Goal: Information Seeking & Learning: Learn about a topic

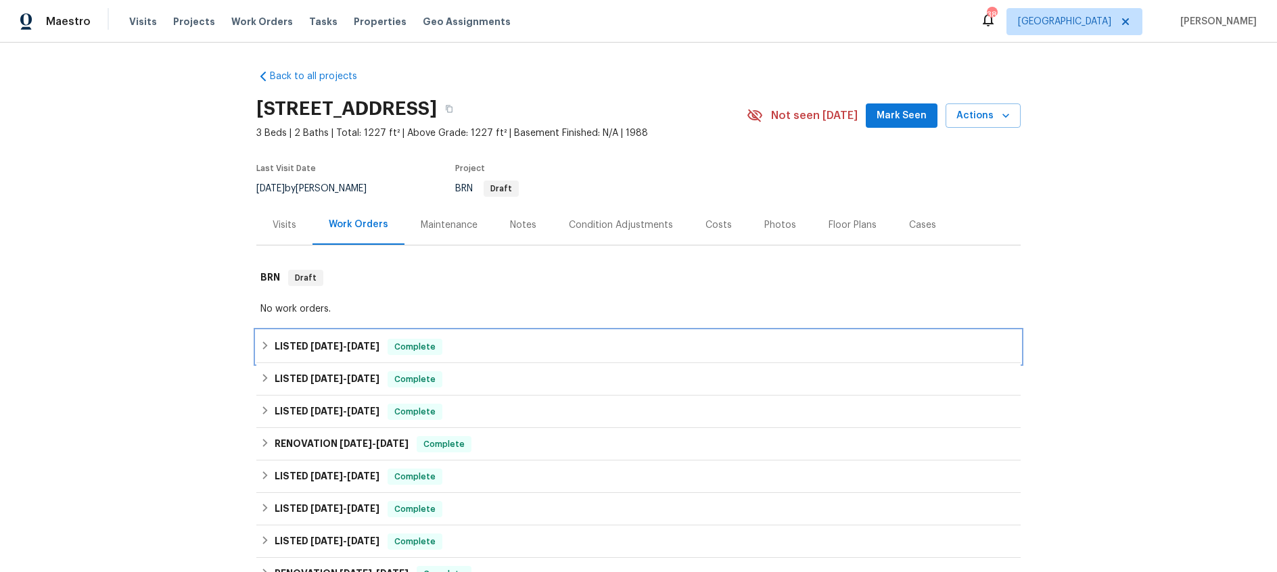
click at [299, 350] on h6 "LISTED 5/13/25 - 7/4/25" at bounding box center [327, 347] width 105 height 16
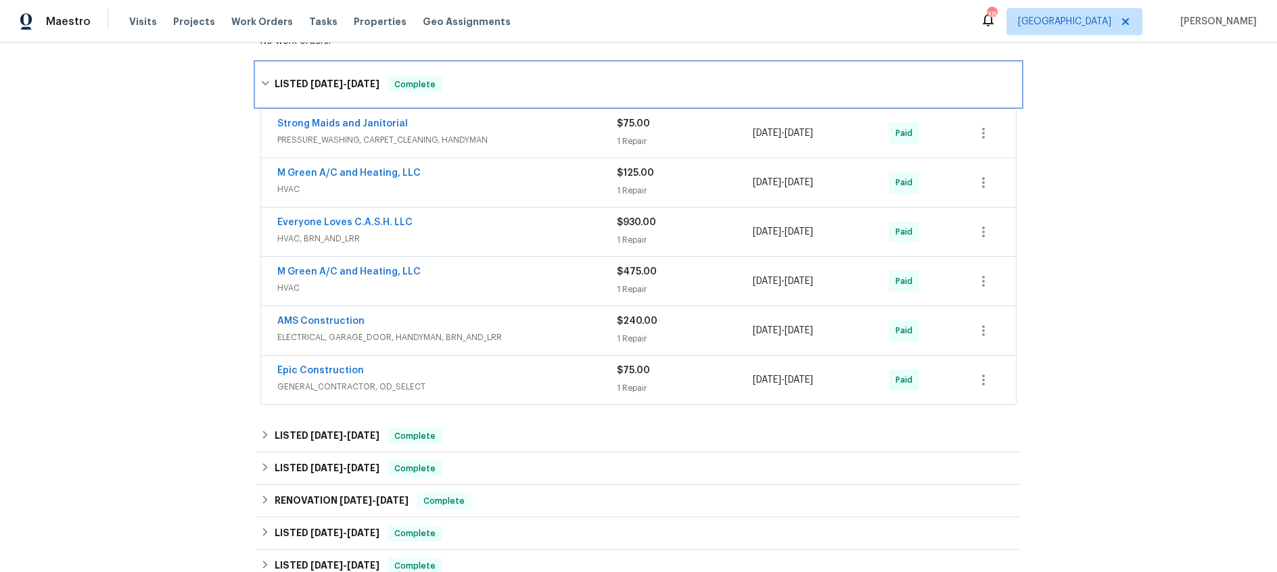
scroll to position [269, 0]
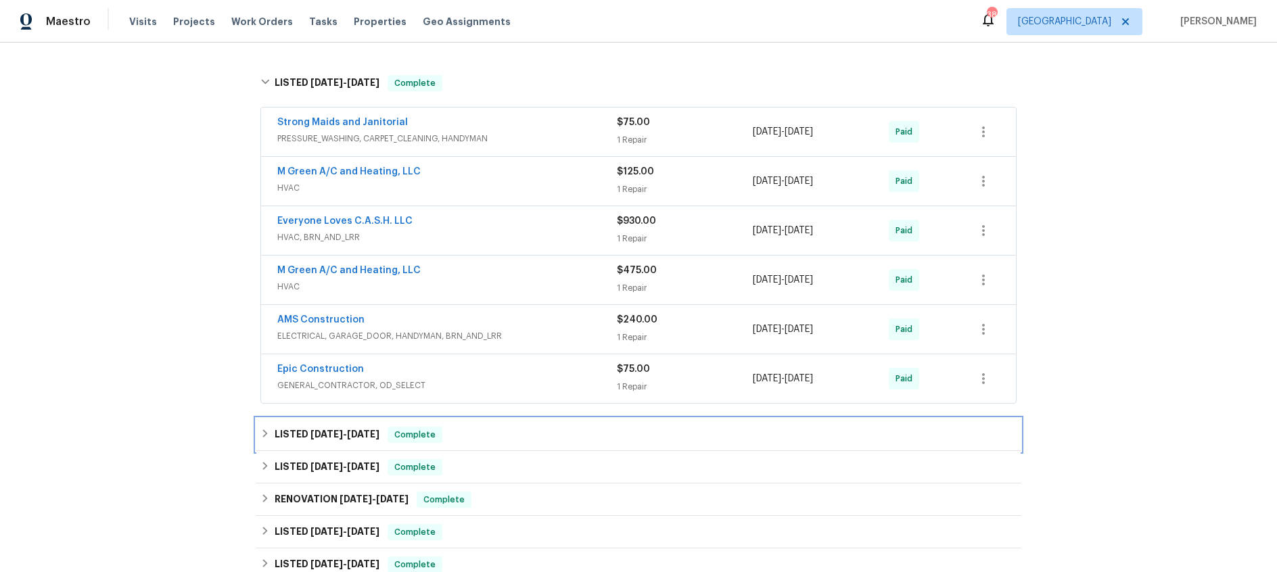
click at [302, 432] on h6 "LISTED 4/9/25 - 4/14/25" at bounding box center [327, 435] width 105 height 16
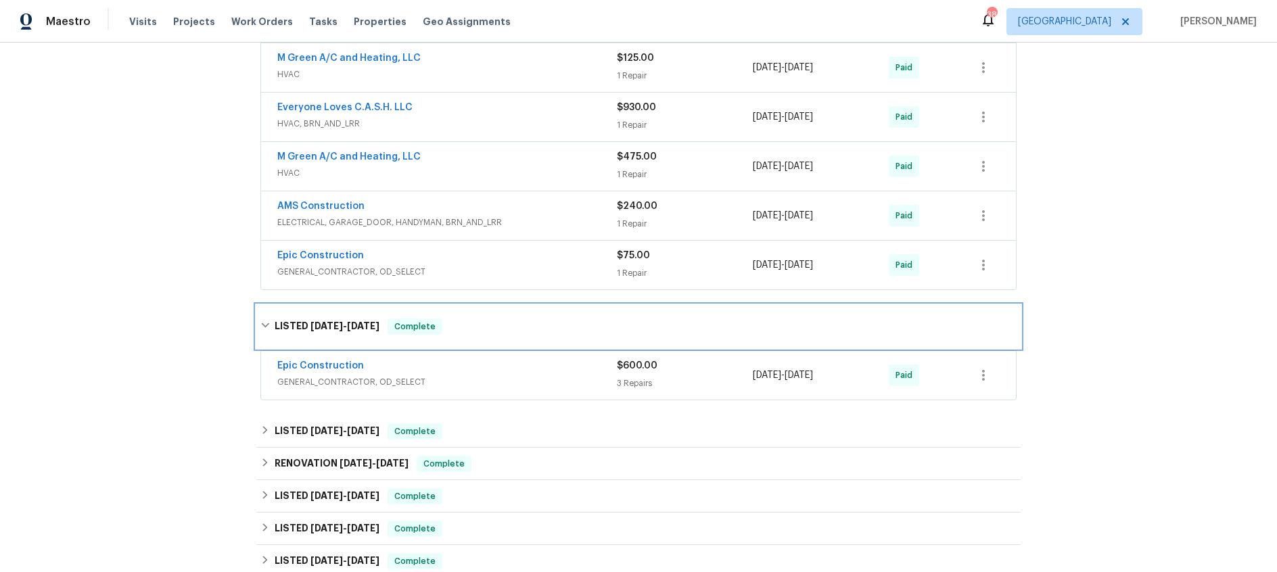
scroll to position [398, 0]
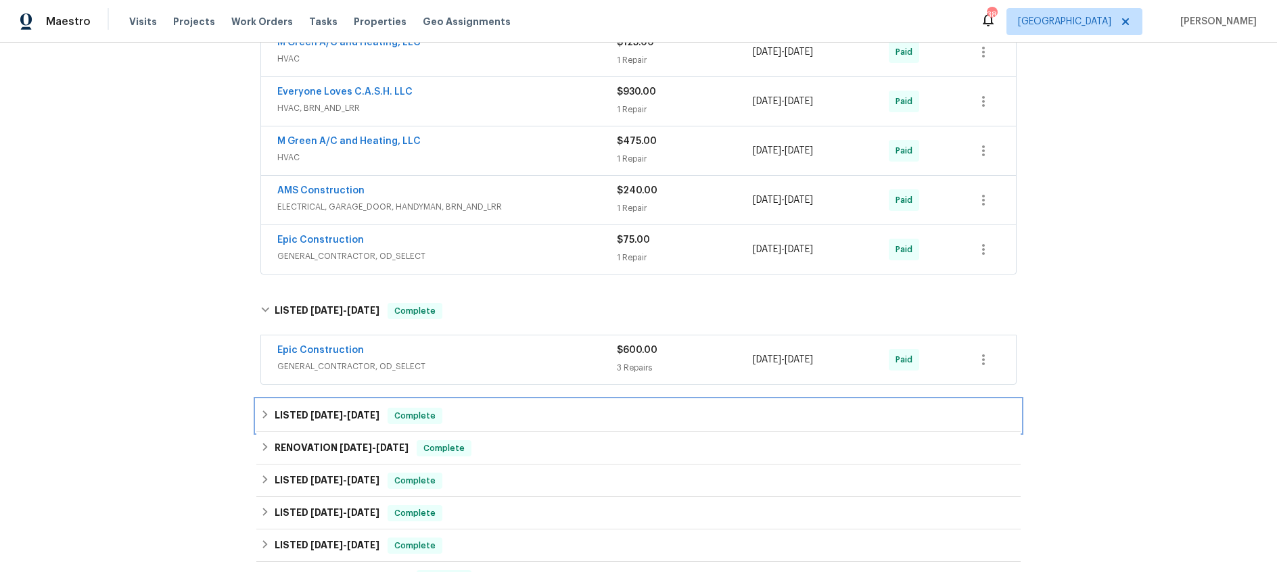
click at [311, 418] on span "2/21/25" at bounding box center [327, 415] width 32 height 9
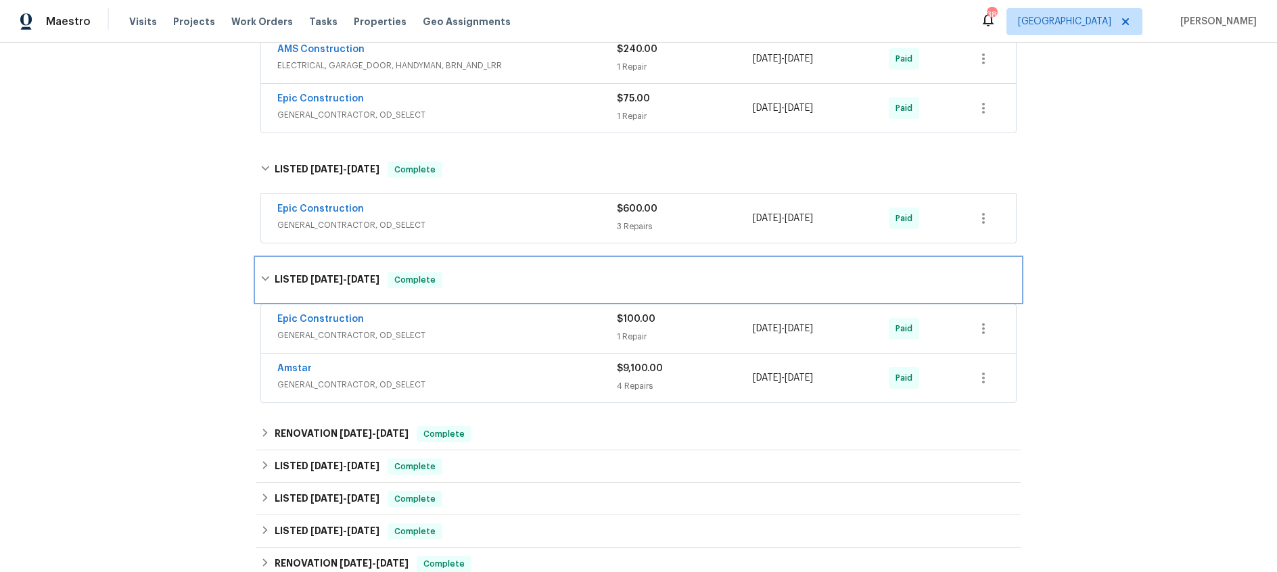
scroll to position [542, 0]
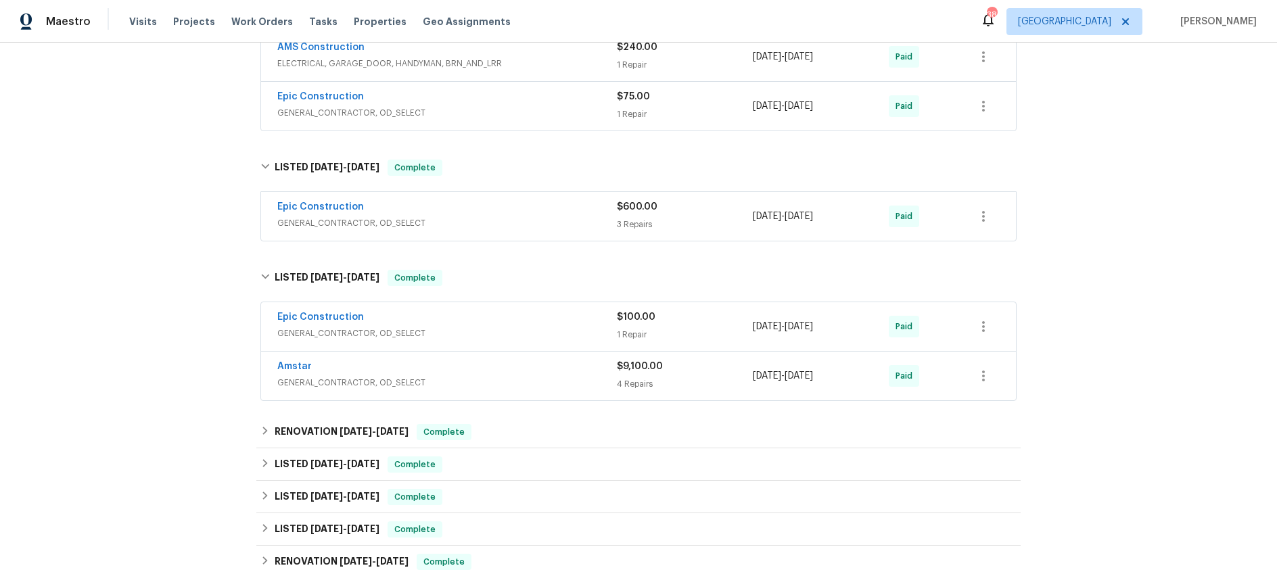
click at [490, 374] on div "Amstar" at bounding box center [447, 368] width 340 height 16
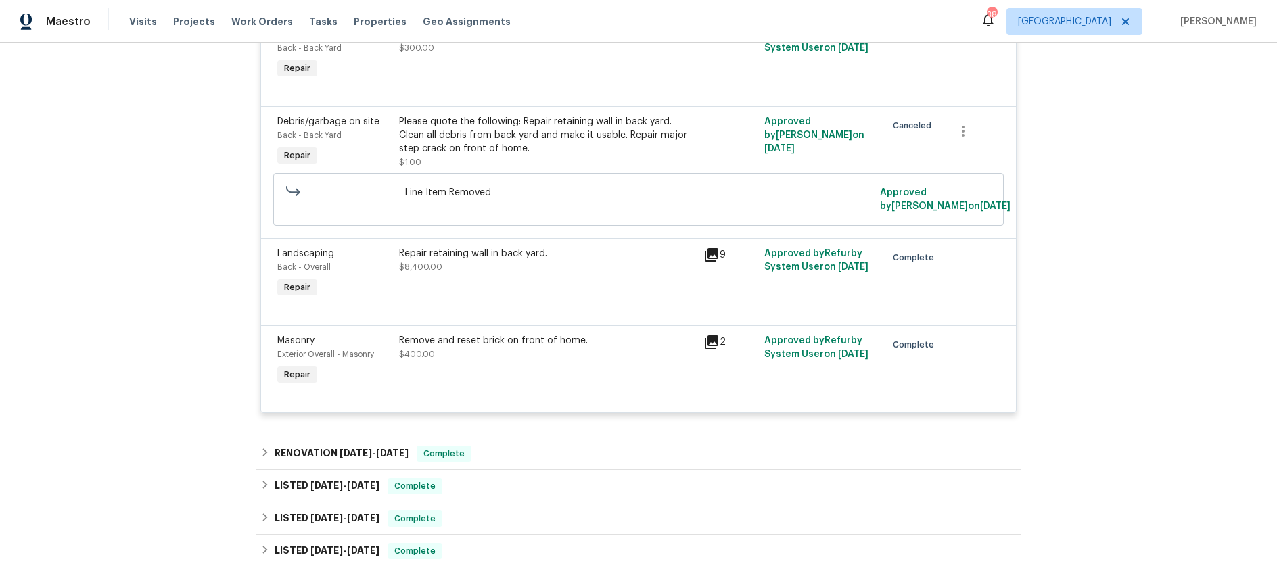
scroll to position [960, 0]
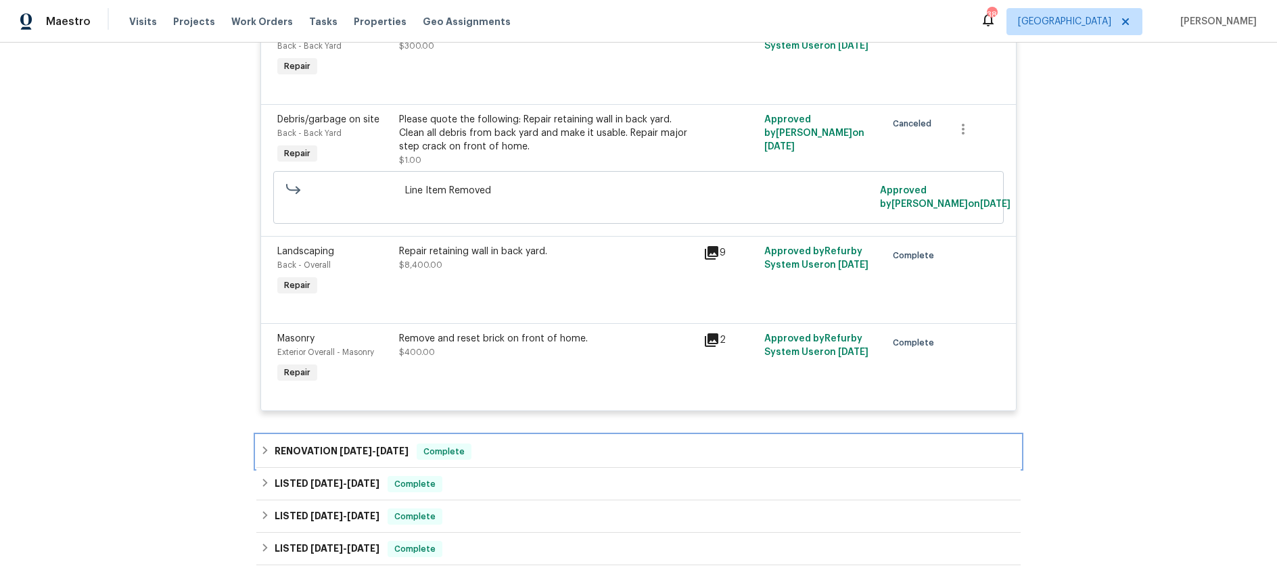
click at [356, 453] on span "2/21/25" at bounding box center [356, 450] width 32 height 9
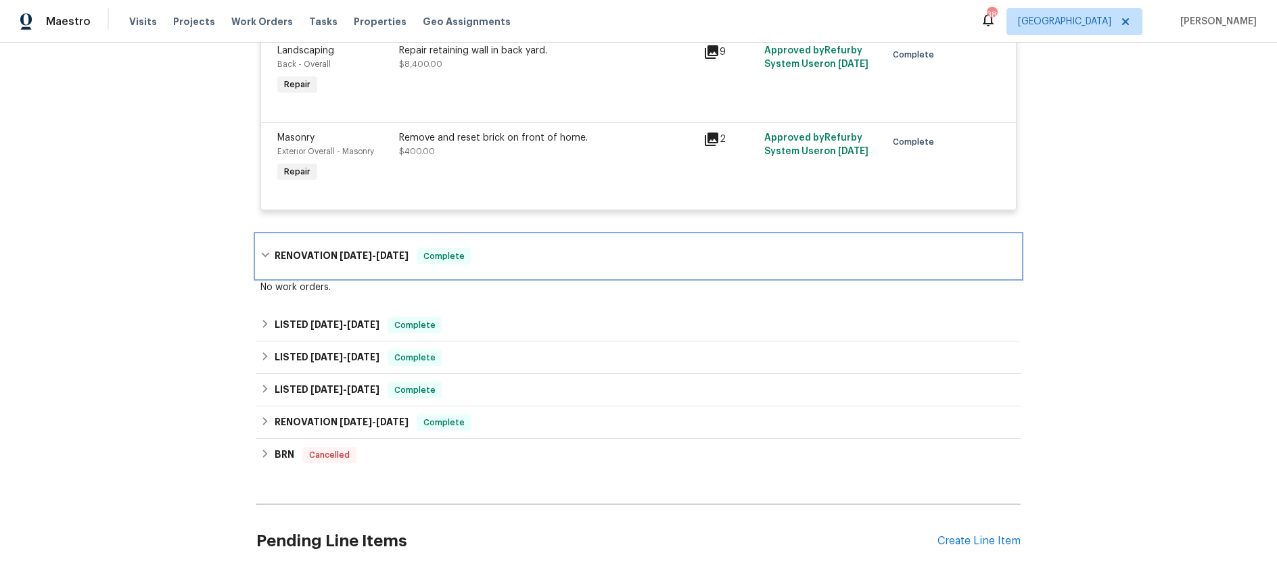
scroll to position [1162, 0]
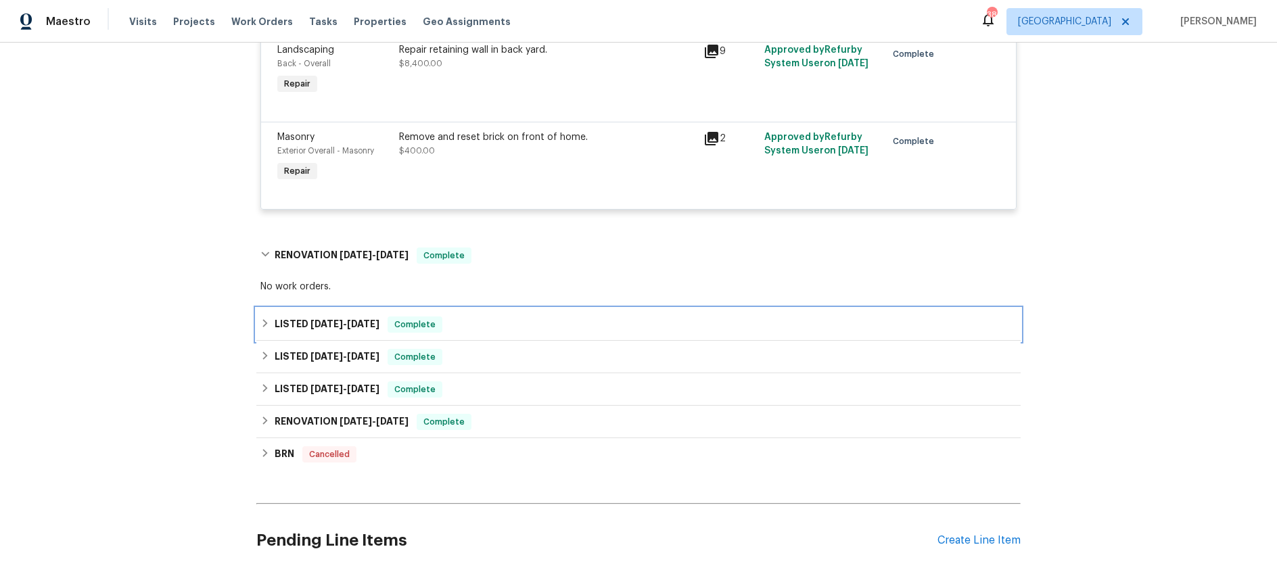
click at [318, 322] on span "2/18/25" at bounding box center [327, 323] width 32 height 9
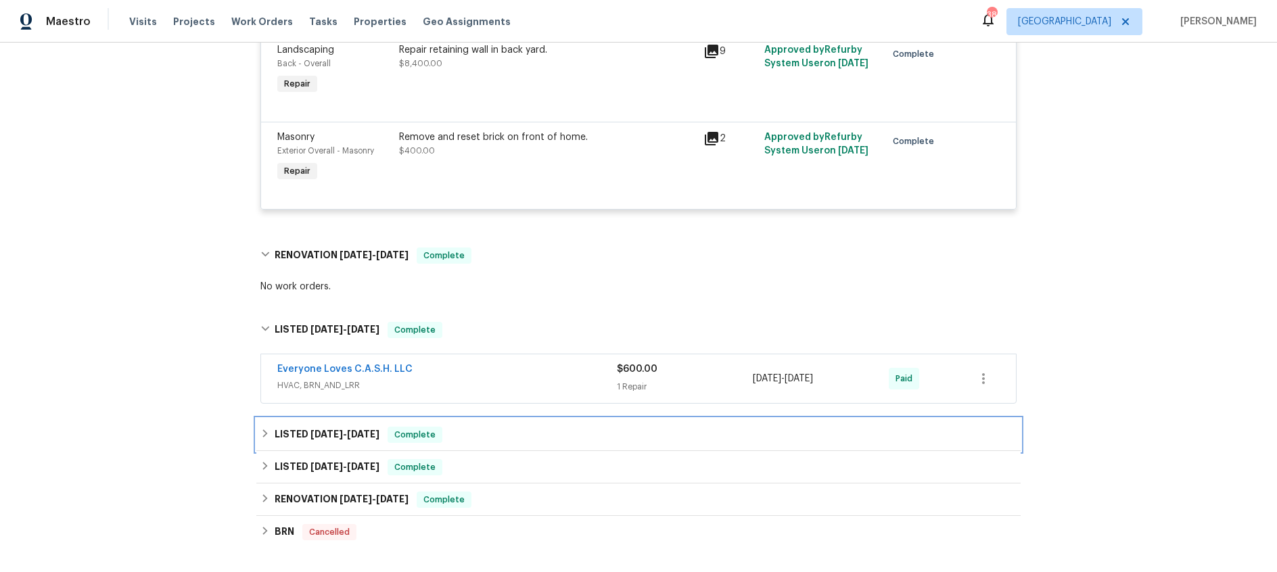
click at [327, 436] on span "1/16/25" at bounding box center [327, 434] width 32 height 9
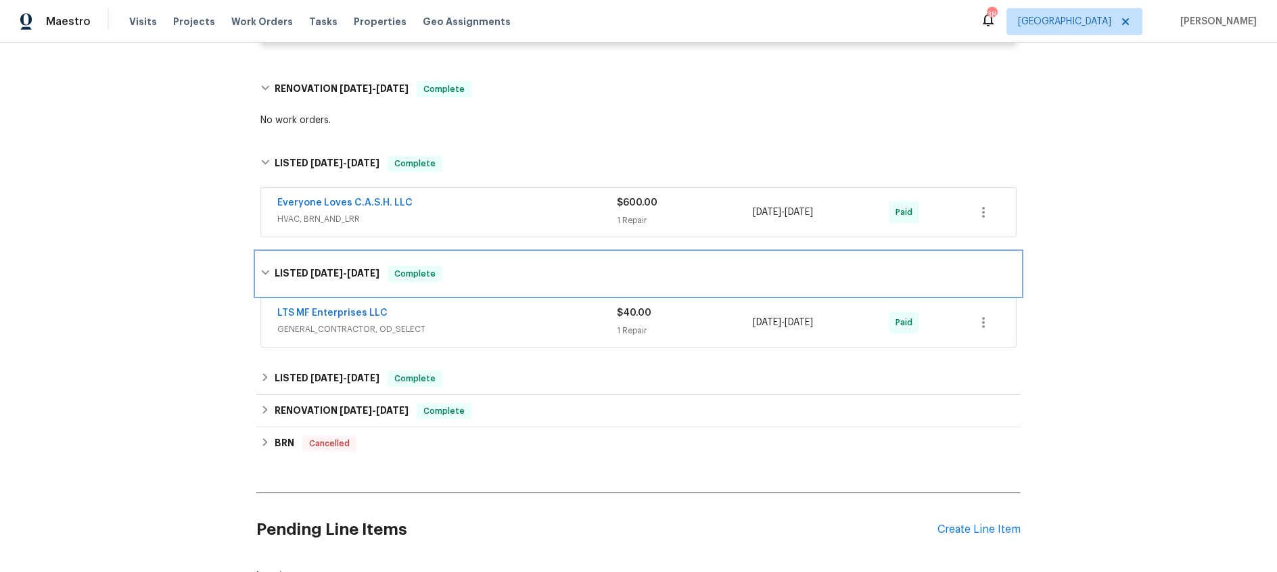
scroll to position [1329, 0]
click at [339, 378] on span "1/8/25 - 1/13/25" at bounding box center [345, 376] width 69 height 9
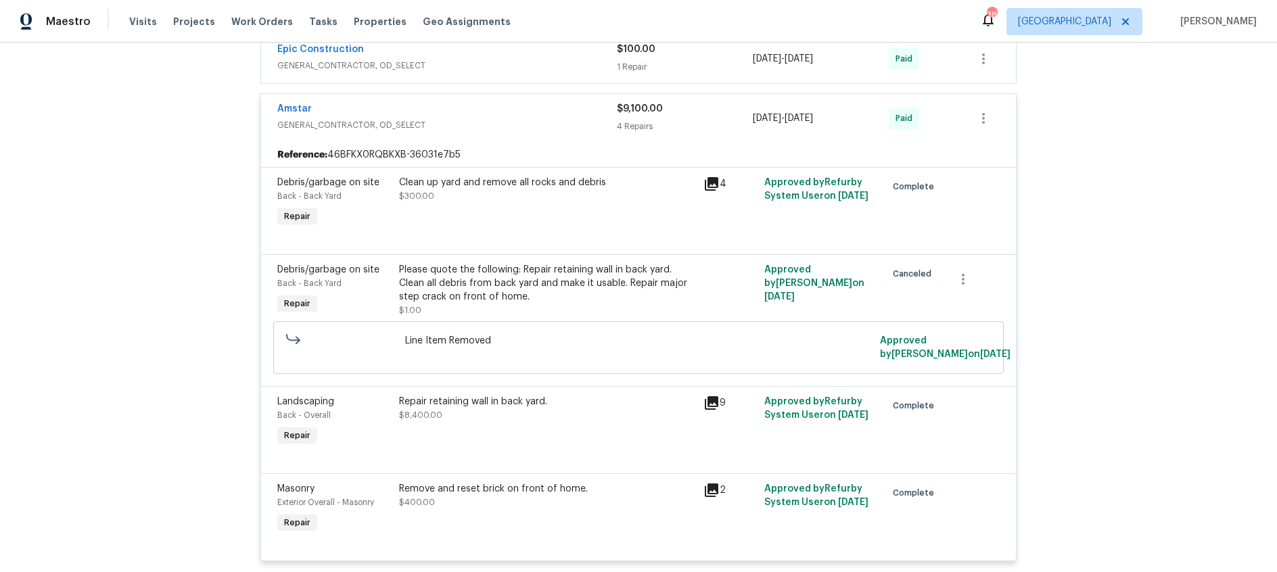
scroll to position [807, 0]
click at [498, 120] on div "Amstar" at bounding box center [447, 113] width 340 height 16
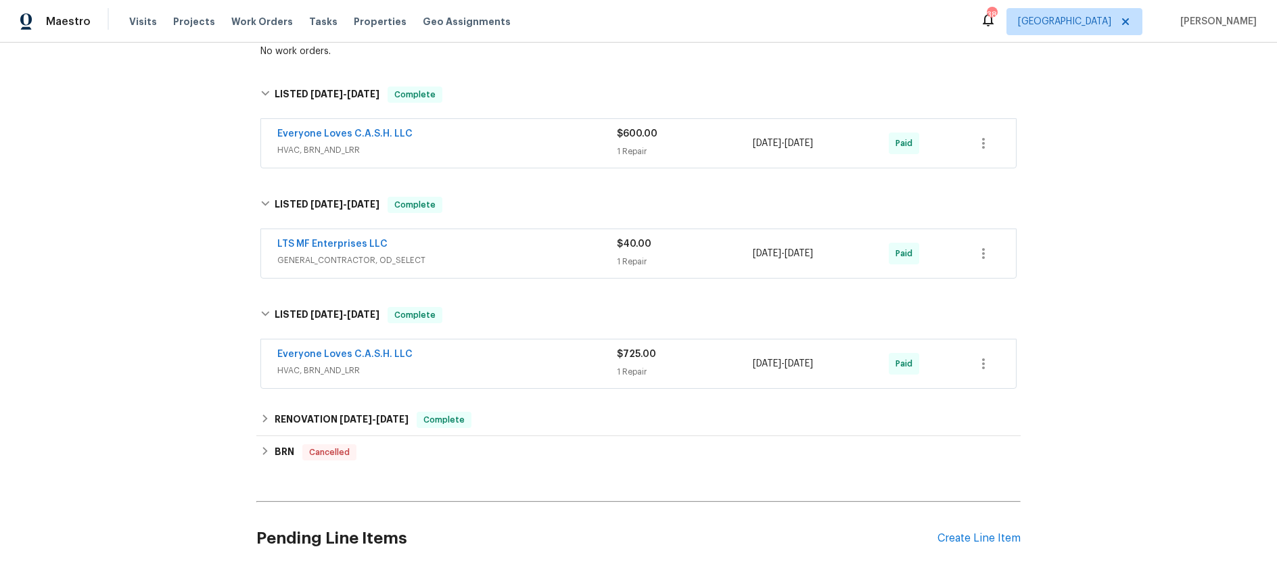
scroll to position [1011, 0]
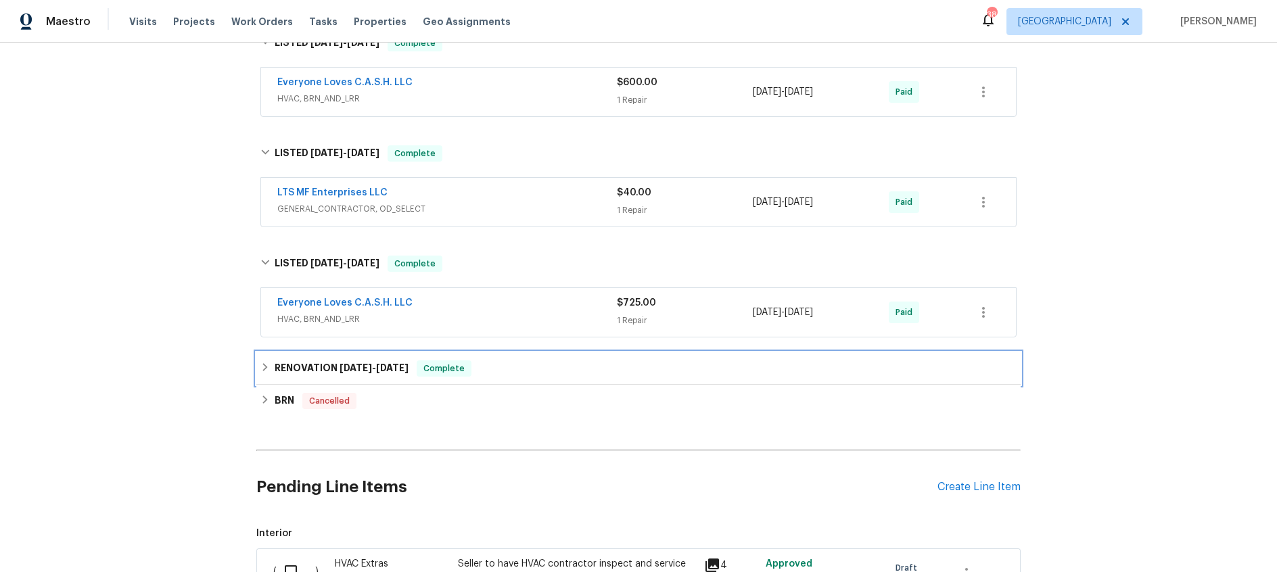
click at [379, 369] on span "8/28/24 - 10/12/24" at bounding box center [374, 367] width 69 height 9
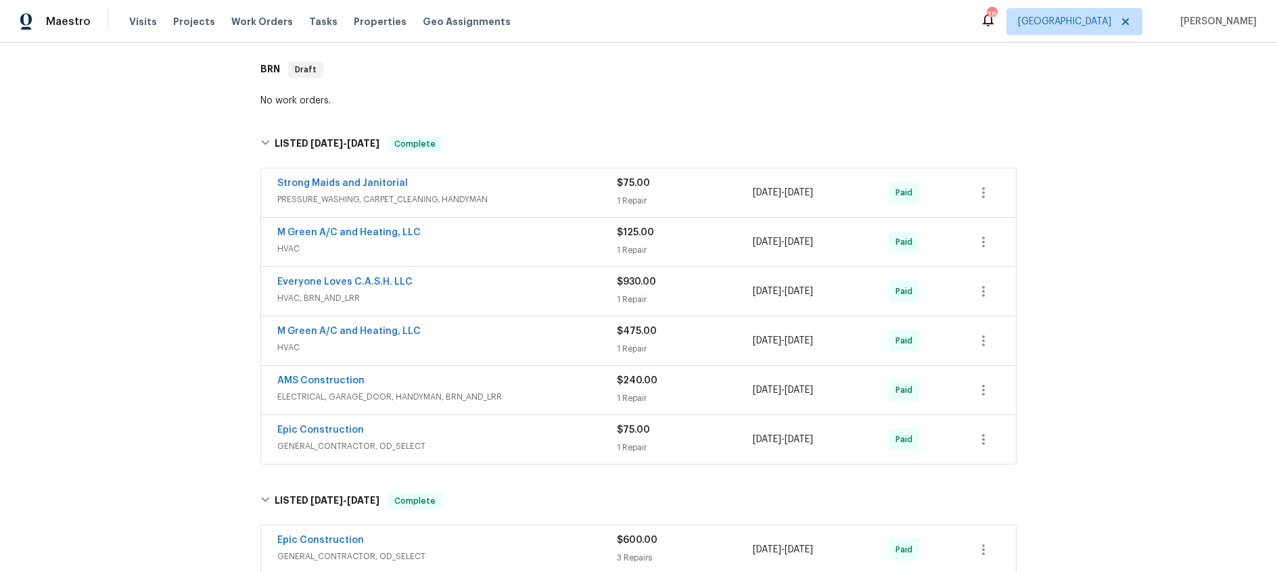
scroll to position [208, 0]
click at [520, 243] on span "HVAC" at bounding box center [447, 250] width 340 height 14
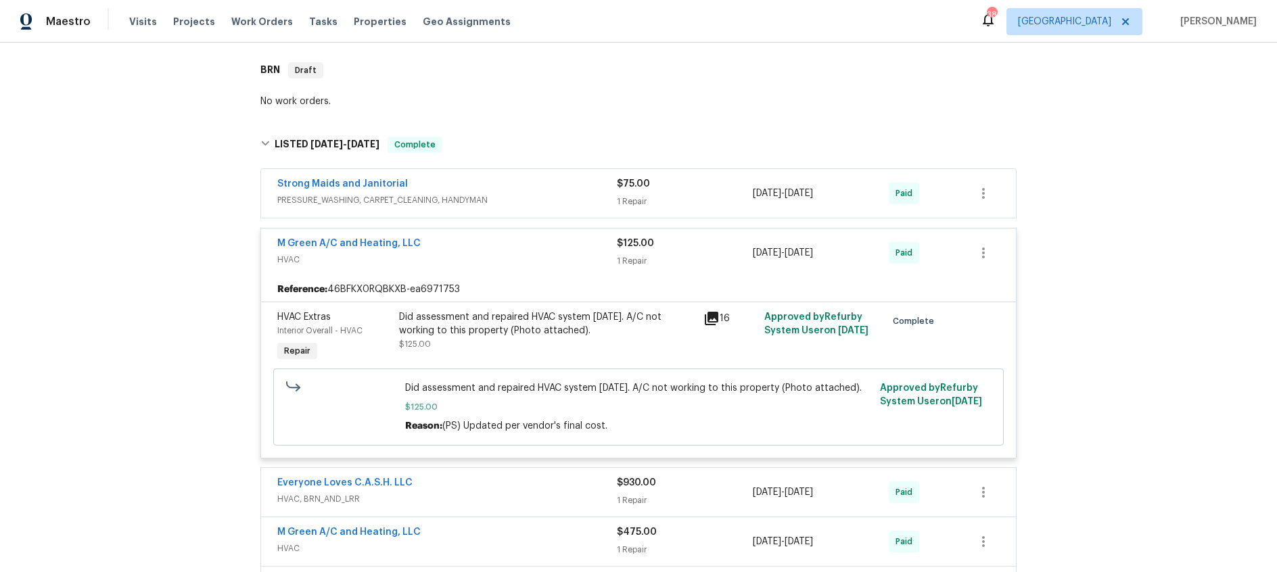
click at [520, 242] on div "M Green A/C and Heating, LLC" at bounding box center [447, 245] width 340 height 16
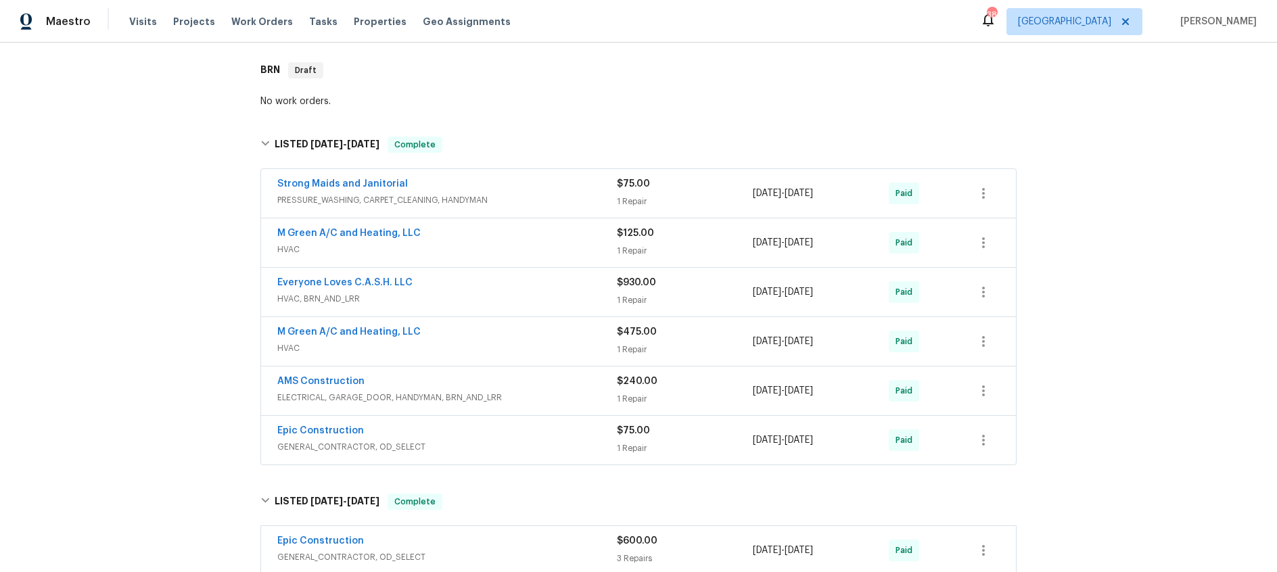
click at [520, 243] on span "HVAC" at bounding box center [447, 250] width 340 height 14
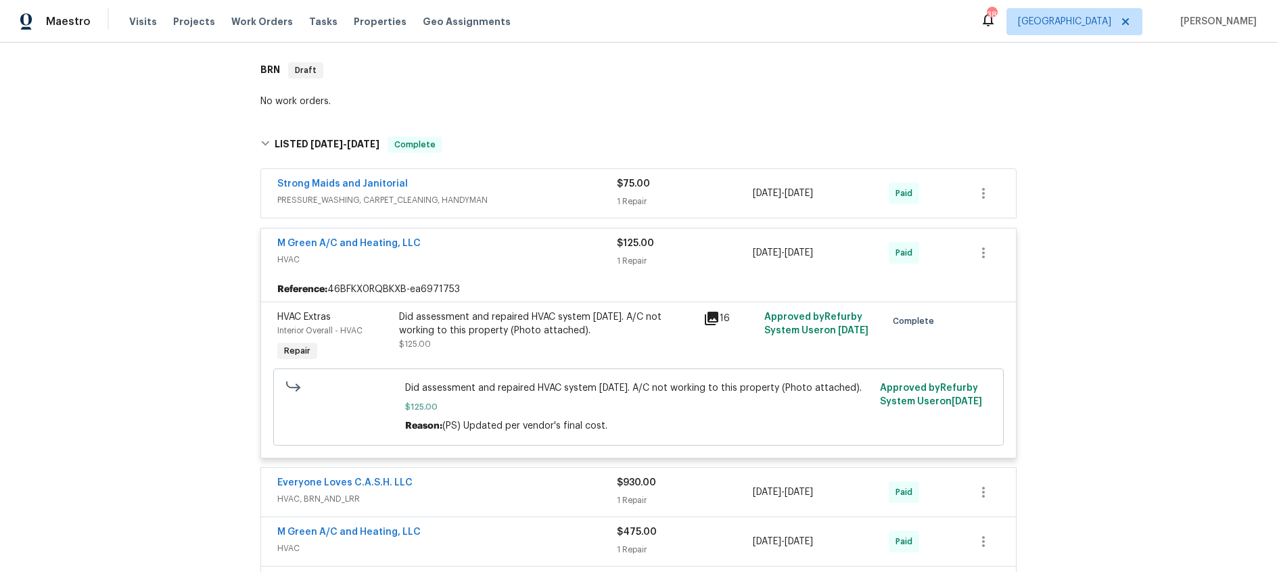
click at [520, 242] on div "M Green A/C and Heating, LLC" at bounding box center [447, 245] width 340 height 16
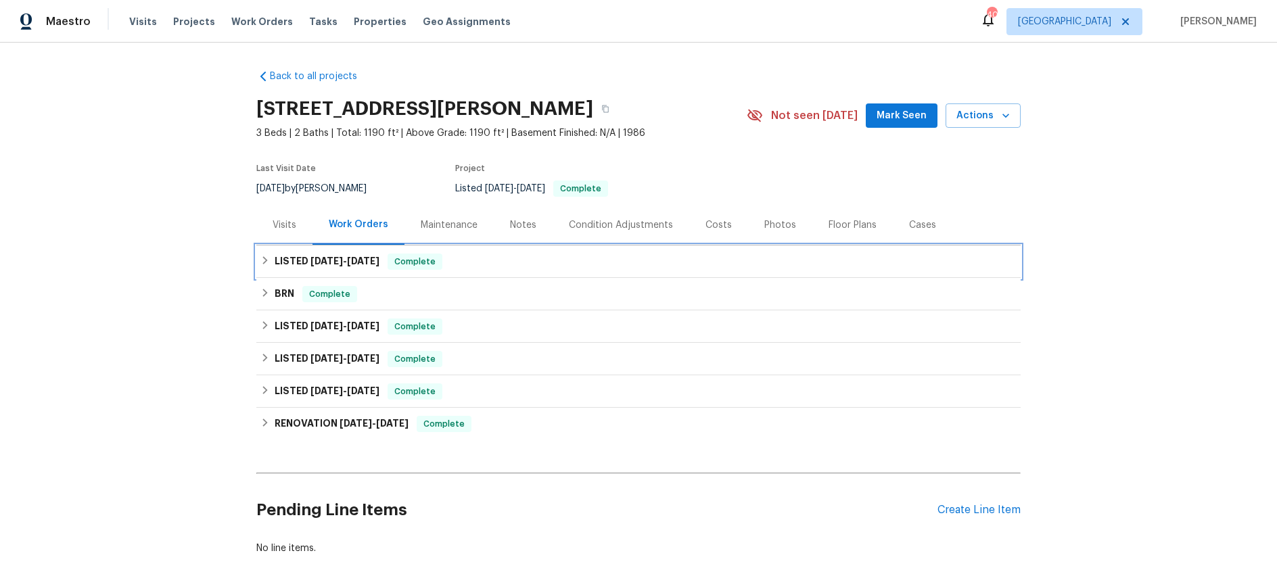
click at [307, 259] on h6 "LISTED [DATE] - [DATE]" at bounding box center [327, 262] width 105 height 16
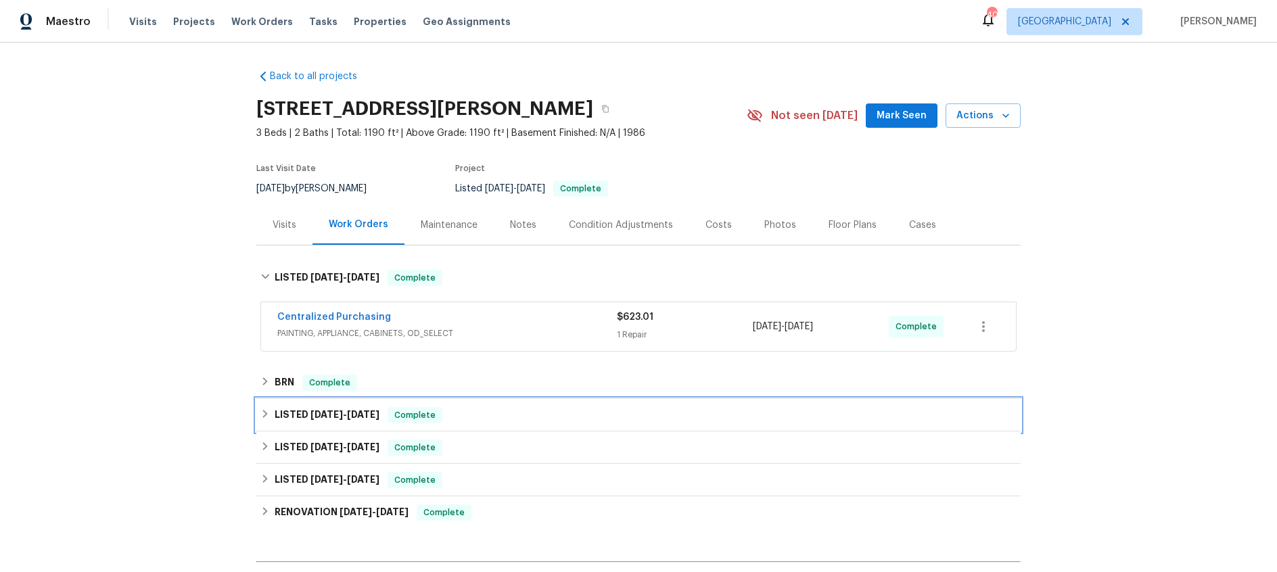
click at [317, 417] on span "[DATE]" at bounding box center [327, 414] width 32 height 9
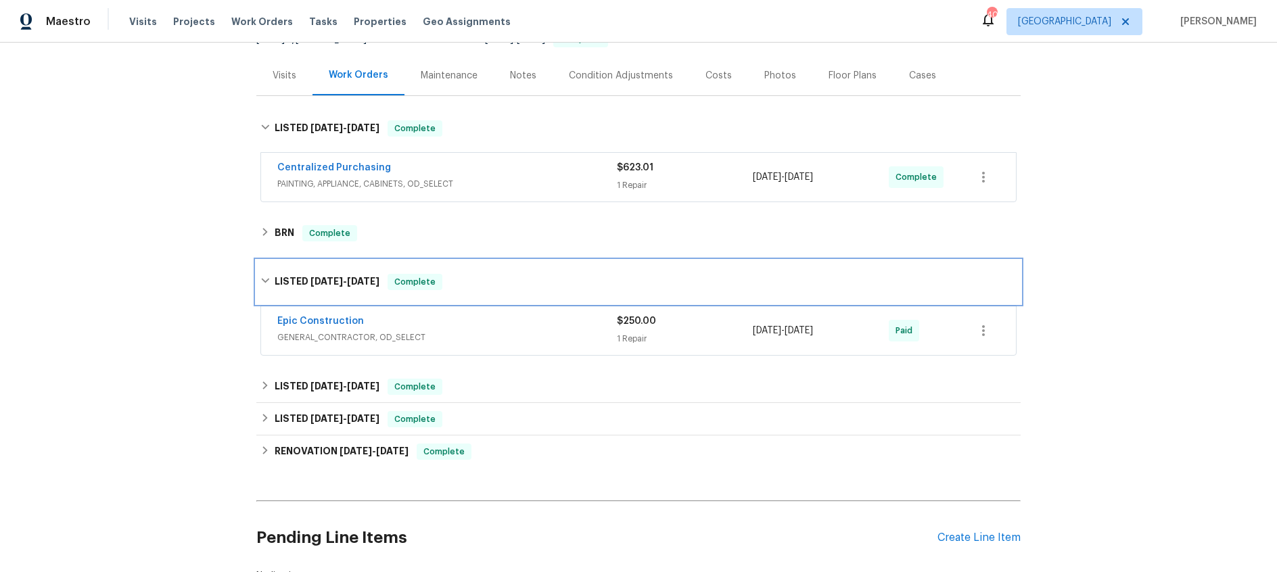
scroll to position [151, 0]
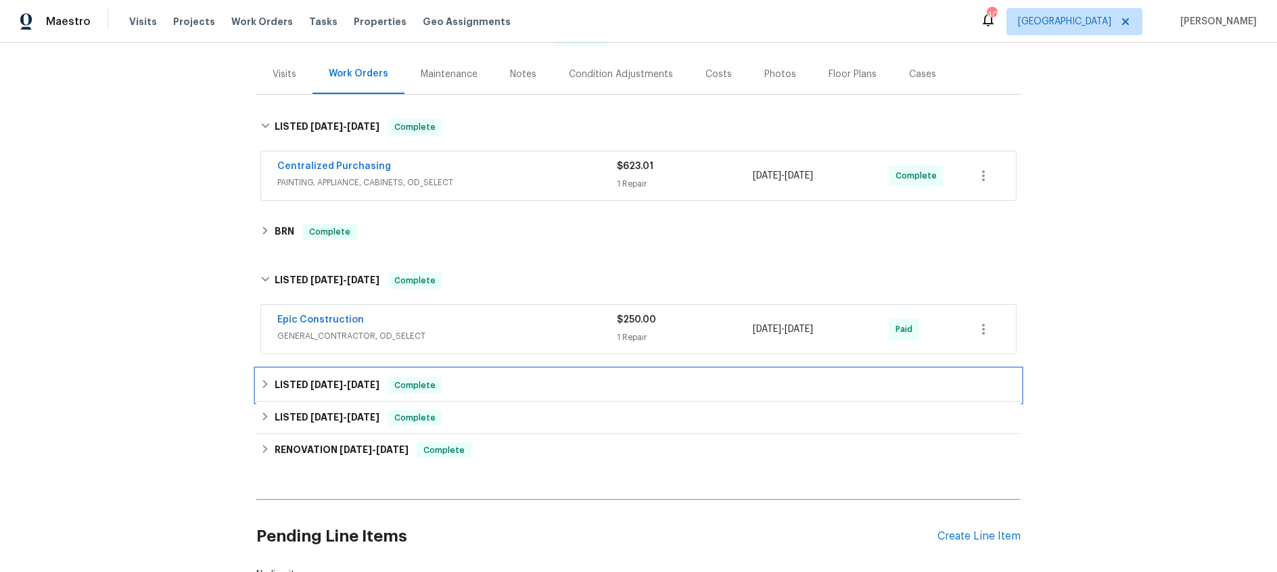
click at [327, 380] on span "[DATE]" at bounding box center [327, 384] width 32 height 9
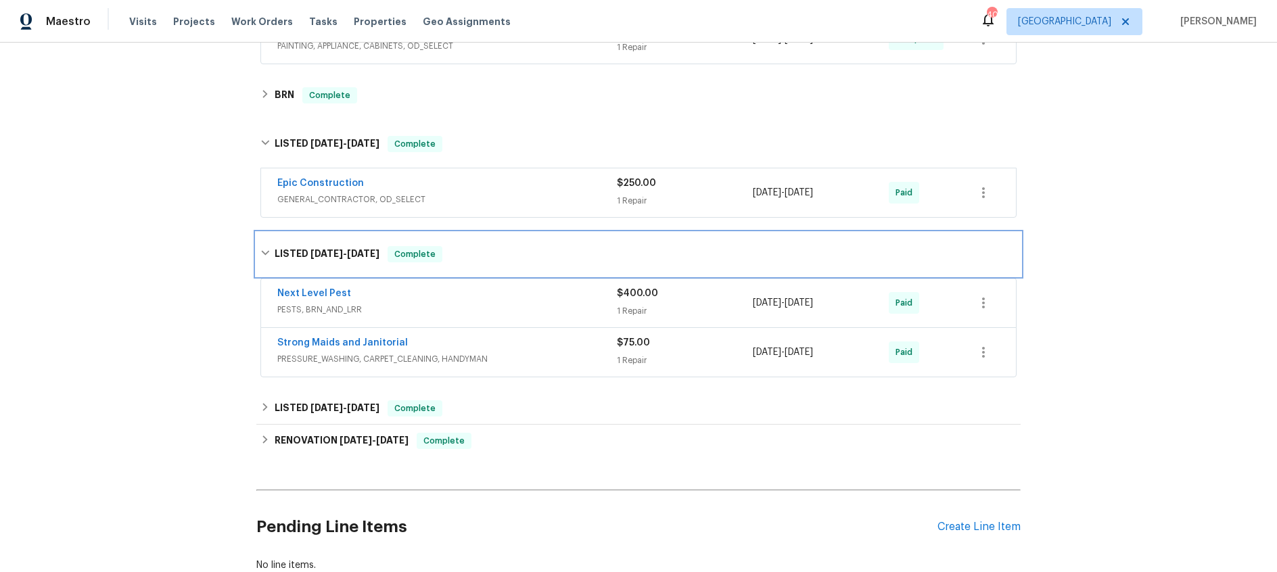
scroll to position [288, 0]
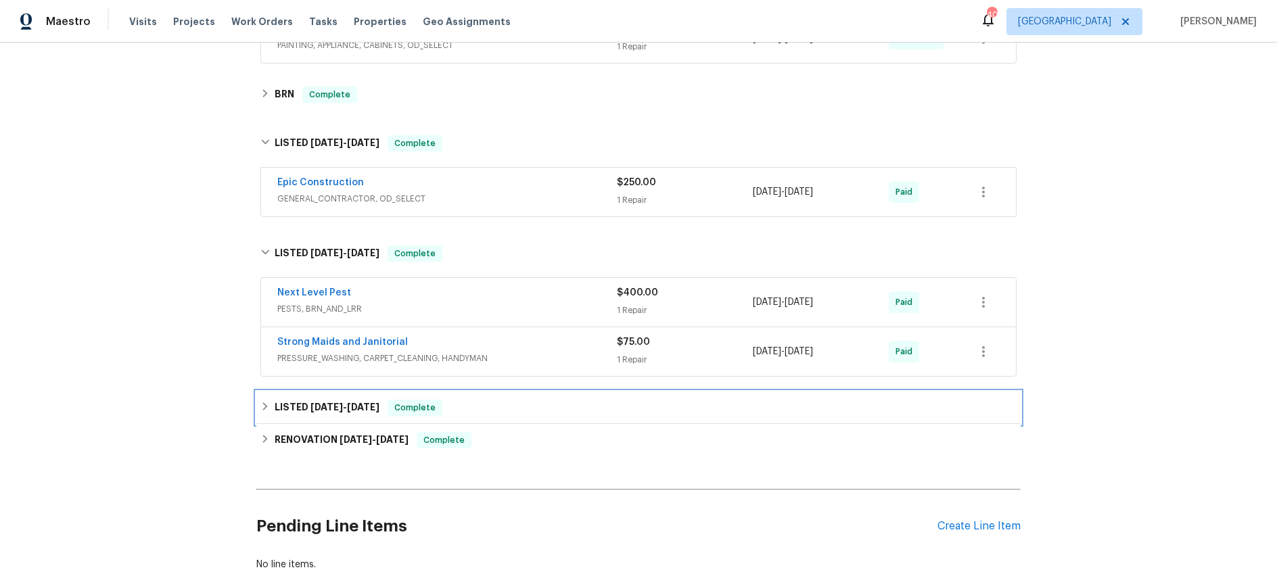
click at [330, 411] on span "[DATE]" at bounding box center [327, 407] width 32 height 9
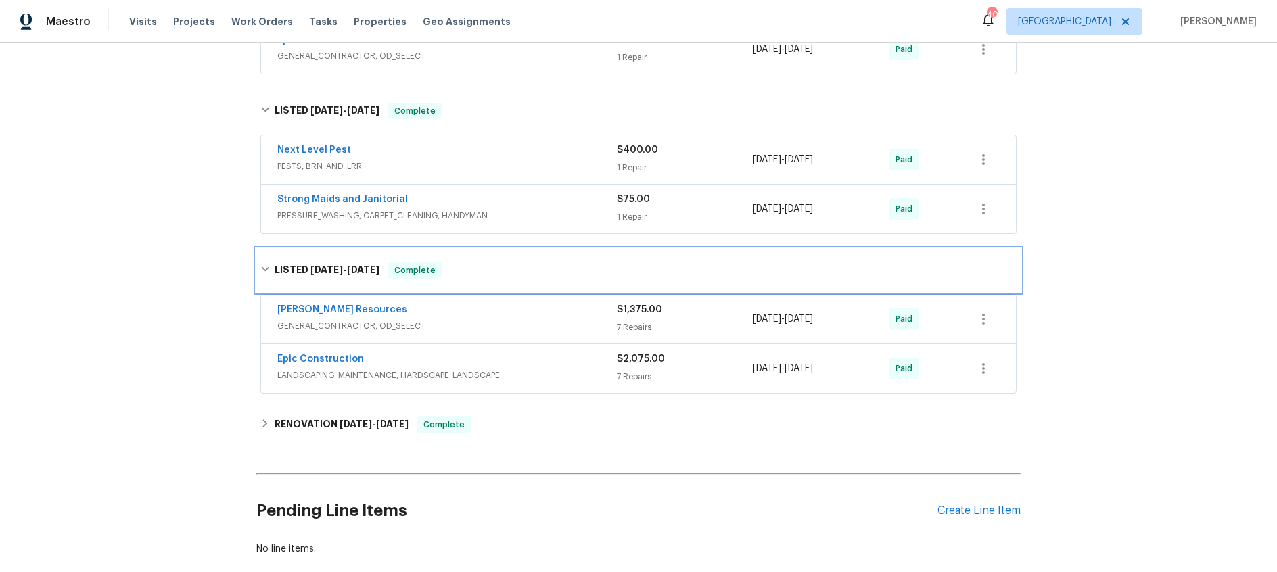
scroll to position [432, 0]
click at [538, 364] on div "Epic Construction" at bounding box center [447, 360] width 340 height 16
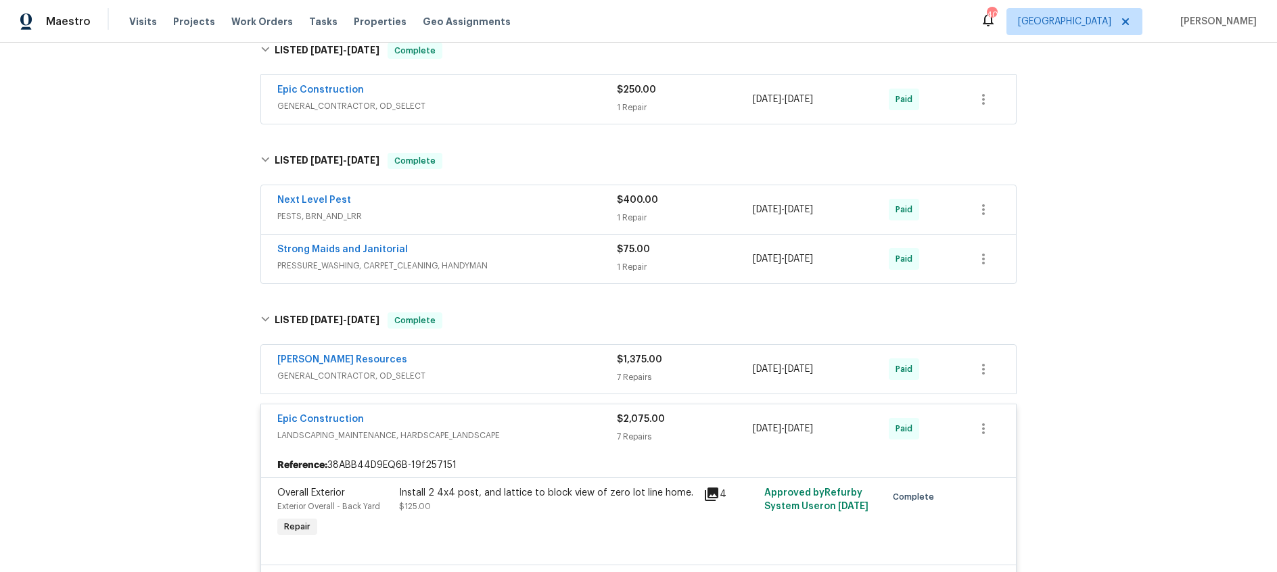
scroll to position [0, 0]
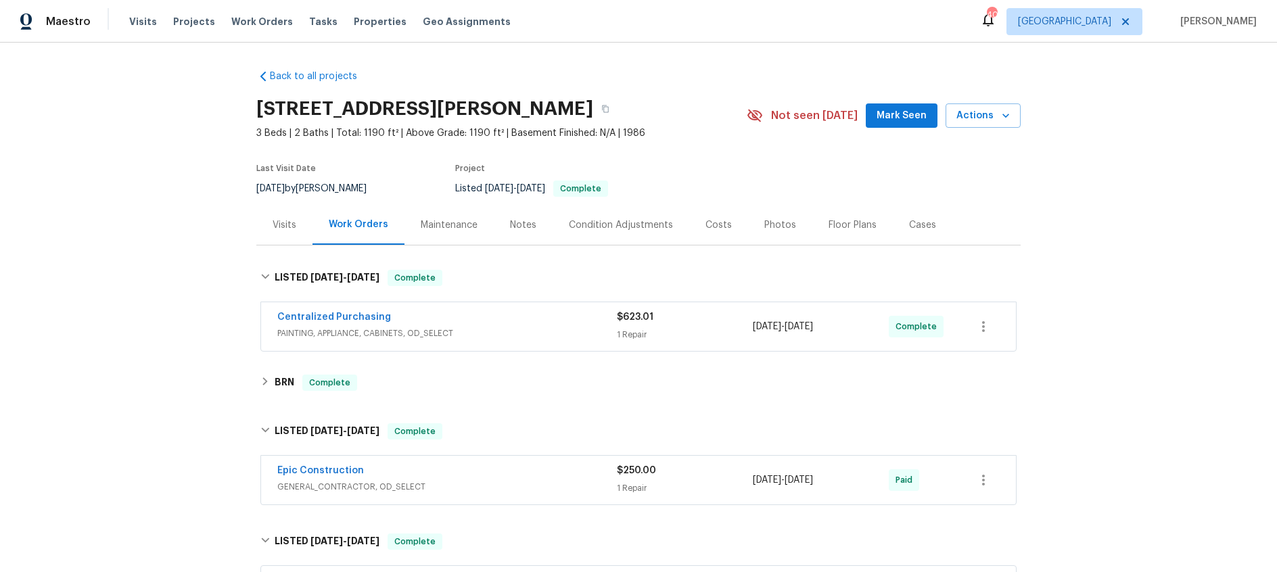
click at [522, 225] on div "Notes" at bounding box center [523, 226] width 26 height 14
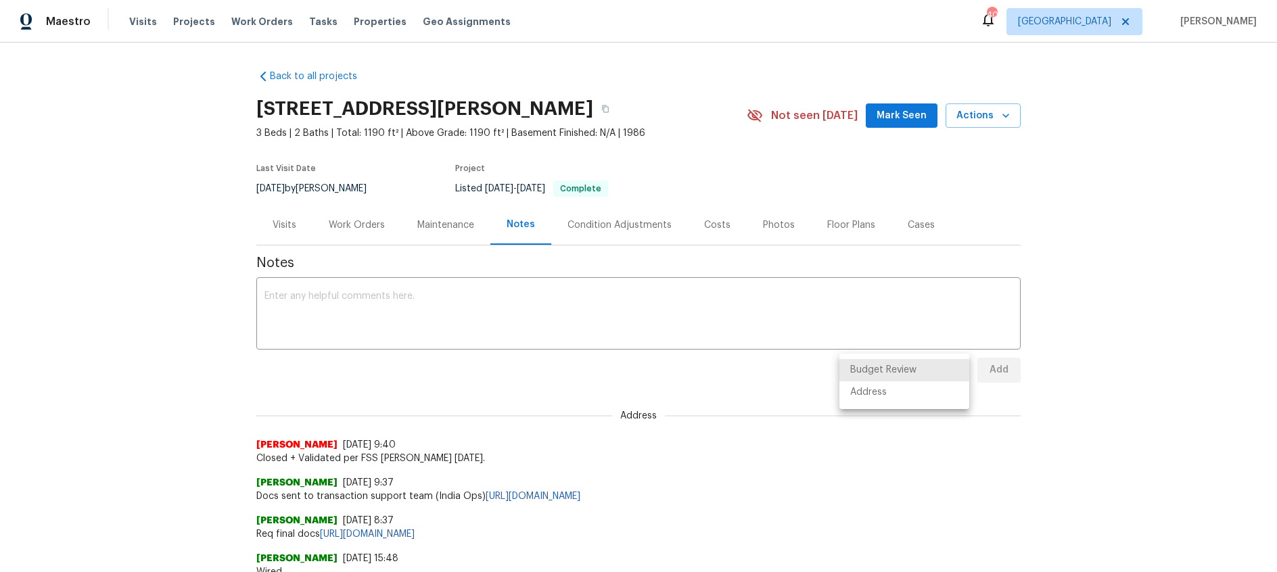
click at [936, 368] on body "Maestro Visits Projects Work Orders Tasks Properties Geo Assignments 40 [GEOGRA…" at bounding box center [638, 286] width 1277 height 572
click at [639, 363] on div at bounding box center [638, 286] width 1277 height 572
click at [901, 369] on body "Maestro Visits Projects Work Orders Tasks Properties Geo Assignments 40 Dallas …" at bounding box center [638, 286] width 1277 height 572
click at [890, 394] on li "Address" at bounding box center [905, 393] width 130 height 22
type input "address"
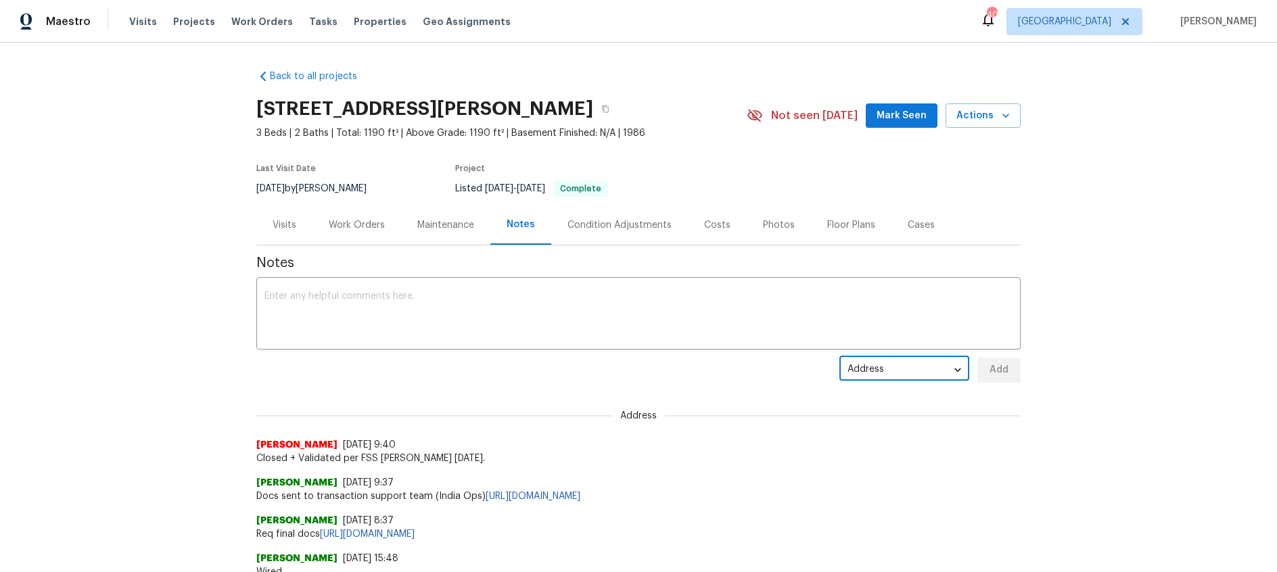
click at [678, 374] on div "Address address ​ Add" at bounding box center [638, 370] width 764 height 25
click at [355, 233] on div "Work Orders" at bounding box center [357, 225] width 89 height 40
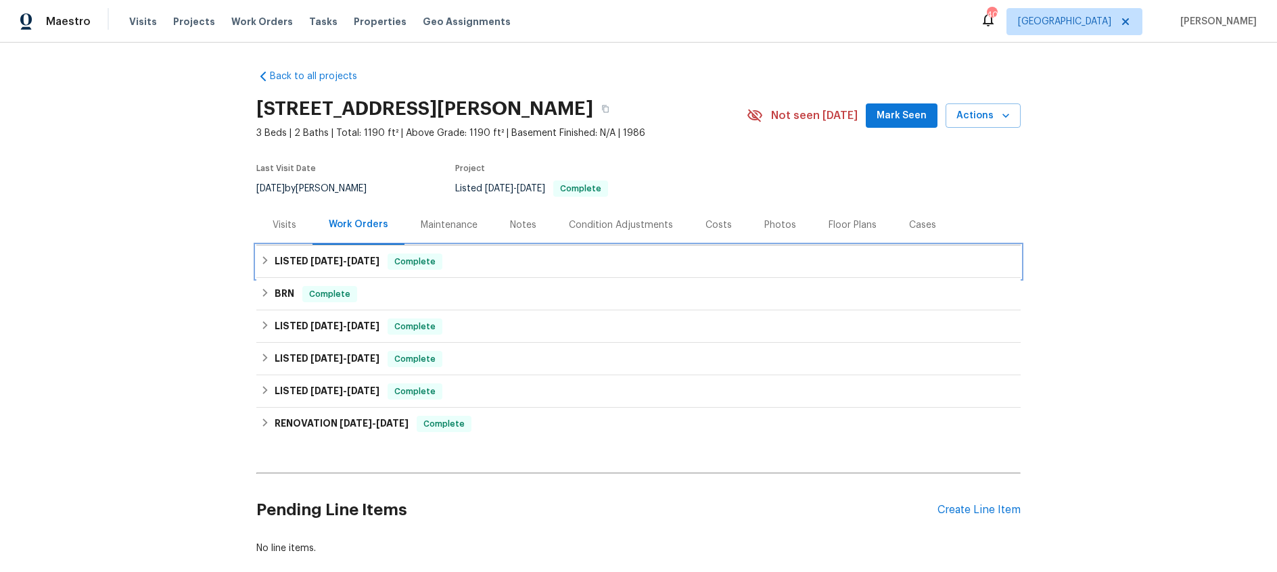
click at [319, 263] on span "7/9/25" at bounding box center [327, 260] width 32 height 9
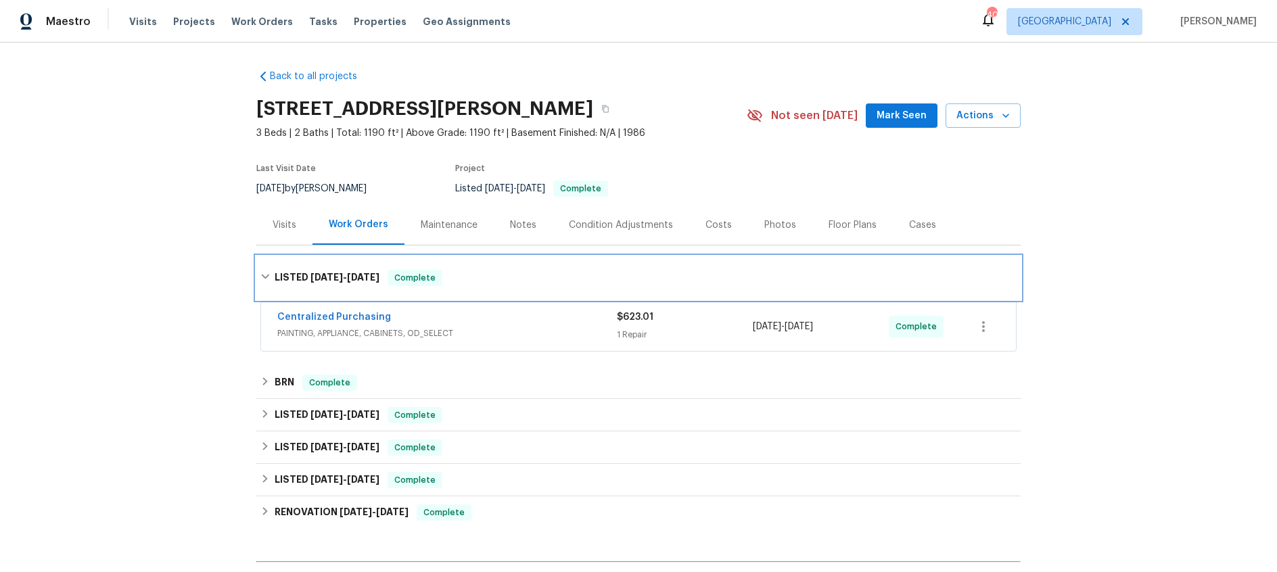
click at [336, 283] on h6 "LISTED 7/9/25 - 7/9/25" at bounding box center [327, 278] width 105 height 16
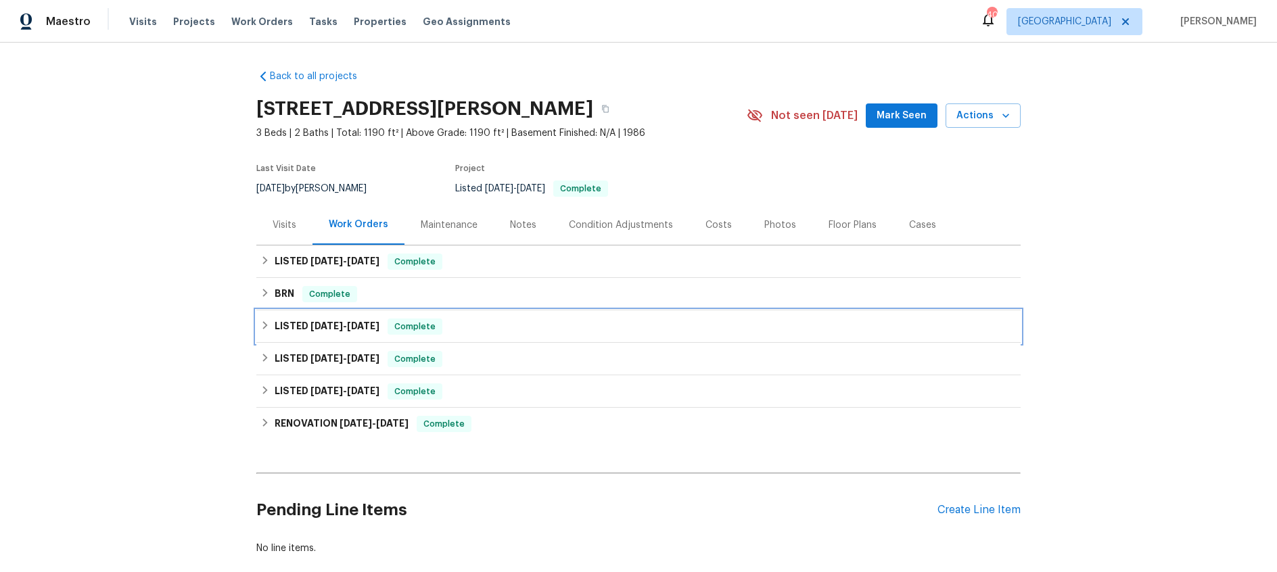
click at [336, 327] on span "5/14/25" at bounding box center [327, 325] width 32 height 9
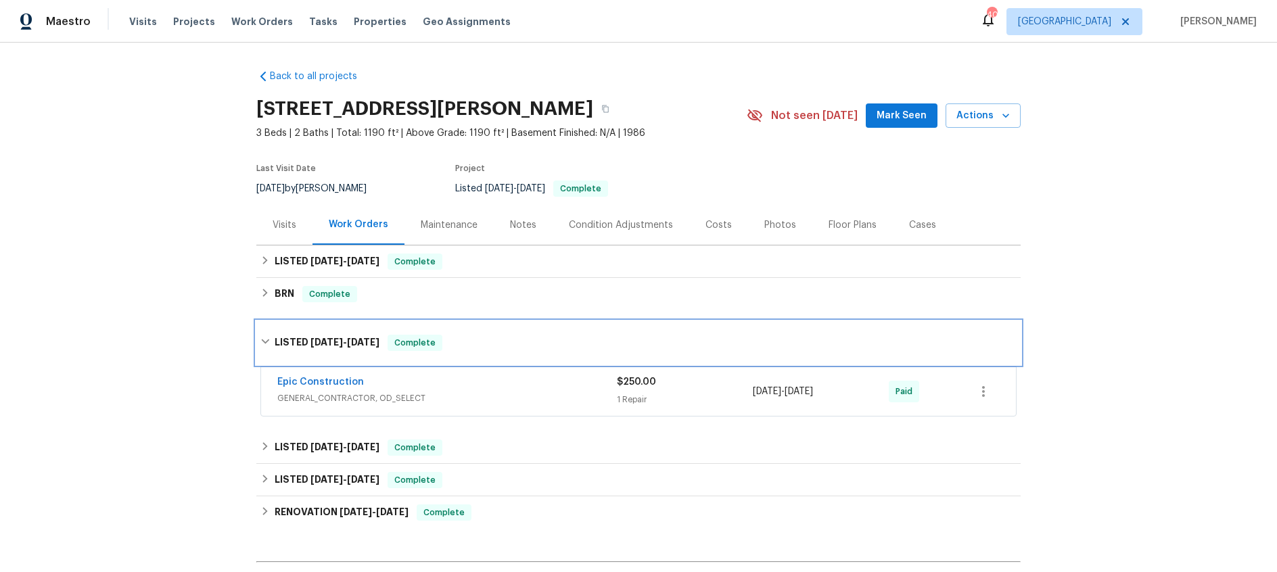
click at [351, 342] on span "5/16/25" at bounding box center [363, 342] width 32 height 9
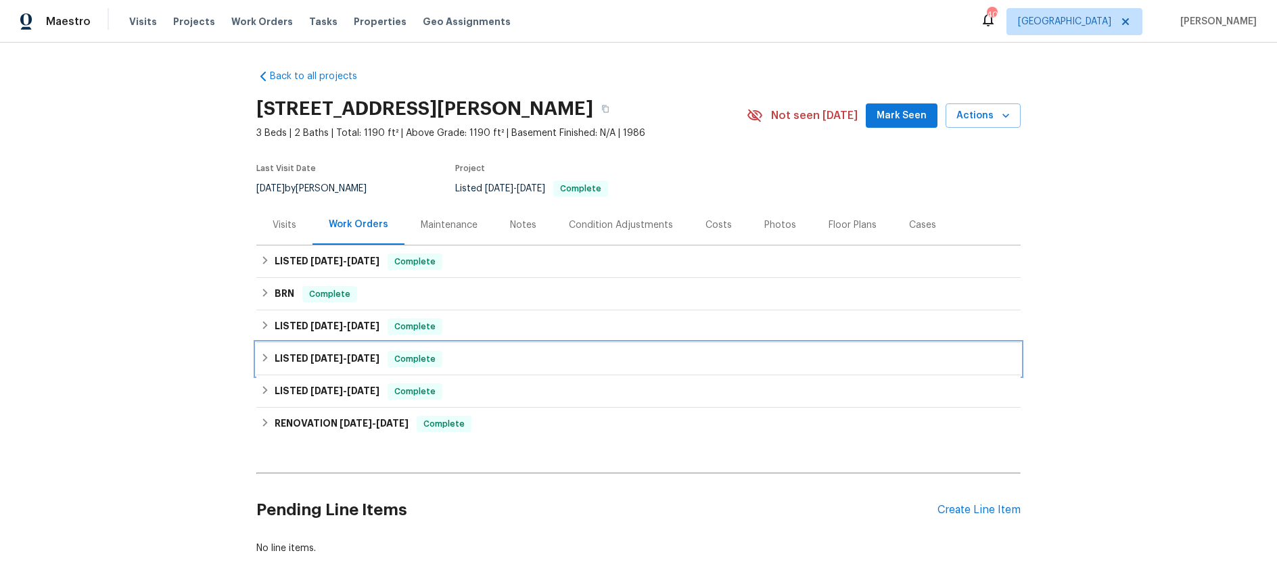
click at [329, 363] on span "5/1/25" at bounding box center [327, 358] width 32 height 9
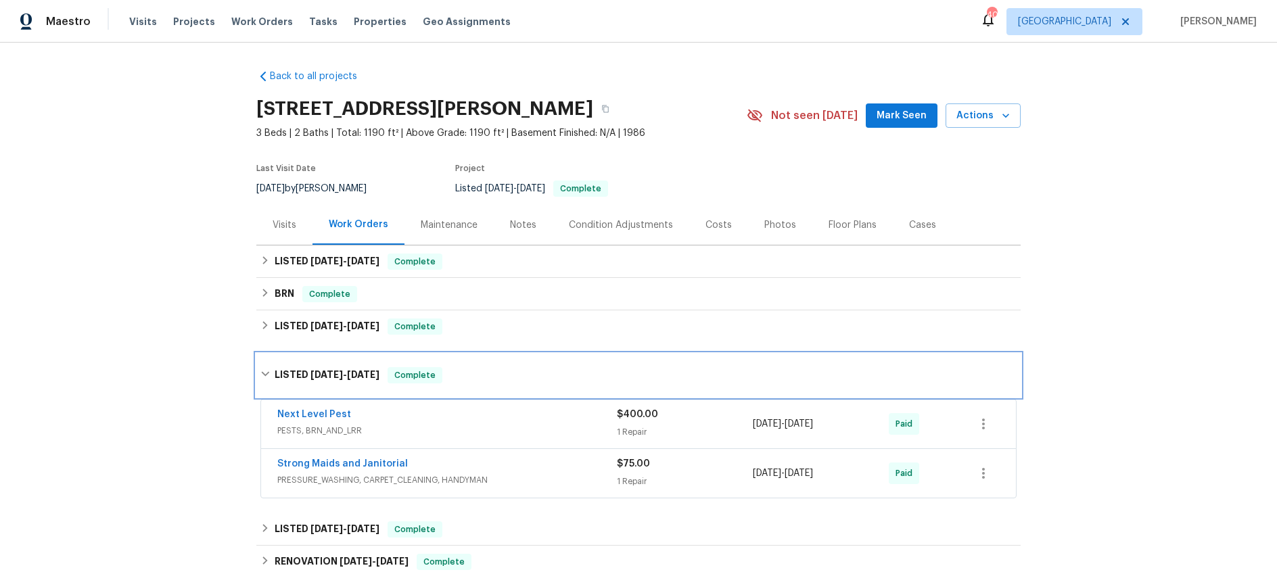
click at [331, 373] on span "5/1/25" at bounding box center [327, 374] width 32 height 9
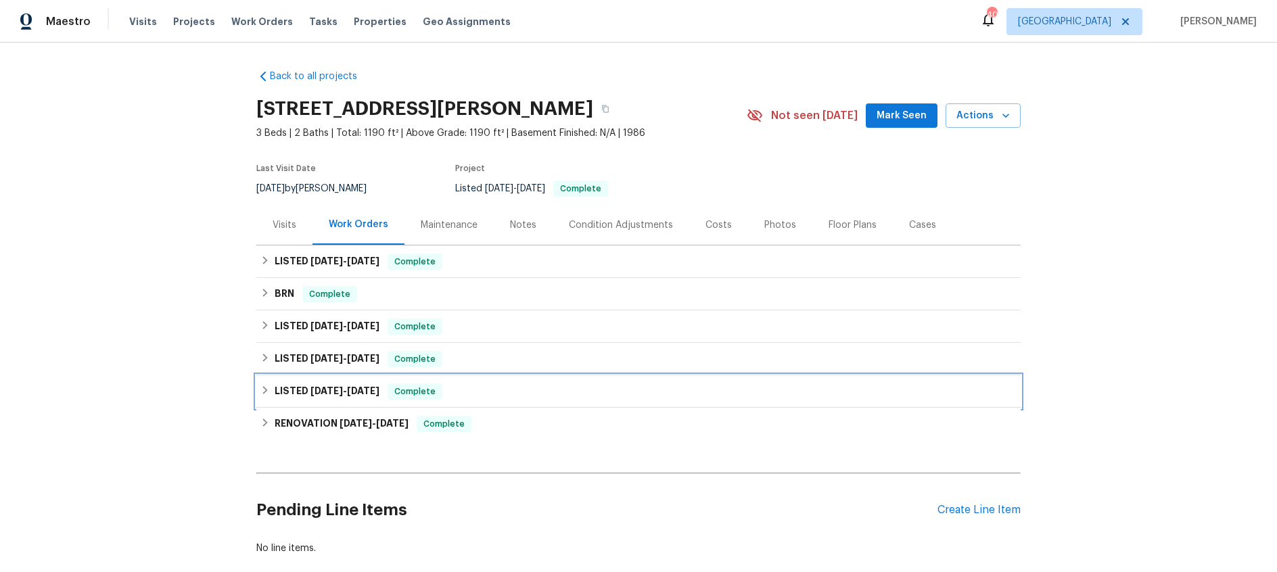
click at [336, 395] on span "3/27/25" at bounding box center [327, 390] width 32 height 9
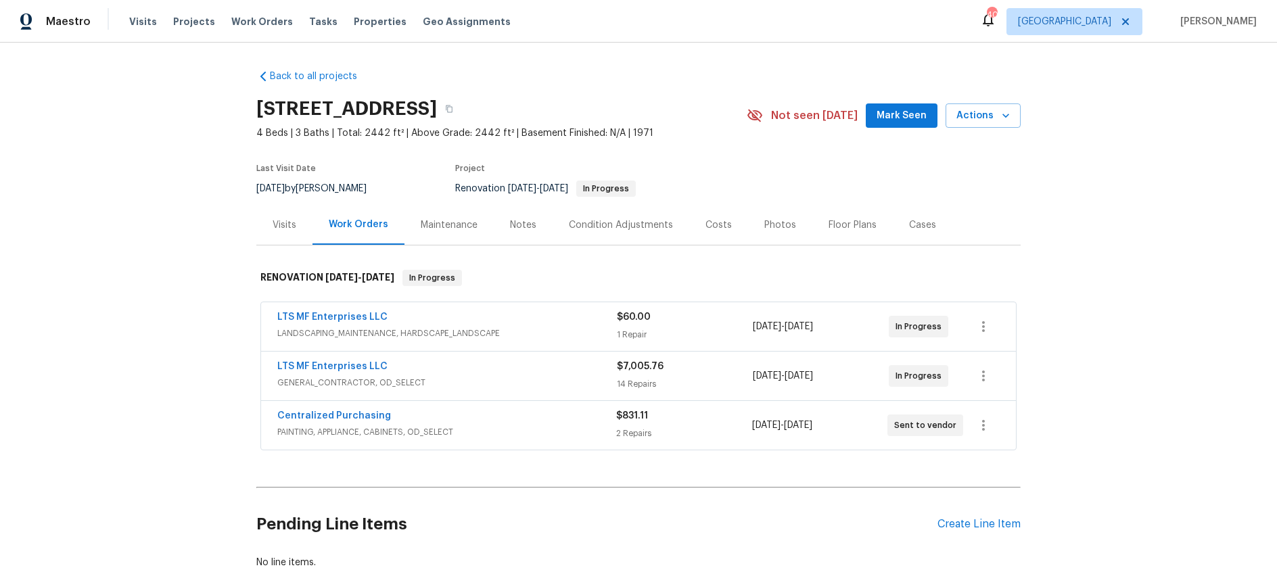
click at [722, 225] on div "Costs" at bounding box center [719, 226] width 26 height 14
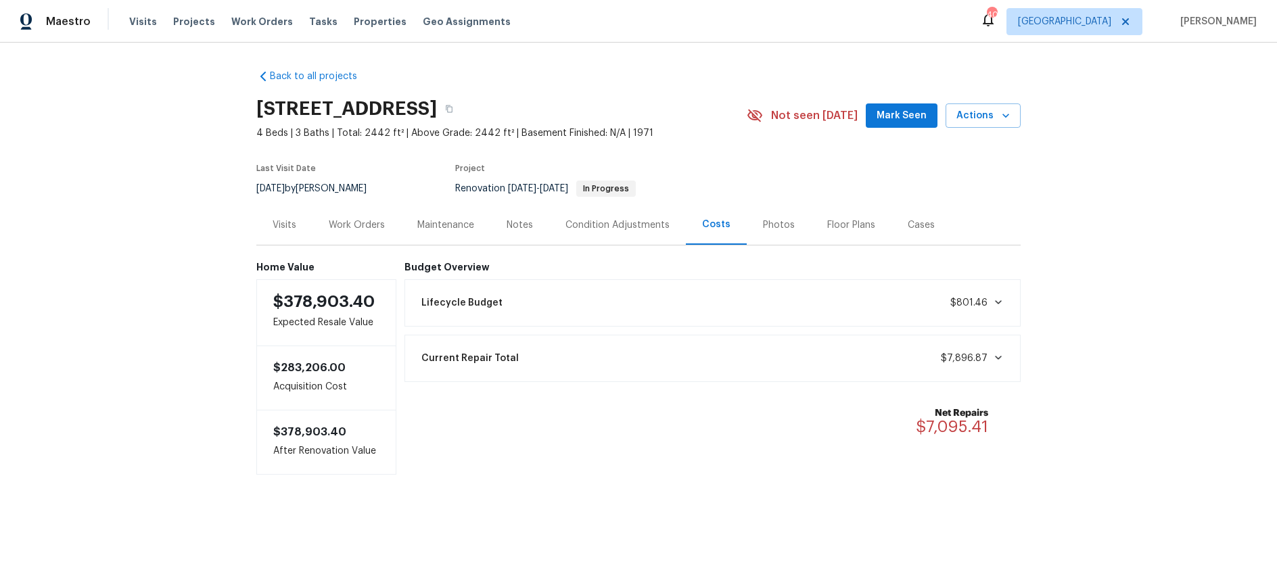
click at [367, 225] on div "Work Orders" at bounding box center [357, 226] width 56 height 14
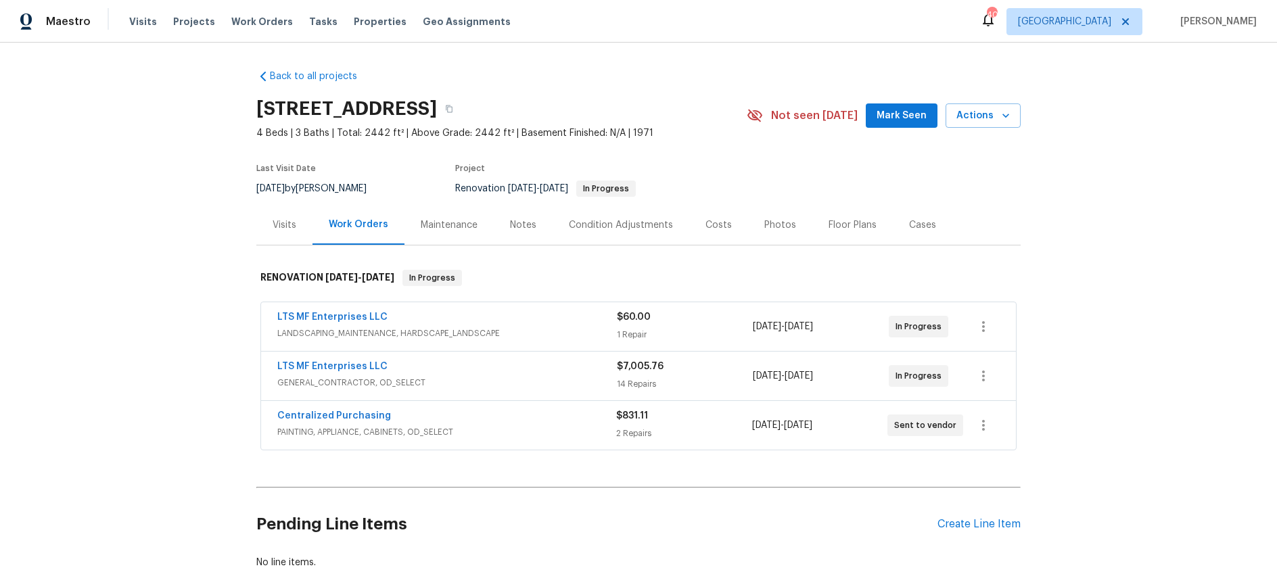
click at [530, 225] on div "Notes" at bounding box center [523, 226] width 26 height 14
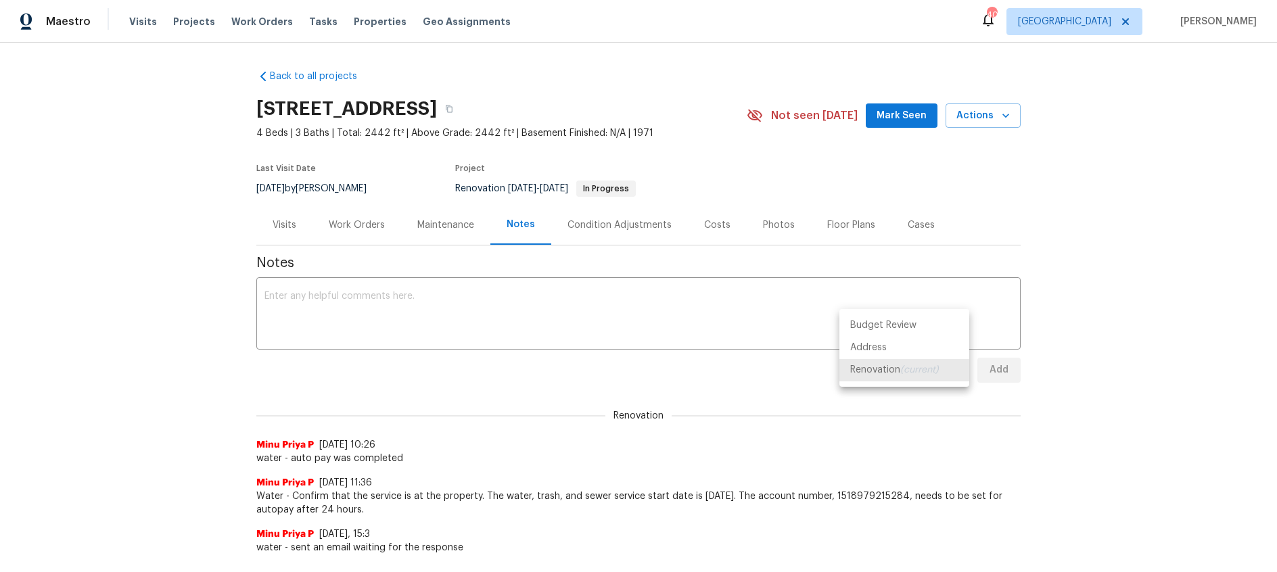
click at [940, 364] on body "Maestro Visits Projects Work Orders Tasks Properties Geo Assignments 40 Dallas …" at bounding box center [638, 286] width 1277 height 572
click at [901, 326] on li "Budget Review" at bounding box center [905, 326] width 130 height 22
type input "budget_review"
click at [586, 378] on div "Budget Review budget_review ​ Add" at bounding box center [638, 370] width 764 height 25
click at [453, 112] on icon "button" at bounding box center [449, 109] width 8 height 8
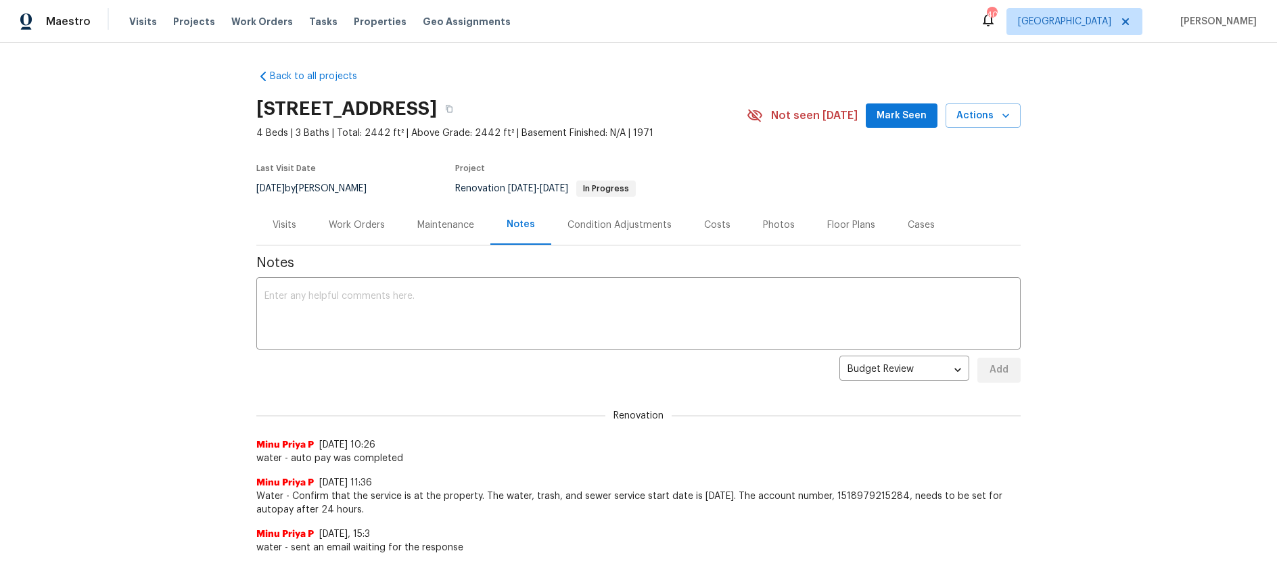
click at [285, 220] on div "Visits" at bounding box center [285, 226] width 24 height 14
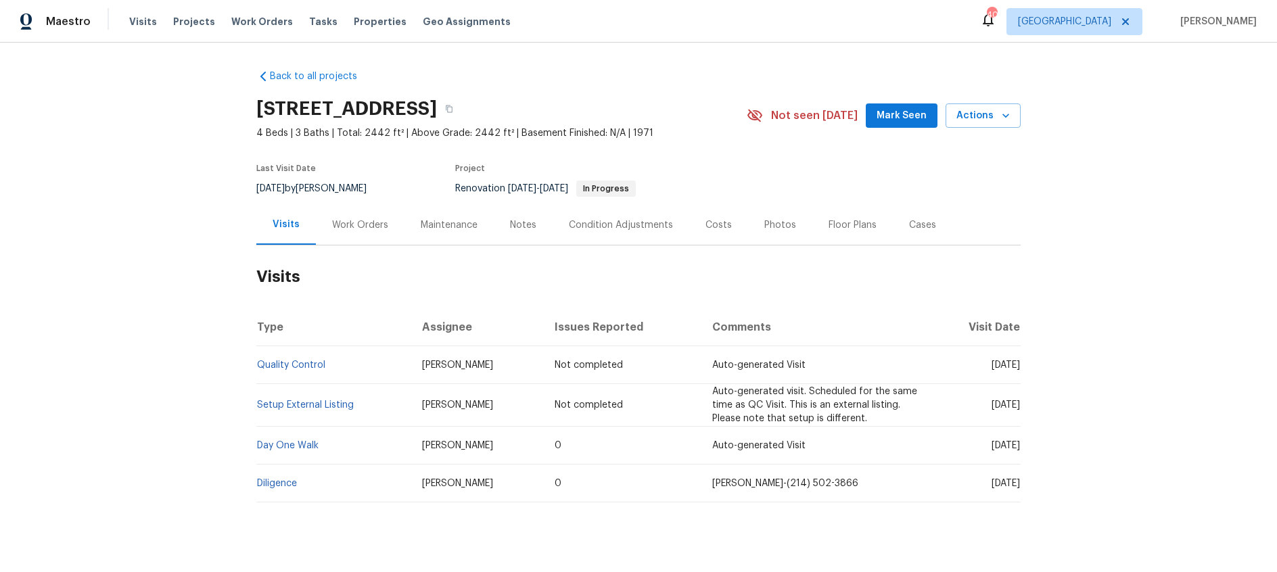
click at [601, 224] on div "Condition Adjustments" at bounding box center [621, 226] width 104 height 14
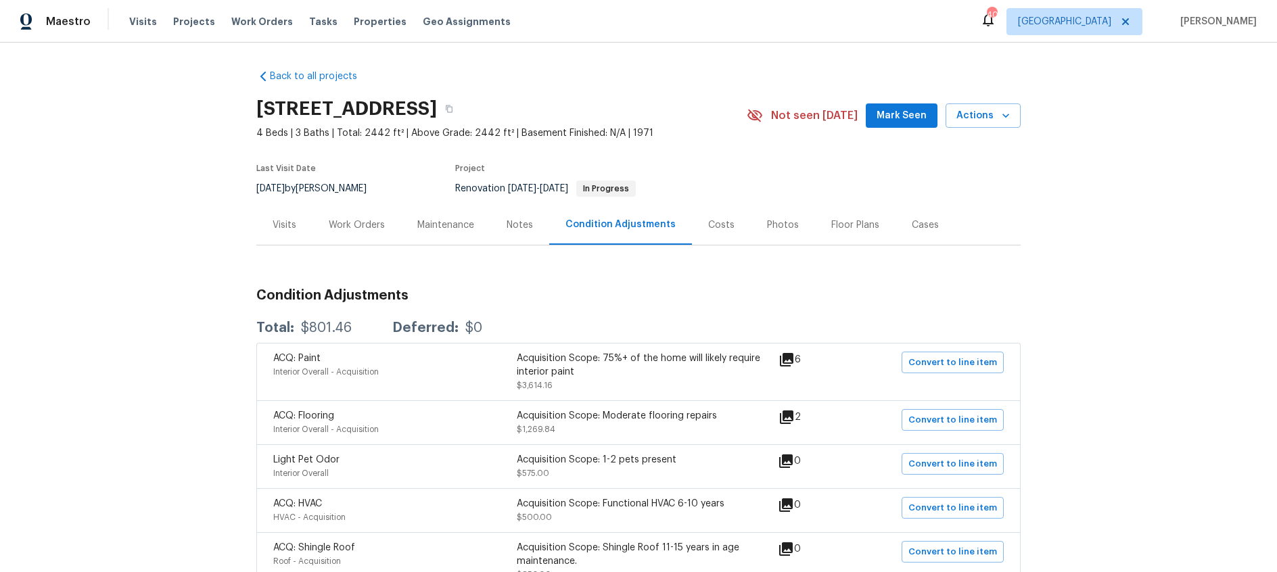
click at [283, 226] on div "Visits" at bounding box center [285, 226] width 24 height 14
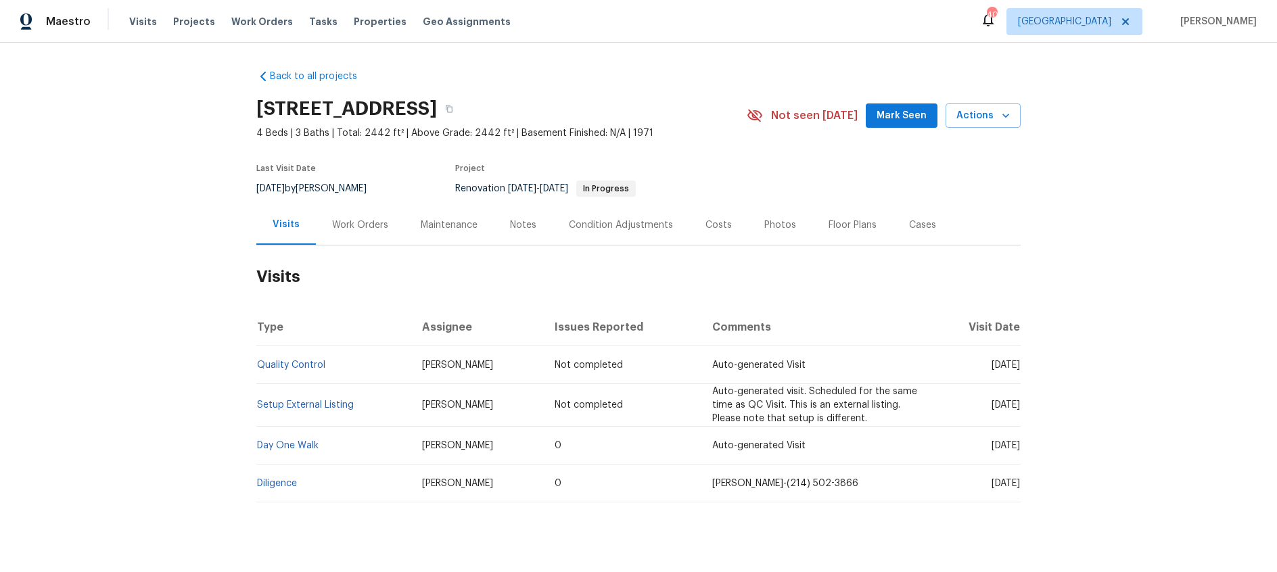
click at [712, 225] on div "Costs" at bounding box center [719, 226] width 26 height 14
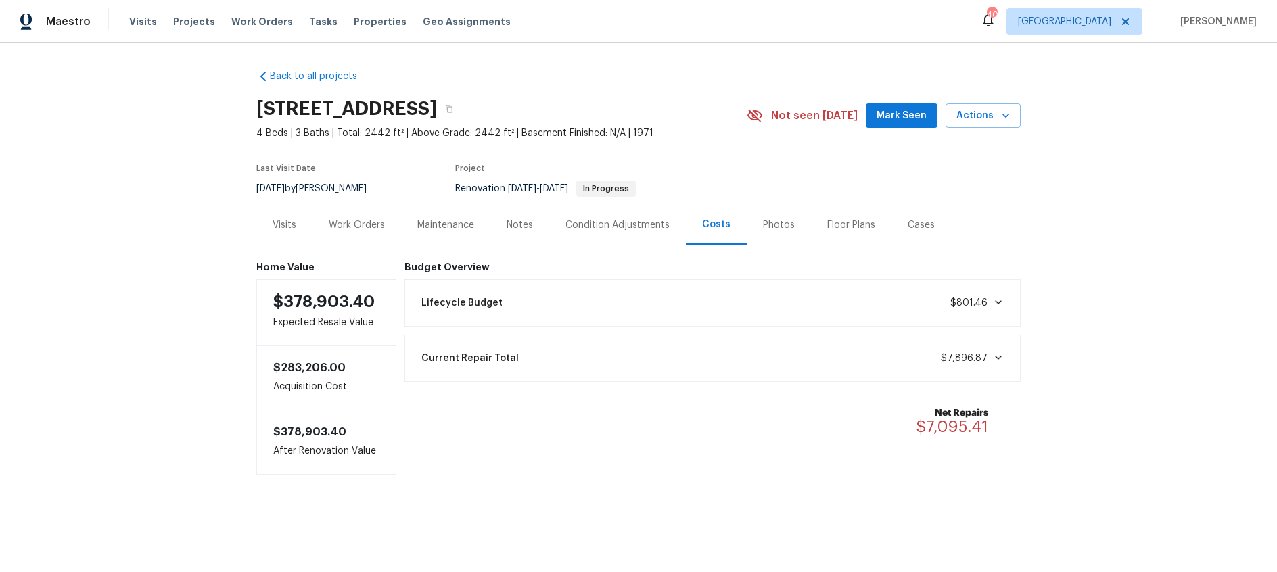
click at [350, 226] on div "Work Orders" at bounding box center [357, 226] width 56 height 14
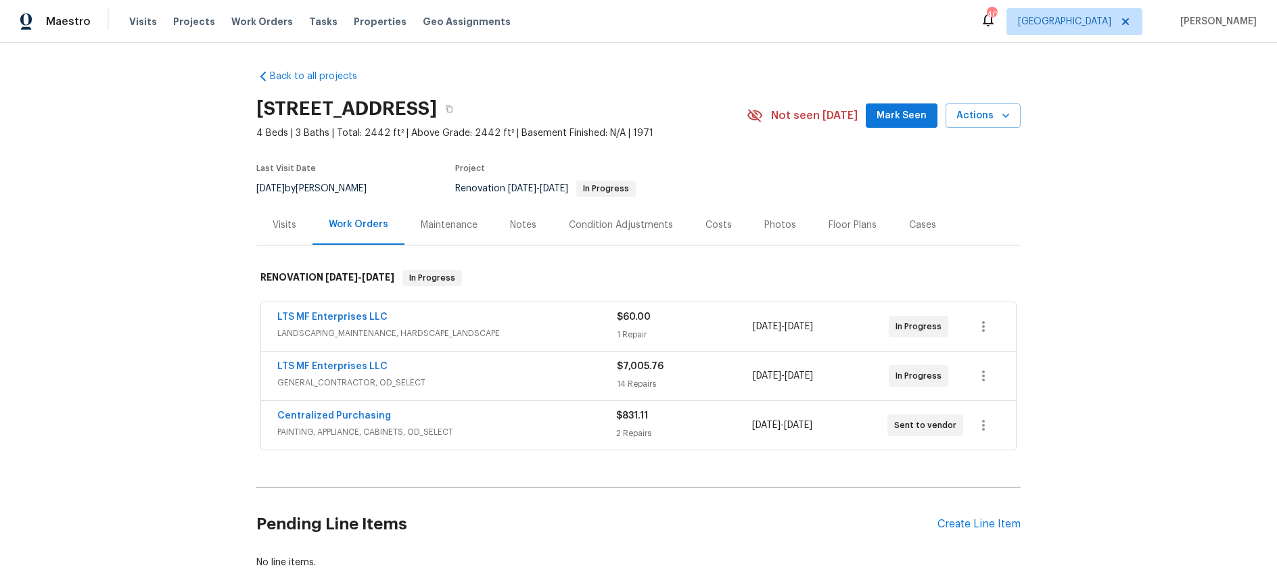
scroll to position [89, 0]
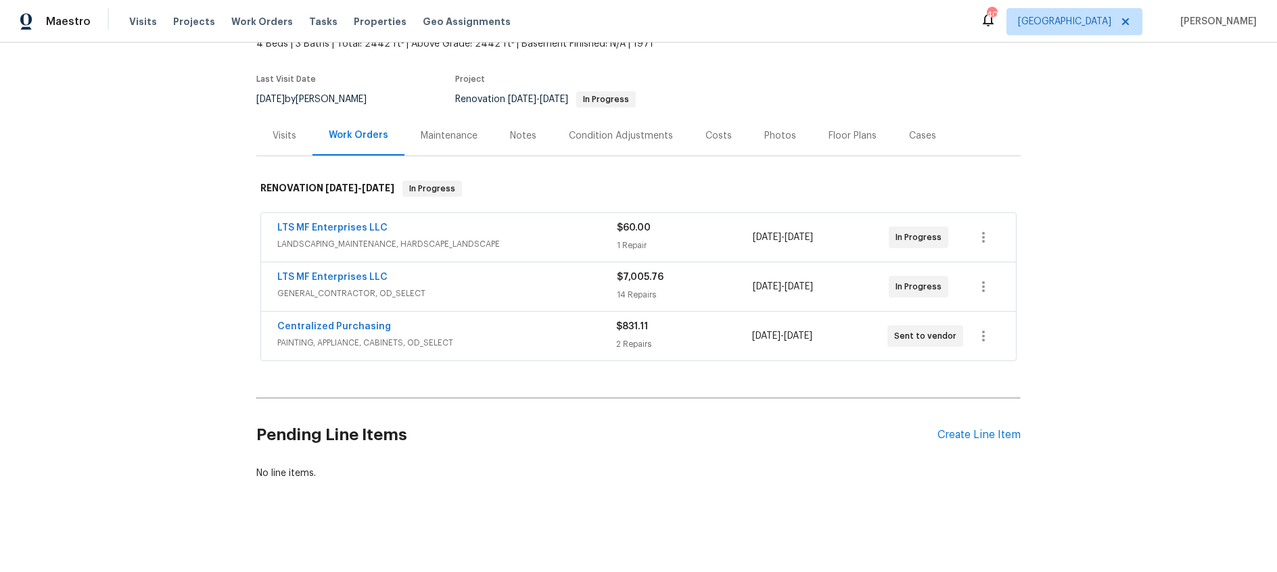
click at [490, 276] on div "LTS MF Enterprises LLC" at bounding box center [447, 279] width 340 height 16
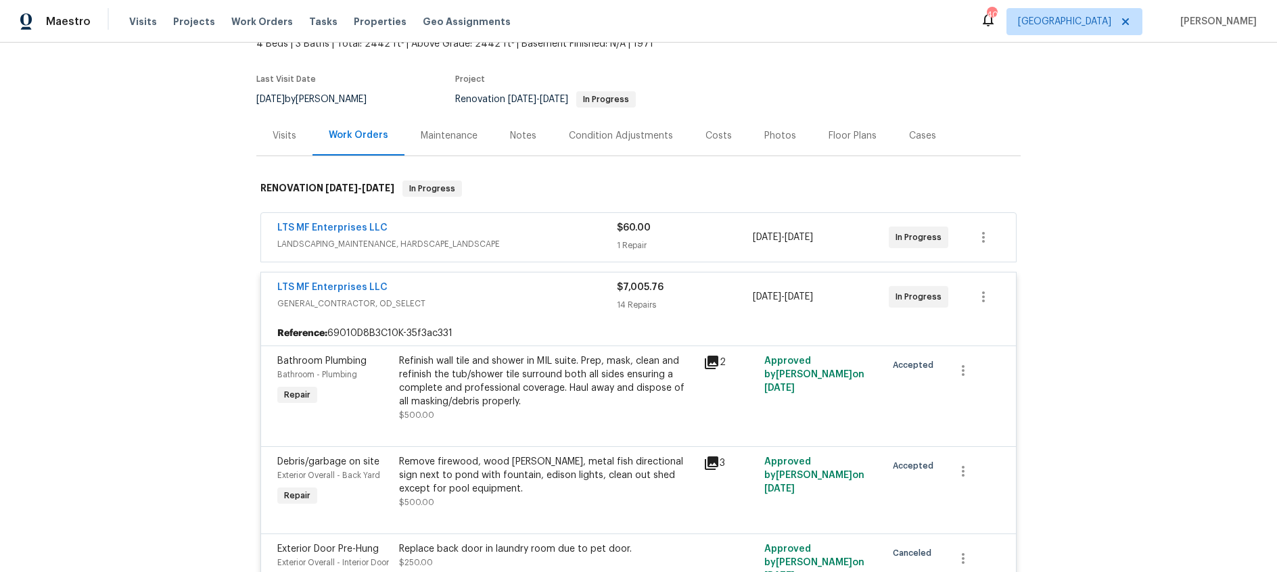
click at [491, 285] on div "LTS MF Enterprises LLC" at bounding box center [447, 289] width 340 height 16
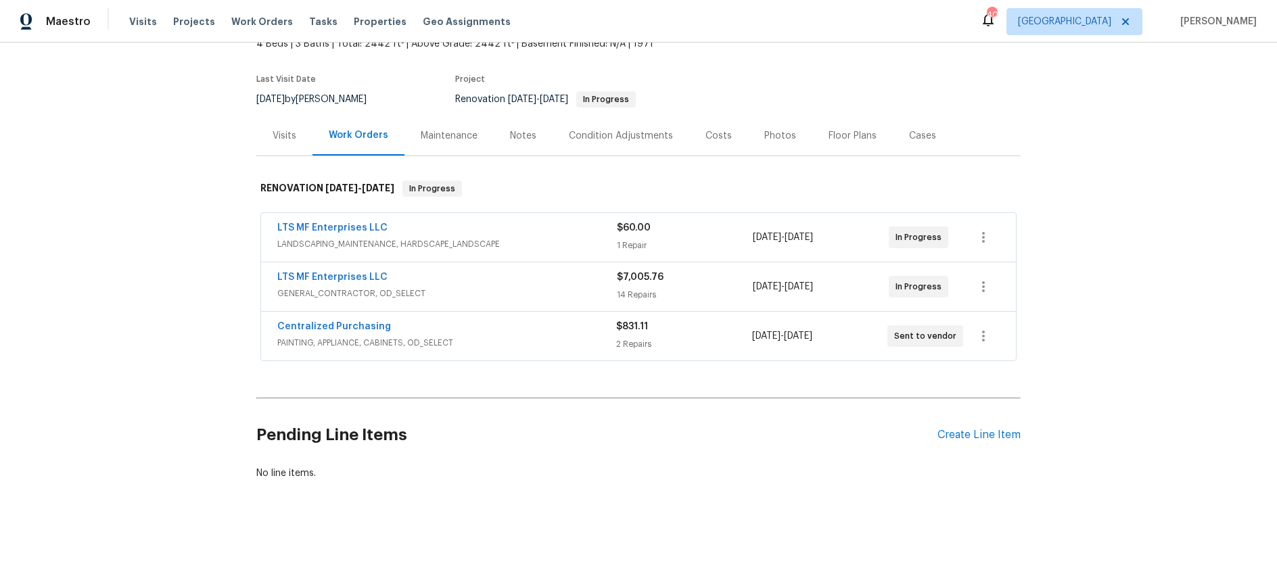
click at [515, 139] on div "Notes" at bounding box center [523, 136] width 26 height 14
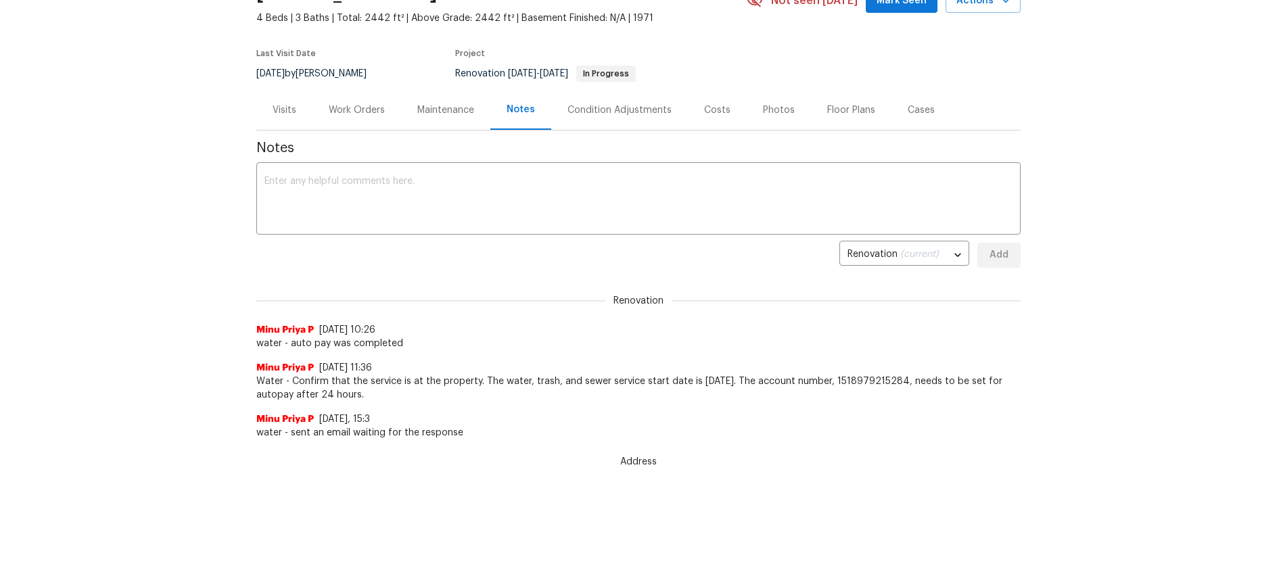
click at [358, 112] on div "Work Orders" at bounding box center [357, 111] width 56 height 14
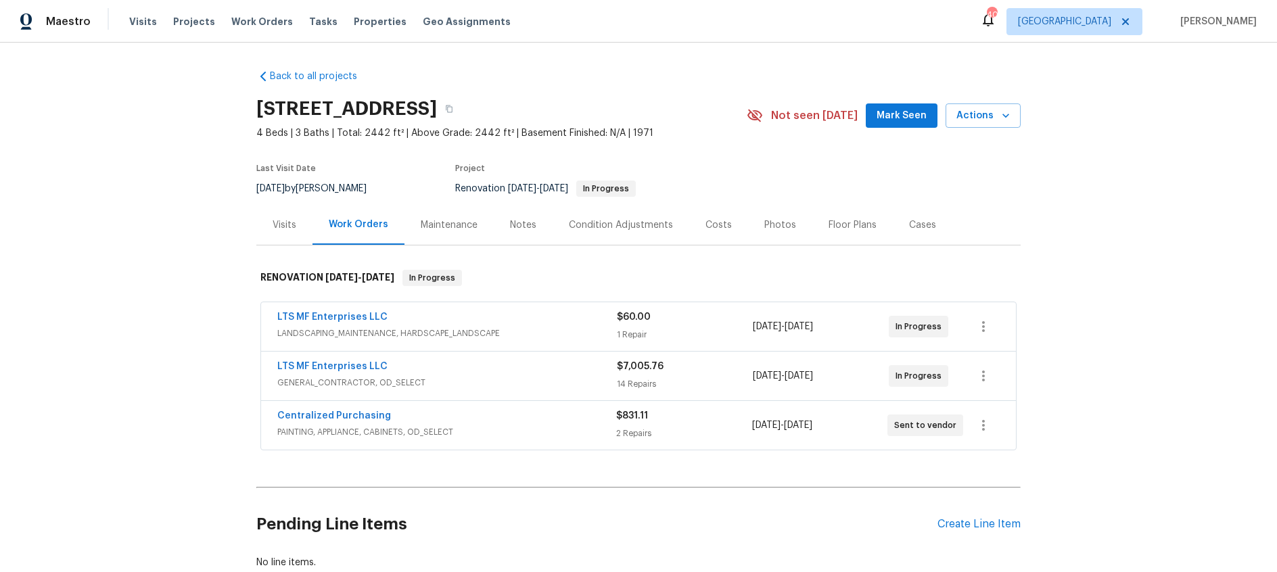
click at [507, 366] on div "LTS MF Enterprises LLC" at bounding box center [447, 368] width 340 height 16
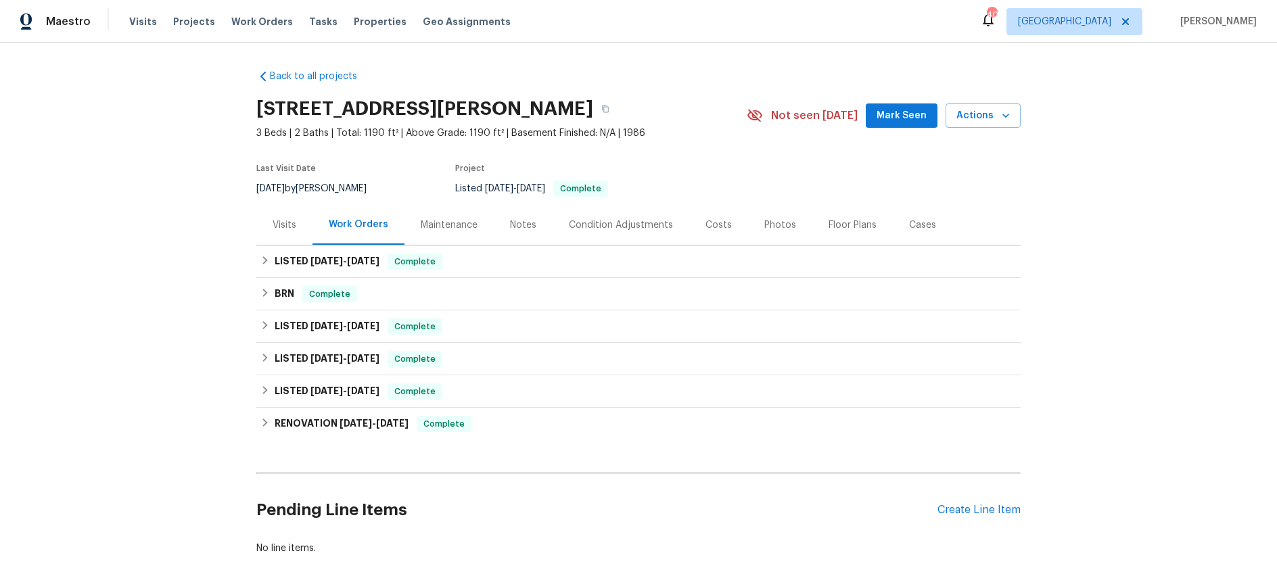
click at [287, 224] on div "Visits" at bounding box center [285, 226] width 24 height 14
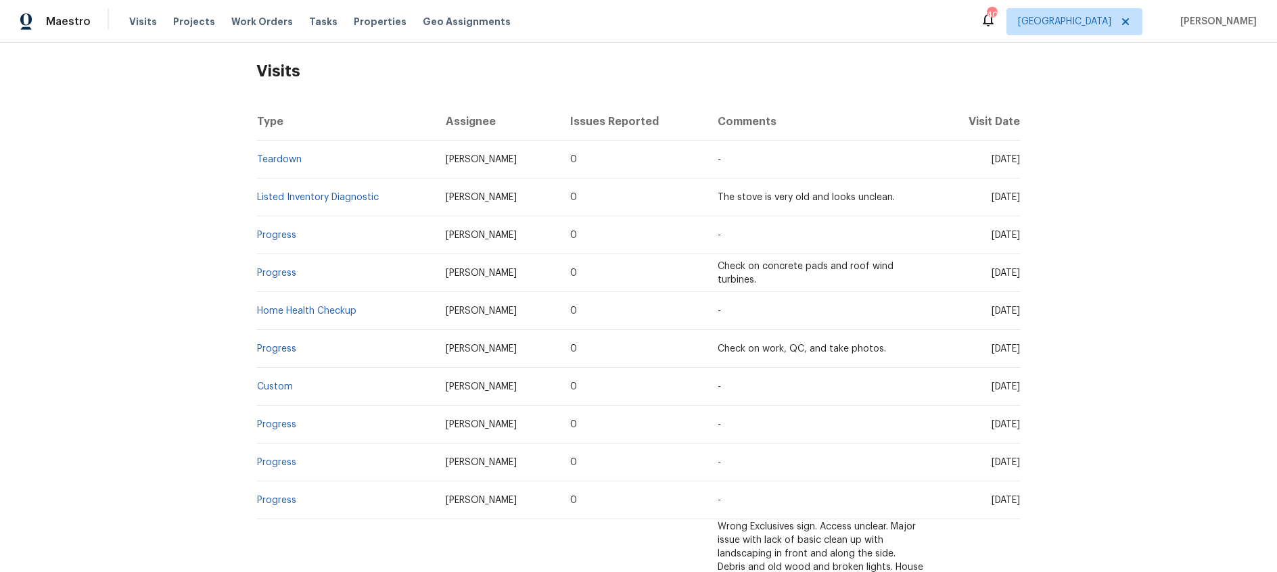
scroll to position [208, 0]
click at [309, 308] on link "Home Health Checkup" at bounding box center [306, 308] width 99 height 9
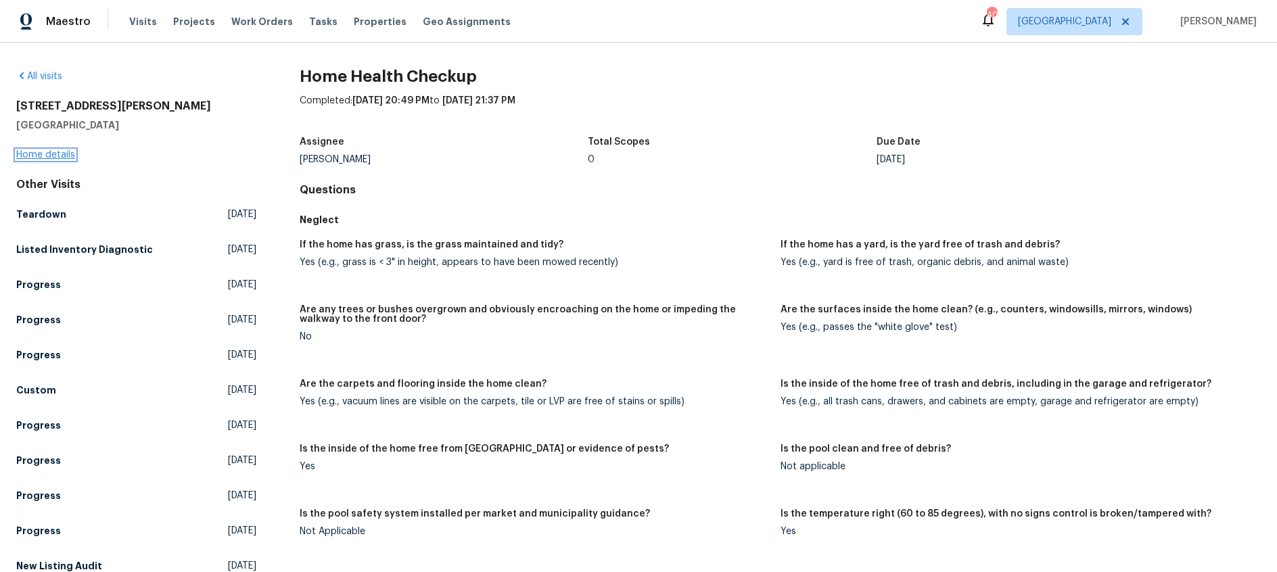
click at [47, 156] on link "Home details" at bounding box center [45, 154] width 59 height 9
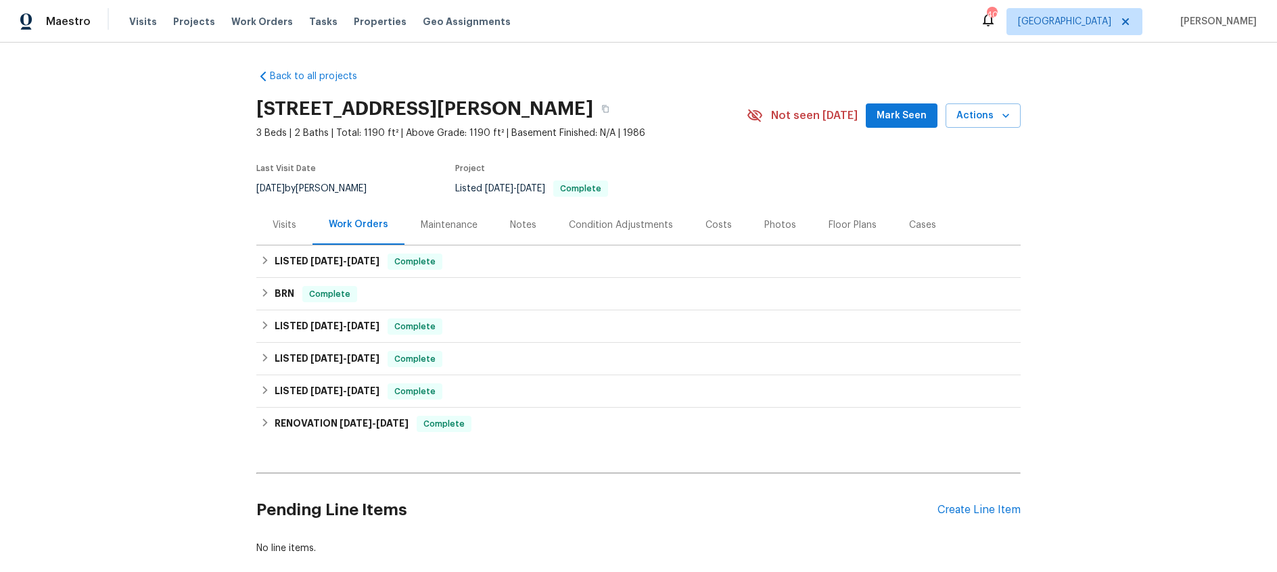
click at [288, 227] on div "Visits" at bounding box center [285, 226] width 24 height 14
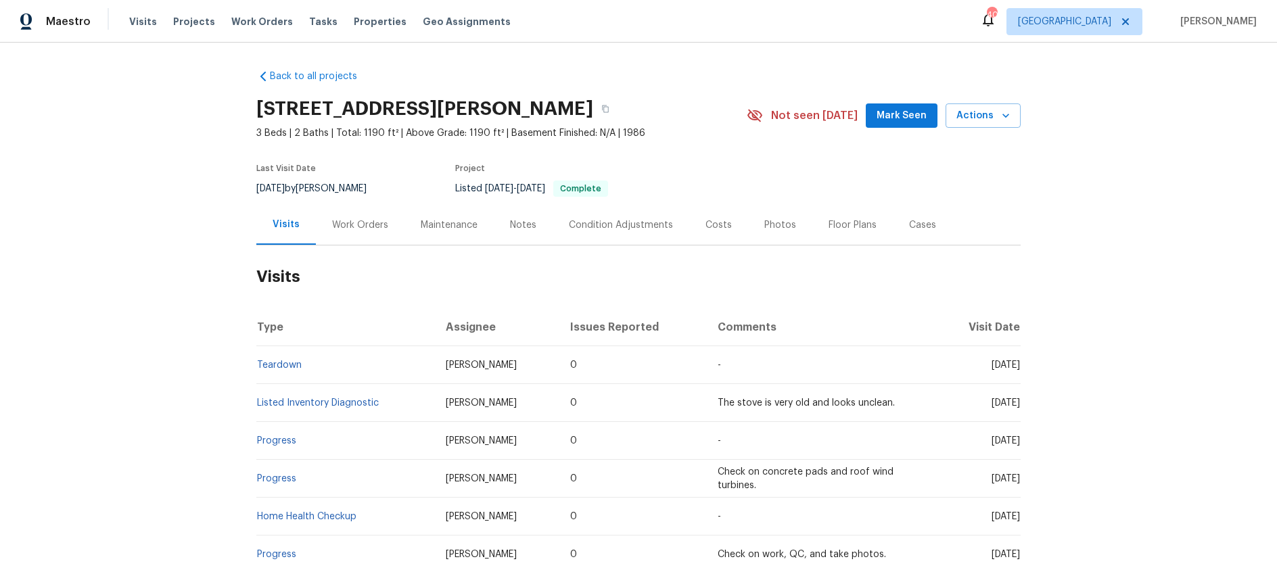
click at [377, 226] on div "Work Orders" at bounding box center [360, 226] width 56 height 14
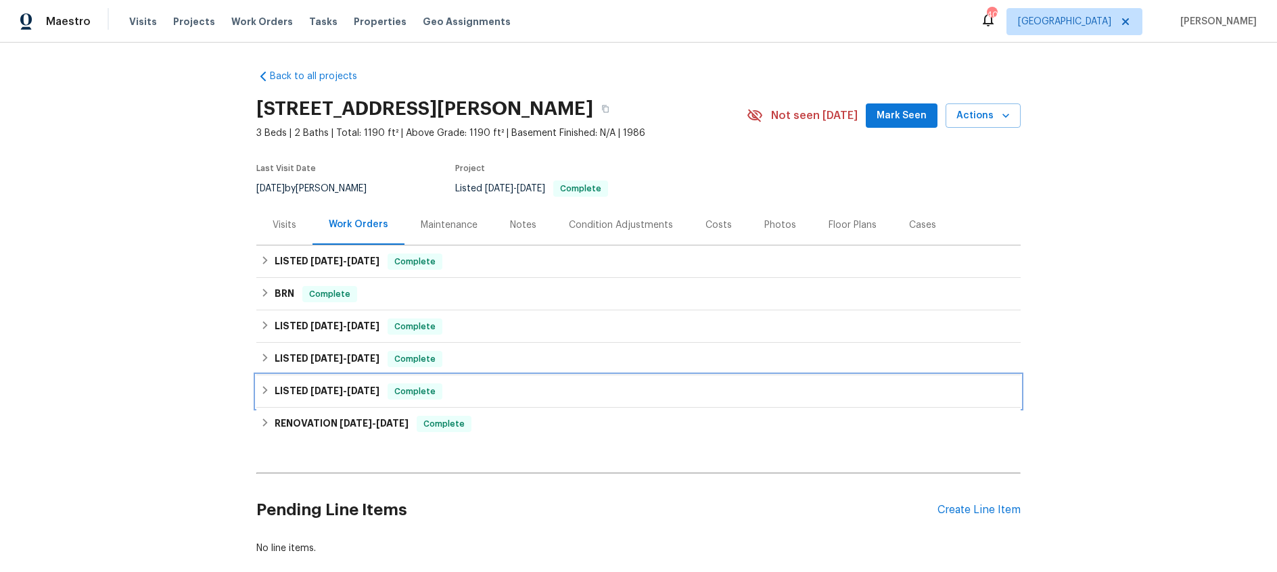
click at [339, 390] on span "3/27/25" at bounding box center [327, 390] width 32 height 9
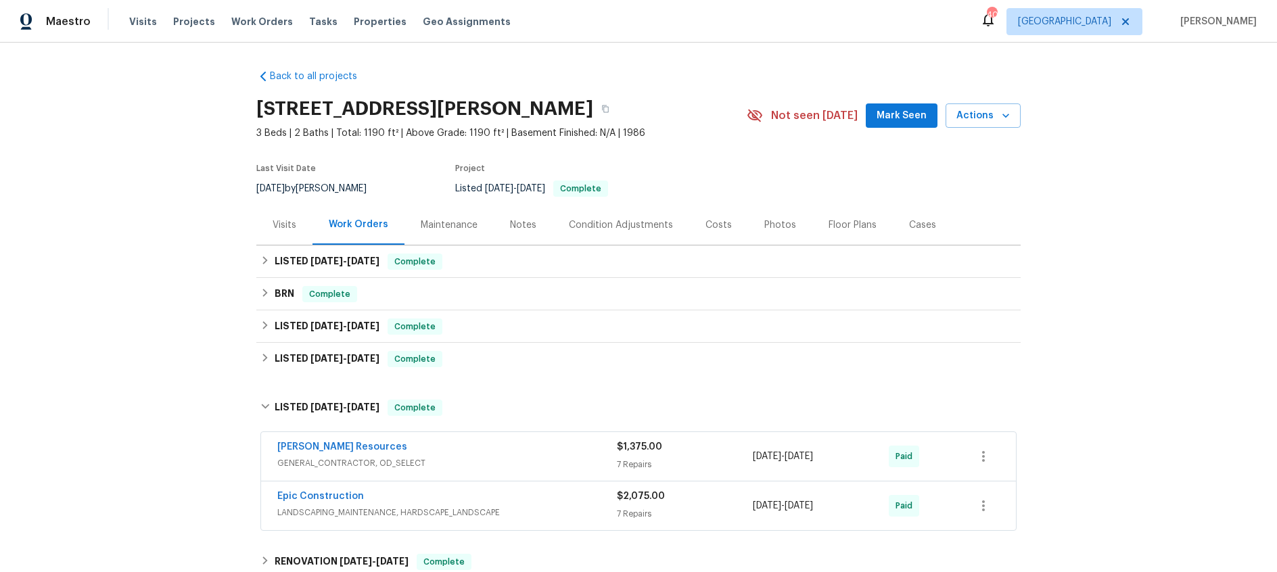
click at [290, 226] on div "Visits" at bounding box center [285, 226] width 24 height 14
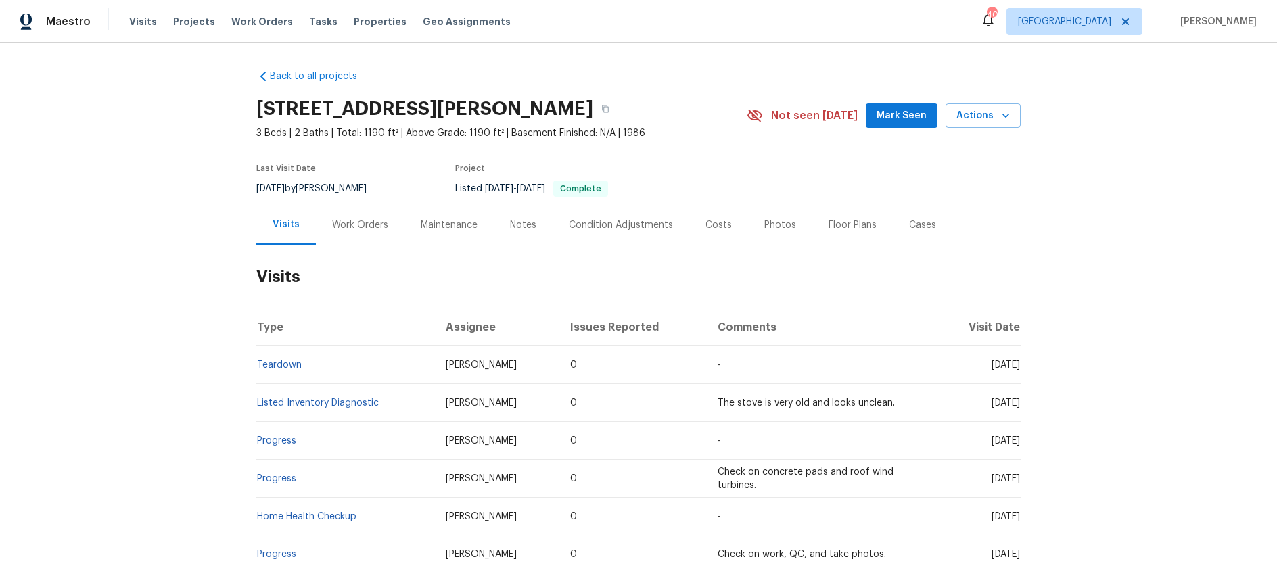
click at [375, 226] on div "Work Orders" at bounding box center [360, 226] width 56 height 14
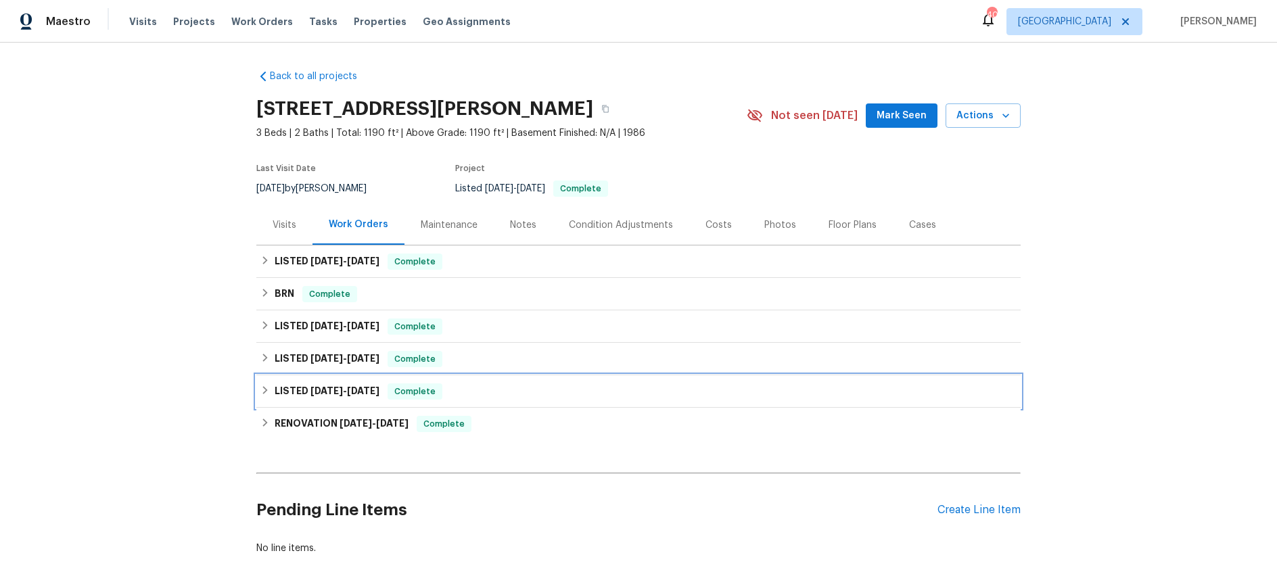
click at [308, 385] on h6 "LISTED 3/27/25 - 3/30/25" at bounding box center [327, 392] width 105 height 16
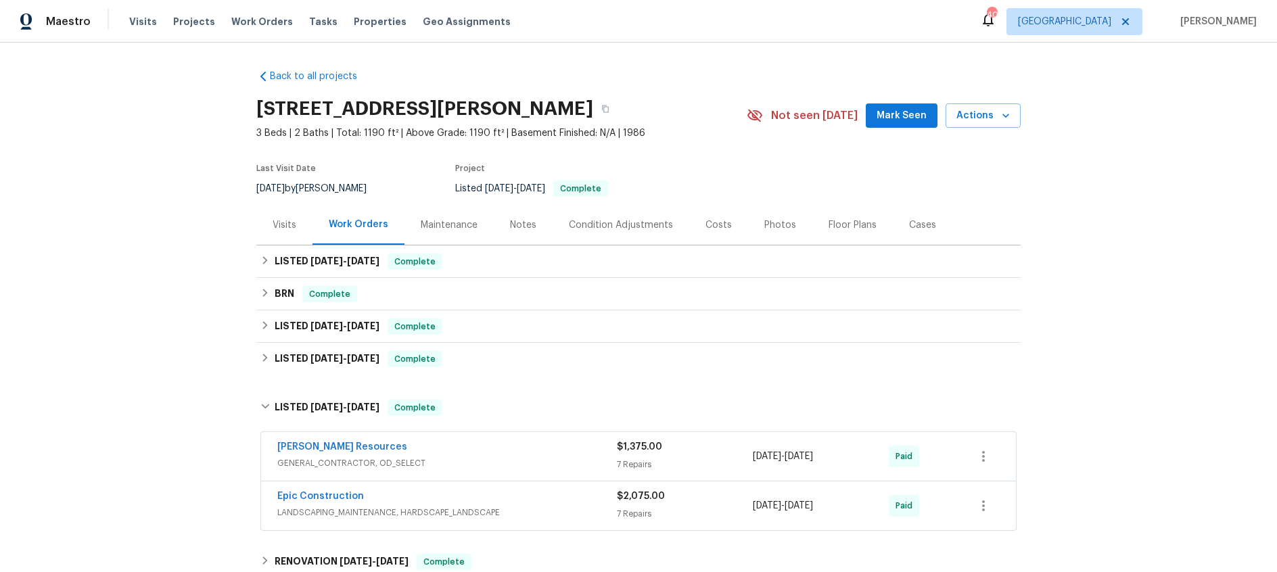
click at [531, 495] on div "Epic Construction" at bounding box center [447, 498] width 340 height 16
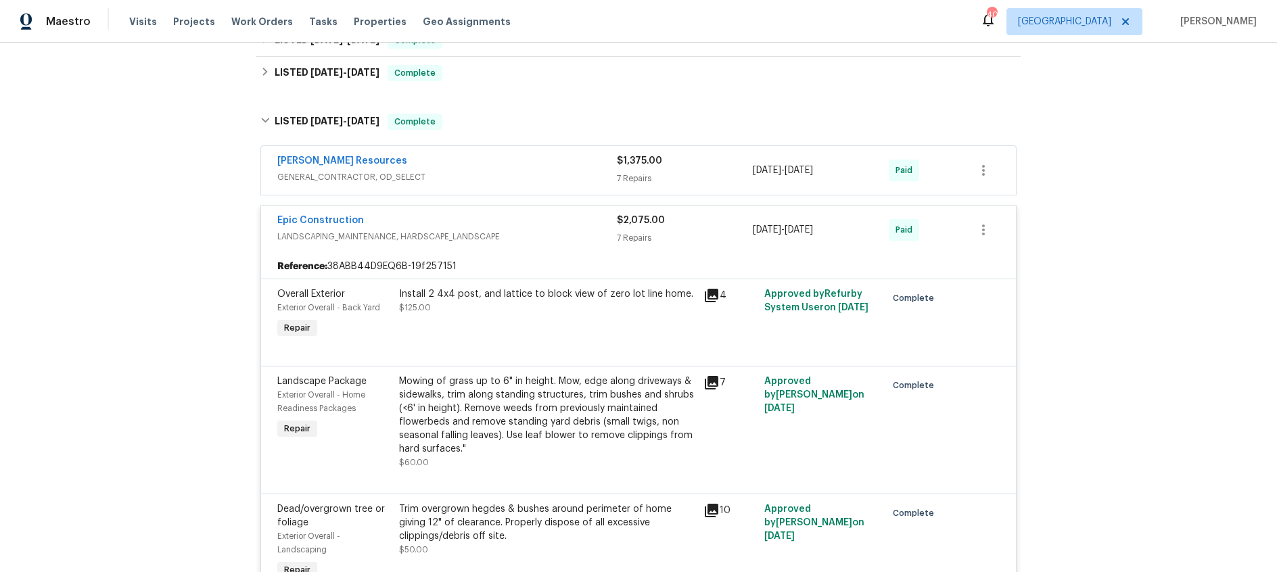
scroll to position [104, 0]
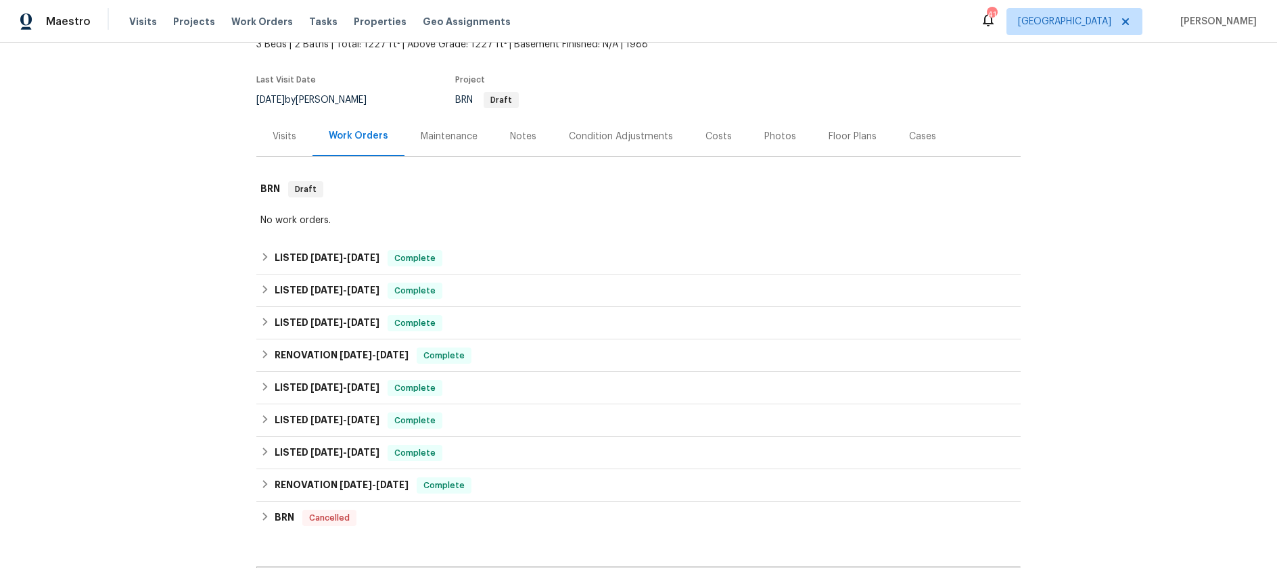
scroll to position [113, 0]
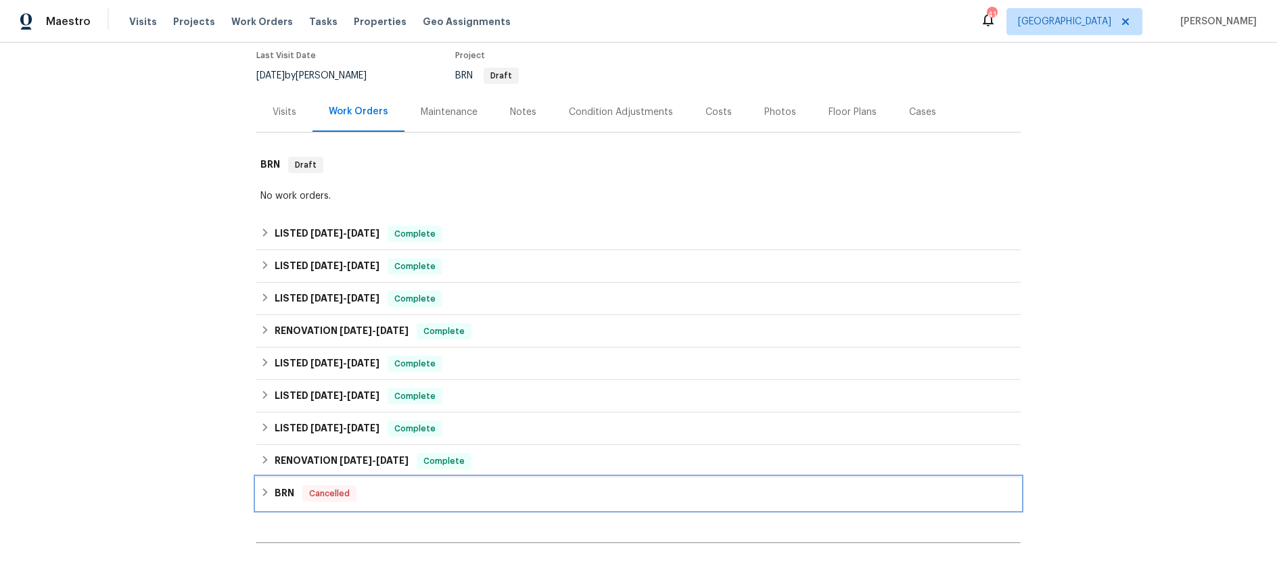
click at [282, 491] on h6 "BRN" at bounding box center [285, 494] width 20 height 16
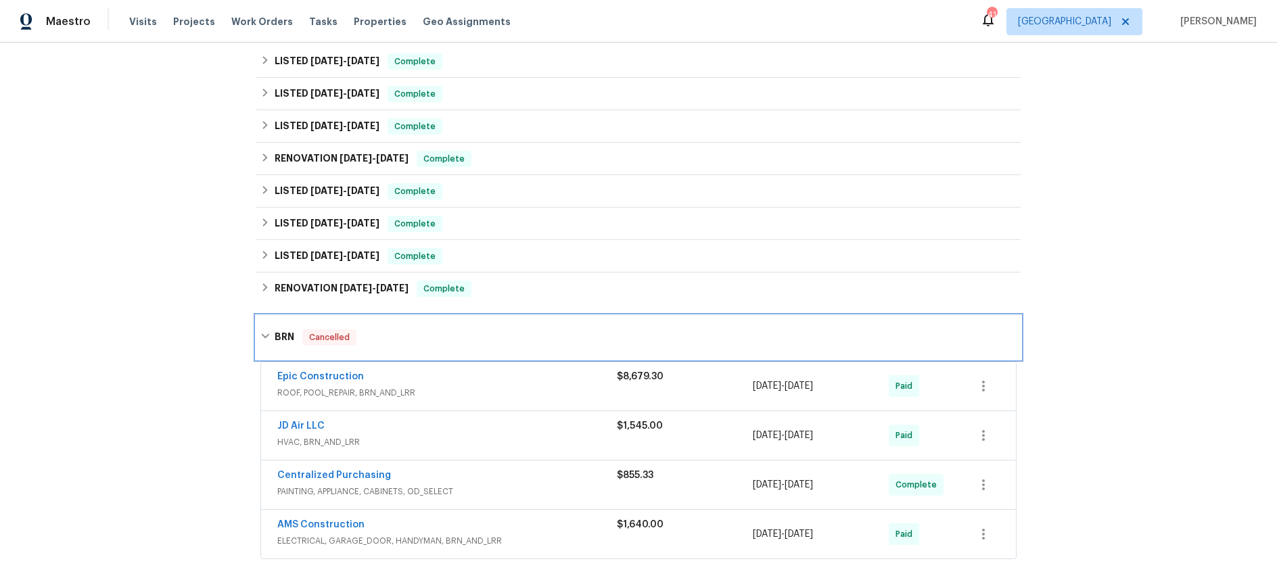
scroll to position [398, 0]
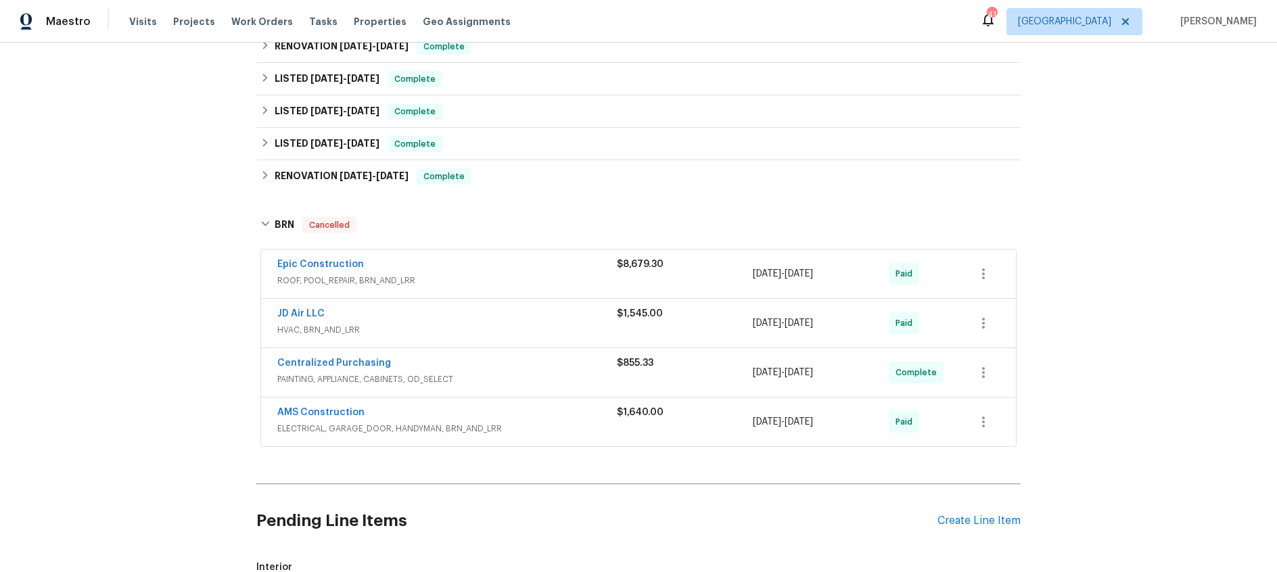
click at [522, 272] on div "Epic Construction" at bounding box center [447, 266] width 340 height 16
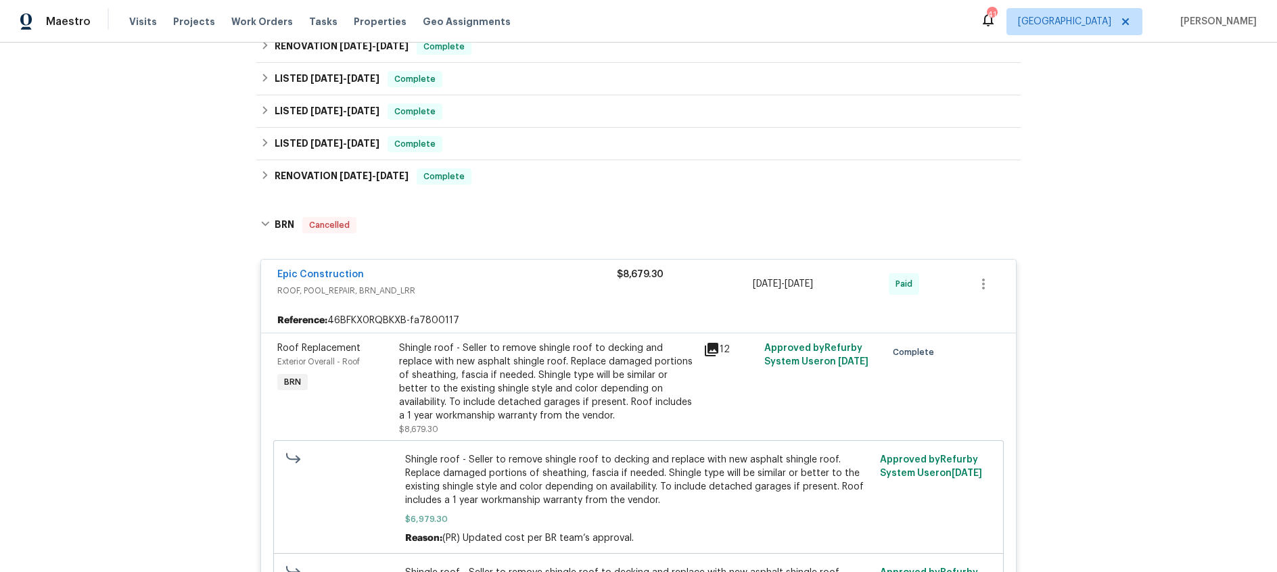
click at [542, 278] on div "Epic Construction" at bounding box center [447, 276] width 340 height 16
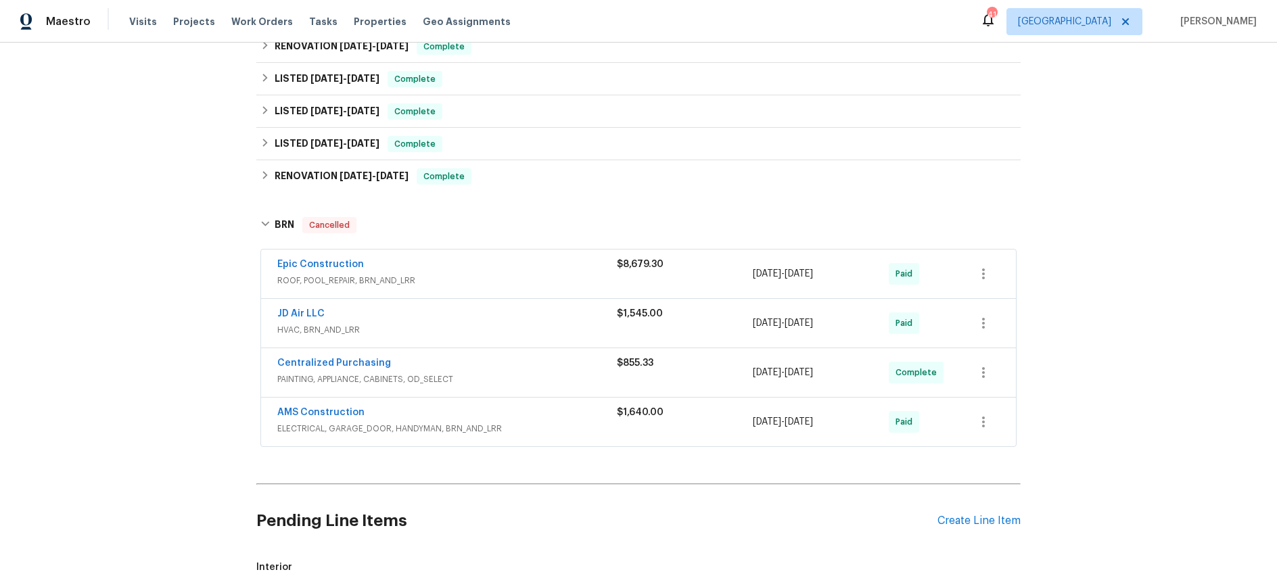
click at [528, 428] on span "ELECTRICAL, GARAGE_DOOR, HANDYMAN, BRN_AND_LRR" at bounding box center [447, 429] width 340 height 14
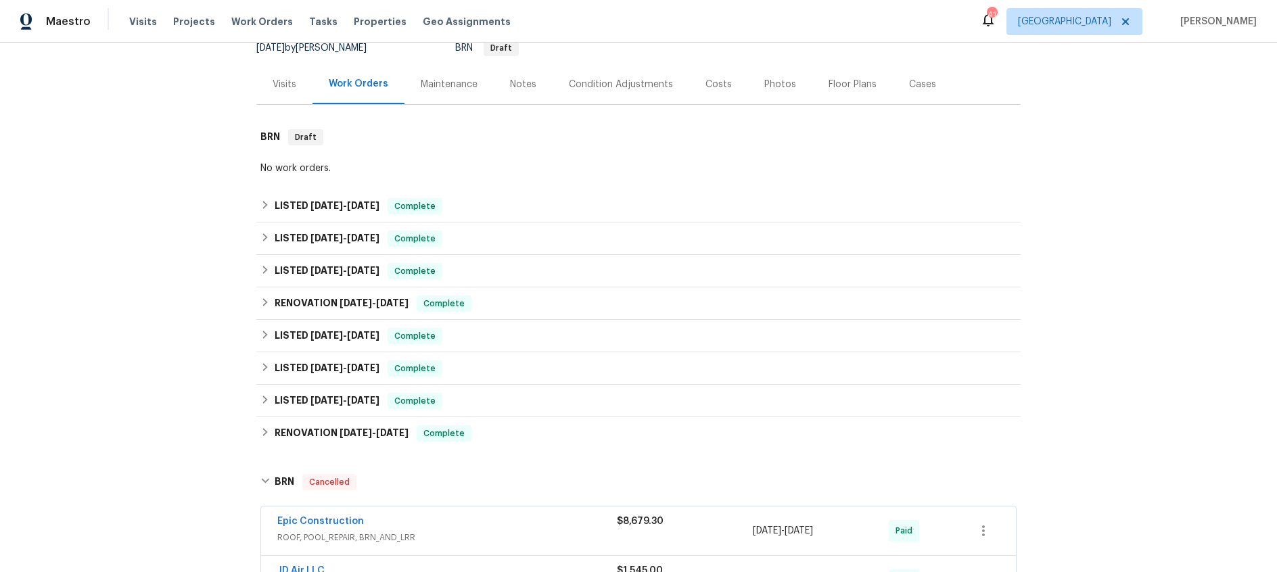
scroll to position [16, 0]
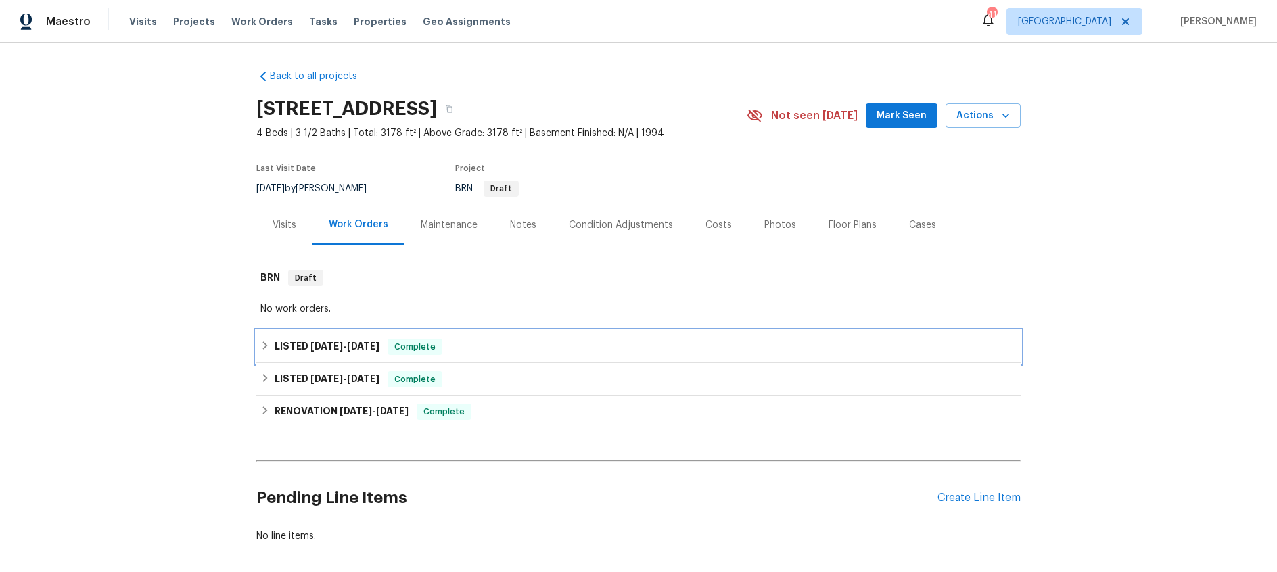
click at [334, 343] on span "6/10/25" at bounding box center [327, 346] width 32 height 9
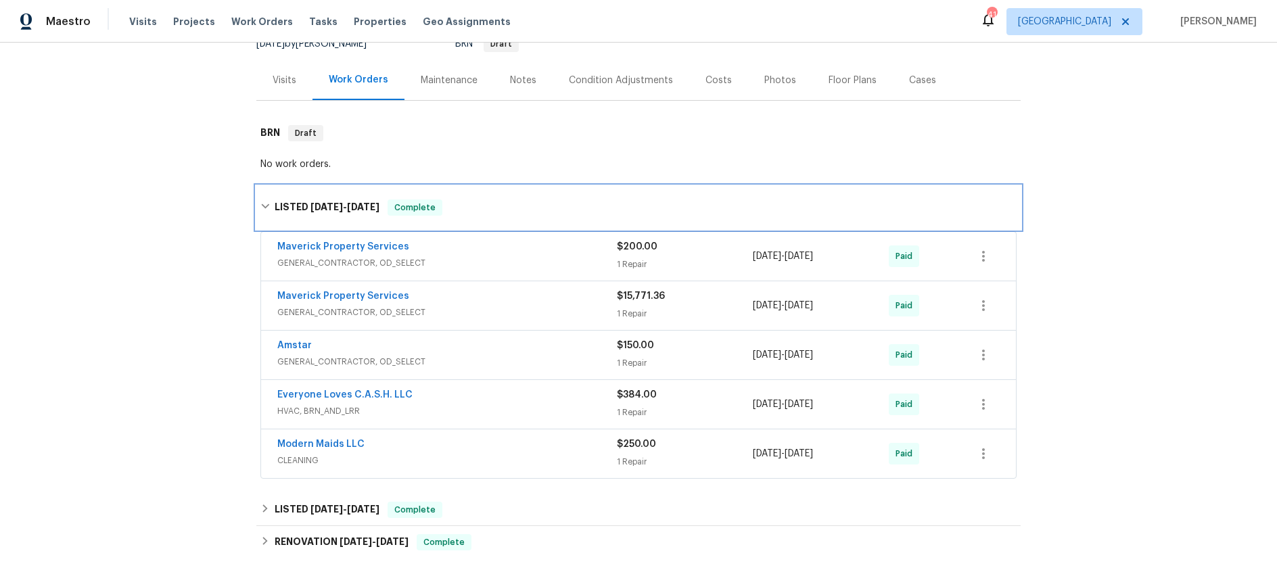
scroll to position [146, 0]
click at [484, 293] on div "Maverick Property Services" at bounding box center [447, 296] width 340 height 16
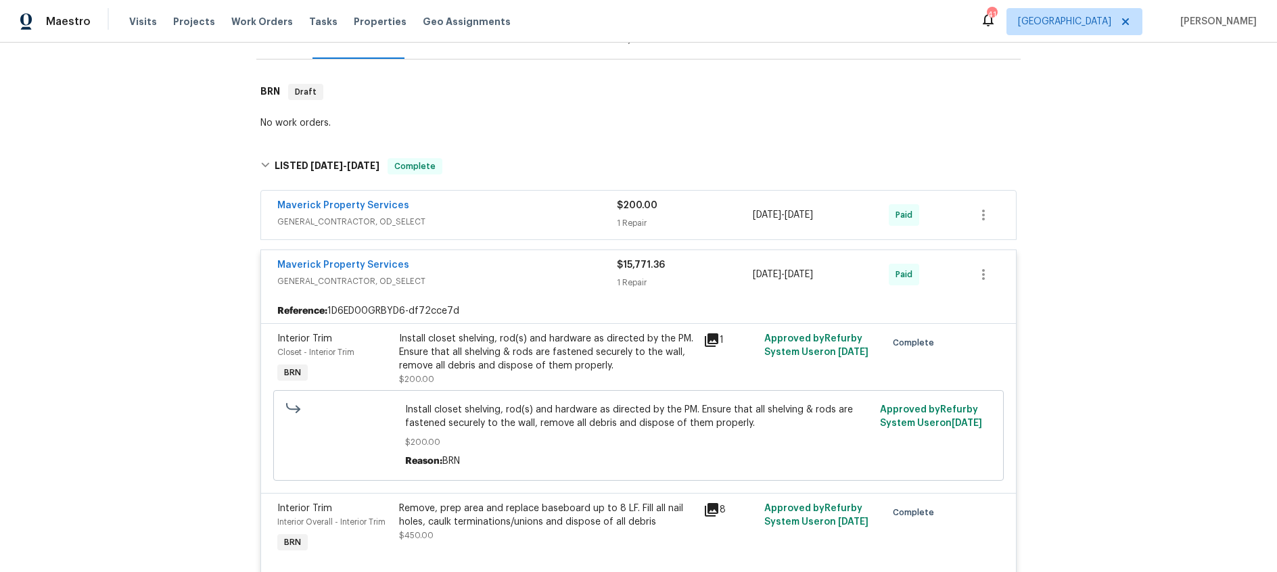
scroll to position [7, 0]
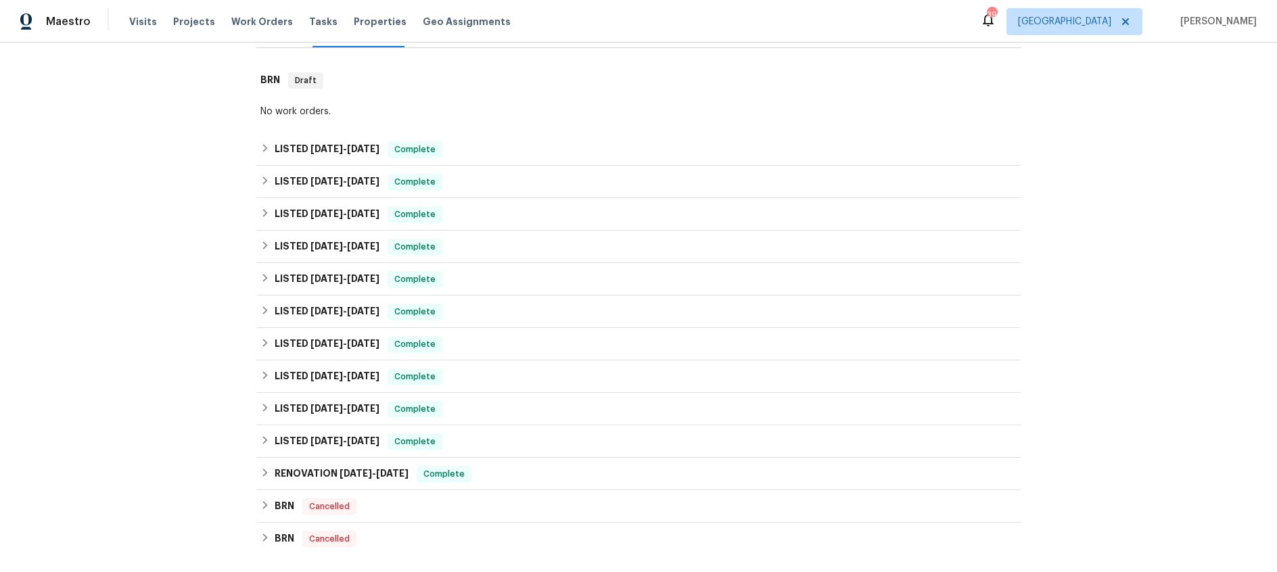
scroll to position [388, 0]
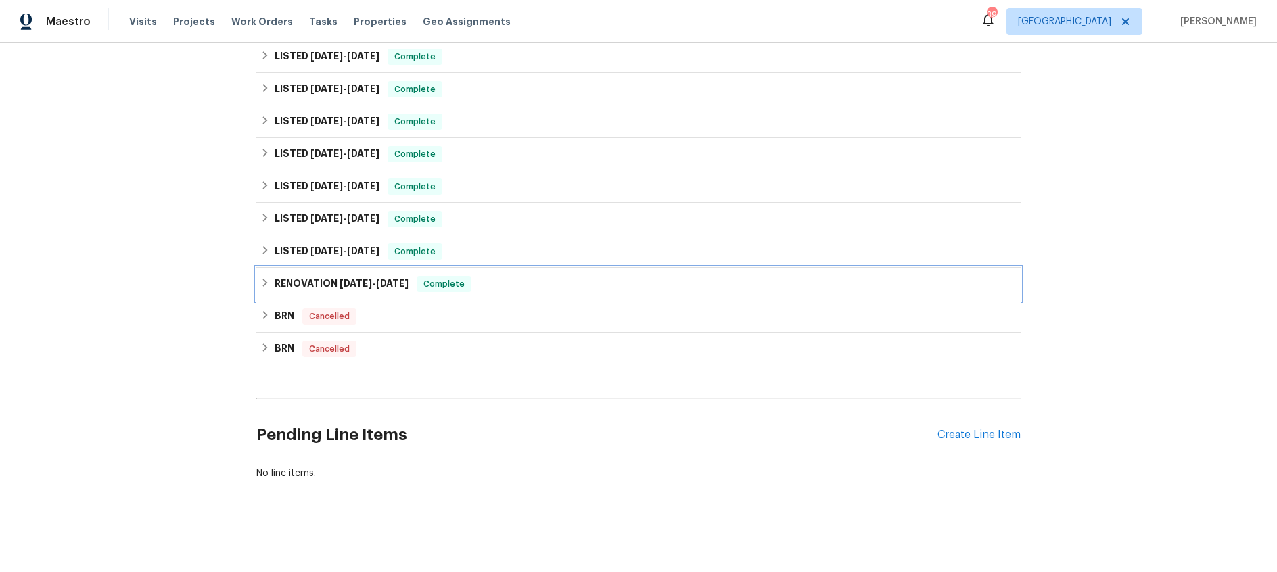
click at [327, 281] on h6 "RENOVATION [DATE] - [DATE]" at bounding box center [342, 284] width 134 height 16
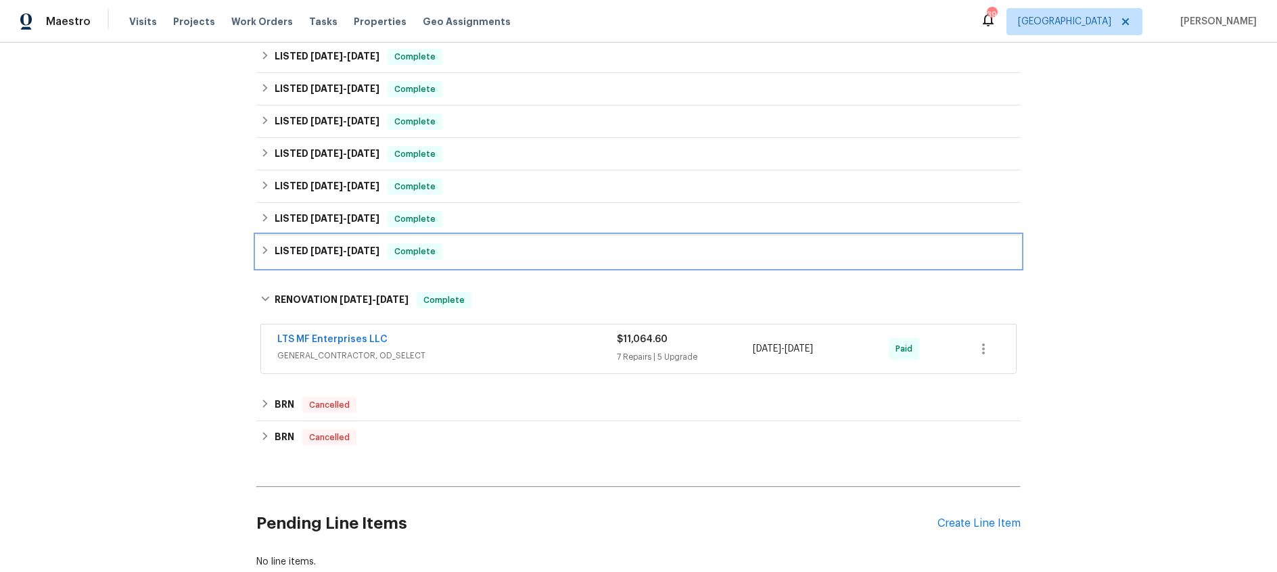
click at [333, 251] on span "[DATE]" at bounding box center [327, 250] width 32 height 9
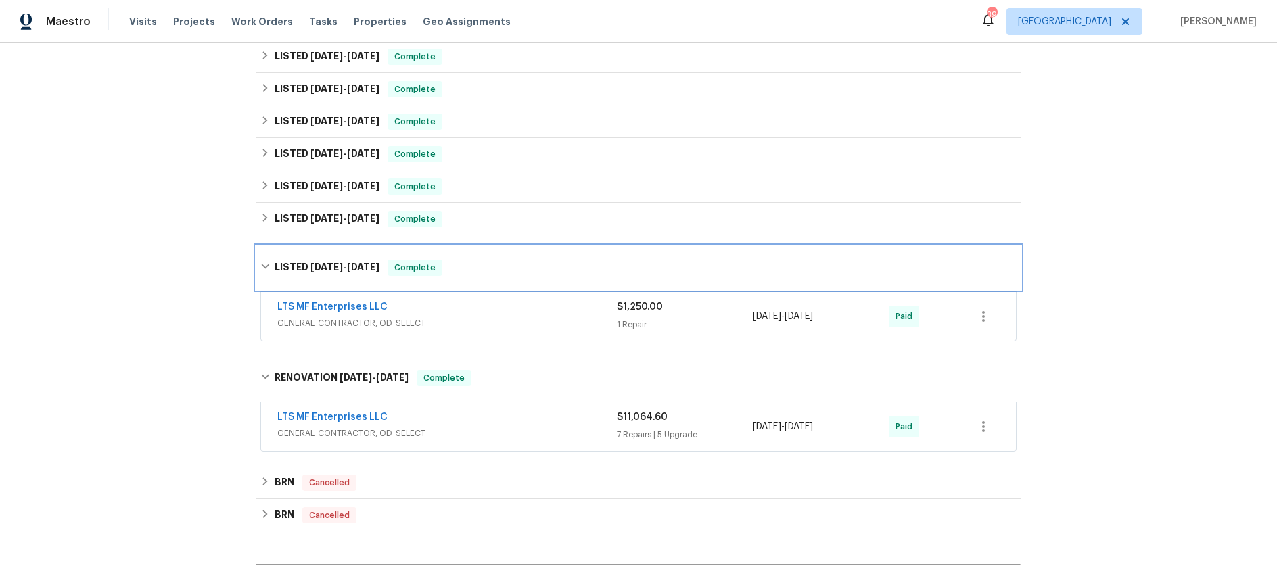
scroll to position [386, 0]
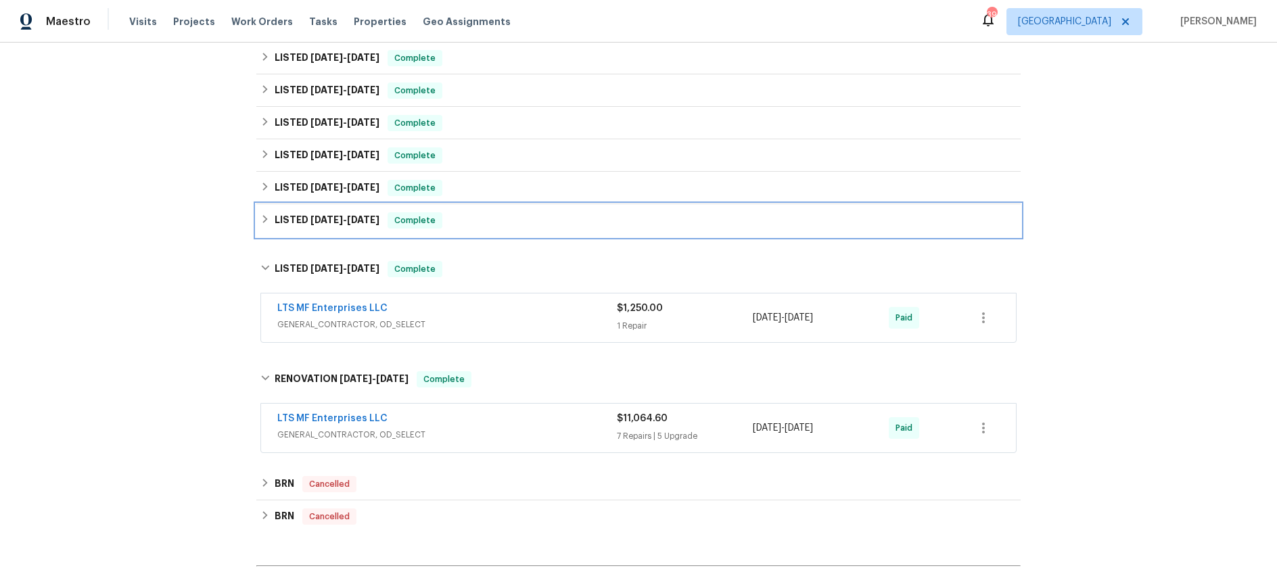
click at [334, 225] on h6 "LISTED [DATE] - [DATE]" at bounding box center [327, 220] width 105 height 16
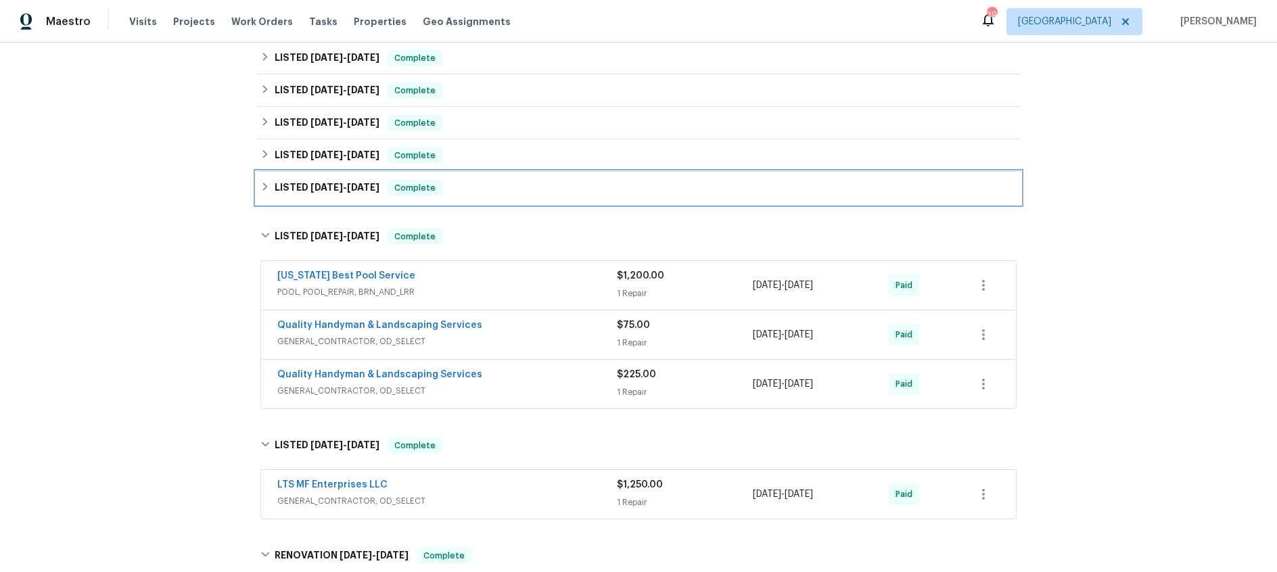
click at [333, 194] on h6 "LISTED [DATE] - [DATE]" at bounding box center [327, 188] width 105 height 16
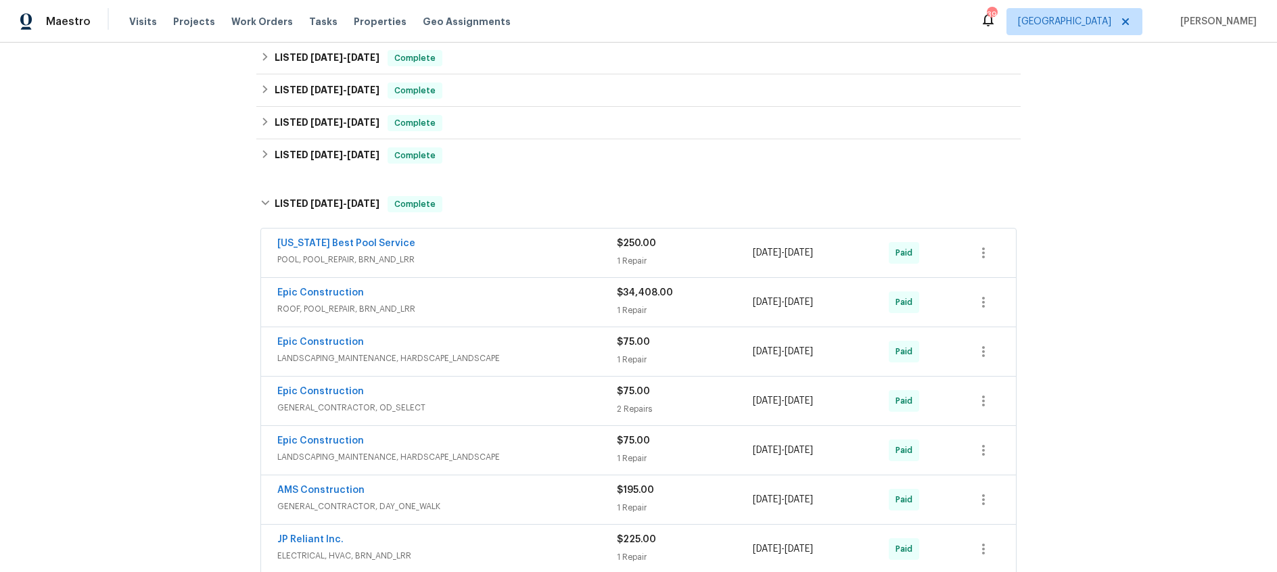
click at [444, 294] on div "Epic Construction" at bounding box center [447, 294] width 340 height 16
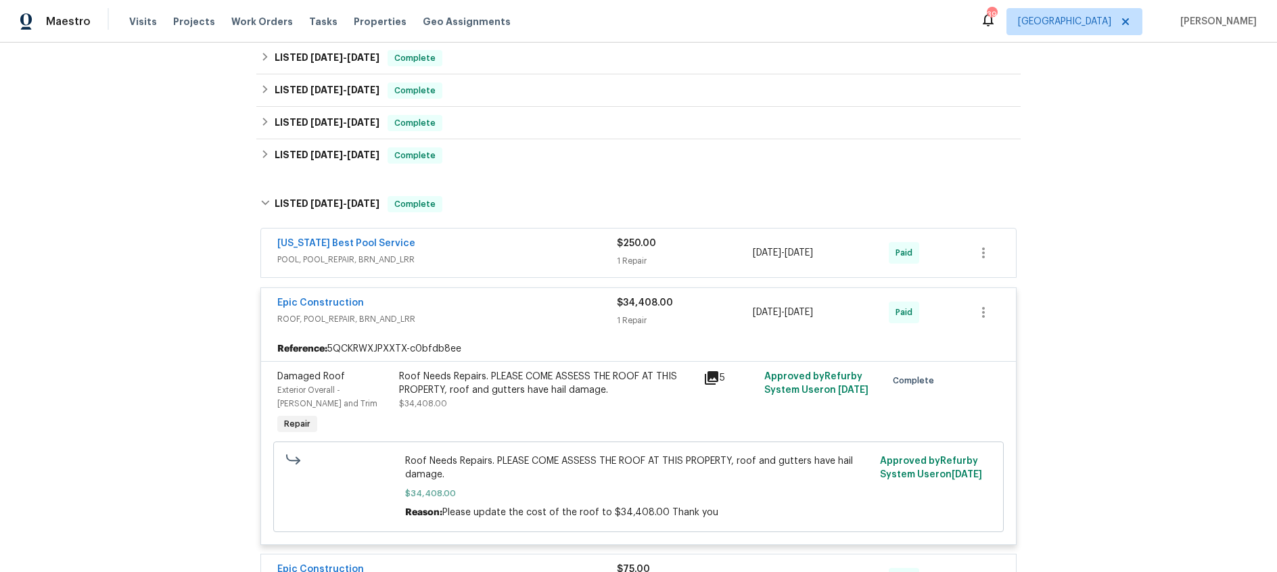
click at [444, 297] on div "Epic Construction" at bounding box center [447, 304] width 340 height 16
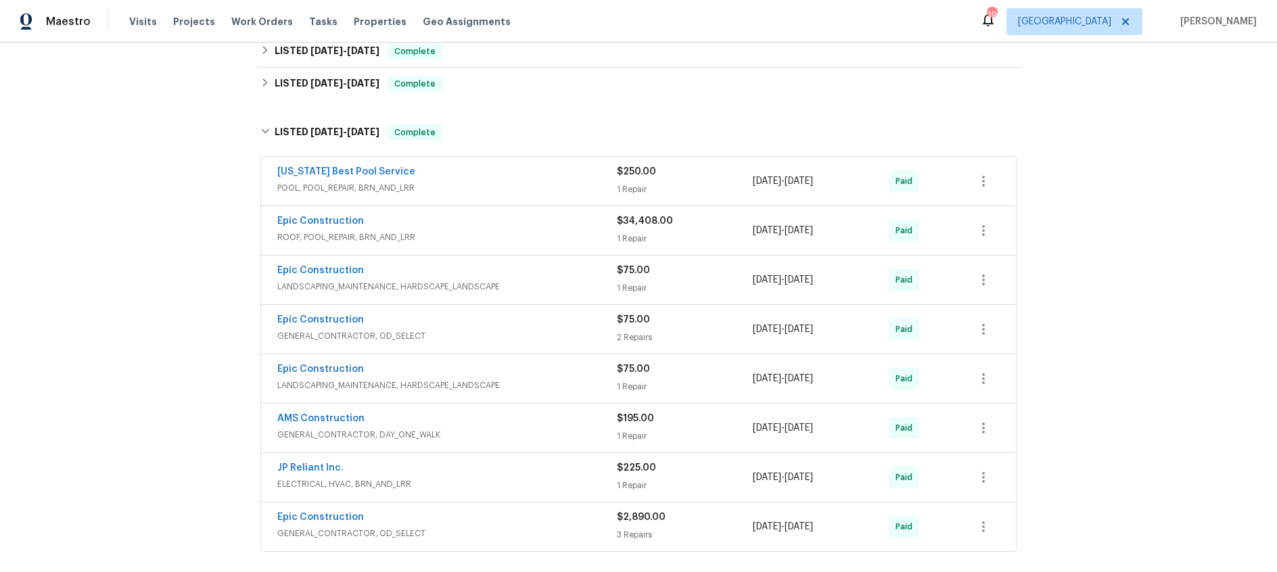
scroll to position [296, 0]
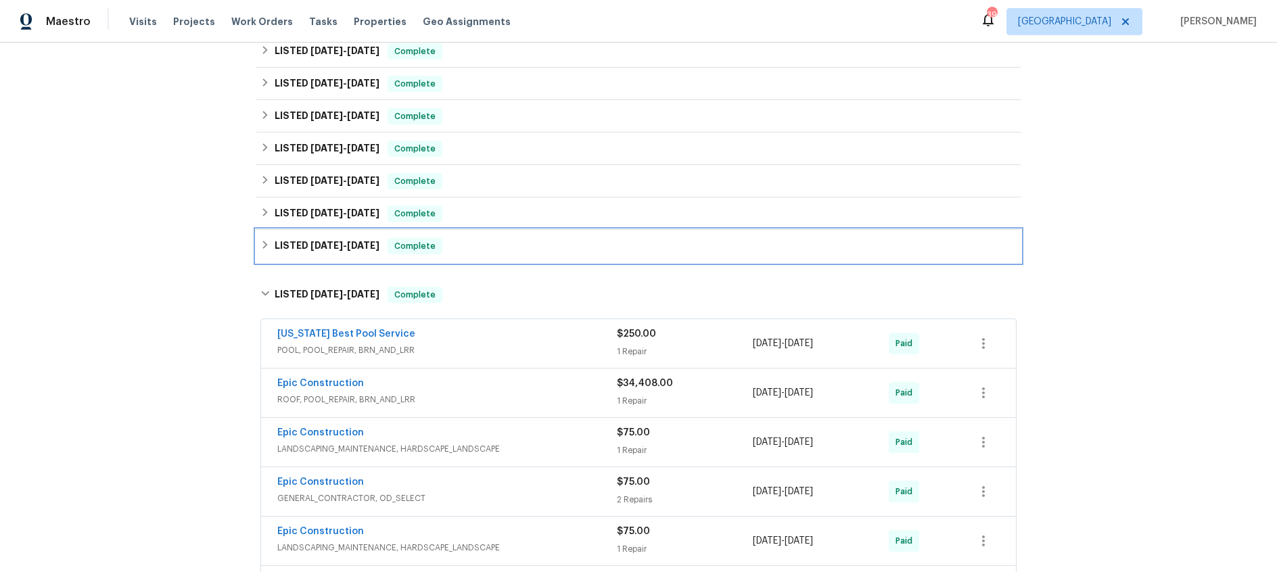
click at [341, 248] on span "12/10/24" at bounding box center [327, 245] width 32 height 9
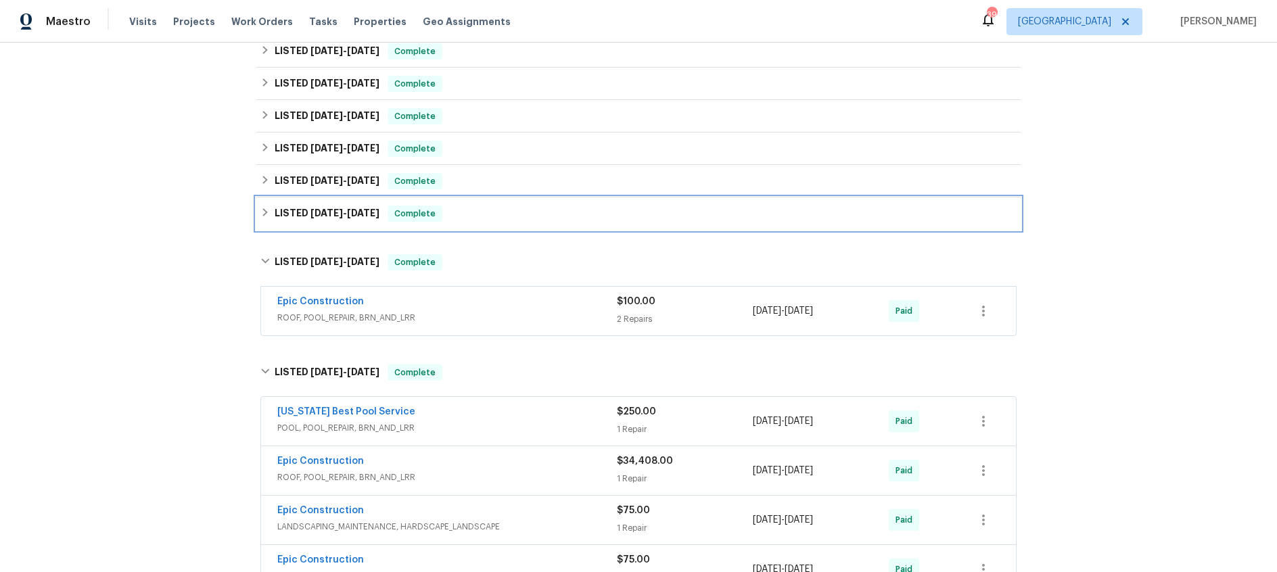
click at [342, 220] on h6 "LISTED 1/16/25 - 1/20/25" at bounding box center [327, 214] width 105 height 16
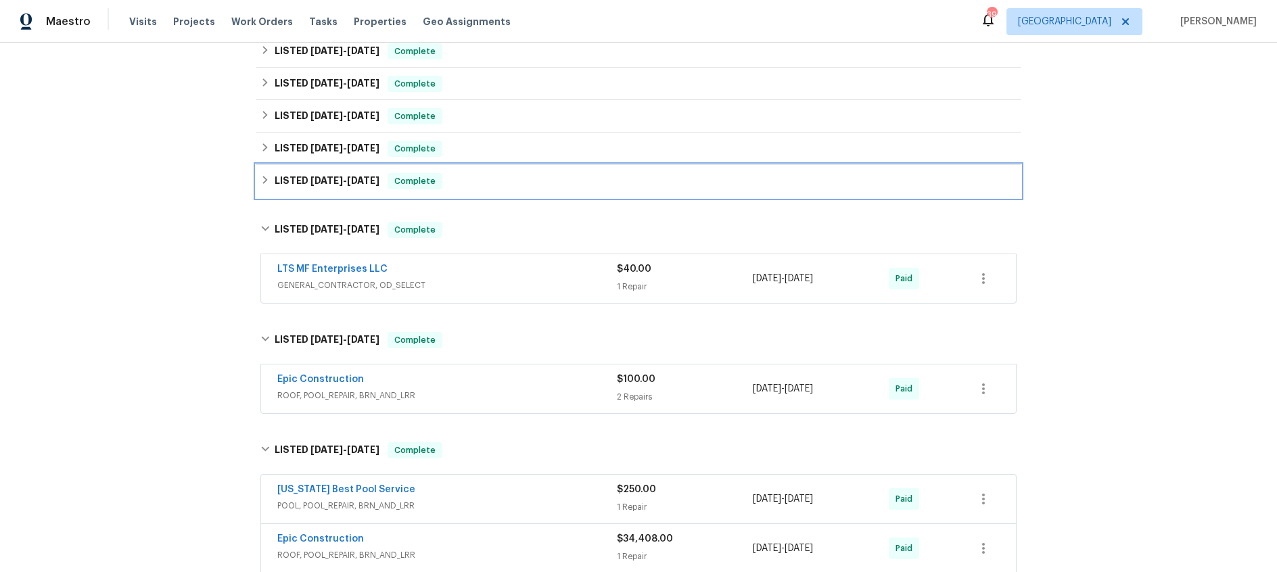
click at [339, 184] on span "2/19/25" at bounding box center [327, 180] width 32 height 9
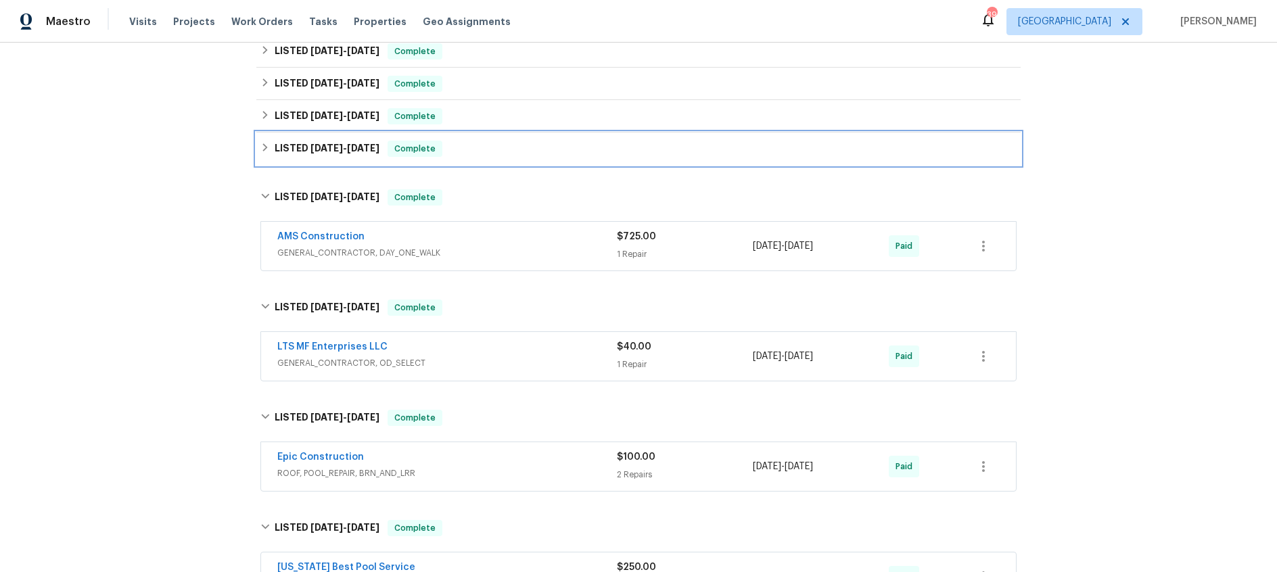
click at [336, 152] on span "3/20/25" at bounding box center [327, 147] width 32 height 9
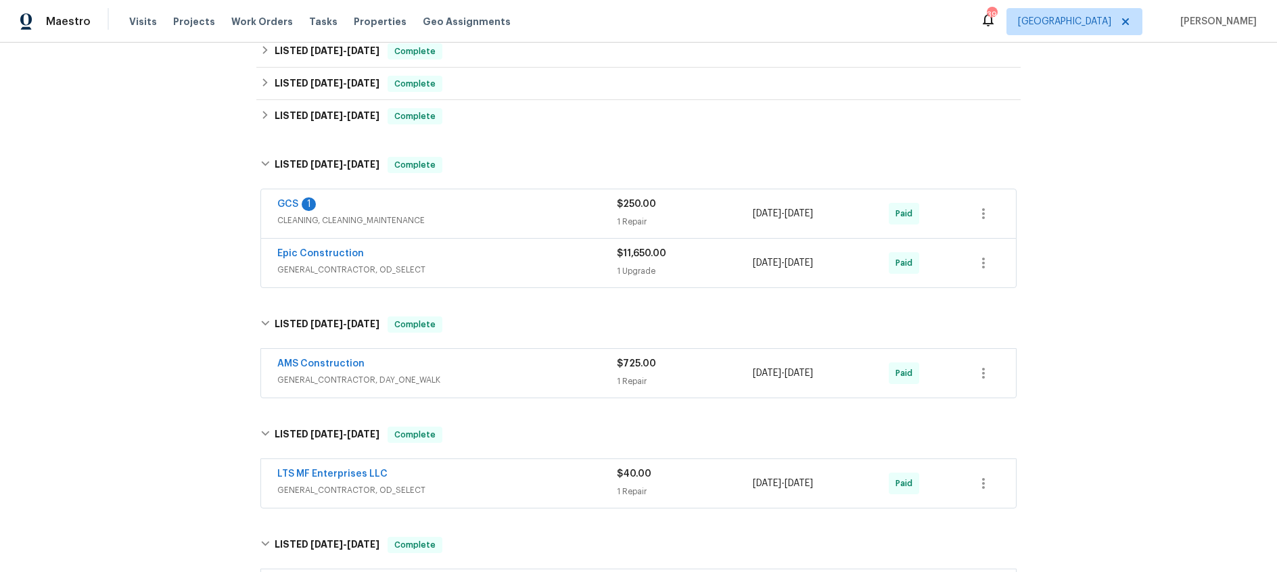
click at [496, 253] on div "Epic Construction" at bounding box center [447, 255] width 340 height 16
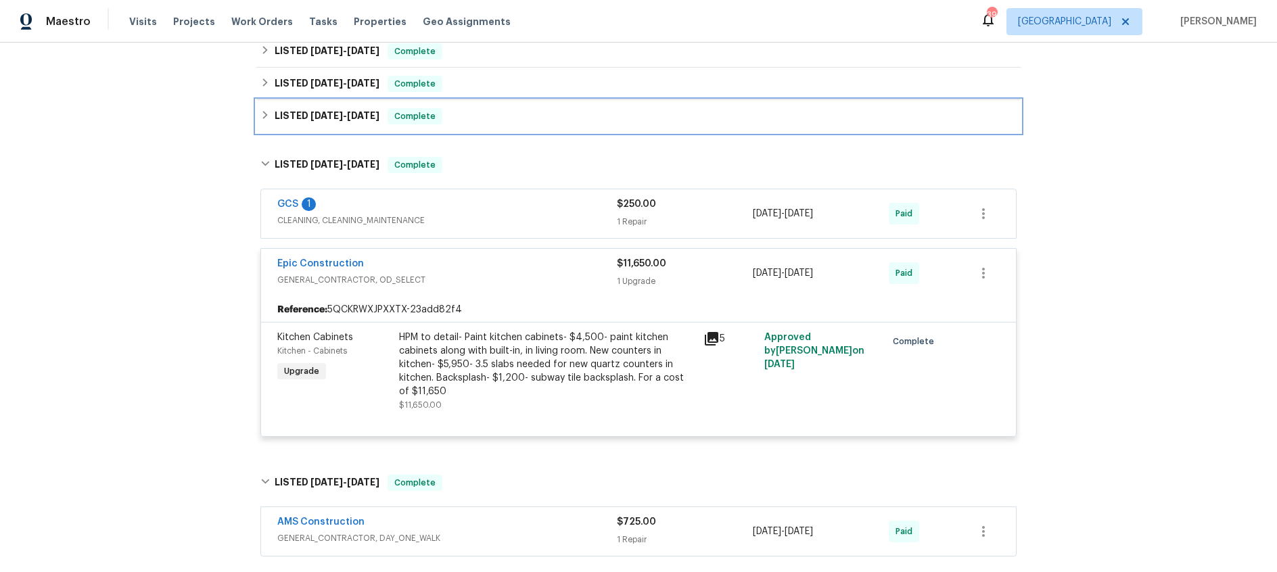
click at [334, 115] on span "4/17/25" at bounding box center [327, 115] width 32 height 9
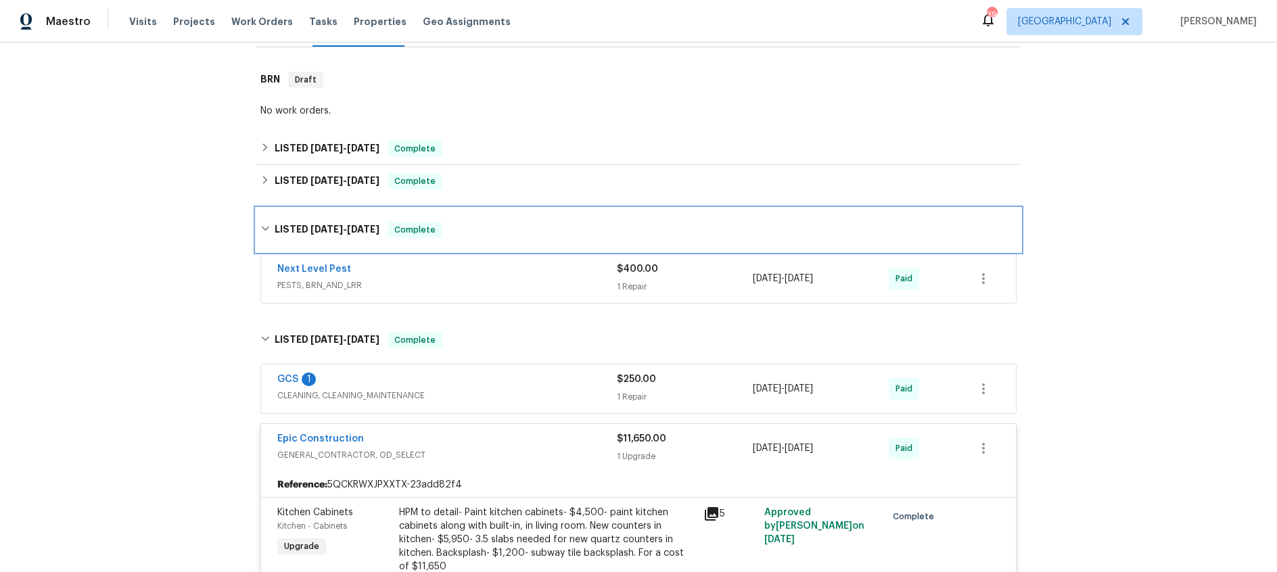
scroll to position [198, 0]
click at [339, 182] on span "5/1/25 - 5/3/25" at bounding box center [345, 181] width 69 height 9
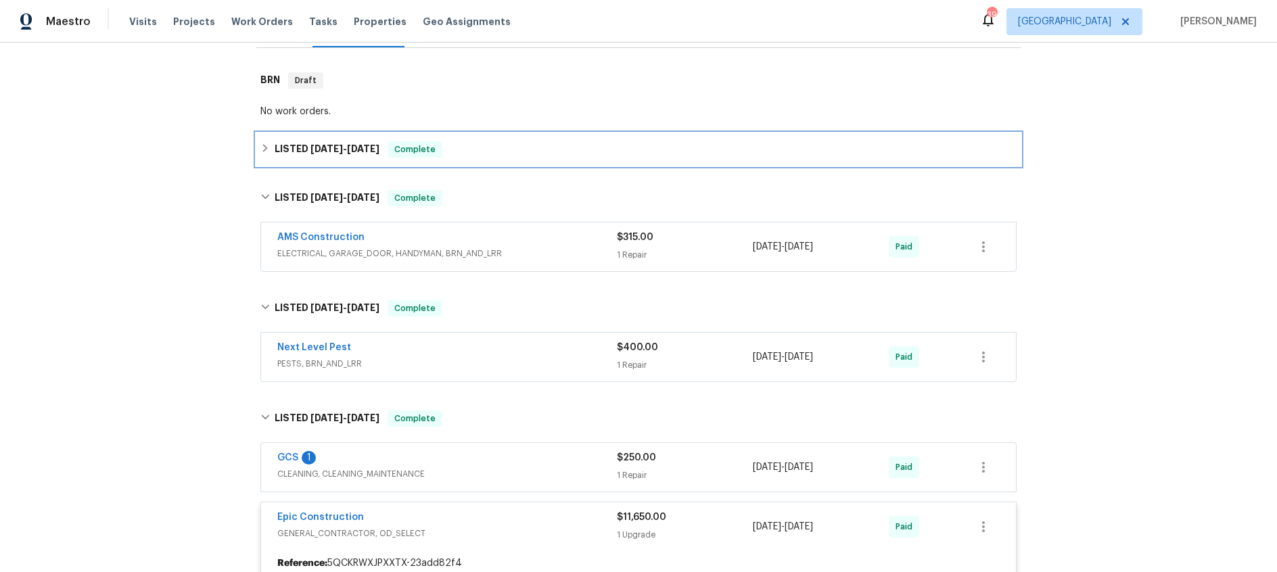
click at [335, 150] on span "5/13/25" at bounding box center [327, 148] width 32 height 9
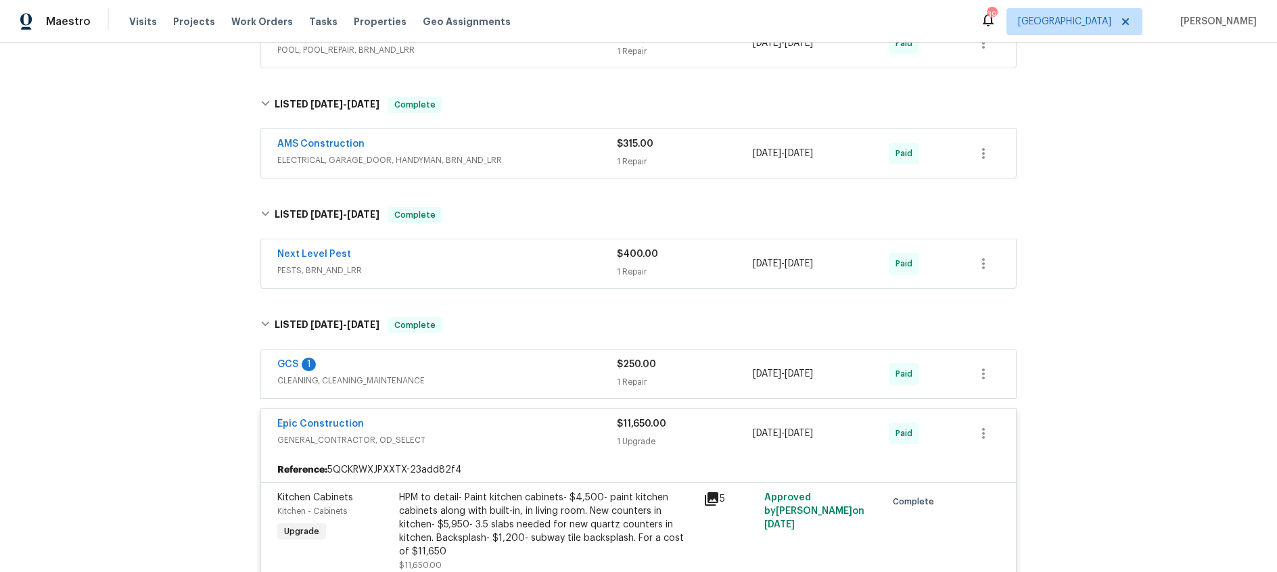
scroll to position [363, 0]
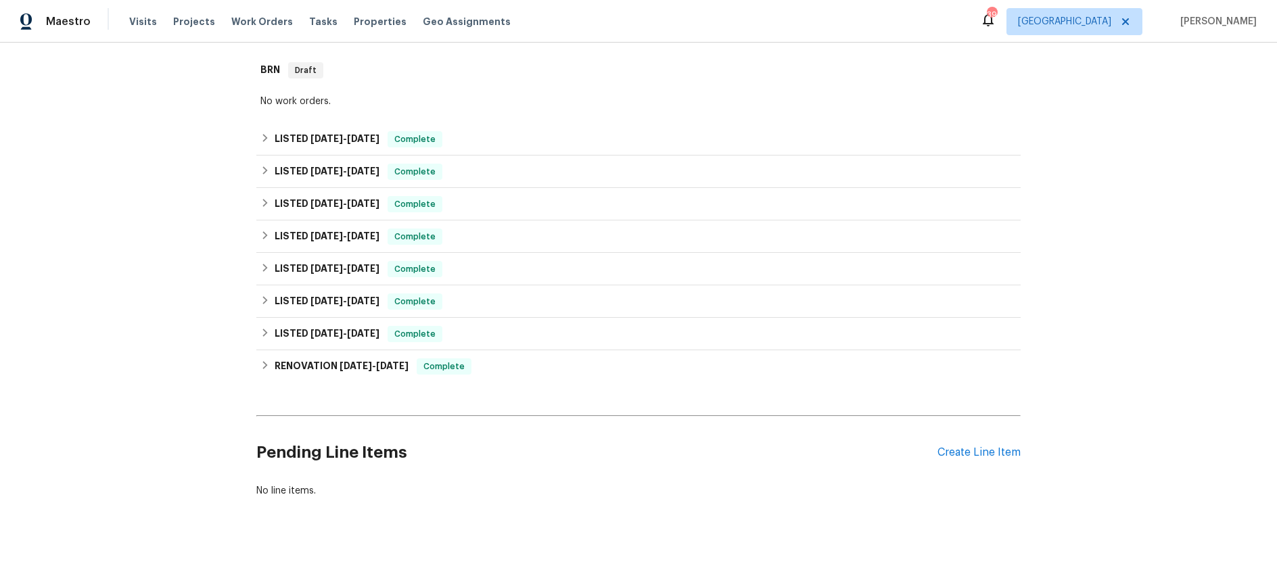
scroll to position [210, 0]
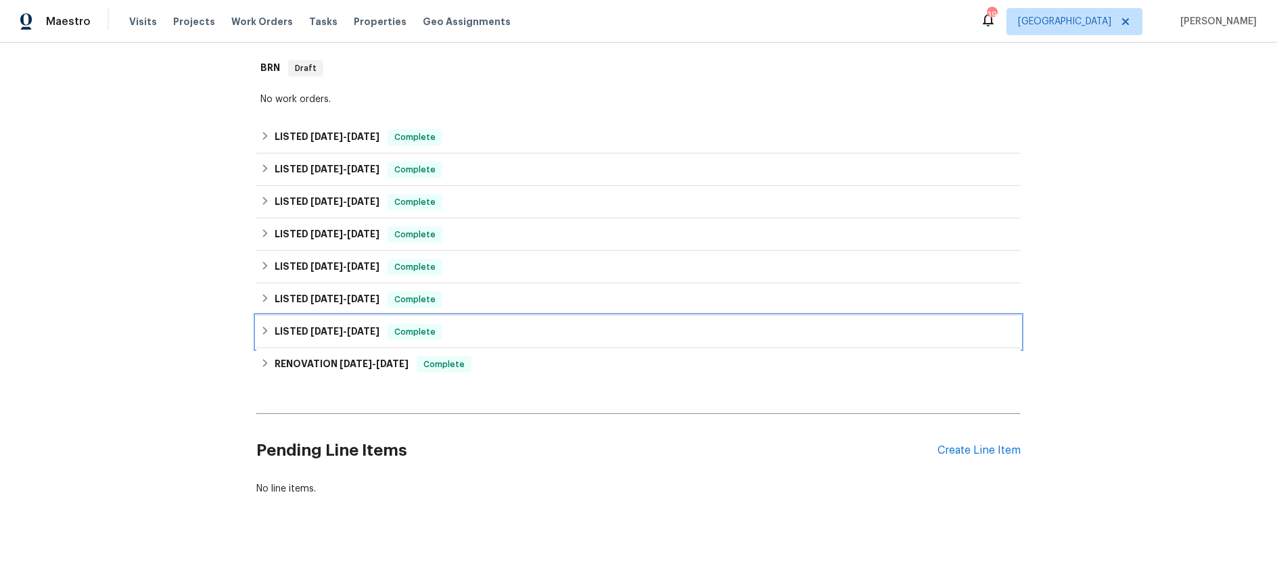
click at [349, 333] on span "[DATE] - [DATE]" at bounding box center [345, 331] width 69 height 9
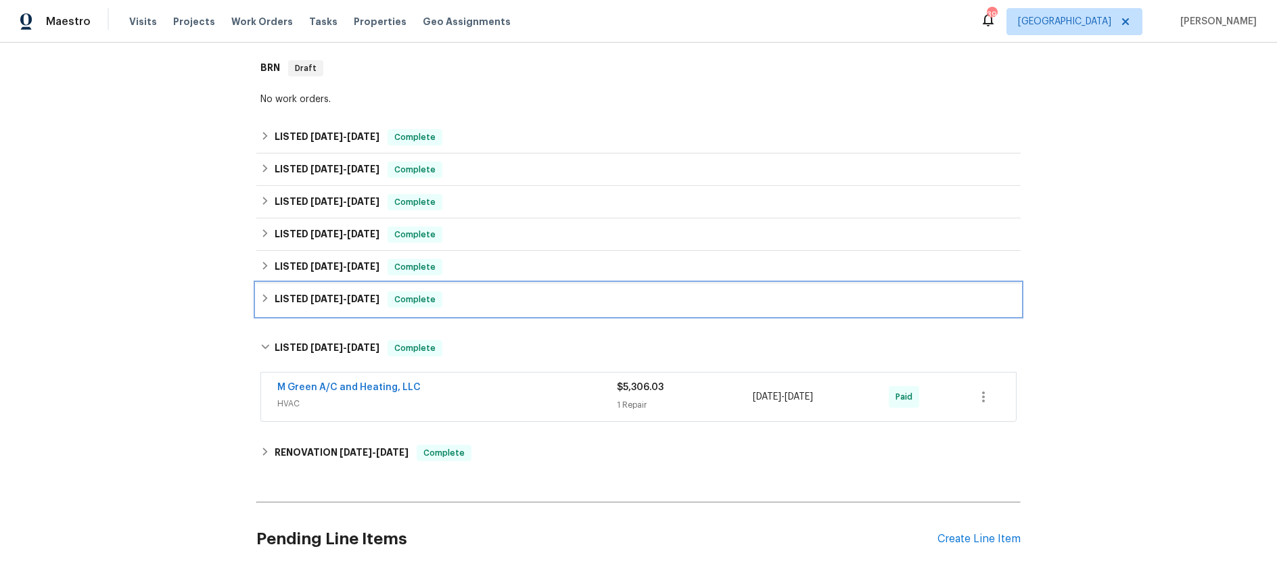
click at [344, 300] on span "9/19/24 - 9/23/24" at bounding box center [345, 298] width 69 height 9
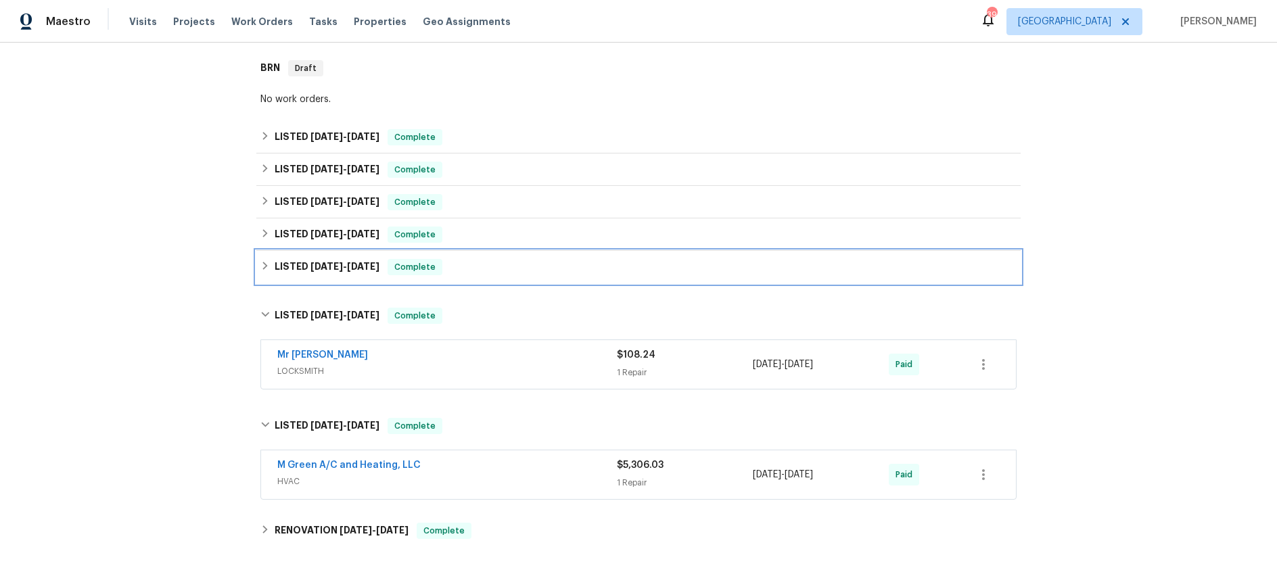
click at [342, 274] on h6 "LISTED 10/7/24 - 10/18/24" at bounding box center [327, 267] width 105 height 16
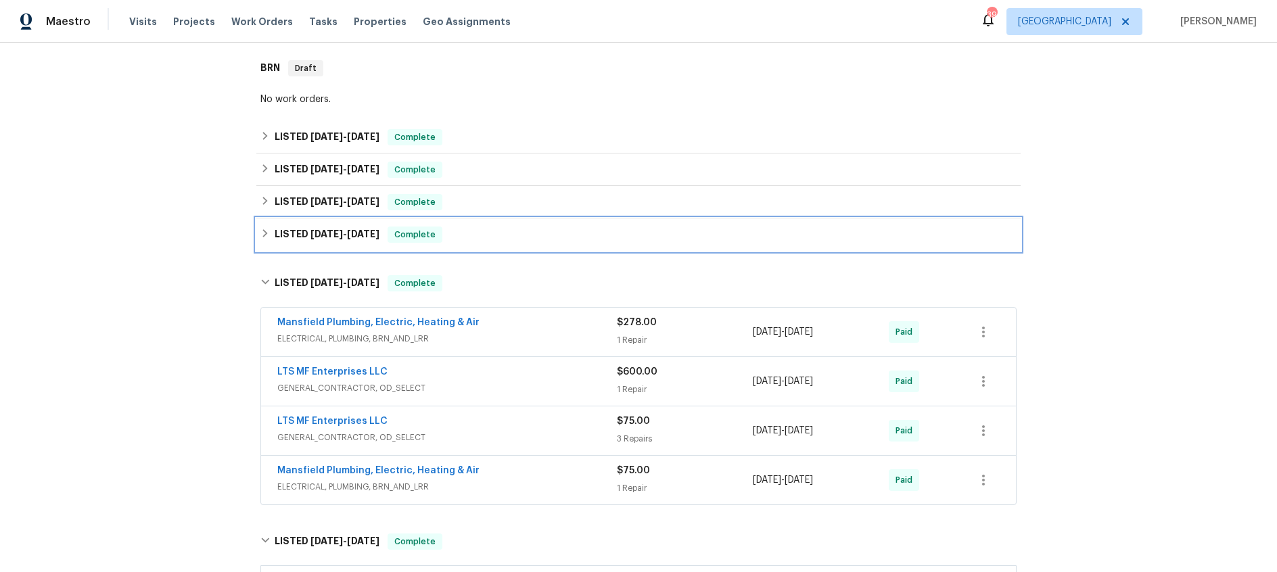
click at [342, 234] on span "10/22/24" at bounding box center [327, 233] width 32 height 9
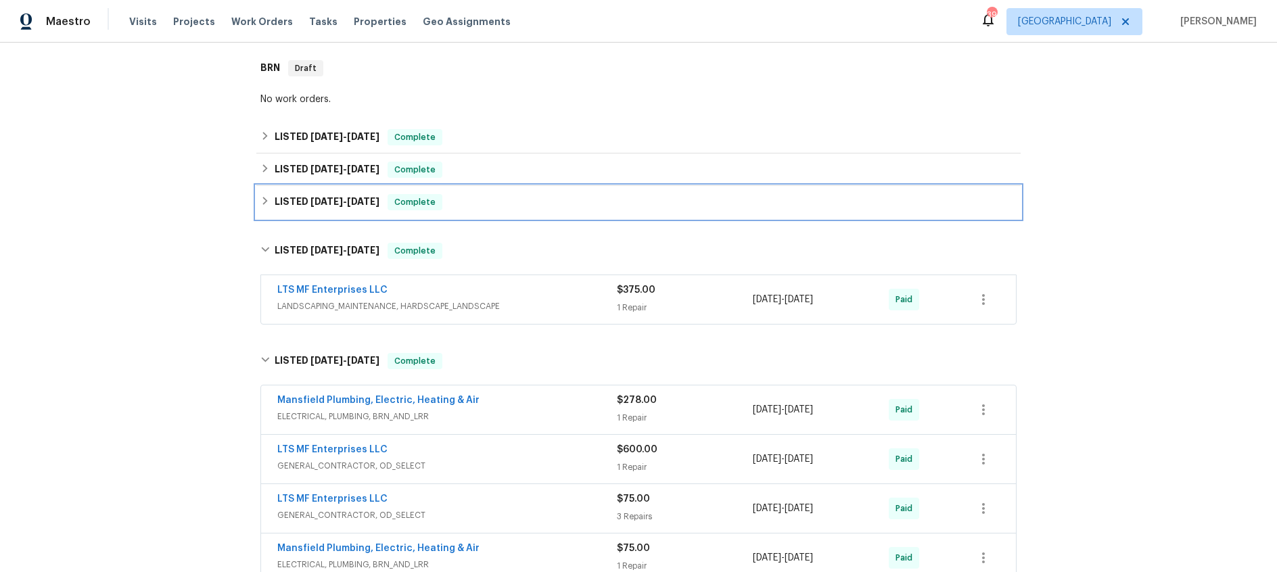
click at [341, 214] on div "LISTED 1/15/25 - 1/20/25 Complete" at bounding box center [638, 202] width 764 height 32
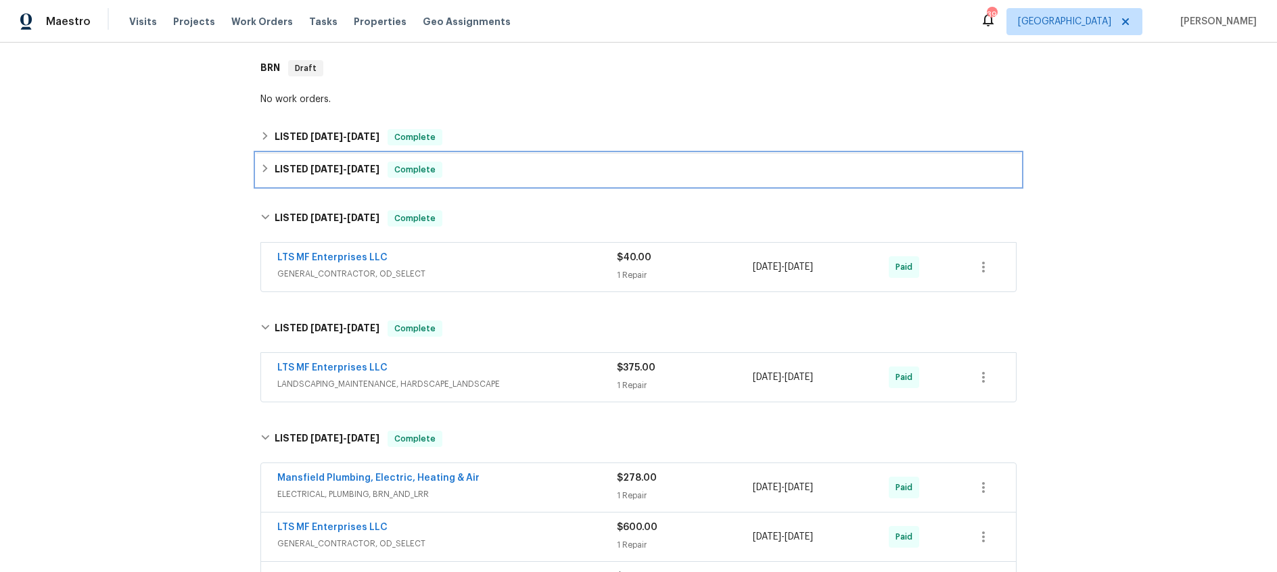
click at [339, 181] on div "LISTED 4/9/25 - 4/14/25 Complete" at bounding box center [638, 170] width 764 height 32
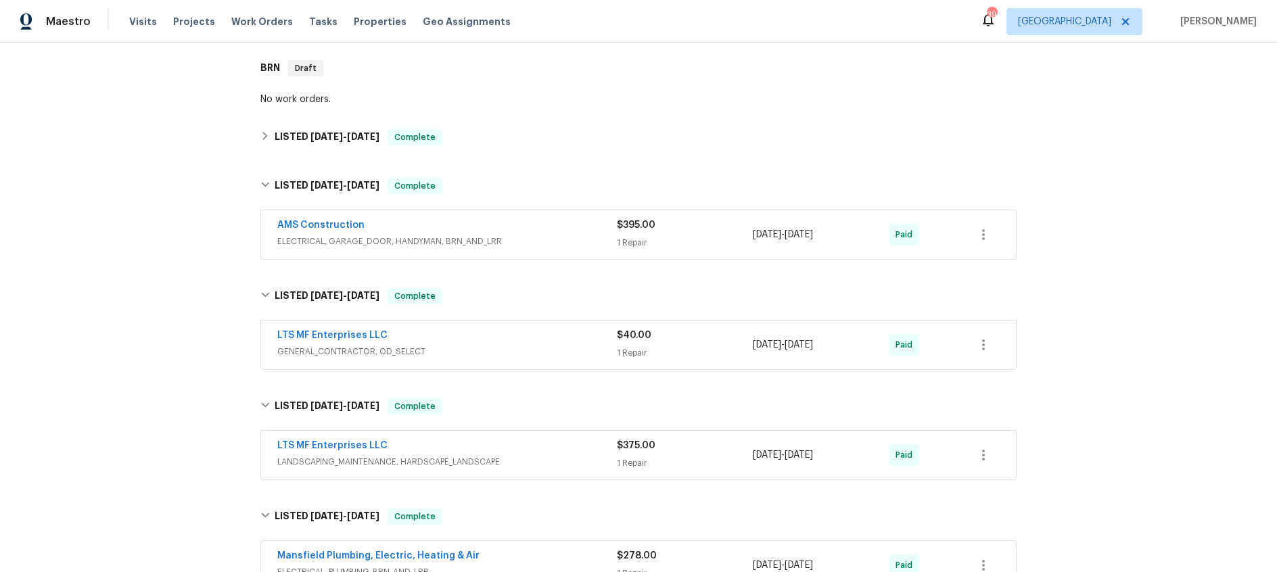
click at [338, 158] on div "Back to all projects 4800 Sugar Tree Ct, Arlington, TX 76017 3 Beds | 1 Baths |…" at bounding box center [638, 490] width 764 height 1283
click at [338, 142] on h6 "LISTED 4/25/25 - 5/20/25" at bounding box center [327, 137] width 105 height 16
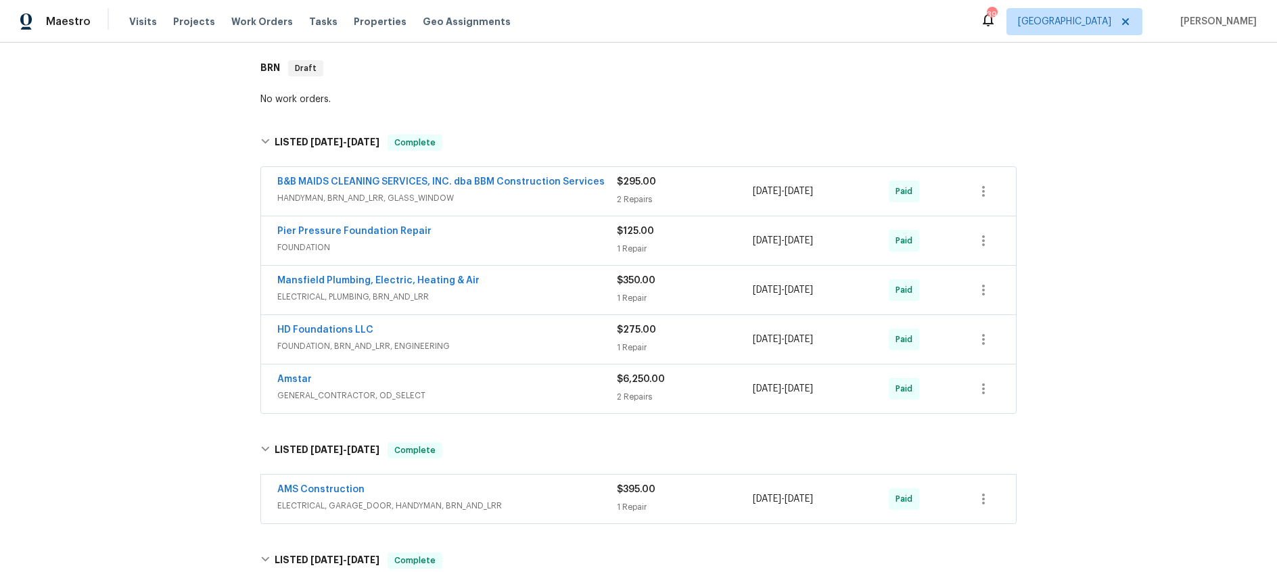
click at [510, 379] on div "Amstar" at bounding box center [447, 381] width 340 height 16
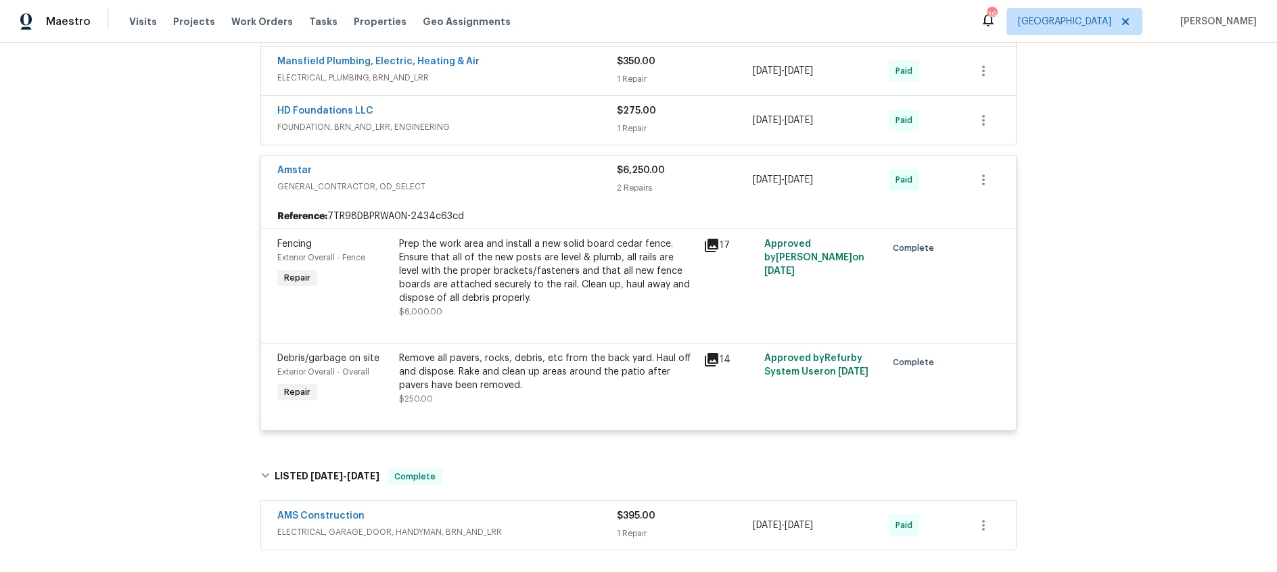
scroll to position [430, 0]
click at [712, 245] on icon at bounding box center [712, 245] width 14 height 14
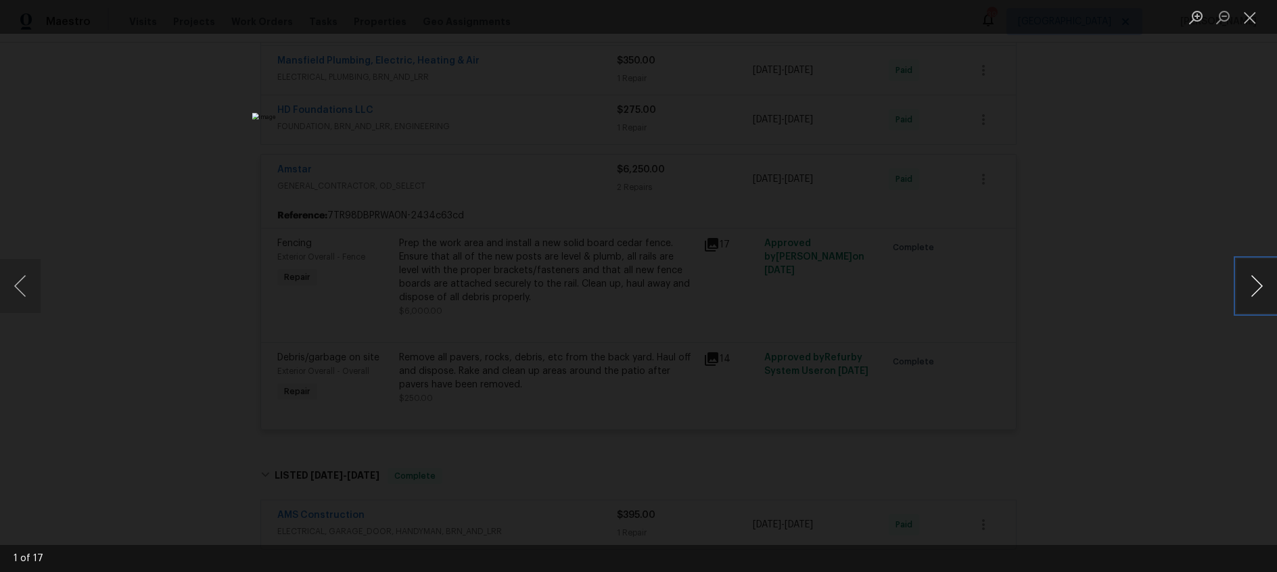
click at [1258, 286] on button "Next image" at bounding box center [1257, 286] width 41 height 54
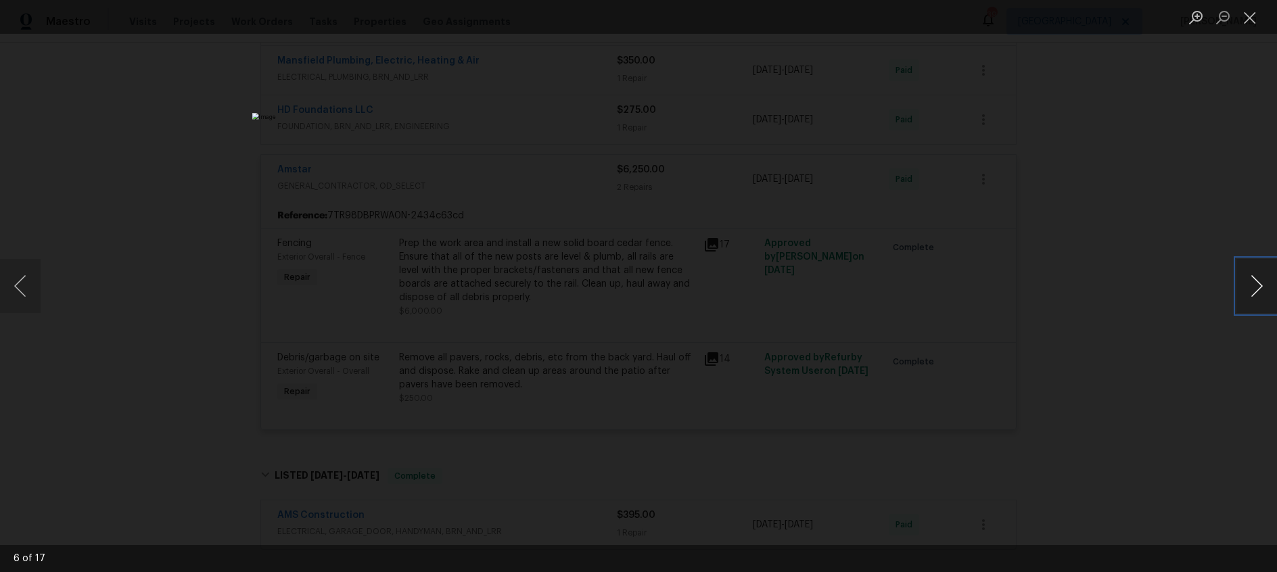
click at [1258, 286] on button "Next image" at bounding box center [1257, 286] width 41 height 54
click at [1254, 16] on button "Close lightbox" at bounding box center [1250, 17] width 27 height 24
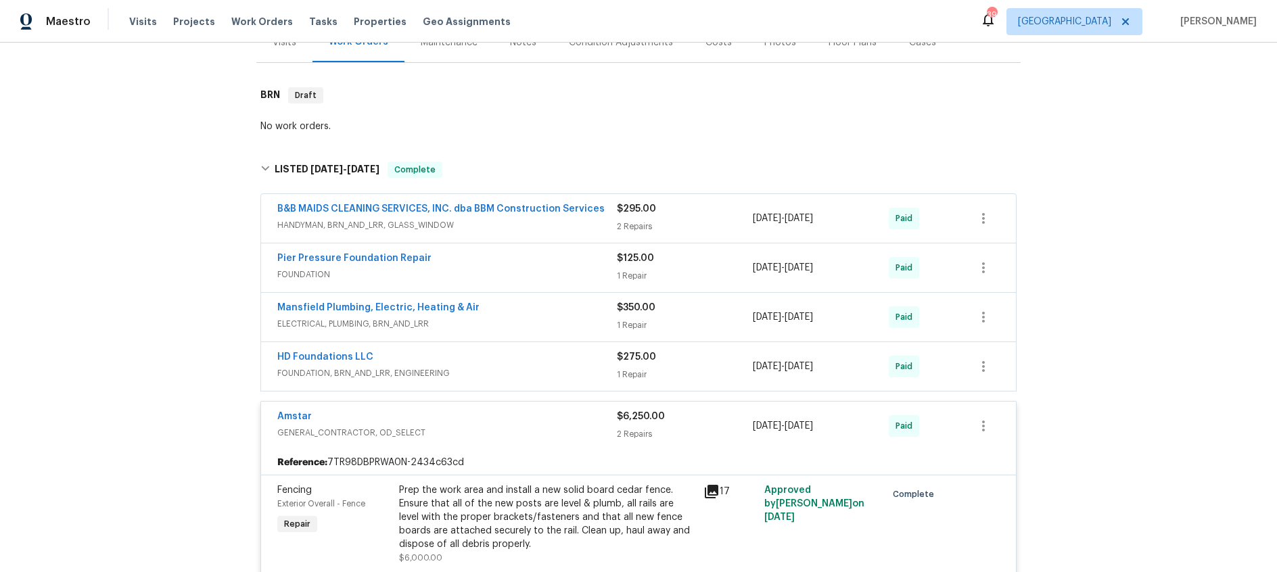
scroll to position [115, 0]
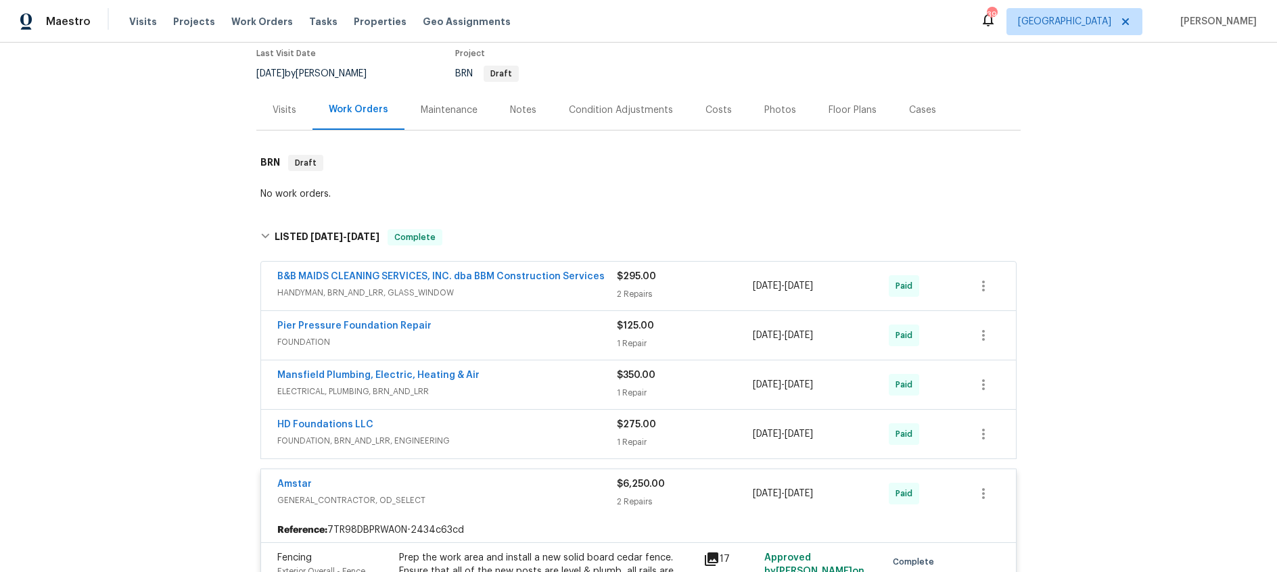
click at [525, 105] on div "Notes" at bounding box center [523, 111] width 26 height 14
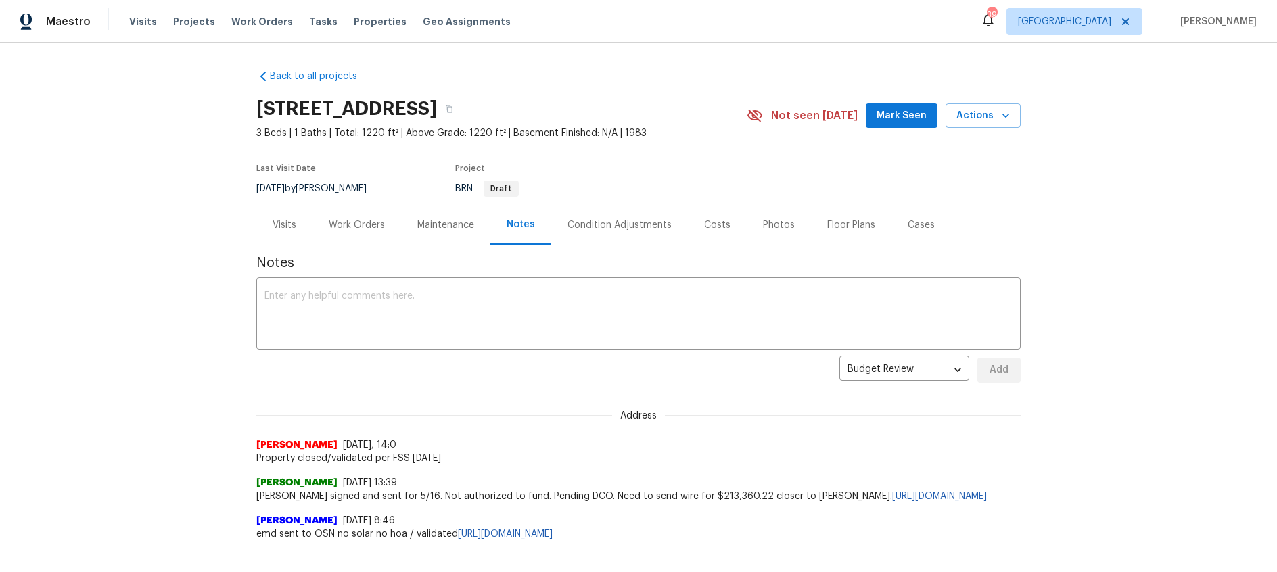
scroll to position [64, 0]
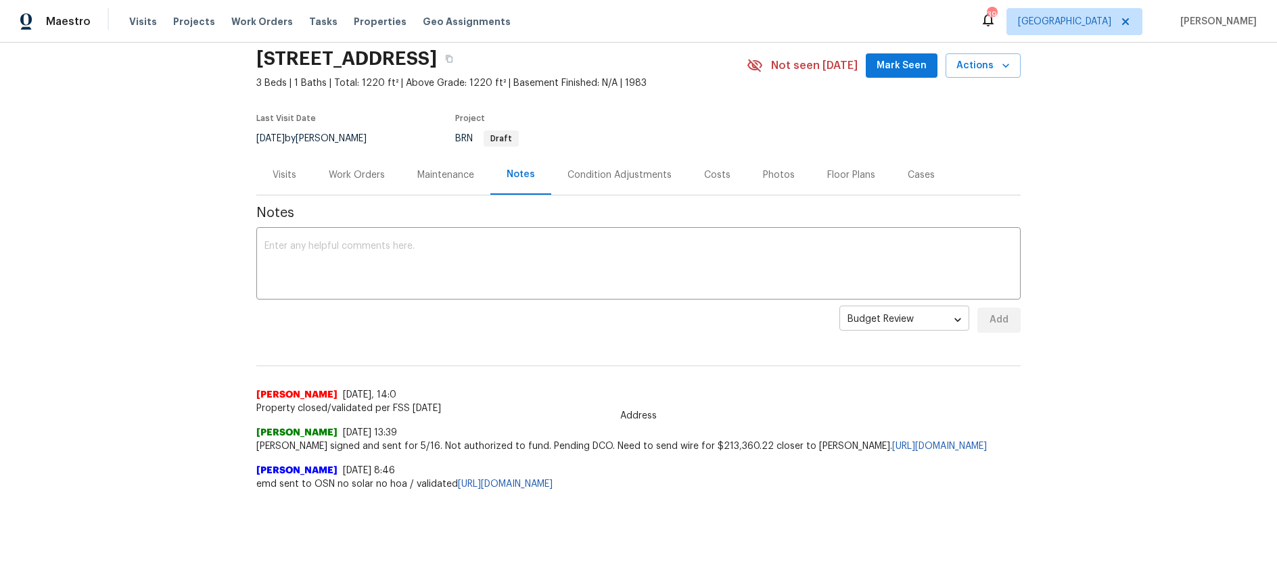
click at [884, 302] on body "Maestro Visits Projects Work Orders Tasks Properties Geo Assignments 39 Dallas …" at bounding box center [638, 286] width 1277 height 572
click at [890, 331] on li "Address" at bounding box center [905, 329] width 130 height 22
type input "address"
click at [722, 326] on div "Notes x ​ Address address ​ Add Address William Lipsey 5/20/24, 14:0 Property c…" at bounding box center [638, 344] width 764 height 296
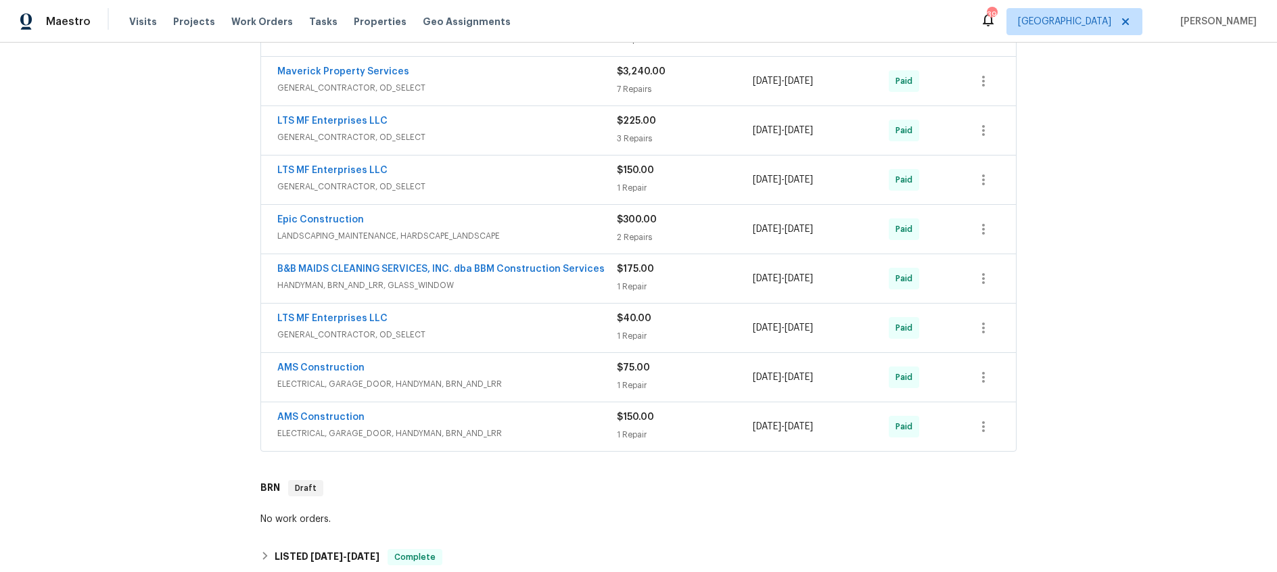
scroll to position [705, 0]
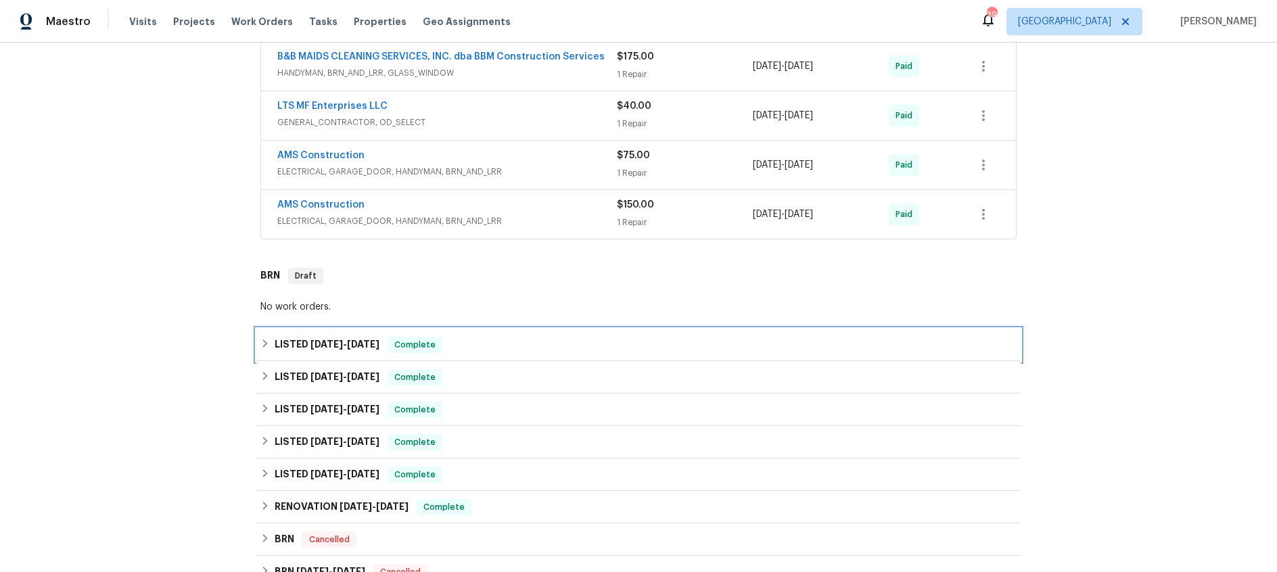
click at [343, 344] on span "[DATE]" at bounding box center [327, 344] width 32 height 9
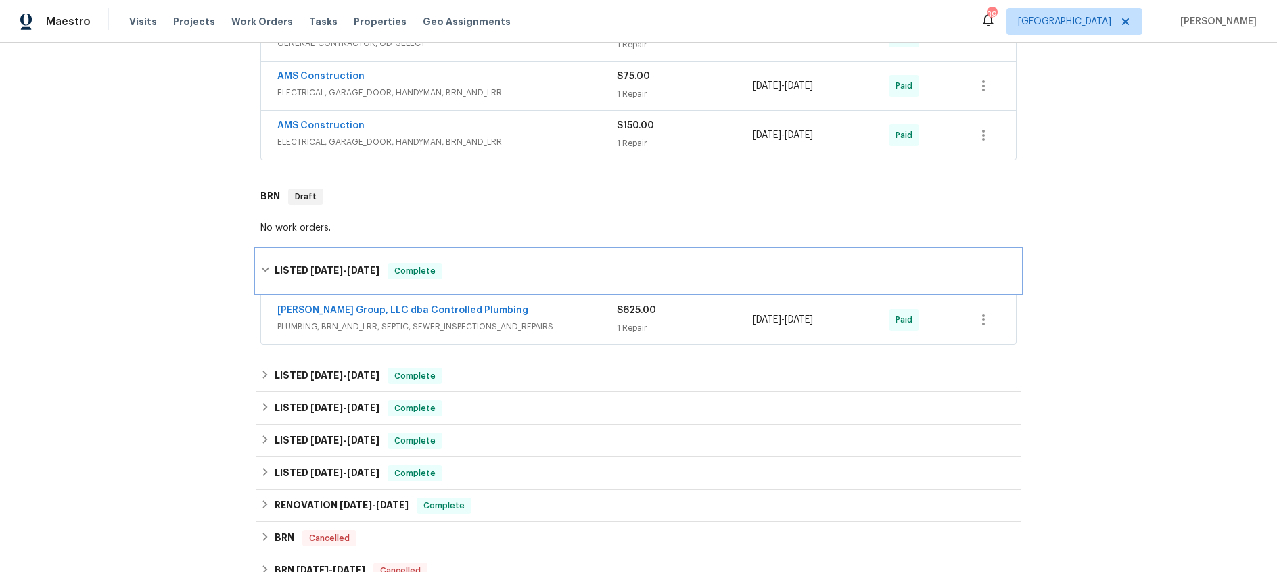
scroll to position [813, 0]
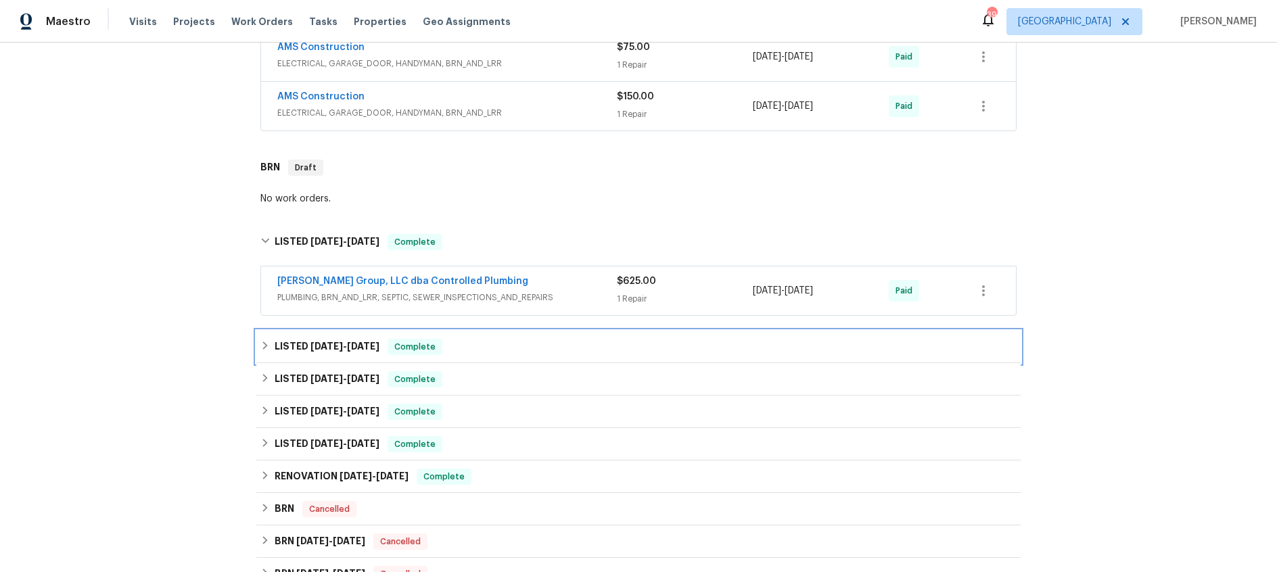
click at [357, 346] on span "[DATE]" at bounding box center [363, 346] width 32 height 9
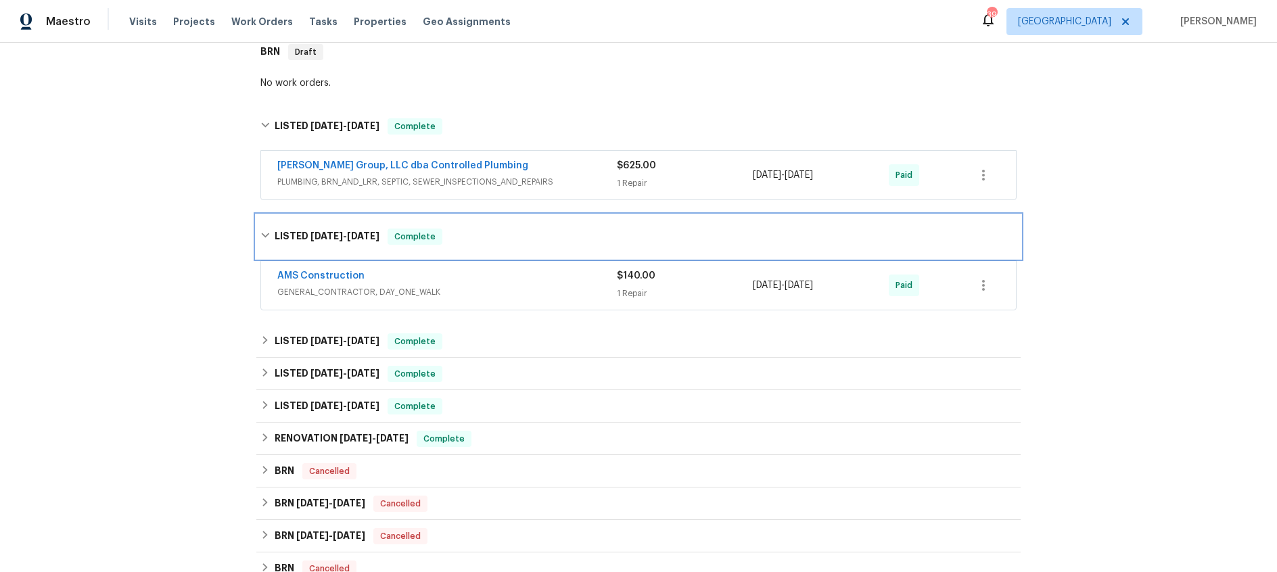
scroll to position [953, 0]
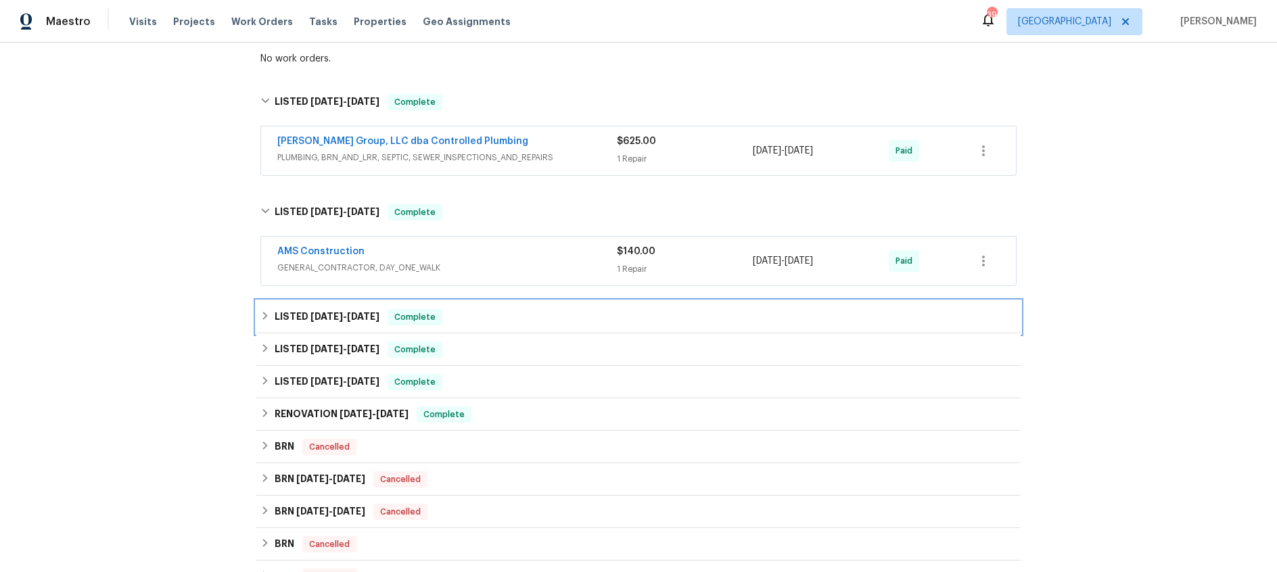
click at [321, 321] on span "[DATE]" at bounding box center [327, 316] width 32 height 9
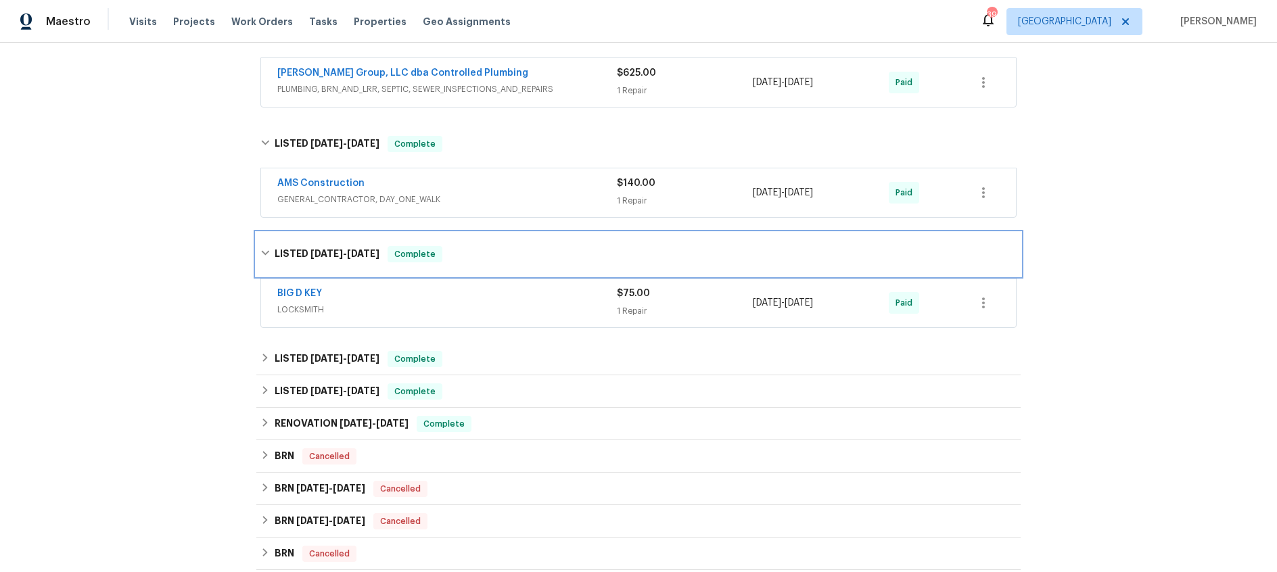
scroll to position [1038, 0]
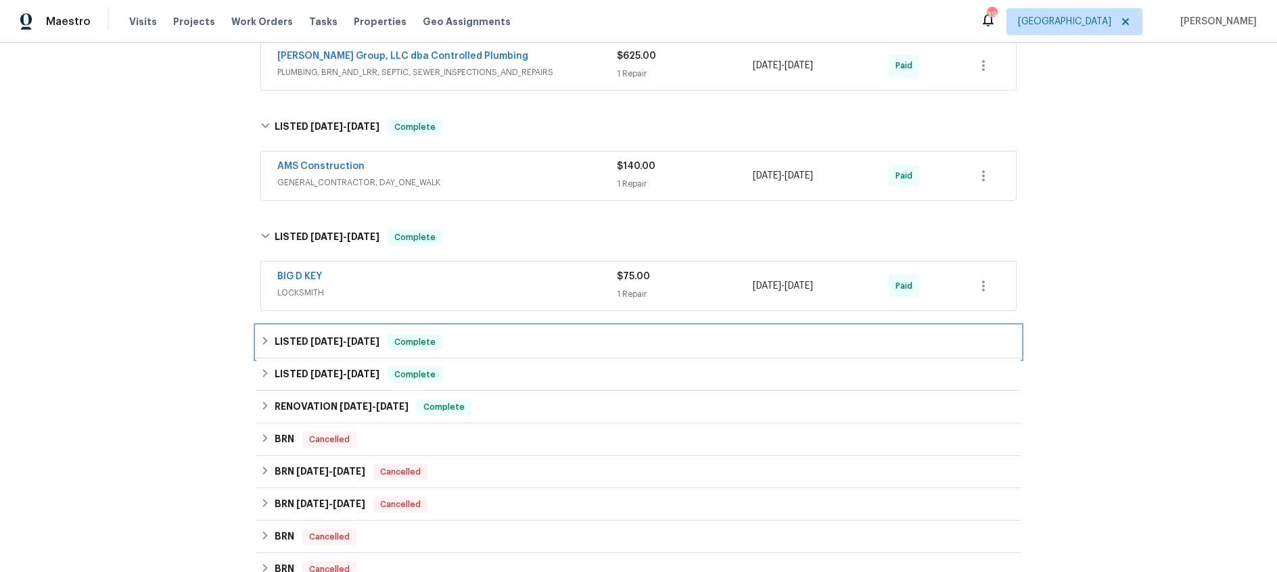
click at [338, 338] on span "[DATE]" at bounding box center [327, 341] width 32 height 9
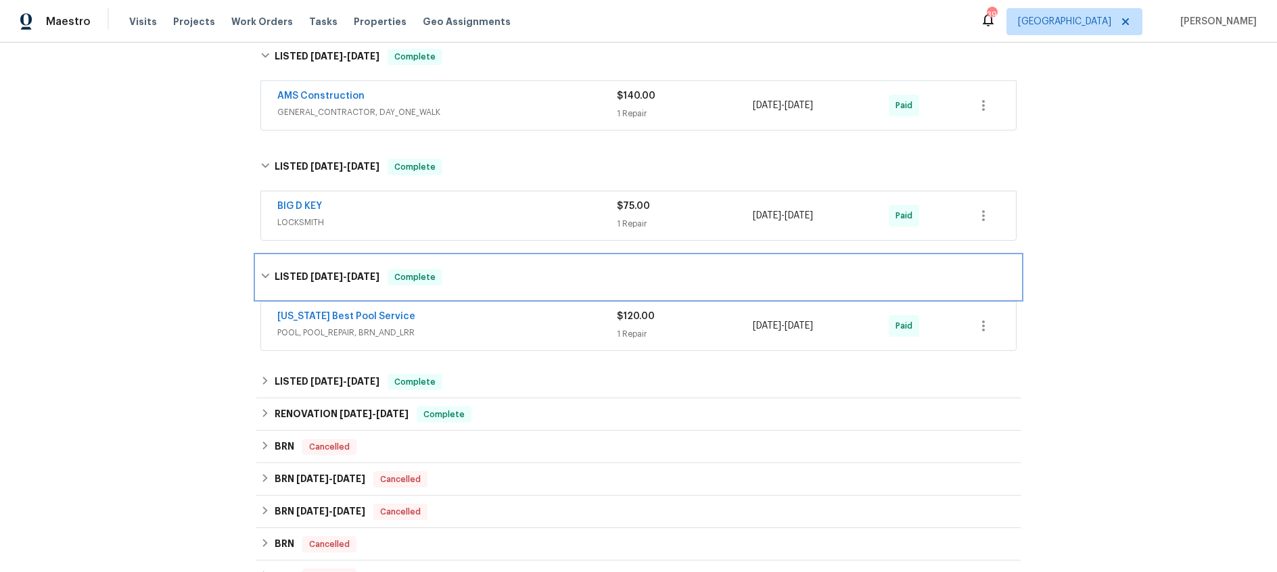
scroll to position [1128, 0]
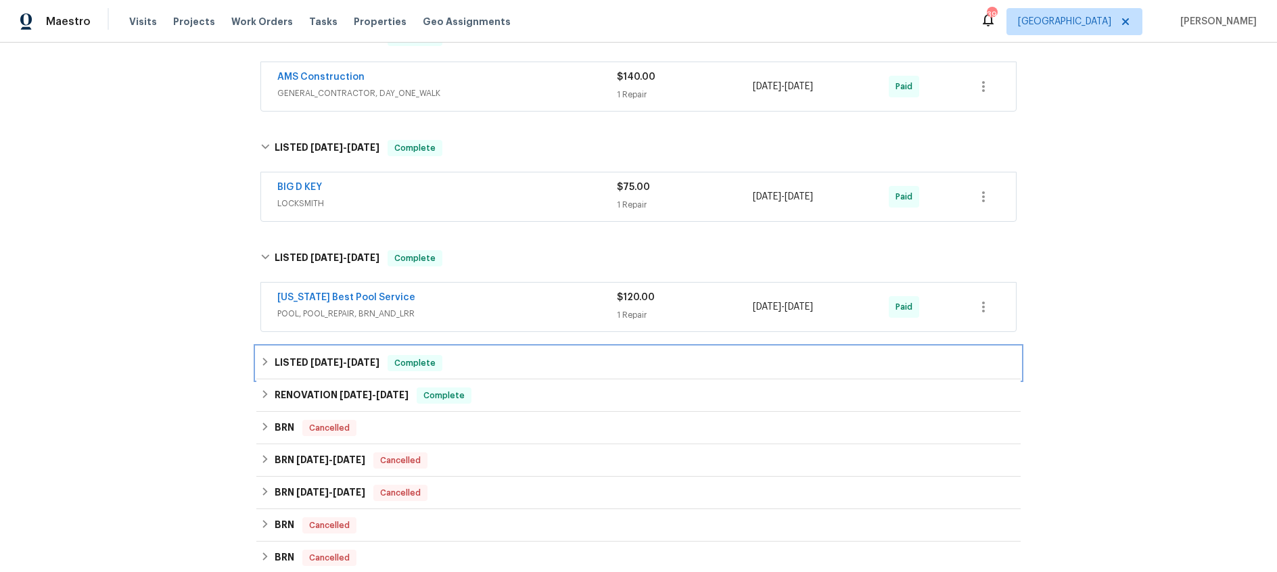
click at [354, 363] on span "[DATE]" at bounding box center [363, 362] width 32 height 9
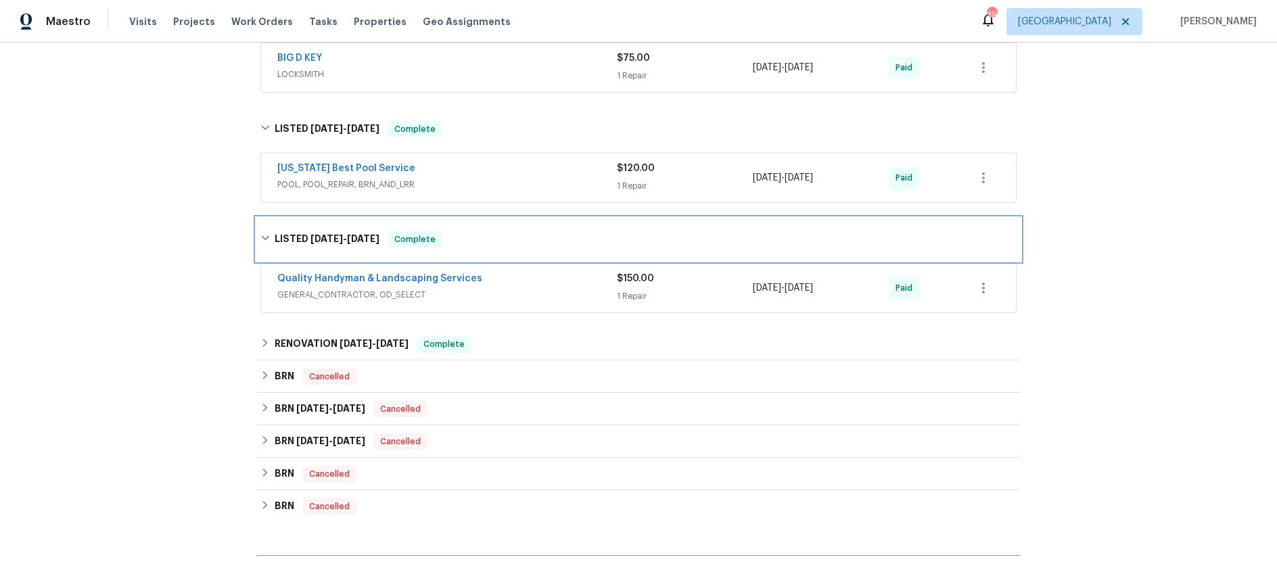
scroll to position [1261, 0]
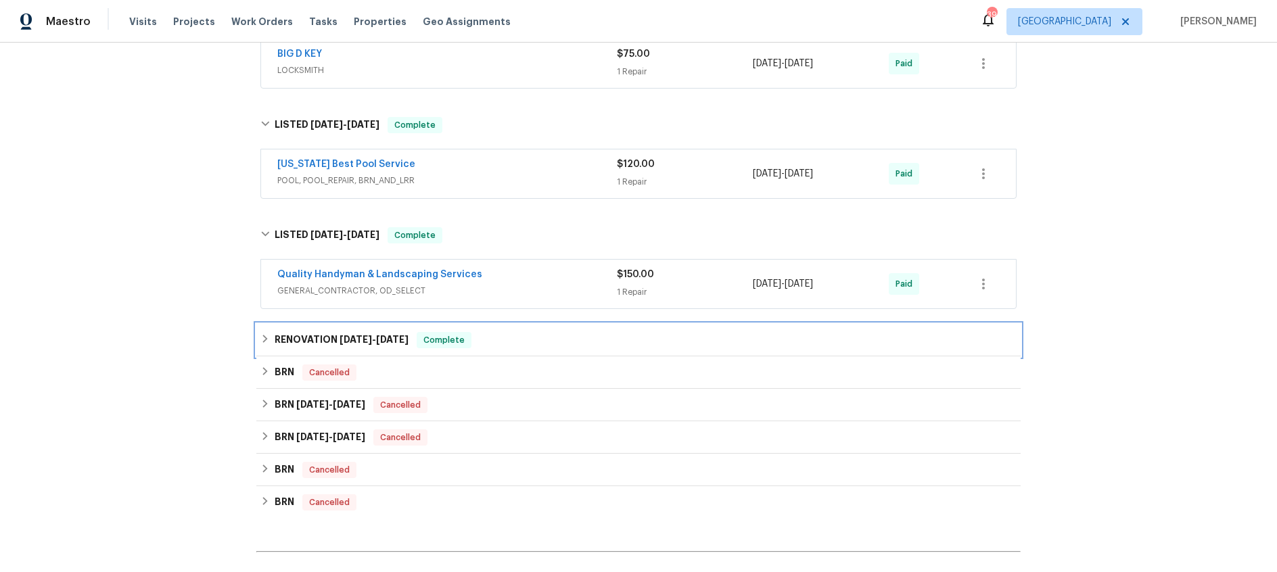
click at [347, 350] on div "RENOVATION [DATE] - [DATE] Complete" at bounding box center [638, 340] width 764 height 32
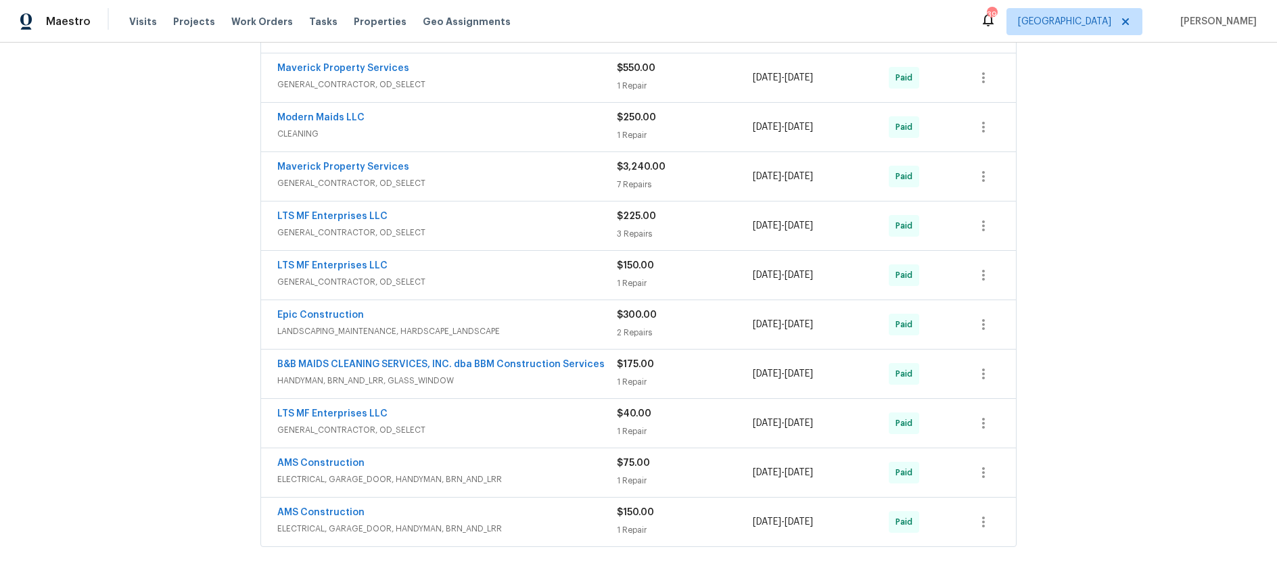
scroll to position [395, 0]
click at [517, 175] on div "Maverick Property Services" at bounding box center [447, 170] width 340 height 16
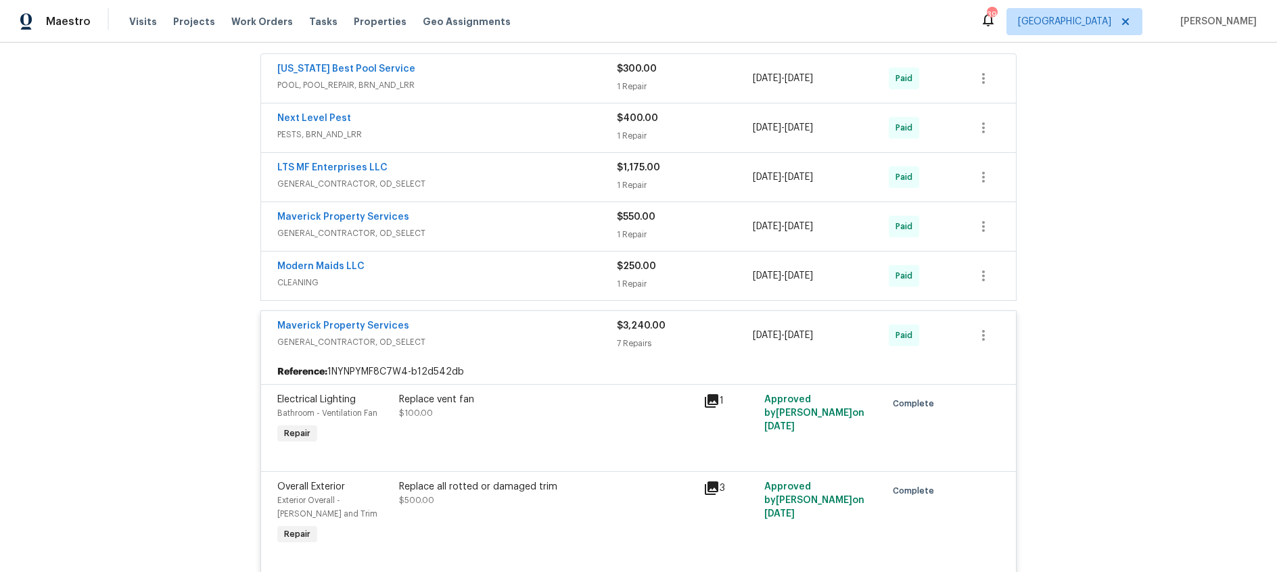
scroll to position [247, 0]
click at [553, 330] on div "Maverick Property Services" at bounding box center [447, 329] width 340 height 16
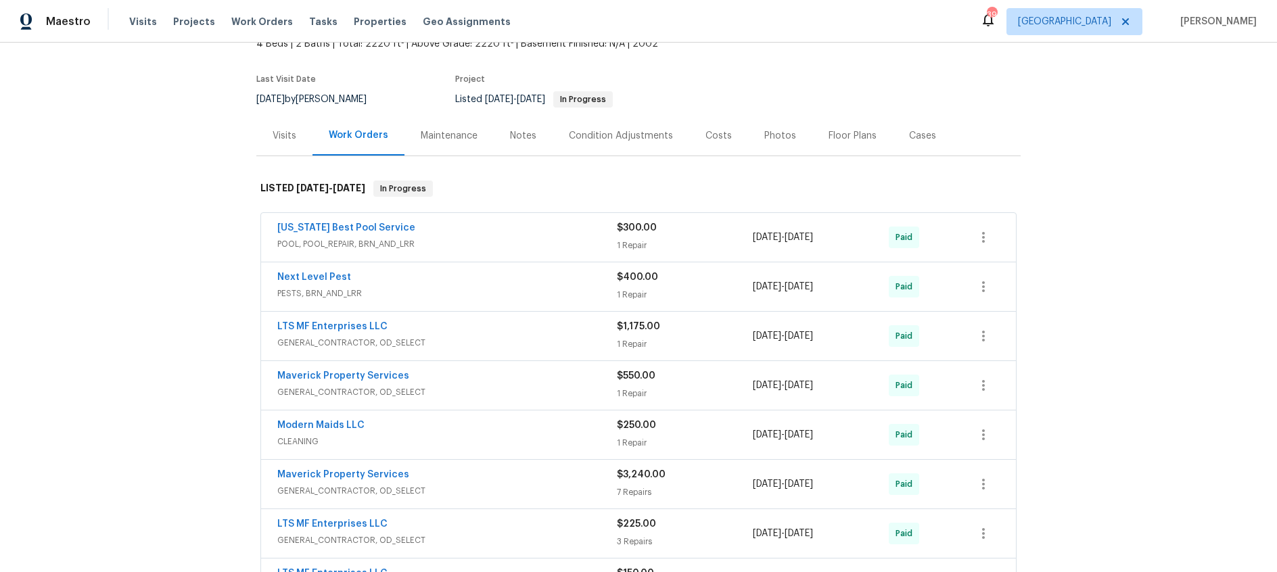
scroll to position [0, 0]
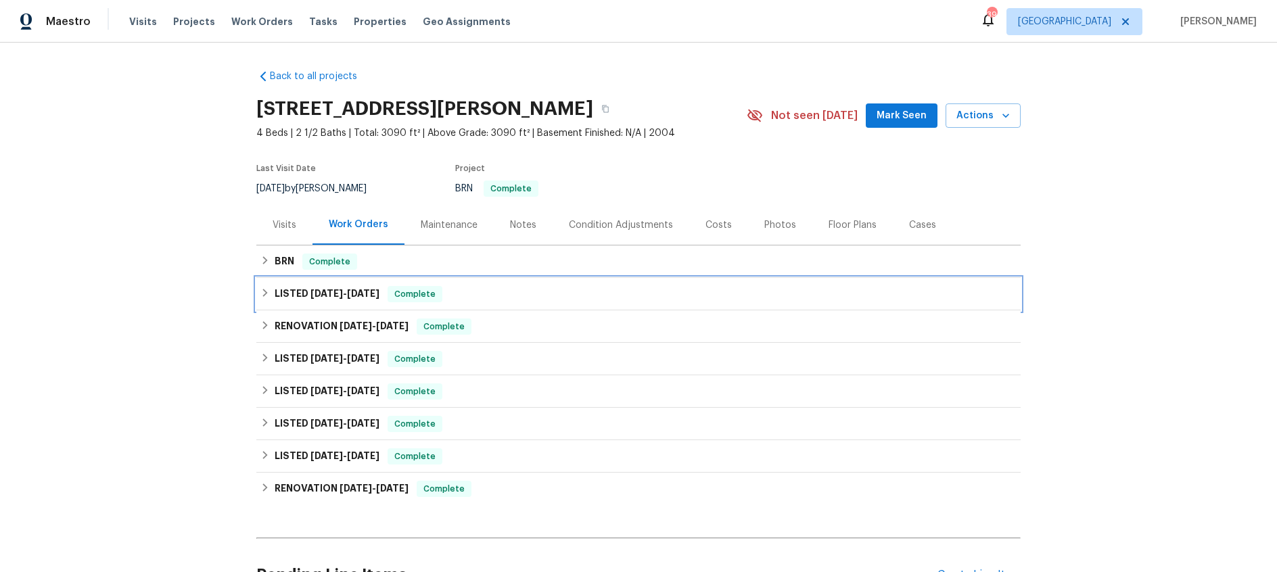
click at [325, 290] on span "[DATE]" at bounding box center [327, 293] width 32 height 9
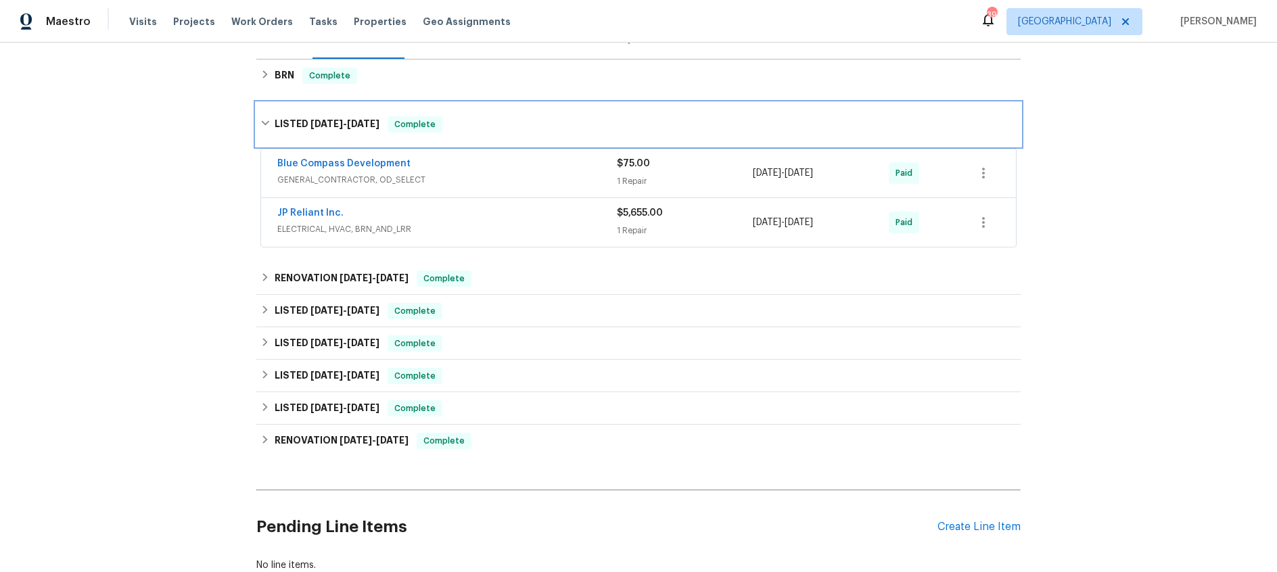
scroll to position [189, 0]
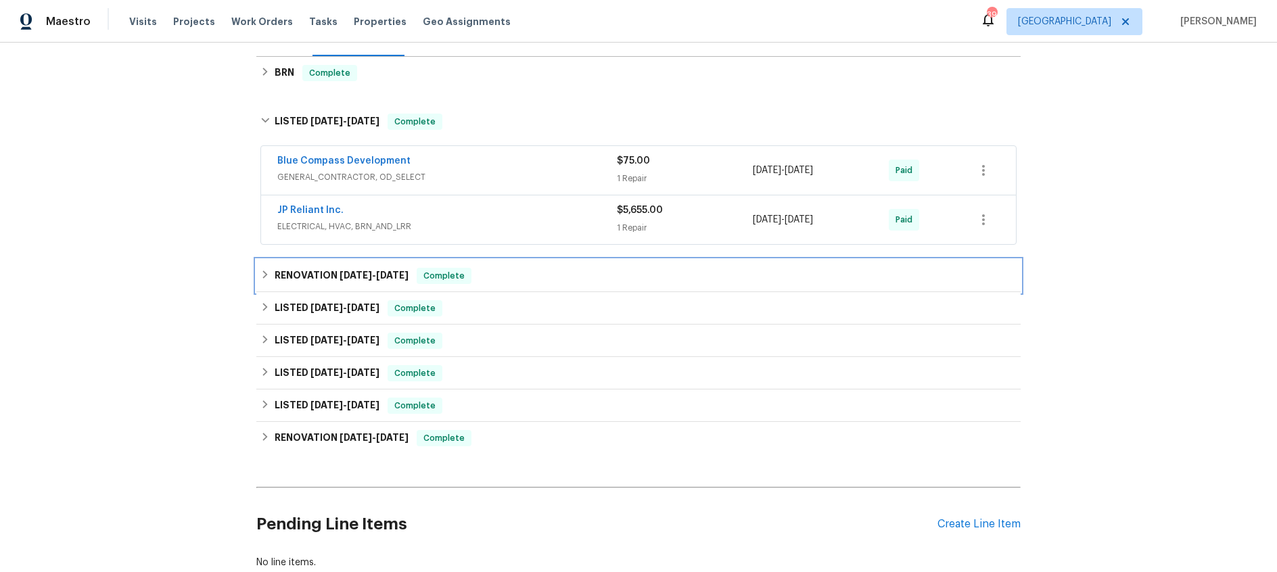
click at [328, 273] on h6 "RENOVATION [DATE] - [DATE]" at bounding box center [342, 276] width 134 height 16
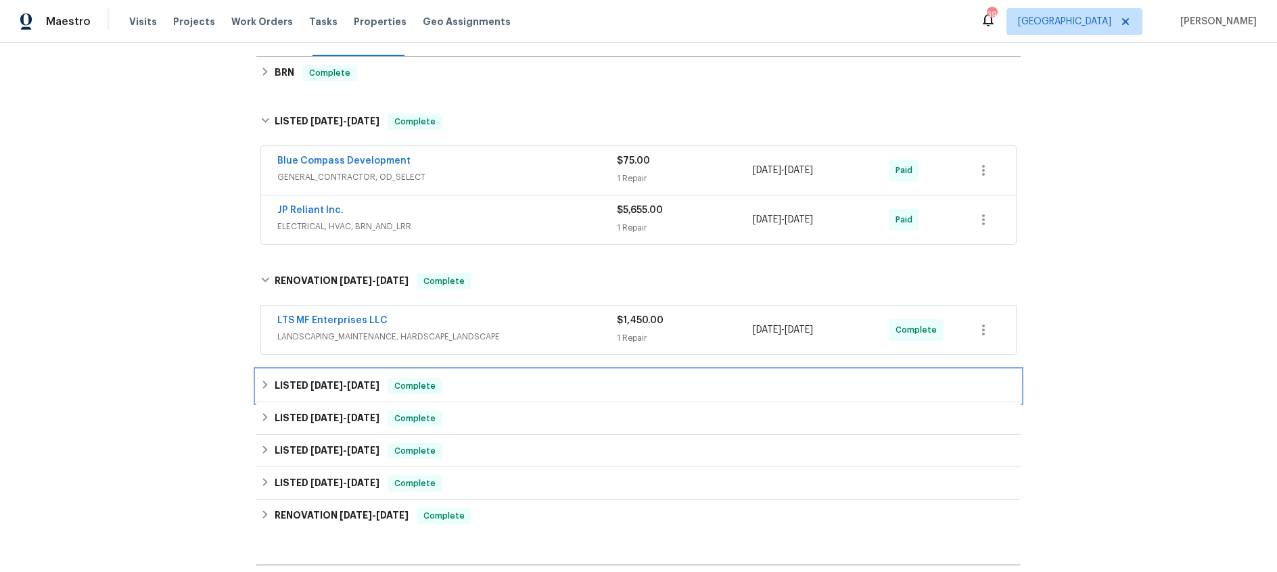
click at [320, 388] on span "5/2/25" at bounding box center [327, 385] width 32 height 9
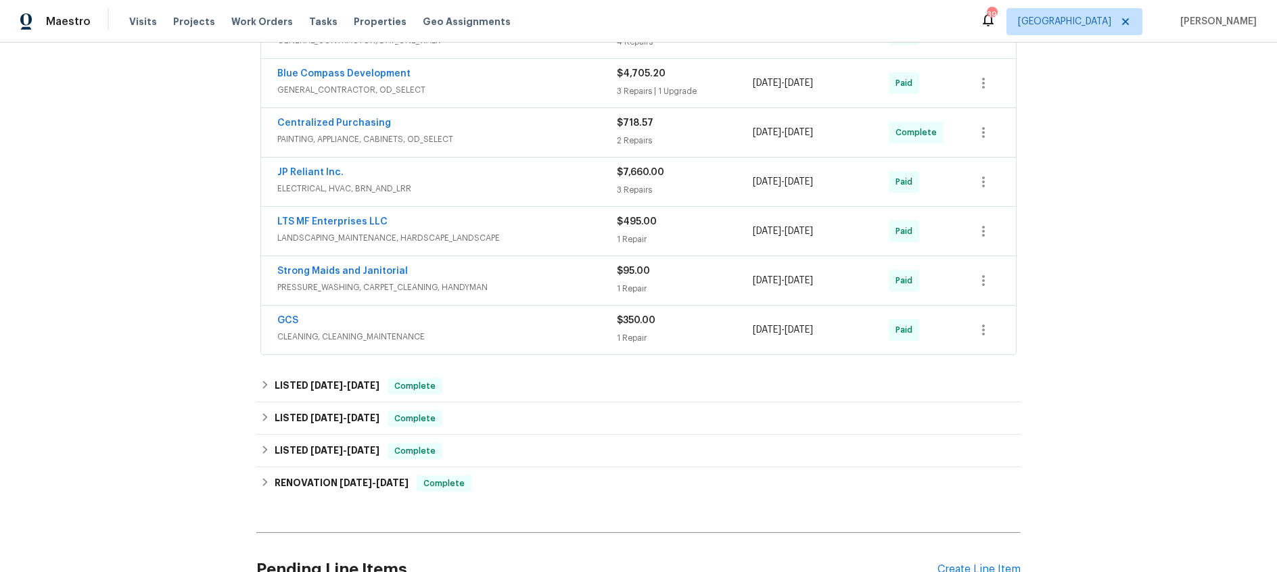
scroll to position [612, 0]
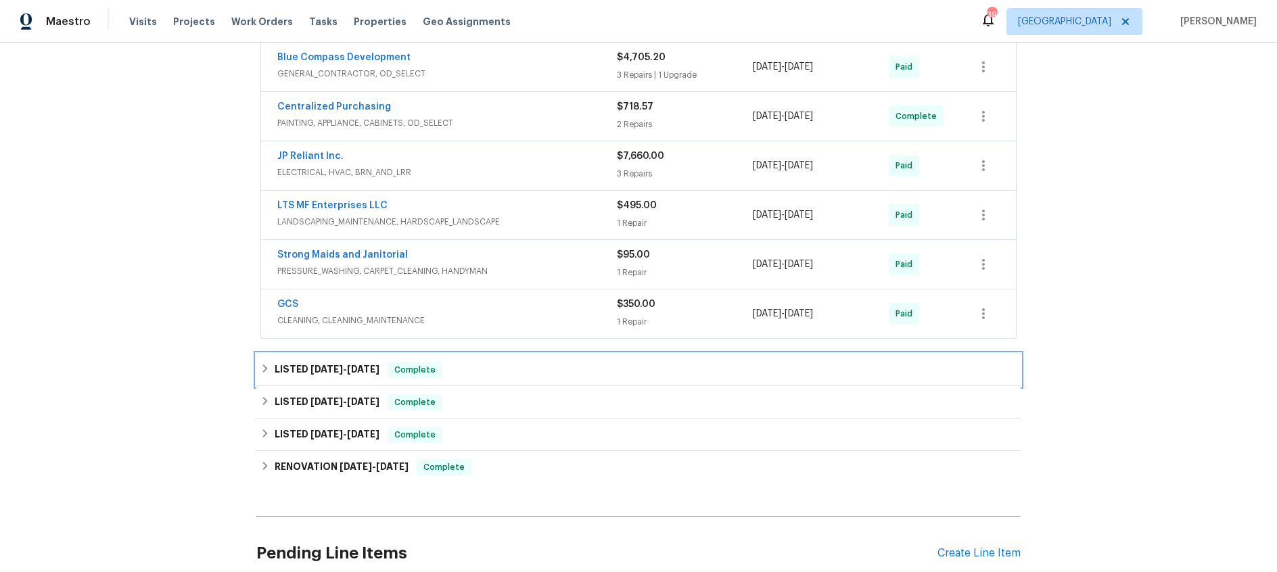
click at [329, 373] on span "4/9/25" at bounding box center [327, 369] width 32 height 9
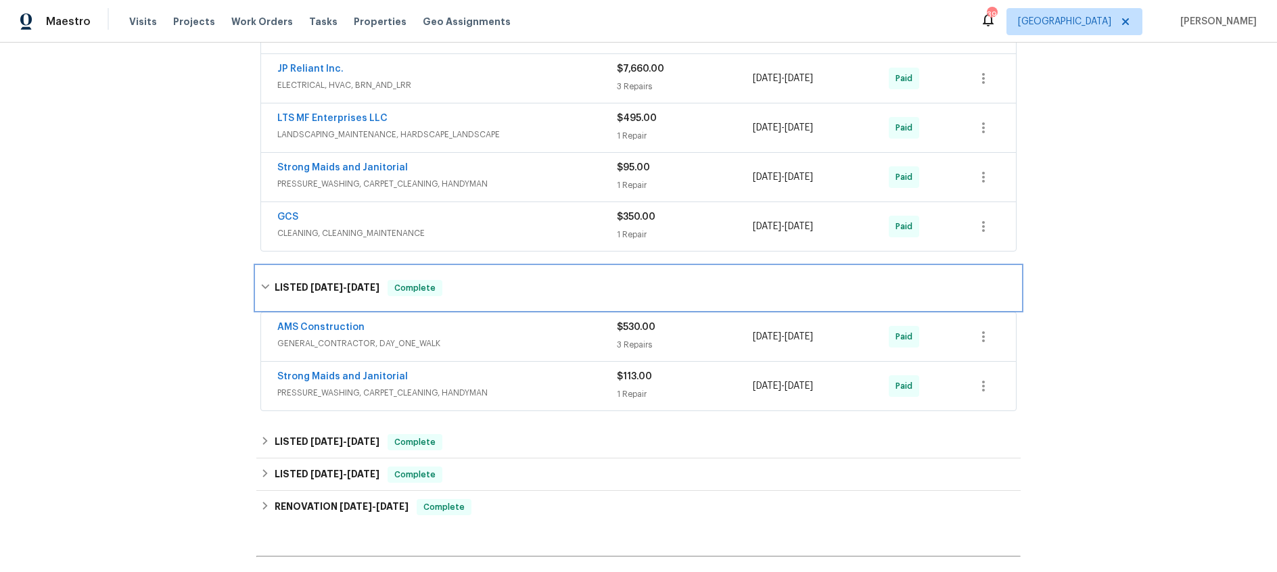
scroll to position [720, 0]
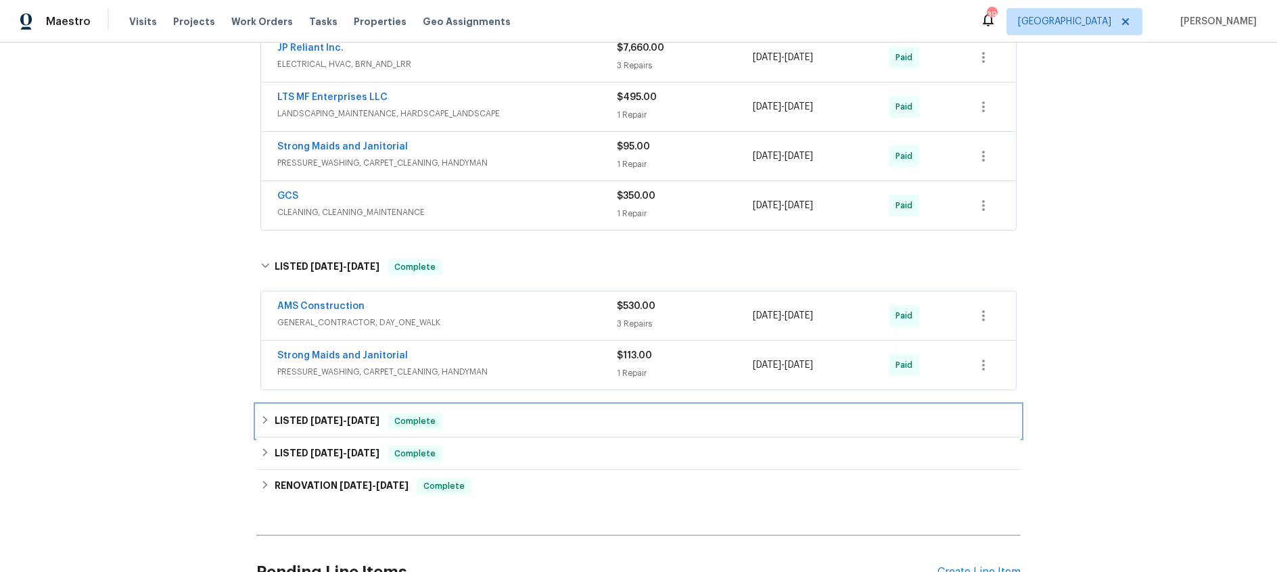
click at [344, 419] on span "4/4/25 - 4/7/25" at bounding box center [345, 420] width 69 height 9
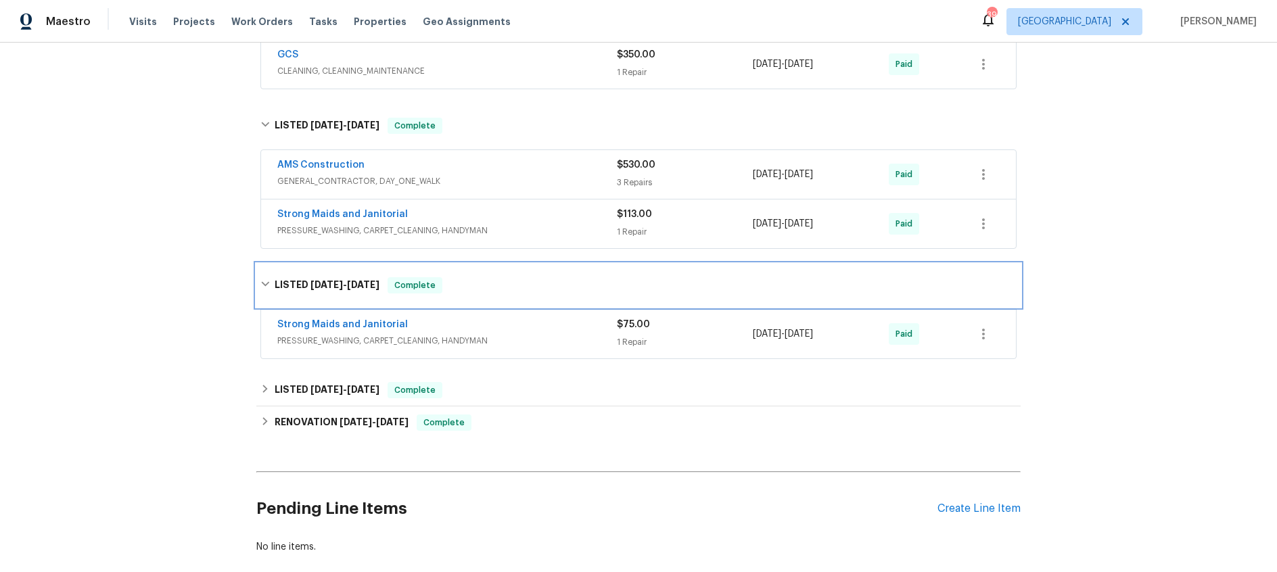
scroll to position [869, 0]
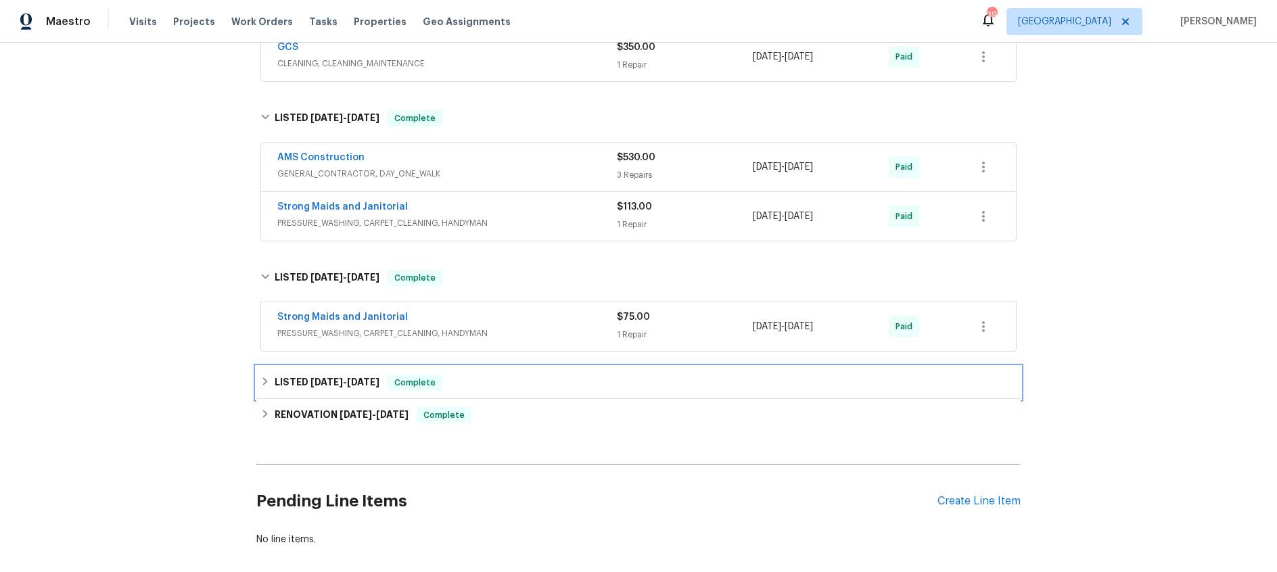
click at [339, 383] on span "2/21/25" at bounding box center [327, 381] width 32 height 9
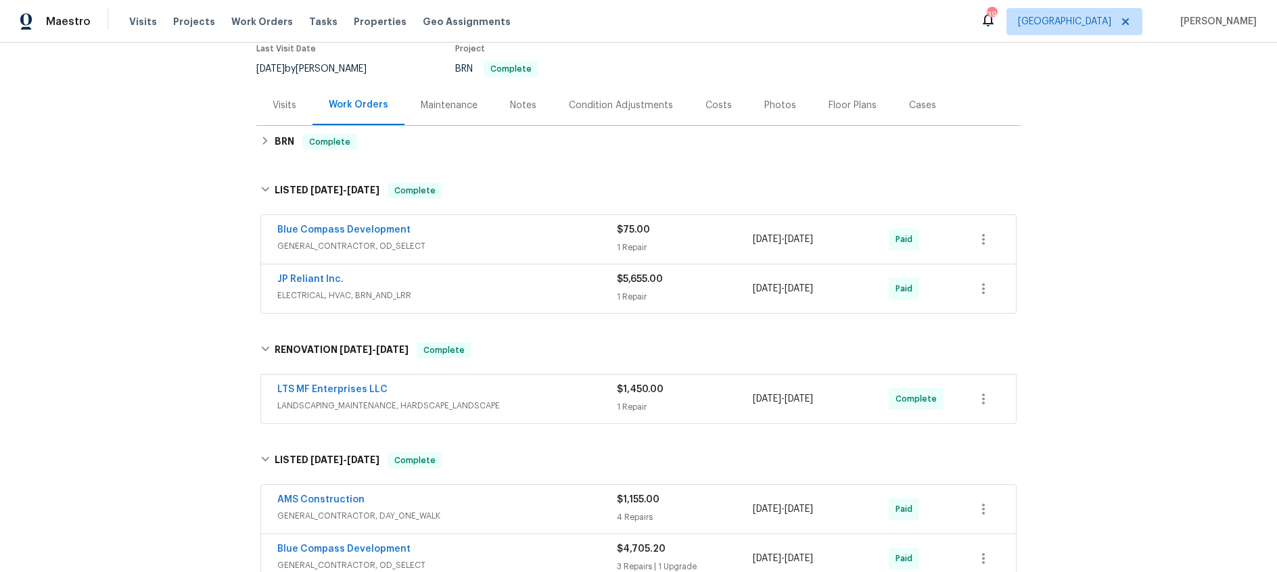
scroll to position [0, 0]
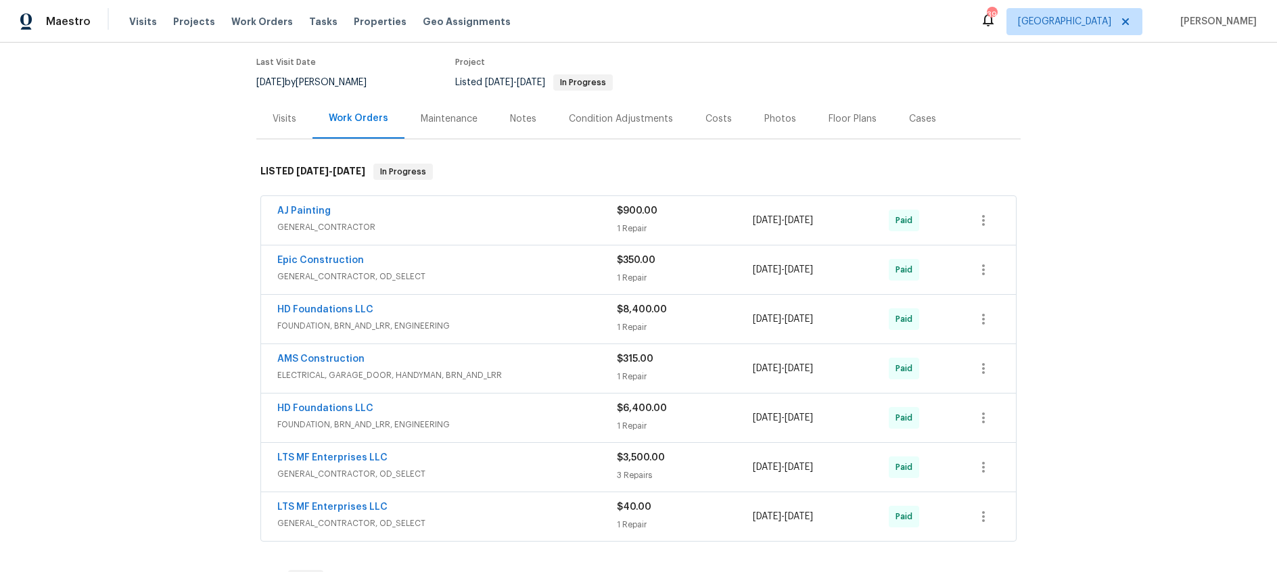
scroll to position [133, 0]
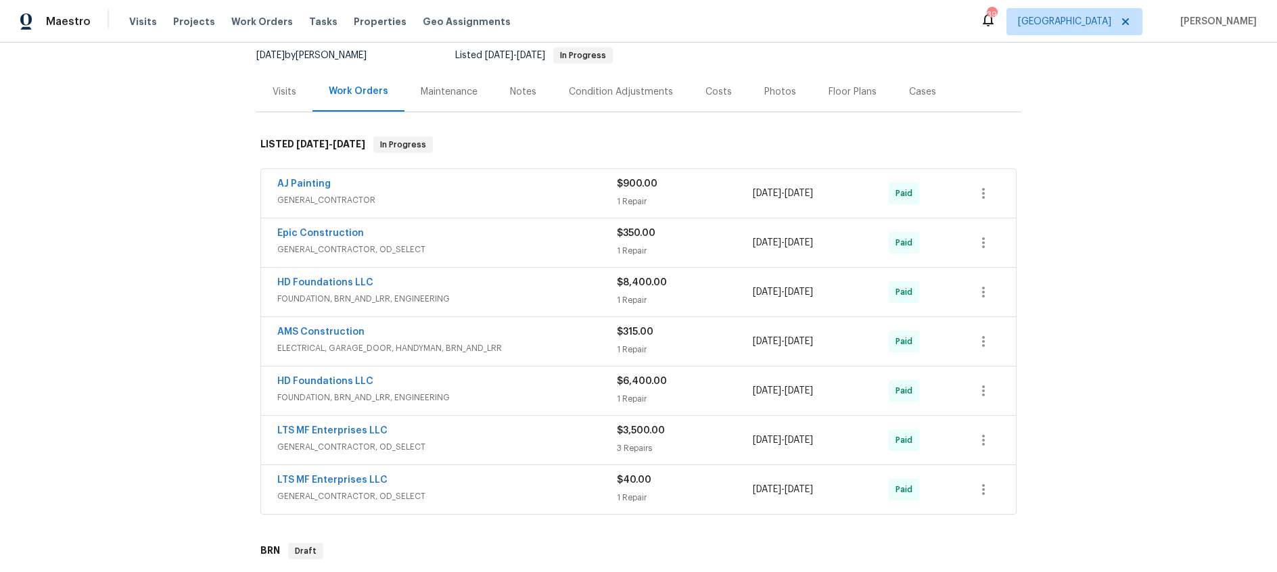
click at [507, 298] on span "FOUNDATION, BRN_AND_LRR, ENGINEERING" at bounding box center [447, 299] width 340 height 14
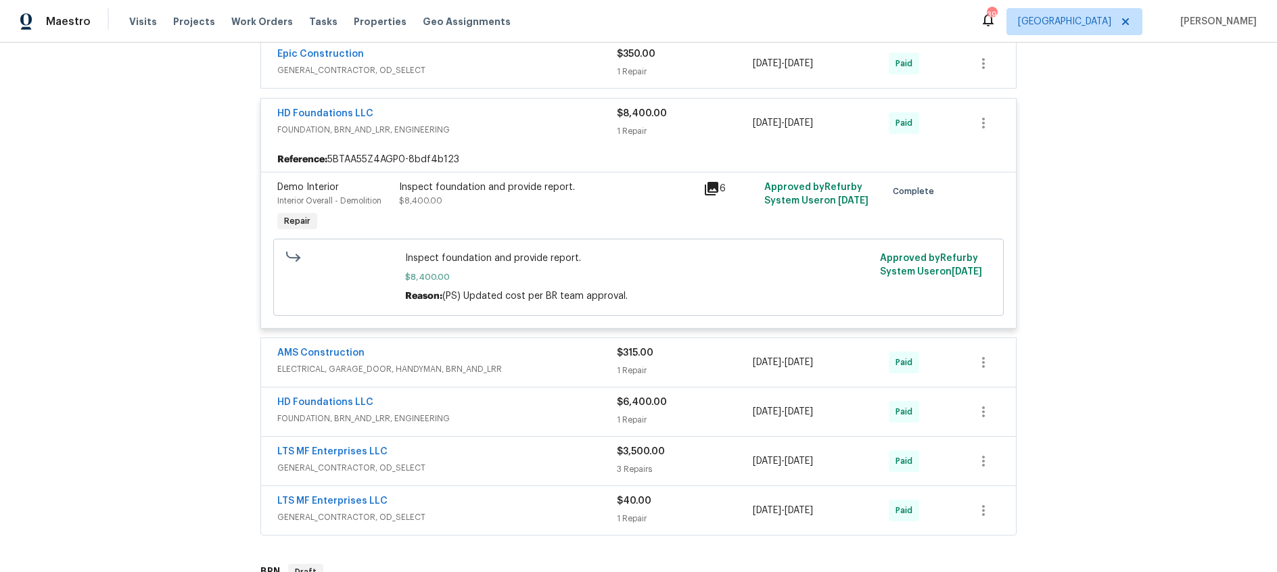
scroll to position [319, 0]
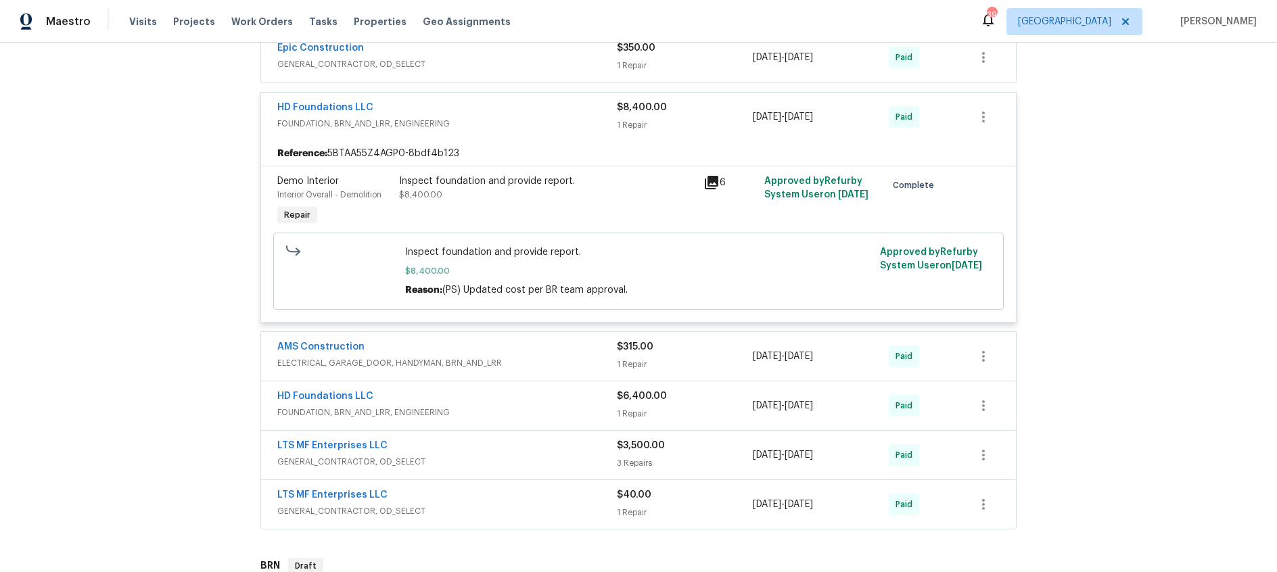
click at [522, 396] on div "HD Foundations LLC" at bounding box center [447, 398] width 340 height 16
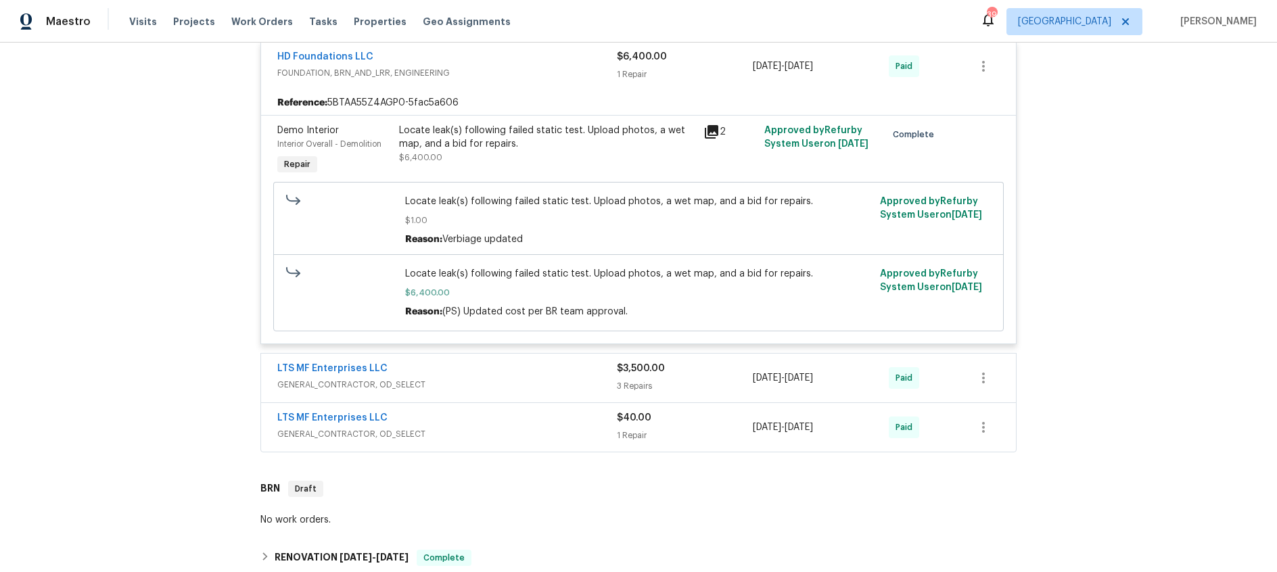
scroll to position [692, 0]
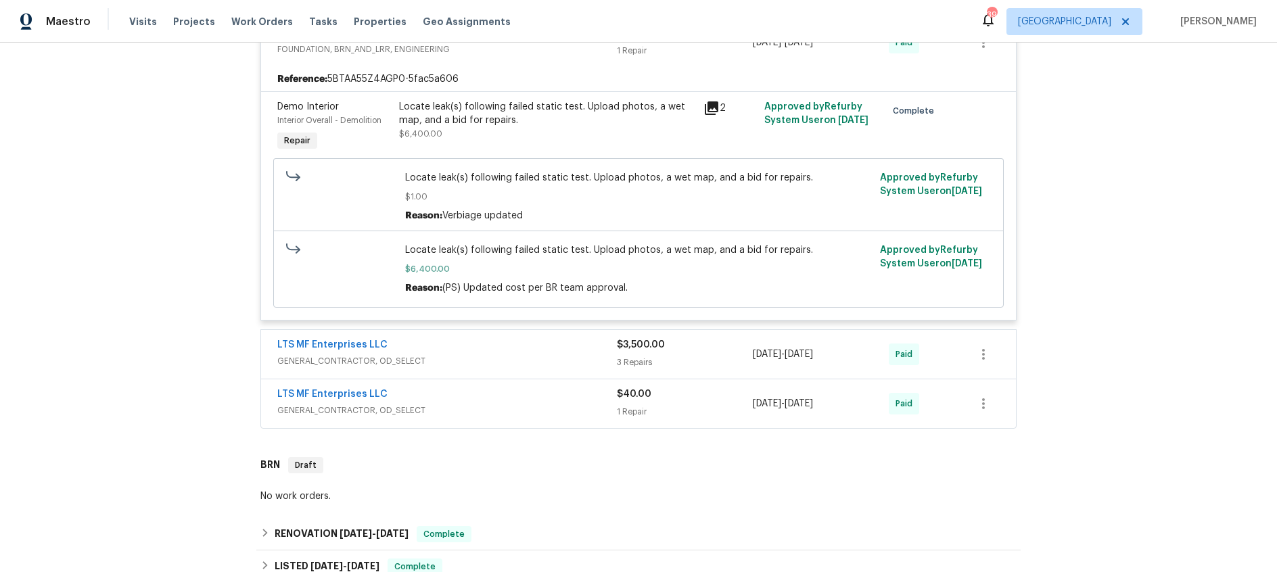
click at [518, 347] on div "LTS MF Enterprises LLC" at bounding box center [447, 346] width 340 height 16
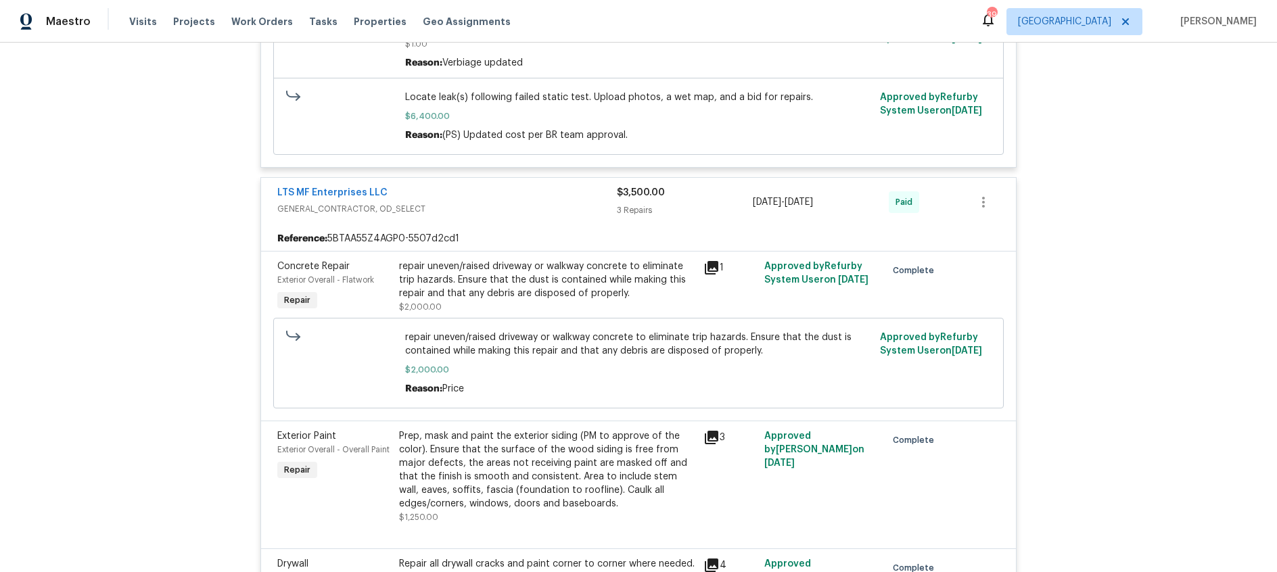
scroll to position [851, 0]
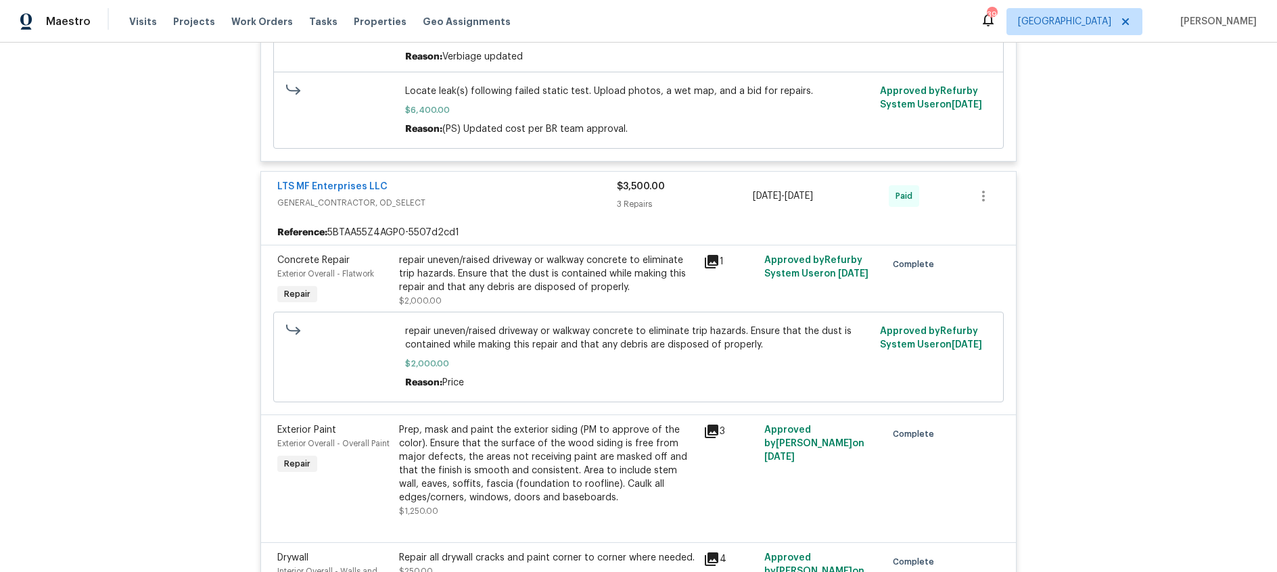
click at [714, 265] on icon at bounding box center [712, 262] width 16 height 16
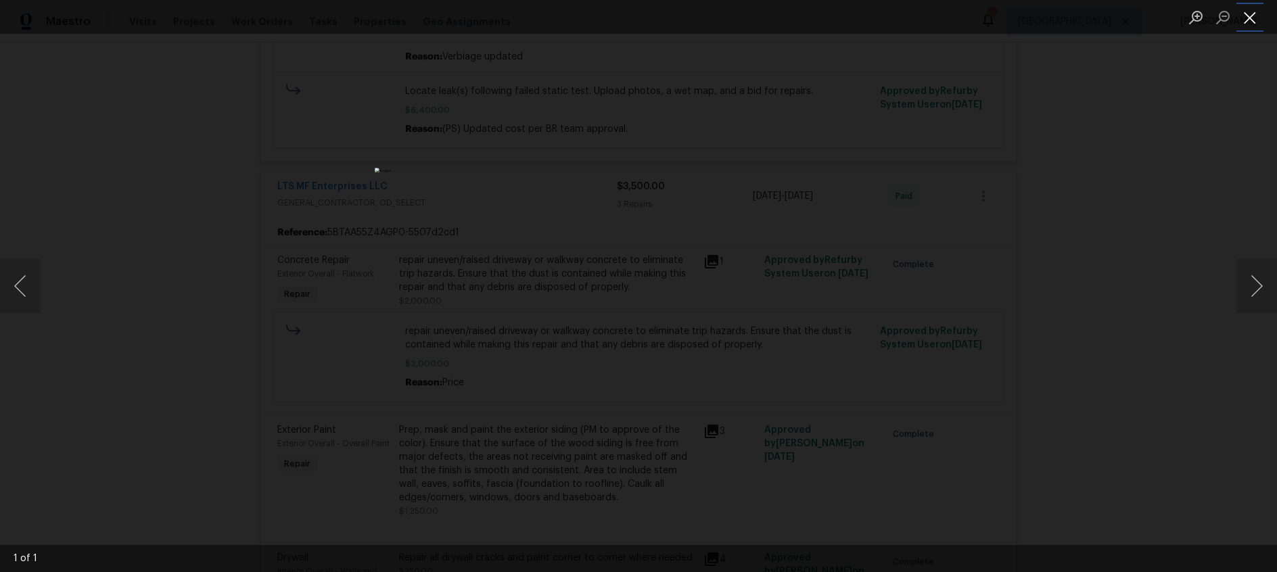
click at [1256, 16] on button "Close lightbox" at bounding box center [1250, 17] width 27 height 24
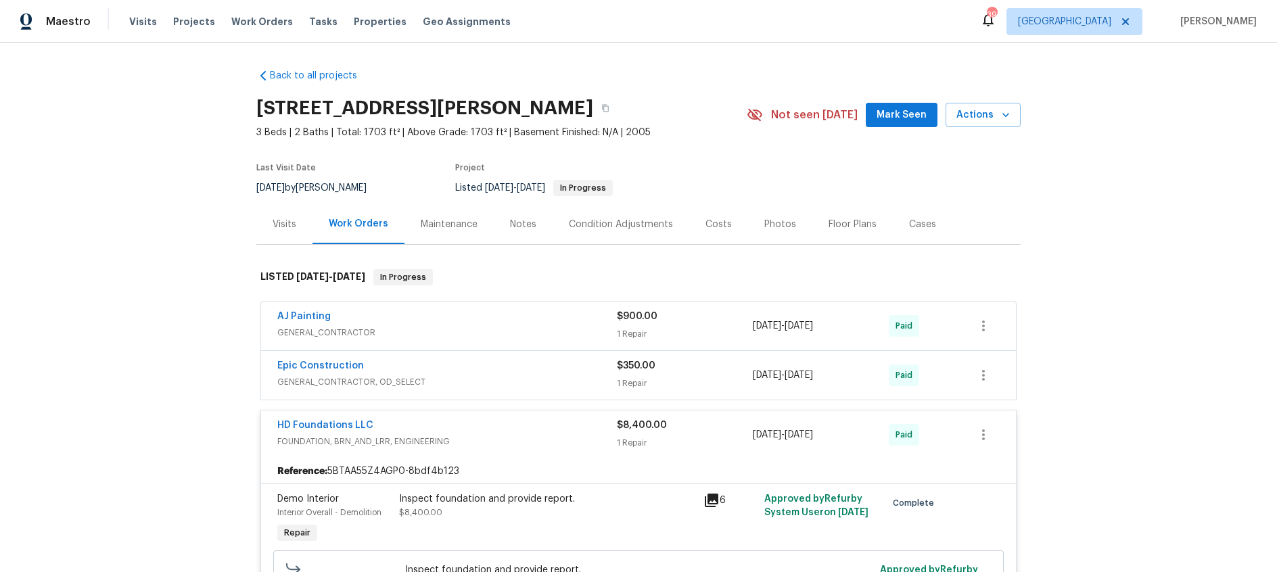
scroll to position [0, 0]
click at [281, 223] on div "Visits" at bounding box center [285, 226] width 24 height 14
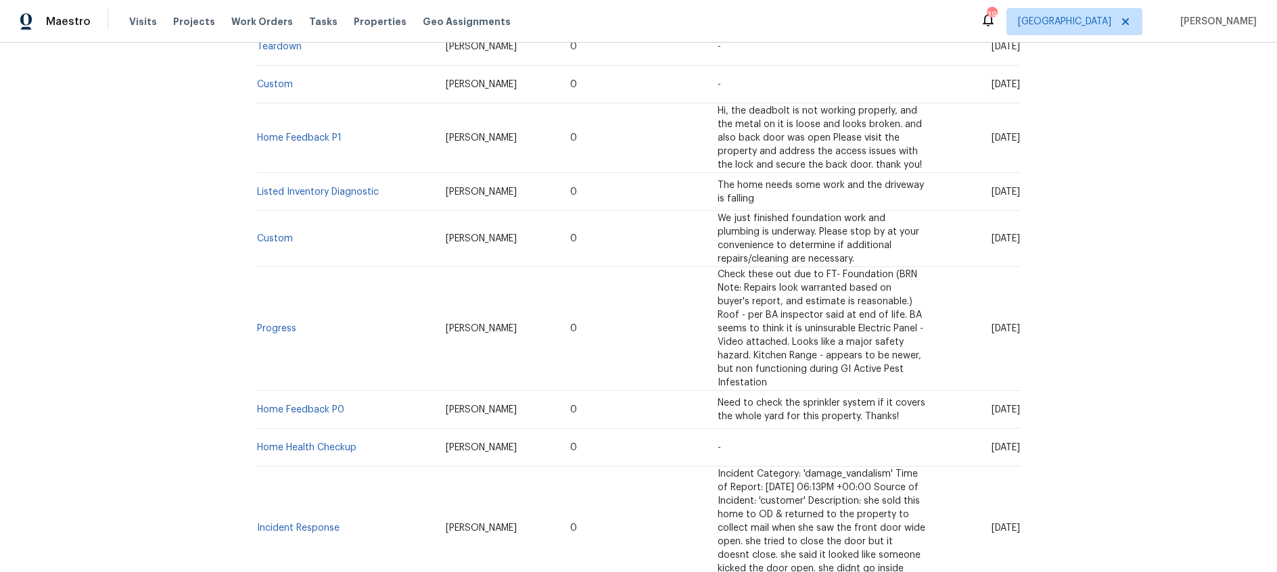
scroll to position [320, 0]
click at [290, 190] on link "Listed Inventory Diagnostic" at bounding box center [318, 190] width 122 height 9
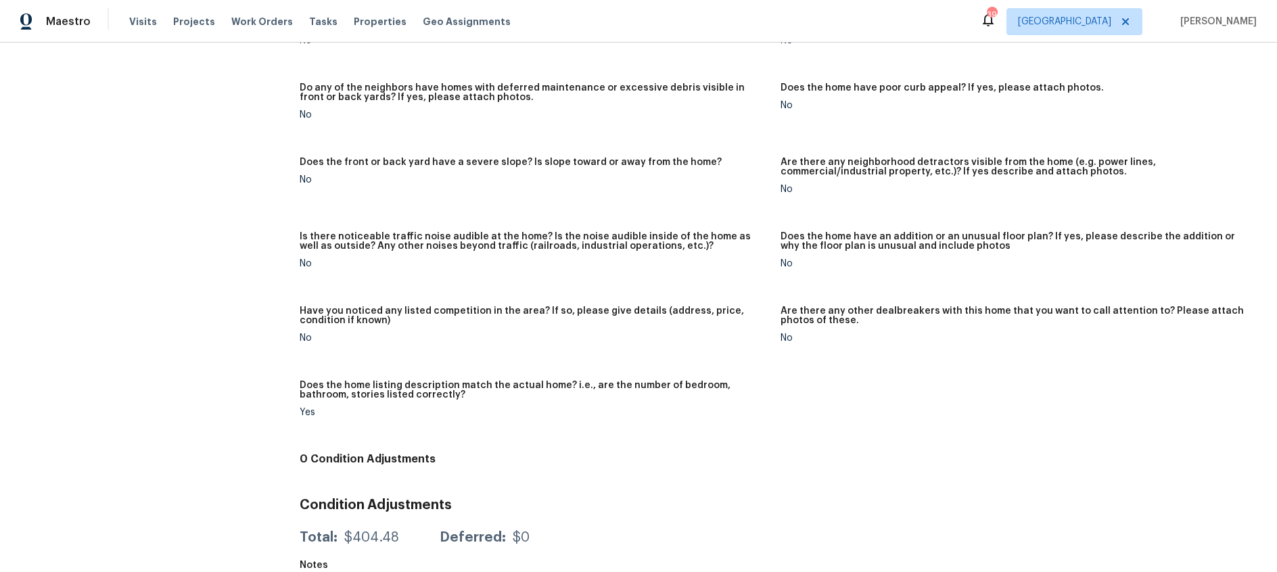
scroll to position [733, 0]
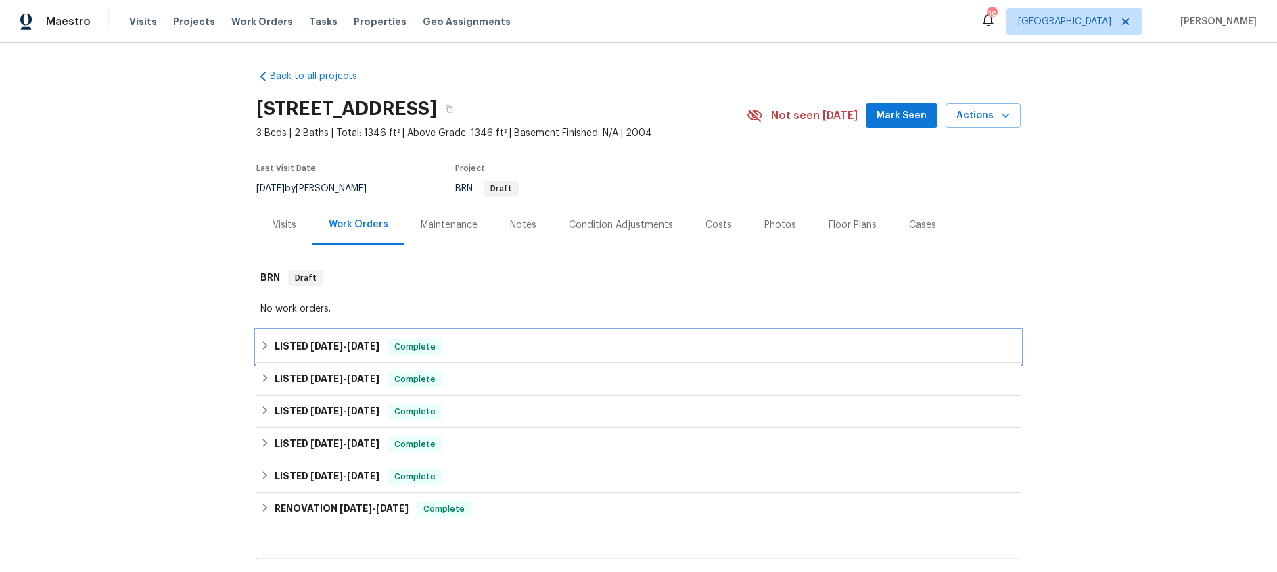
click at [311, 345] on span "[DATE]" at bounding box center [327, 346] width 32 height 9
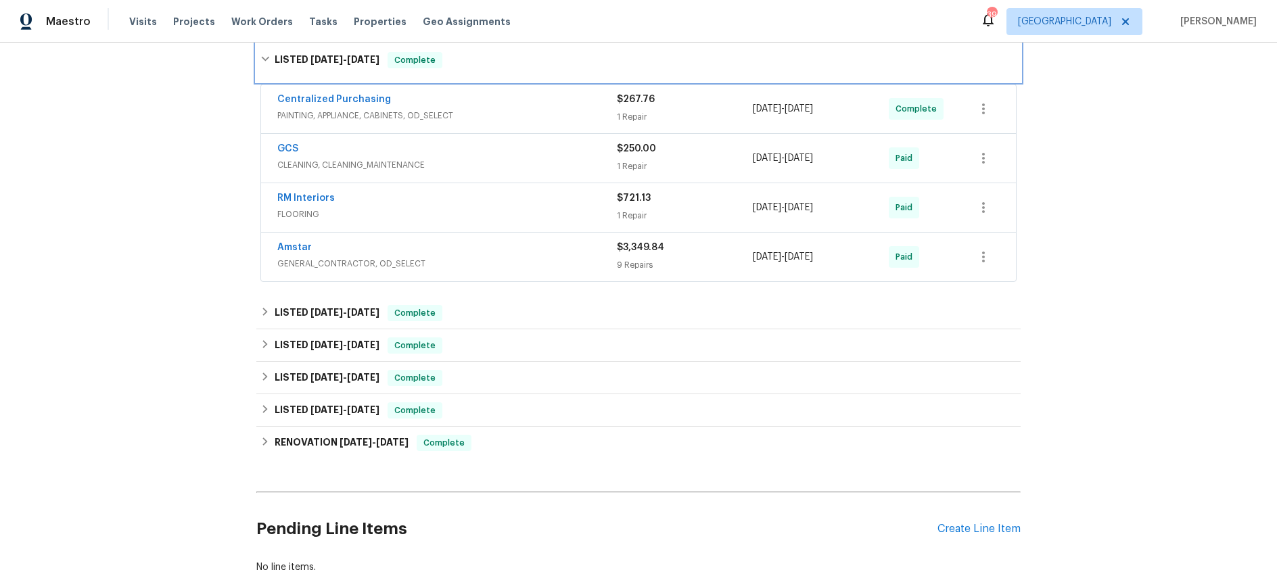
scroll to position [293, 0]
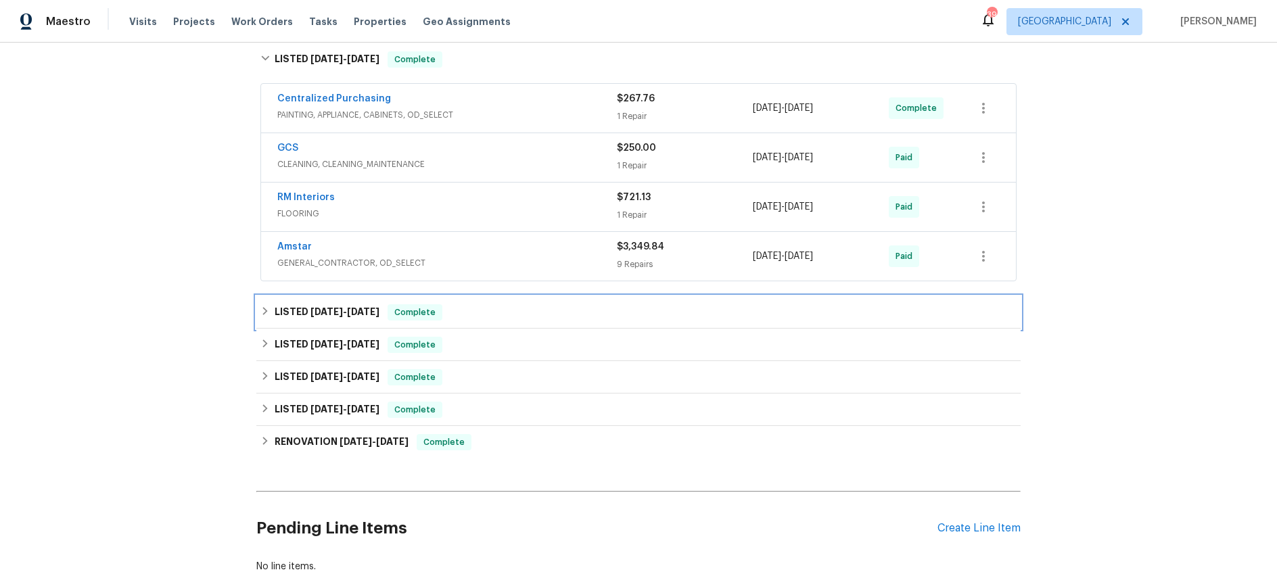
click at [339, 310] on span "[DATE]" at bounding box center [327, 311] width 32 height 9
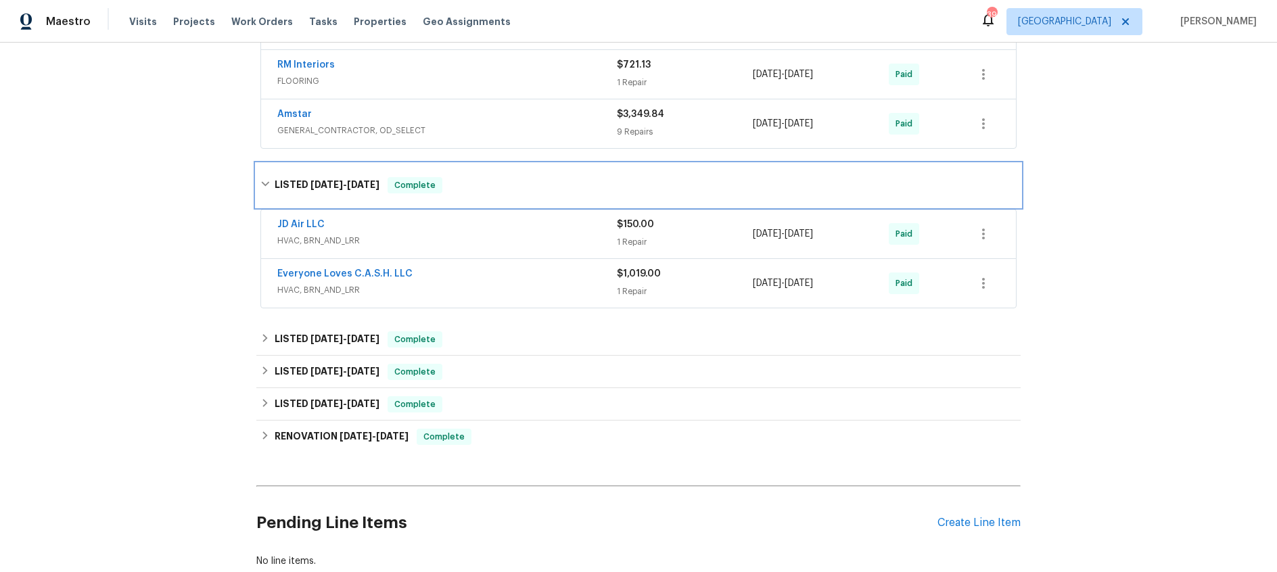
scroll to position [432, 0]
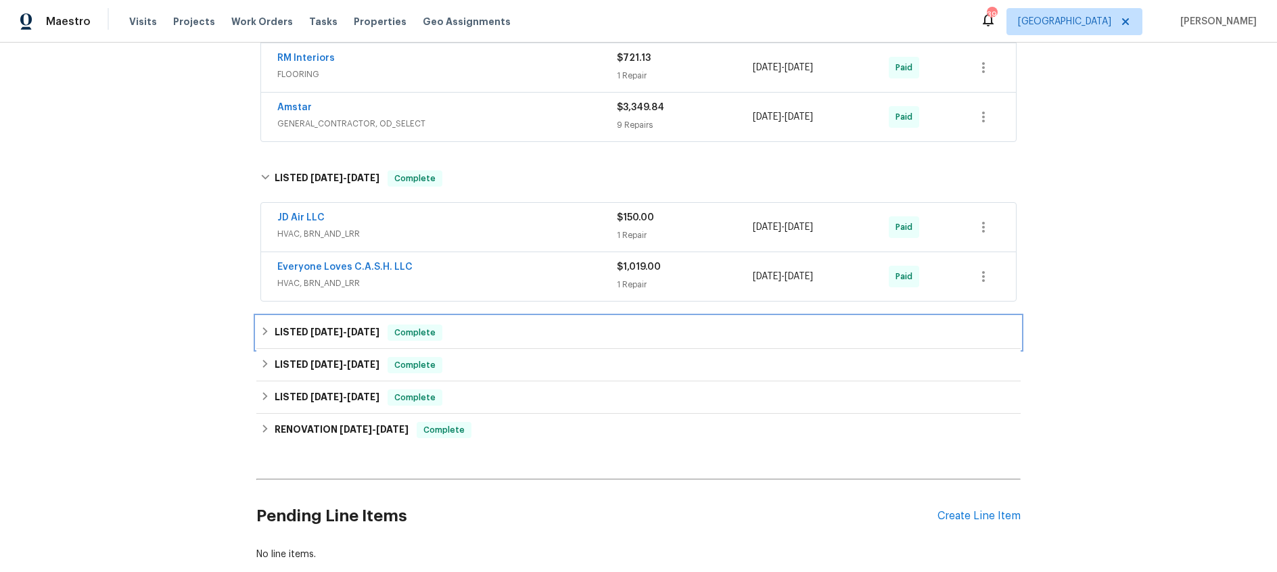
click at [325, 333] on span "[DATE]" at bounding box center [327, 331] width 32 height 9
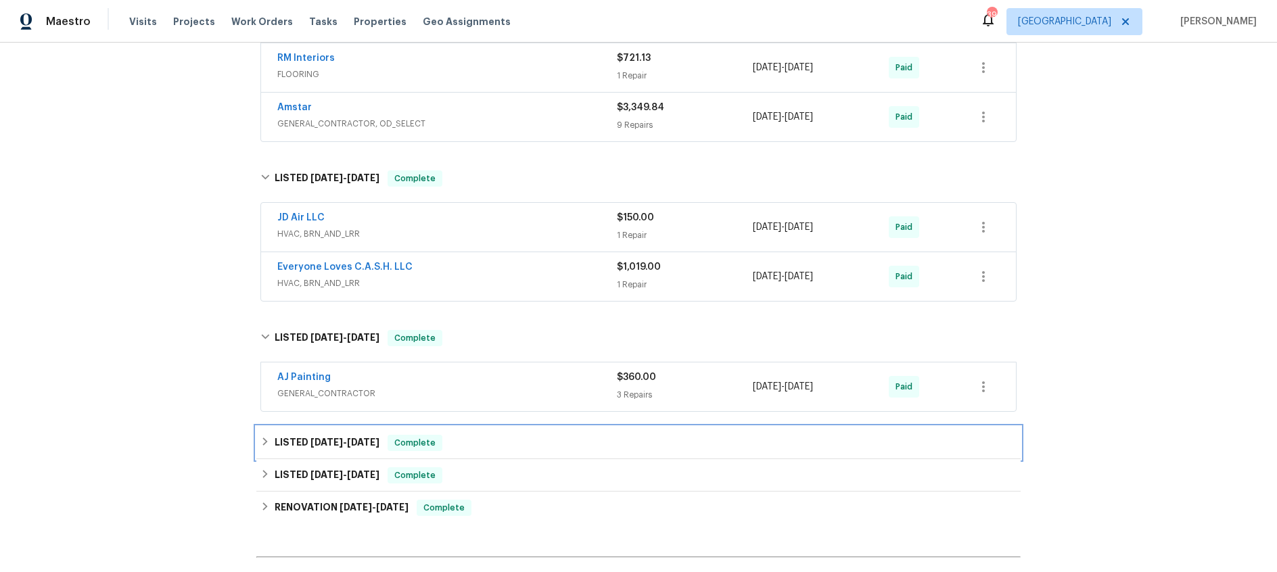
click at [348, 441] on span "[DATE]" at bounding box center [363, 442] width 32 height 9
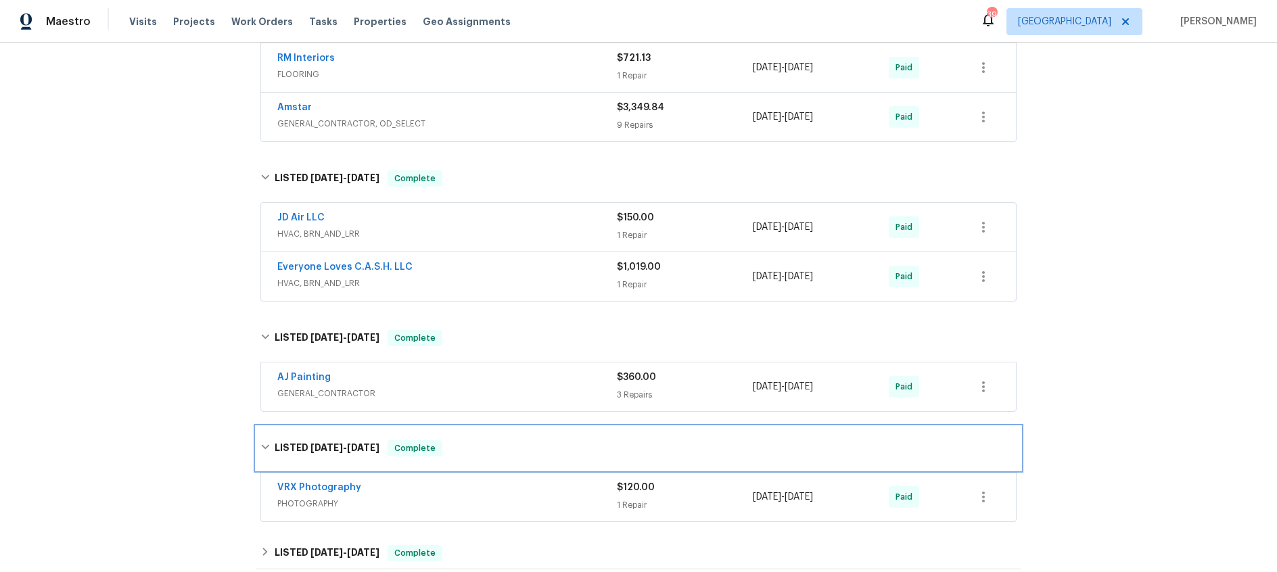
scroll to position [574, 0]
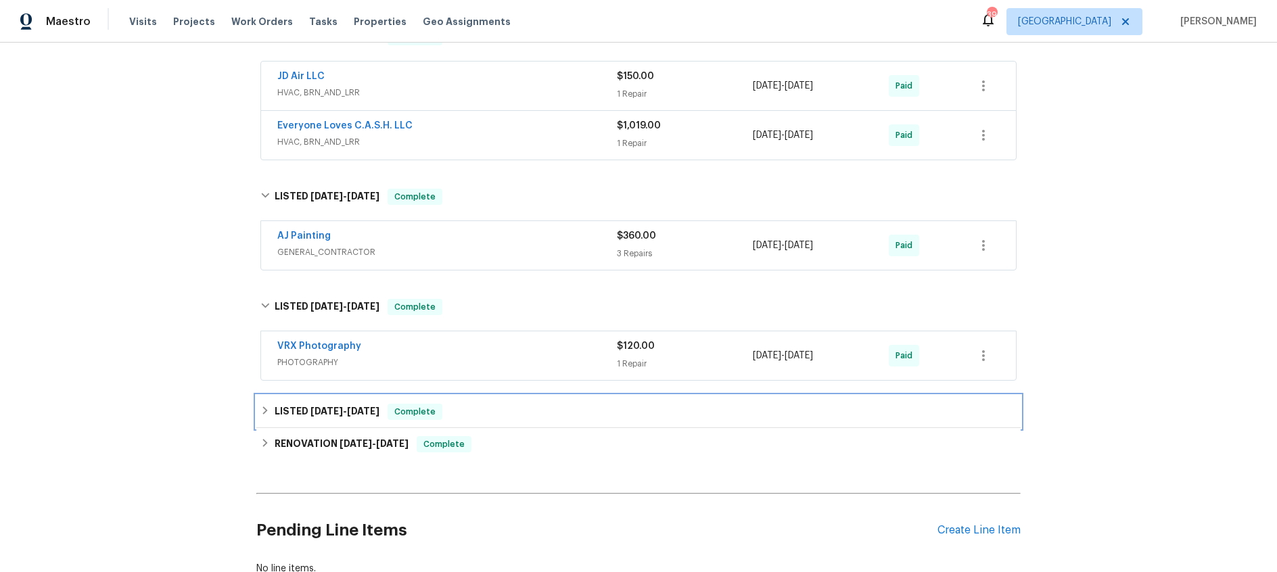
click at [342, 410] on span "[DATE]" at bounding box center [327, 411] width 32 height 9
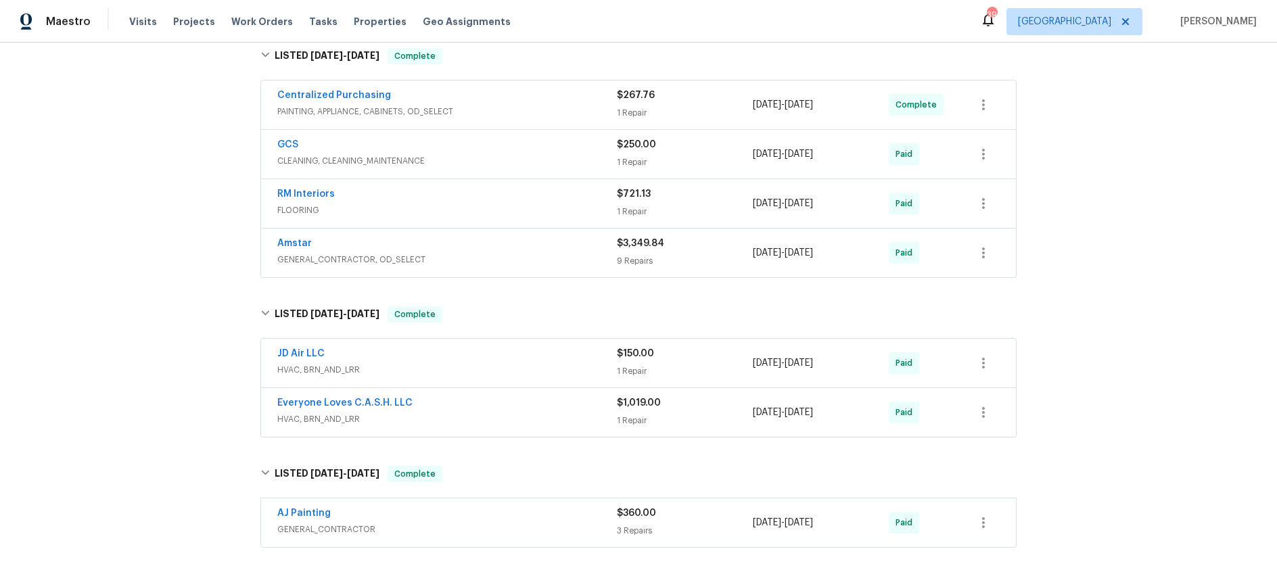
scroll to position [258, 0]
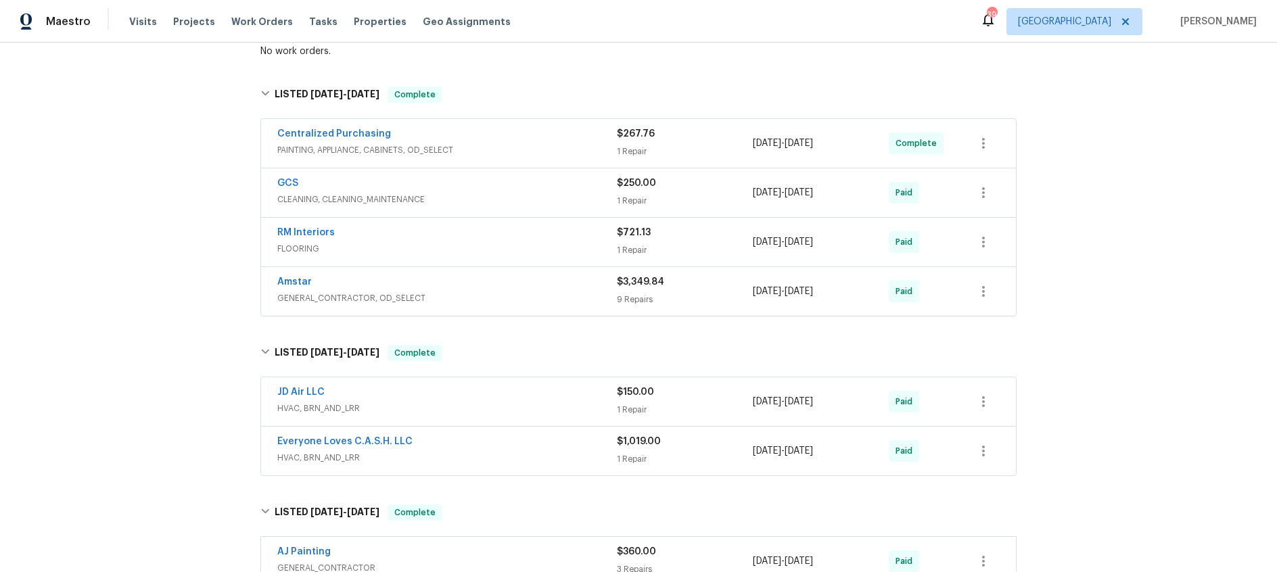
click at [515, 290] on div "Amstar" at bounding box center [447, 283] width 340 height 16
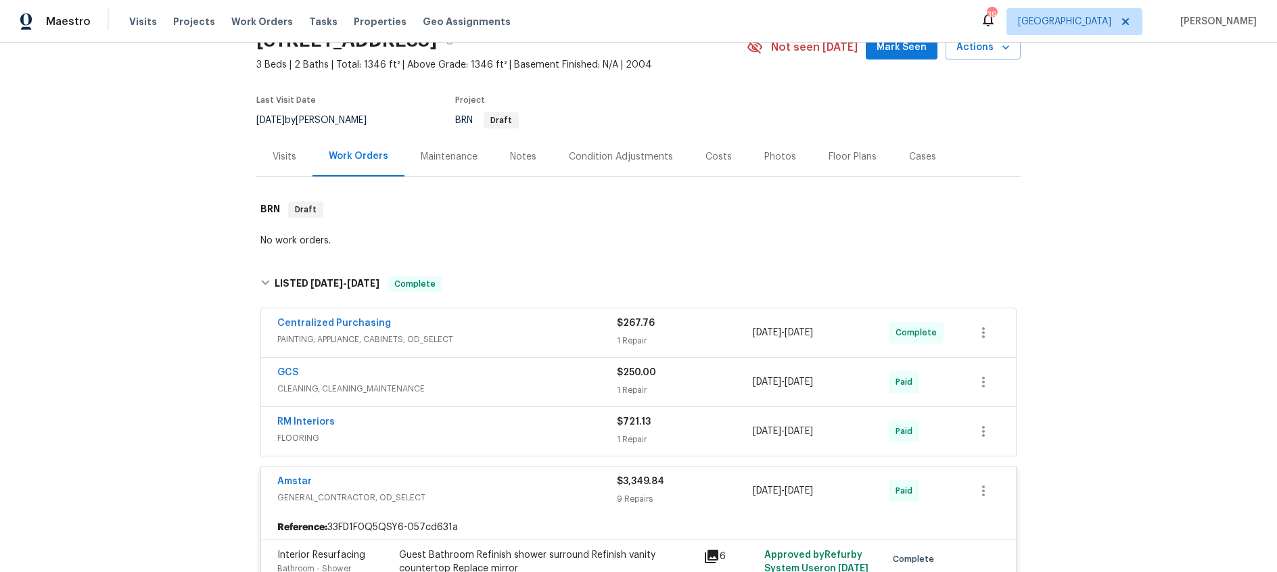
scroll to position [0, 0]
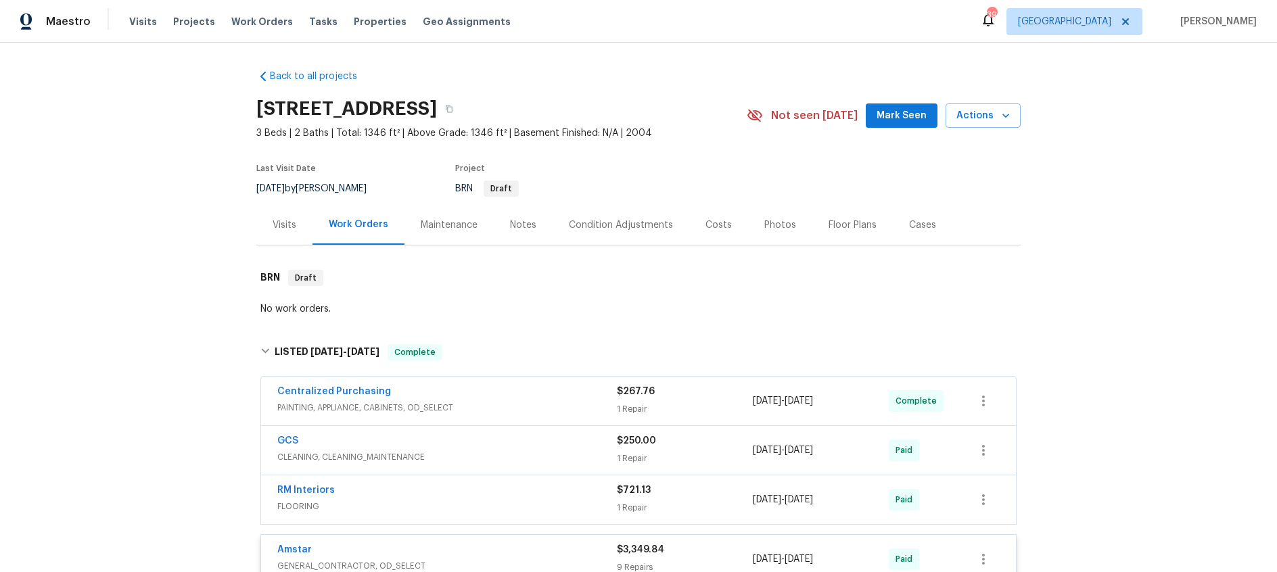
click at [290, 227] on div "Visits" at bounding box center [285, 226] width 24 height 14
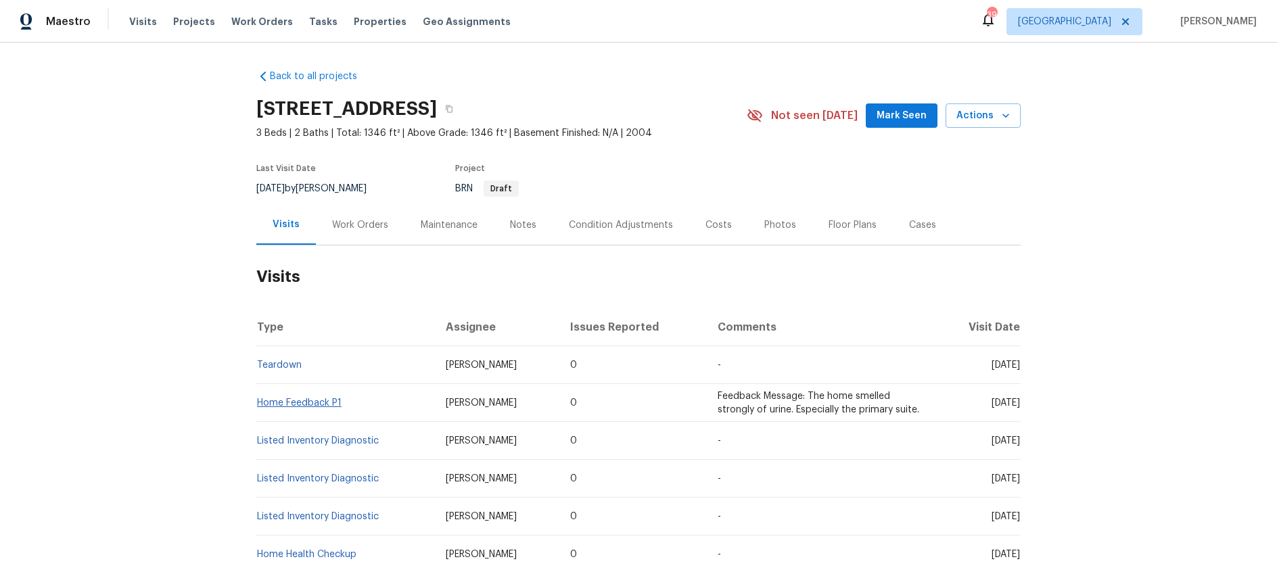
scroll to position [141, 0]
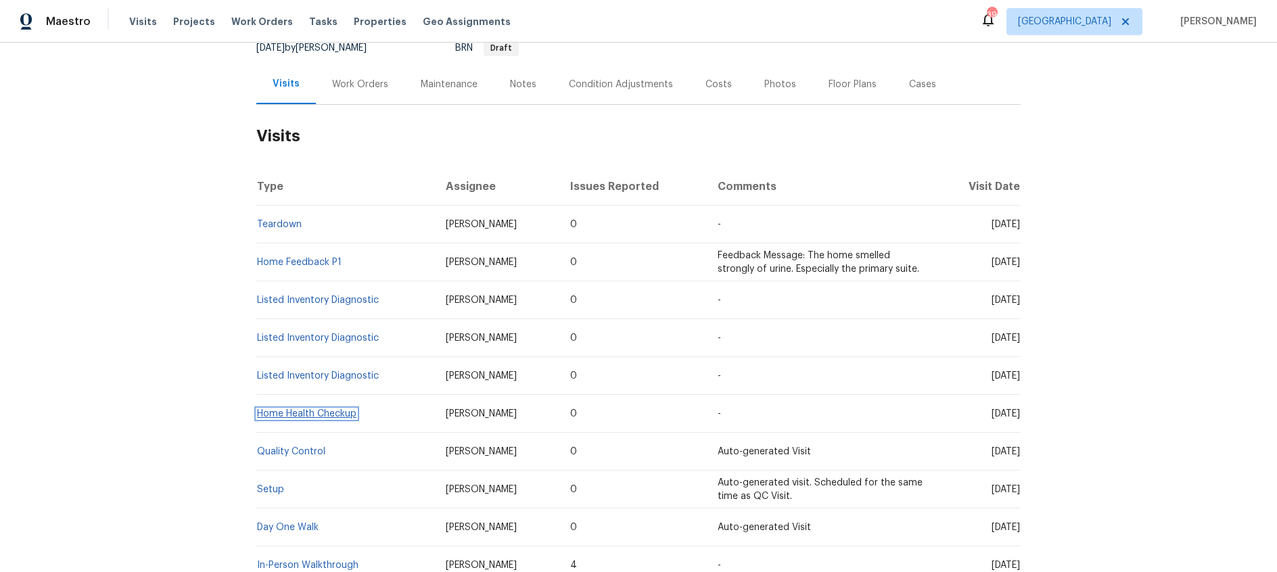
click at [306, 414] on link "Home Health Checkup" at bounding box center [306, 413] width 99 height 9
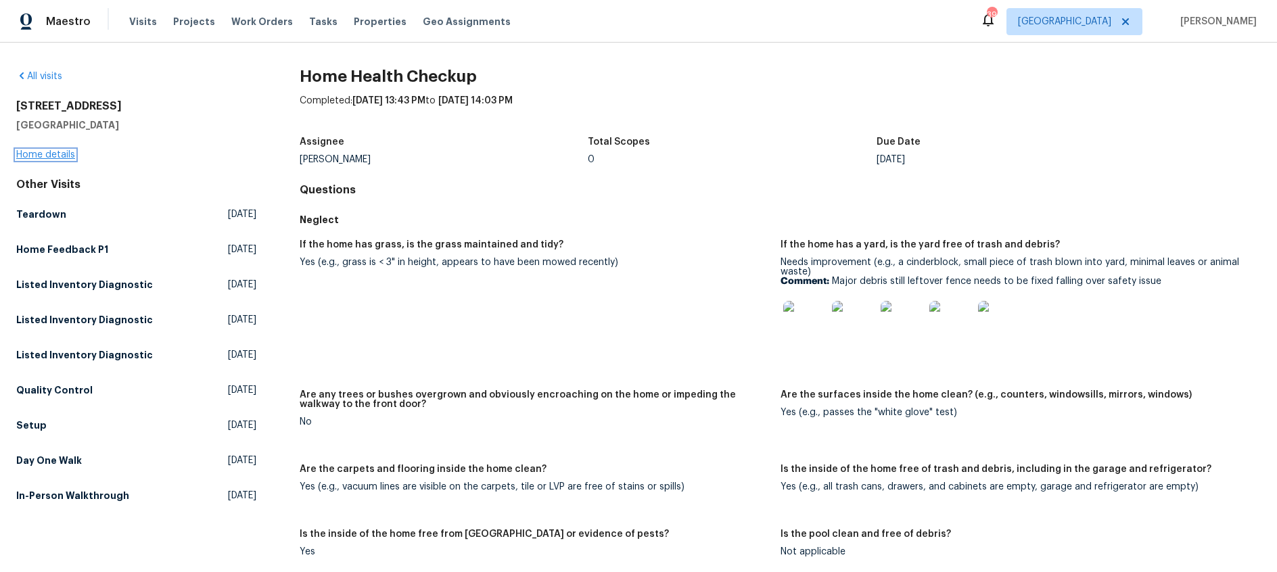
click at [62, 156] on link "Home details" at bounding box center [45, 154] width 59 height 9
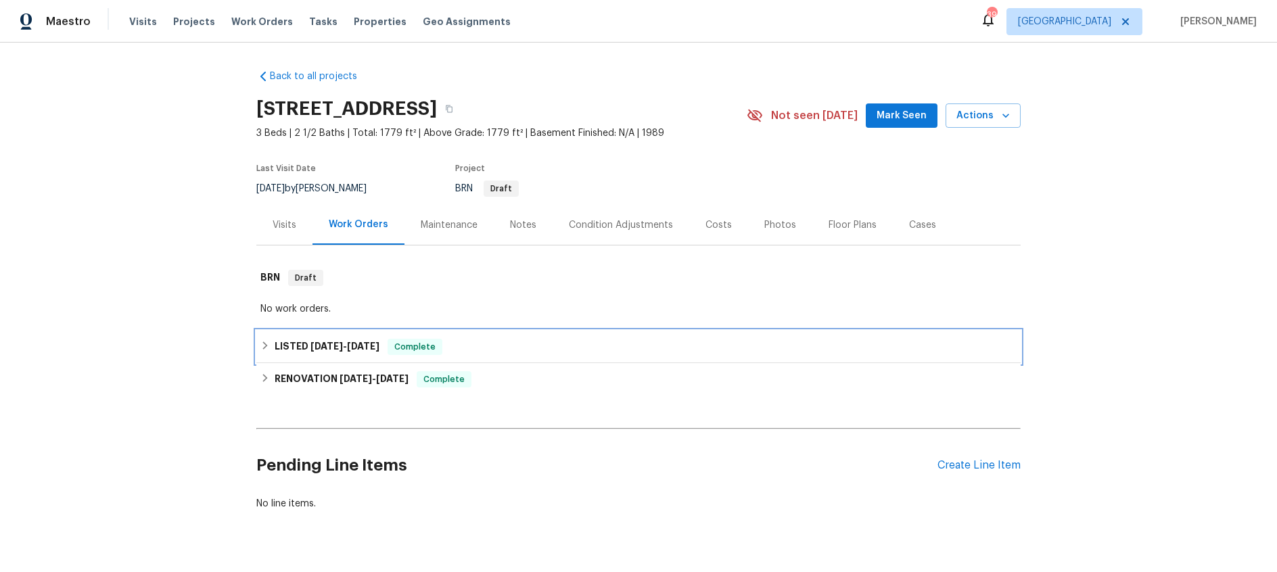
click at [332, 340] on h6 "LISTED [DATE] - [DATE]" at bounding box center [327, 347] width 105 height 16
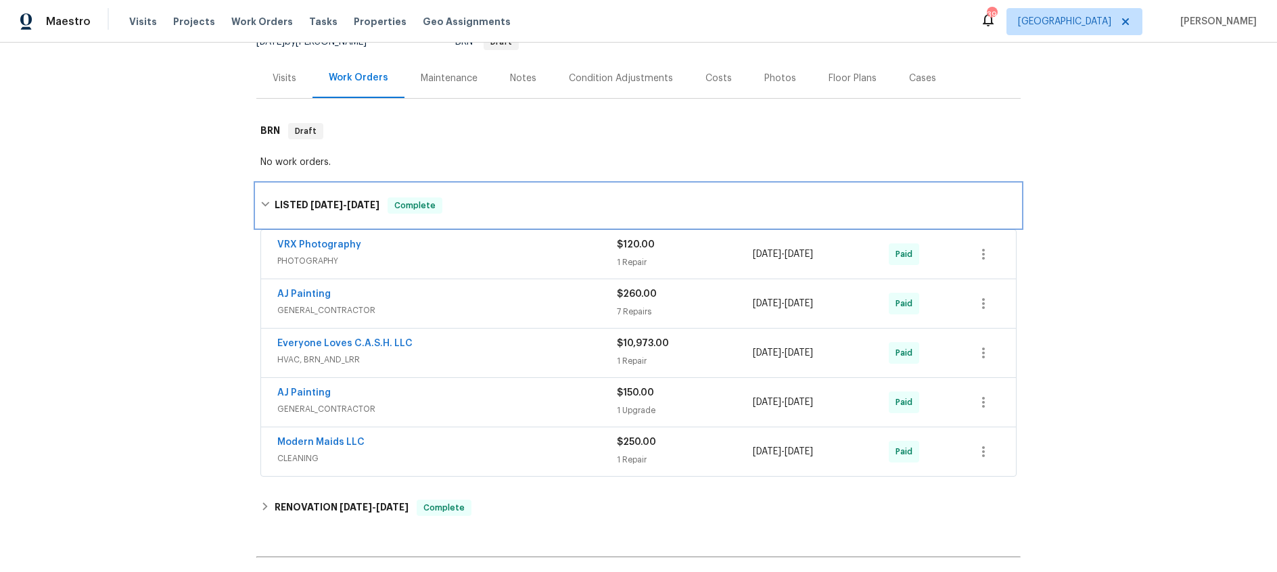
scroll to position [148, 0]
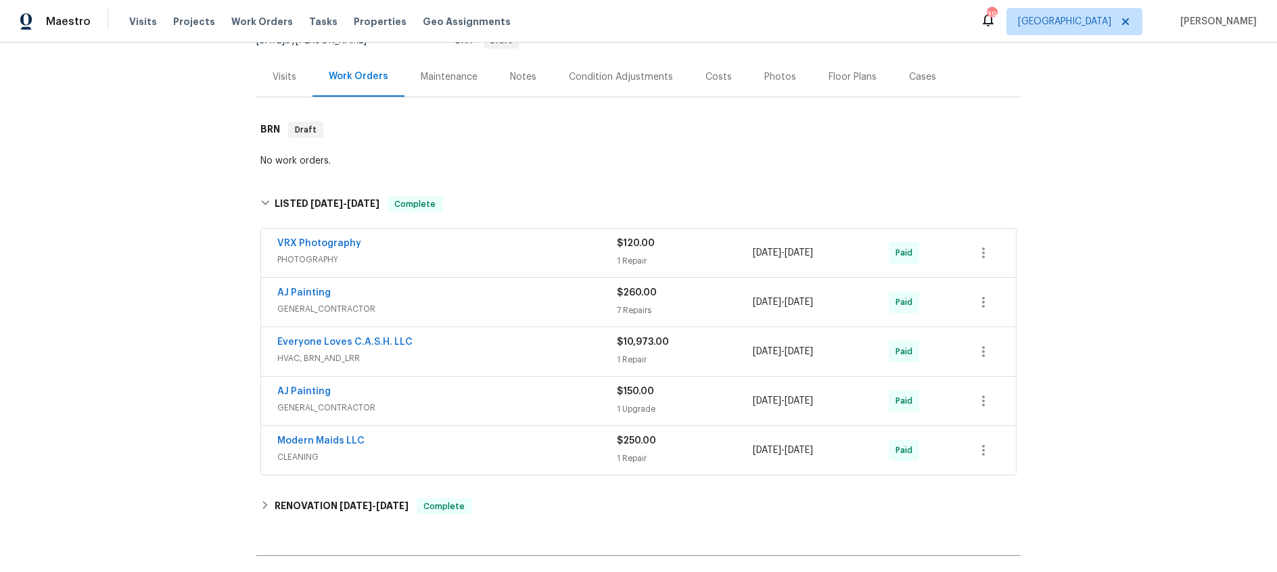
click at [511, 340] on div "Everyone Loves C.A.S.H. LLC" at bounding box center [447, 344] width 340 height 16
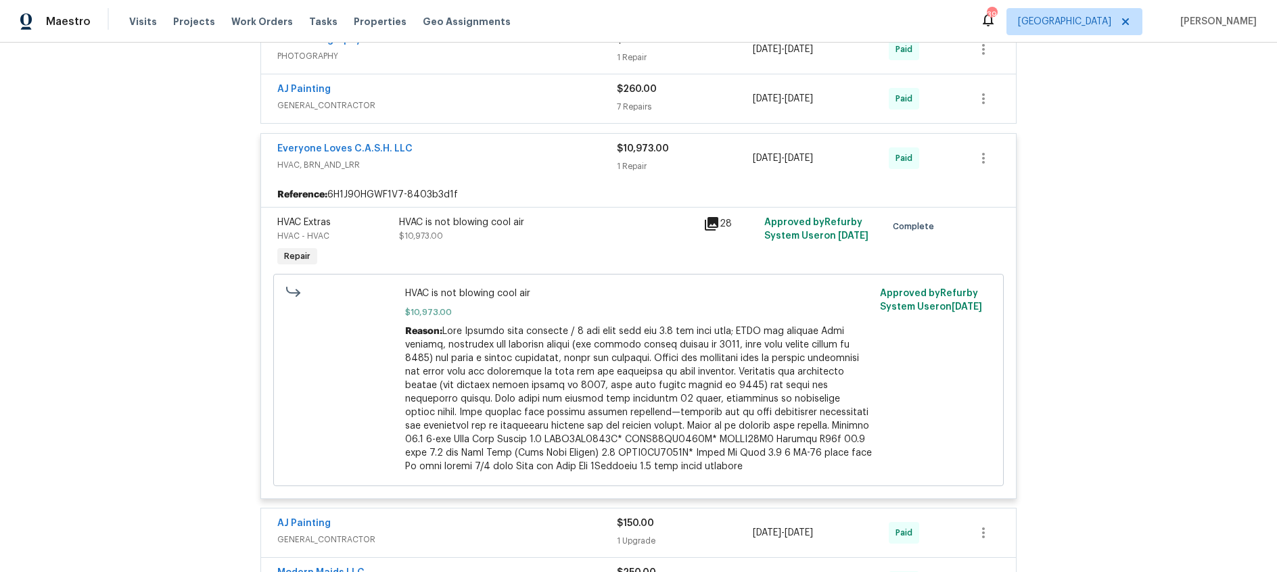
scroll to position [353, 0]
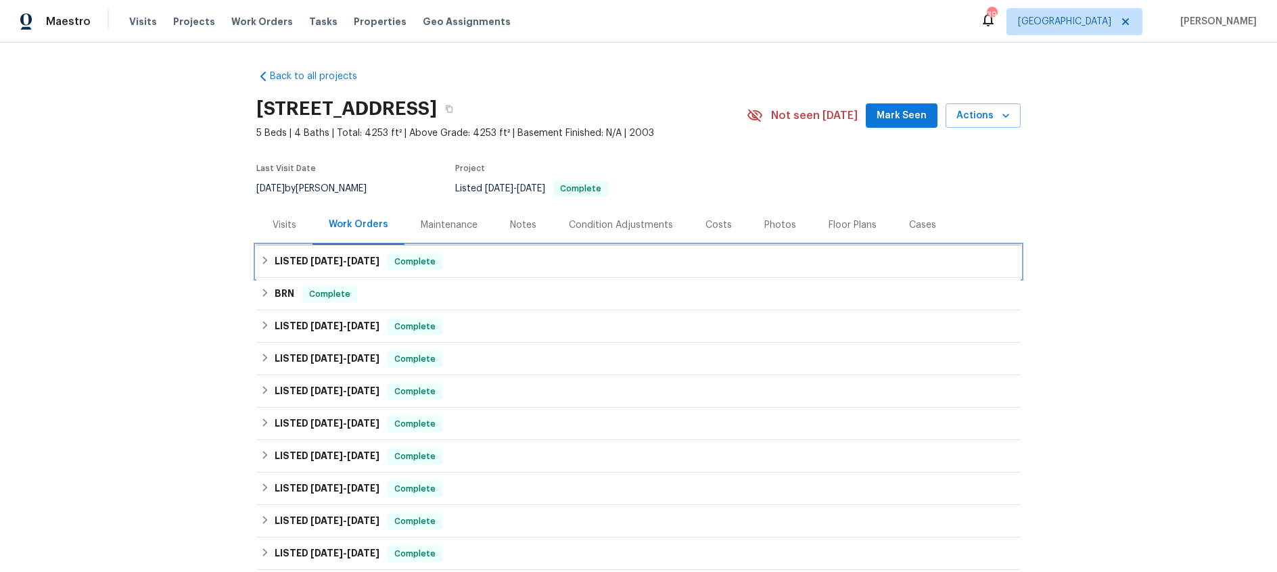
click at [364, 264] on span "[DATE]" at bounding box center [363, 260] width 32 height 9
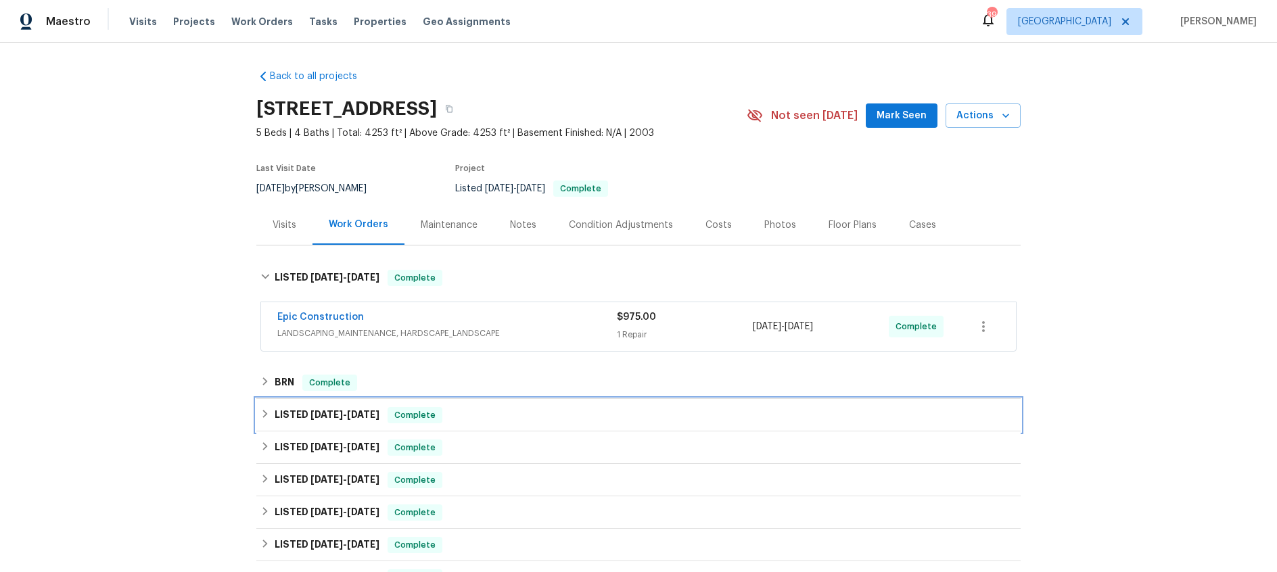
click at [336, 417] on span "[DATE]" at bounding box center [327, 414] width 32 height 9
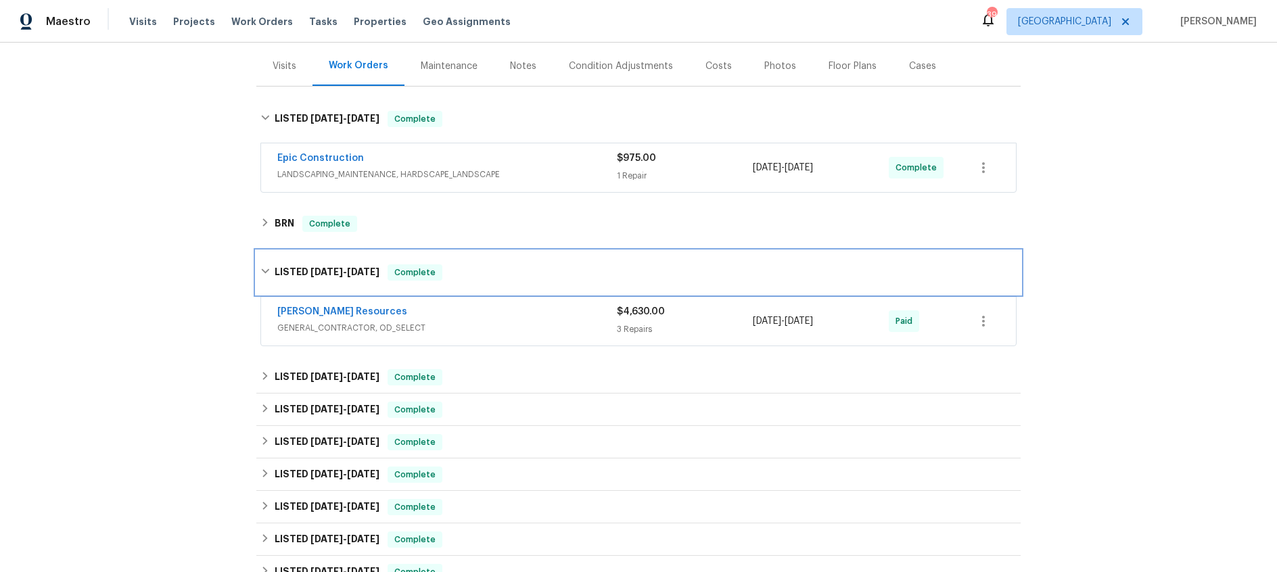
scroll to position [160, 0]
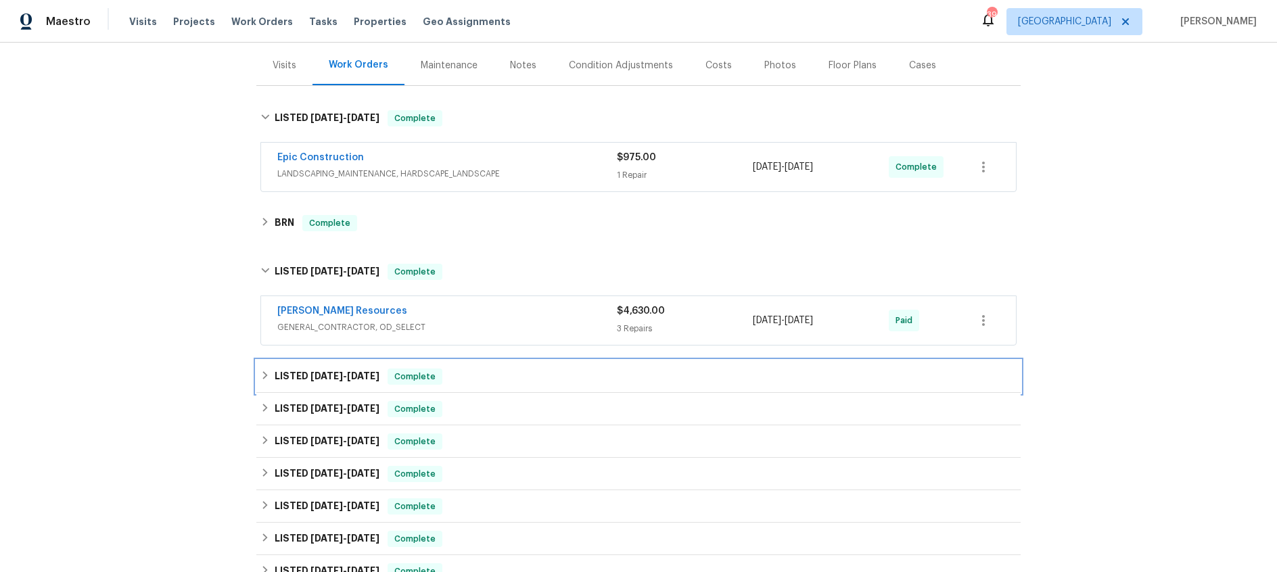
click at [329, 376] on span "[DATE]" at bounding box center [327, 375] width 32 height 9
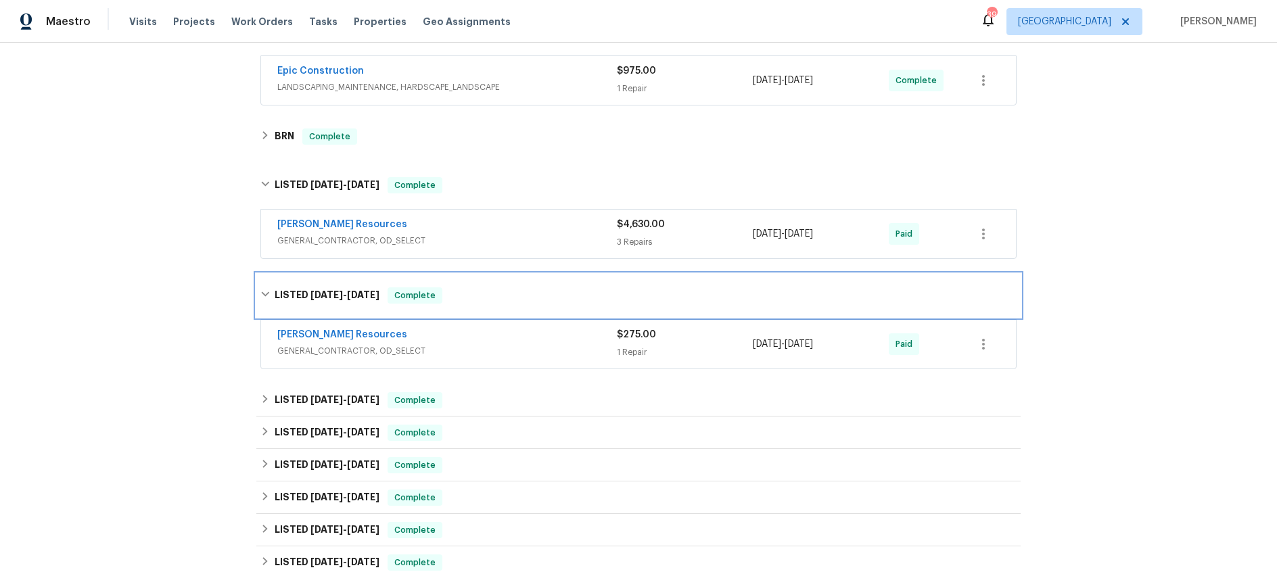
scroll to position [277, 0]
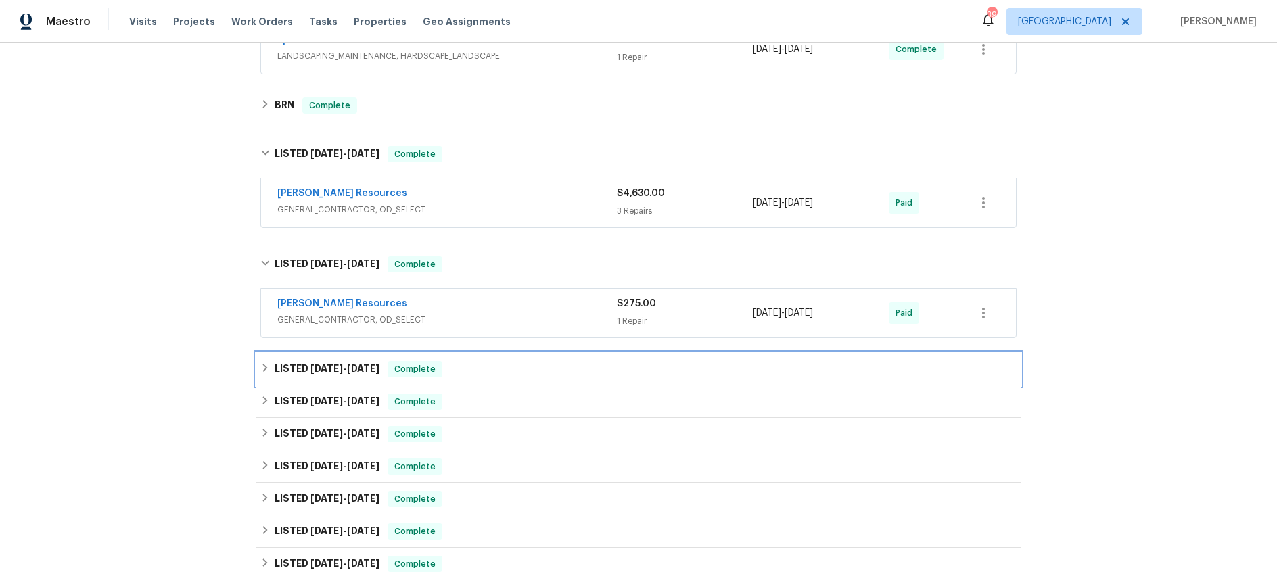
click at [339, 375] on h6 "LISTED [DATE] - [DATE]" at bounding box center [327, 369] width 105 height 16
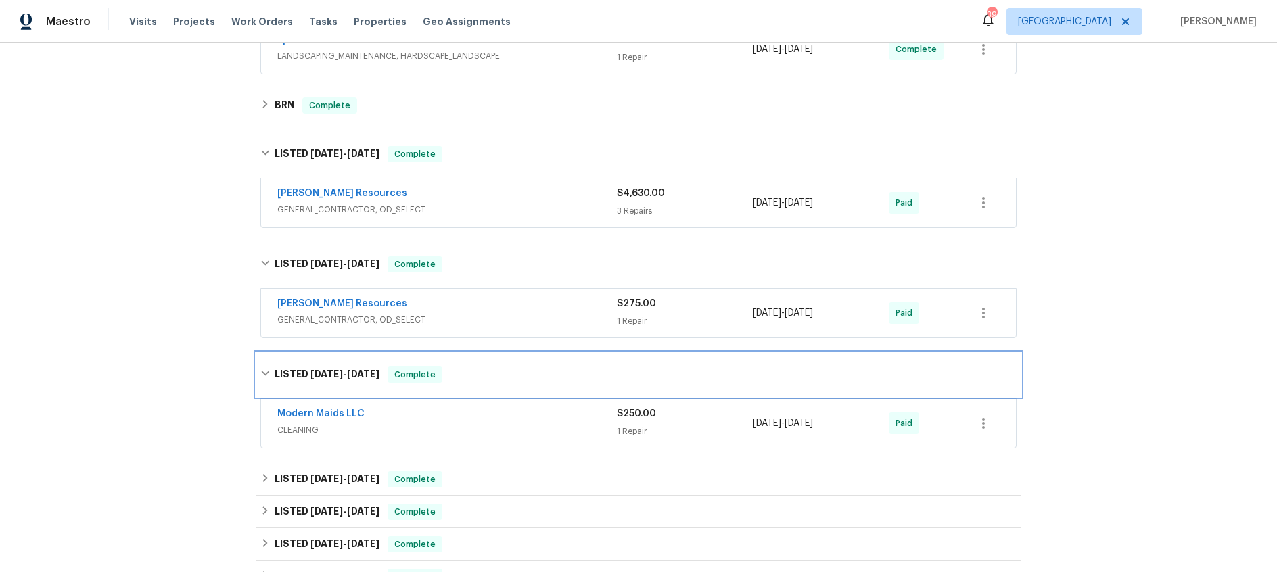
scroll to position [387, 0]
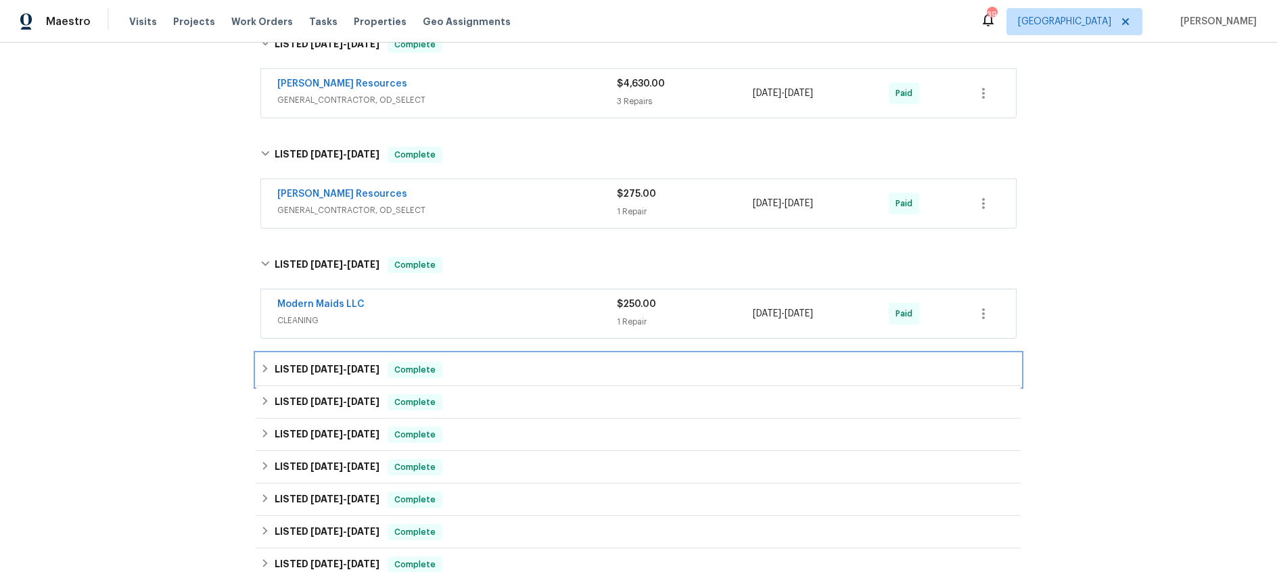
click at [339, 375] on h6 "LISTED 6/9/25 - 6/12/25" at bounding box center [327, 370] width 105 height 16
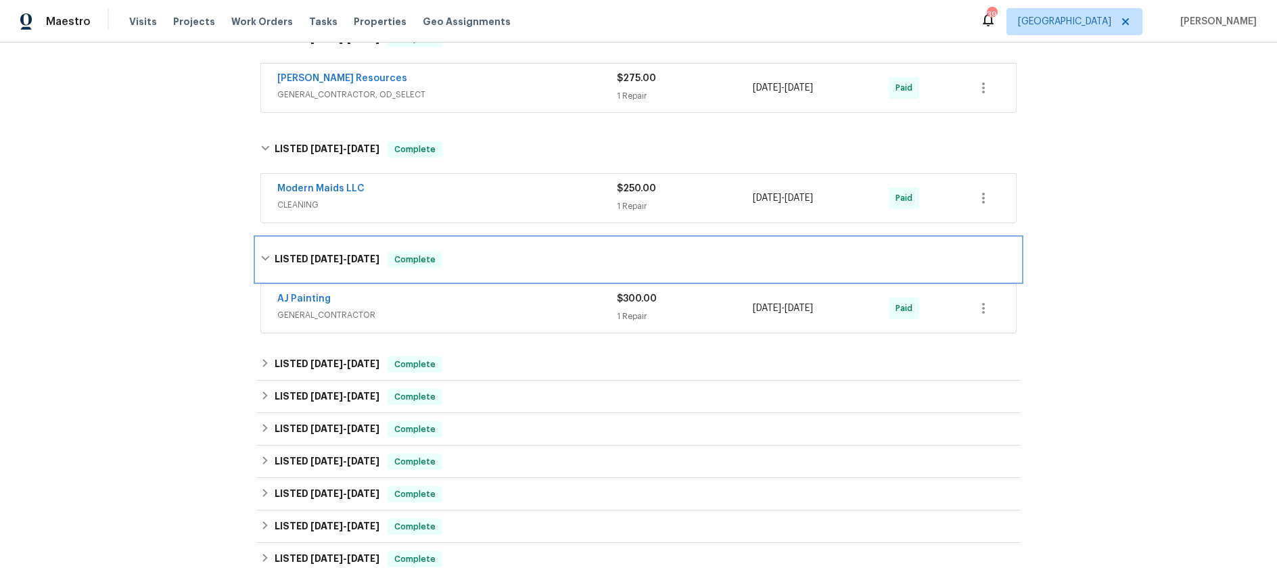
scroll to position [505, 0]
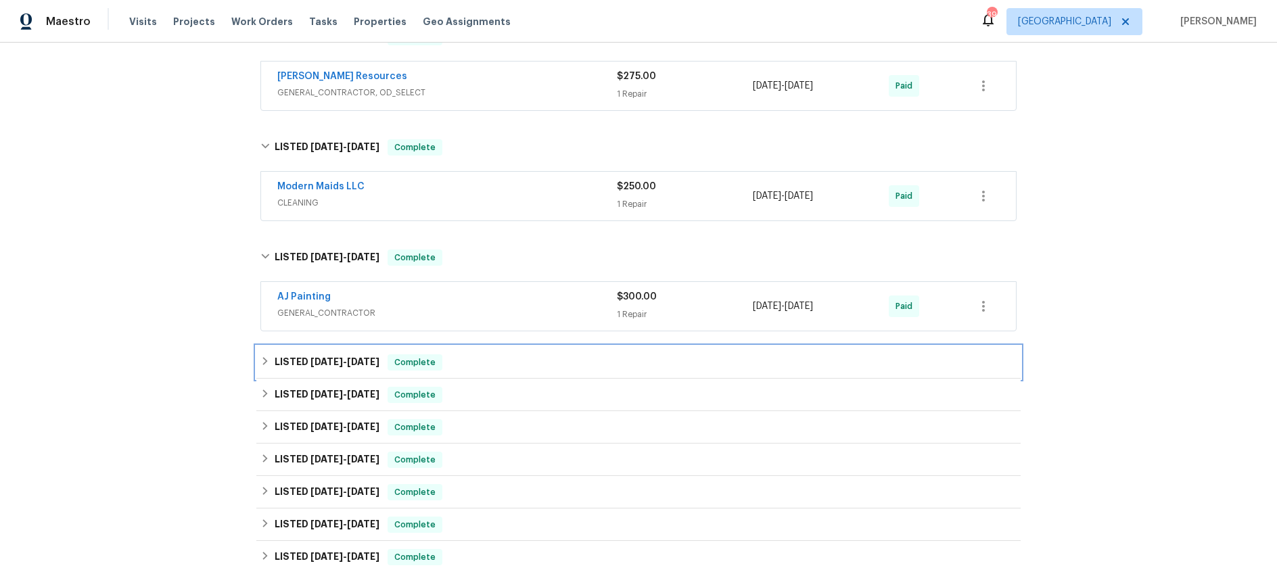
click at [339, 359] on span "4/8/25 - 6/4/25" at bounding box center [345, 361] width 69 height 9
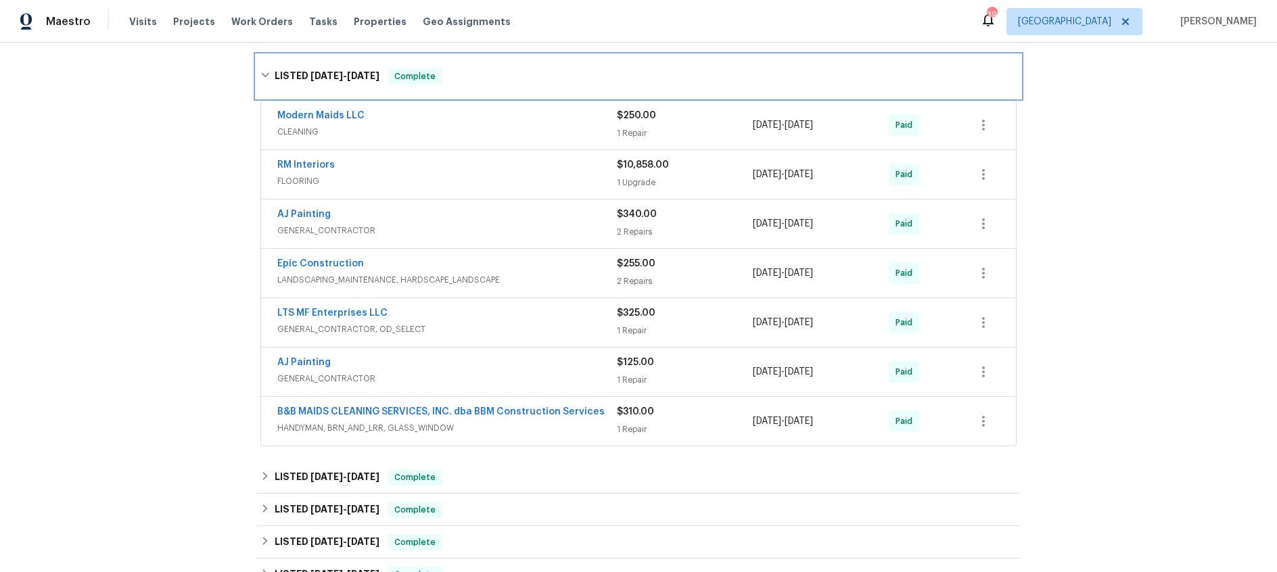
scroll to position [797, 0]
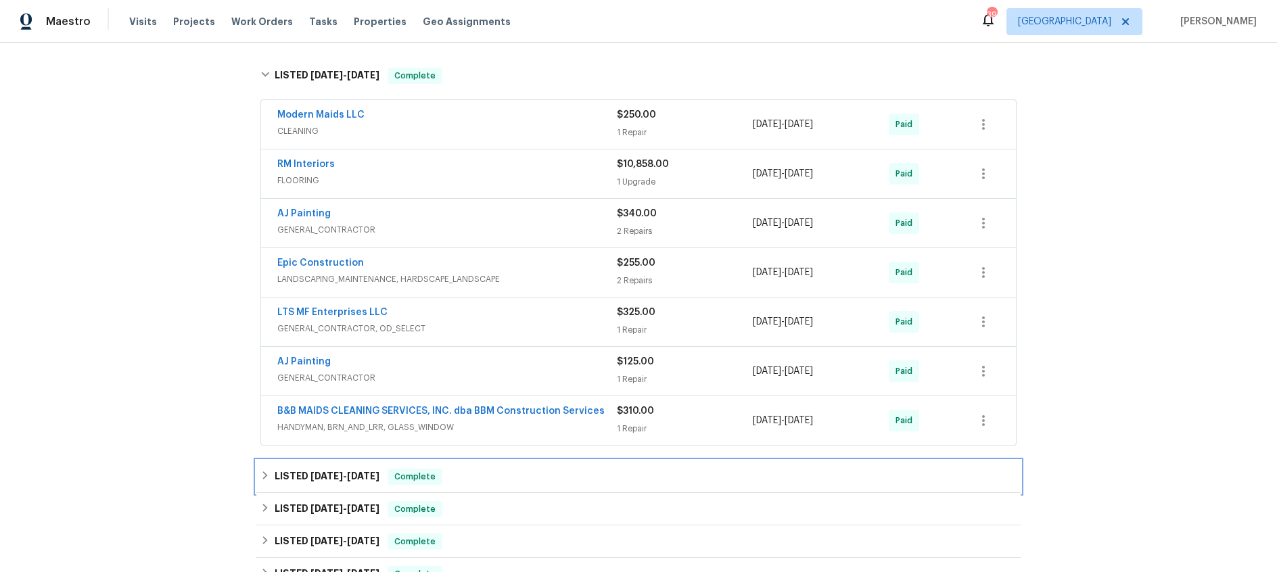
click at [327, 474] on span "3/4/25" at bounding box center [327, 476] width 32 height 9
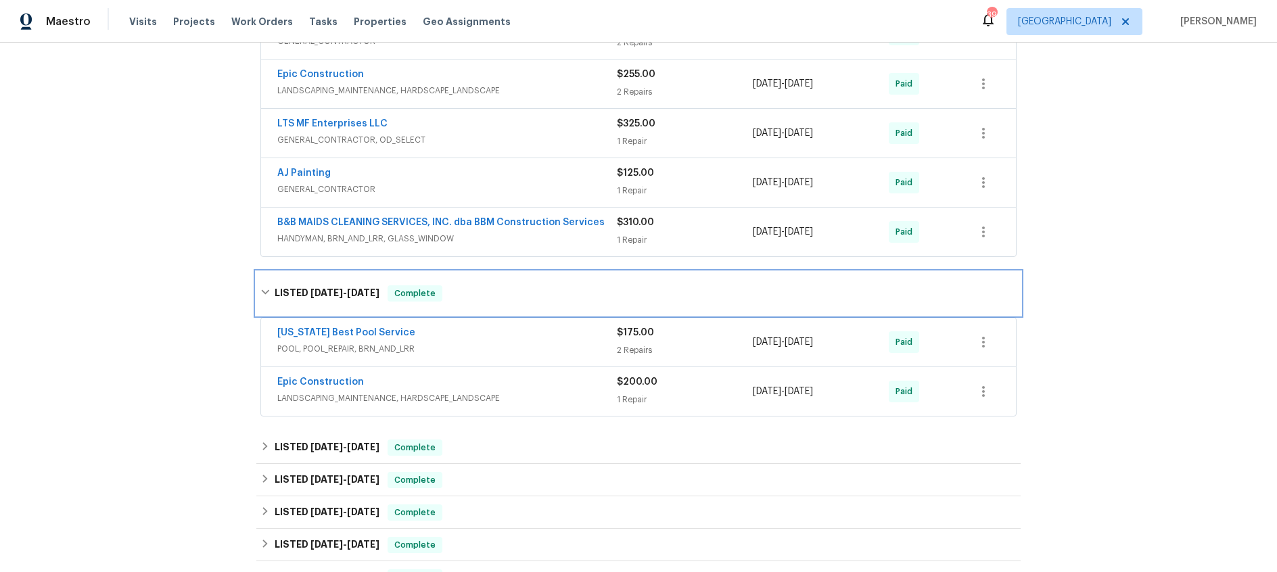
scroll to position [986, 0]
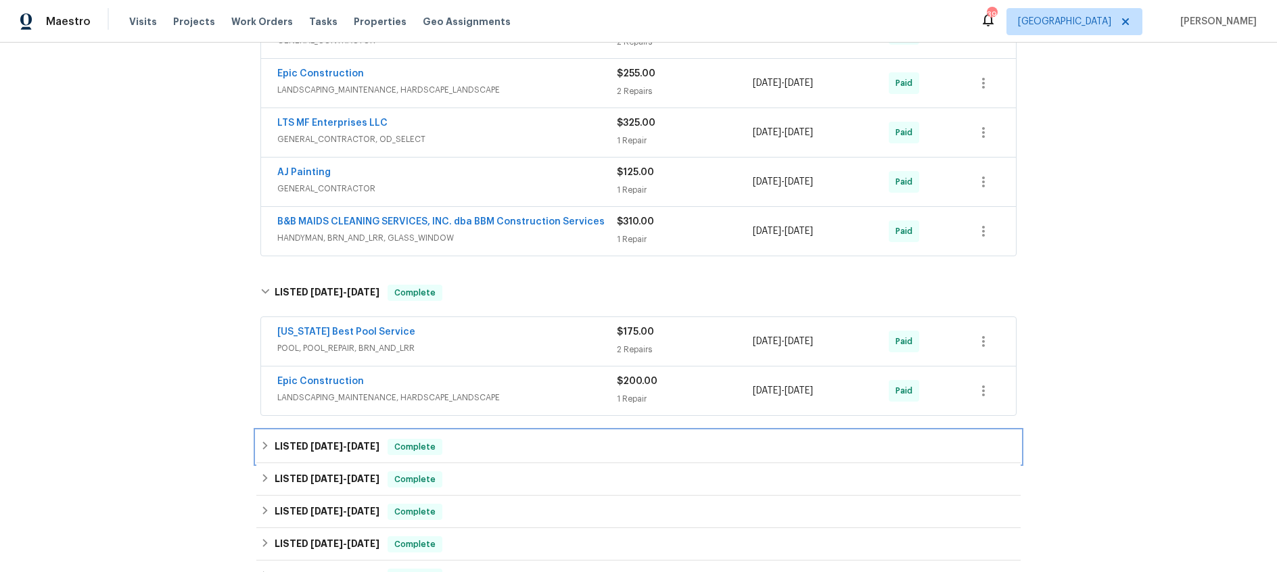
click at [339, 449] on span "1/15/25" at bounding box center [327, 446] width 32 height 9
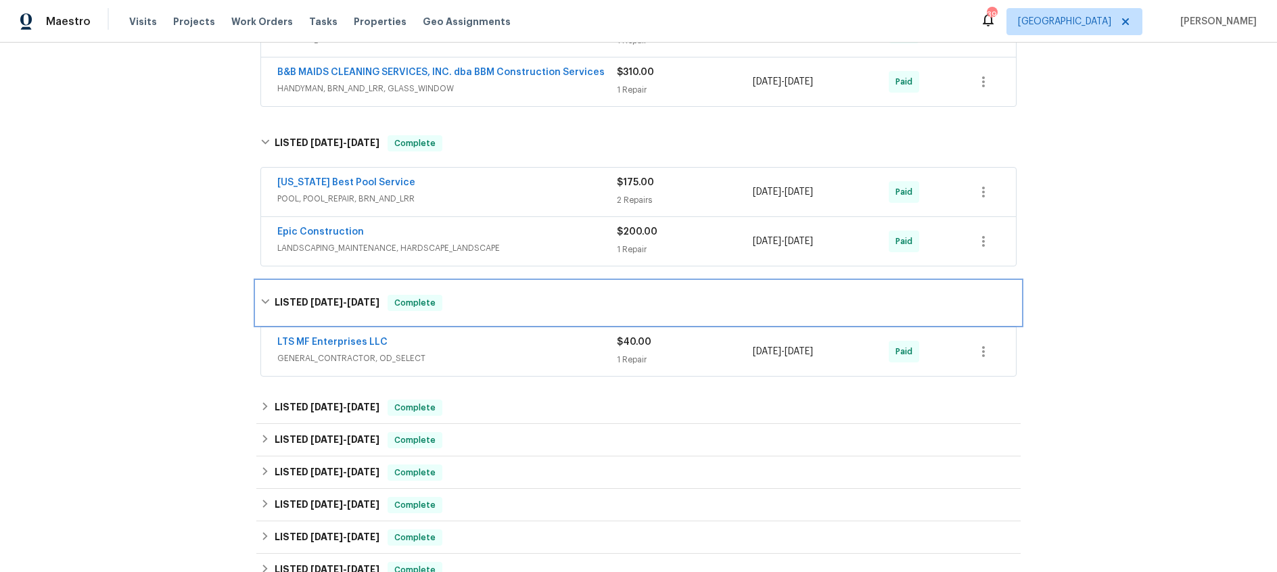
scroll to position [1136, 0]
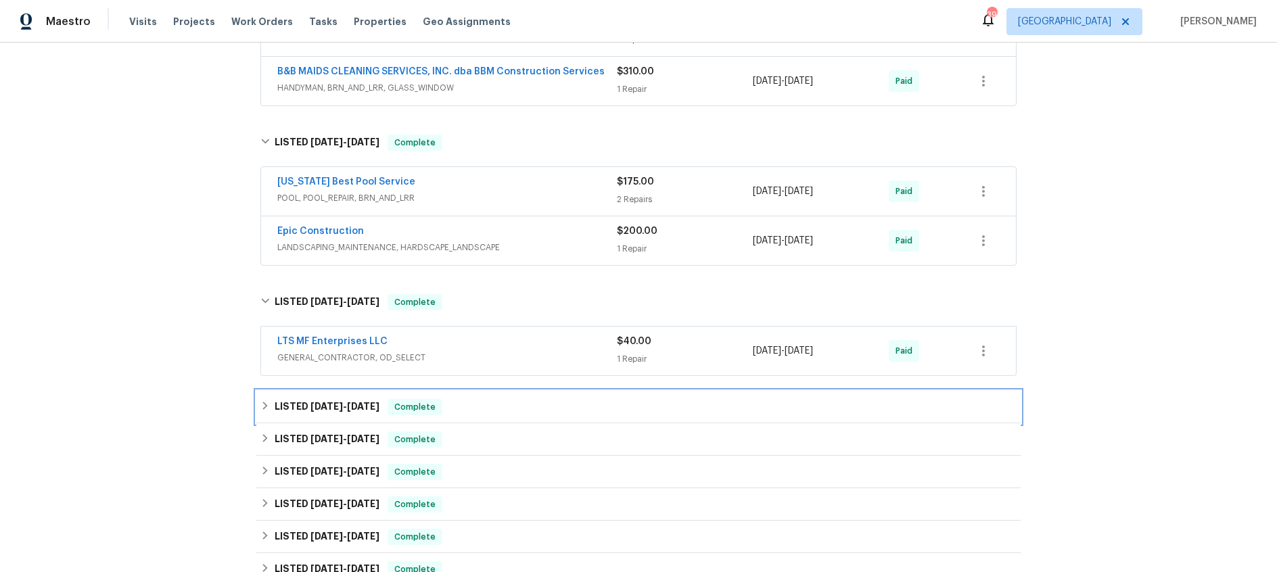
click at [336, 407] on span "1/15/25" at bounding box center [327, 406] width 32 height 9
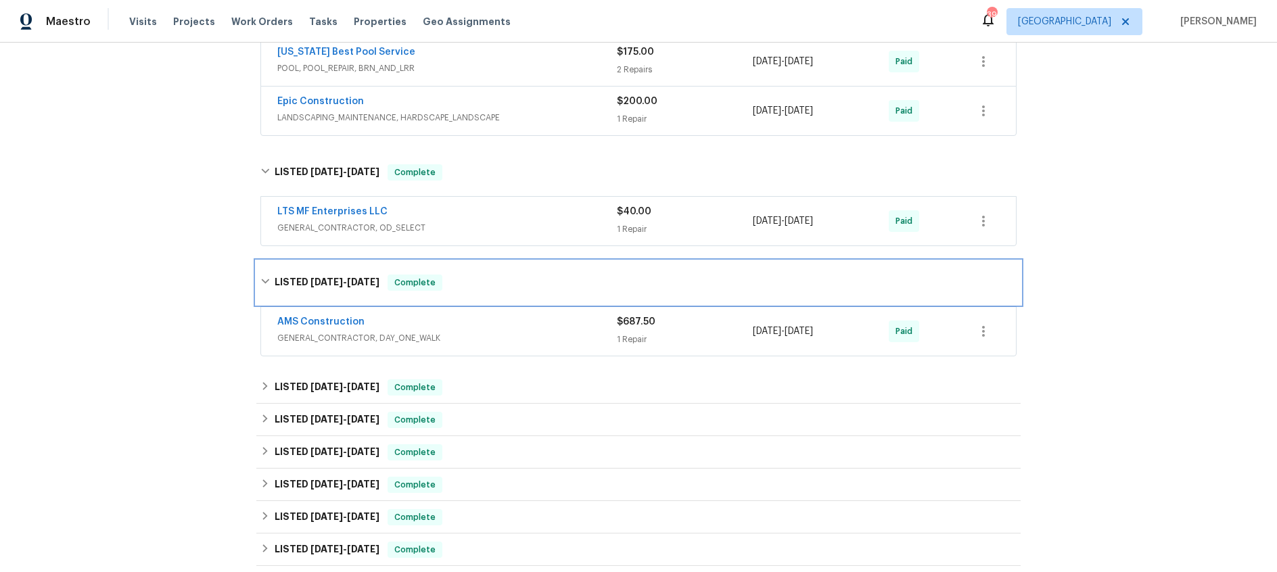
scroll to position [1285, 0]
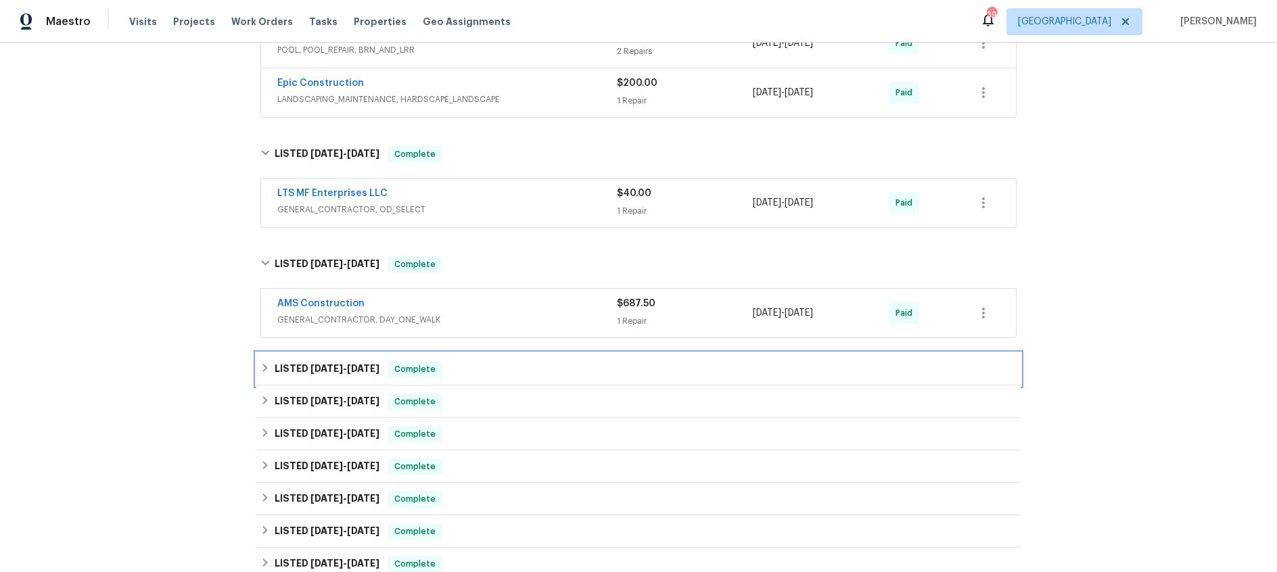
click at [336, 366] on span "1/8/25" at bounding box center [327, 368] width 32 height 9
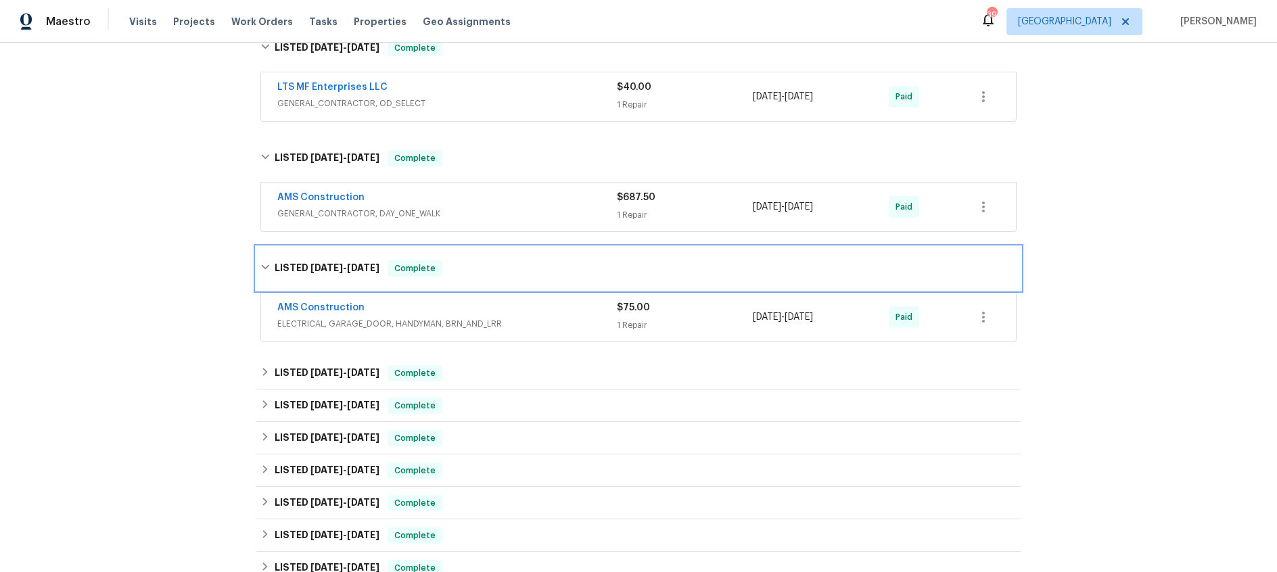
scroll to position [1392, 0]
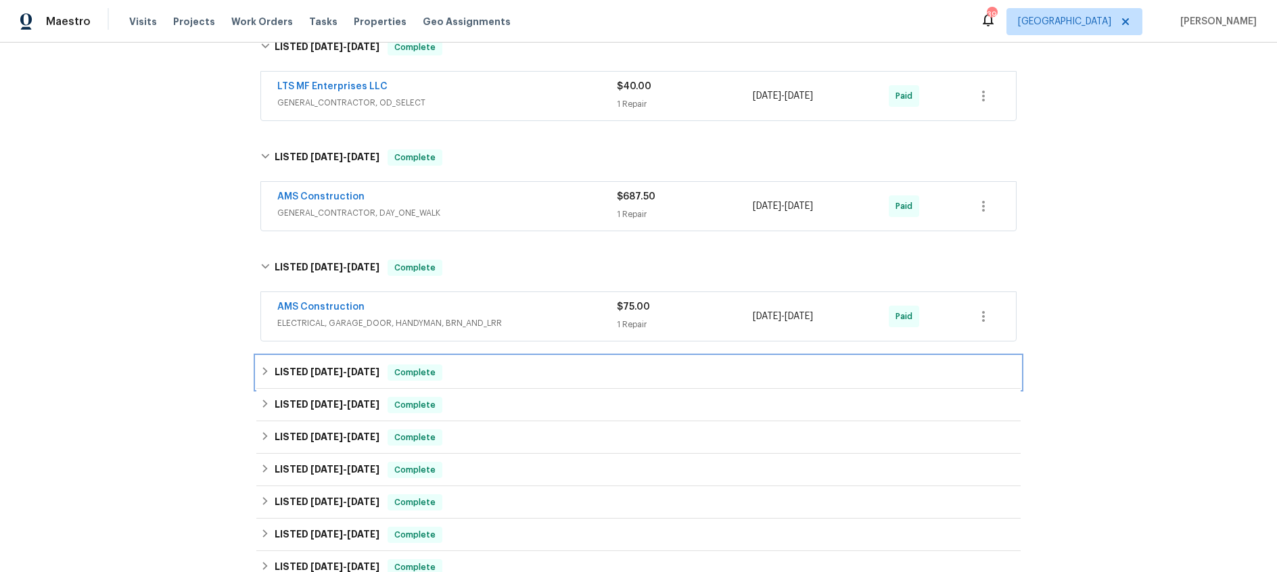
click at [341, 365] on h6 "LISTED 10/24/24 - 10/28/24" at bounding box center [327, 373] width 105 height 16
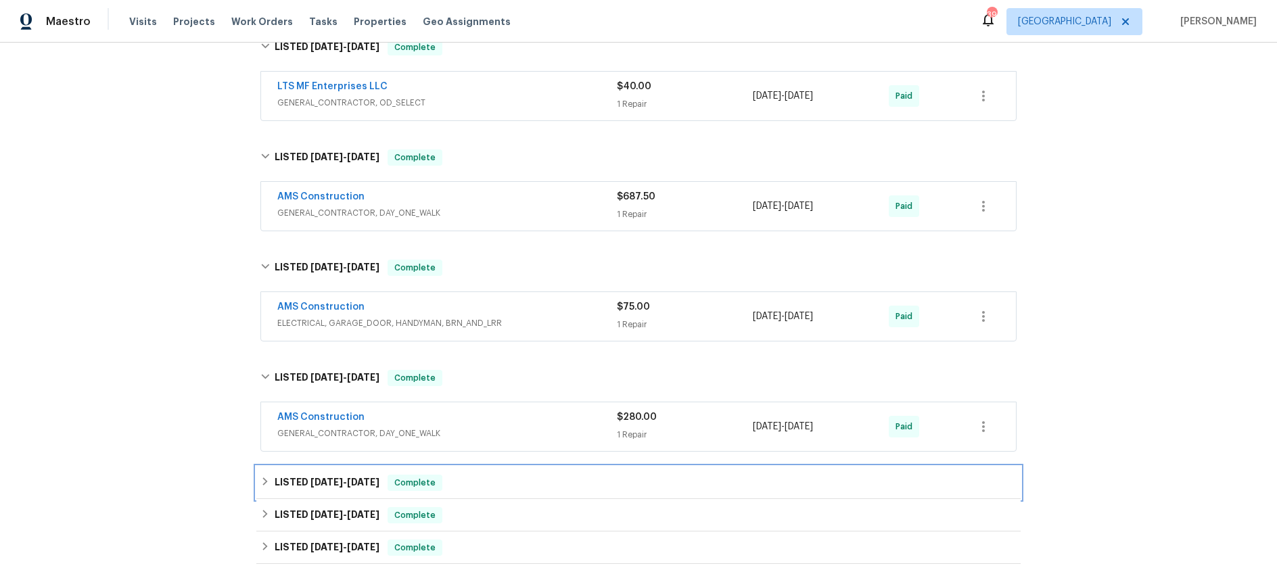
click at [352, 488] on h6 "LISTED 9/18/24 - 10/22/24" at bounding box center [327, 483] width 105 height 16
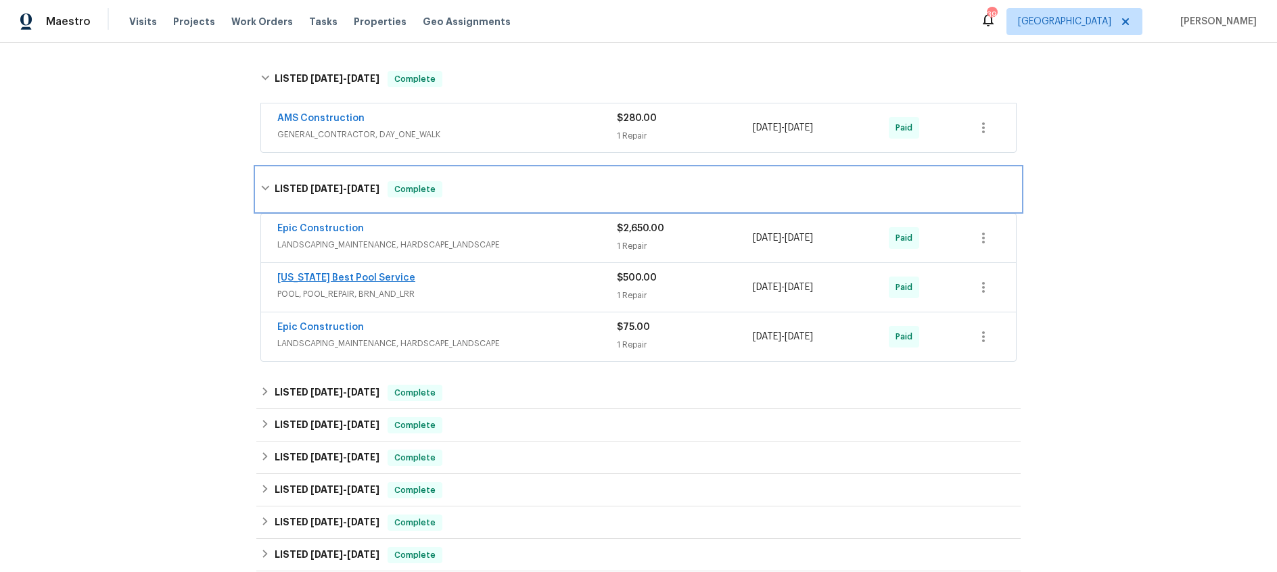
scroll to position [1691, 0]
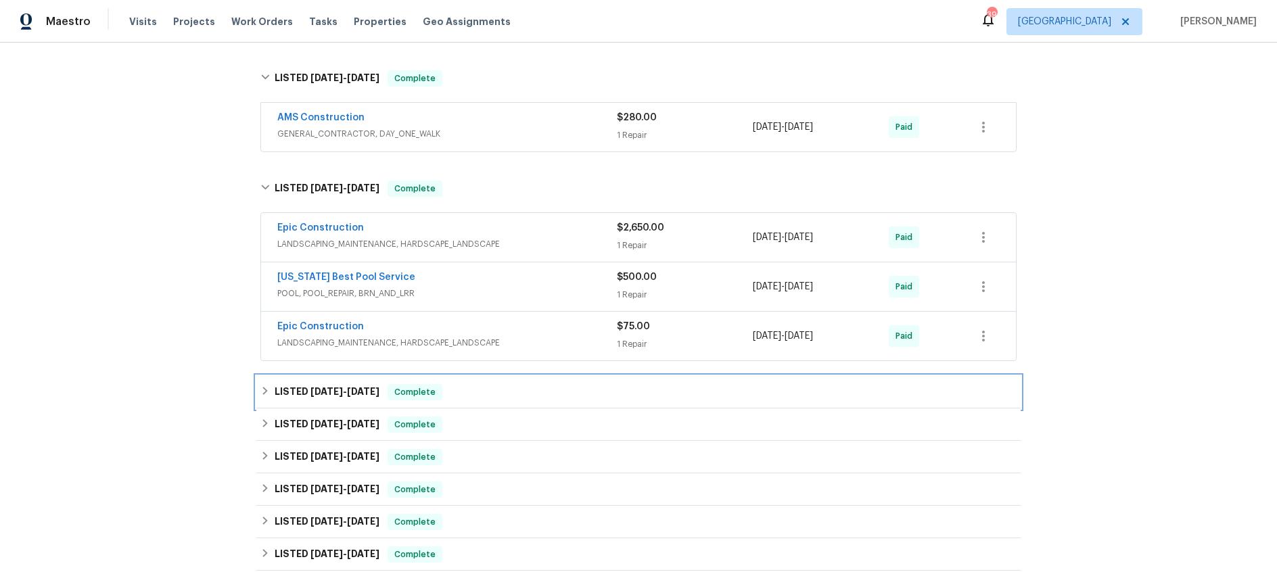
click at [349, 391] on span "8/14/24 - 8/26/24" at bounding box center [345, 391] width 69 height 9
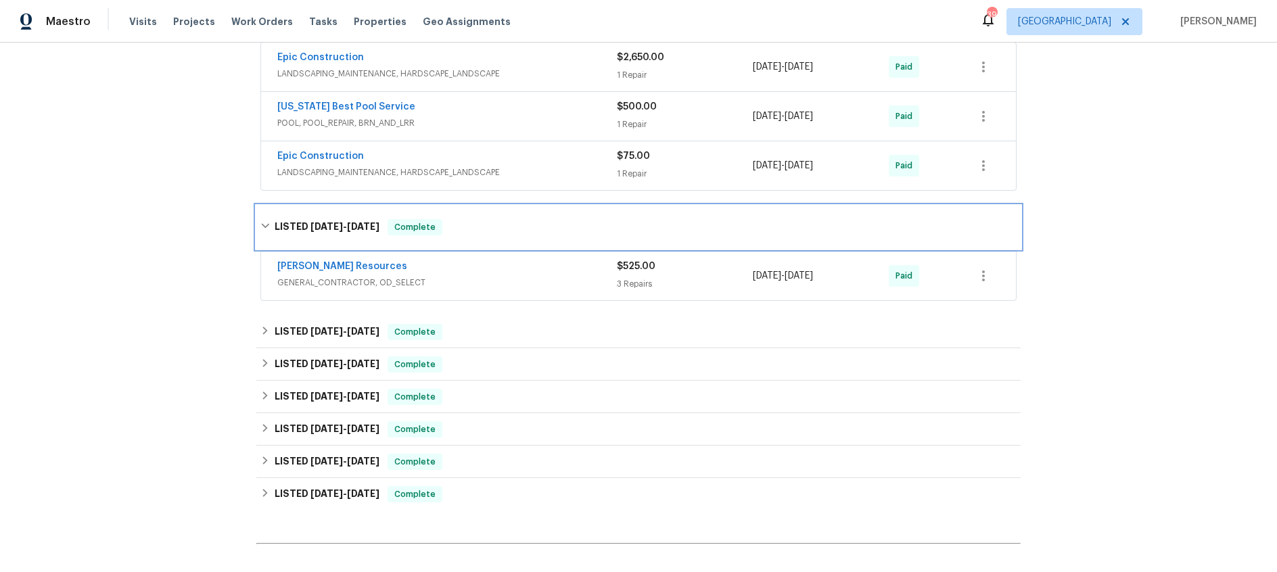
scroll to position [1862, 0]
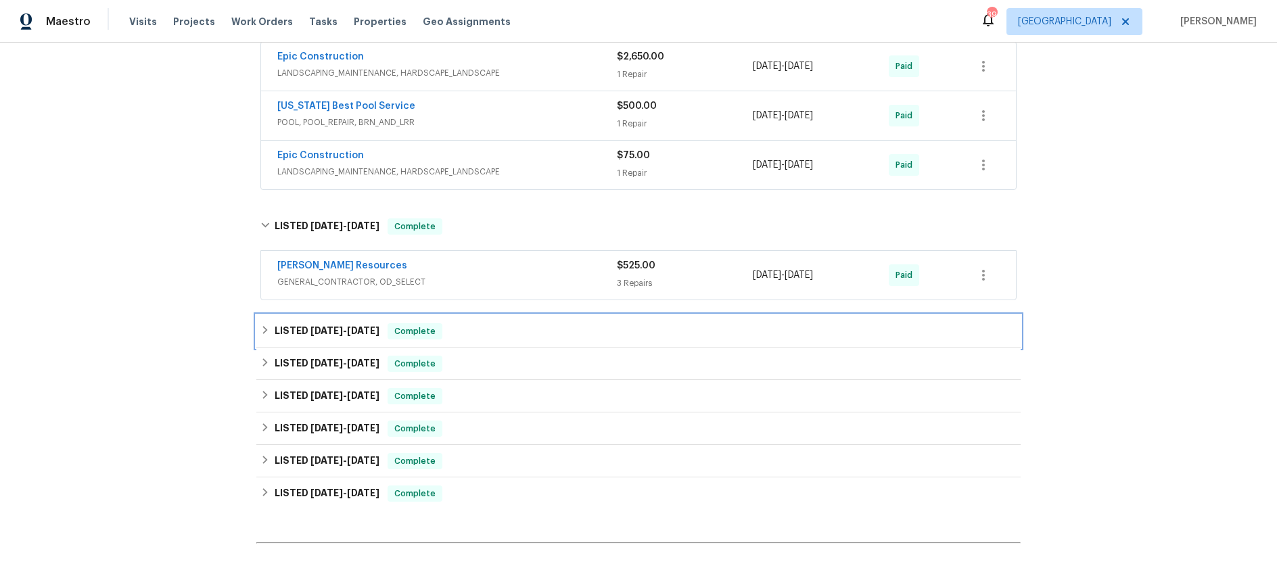
click at [354, 331] on span "7/22/24" at bounding box center [363, 330] width 32 height 9
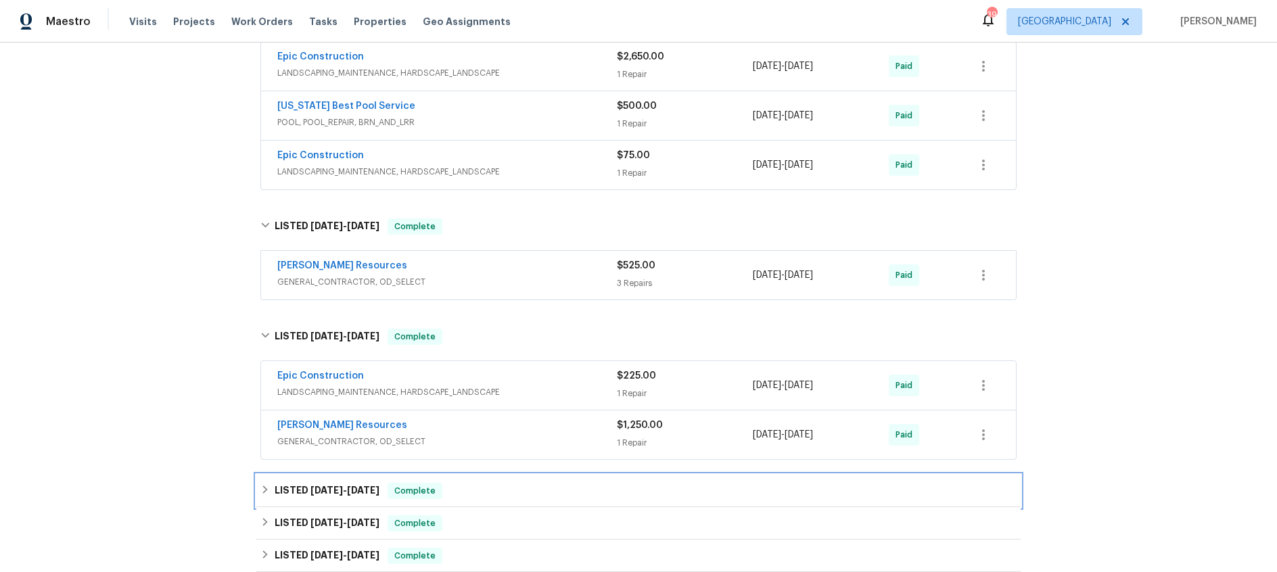
click at [343, 487] on span "6/24/24" at bounding box center [327, 490] width 32 height 9
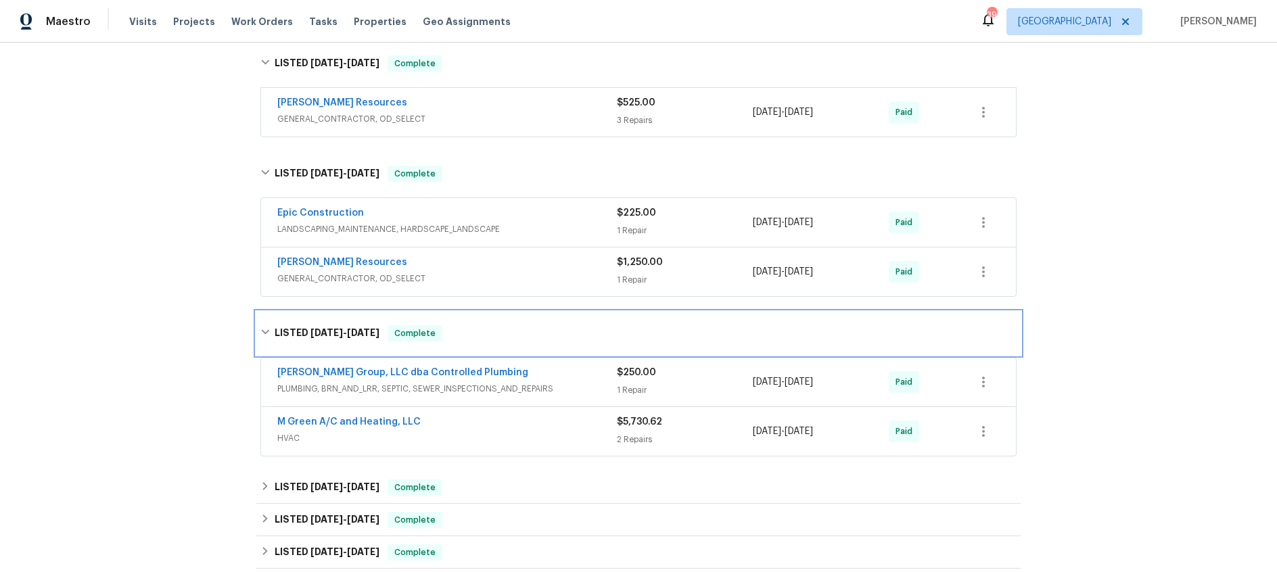
scroll to position [2031, 0]
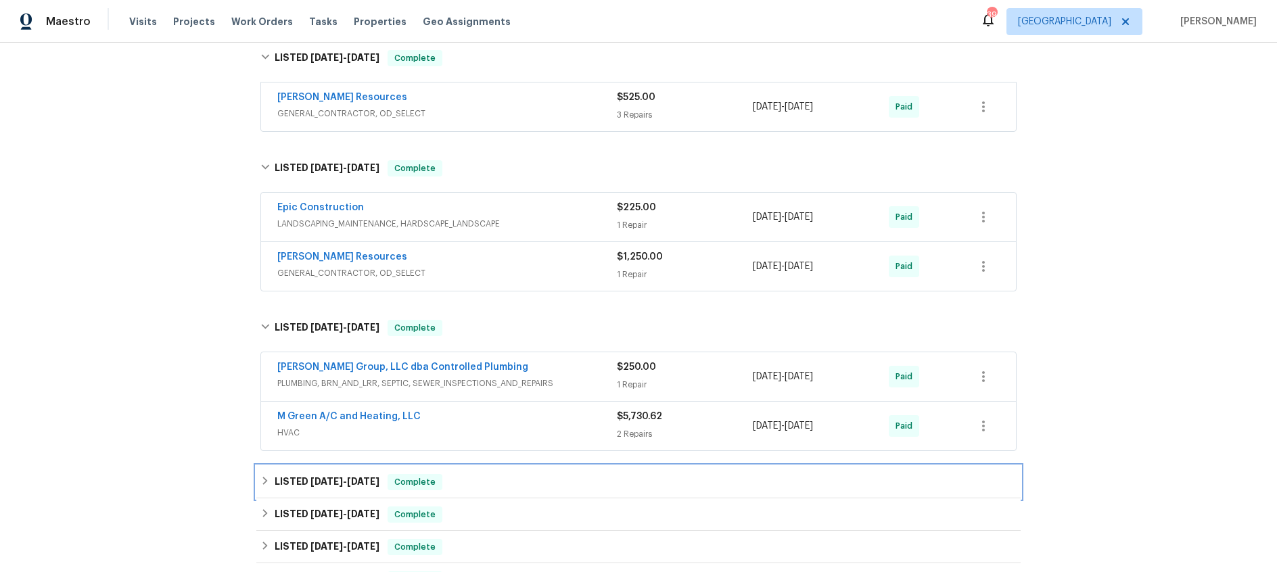
click at [332, 484] on span "6/16/24" at bounding box center [327, 481] width 32 height 9
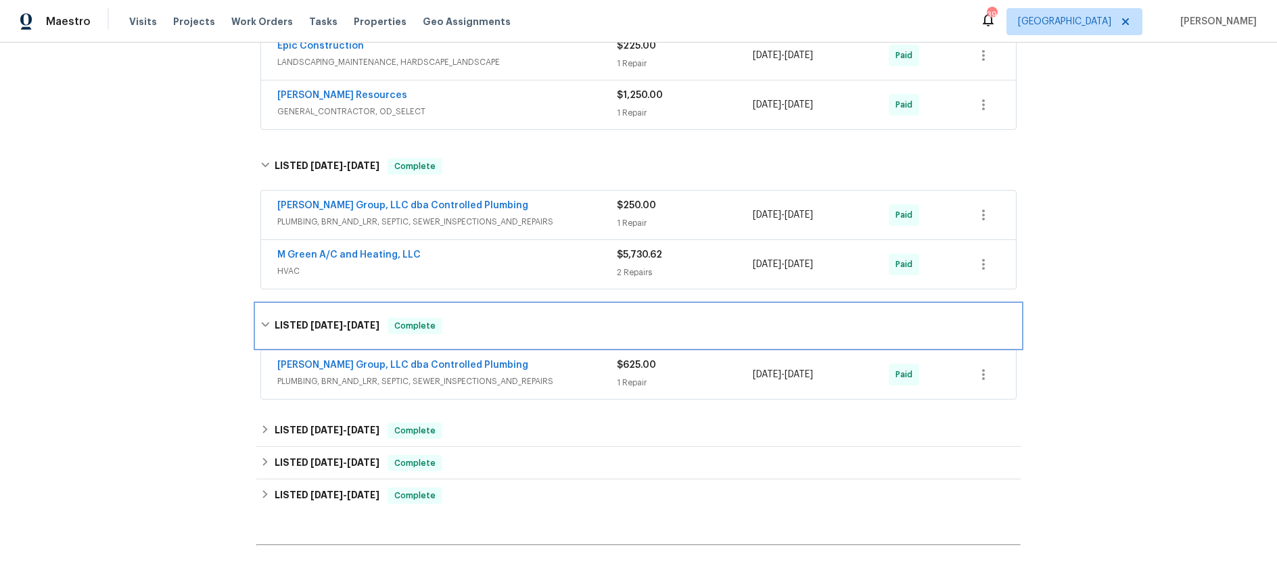
scroll to position [2201, 0]
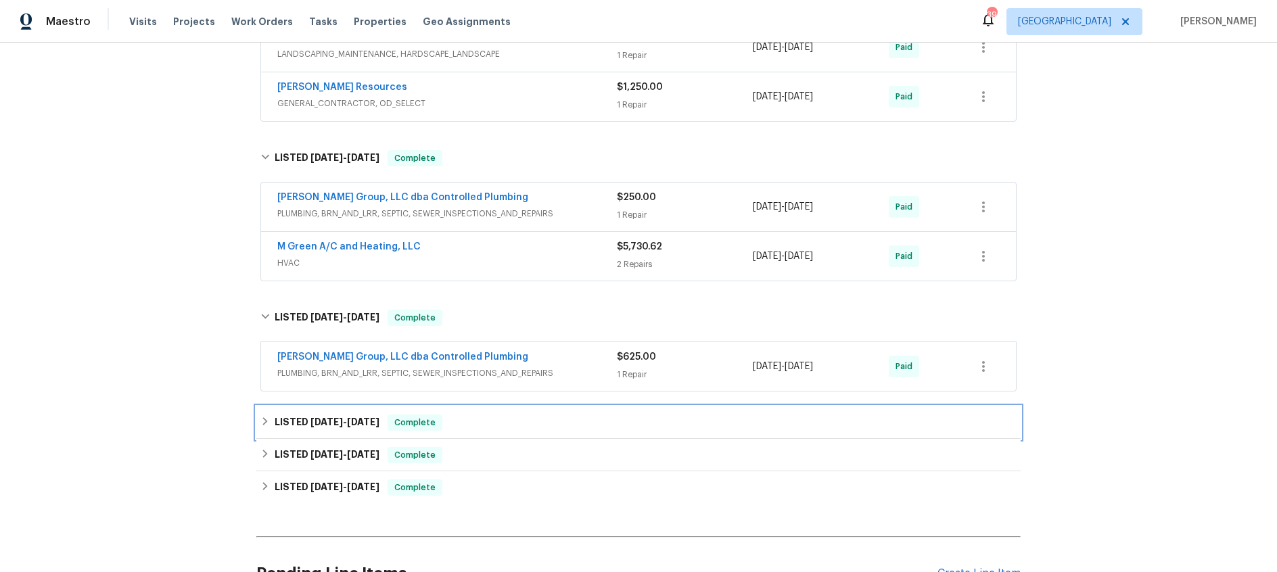
click at [342, 420] on span "6/12/24" at bounding box center [327, 421] width 32 height 9
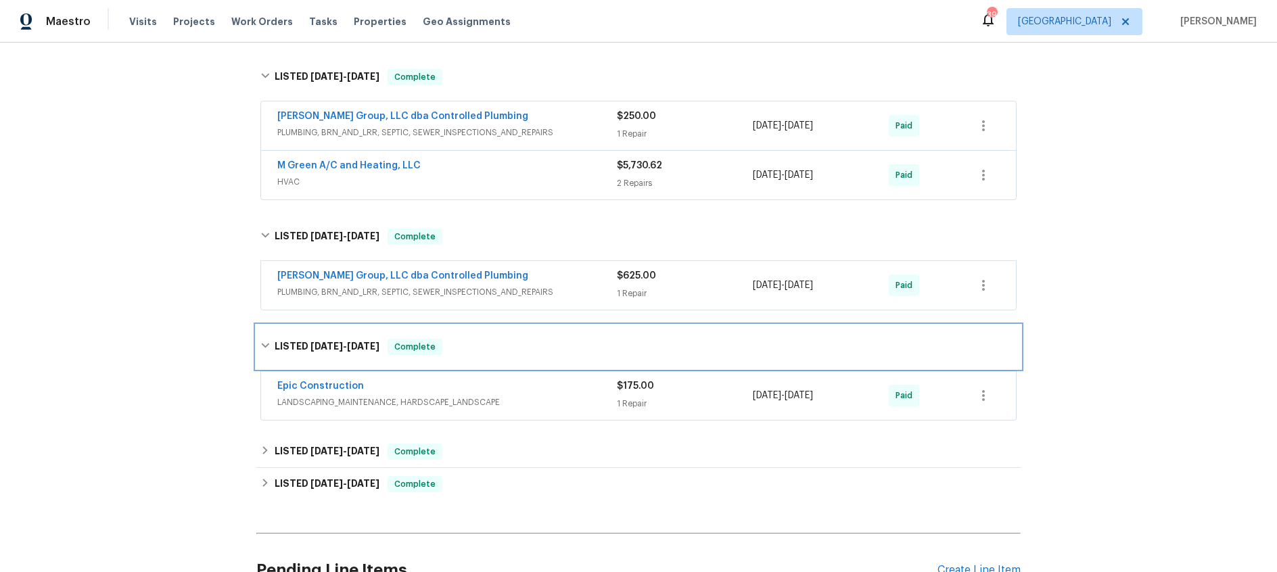
scroll to position [2311, 0]
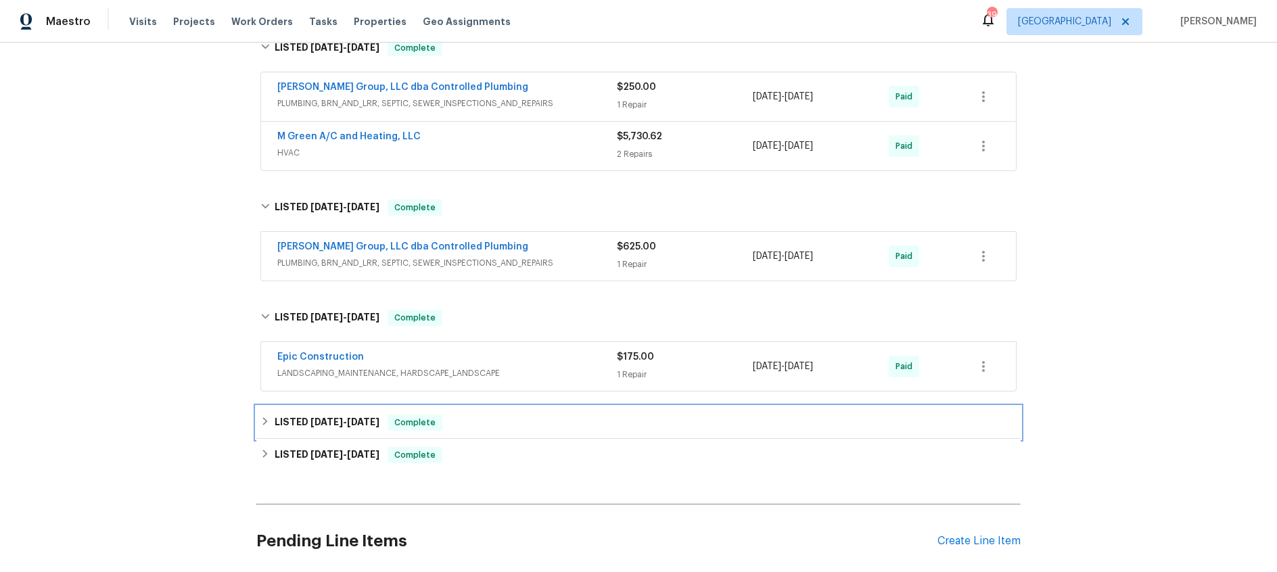
click at [339, 426] on span "4/18/24" at bounding box center [327, 421] width 32 height 9
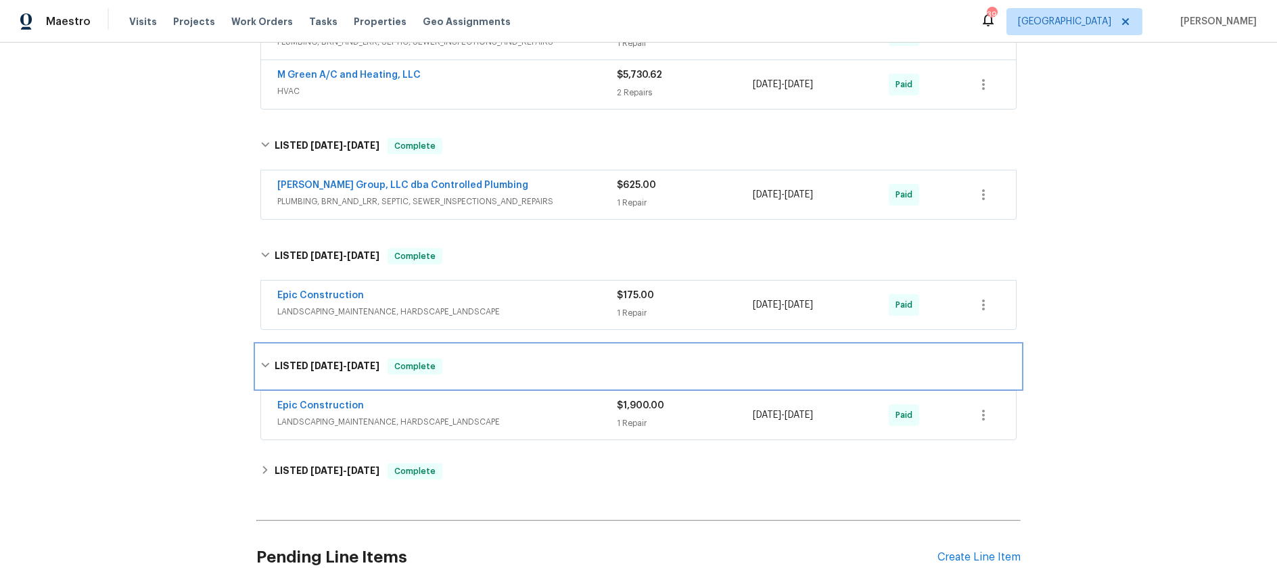
scroll to position [2399, 0]
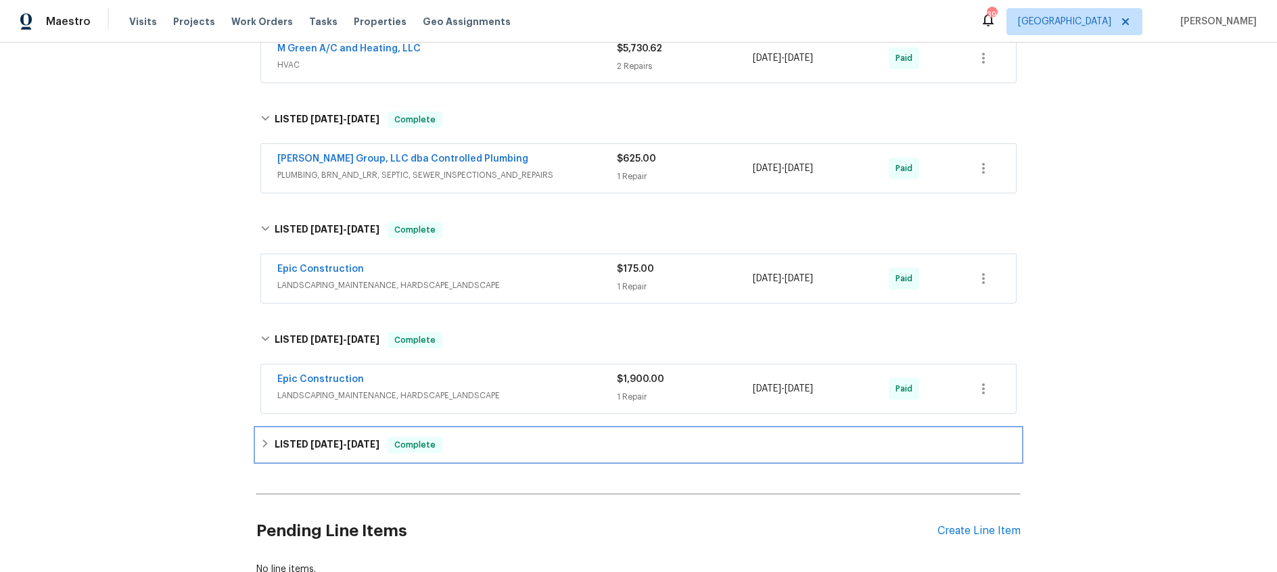
click at [340, 446] on span "4/18/24" at bounding box center [327, 444] width 32 height 9
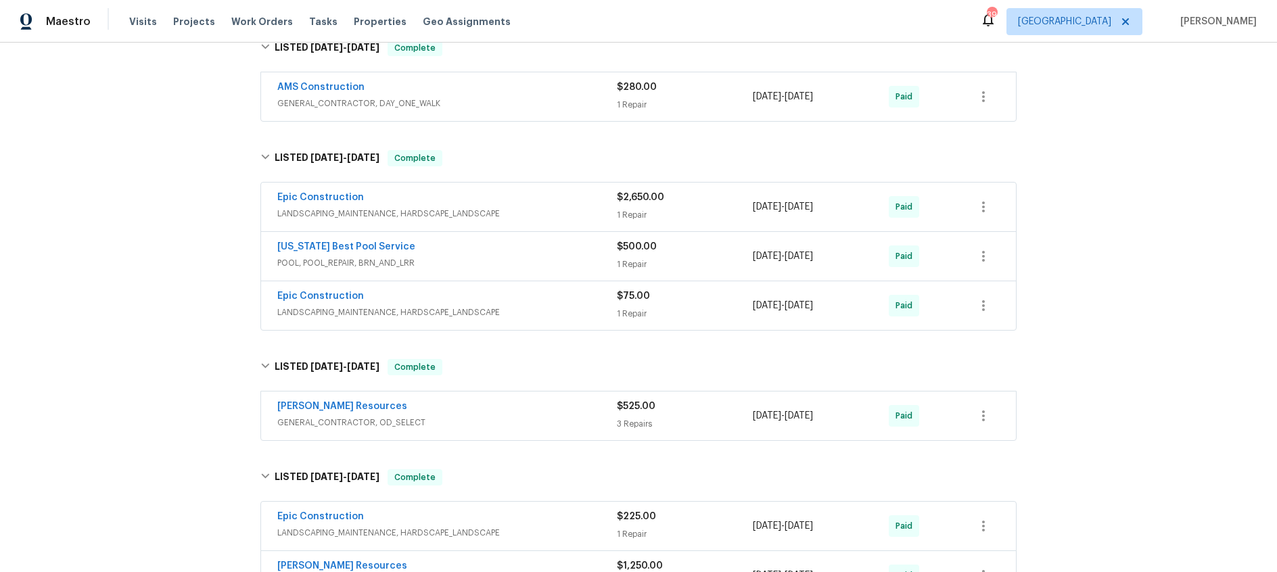
scroll to position [1696, 0]
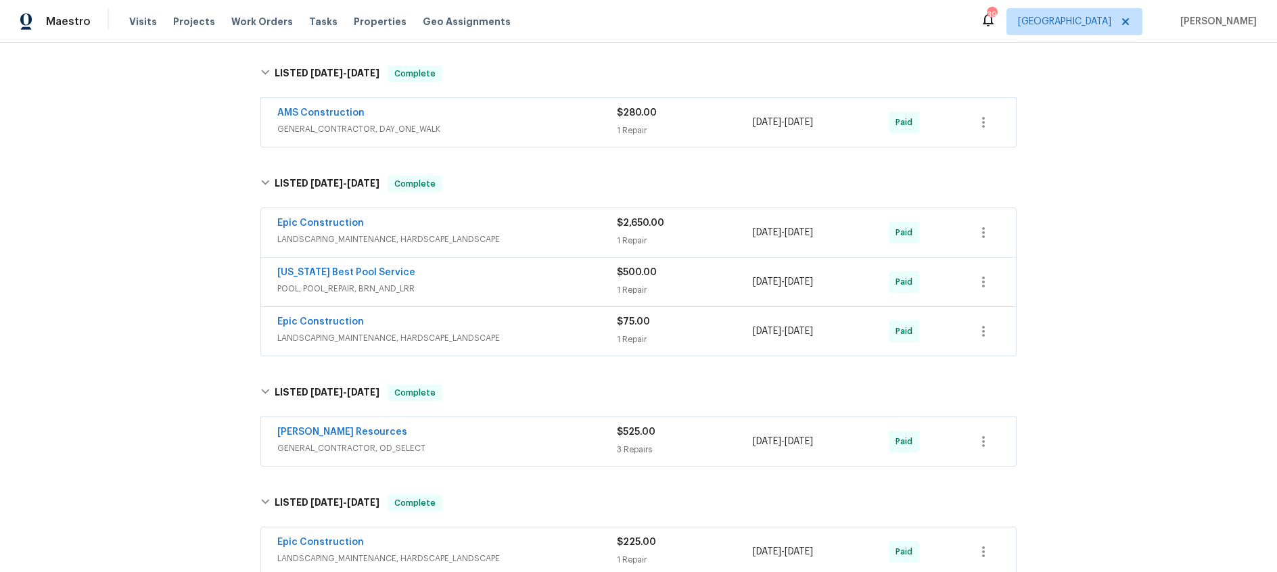
click at [561, 223] on div "Epic Construction" at bounding box center [447, 224] width 340 height 16
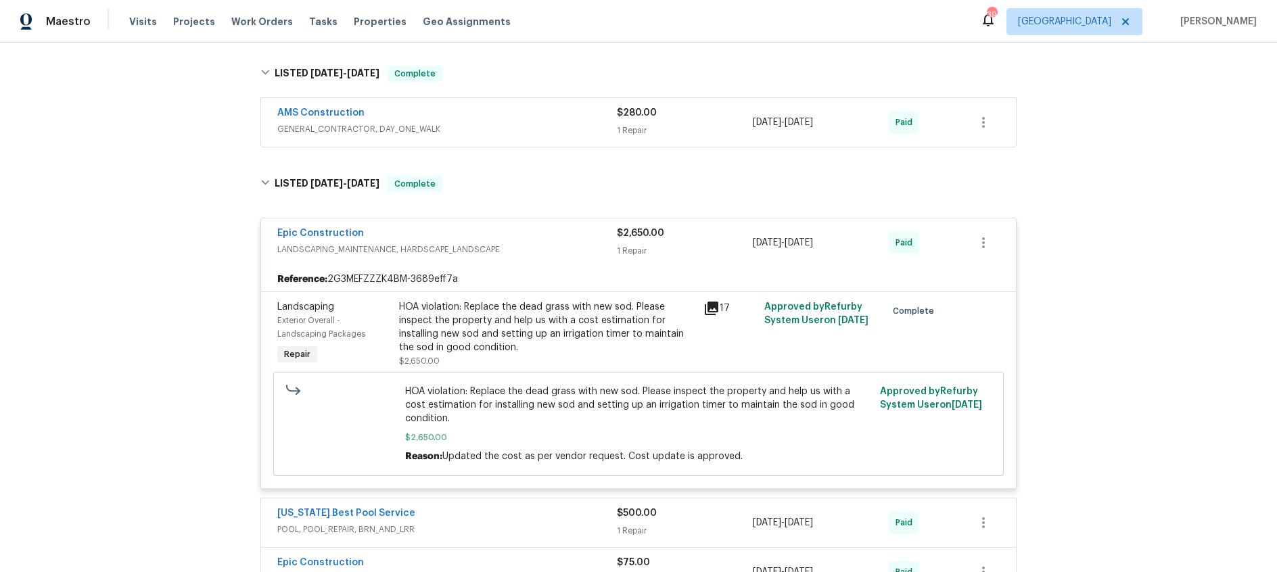
click at [556, 231] on div "Epic Construction" at bounding box center [447, 235] width 340 height 16
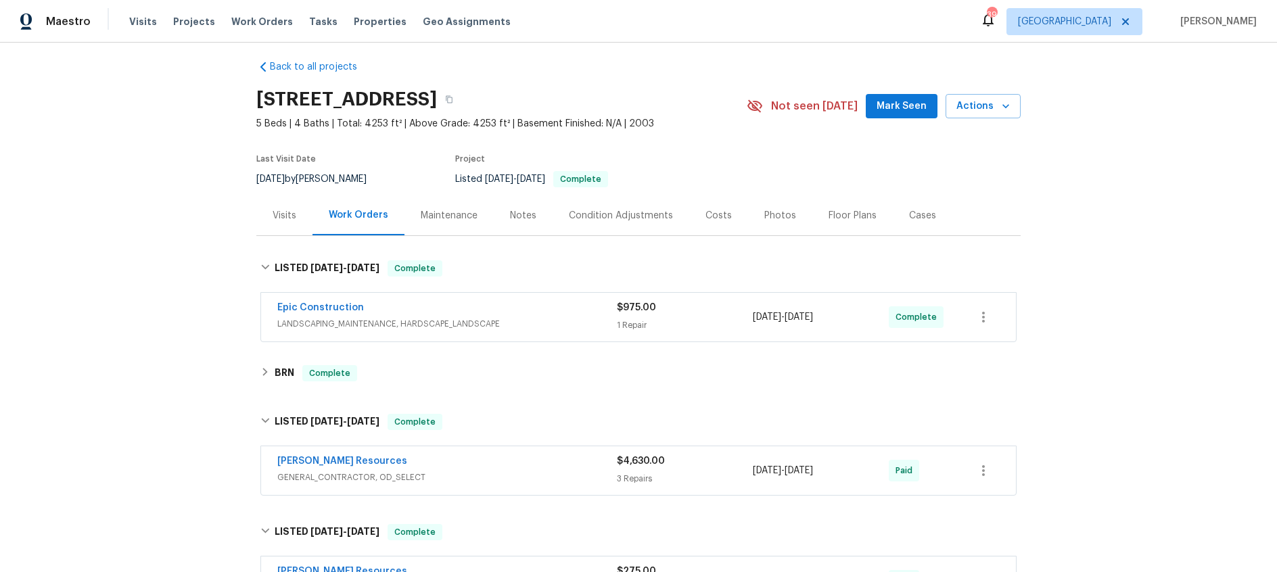
scroll to position [0, 0]
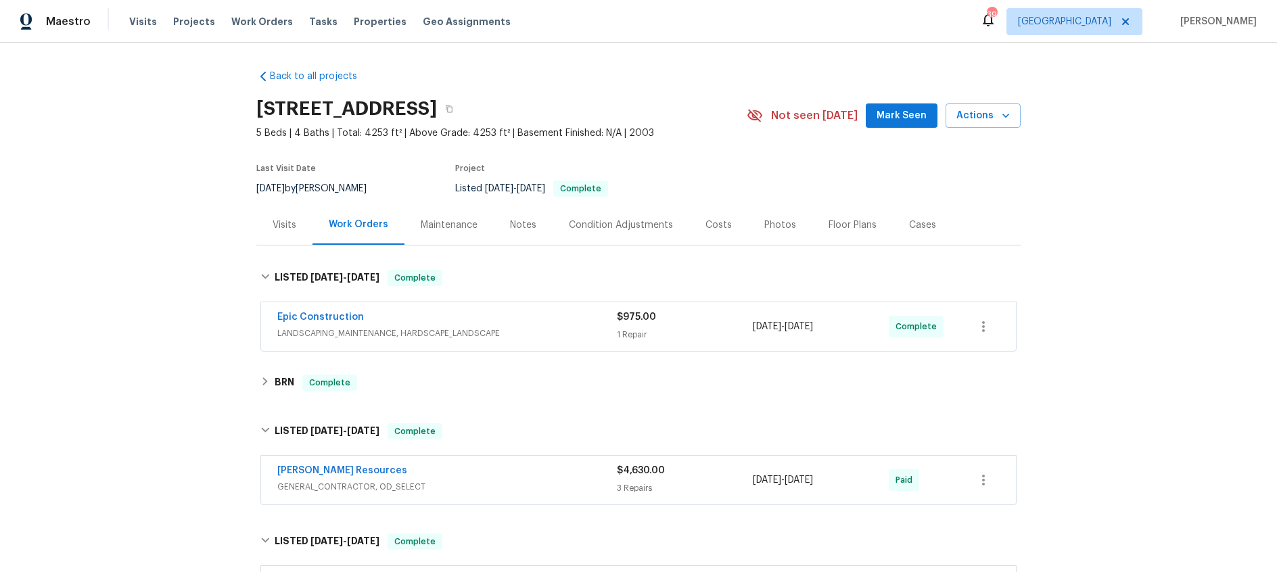
click at [290, 224] on div "Visits" at bounding box center [285, 226] width 24 height 14
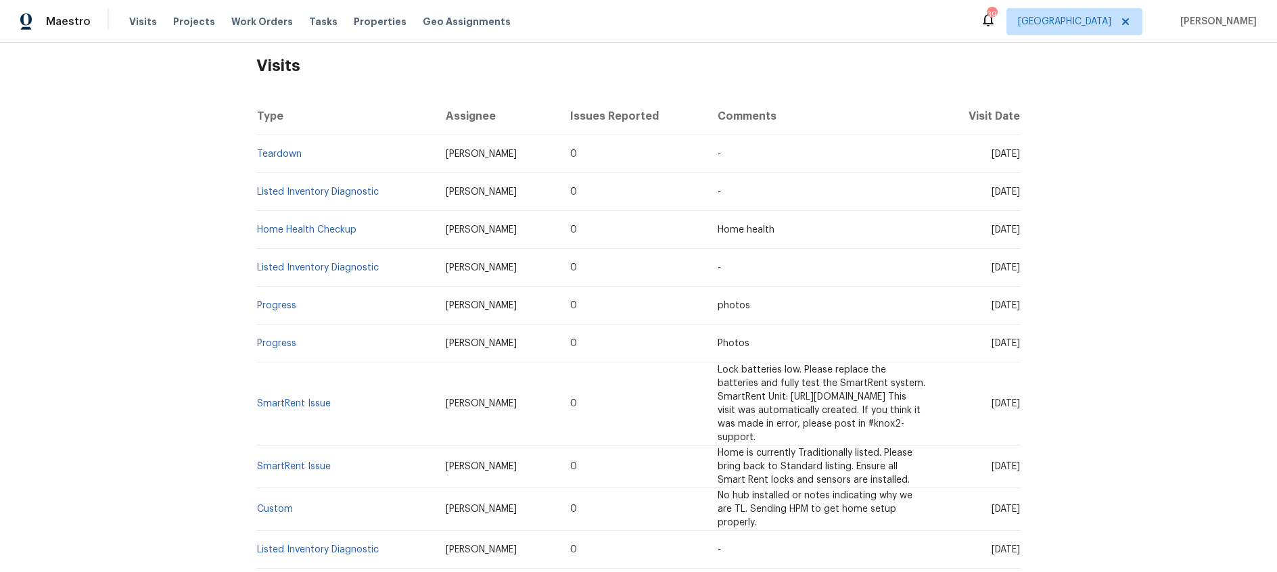
scroll to position [212, 0]
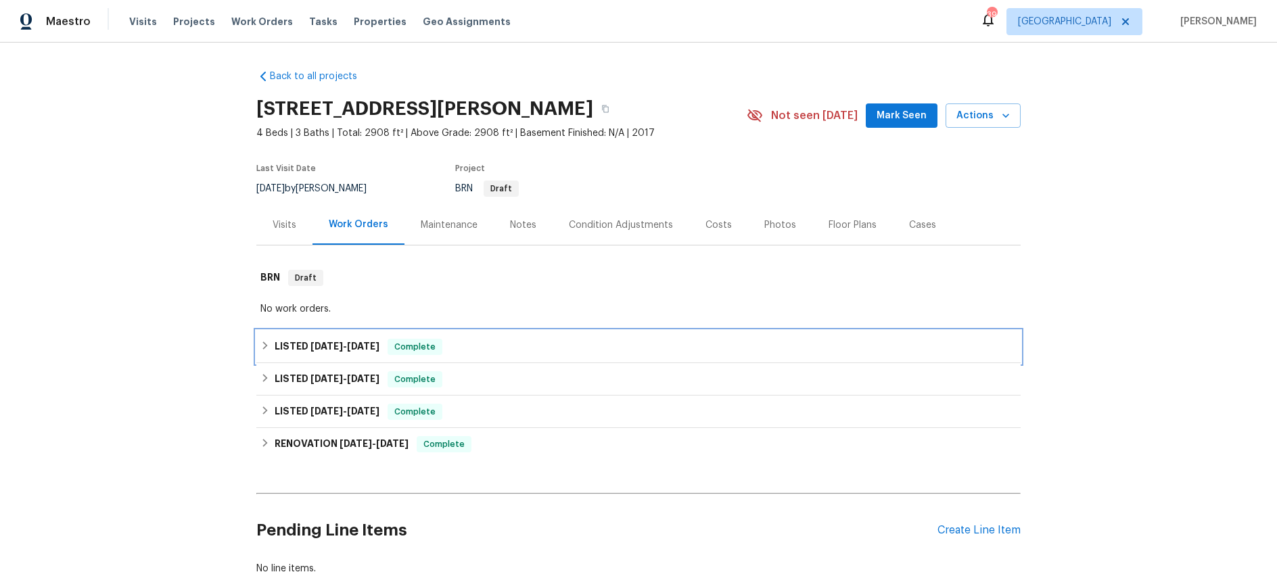
click at [340, 346] on span "[DATE]" at bounding box center [327, 346] width 32 height 9
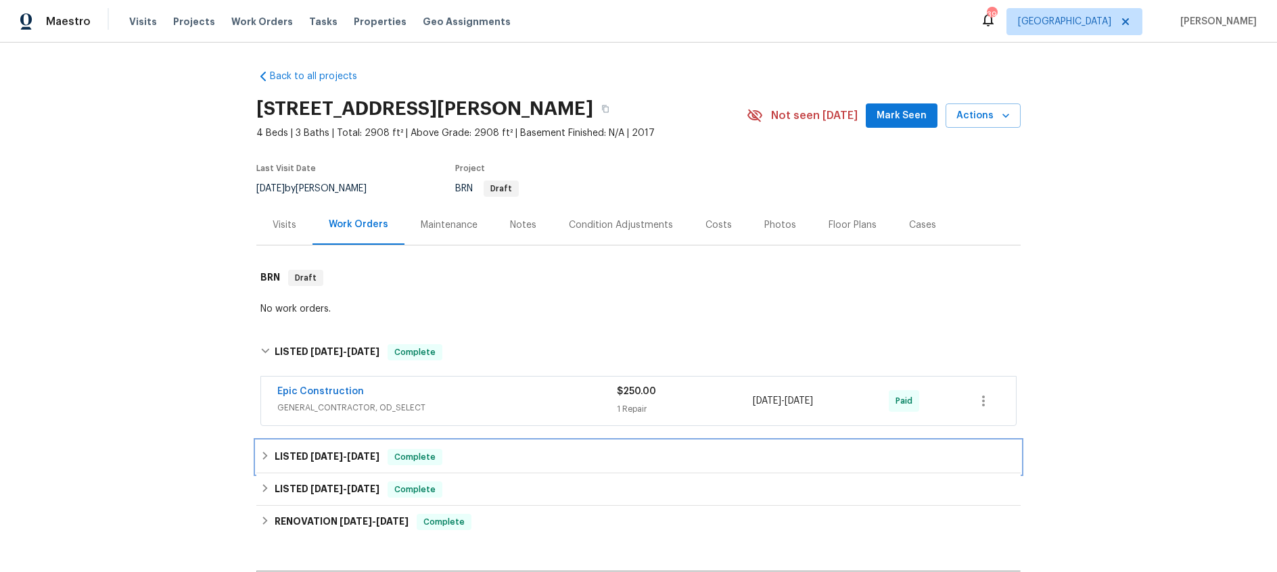
click at [333, 459] on span "[DATE]" at bounding box center [327, 456] width 32 height 9
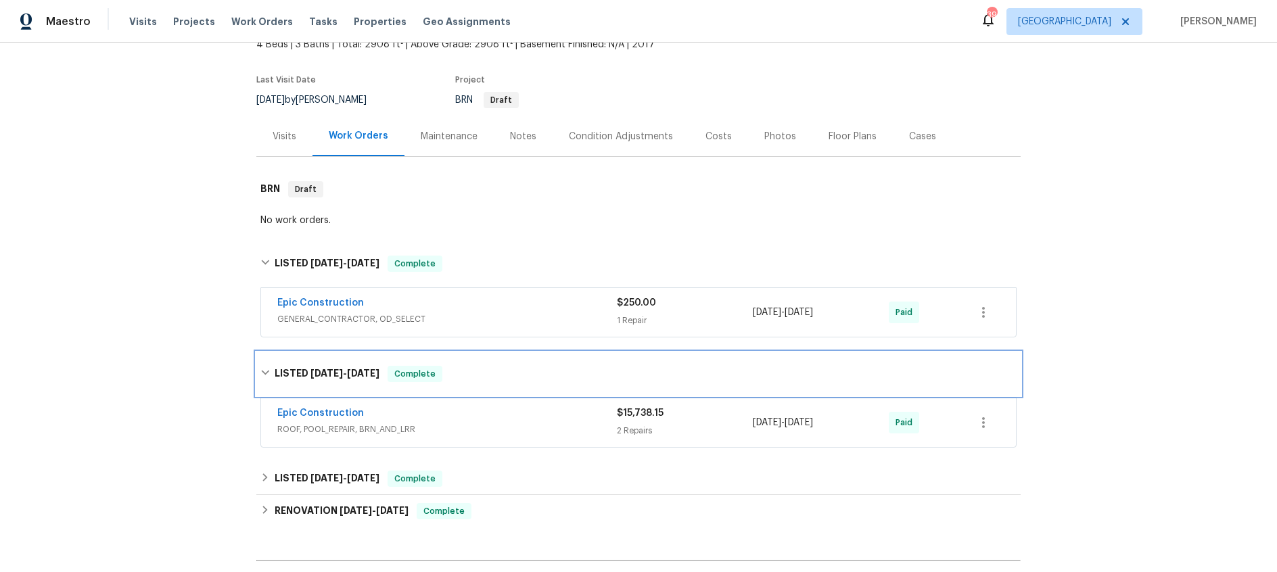
scroll to position [114, 0]
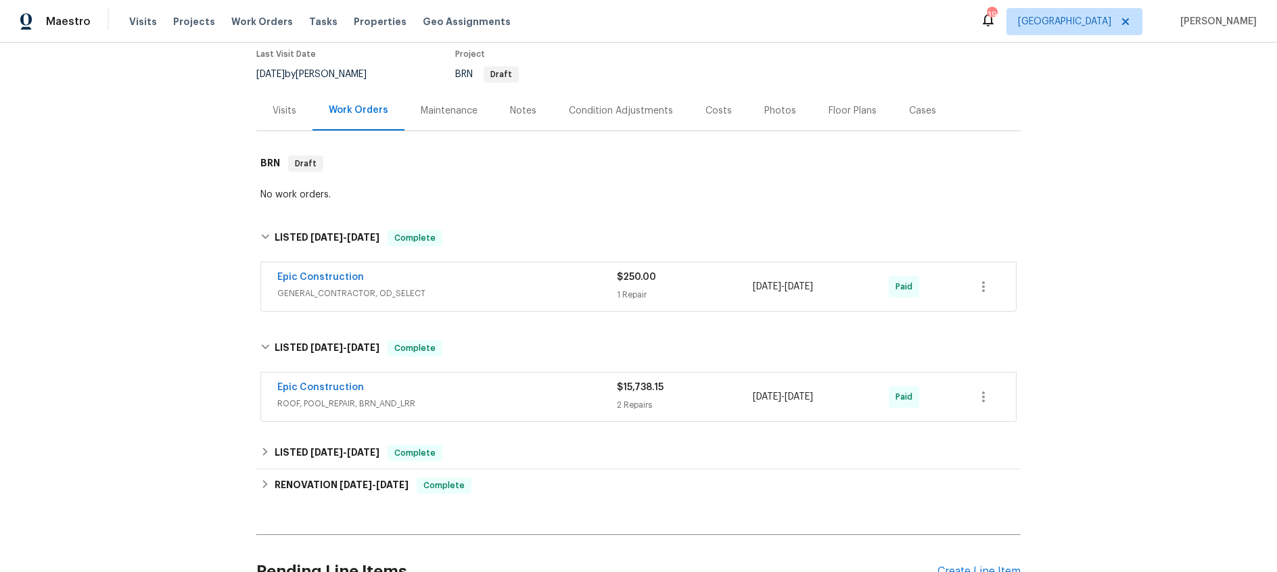
click at [482, 389] on div "Epic Construction" at bounding box center [447, 389] width 340 height 16
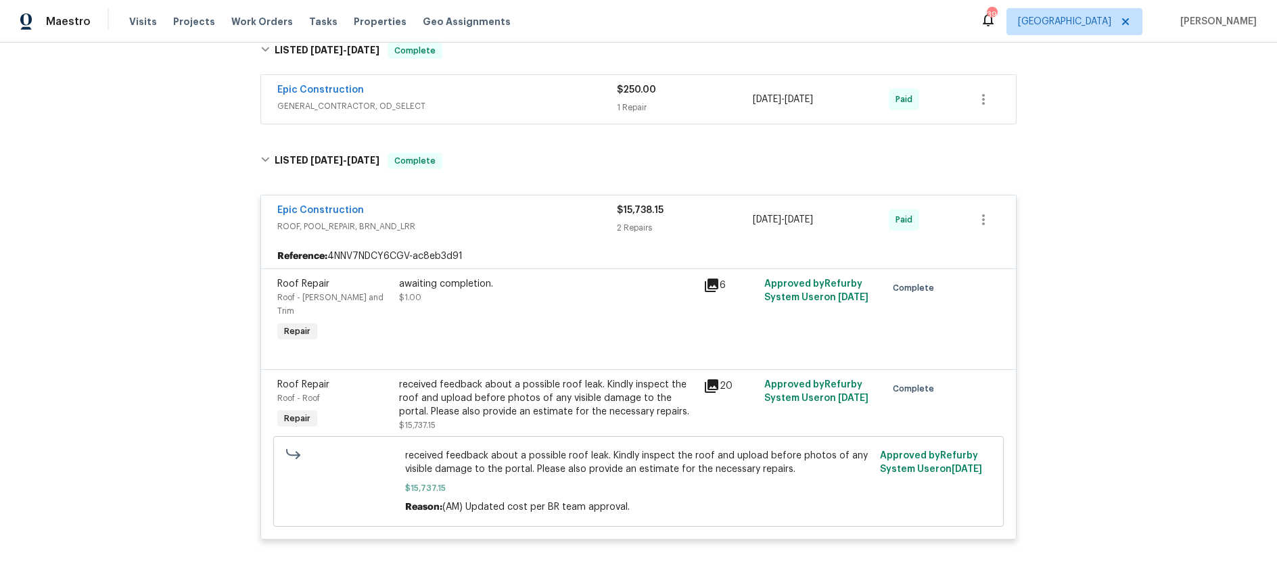
scroll to position [0, 0]
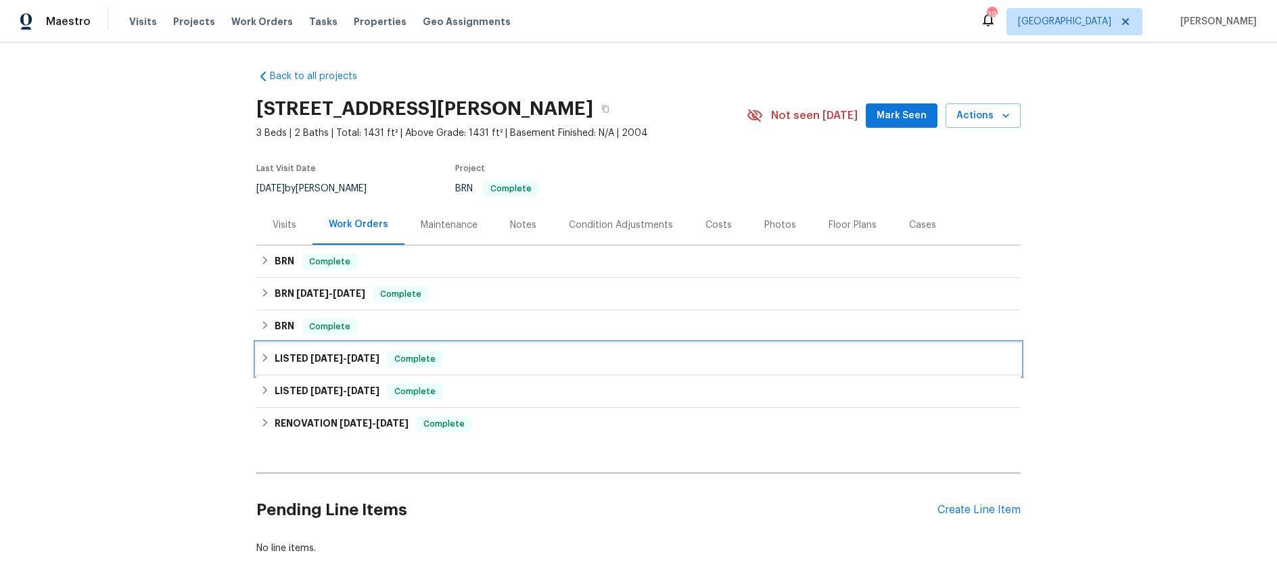
click at [325, 357] on span "4/22/25" at bounding box center [327, 358] width 32 height 9
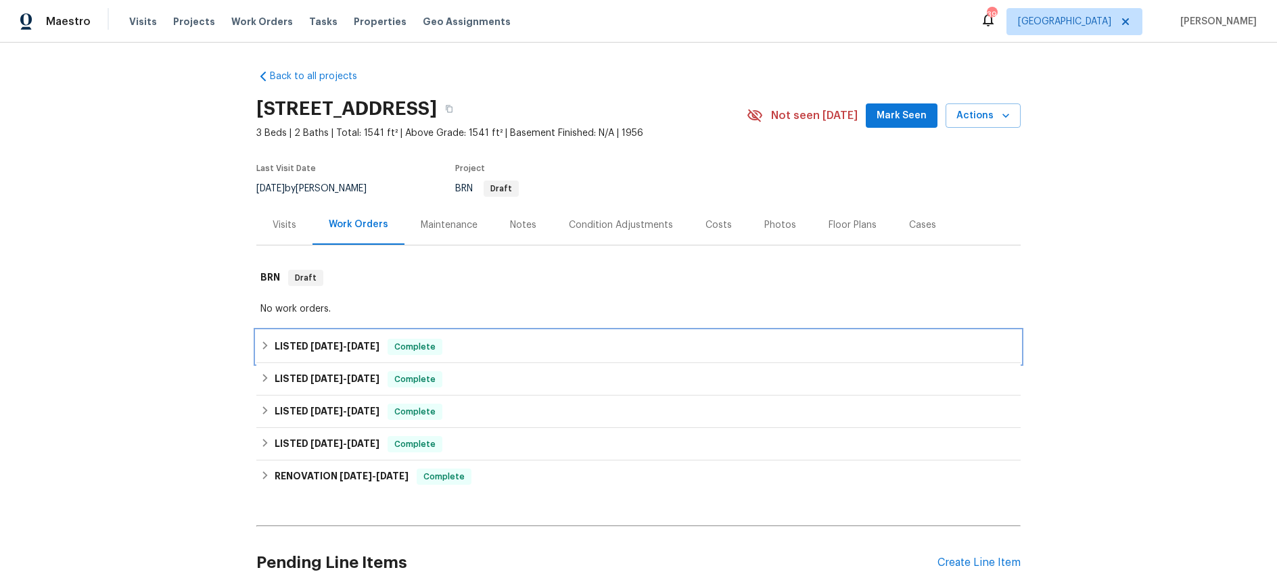
click at [321, 344] on span "[DATE]" at bounding box center [327, 346] width 32 height 9
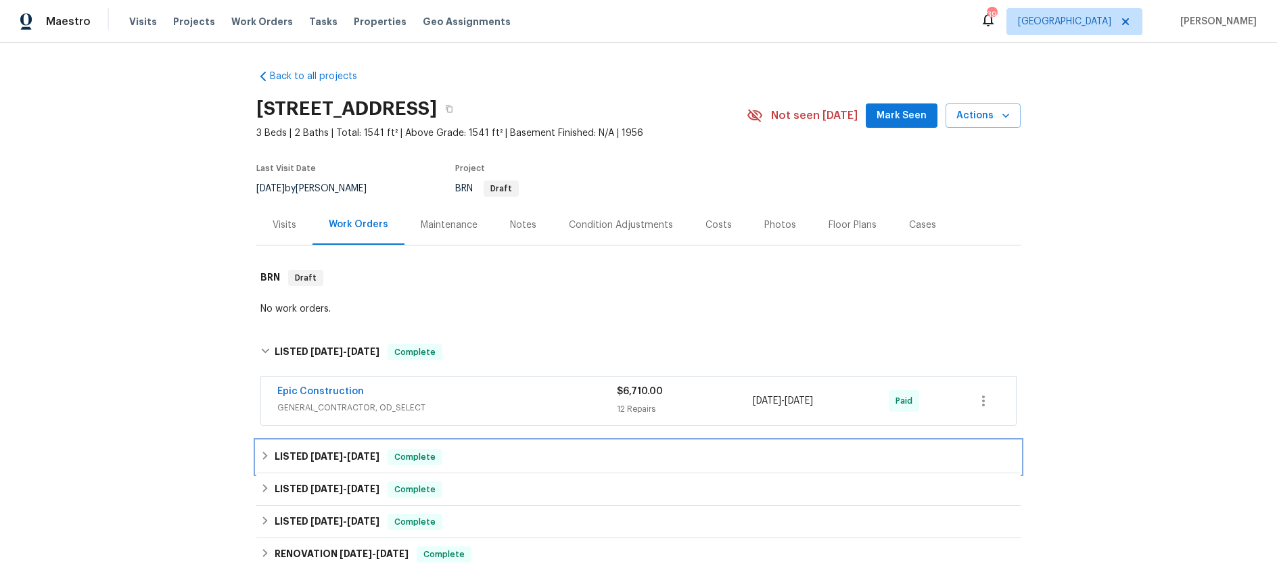
click at [334, 453] on span "[DATE]" at bounding box center [327, 456] width 32 height 9
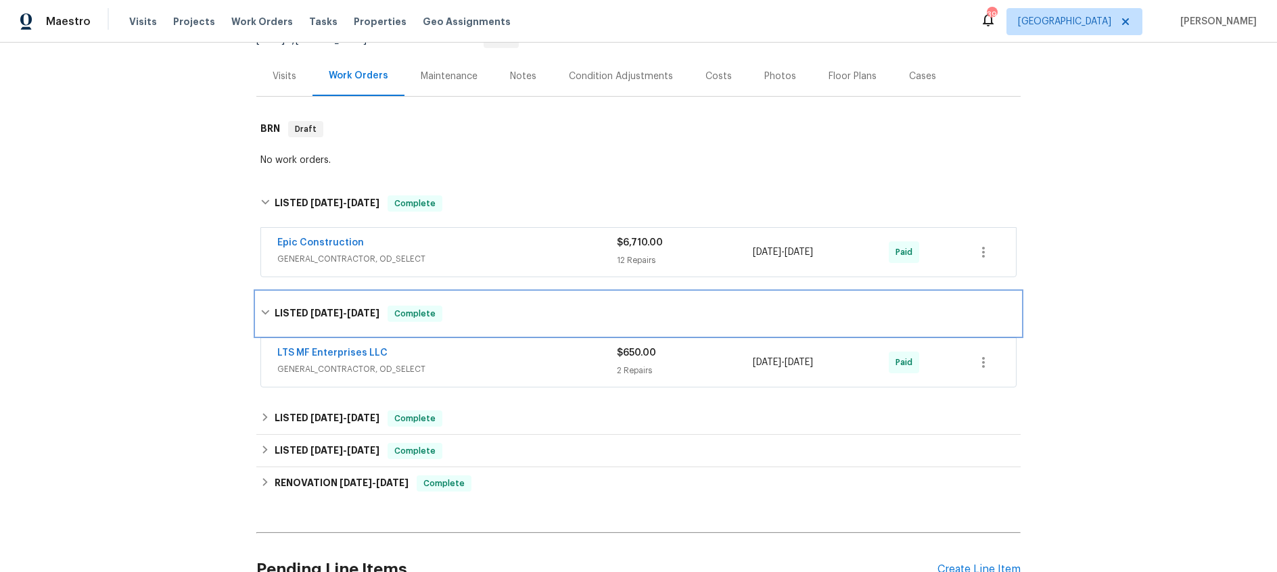
scroll to position [152, 0]
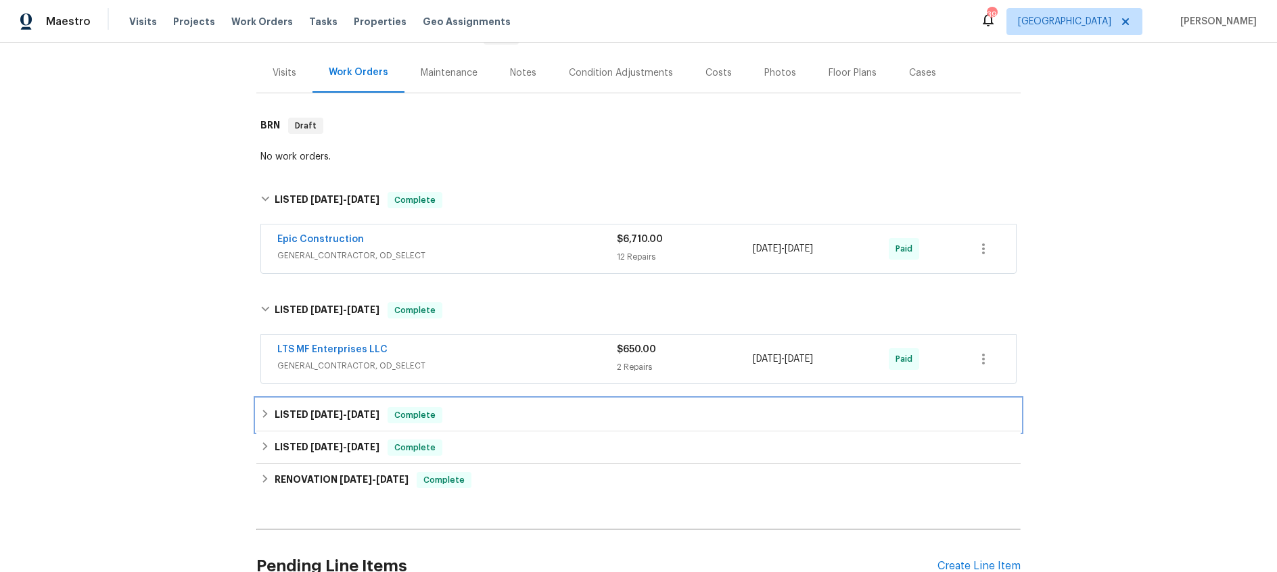
click at [298, 416] on h6 "LISTED [DATE] - [DATE]" at bounding box center [327, 415] width 105 height 16
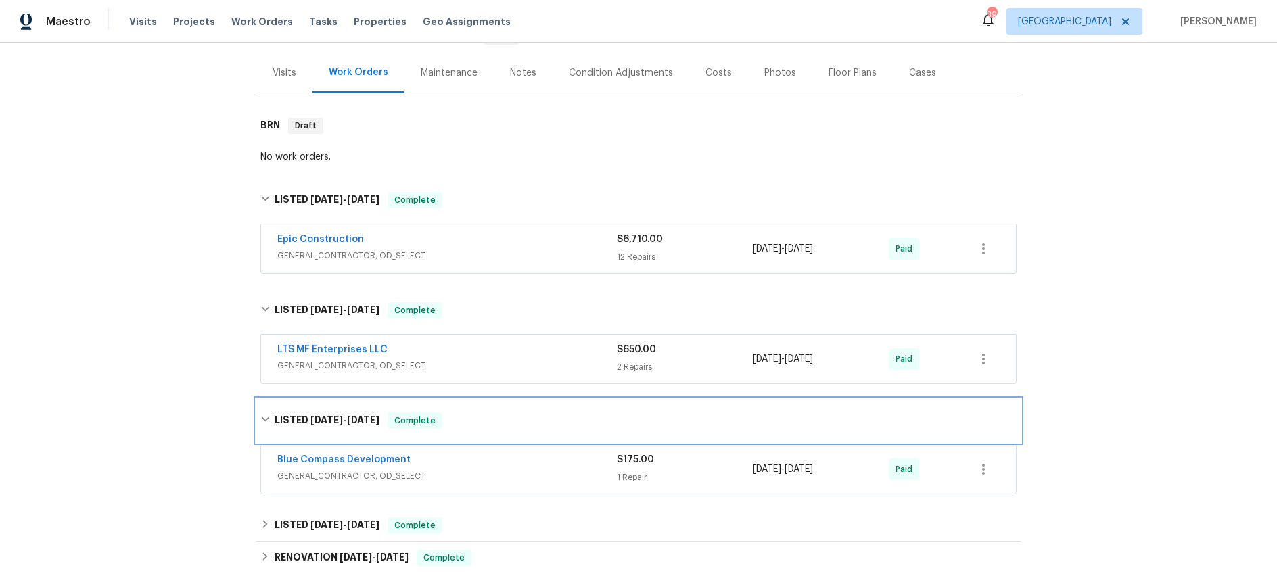
scroll to position [242, 0]
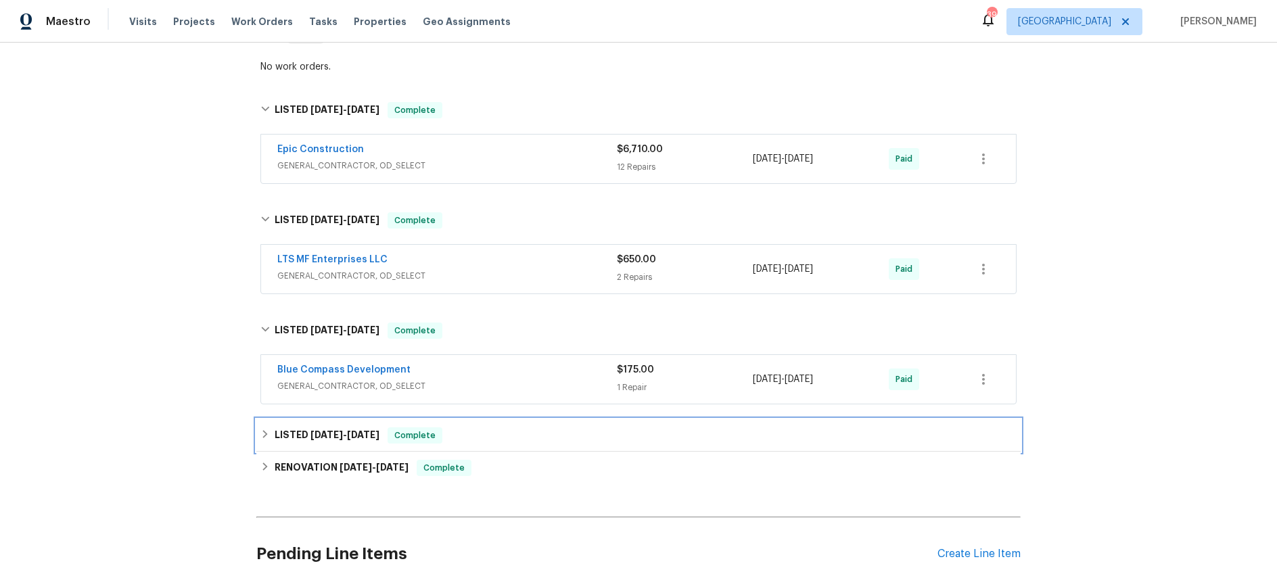
click at [337, 432] on span "[DATE]" at bounding box center [327, 434] width 32 height 9
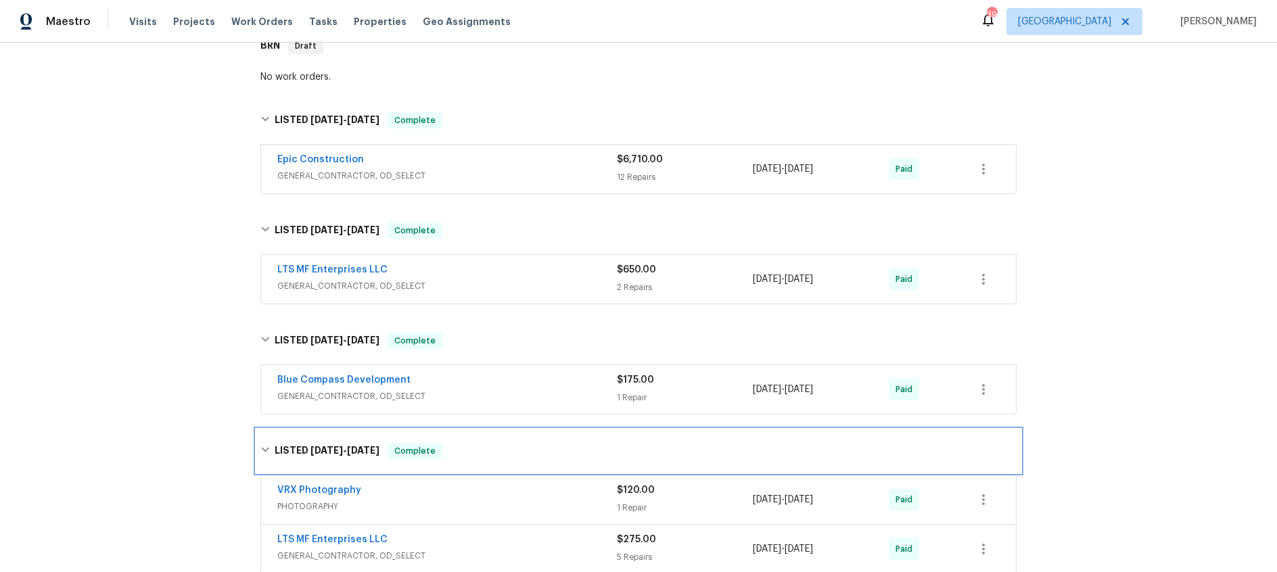
scroll to position [170, 0]
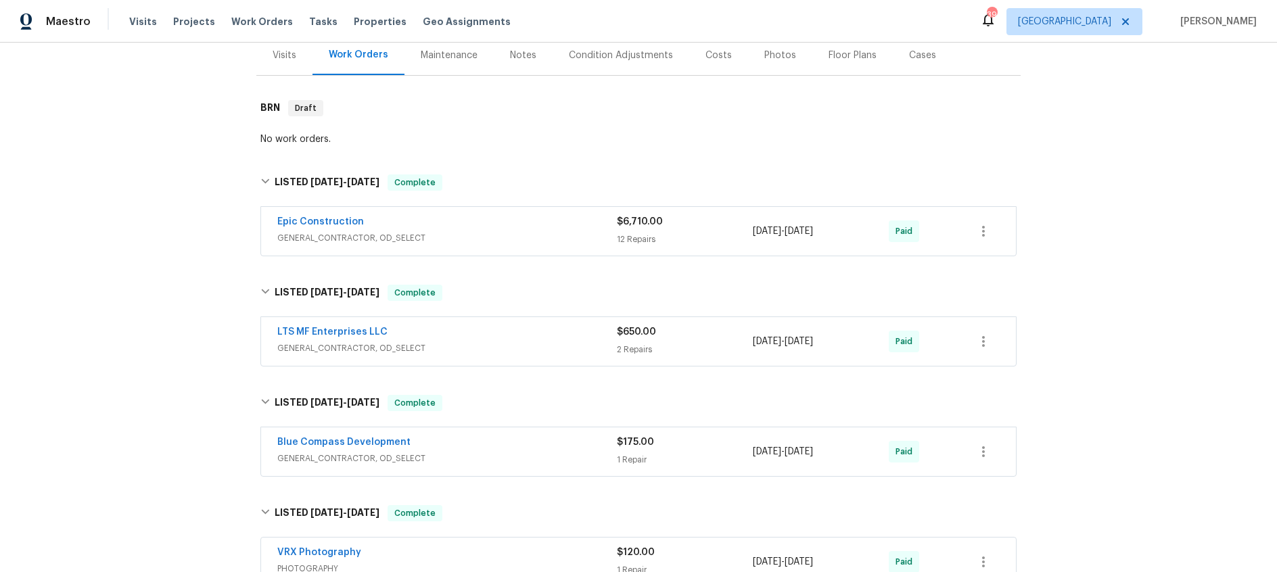
click at [495, 236] on span "GENERAL_CONTRACTOR, OD_SELECT" at bounding box center [447, 238] width 340 height 14
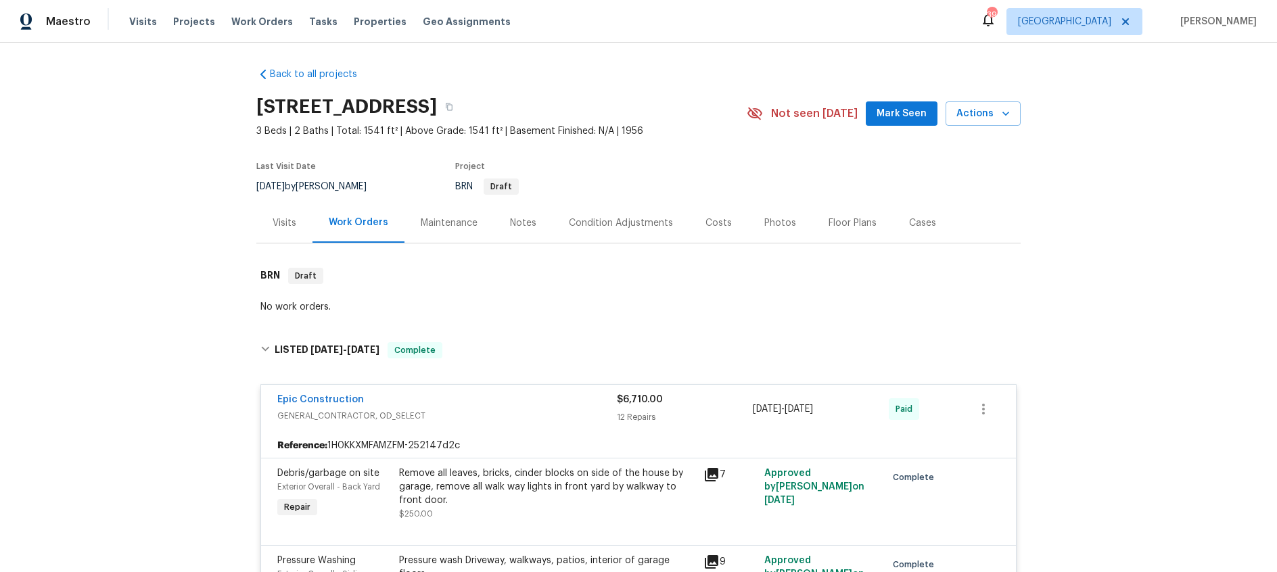
scroll to position [0, 0]
click at [273, 219] on div "Visits" at bounding box center [285, 226] width 24 height 14
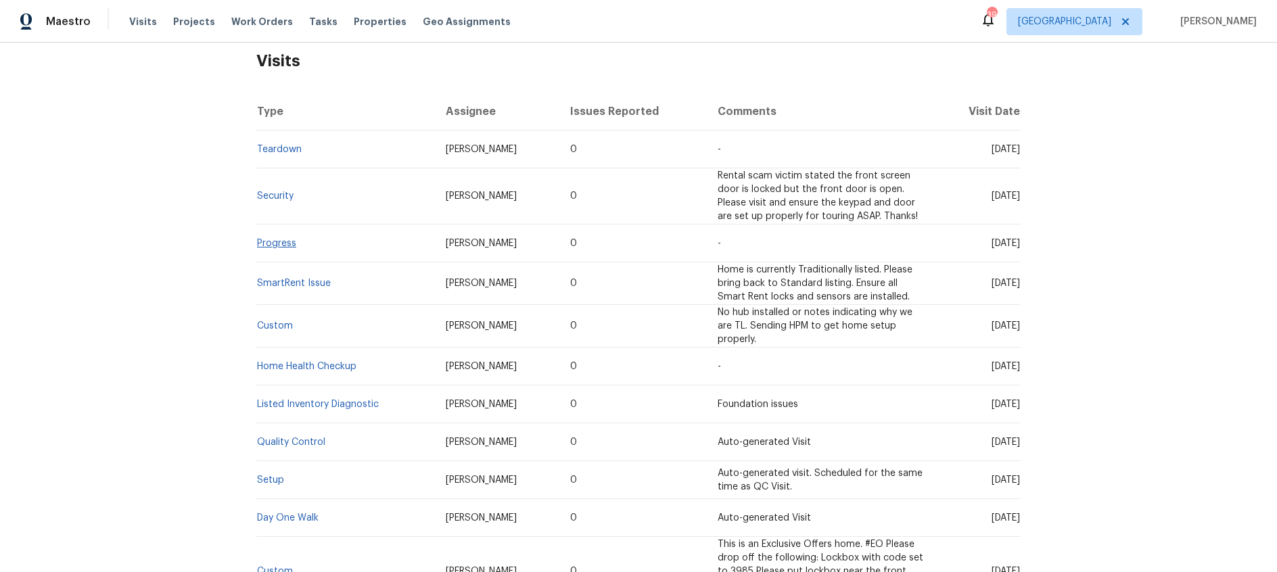
scroll to position [216, 0]
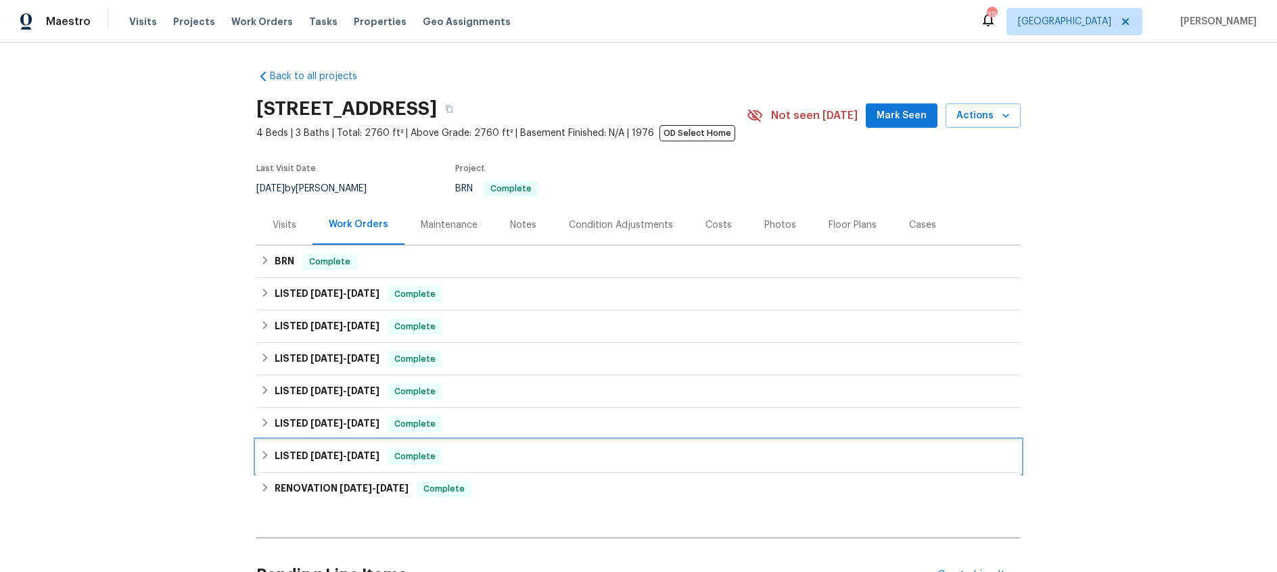
click at [333, 460] on span "5/21/24" at bounding box center [327, 455] width 32 height 9
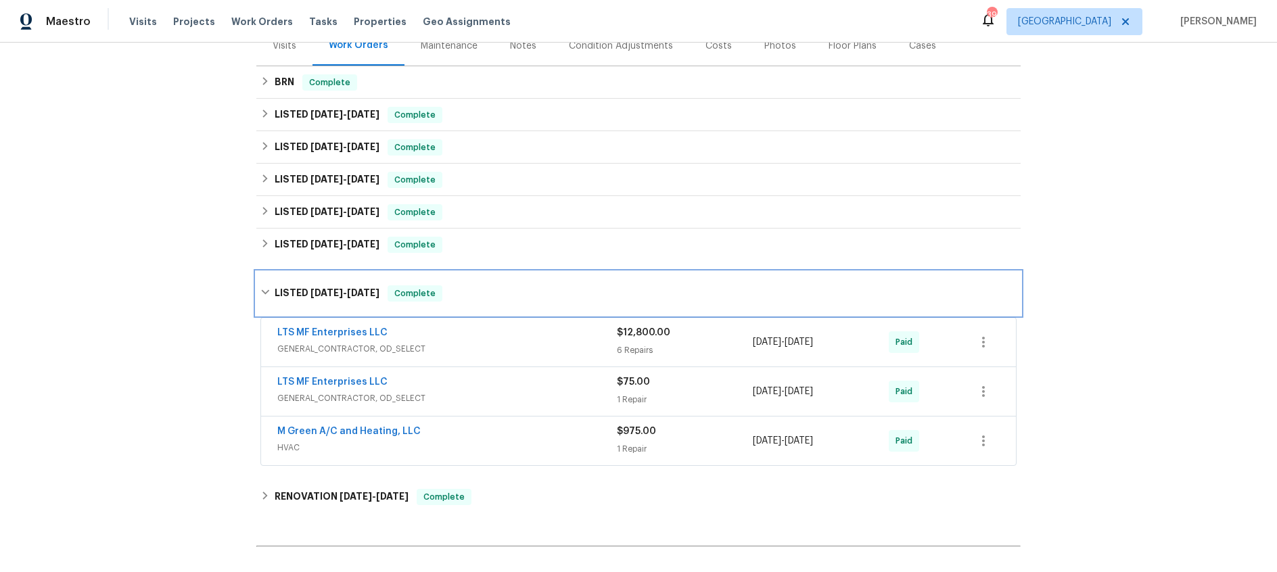
scroll to position [182, 0]
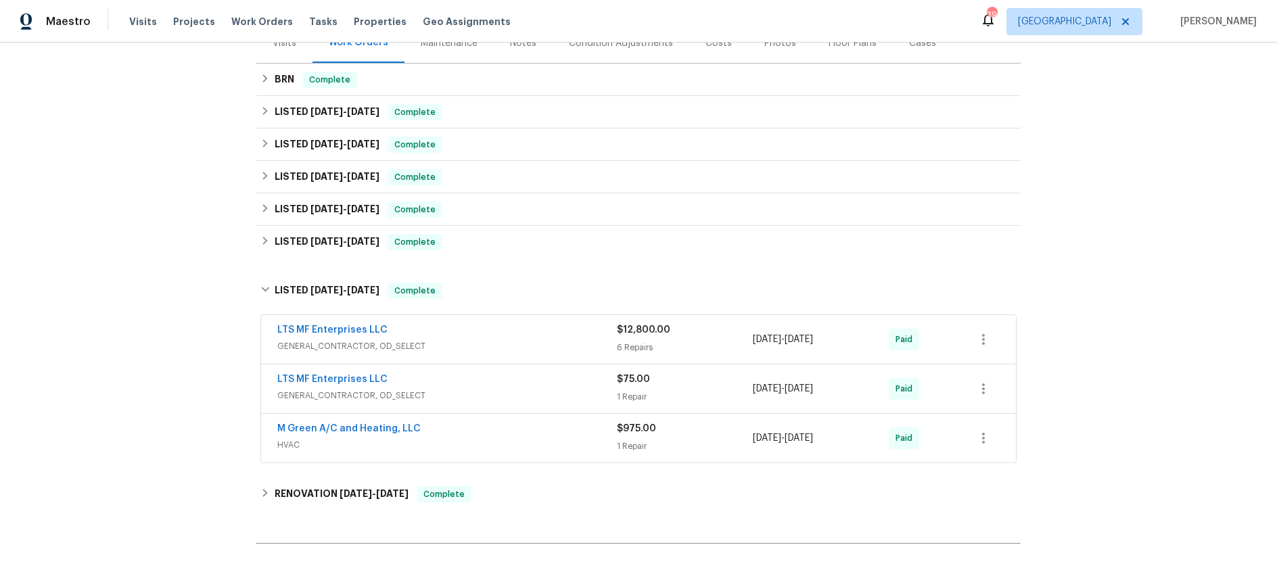
click at [492, 336] on div "LTS MF Enterprises LLC" at bounding box center [447, 331] width 340 height 16
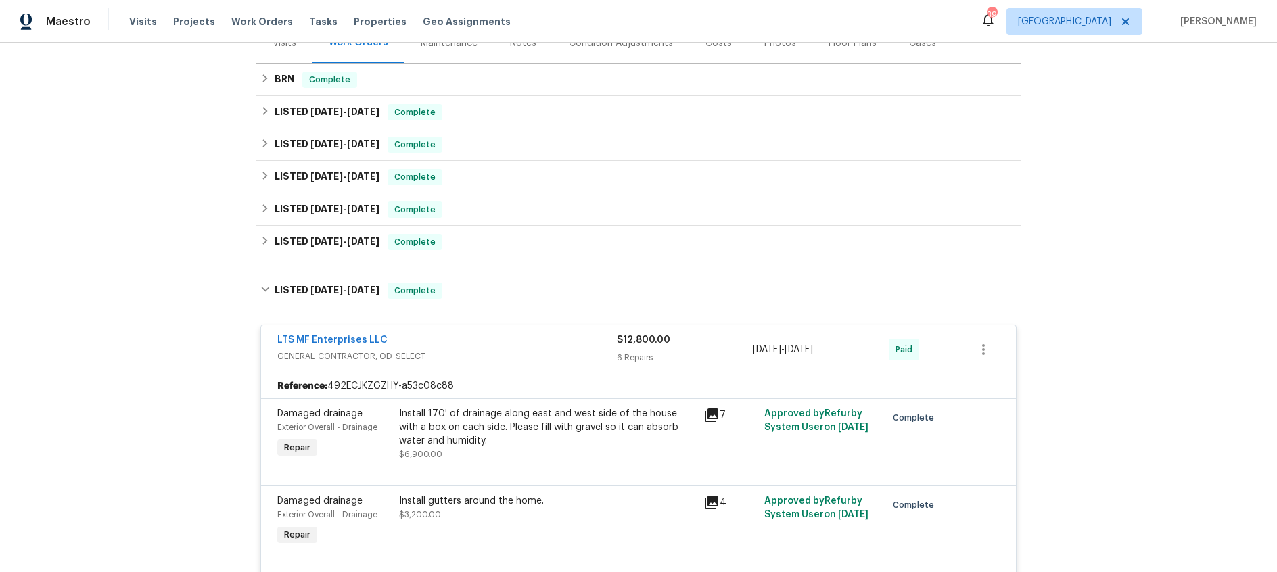
click at [492, 338] on div "LTS MF Enterprises LLC" at bounding box center [447, 342] width 340 height 16
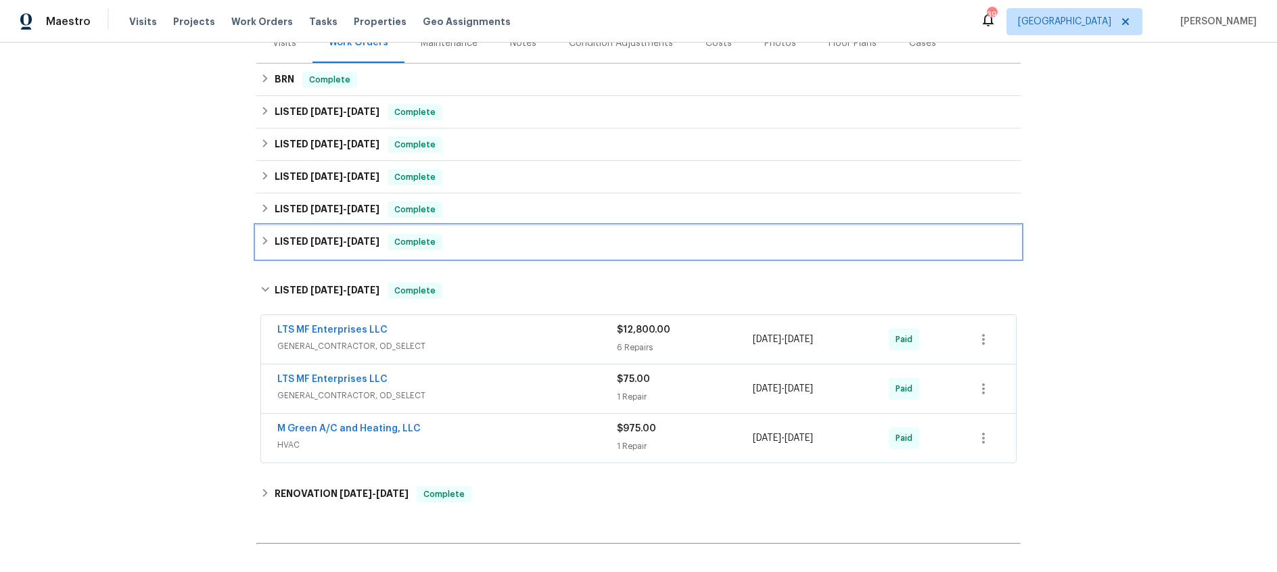
click at [344, 242] on span "8/8/24 - 8/19/24" at bounding box center [345, 241] width 69 height 9
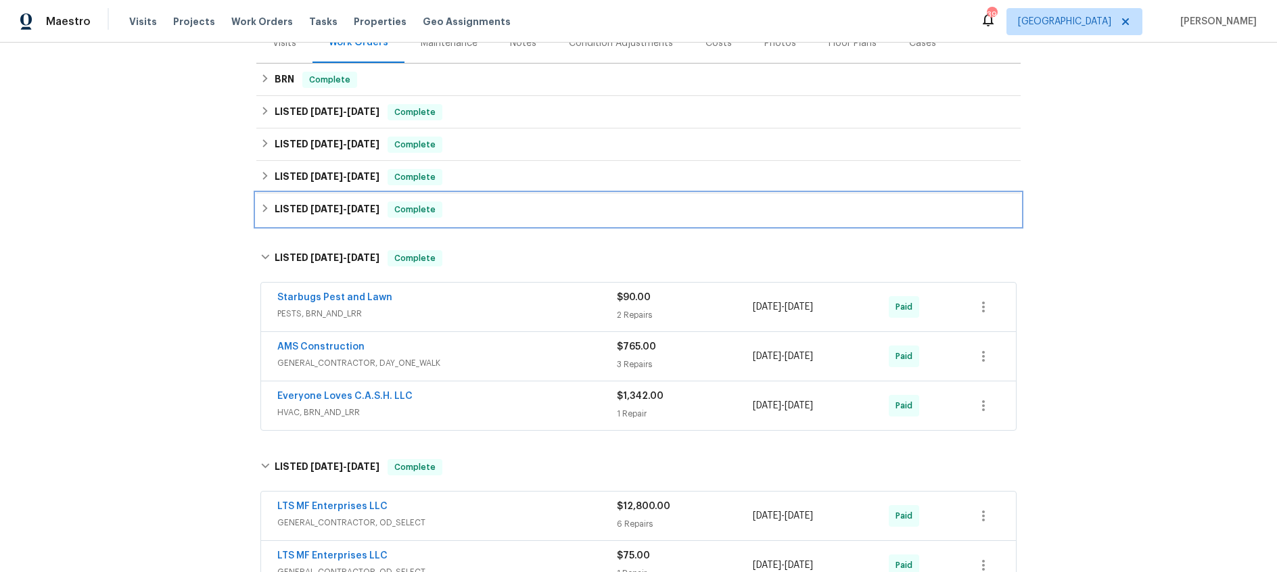
click at [338, 209] on span "9/18/24" at bounding box center [327, 208] width 32 height 9
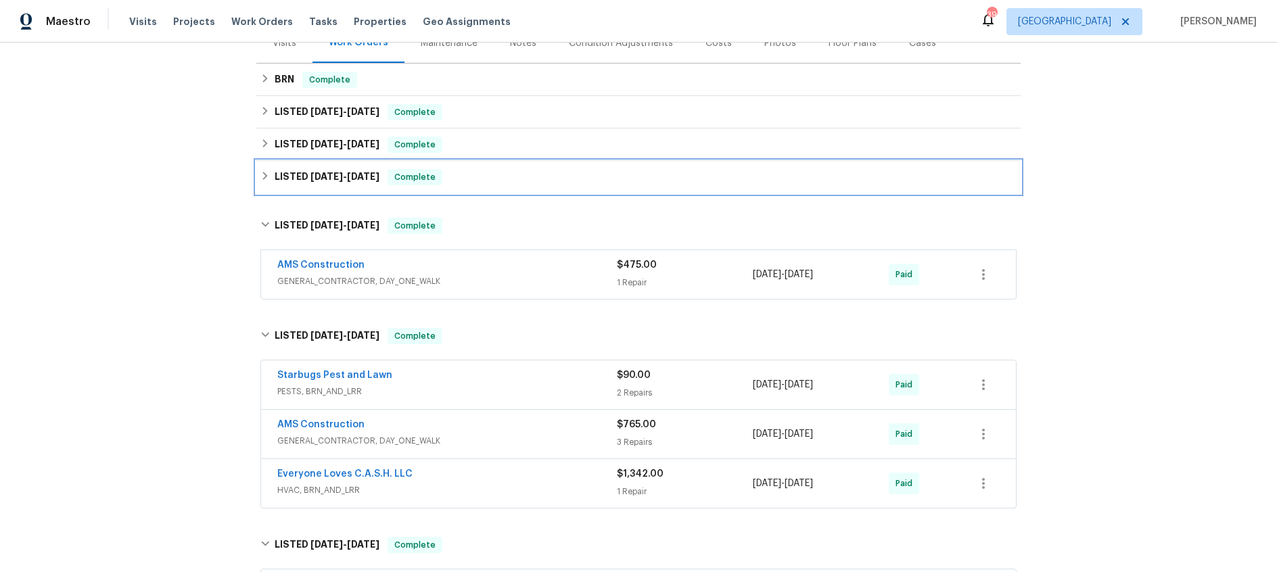
click at [337, 180] on span "1/16/25" at bounding box center [327, 176] width 32 height 9
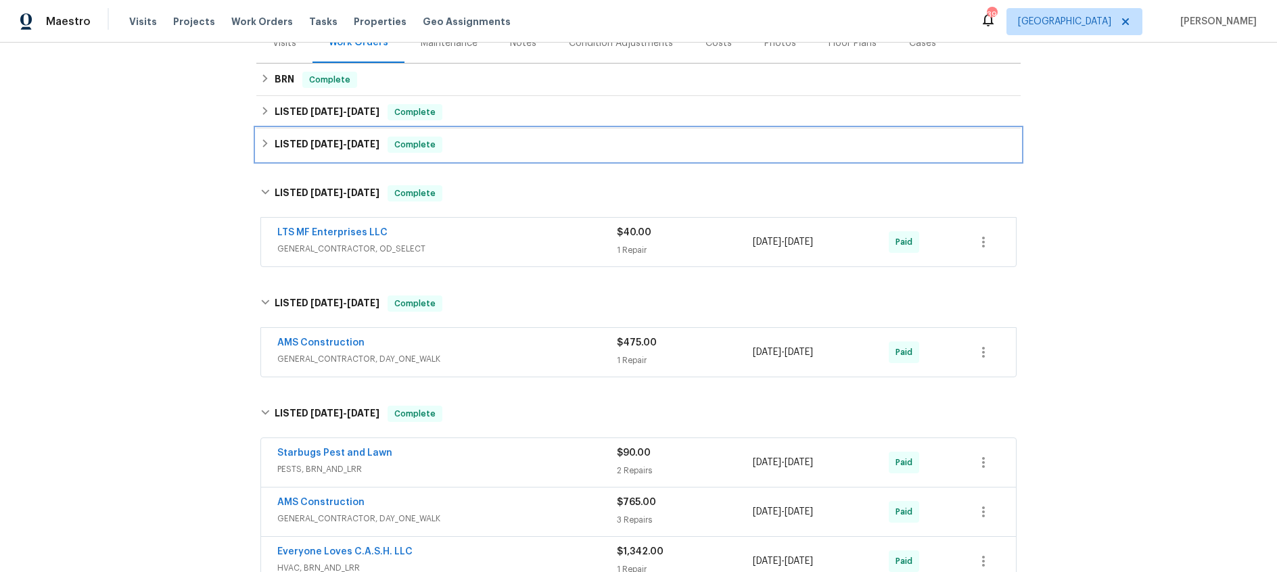
click at [341, 154] on div "LISTED 4/15/25 - 4/19/25 Complete" at bounding box center [638, 145] width 764 height 32
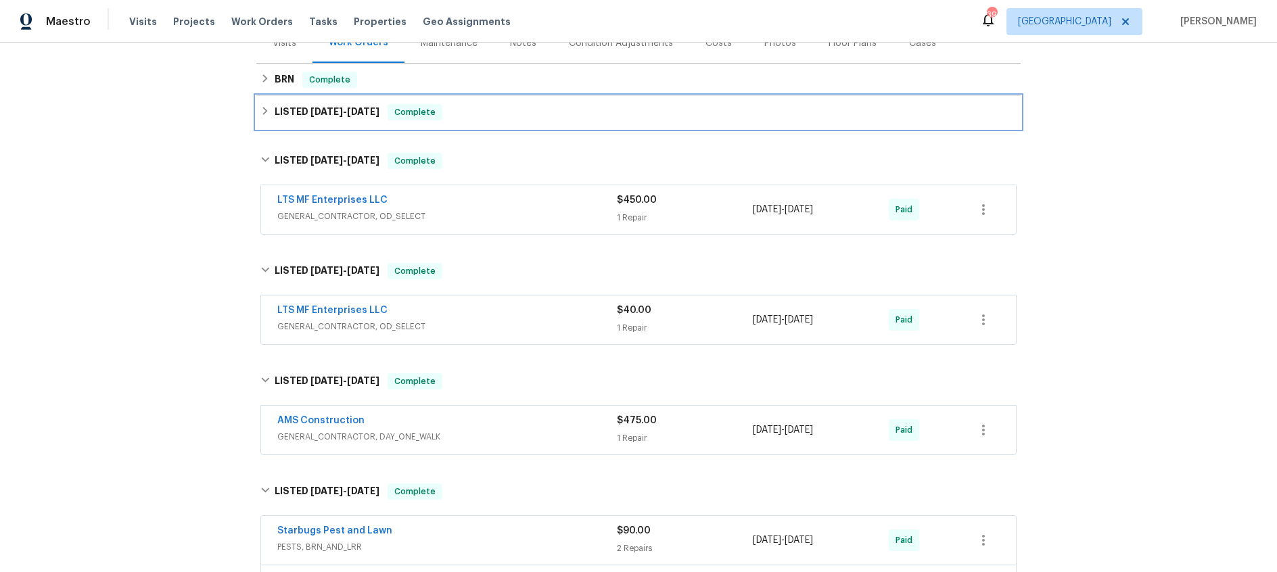
click at [339, 127] on div "LISTED 5/28/25 - 8/11/25 Complete" at bounding box center [638, 112] width 764 height 32
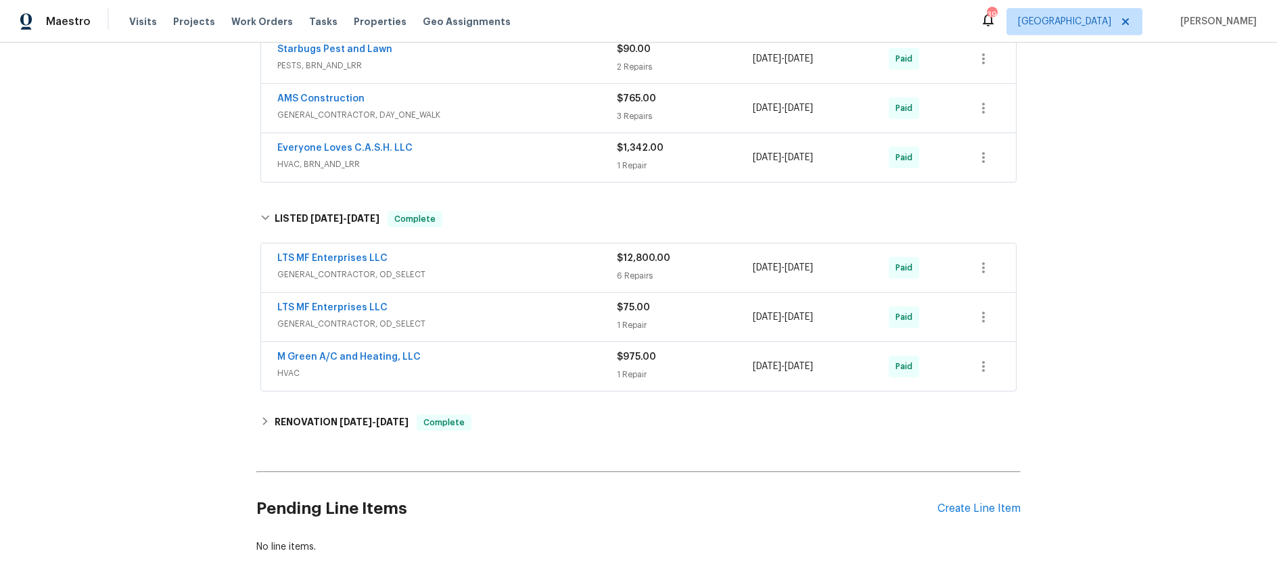
scroll to position [892, 0]
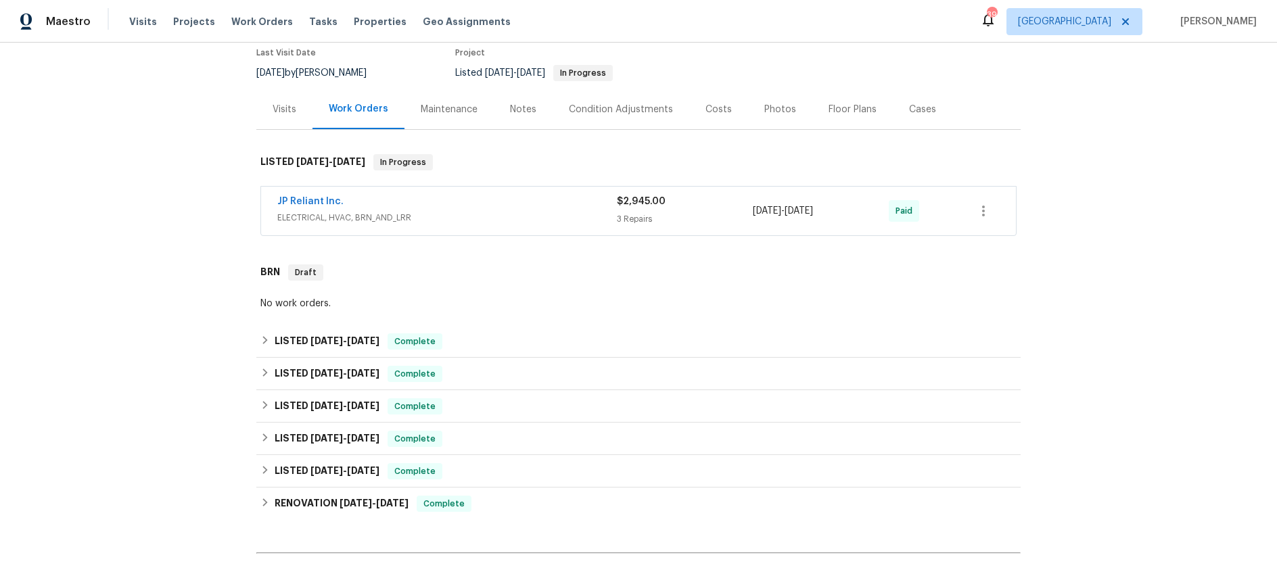
scroll to position [136, 0]
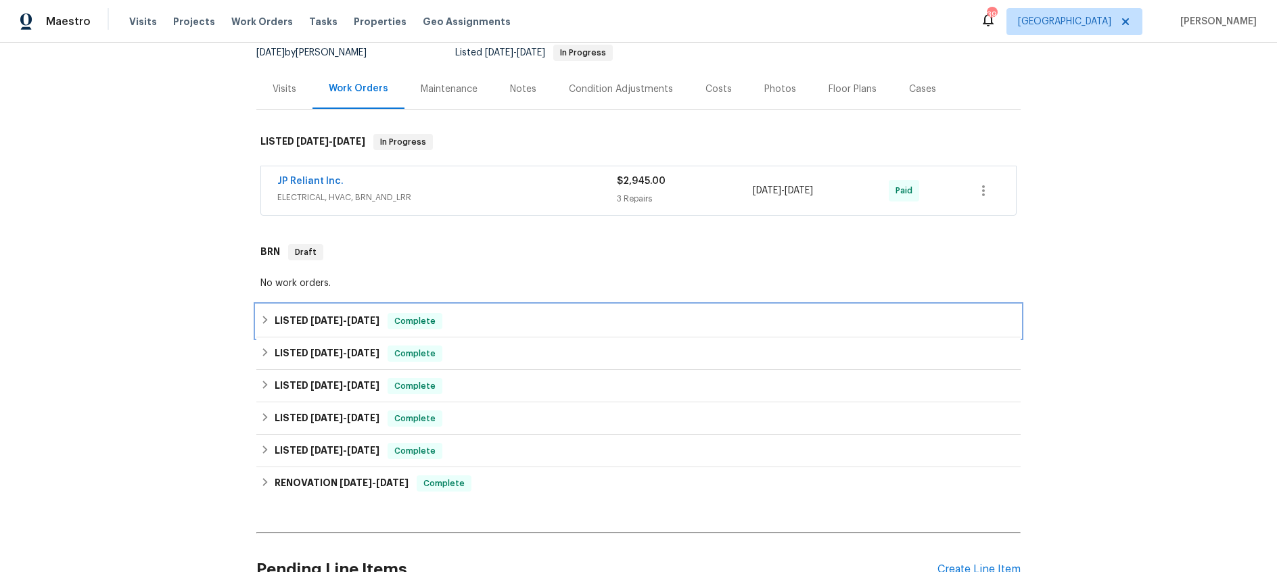
click at [332, 324] on span "7/7/25" at bounding box center [327, 320] width 32 height 9
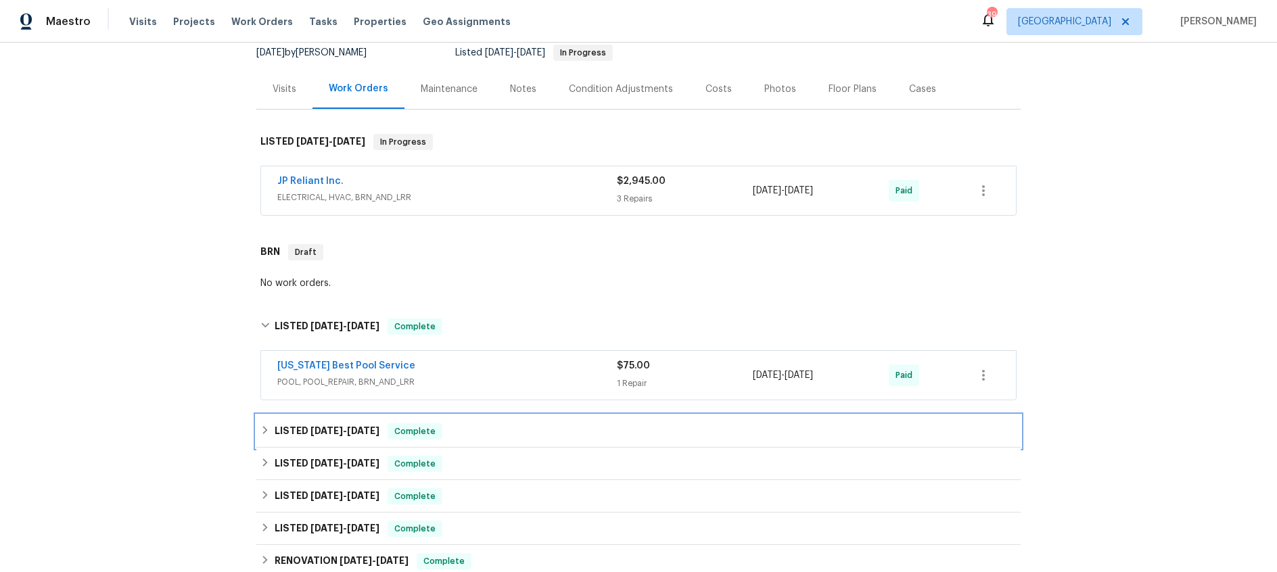
click at [352, 435] on span "6/26/25" at bounding box center [363, 430] width 32 height 9
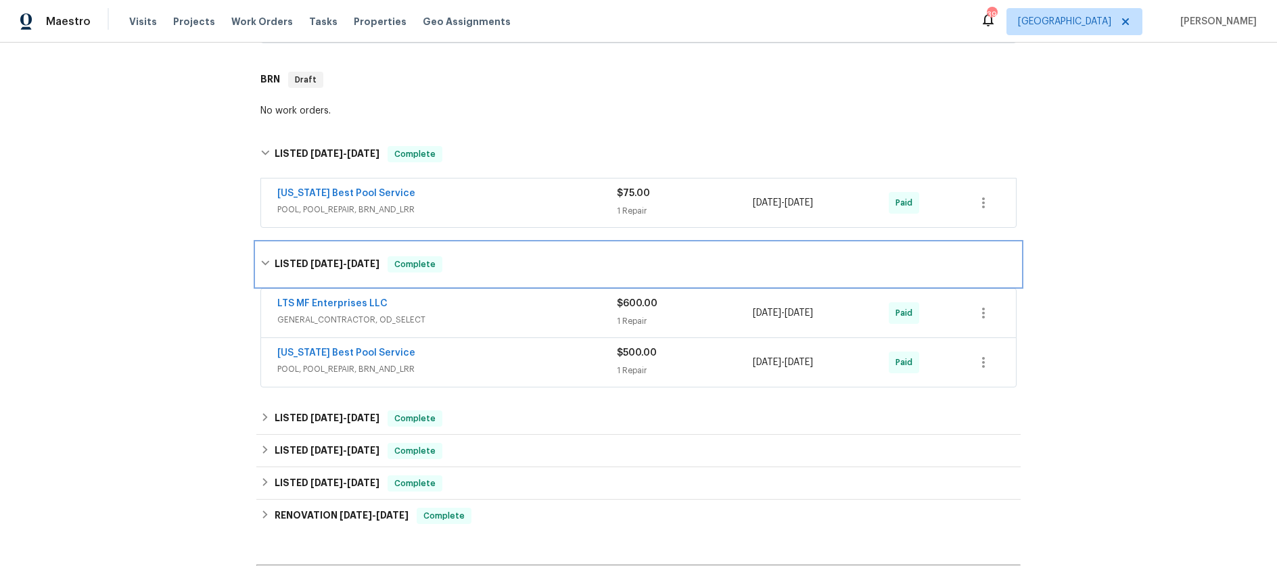
scroll to position [311, 0]
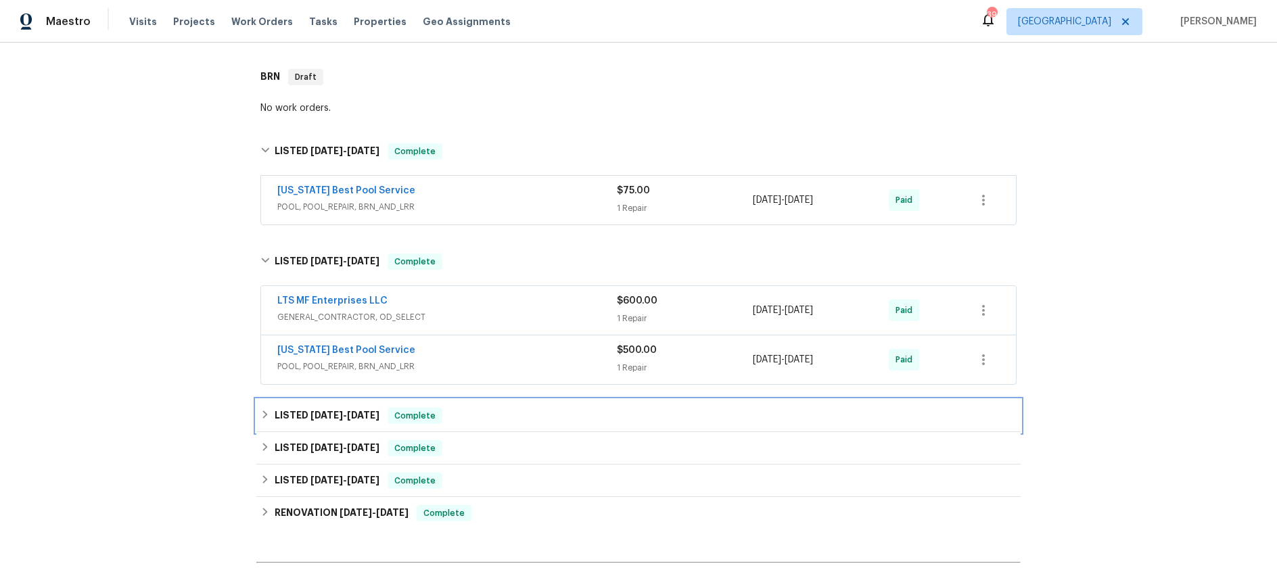
click at [343, 417] on span "6/3/25 - 6/10/25" at bounding box center [345, 415] width 69 height 9
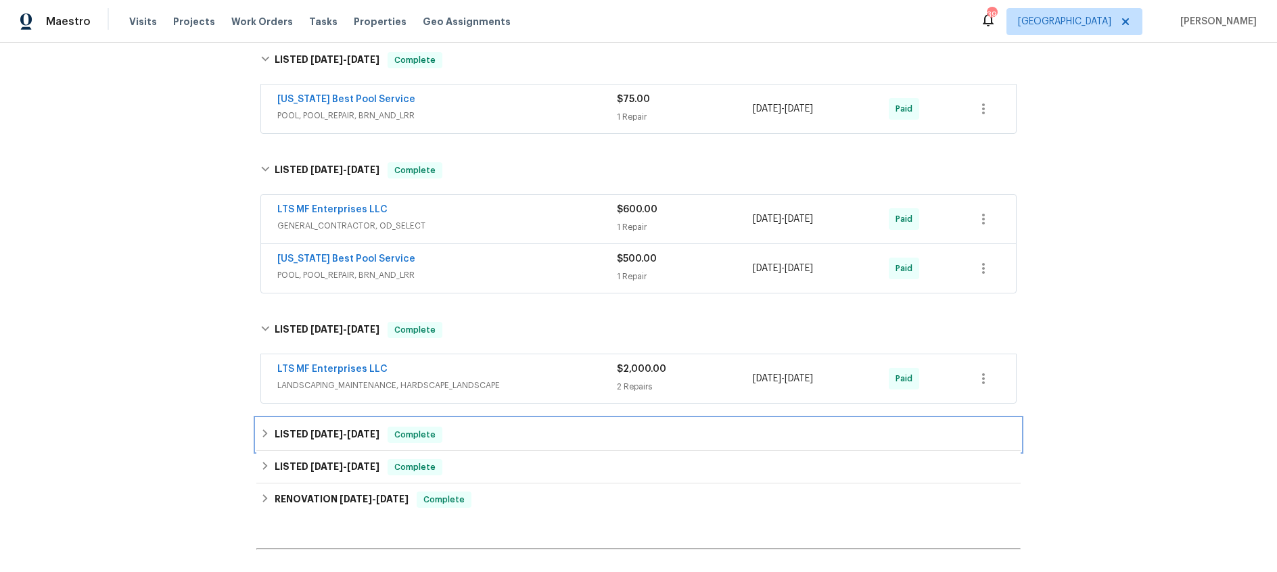
click at [336, 438] on span "6/3/25" at bounding box center [327, 434] width 32 height 9
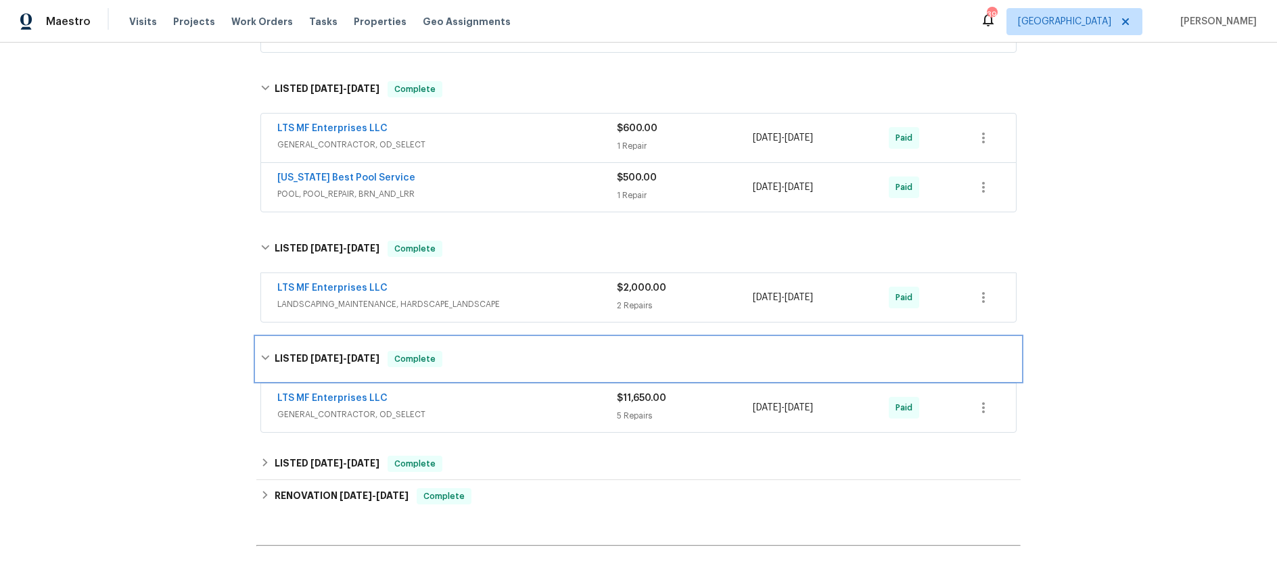
scroll to position [511, 0]
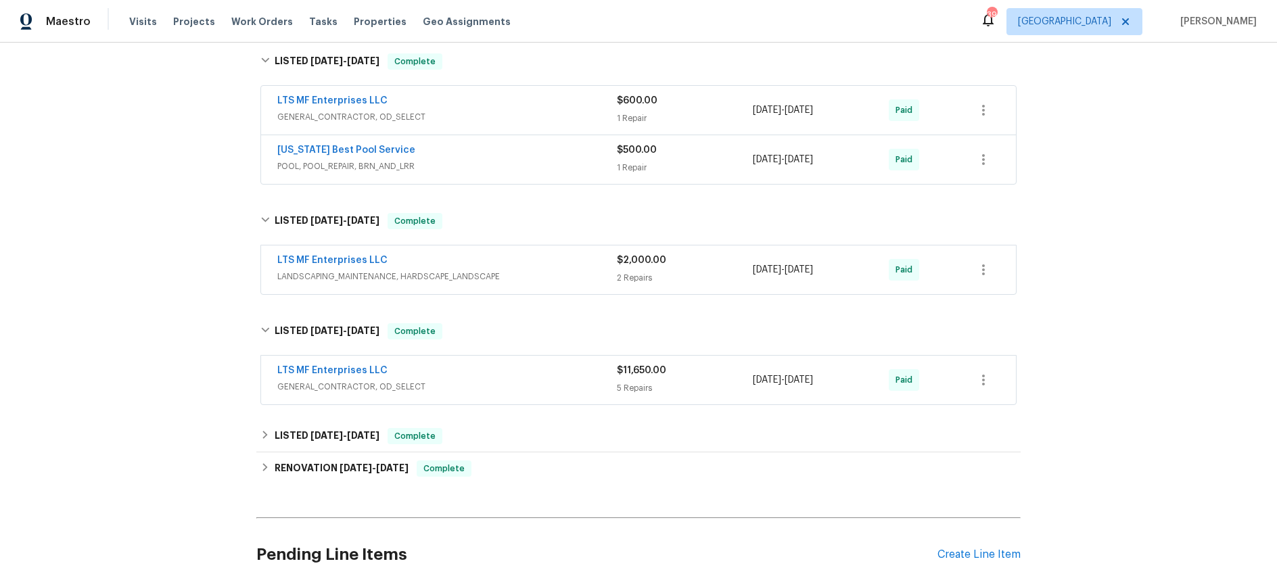
click at [507, 388] on span "GENERAL_CONTRACTOR, OD_SELECT" at bounding box center [447, 387] width 340 height 14
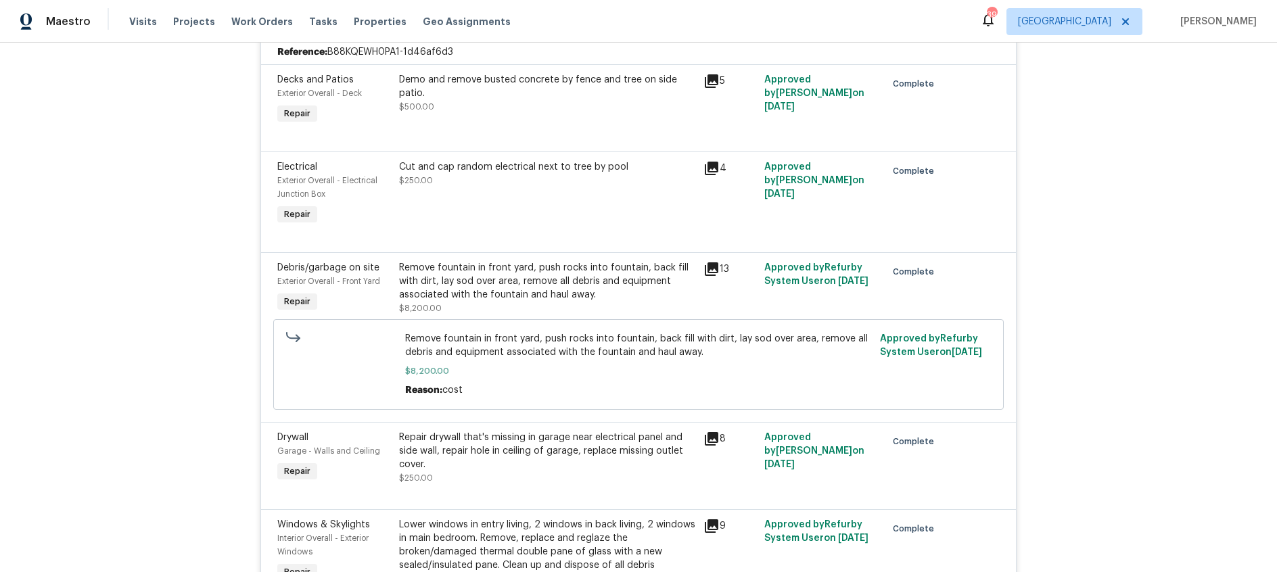
scroll to position [927, 0]
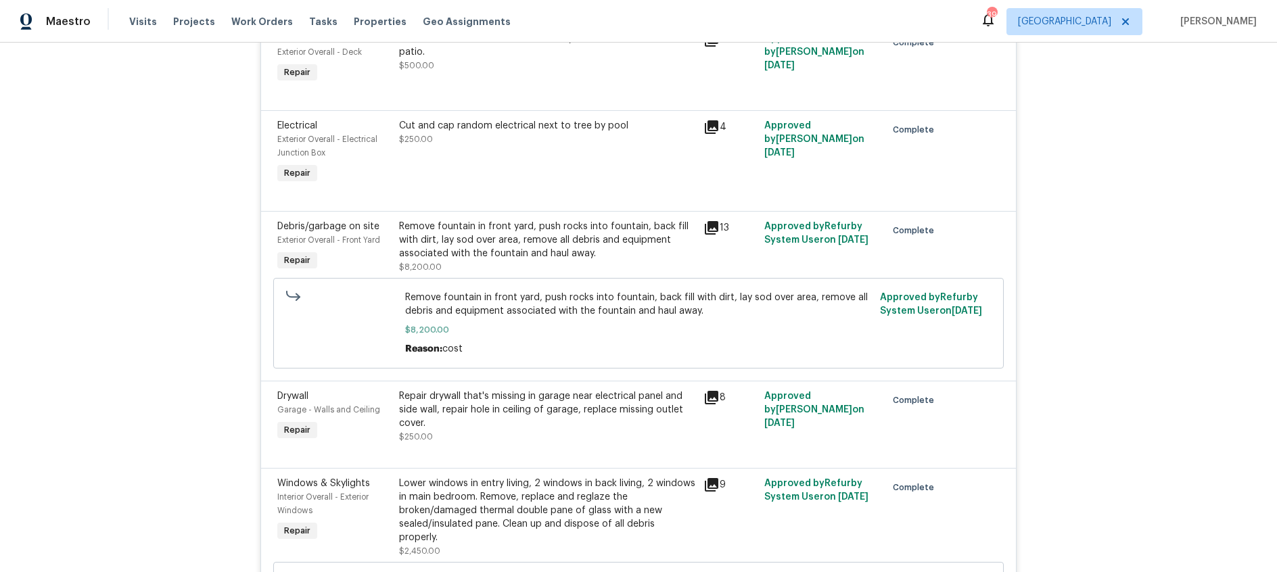
click at [709, 227] on icon at bounding box center [712, 228] width 14 height 14
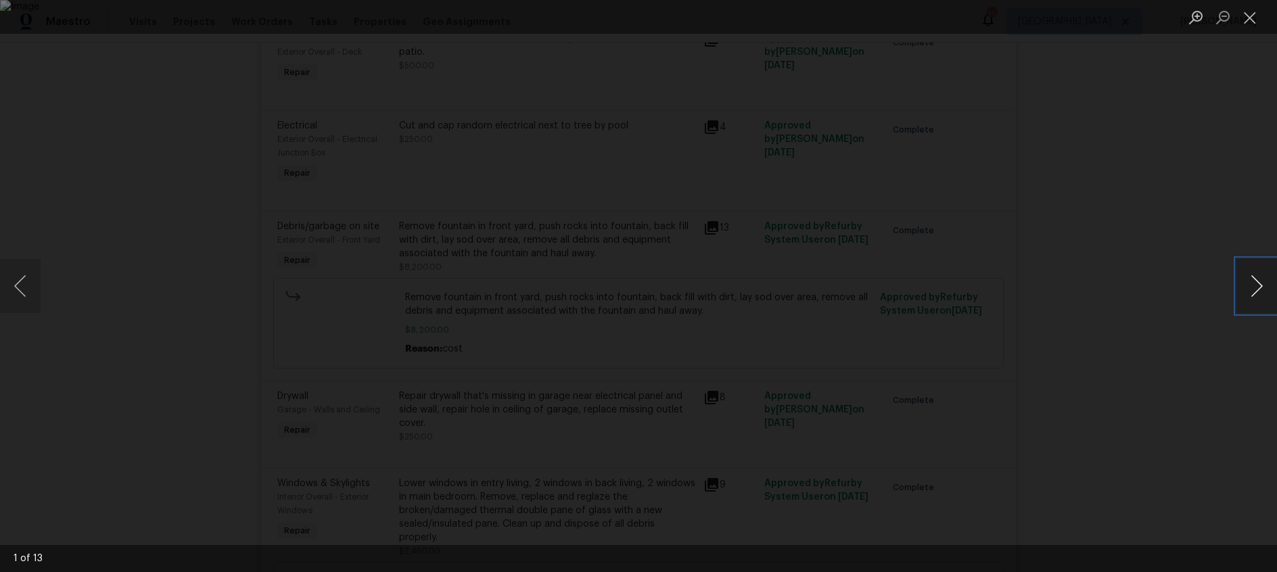
click at [1258, 282] on button "Next image" at bounding box center [1257, 286] width 41 height 54
drag, startPoint x: 1250, startPoint y: 19, endPoint x: 1184, endPoint y: 44, distance: 70.9
click at [1250, 19] on button "Close lightbox" at bounding box center [1250, 17] width 27 height 24
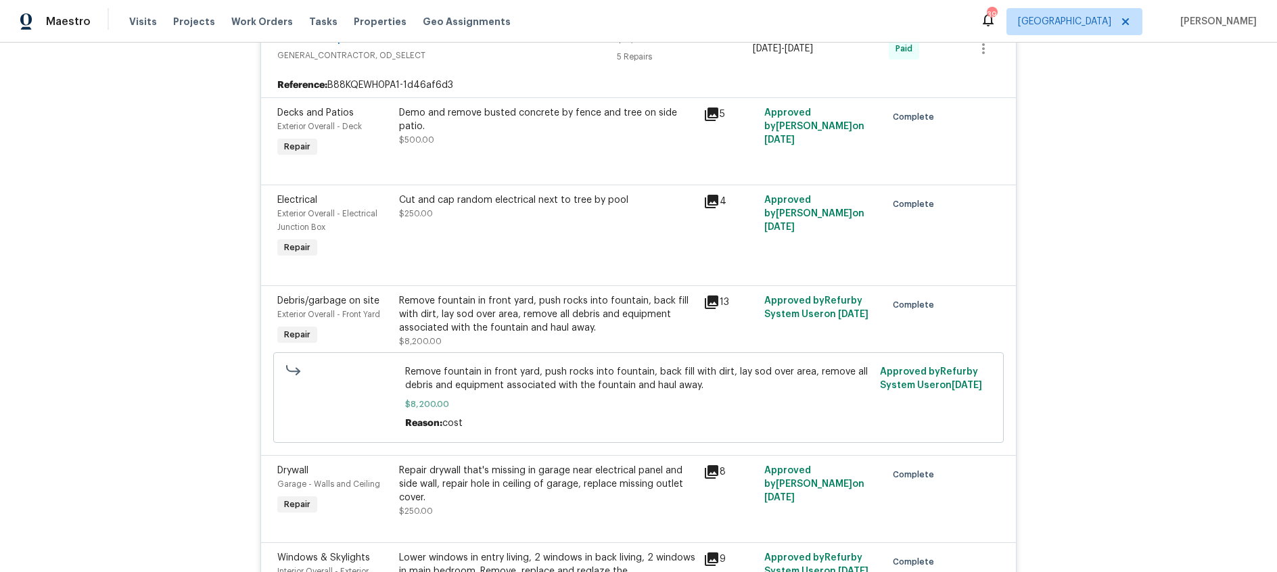
scroll to position [741, 0]
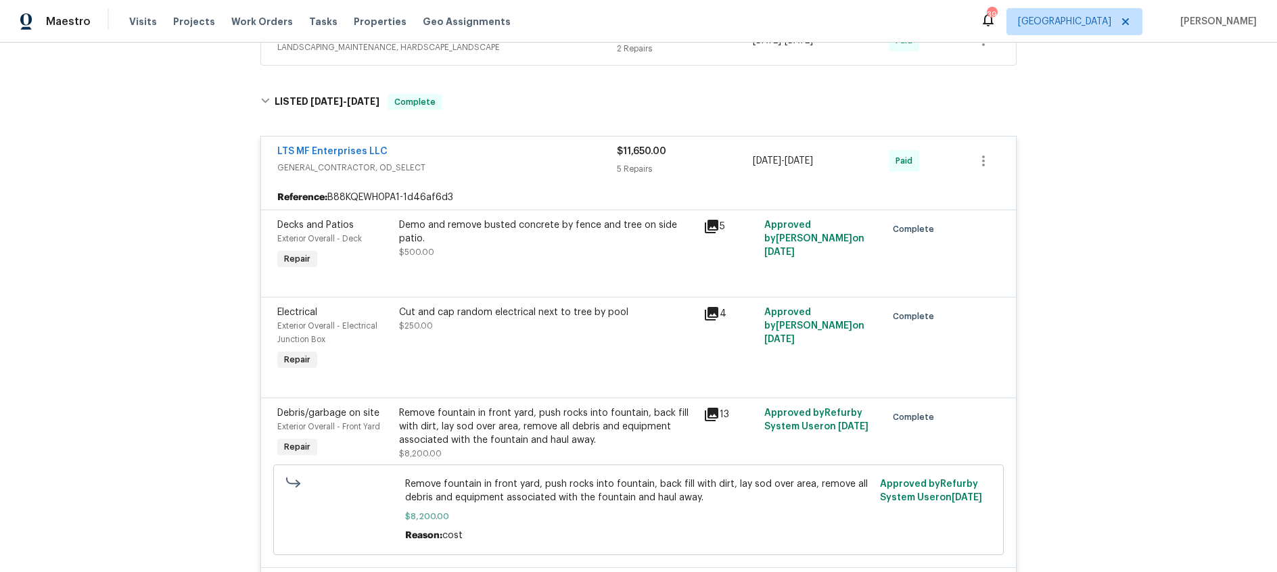
click at [503, 166] on span "GENERAL_CONTRACTOR, OD_SELECT" at bounding box center [447, 168] width 340 height 14
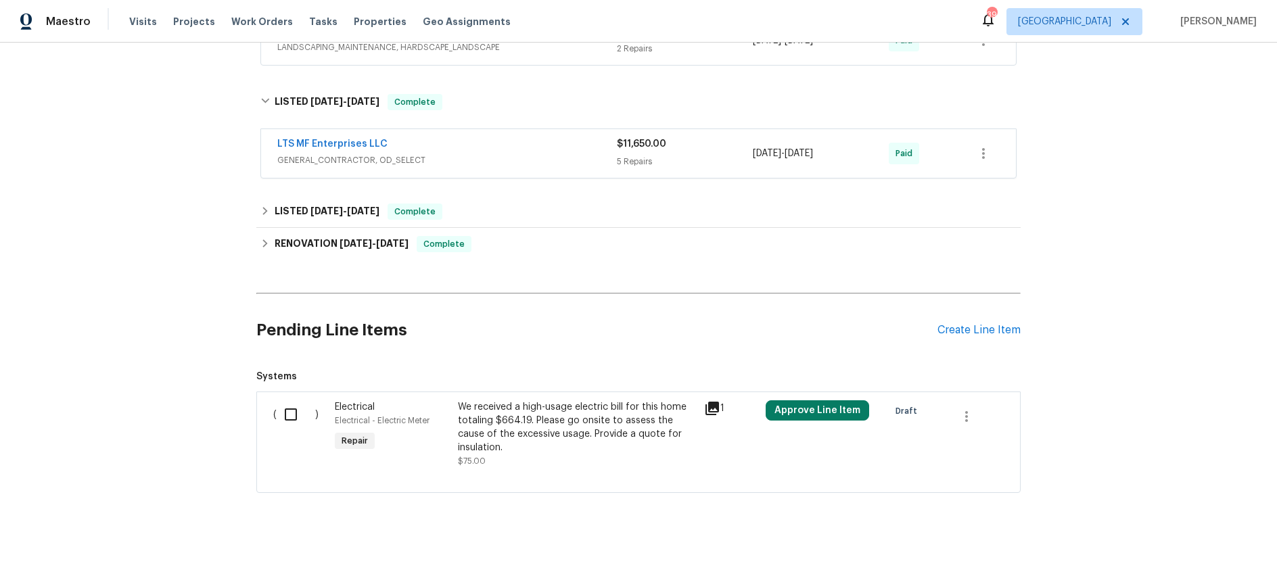
scroll to position [735, 0]
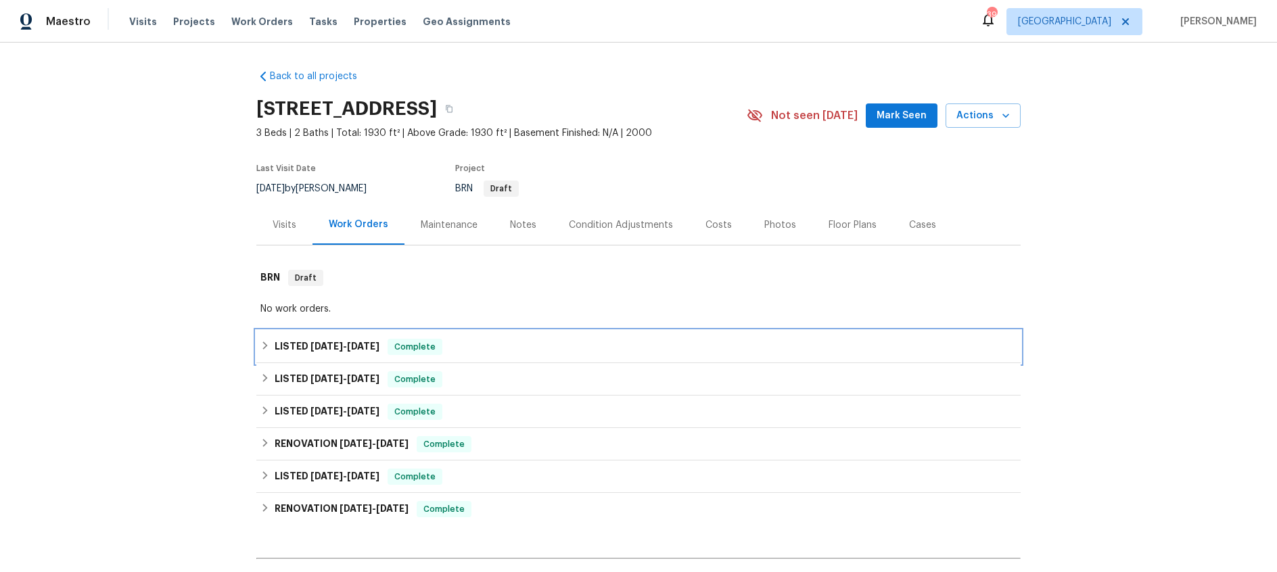
click at [353, 348] on span "[DATE]" at bounding box center [363, 346] width 32 height 9
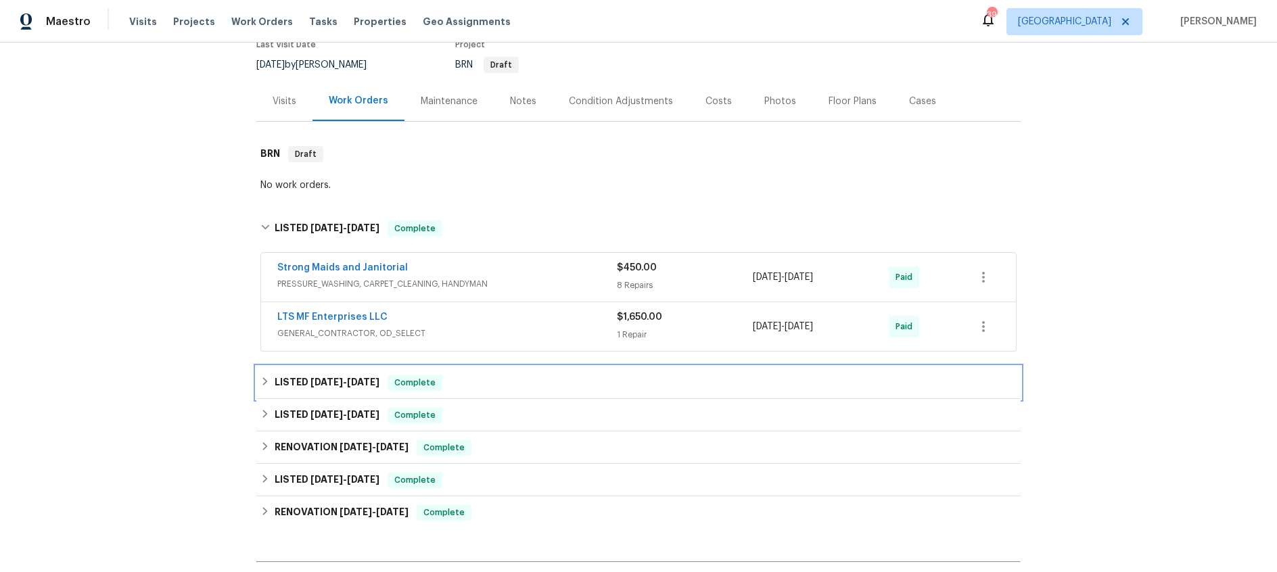
click at [335, 383] on span "[DATE]" at bounding box center [327, 381] width 32 height 9
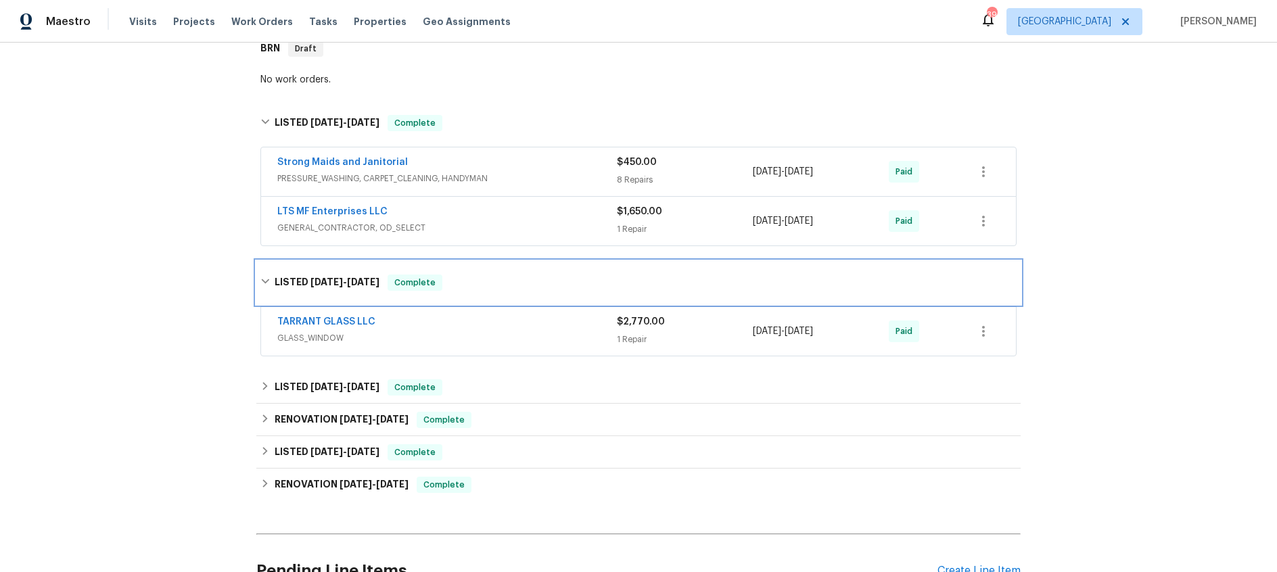
scroll to position [253, 0]
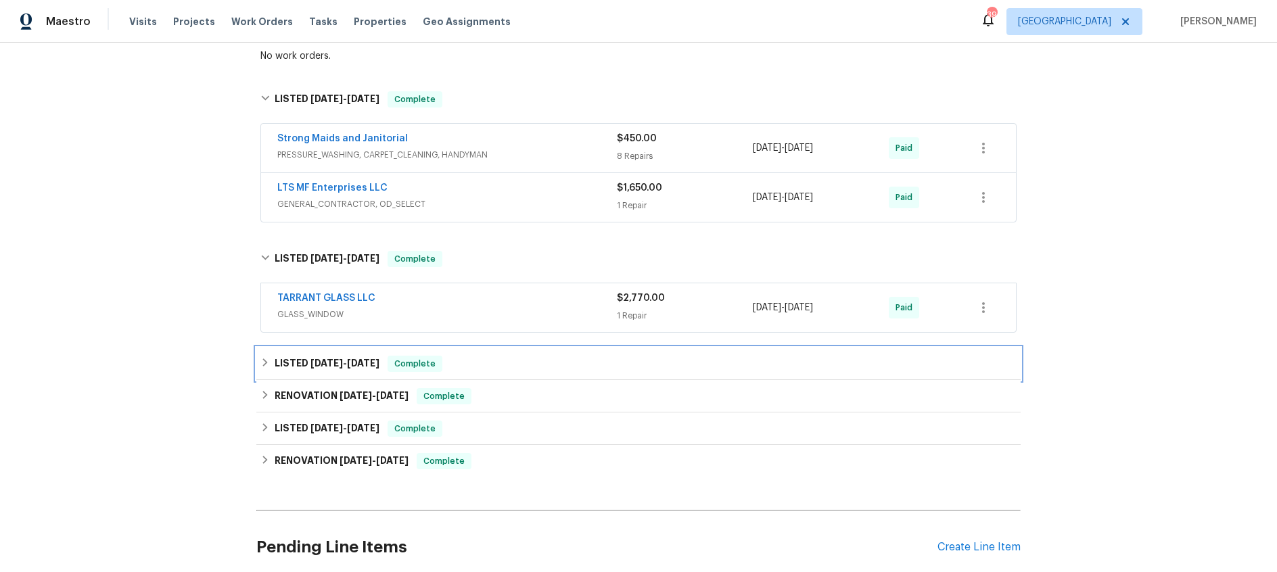
click at [317, 364] on span "4/25/25" at bounding box center [327, 363] width 32 height 9
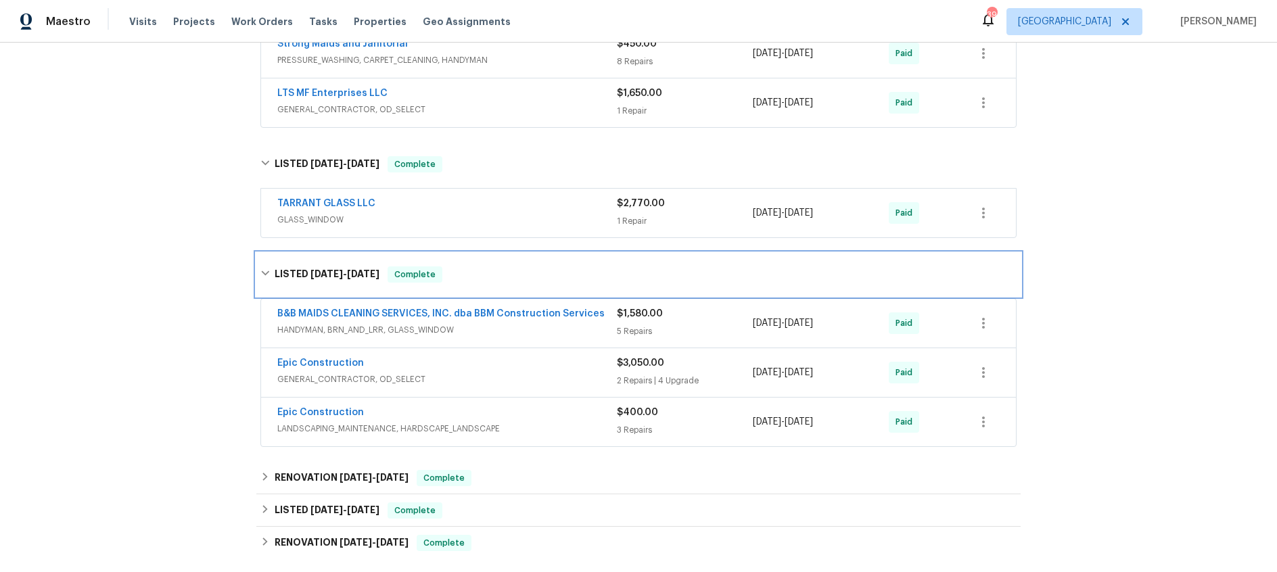
scroll to position [350, 0]
click at [455, 208] on div "TARRANT GLASS LLC" at bounding box center [447, 203] width 340 height 16
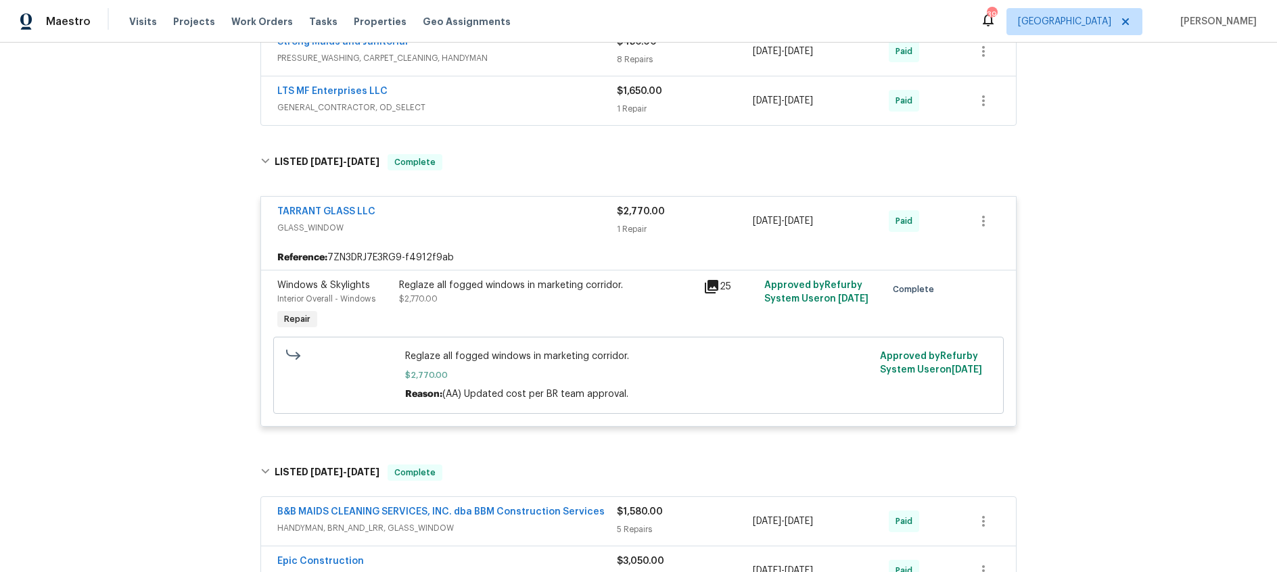
click at [455, 213] on div "TARRANT GLASS LLC" at bounding box center [447, 213] width 340 height 16
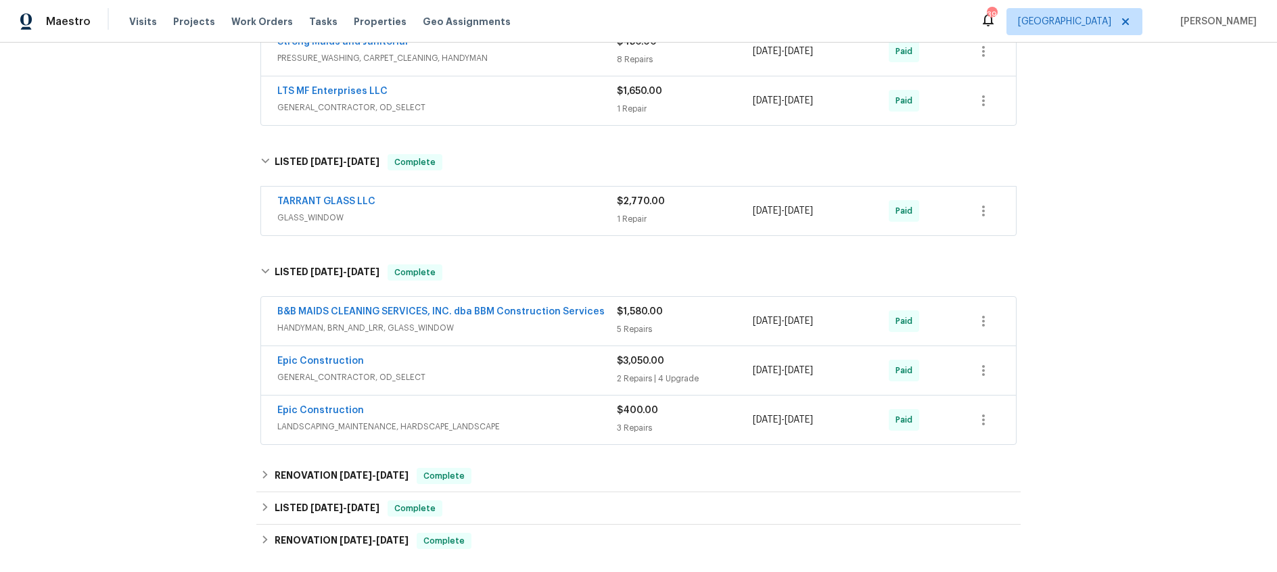
click at [520, 367] on div "Epic Construction" at bounding box center [447, 362] width 340 height 16
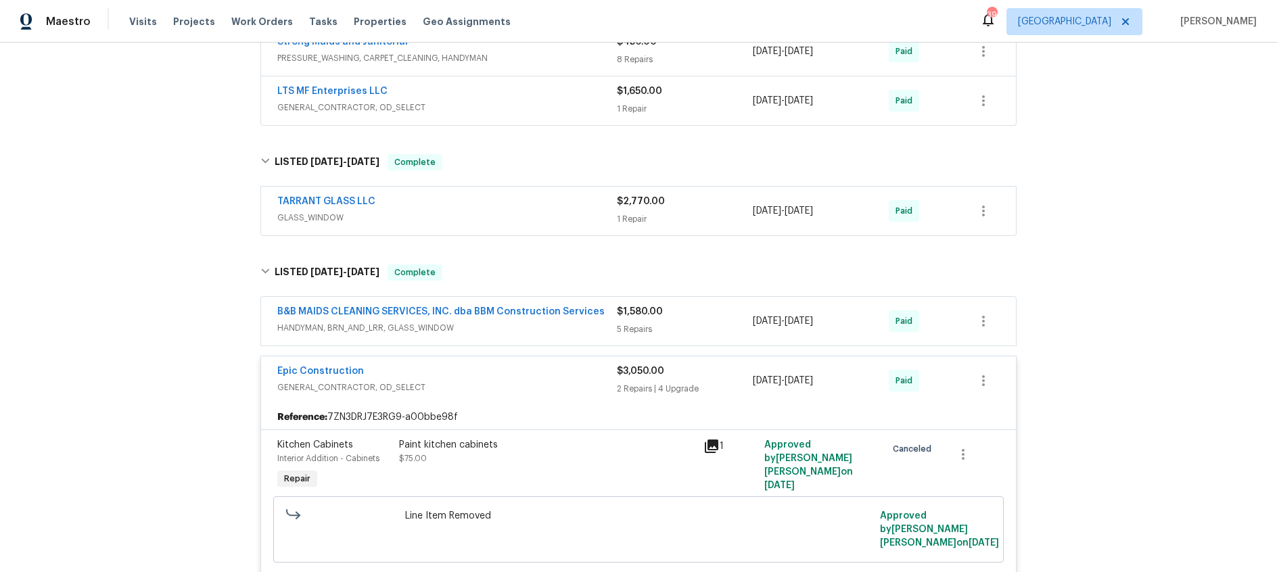
click at [518, 372] on div "Epic Construction" at bounding box center [447, 373] width 340 height 16
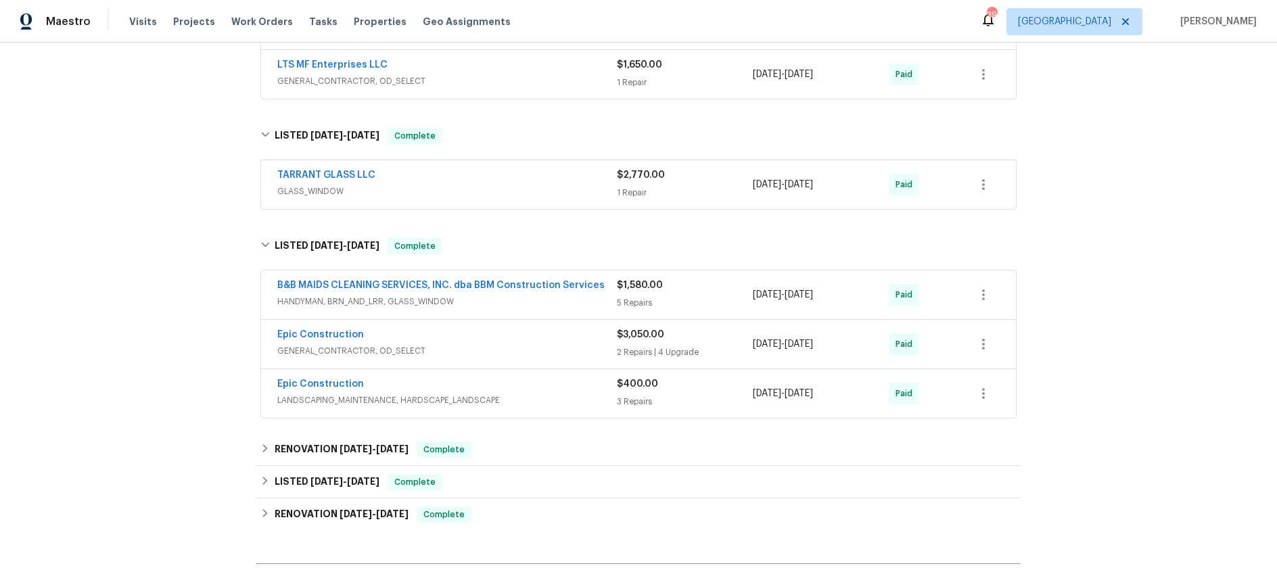
scroll to position [287, 0]
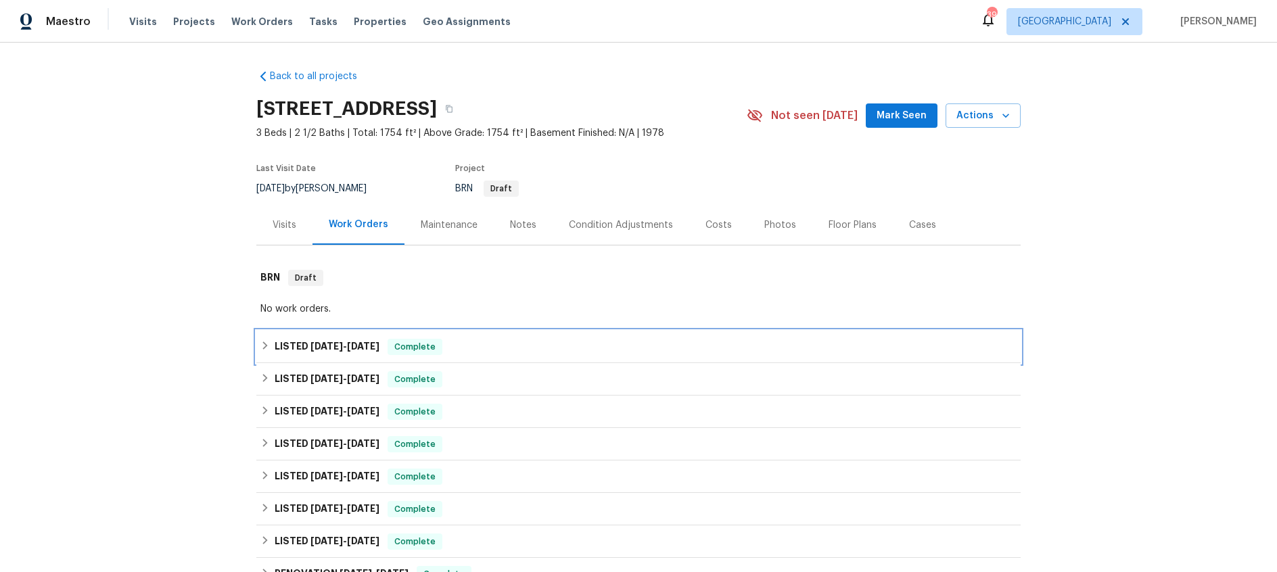
click at [346, 348] on span "[DATE] - [DATE]" at bounding box center [345, 346] width 69 height 9
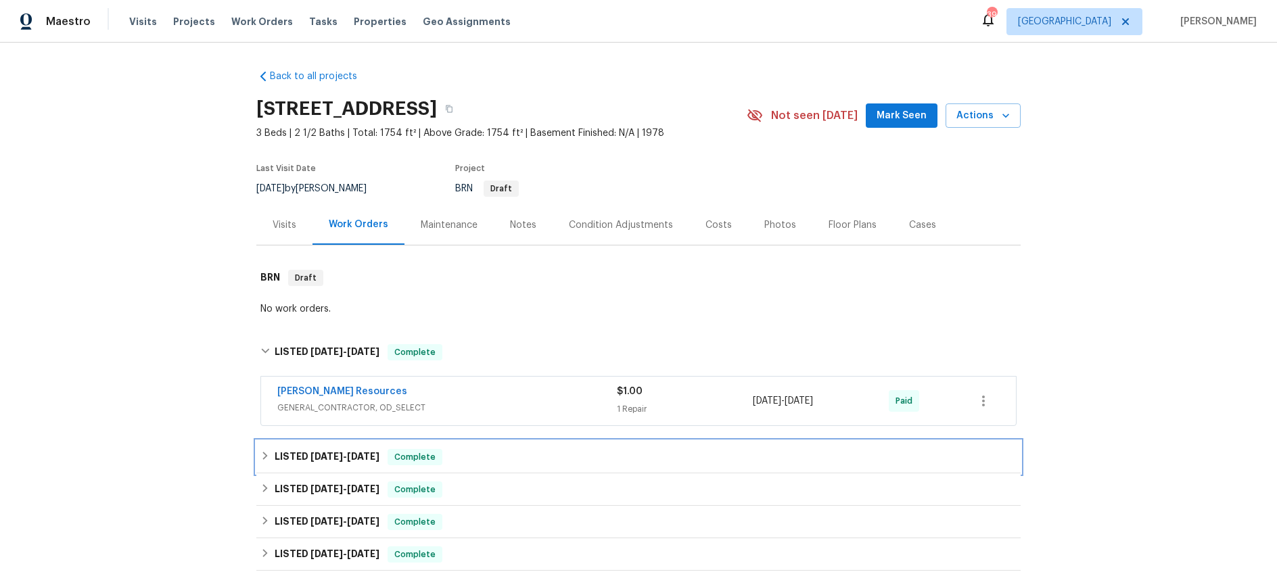
click at [341, 462] on h6 "LISTED [DATE] - [DATE]" at bounding box center [327, 457] width 105 height 16
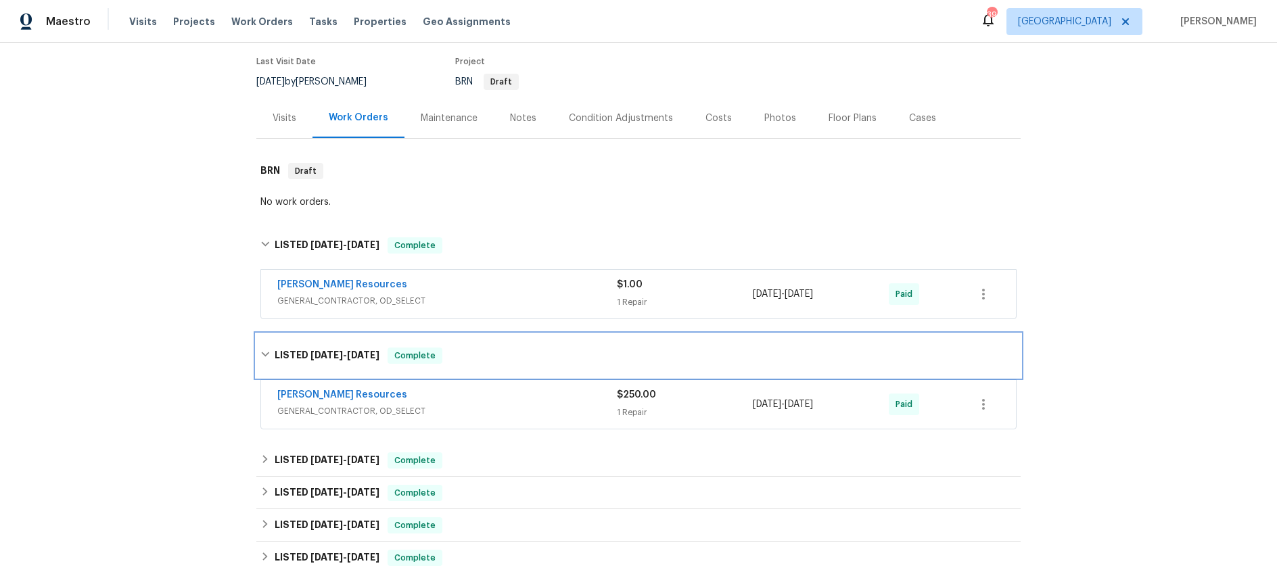
scroll to position [139, 0]
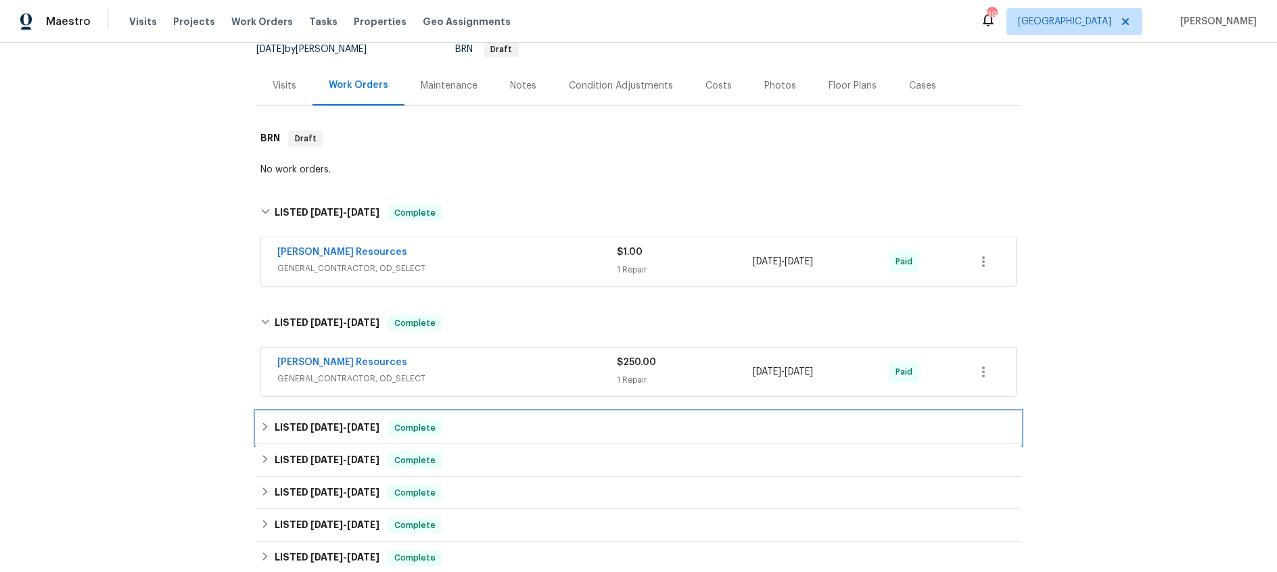
click at [325, 425] on span "[DATE]" at bounding box center [327, 427] width 32 height 9
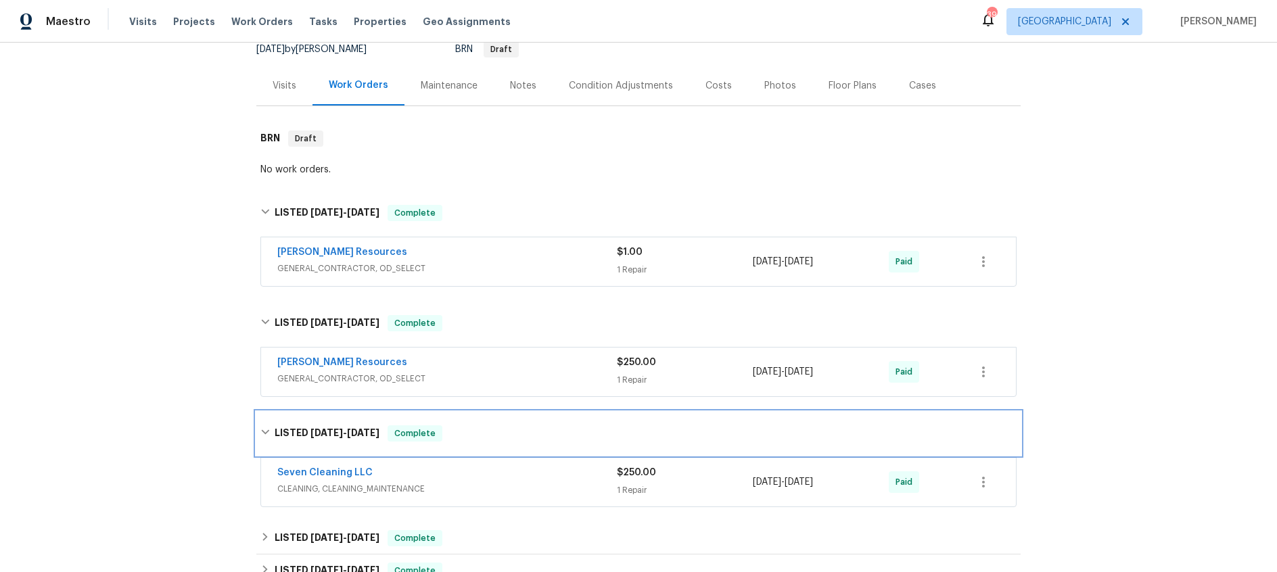
scroll to position [295, 0]
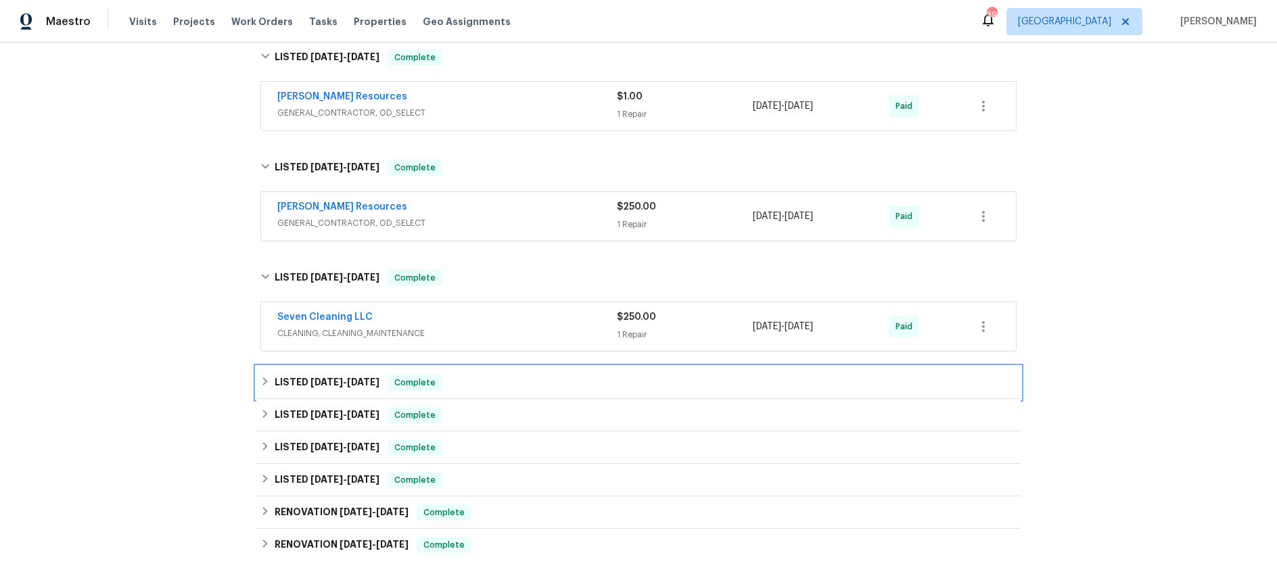
click at [329, 376] on h6 "LISTED [DATE] - [DATE]" at bounding box center [327, 383] width 105 height 16
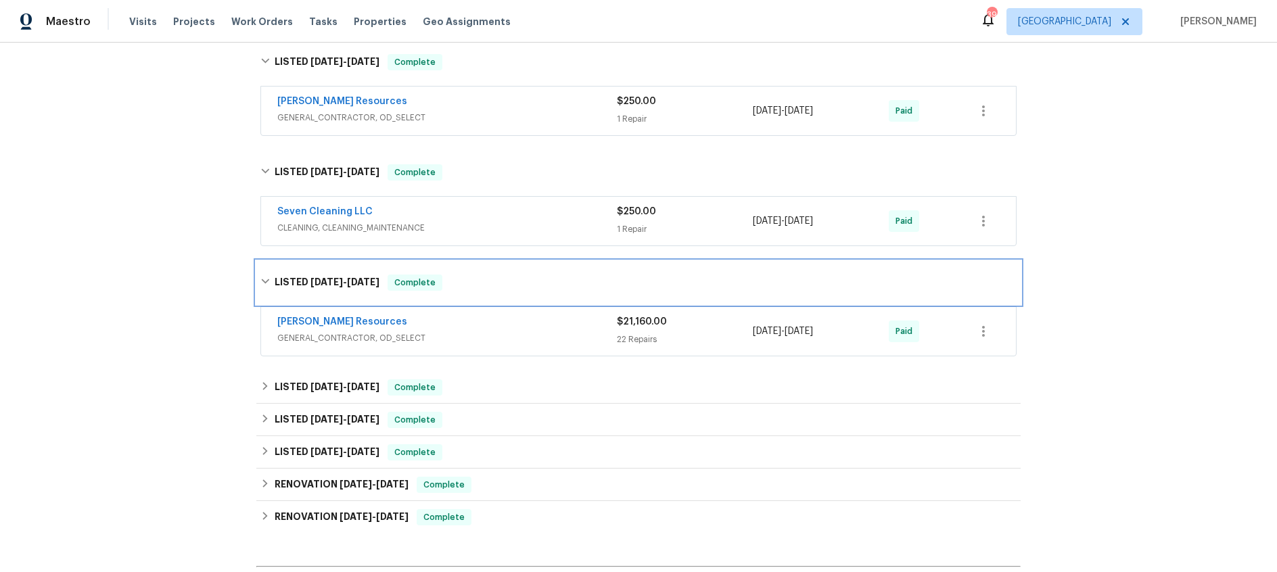
scroll to position [410, 0]
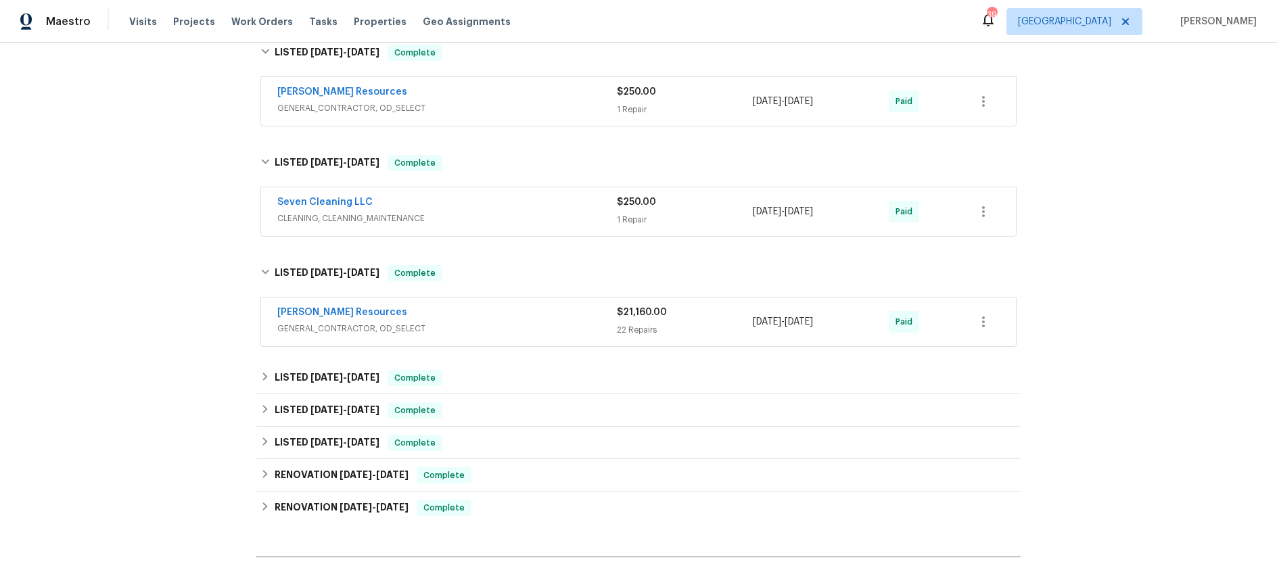
click at [502, 318] on div "[PERSON_NAME] Resources" at bounding box center [447, 314] width 340 height 16
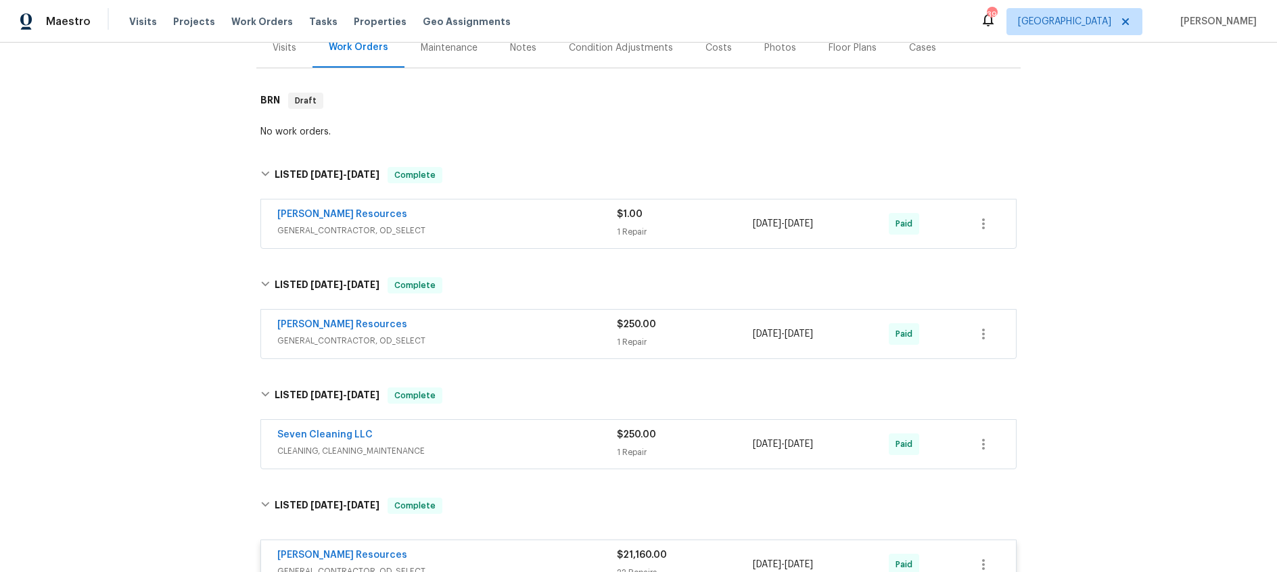
scroll to position [0, 0]
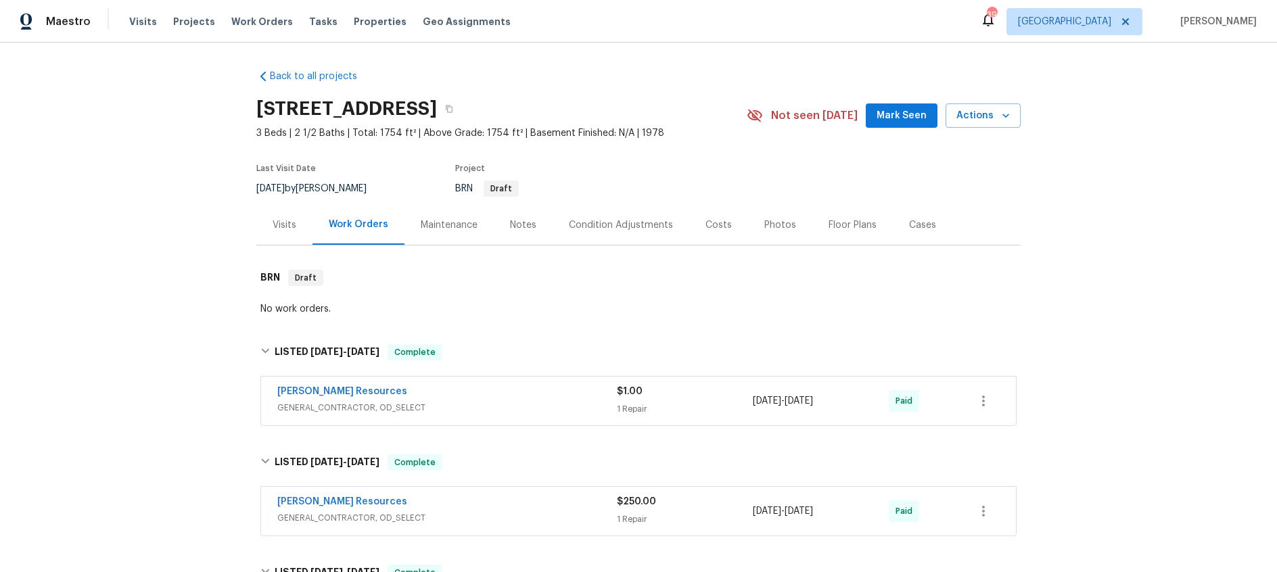
click at [284, 225] on div "Visits" at bounding box center [285, 226] width 24 height 14
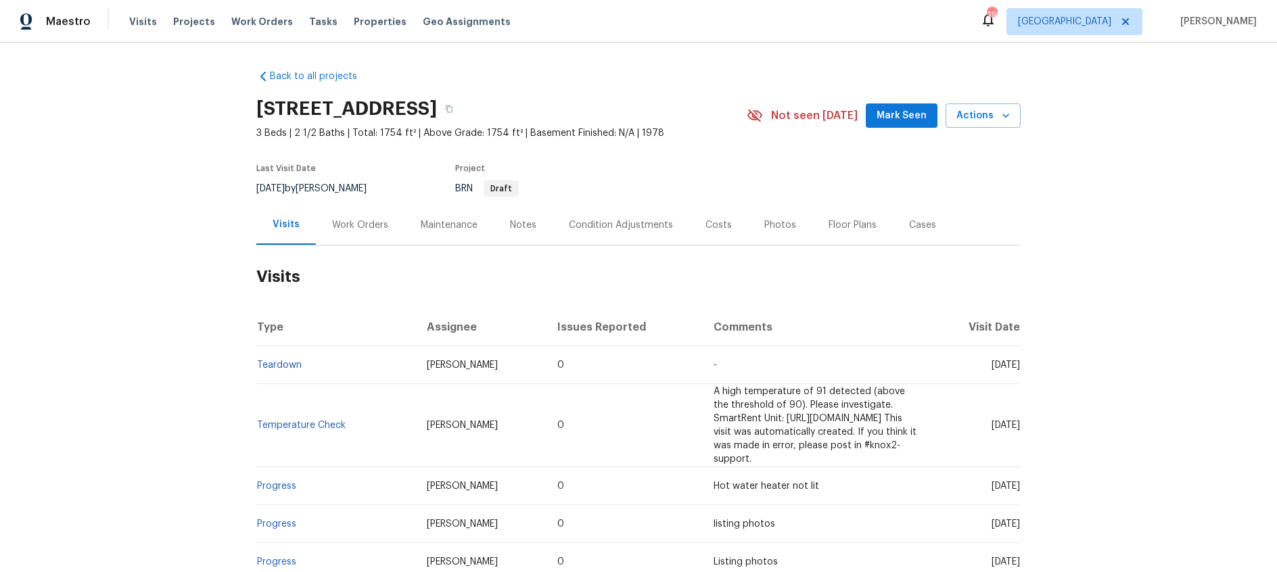
click at [354, 224] on div "Work Orders" at bounding box center [360, 226] width 56 height 14
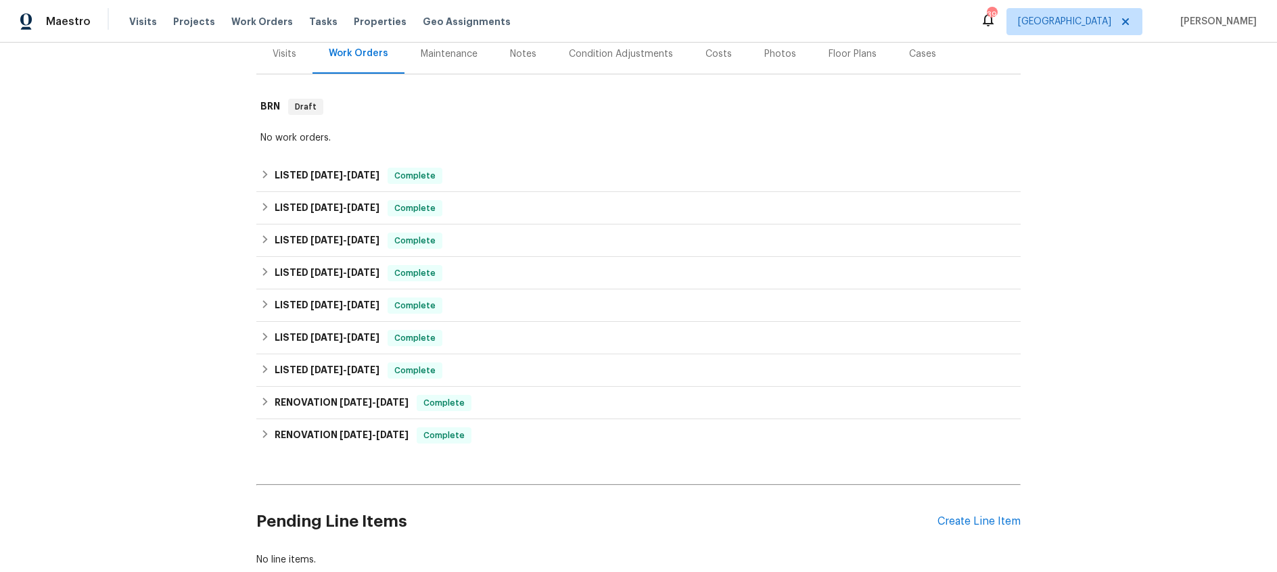
scroll to position [175, 0]
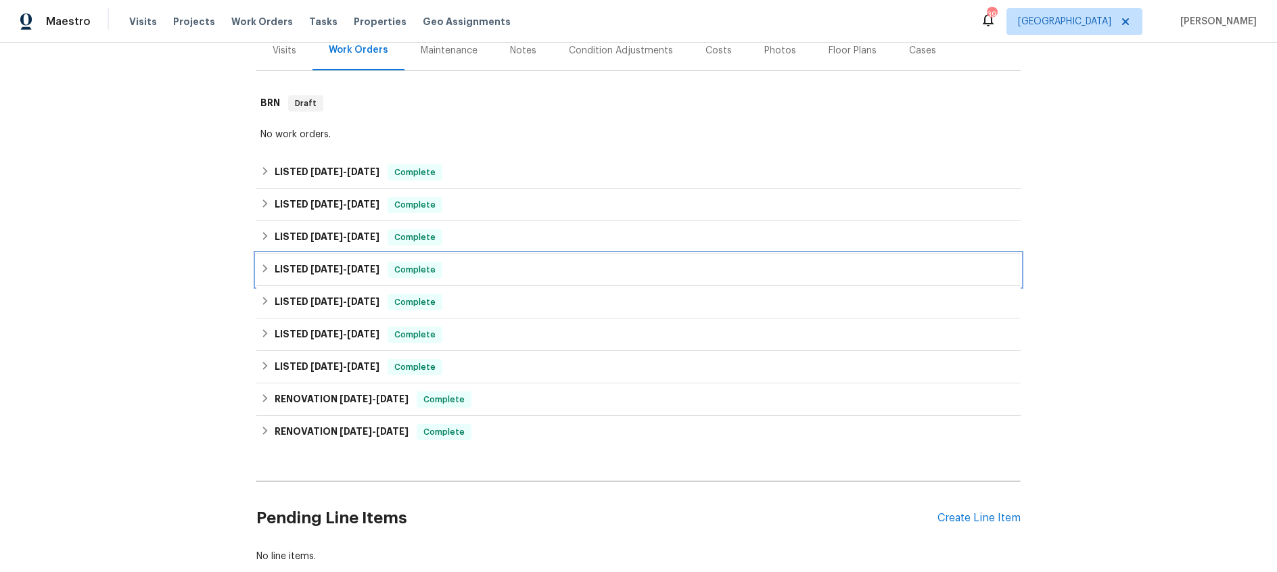
click at [329, 265] on span "[DATE]" at bounding box center [327, 269] width 32 height 9
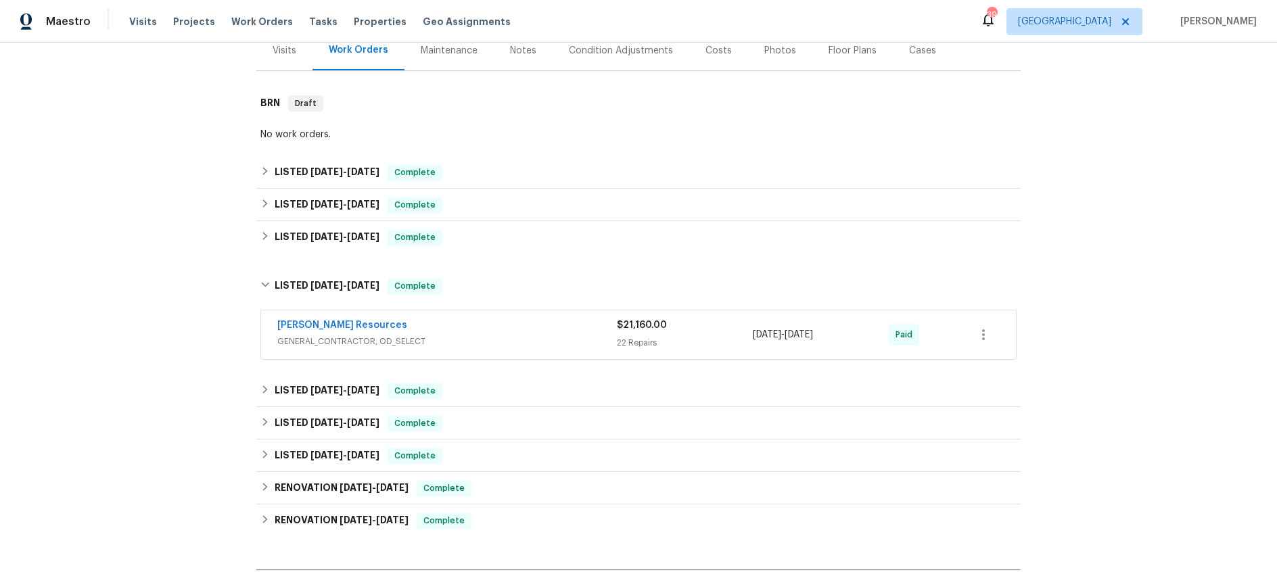
click at [478, 334] on div "[PERSON_NAME] Resources" at bounding box center [447, 327] width 340 height 16
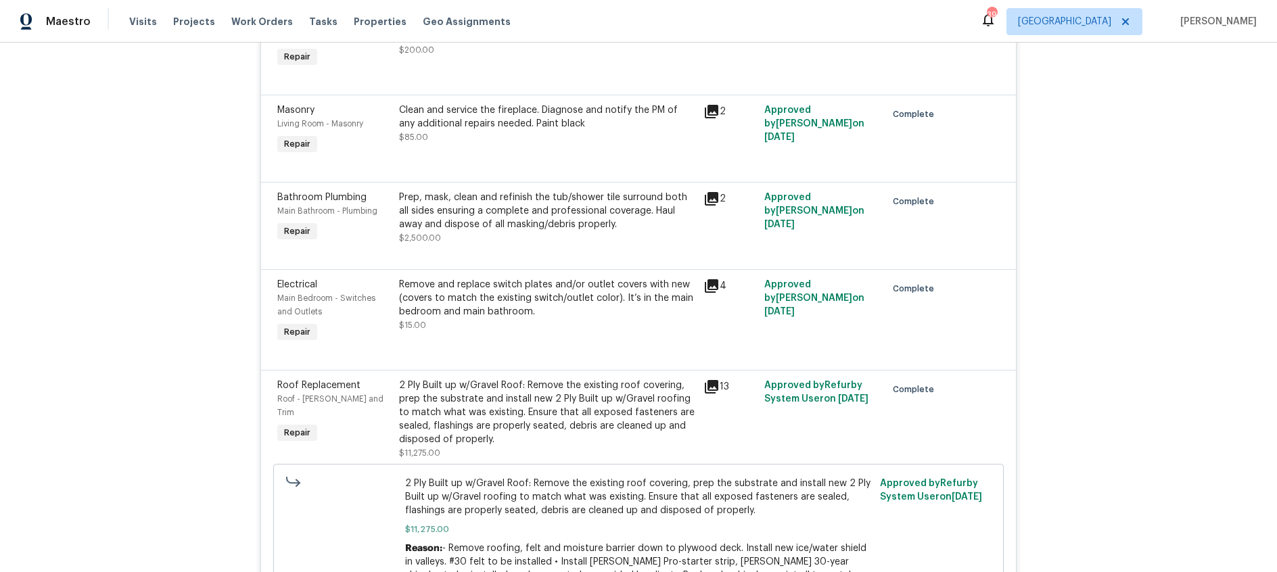
scroll to position [2797, 0]
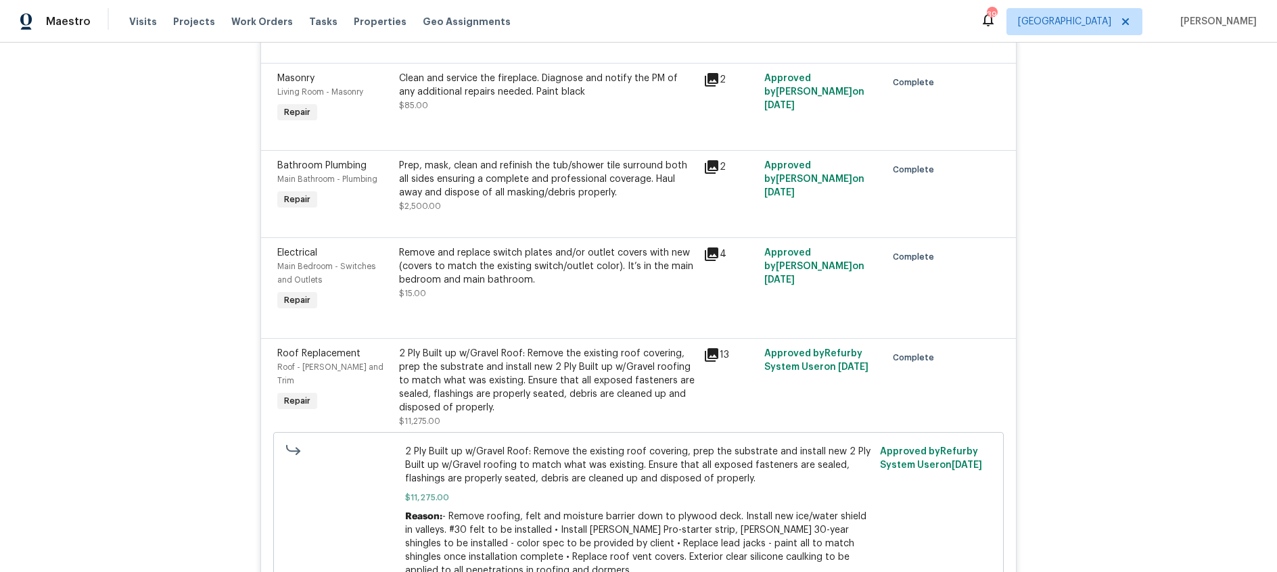
click at [710, 168] on icon at bounding box center [712, 167] width 14 height 14
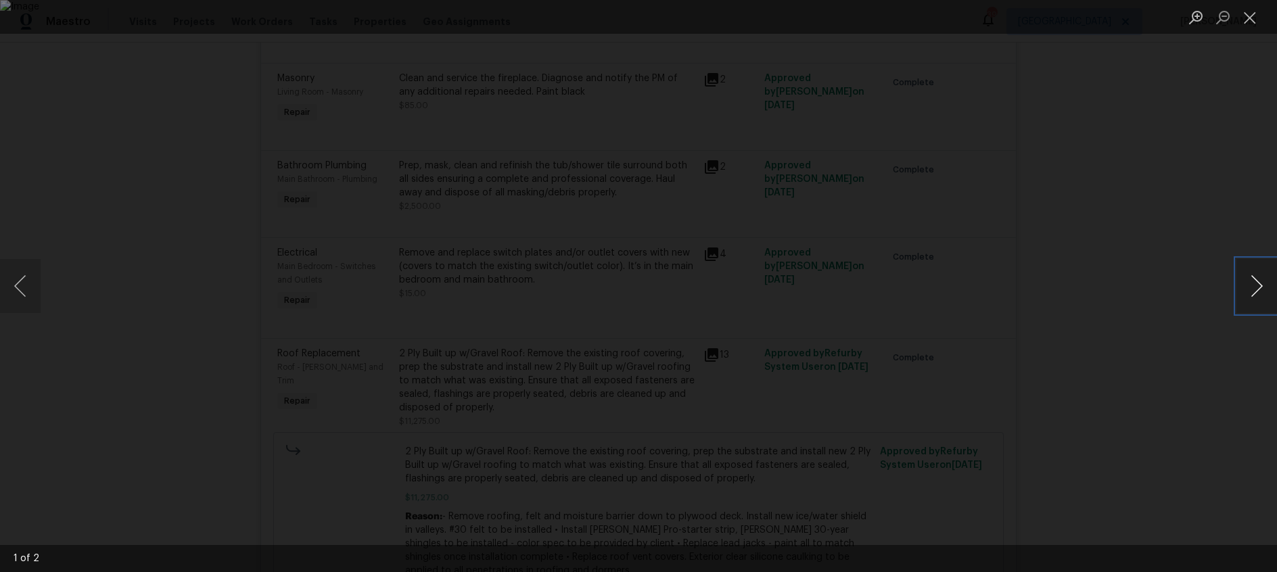
click at [1248, 294] on button "Next image" at bounding box center [1257, 286] width 41 height 54
click at [1254, 20] on button "Close lightbox" at bounding box center [1250, 17] width 27 height 24
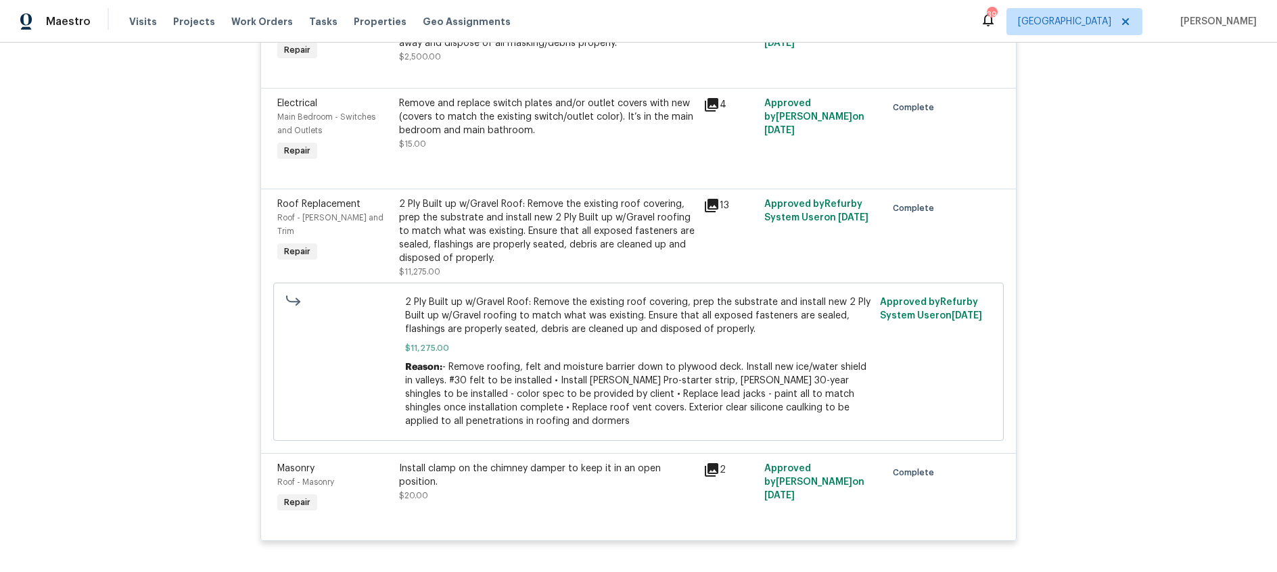
scroll to position [2948, 0]
click at [718, 201] on icon at bounding box center [712, 204] width 16 height 16
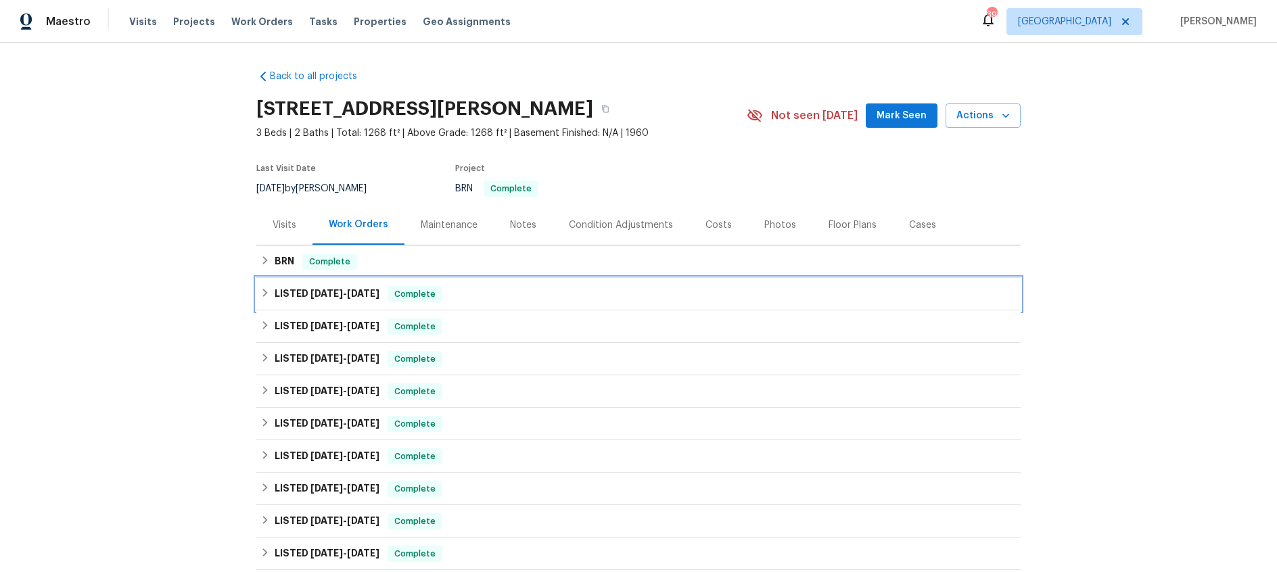
click at [343, 296] on span "[DATE]" at bounding box center [327, 293] width 32 height 9
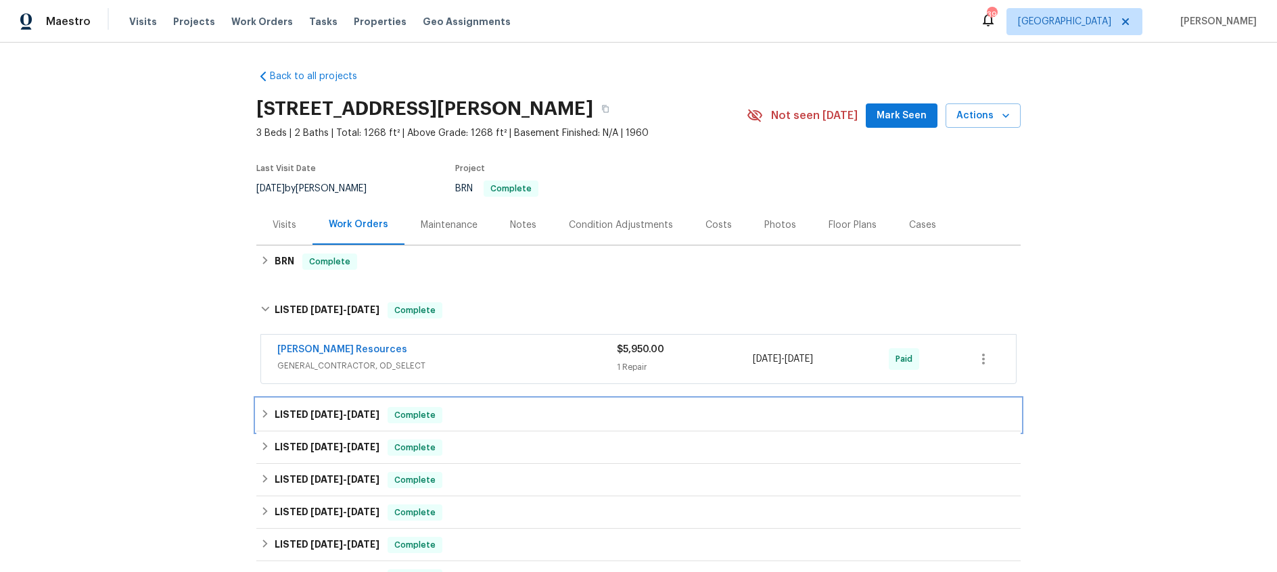
click at [361, 410] on span "[DATE]" at bounding box center [363, 414] width 32 height 9
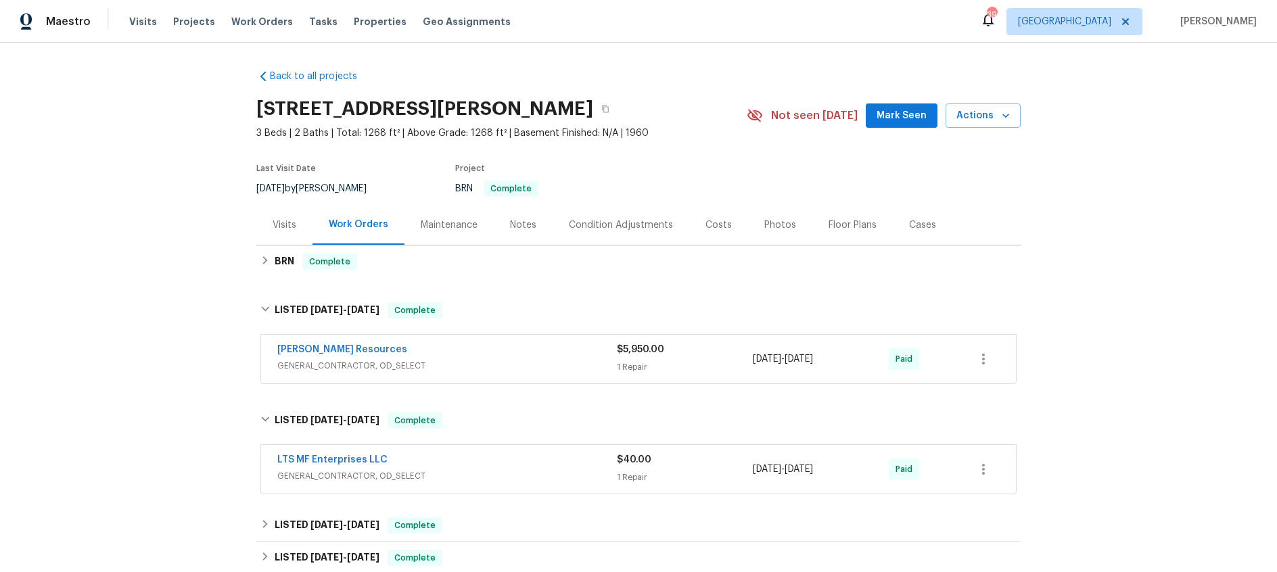
click at [512, 357] on div "[PERSON_NAME] Resources" at bounding box center [447, 351] width 340 height 16
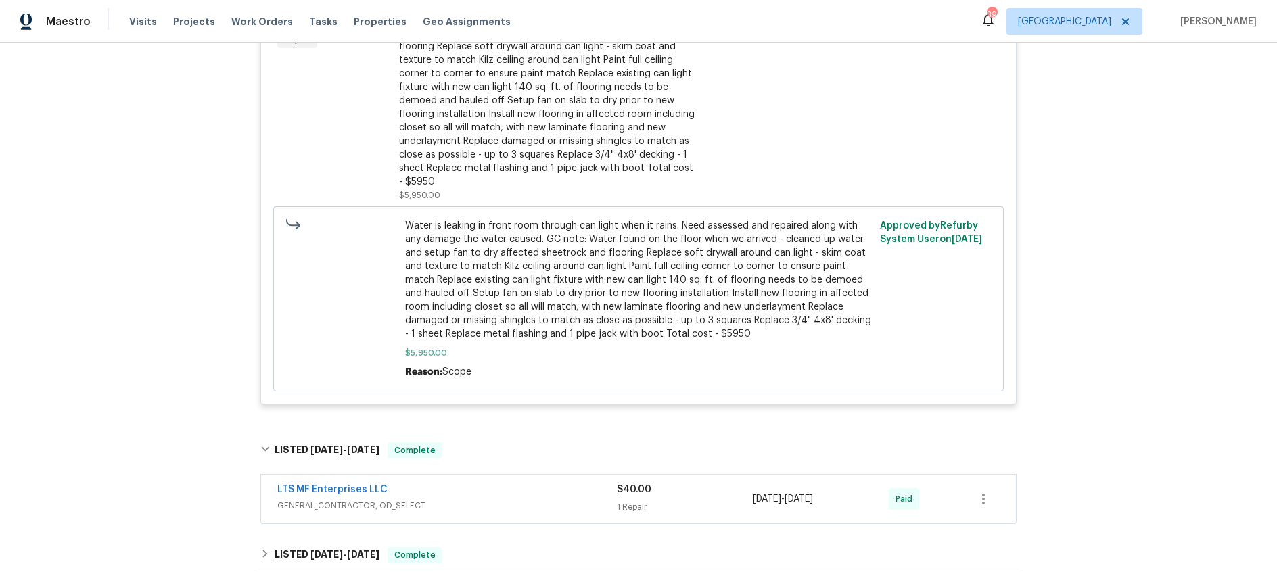
scroll to position [616, 0]
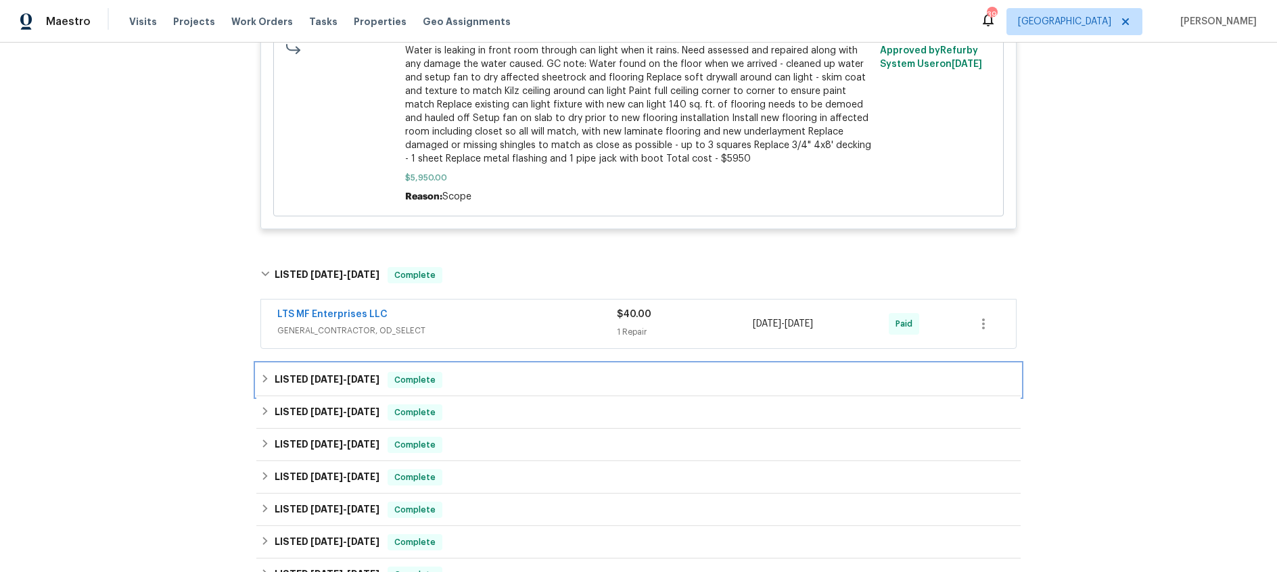
click at [313, 382] on span "[DATE]" at bounding box center [327, 379] width 32 height 9
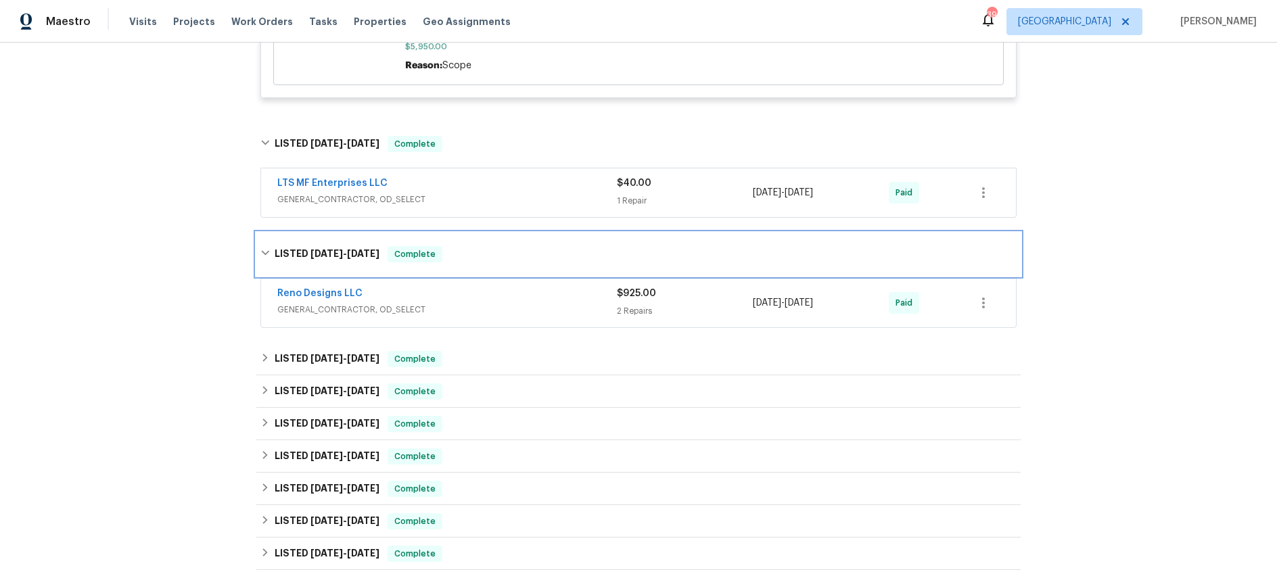
scroll to position [761, 0]
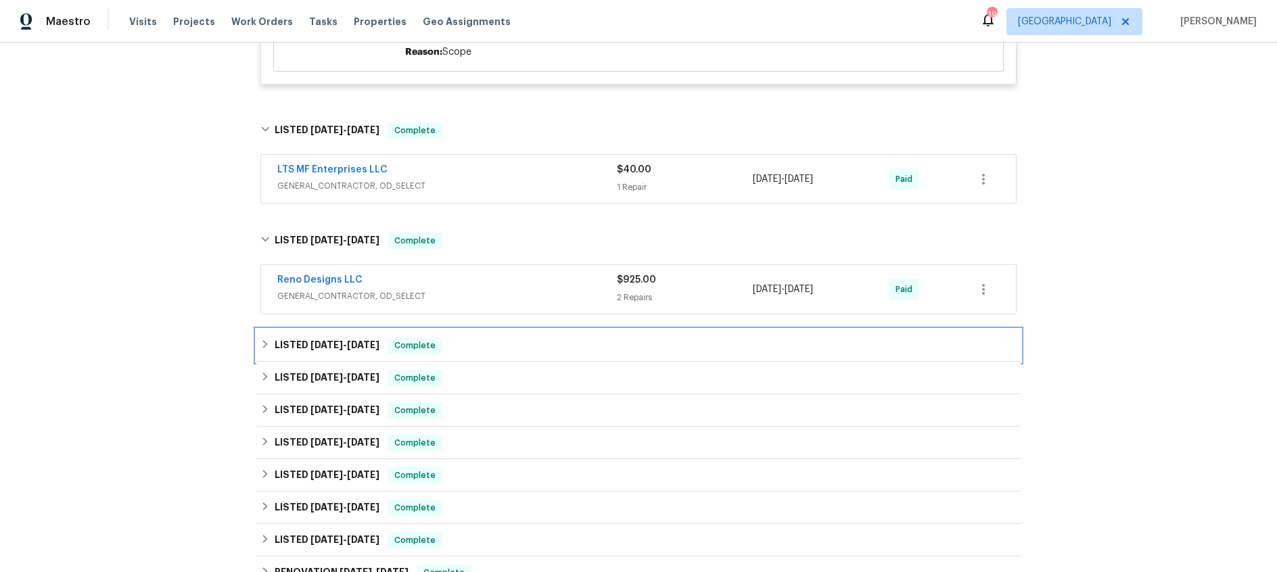
click at [321, 350] on h6 "LISTED [DATE] - [DATE]" at bounding box center [327, 346] width 105 height 16
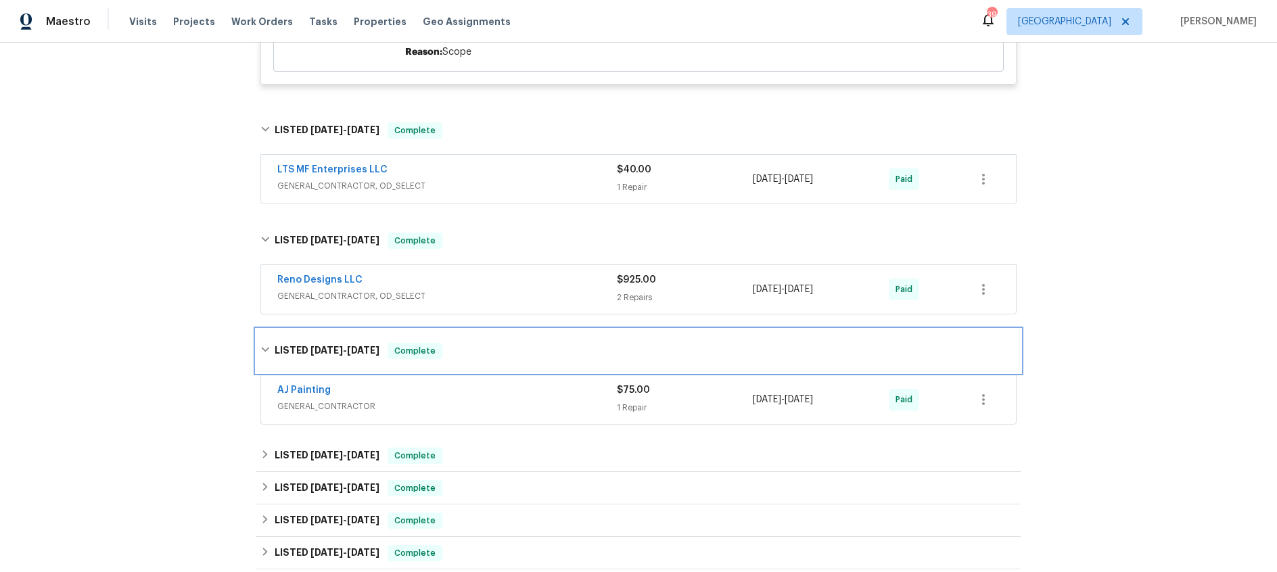
scroll to position [881, 0]
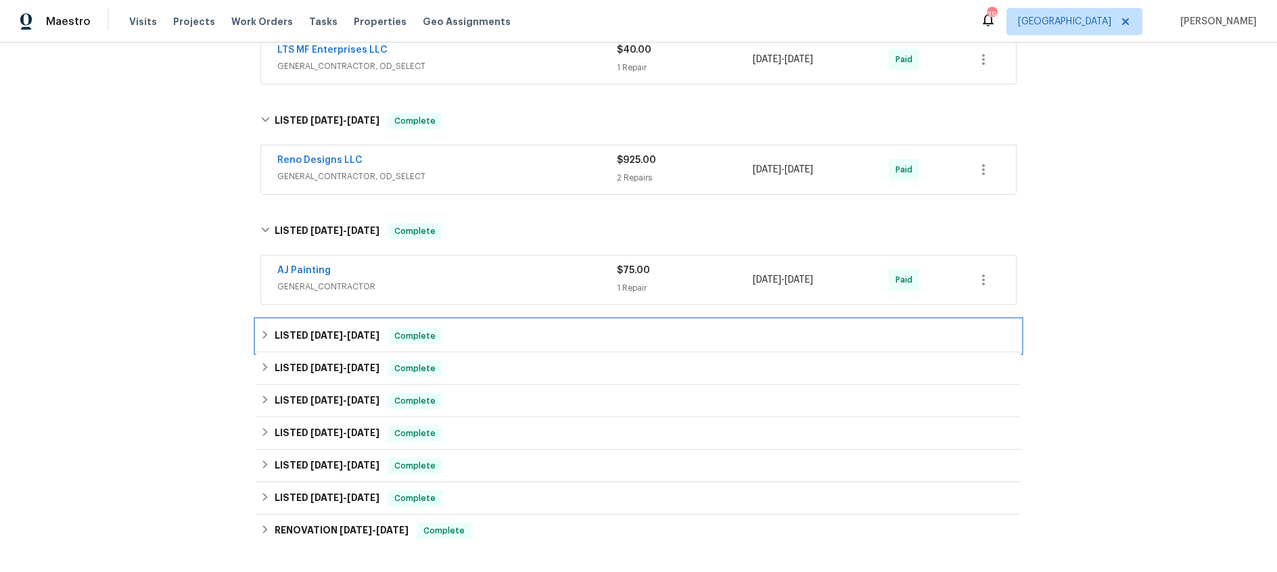
click at [321, 334] on span "[DATE]" at bounding box center [327, 335] width 32 height 9
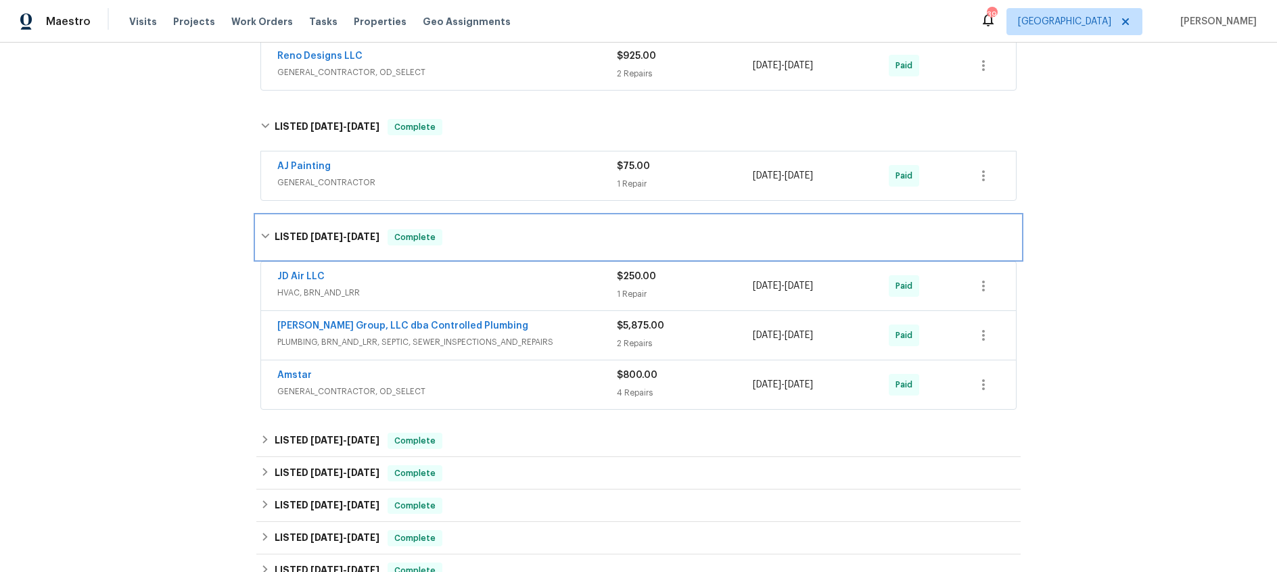
scroll to position [986, 0]
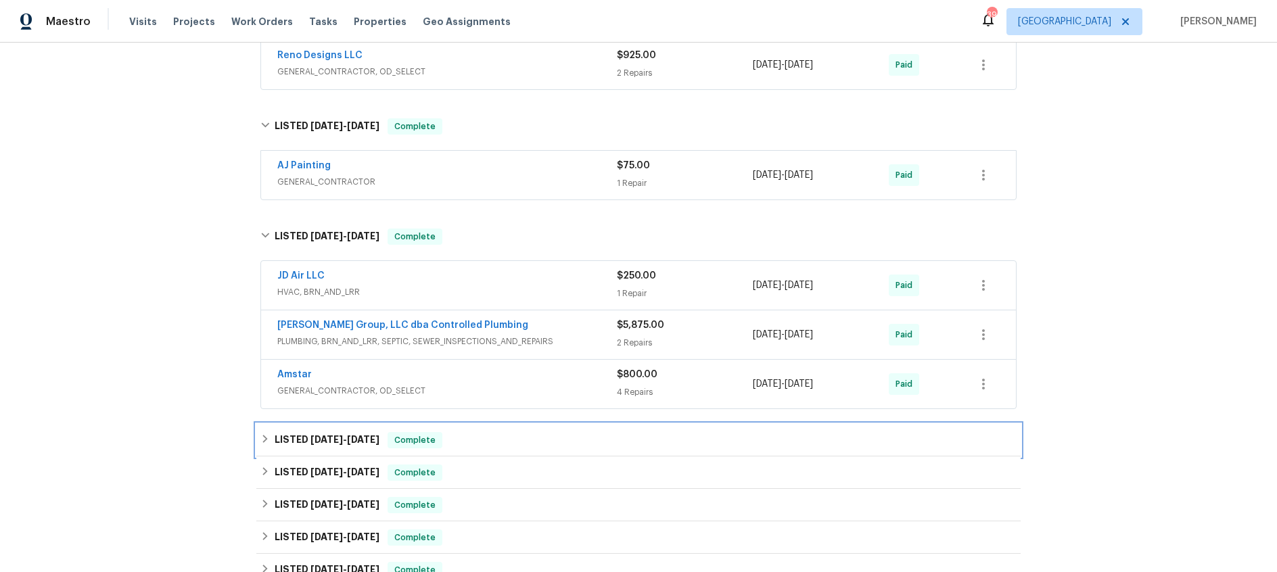
click at [326, 446] on h6 "LISTED [DATE] - [DATE]" at bounding box center [327, 440] width 105 height 16
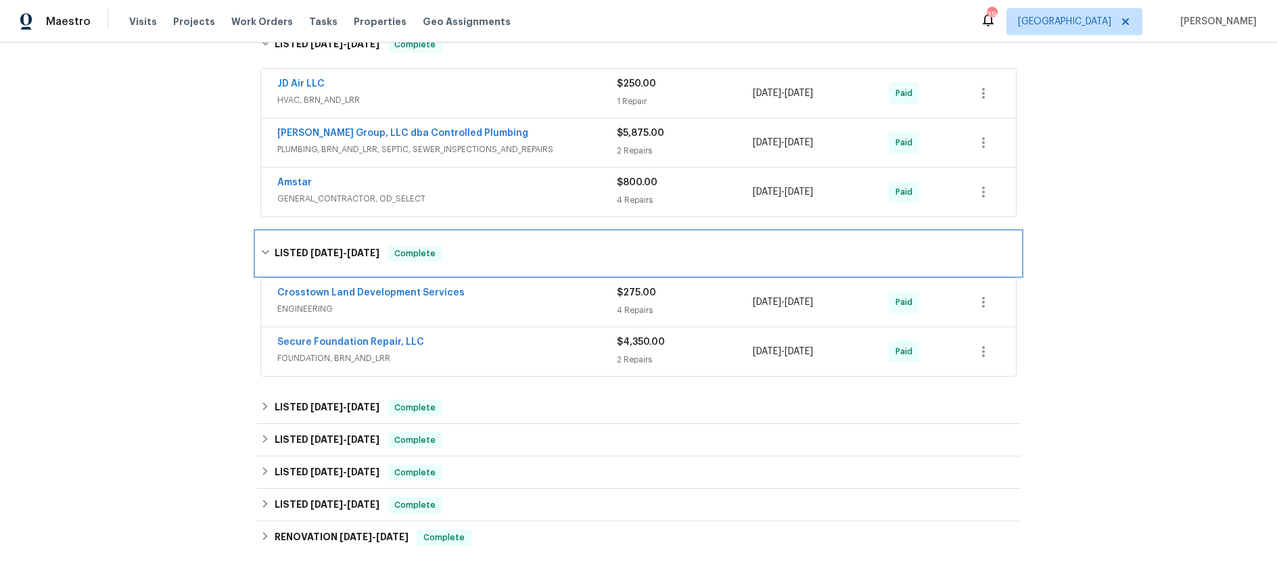
scroll to position [1180, 0]
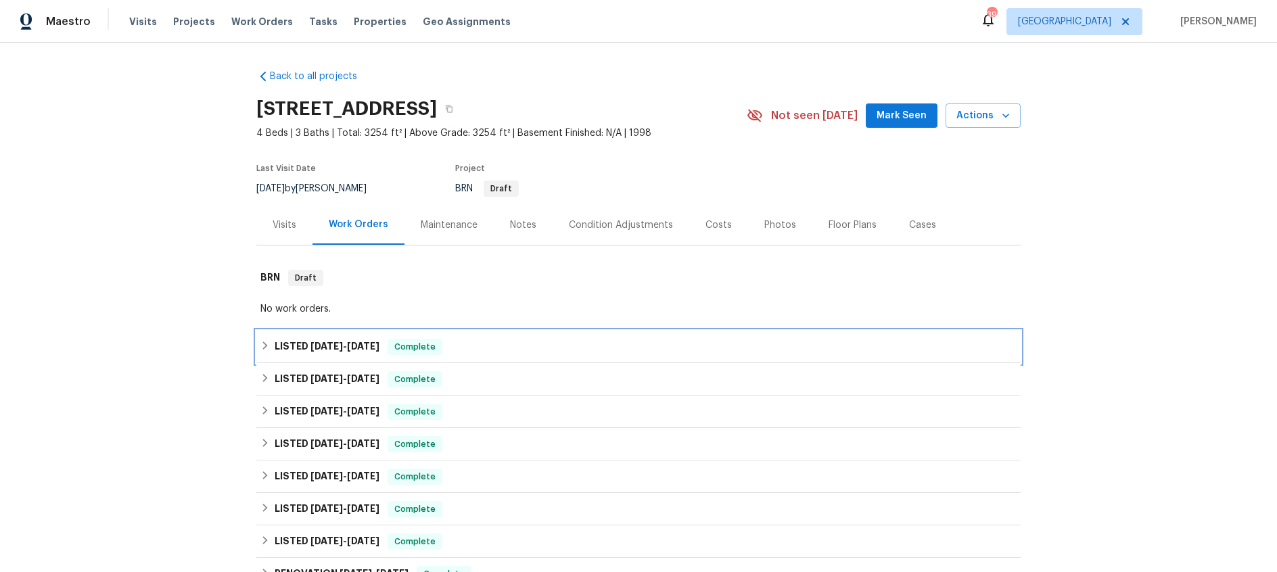
click at [365, 351] on h6 "LISTED [DATE] - [DATE]" at bounding box center [327, 347] width 105 height 16
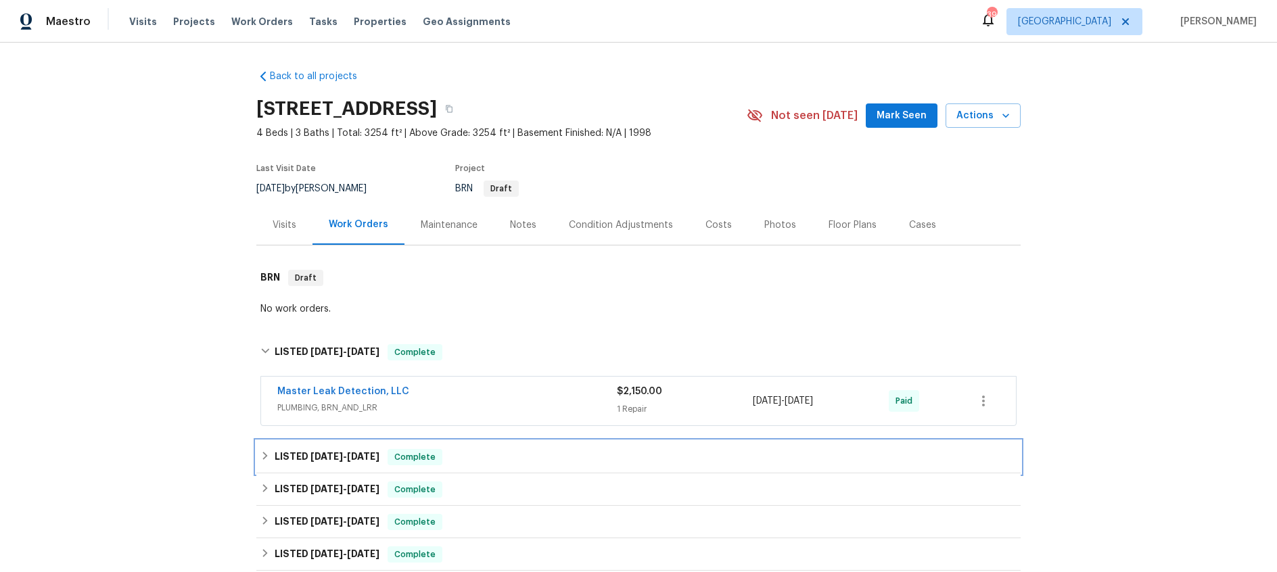
click at [341, 457] on span "[DATE]" at bounding box center [327, 456] width 32 height 9
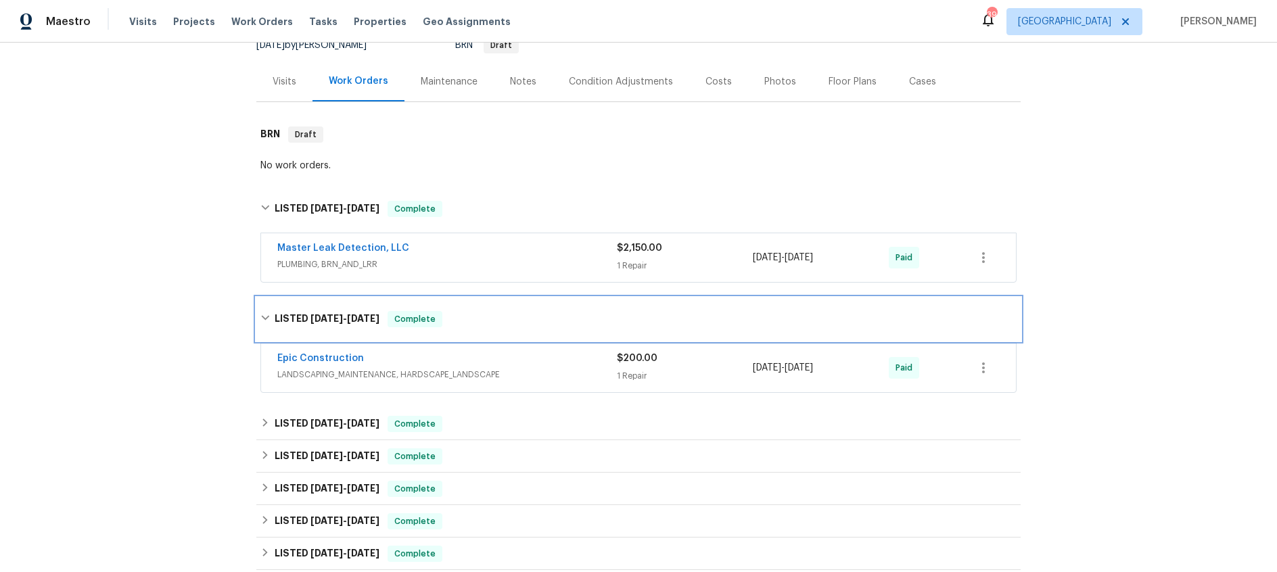
scroll to position [173, 0]
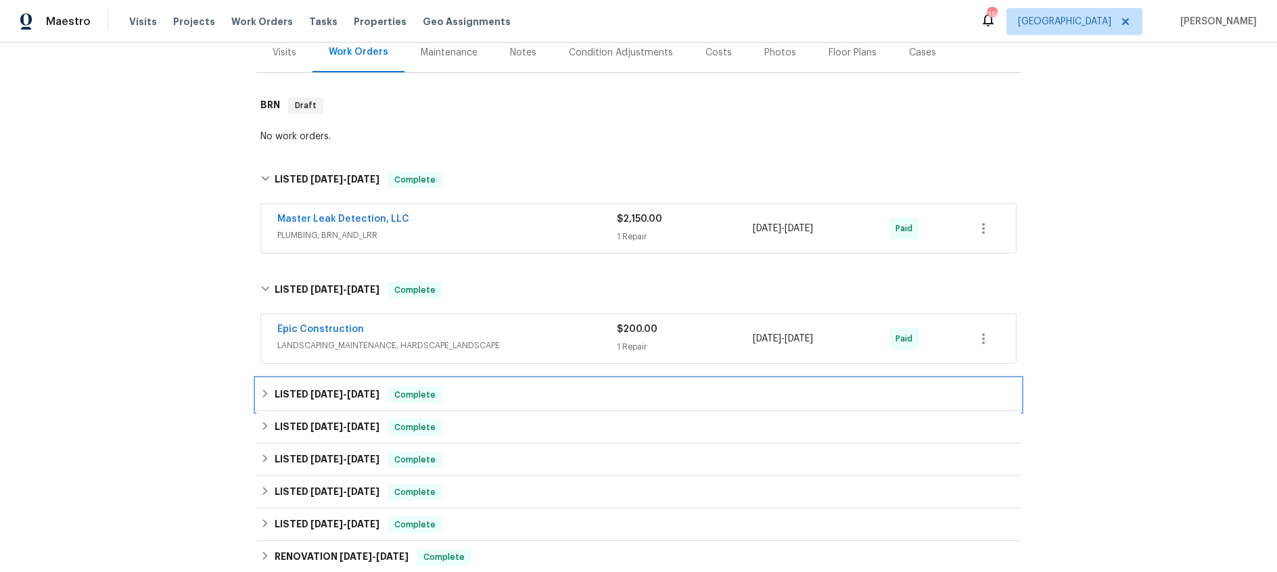
click at [325, 392] on span "8/6/25" at bounding box center [327, 394] width 32 height 9
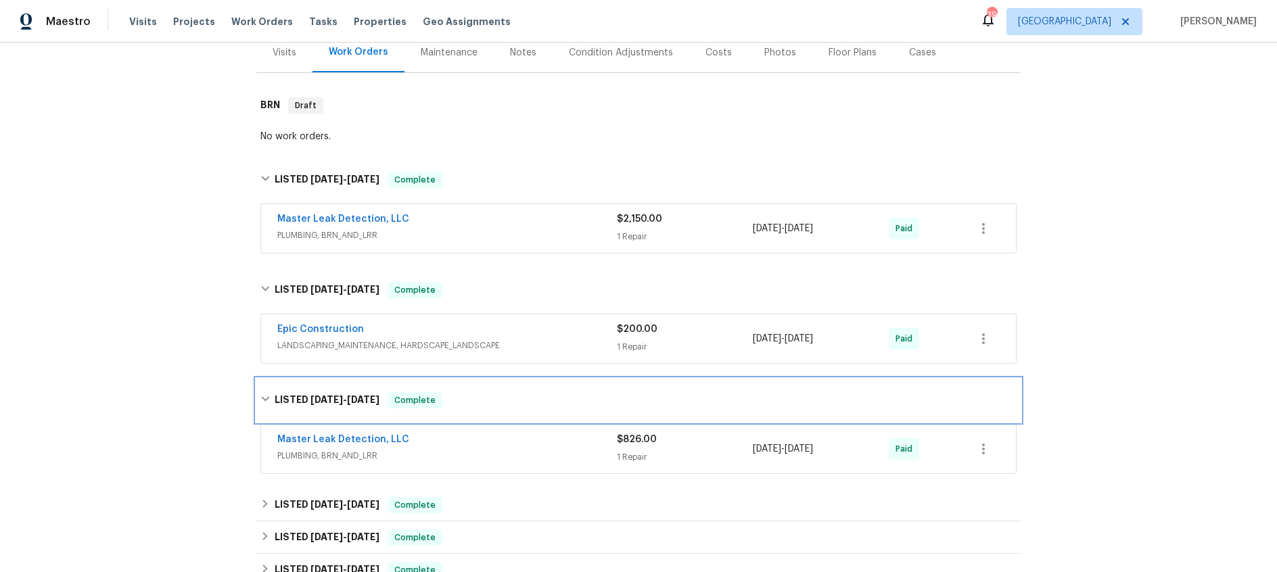
scroll to position [279, 0]
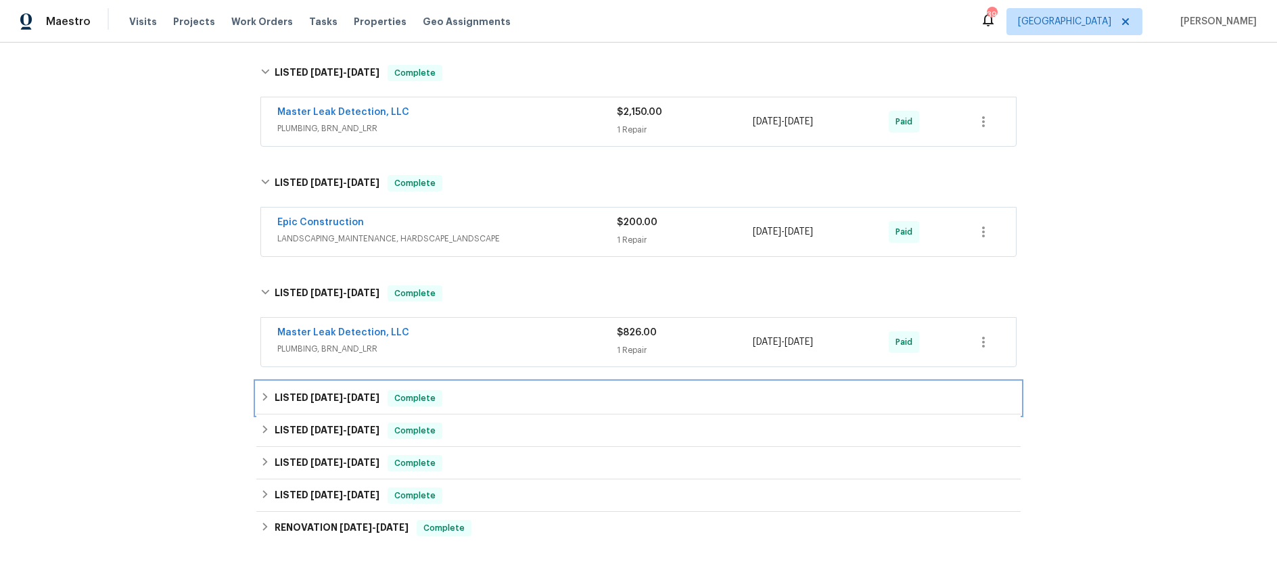
click at [340, 396] on span "7/4/25 - 7/7/25" at bounding box center [345, 397] width 69 height 9
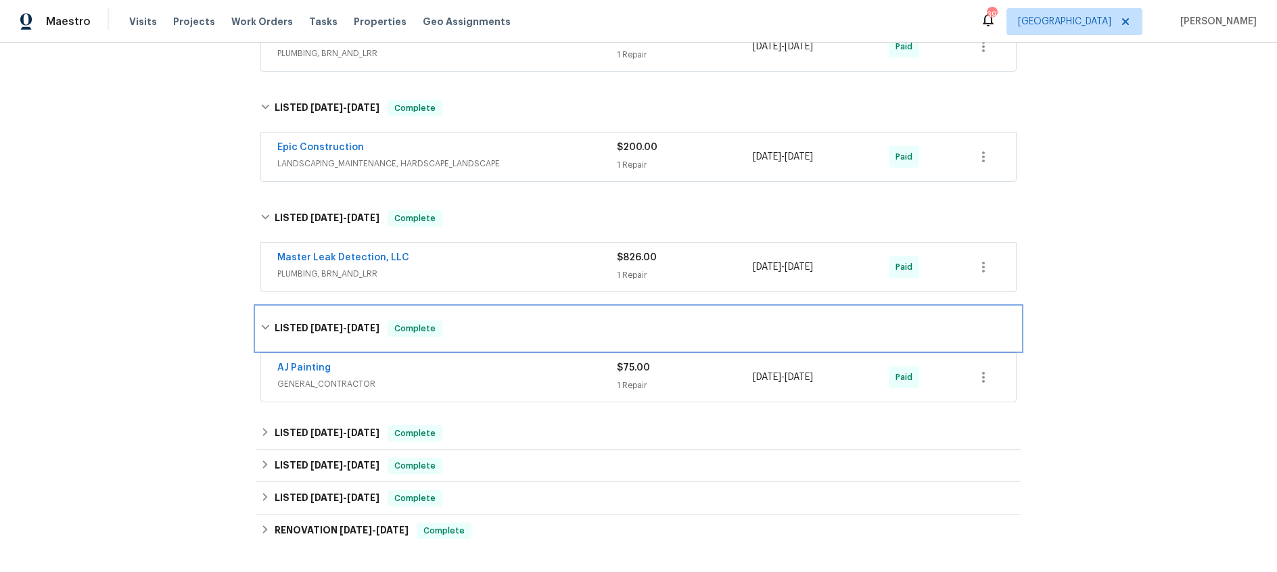
scroll to position [377, 0]
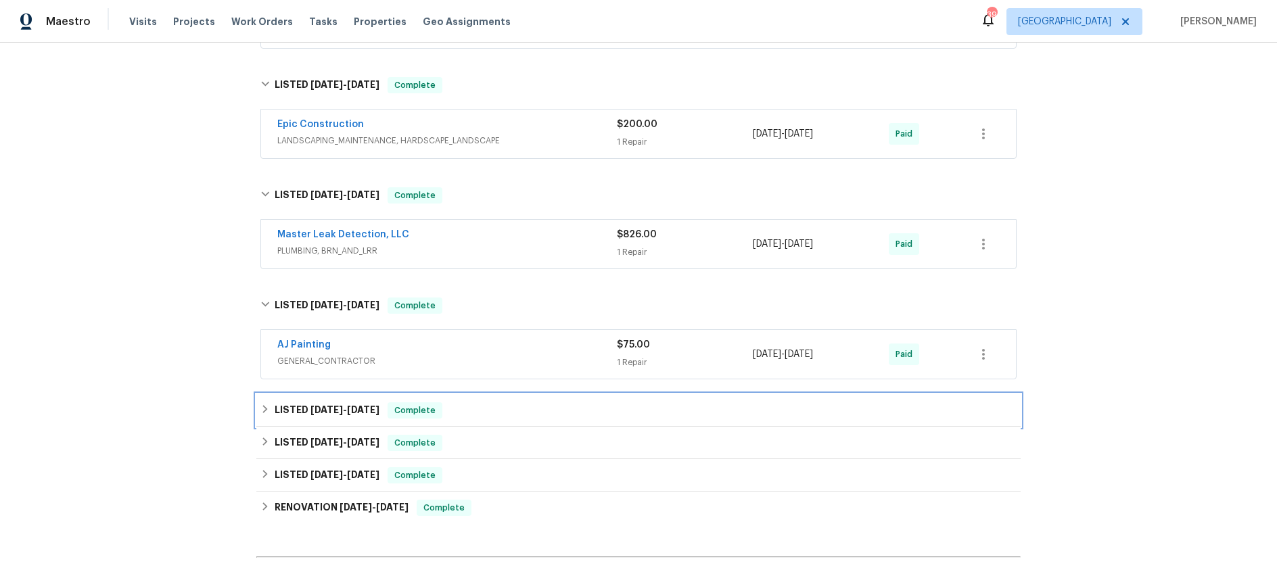
click at [338, 413] on span "6/25/25" at bounding box center [327, 409] width 32 height 9
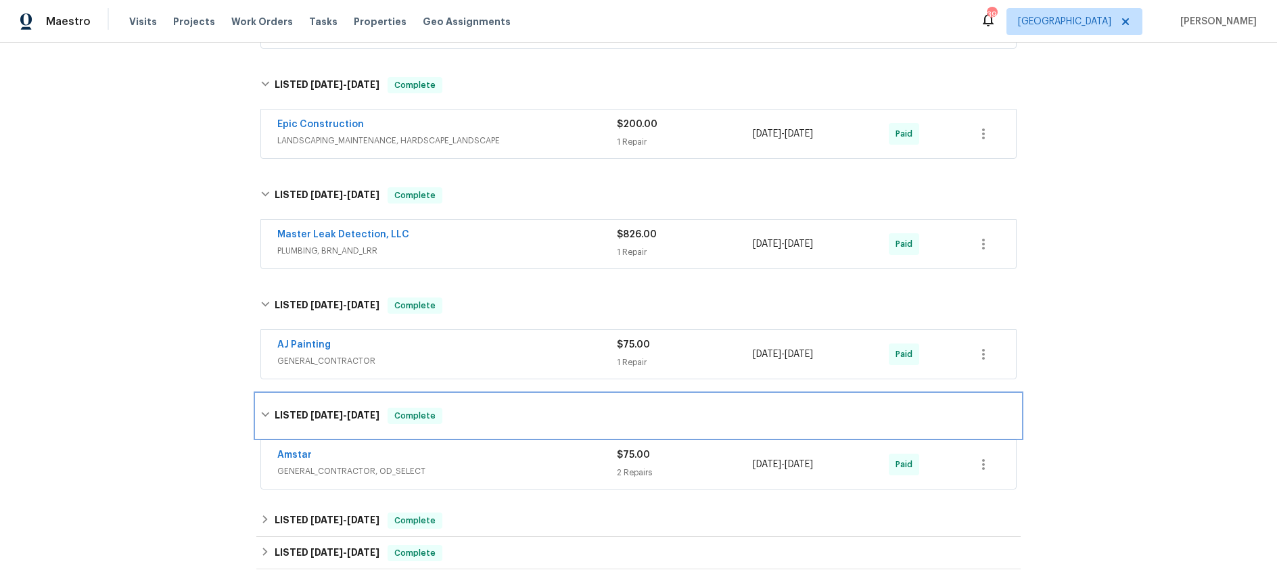
scroll to position [472, 0]
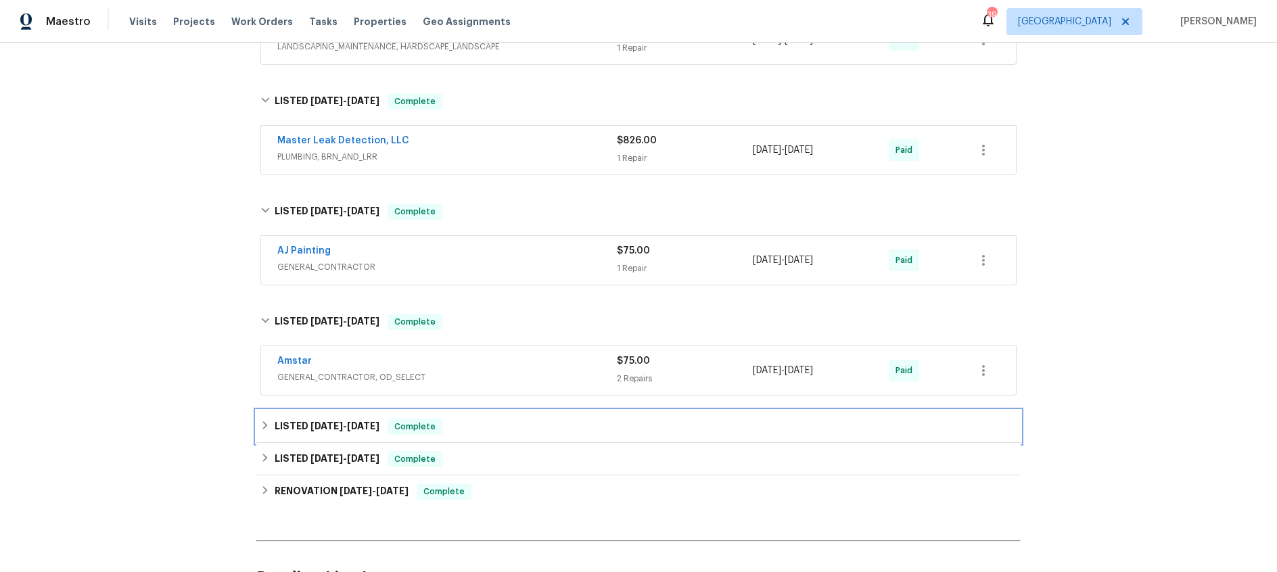
click at [338, 428] on span "6/6/25" at bounding box center [327, 425] width 32 height 9
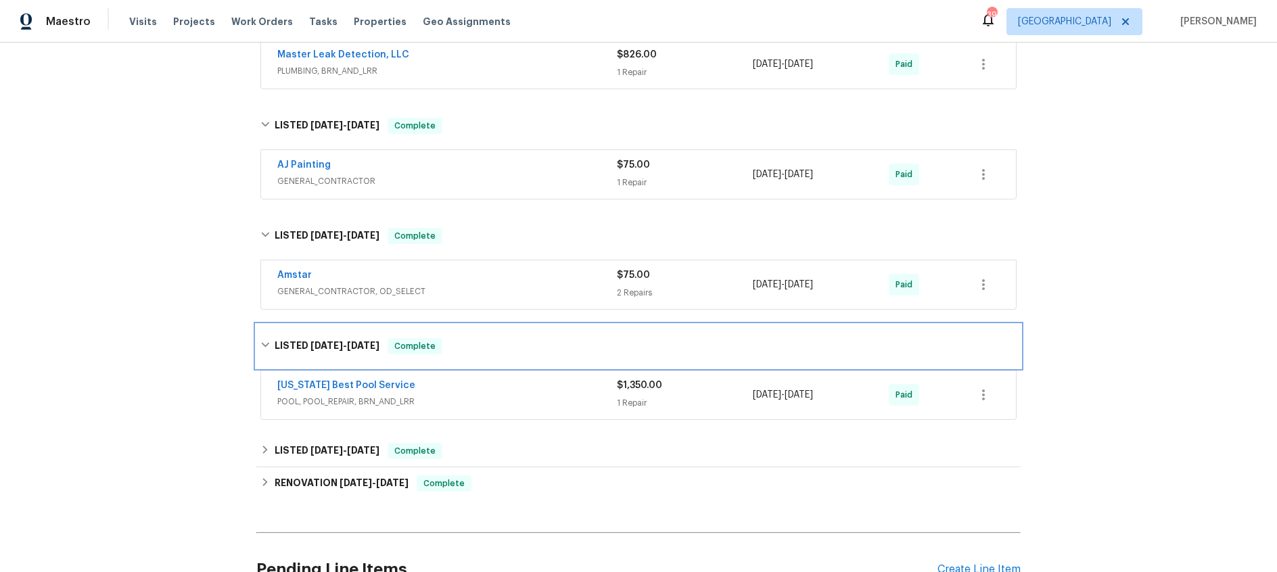
scroll to position [568, 0]
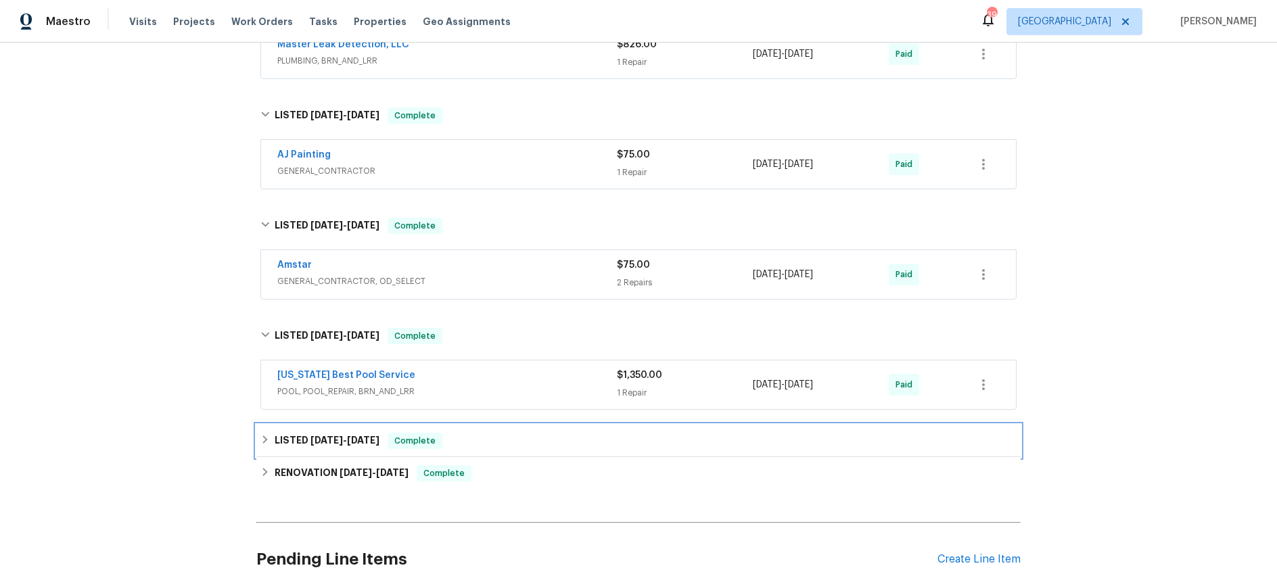
click at [355, 442] on span "5/27/25" at bounding box center [363, 440] width 32 height 9
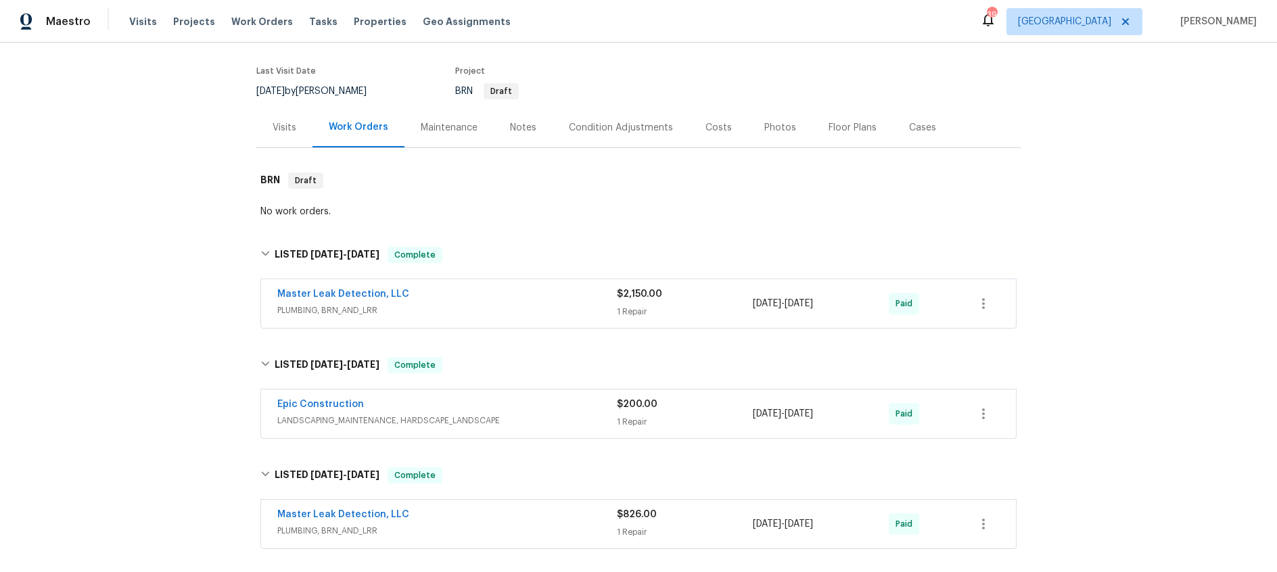
scroll to position [98, 0]
click at [478, 303] on span "PLUMBING, BRN_AND_LRR" at bounding box center [447, 310] width 340 height 14
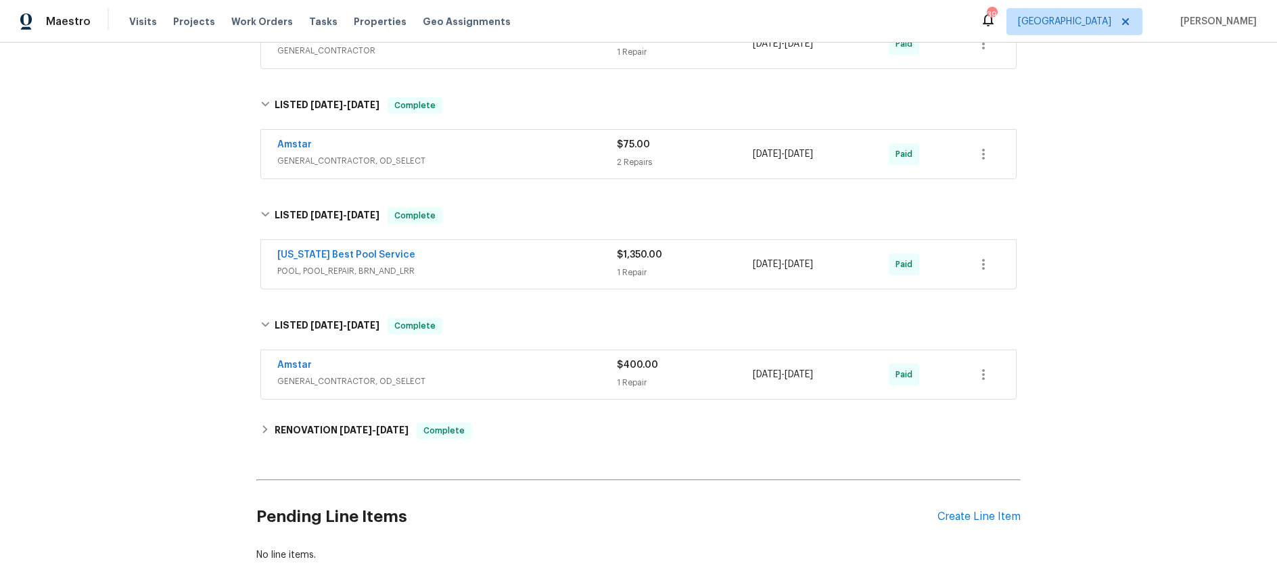
scroll to position [971, 0]
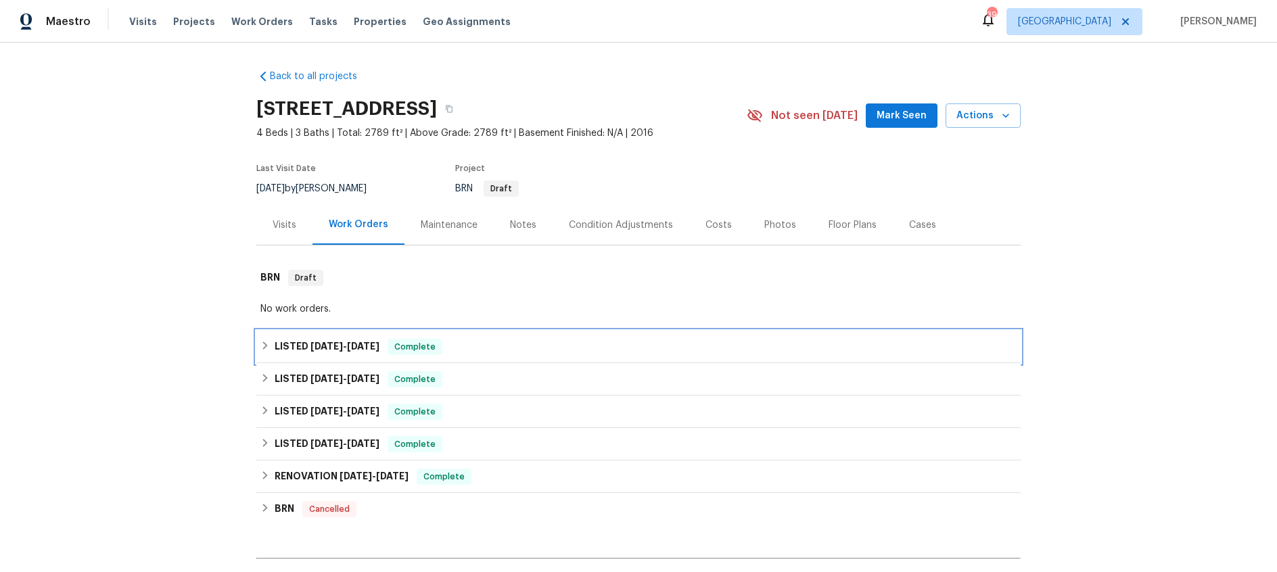
click at [318, 345] on span "[DATE]" at bounding box center [327, 346] width 32 height 9
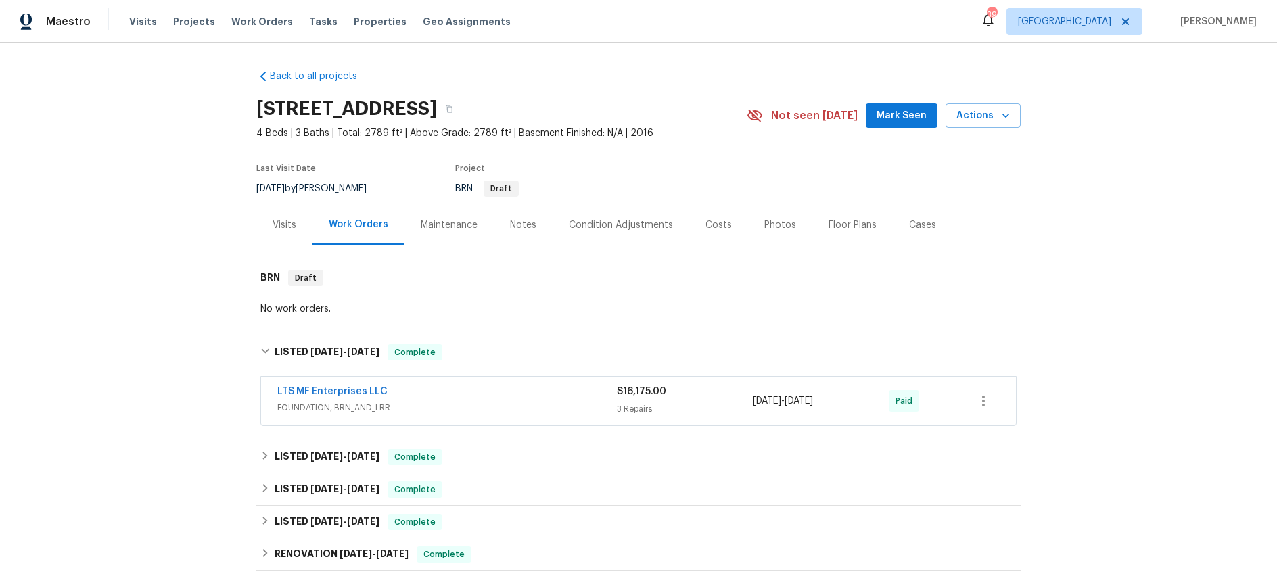
click at [490, 388] on div "LTS MF Enterprises LLC" at bounding box center [447, 393] width 340 height 16
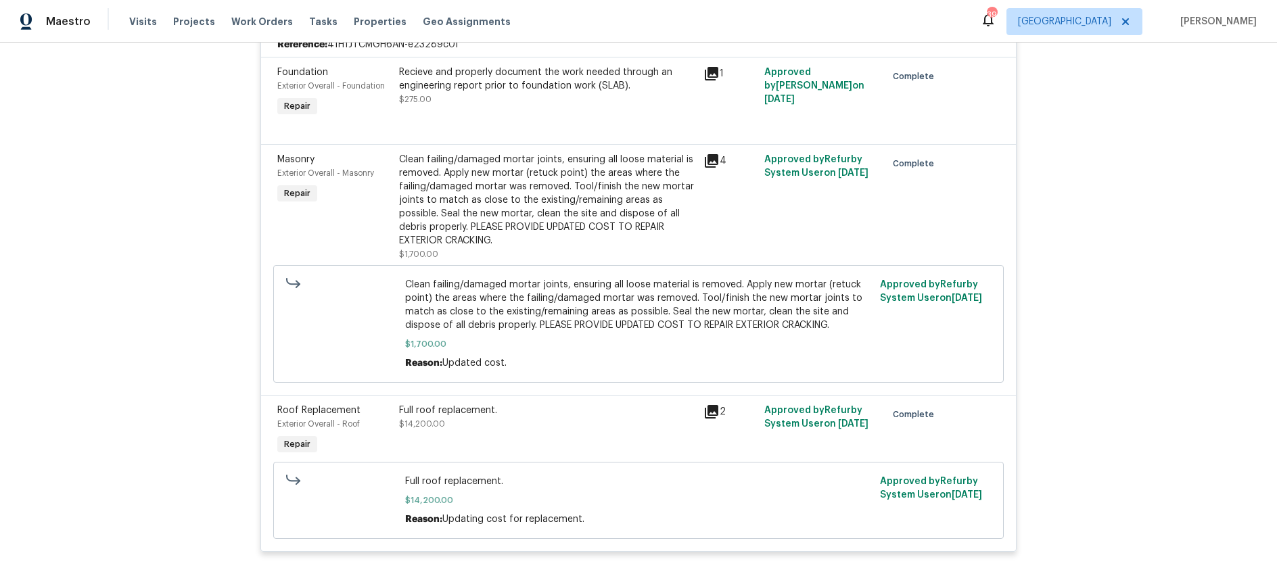
scroll to position [405, 0]
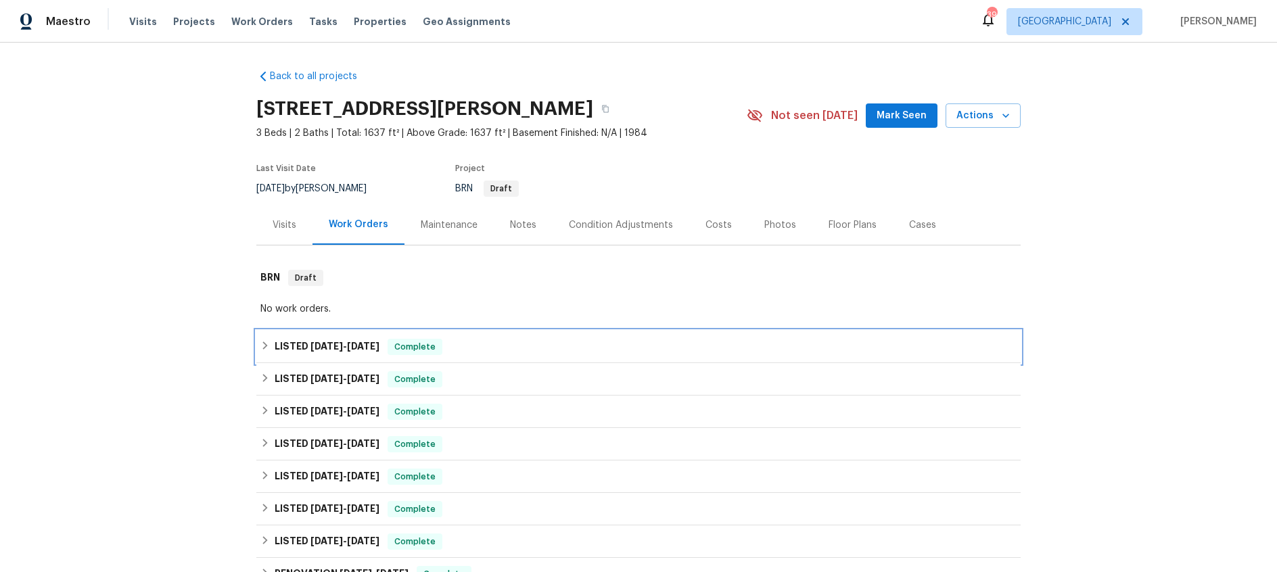
click at [358, 346] on span "[DATE]" at bounding box center [363, 346] width 32 height 9
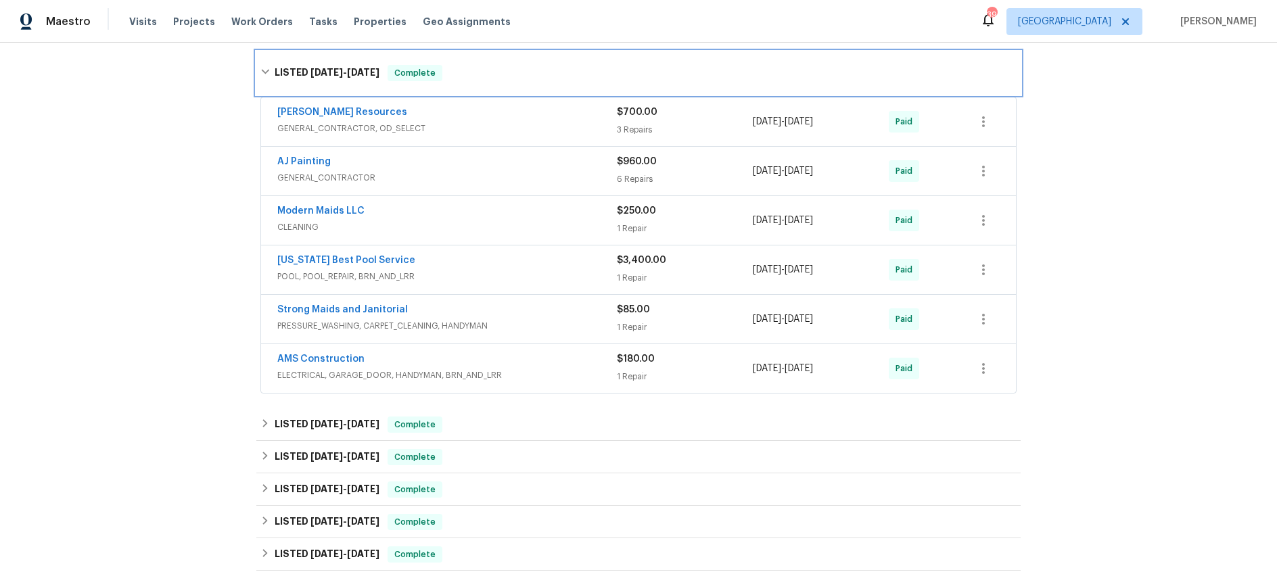
scroll to position [281, 0]
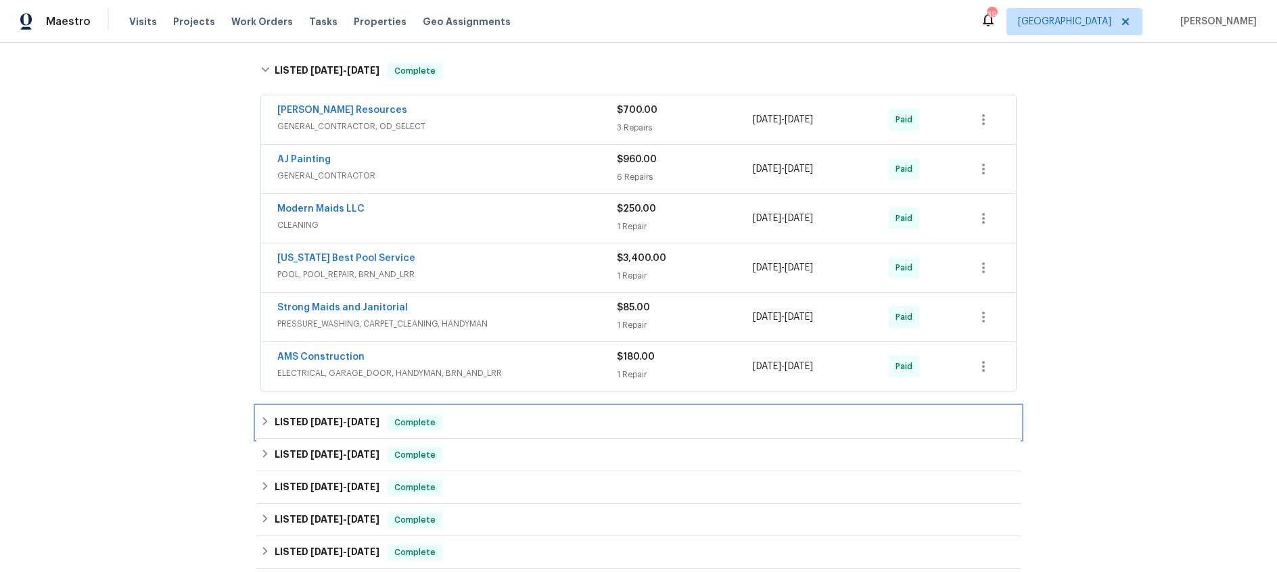
click at [352, 417] on span "[DATE]" at bounding box center [363, 421] width 32 height 9
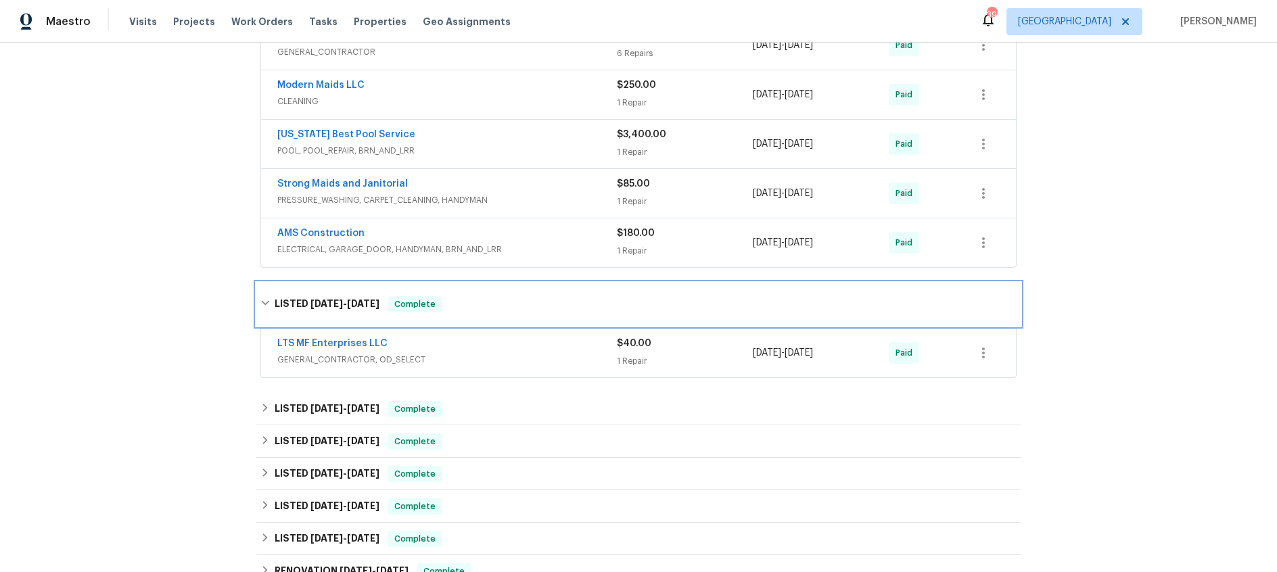
scroll to position [434, 0]
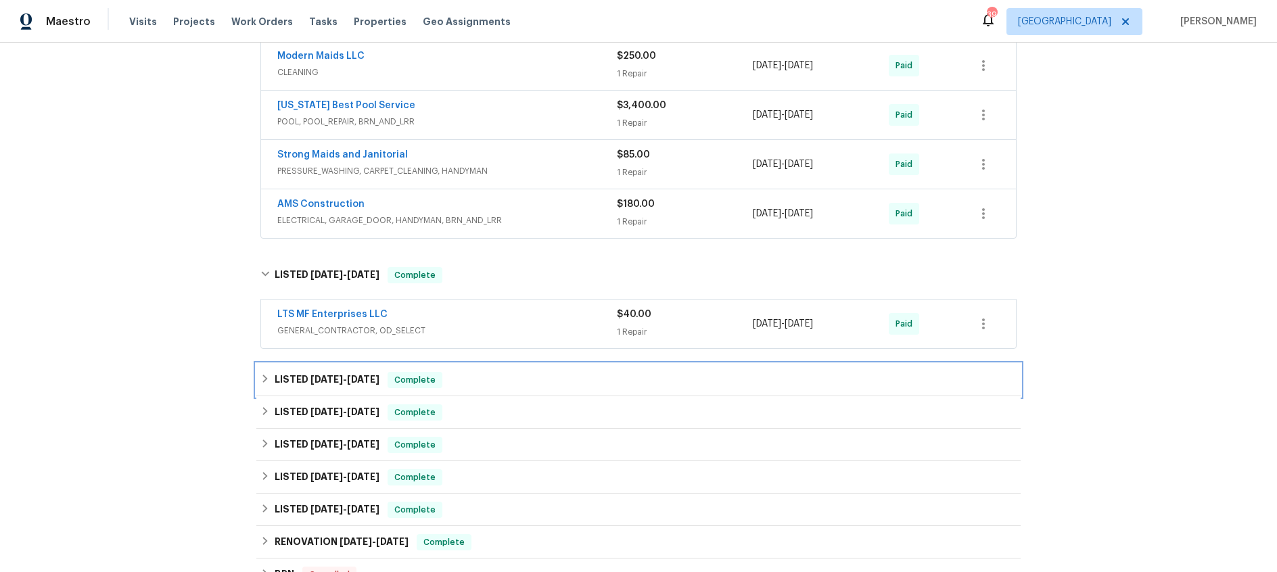
click at [340, 381] on span "[DATE]" at bounding box center [327, 379] width 32 height 9
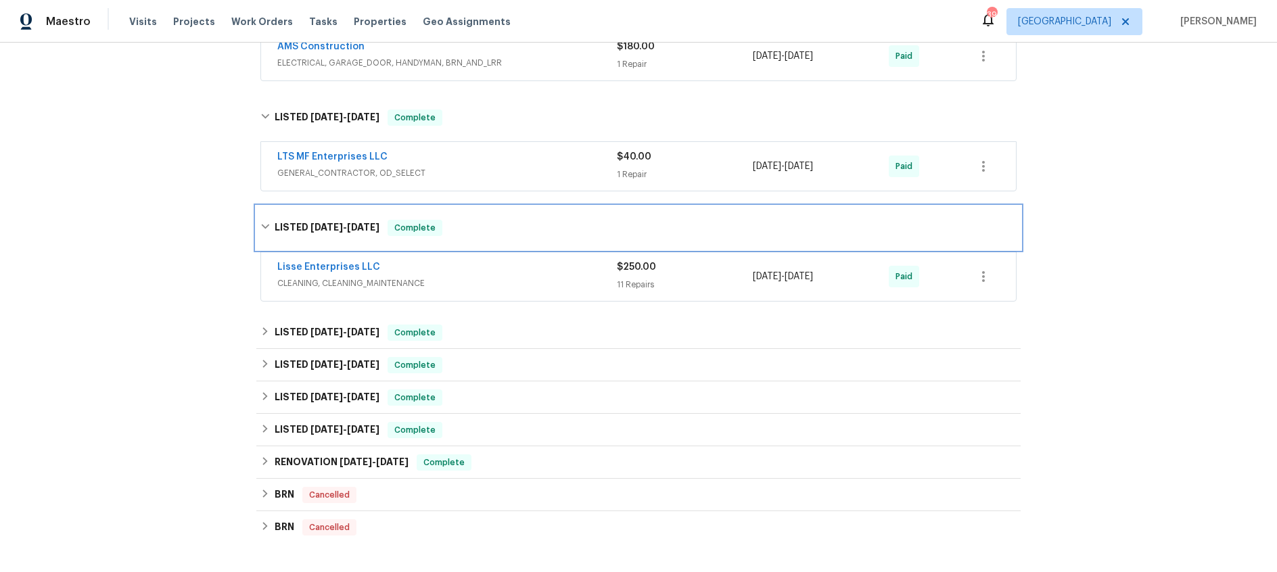
scroll to position [602, 0]
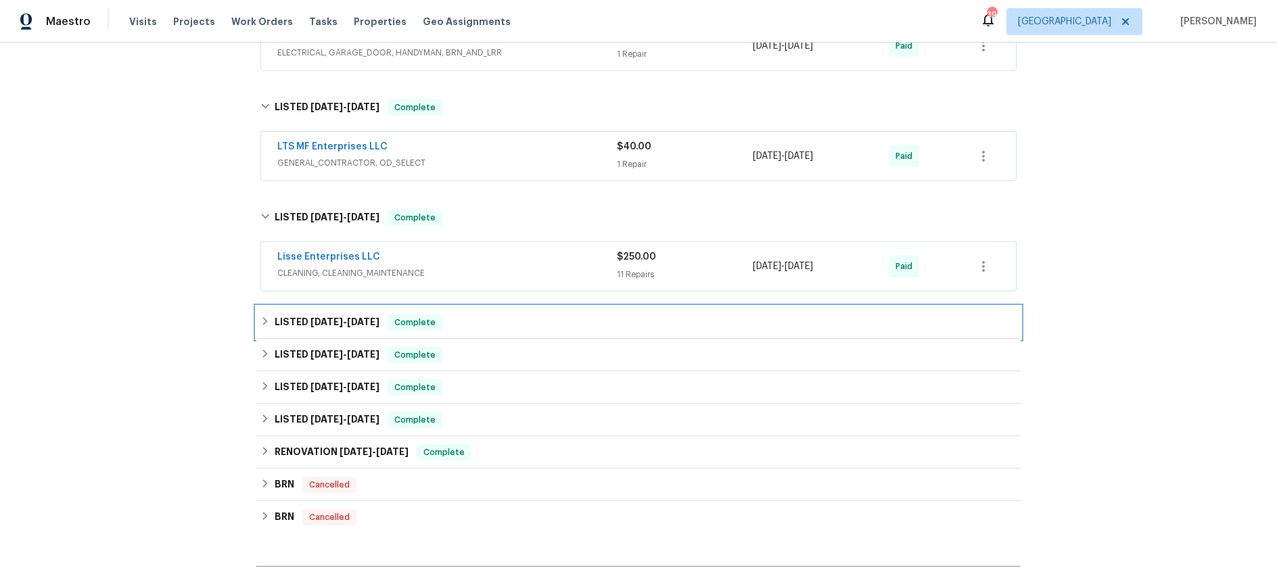
click at [354, 320] on span "10/29/24 - 11/5/24" at bounding box center [345, 321] width 69 height 9
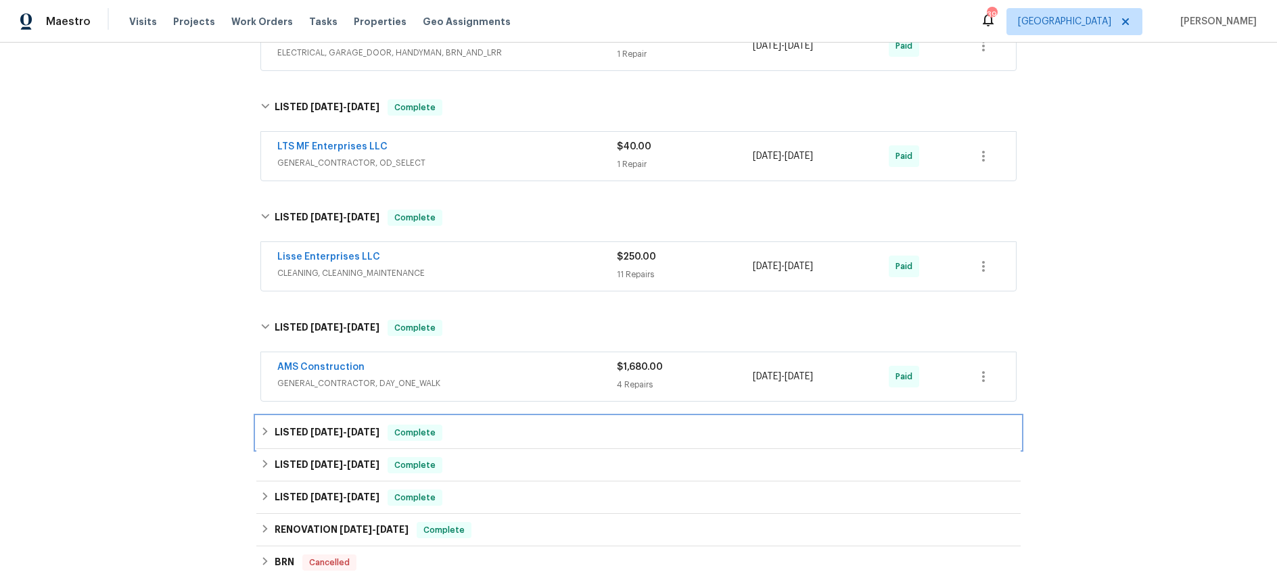
click at [361, 434] on span "10/29/24" at bounding box center [363, 432] width 32 height 9
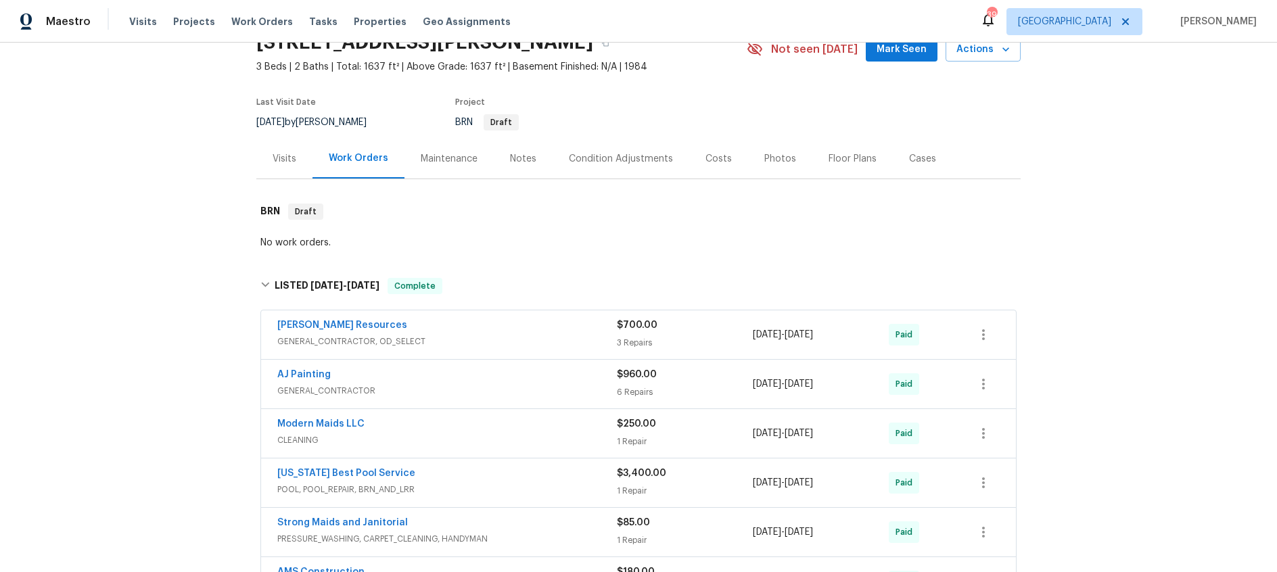
scroll to position [0, 0]
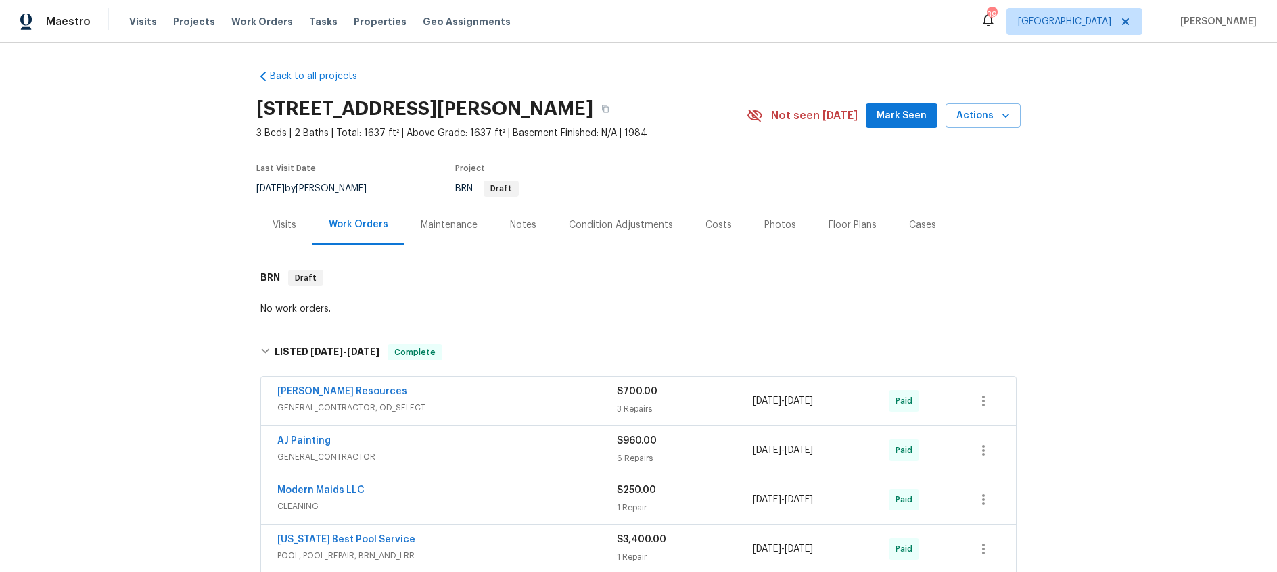
click at [290, 223] on div "Visits" at bounding box center [285, 226] width 24 height 14
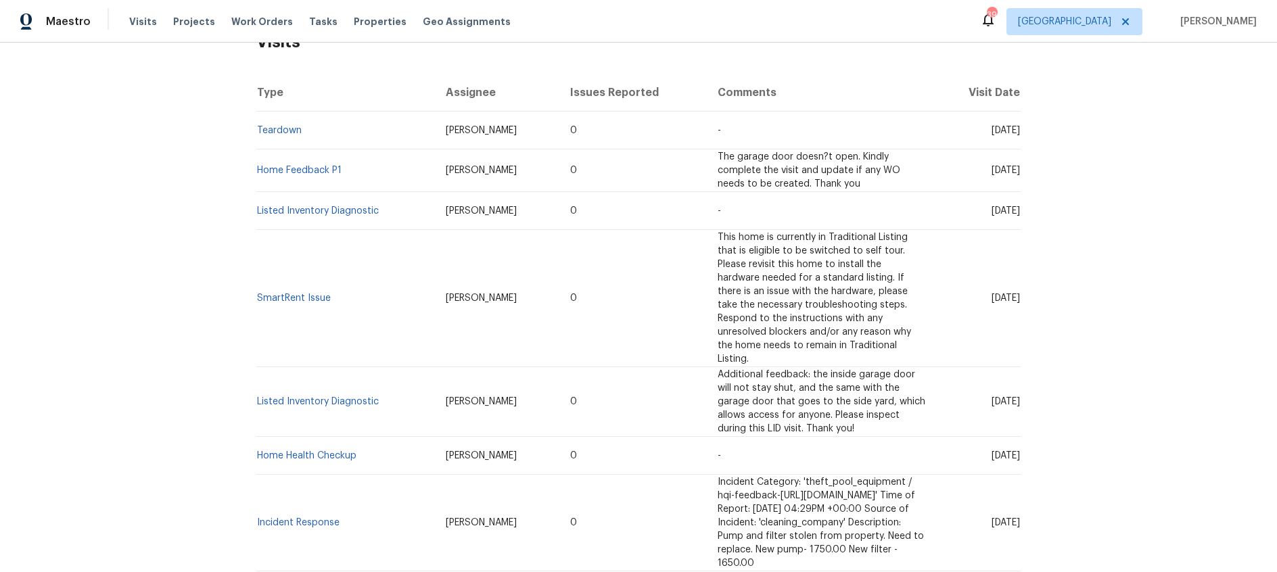
scroll to position [237, 0]
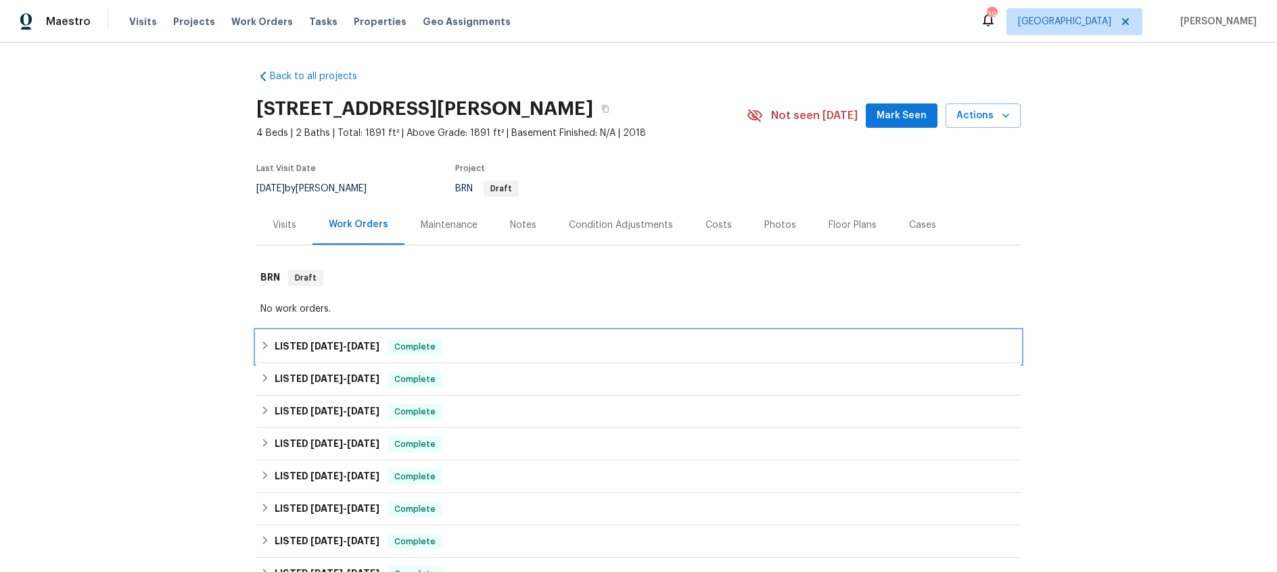
click at [303, 348] on h6 "LISTED [DATE] - [DATE]" at bounding box center [327, 347] width 105 height 16
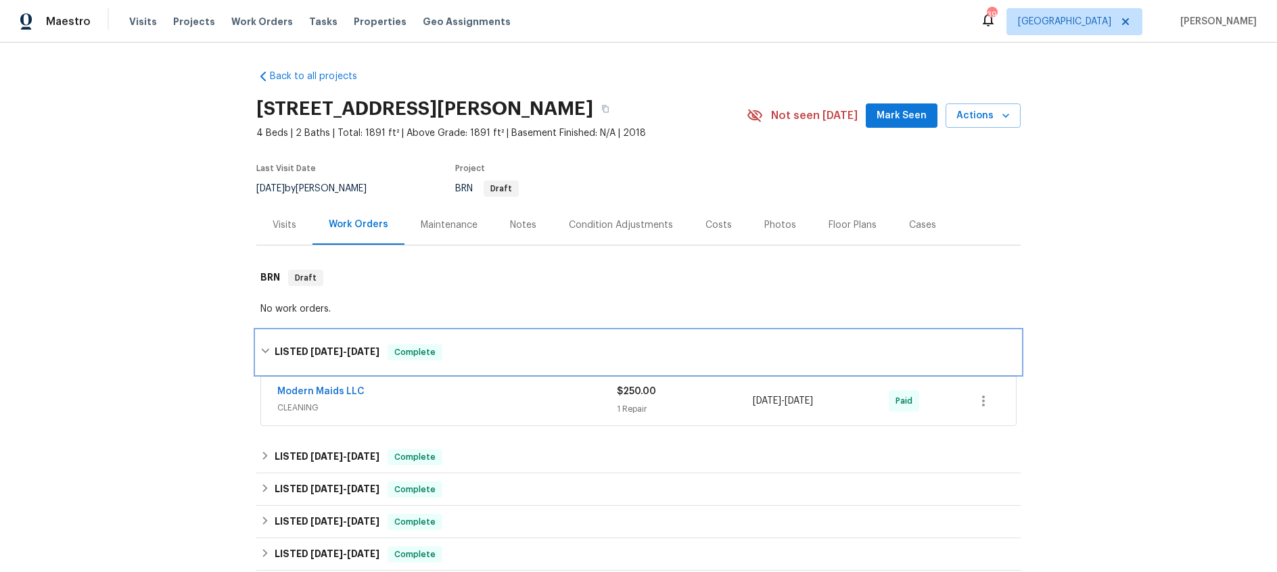
scroll to position [135, 0]
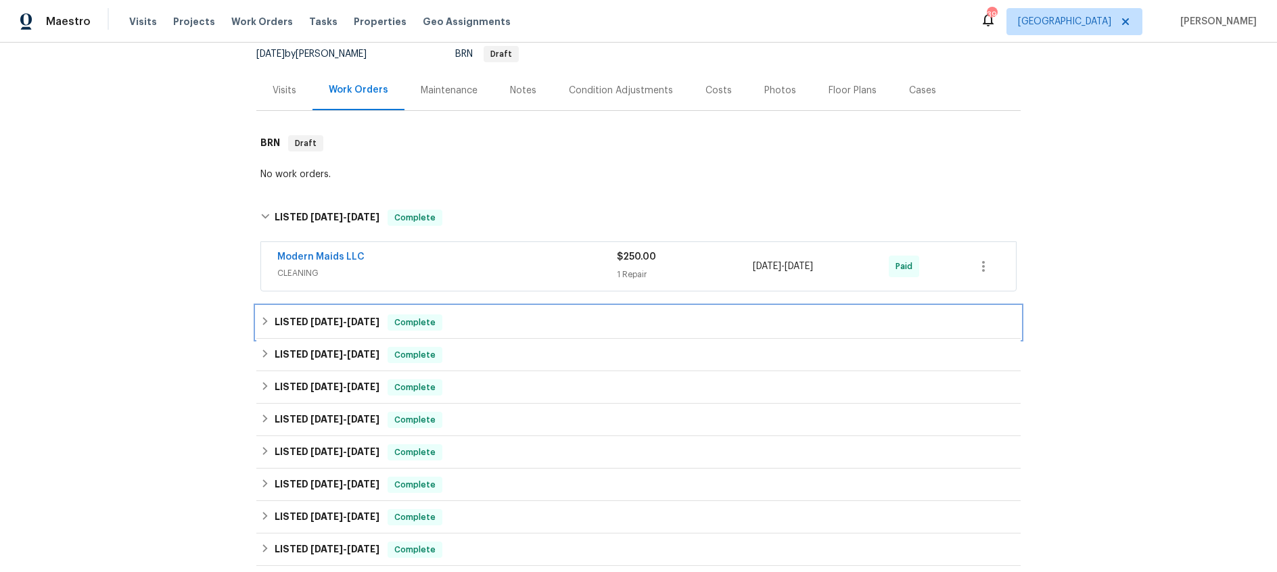
click at [324, 320] on span "[DATE]" at bounding box center [327, 321] width 32 height 9
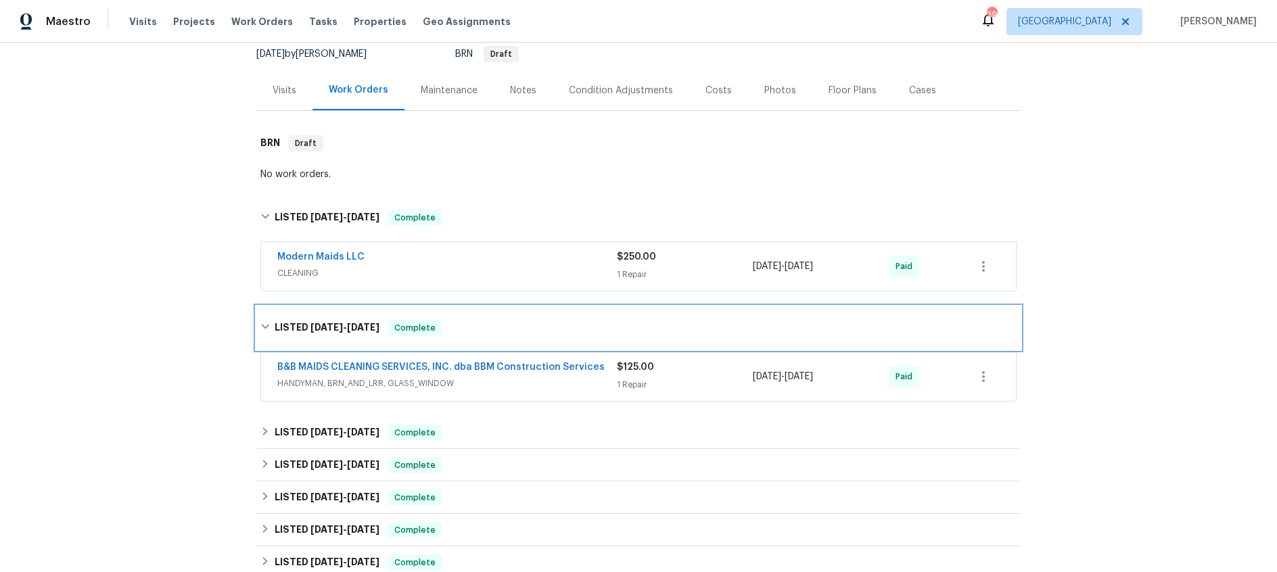
scroll to position [275, 0]
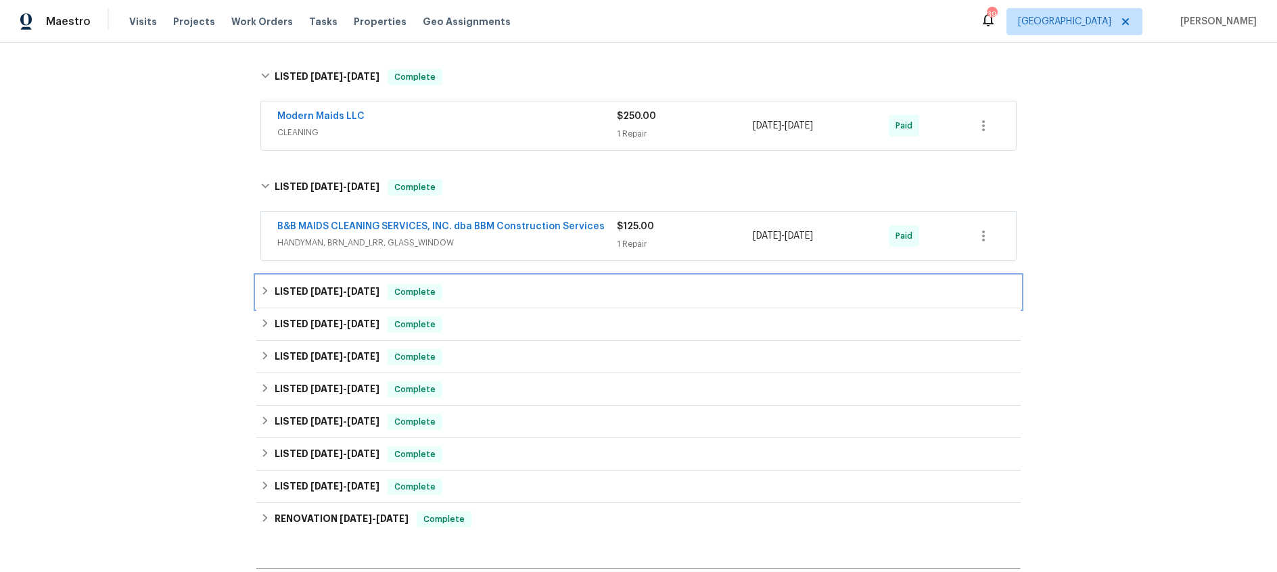
click at [331, 284] on h6 "LISTED [DATE] - [DATE]" at bounding box center [327, 292] width 105 height 16
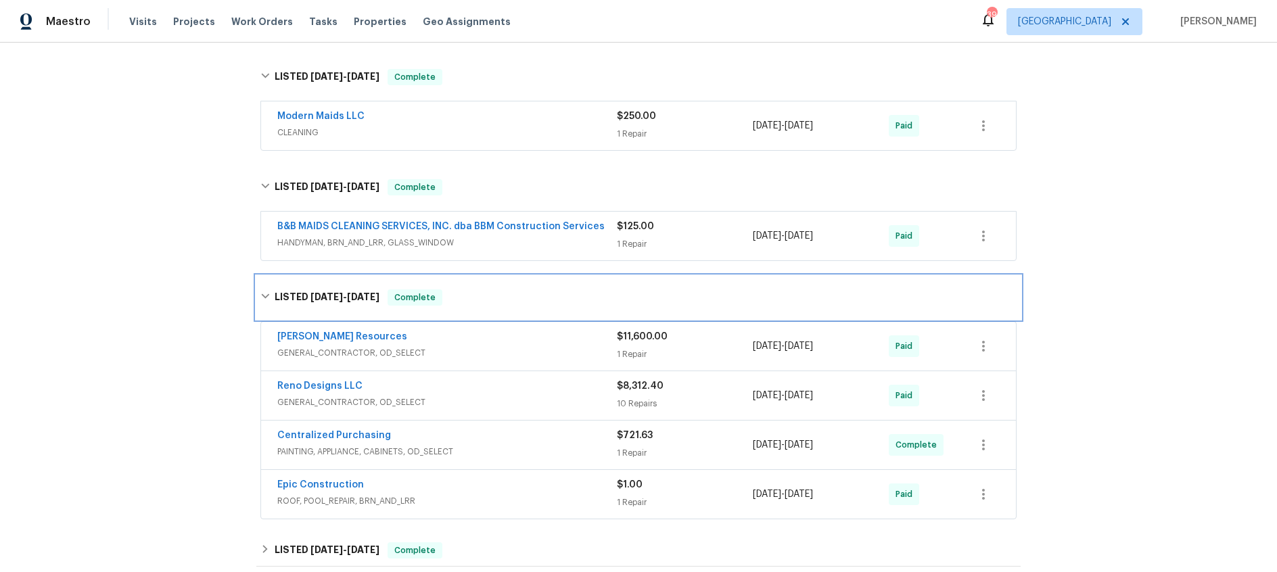
scroll to position [363, 0]
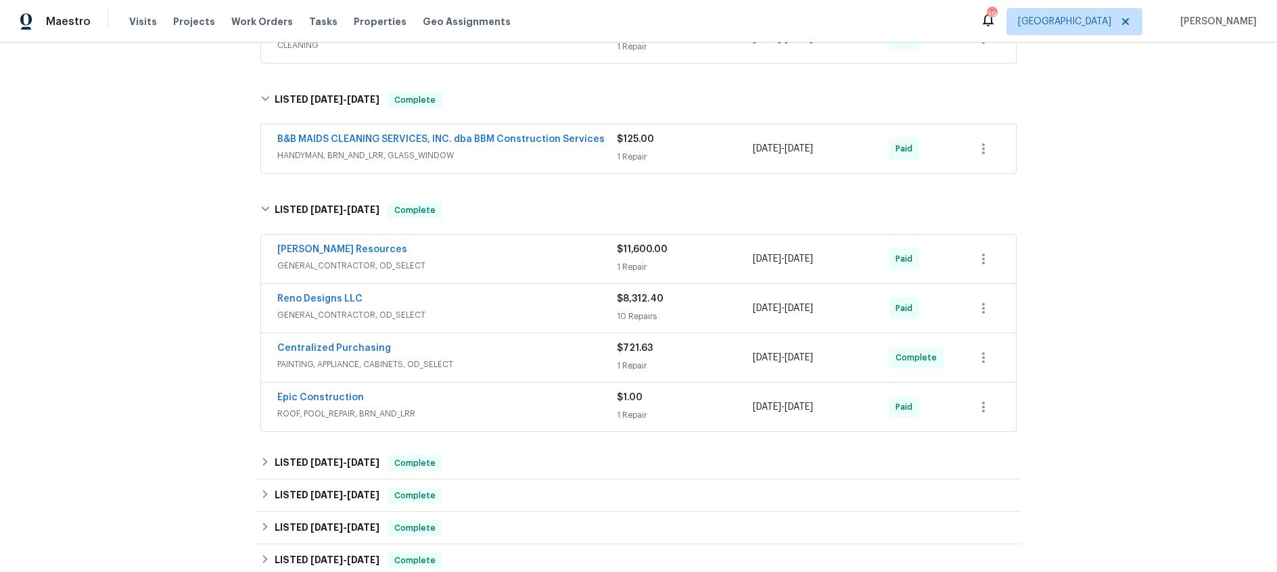
click at [497, 252] on div "Lawrence Resources" at bounding box center [447, 251] width 340 height 16
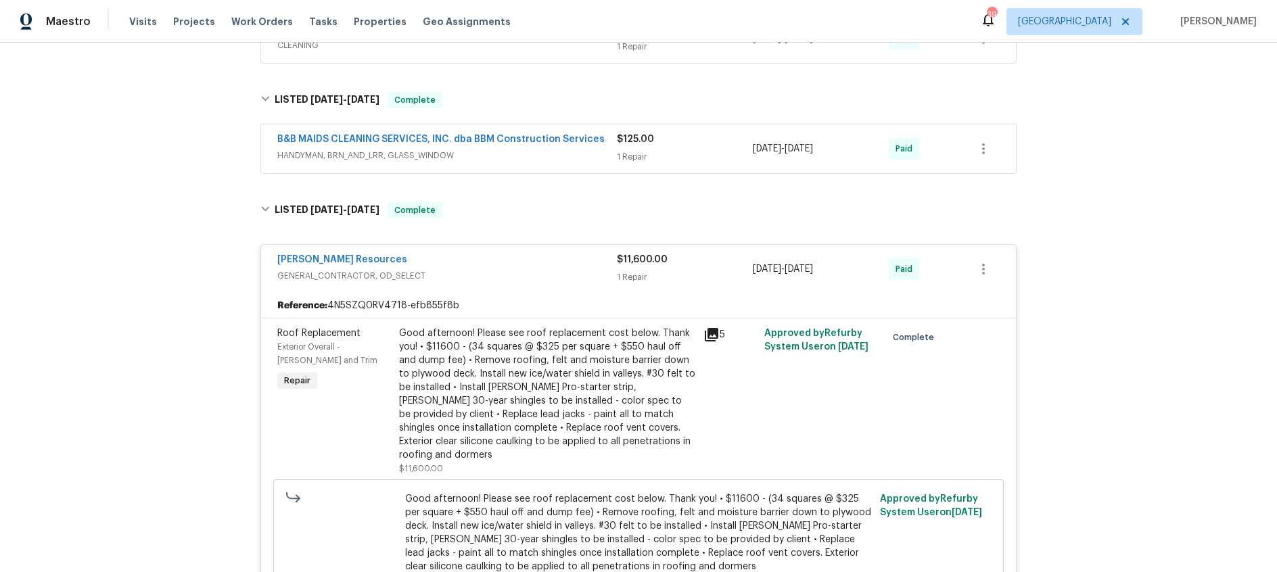
click at [508, 281] on span "GENERAL_CONTRACTOR, OD_SELECT" at bounding box center [447, 276] width 340 height 14
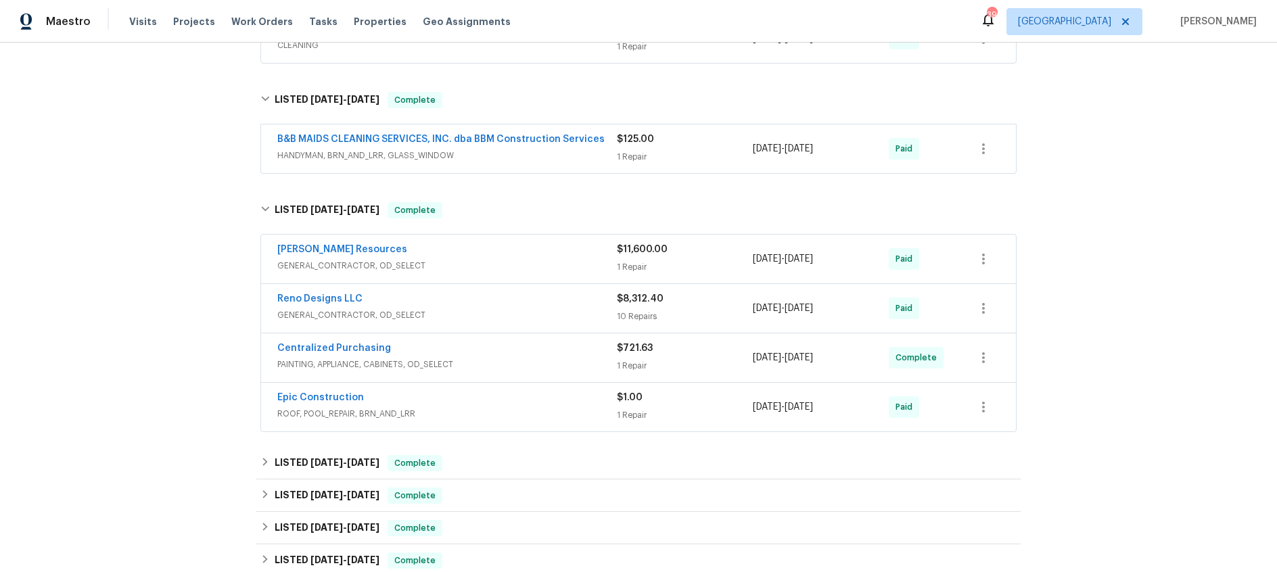
click at [507, 317] on span "GENERAL_CONTRACTOR, OD_SELECT" at bounding box center [447, 315] width 340 height 14
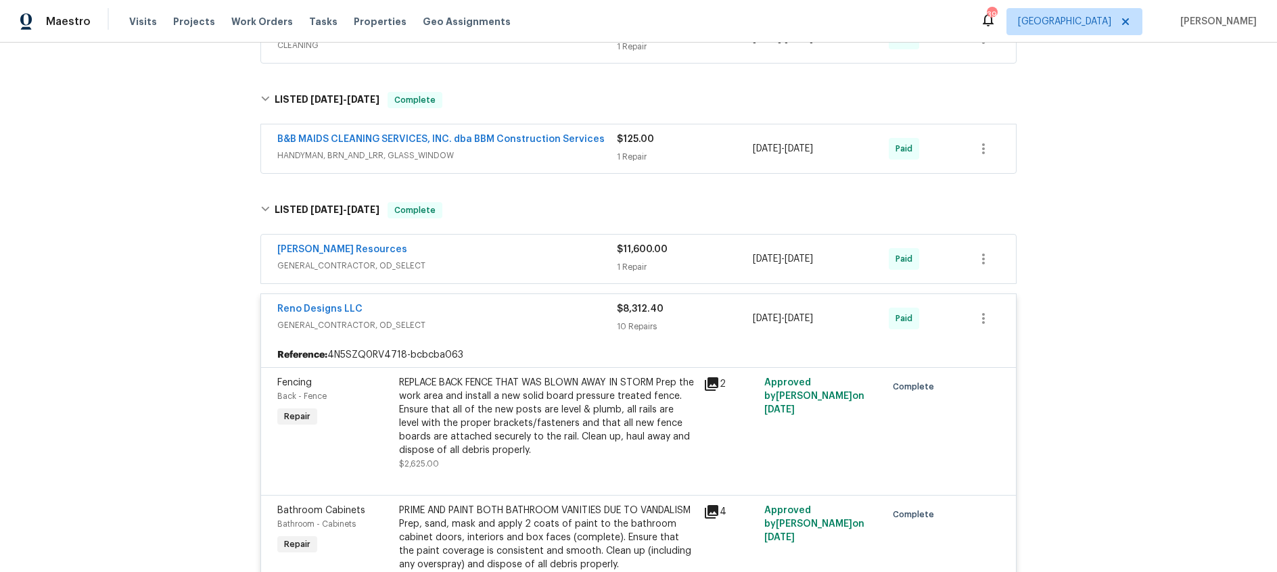
click at [507, 317] on div "Reno Designs LLC" at bounding box center [447, 310] width 340 height 16
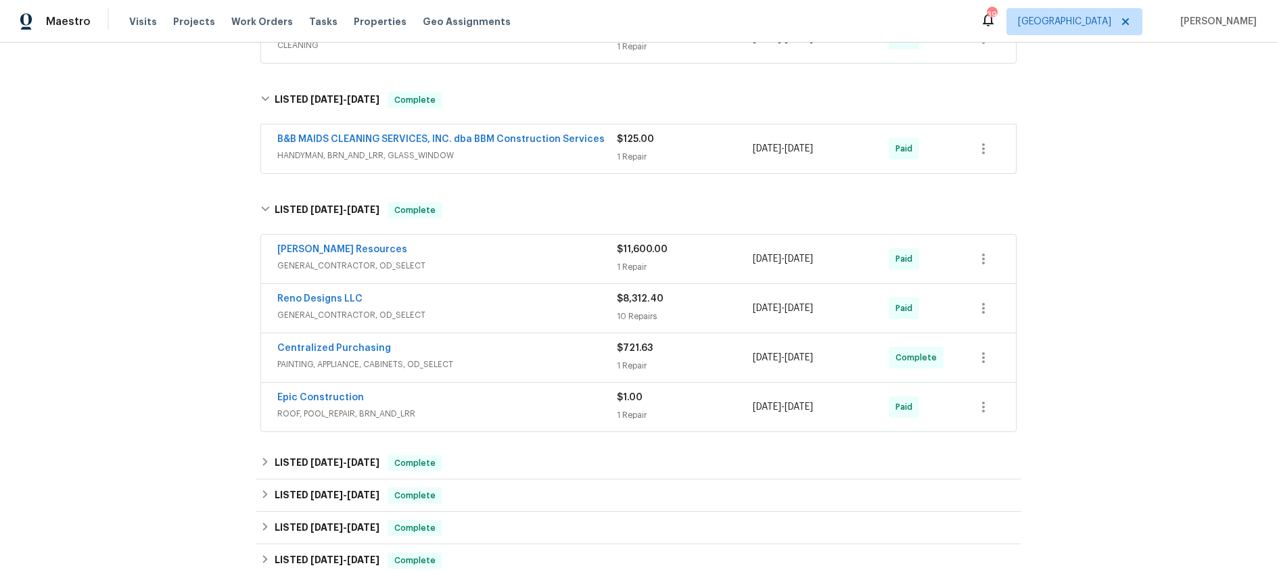
click at [508, 316] on span "GENERAL_CONTRACTOR, OD_SELECT" at bounding box center [447, 315] width 340 height 14
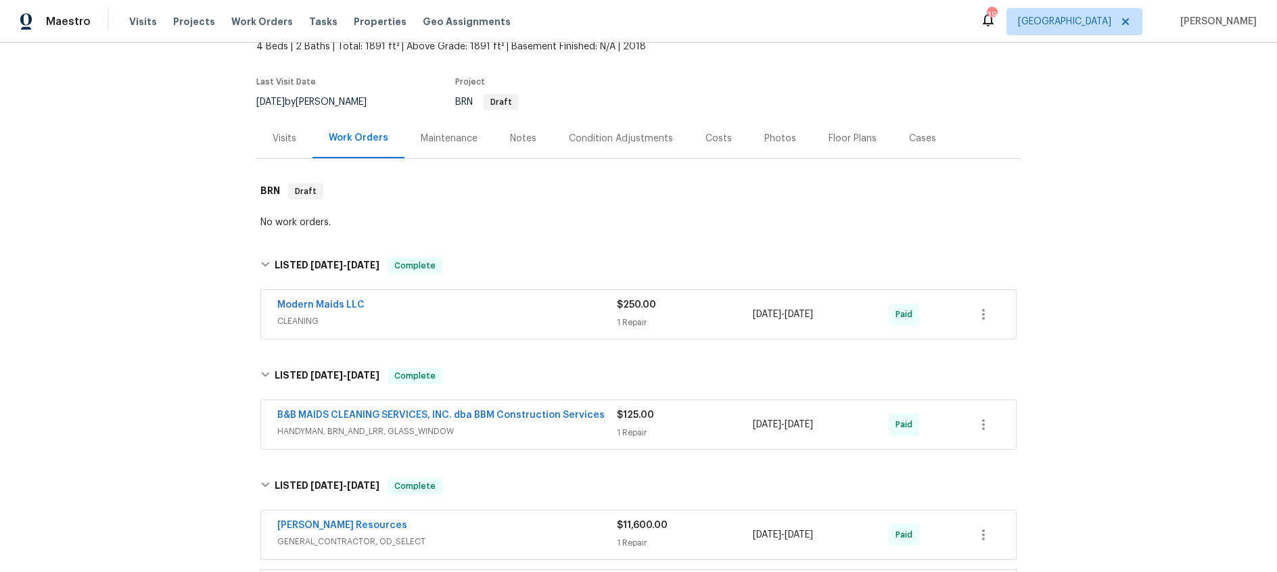
scroll to position [0, 0]
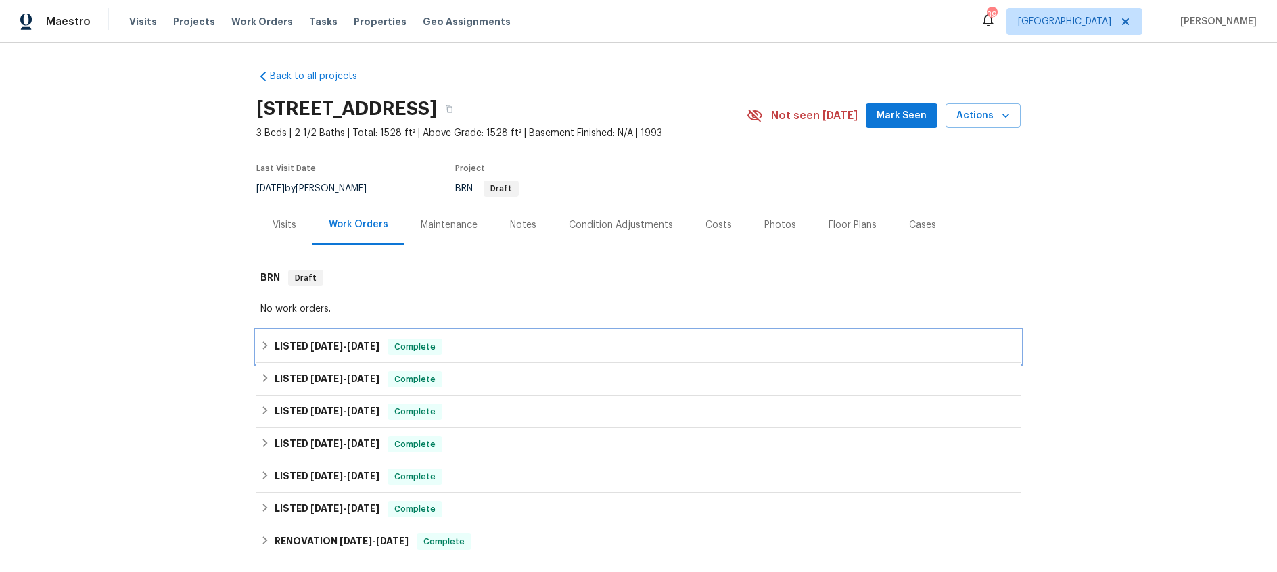
click at [350, 344] on span "[DATE]" at bounding box center [363, 346] width 32 height 9
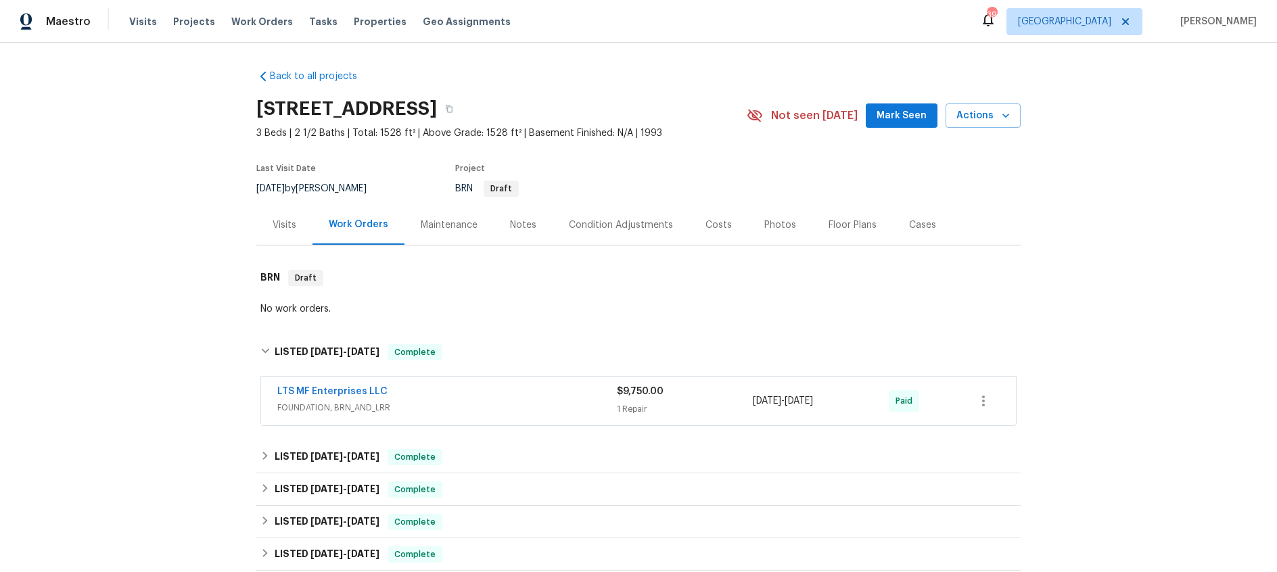
click at [449, 403] on span "FOUNDATION, BRN_AND_LRR" at bounding box center [447, 408] width 340 height 14
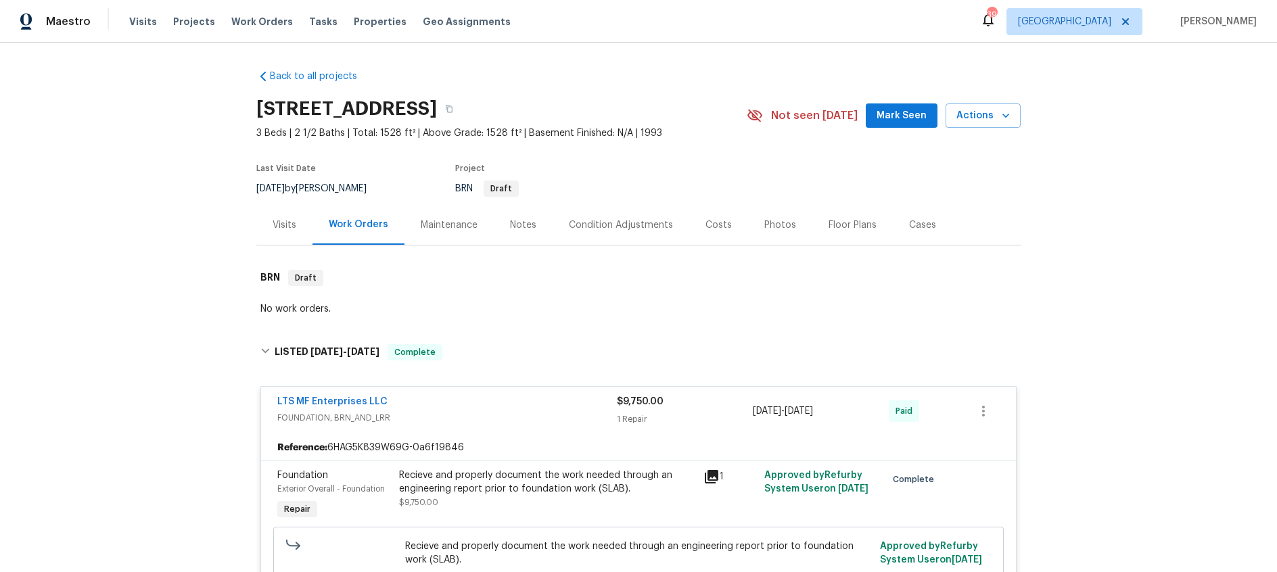
click at [449, 403] on div "LTS MF Enterprises LLC" at bounding box center [447, 403] width 340 height 16
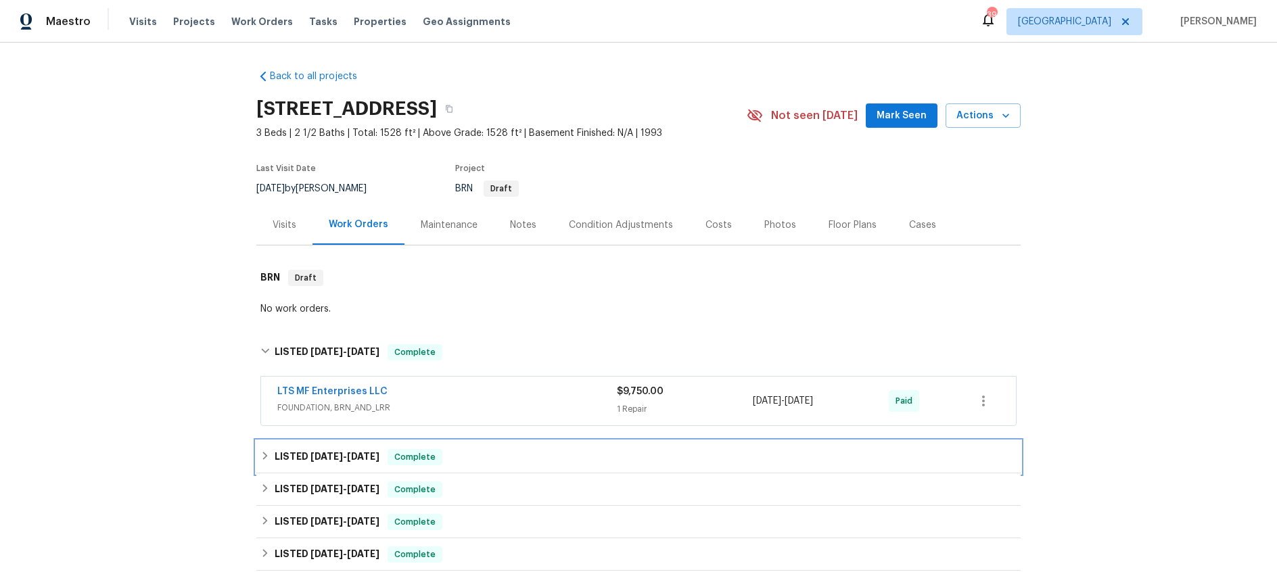
click at [305, 457] on h6 "LISTED 5/23/25 - 6/3/25" at bounding box center [327, 457] width 105 height 16
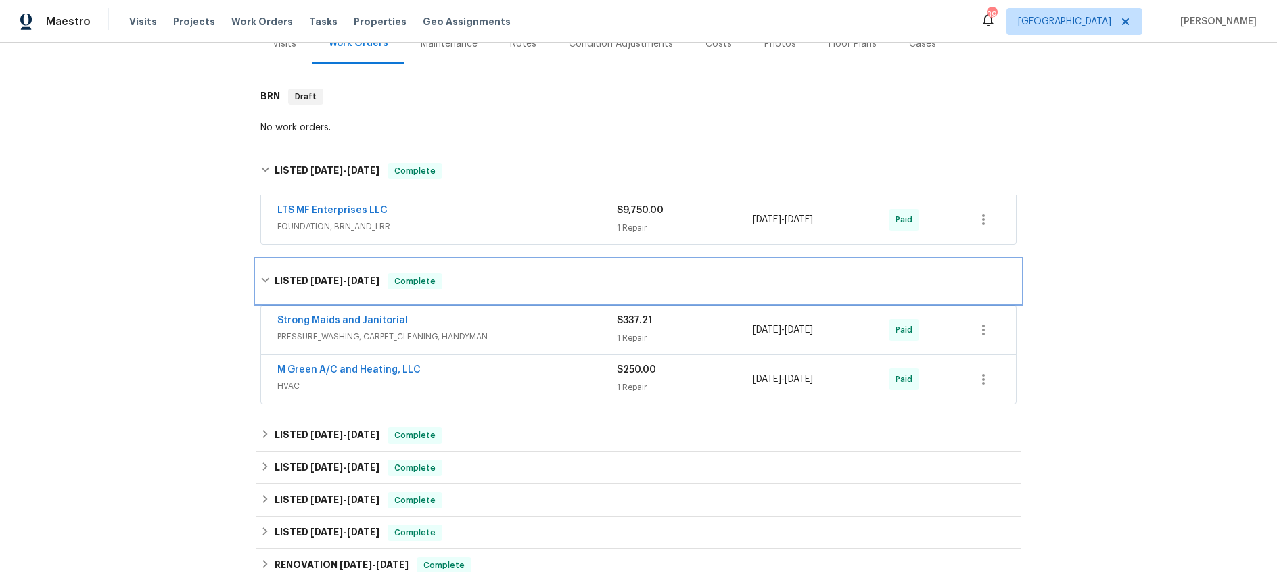
scroll to position [183, 0]
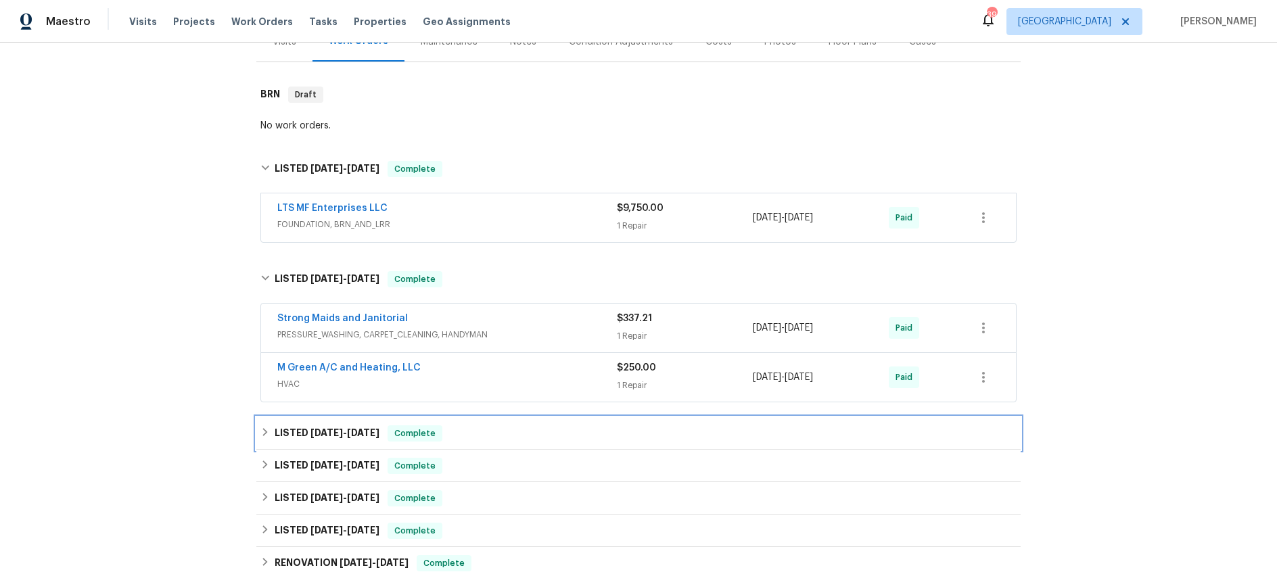
click at [293, 433] on h6 "LISTED 5/9/25 - 5/13/25" at bounding box center [327, 434] width 105 height 16
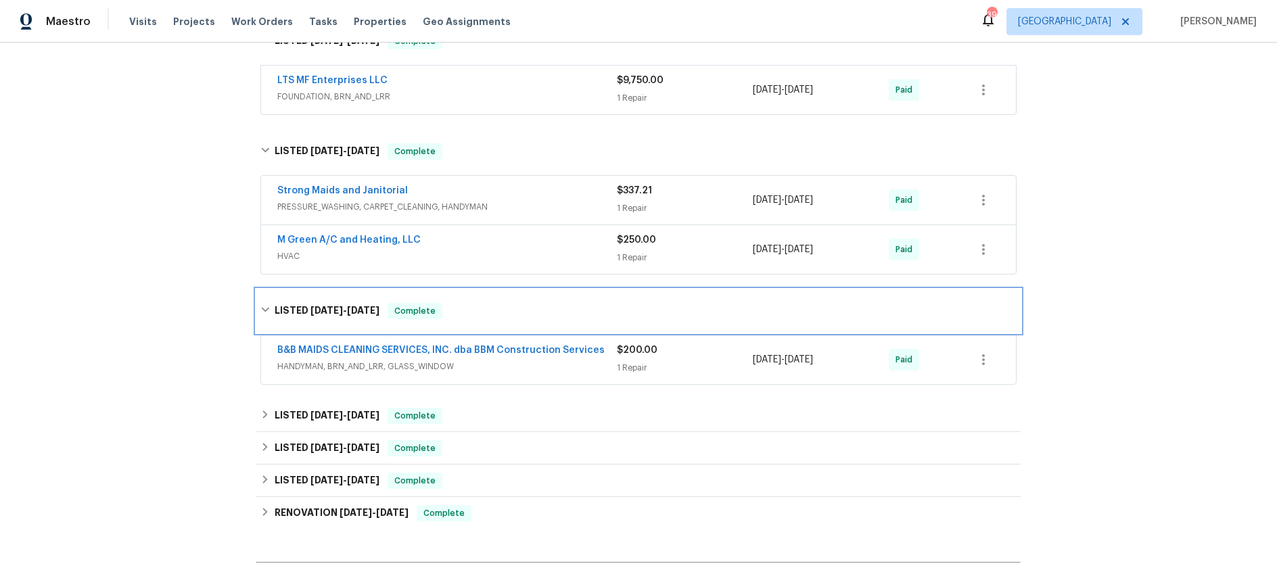
scroll to position [347, 0]
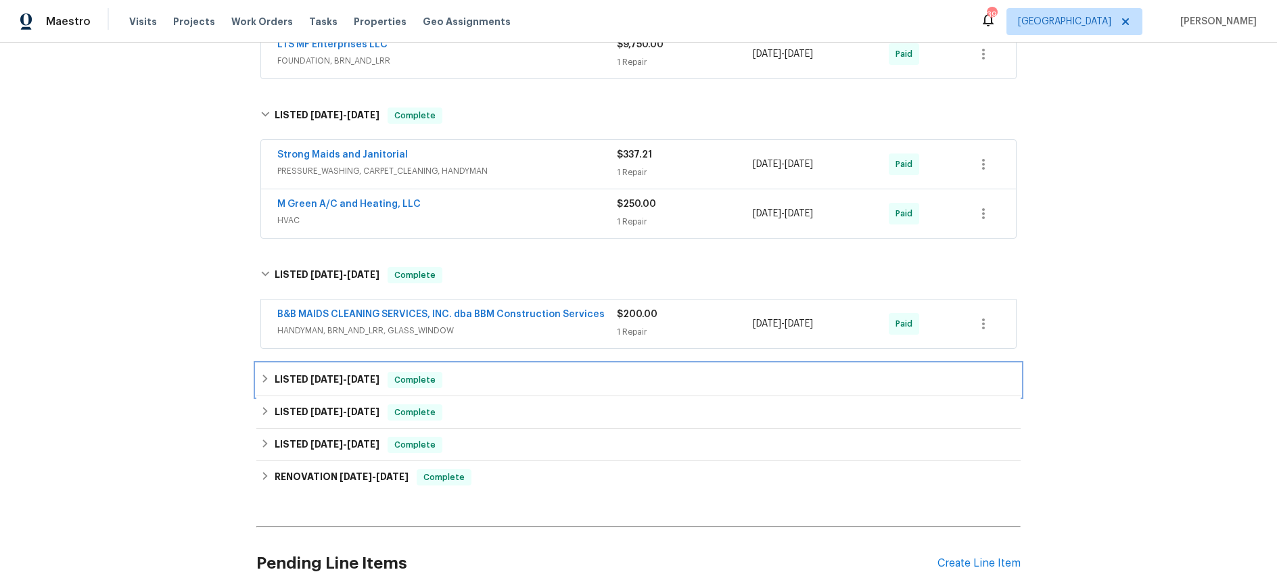
click at [347, 380] on span "12/17/24 - 5/5/25" at bounding box center [345, 379] width 69 height 9
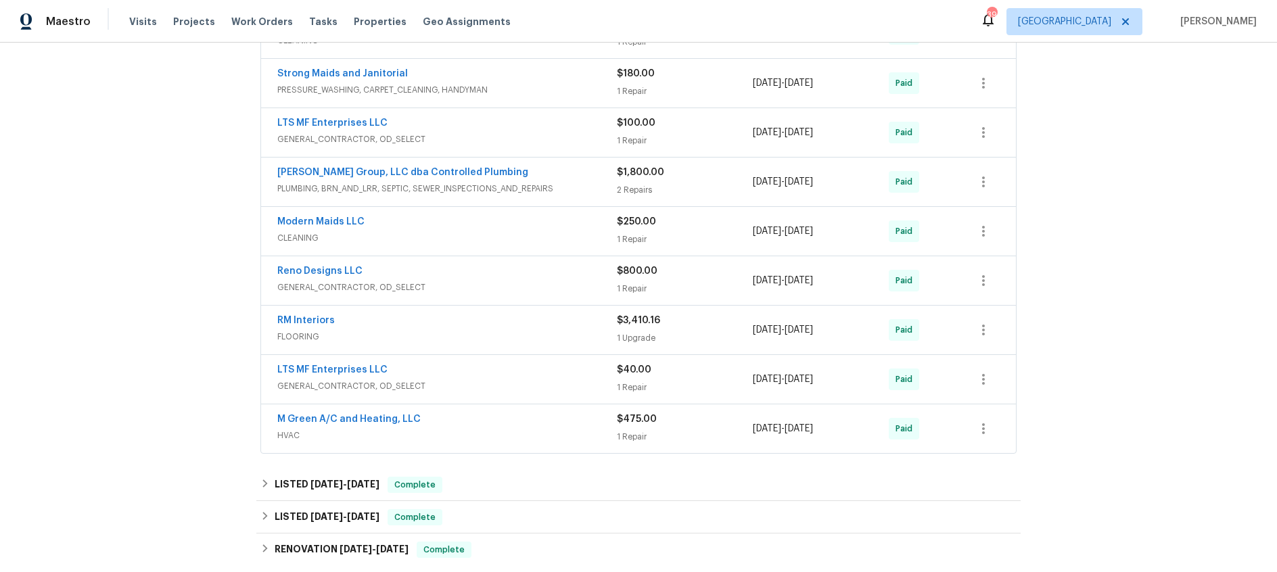
scroll to position [798, 0]
click at [339, 473] on div "LISTED 11/20/24 - 11/27/24 Complete" at bounding box center [638, 484] width 764 height 32
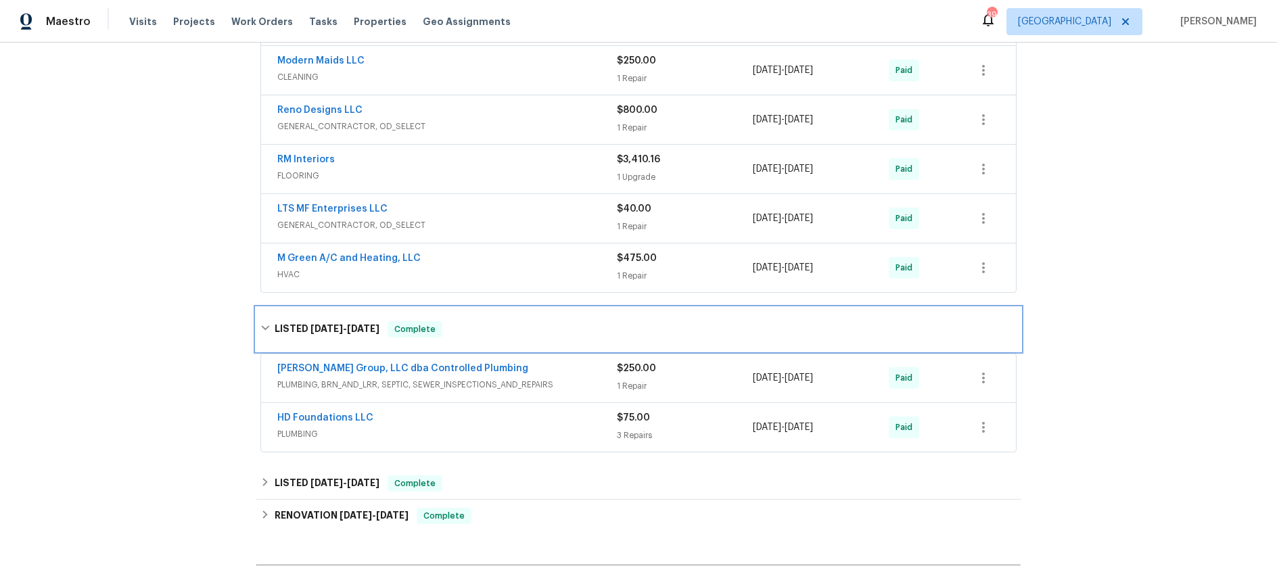
scroll to position [982, 0]
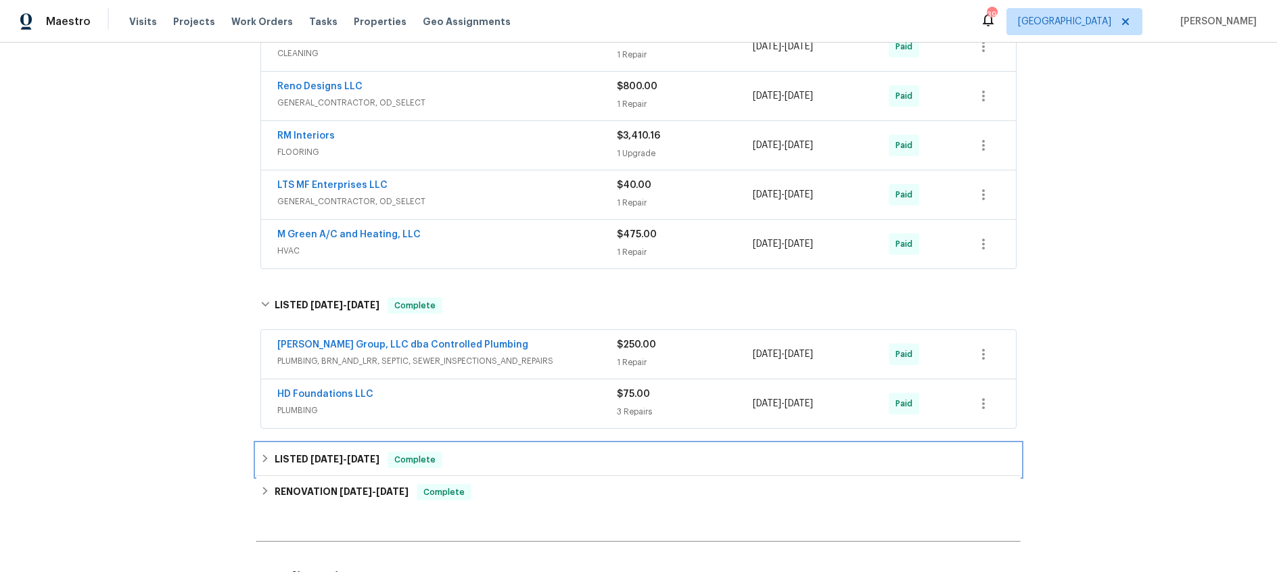
click at [327, 459] on span "10/9/24" at bounding box center [327, 459] width 32 height 9
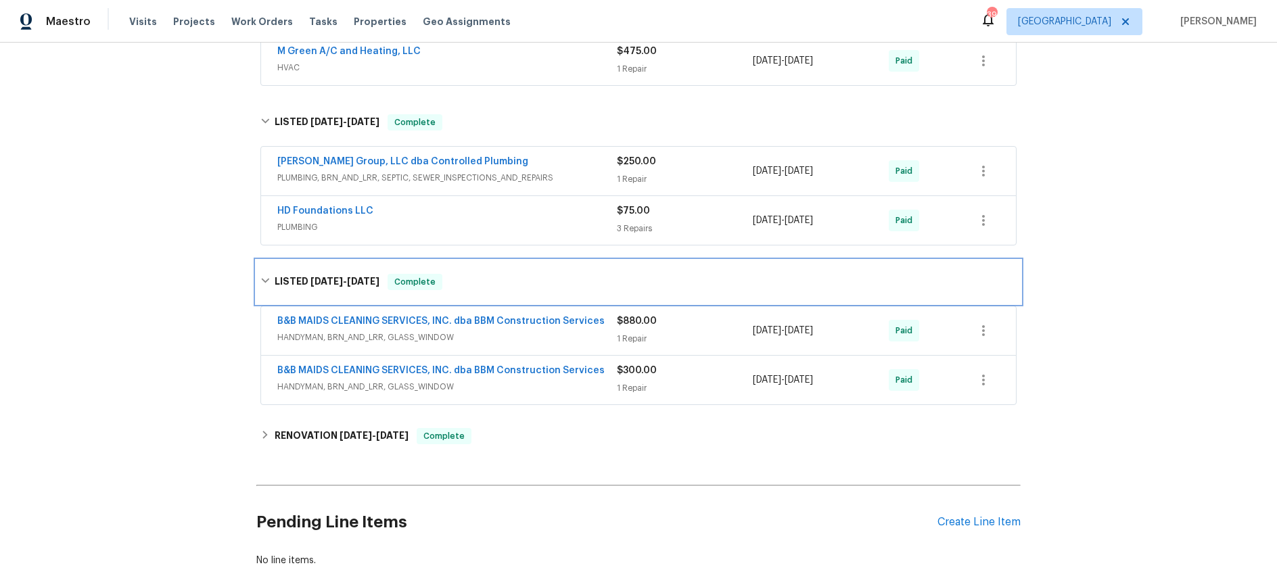
scroll to position [1170, 0]
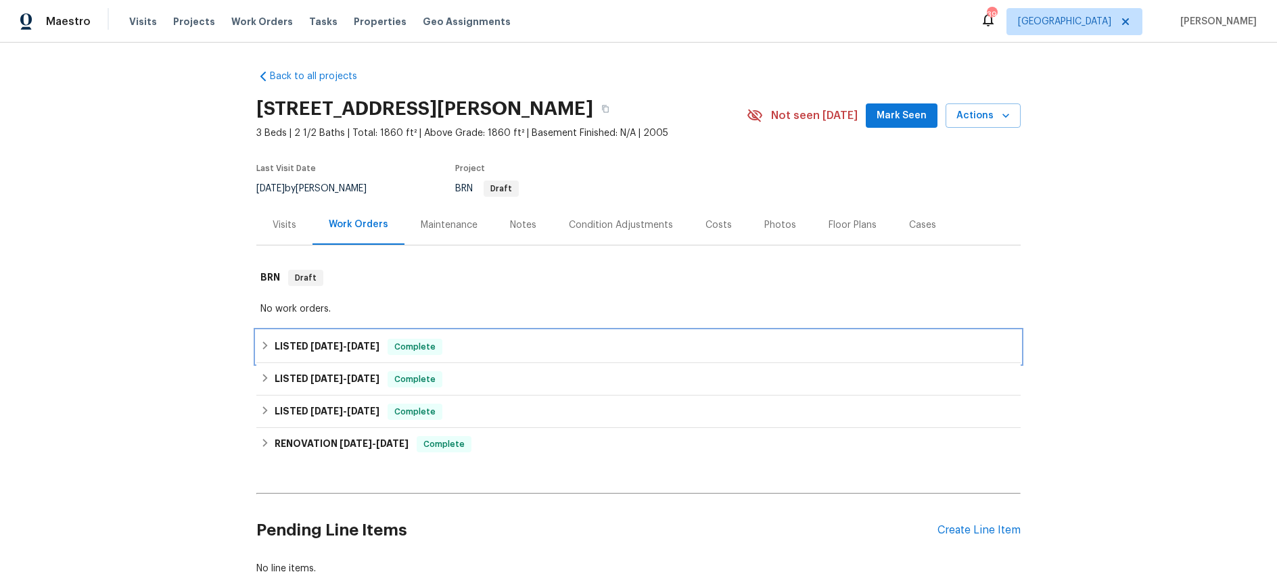
click at [338, 348] on span "6/16/25" at bounding box center [327, 346] width 32 height 9
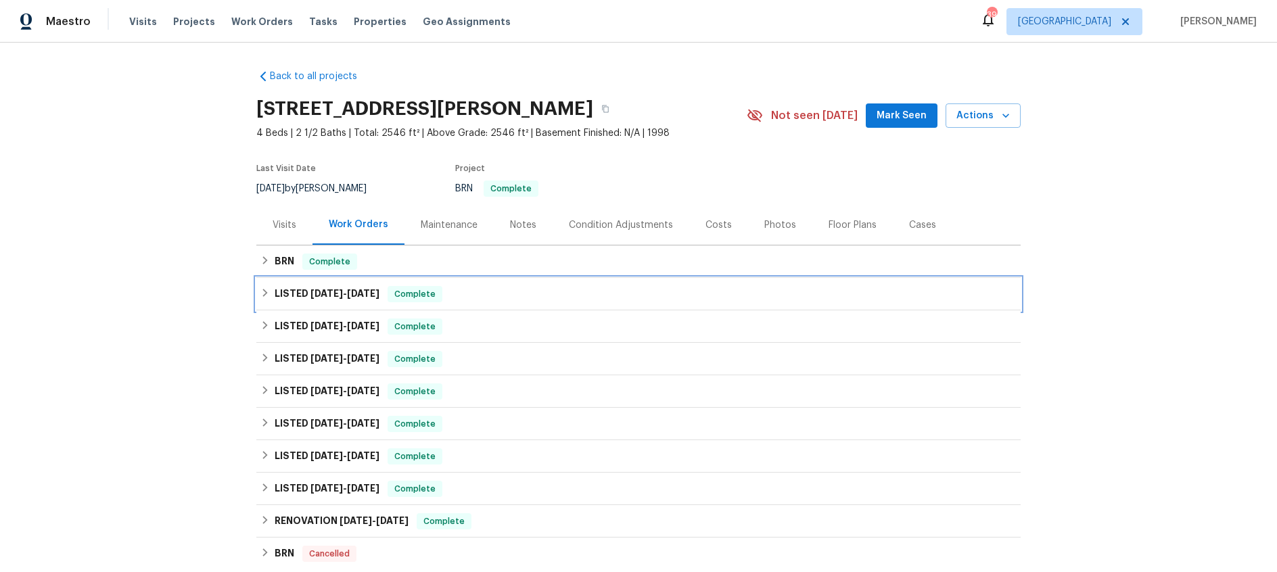
click at [356, 301] on h6 "LISTED [DATE] - [DATE]" at bounding box center [327, 294] width 105 height 16
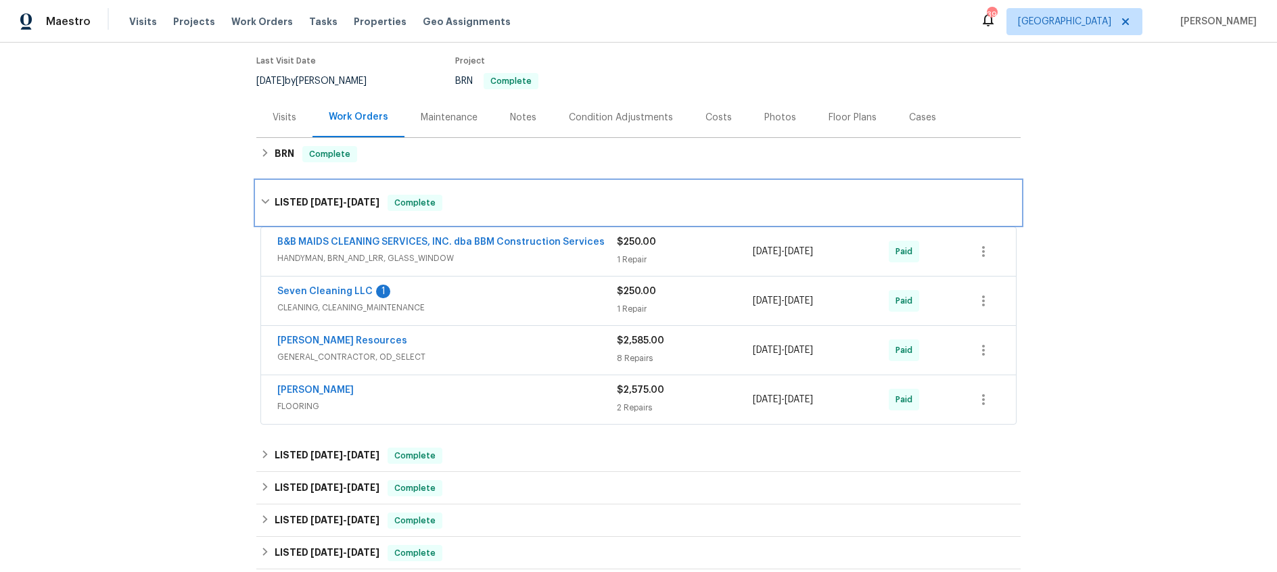
scroll to position [127, 0]
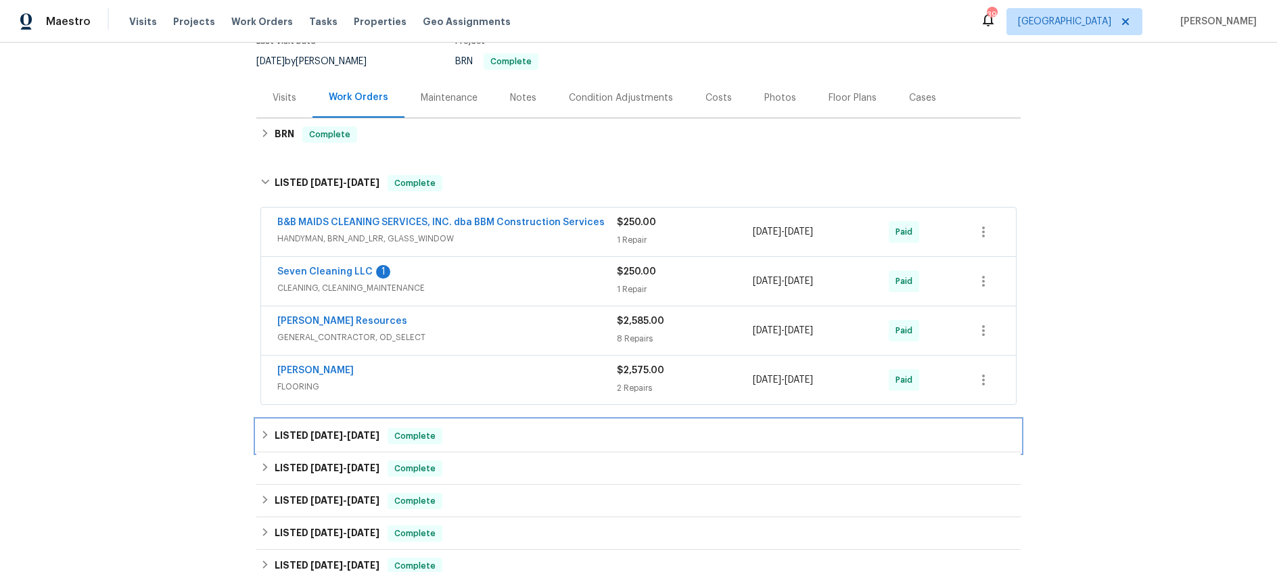
click at [328, 436] on span "[DATE]" at bounding box center [327, 435] width 32 height 9
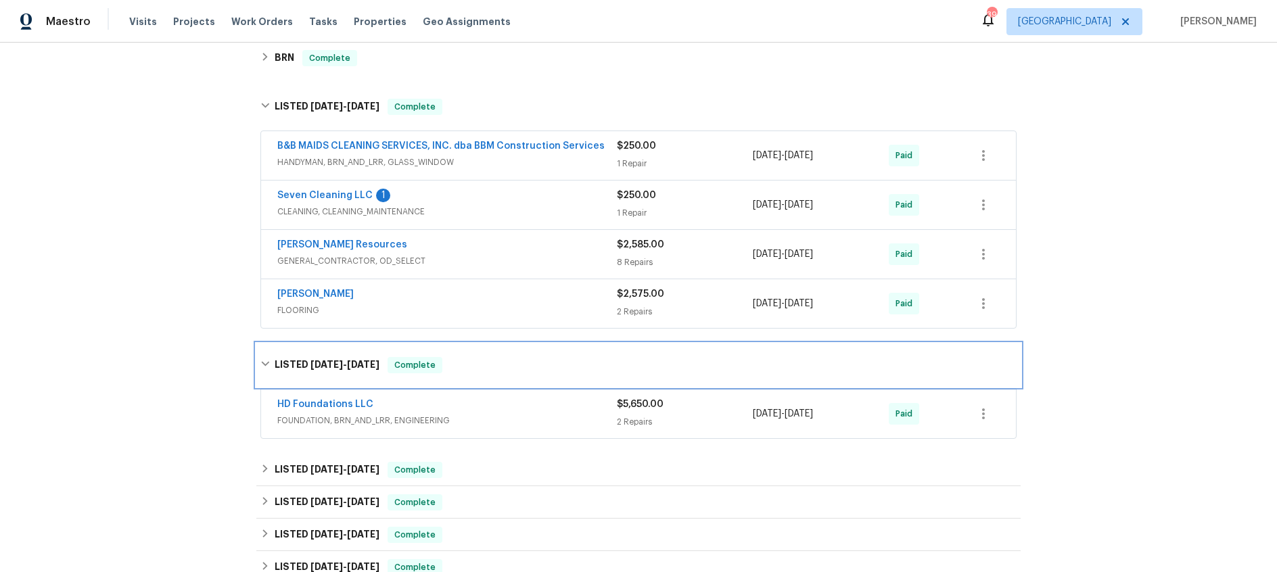
scroll to position [229, 0]
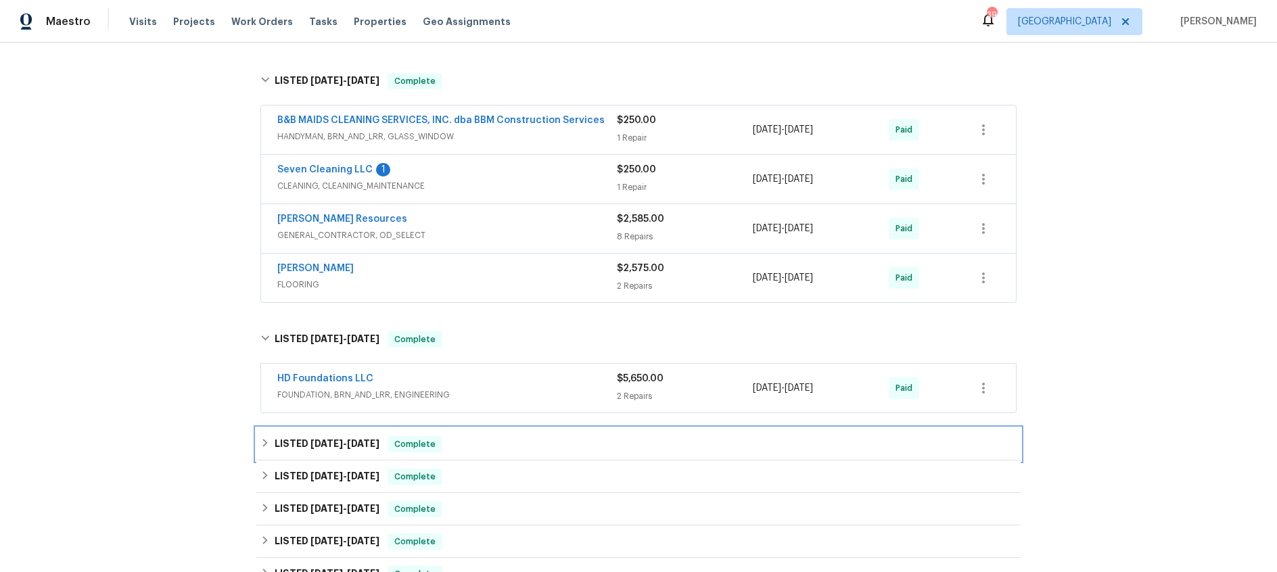
click at [342, 446] on span "[DATE]" at bounding box center [327, 443] width 32 height 9
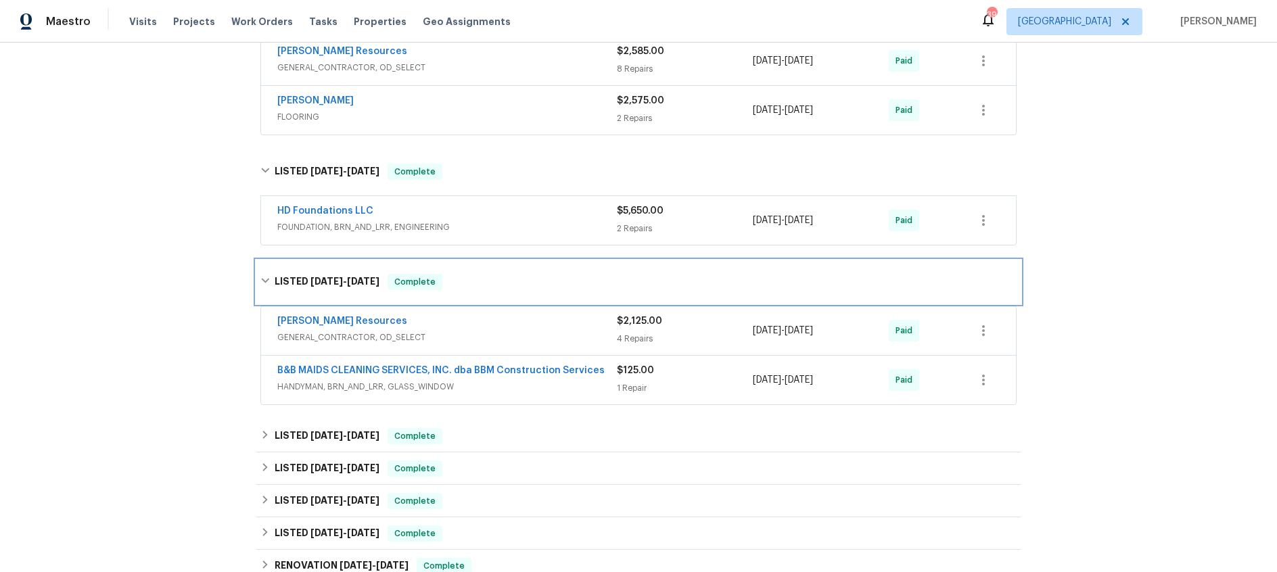
scroll to position [398, 0]
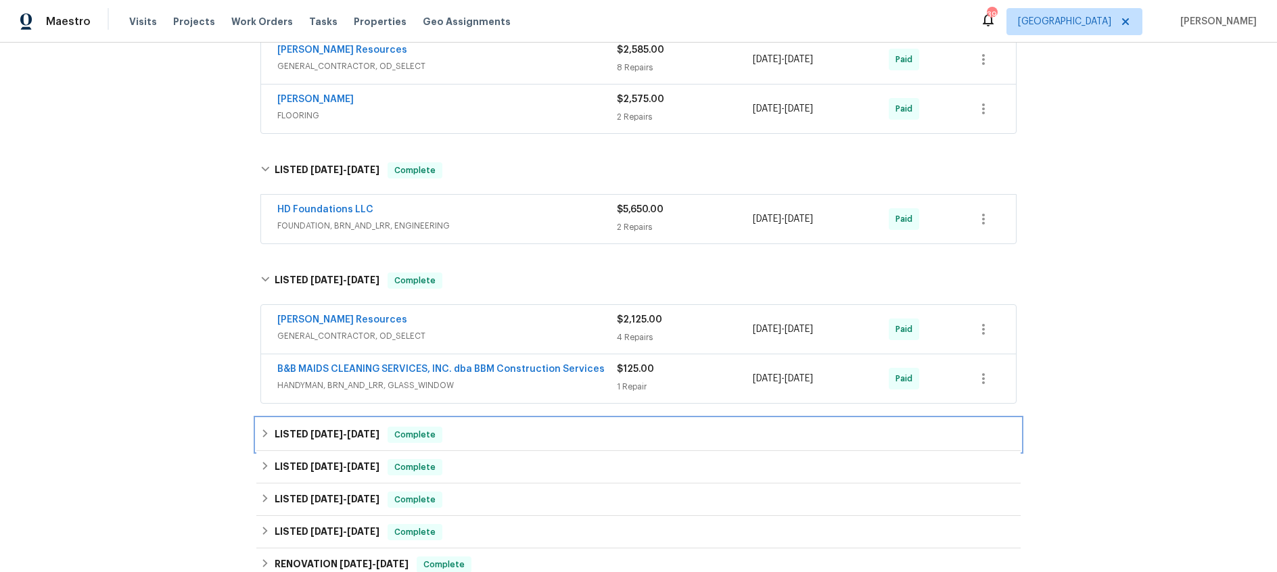
click at [323, 438] on span "2/12/25" at bounding box center [327, 434] width 32 height 9
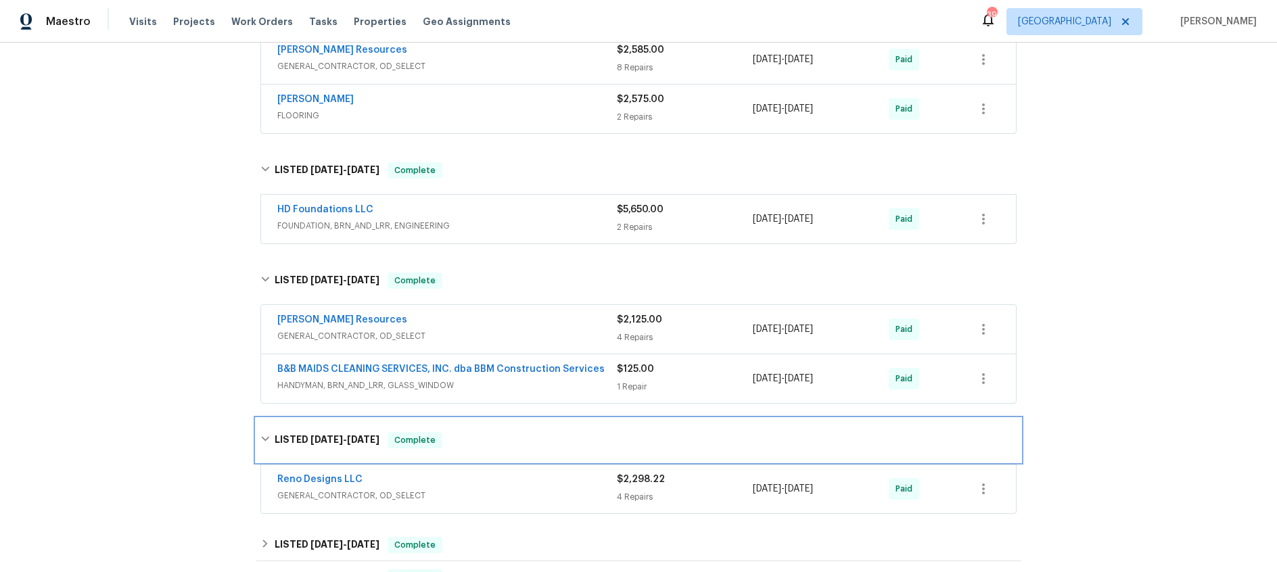
scroll to position [526, 0]
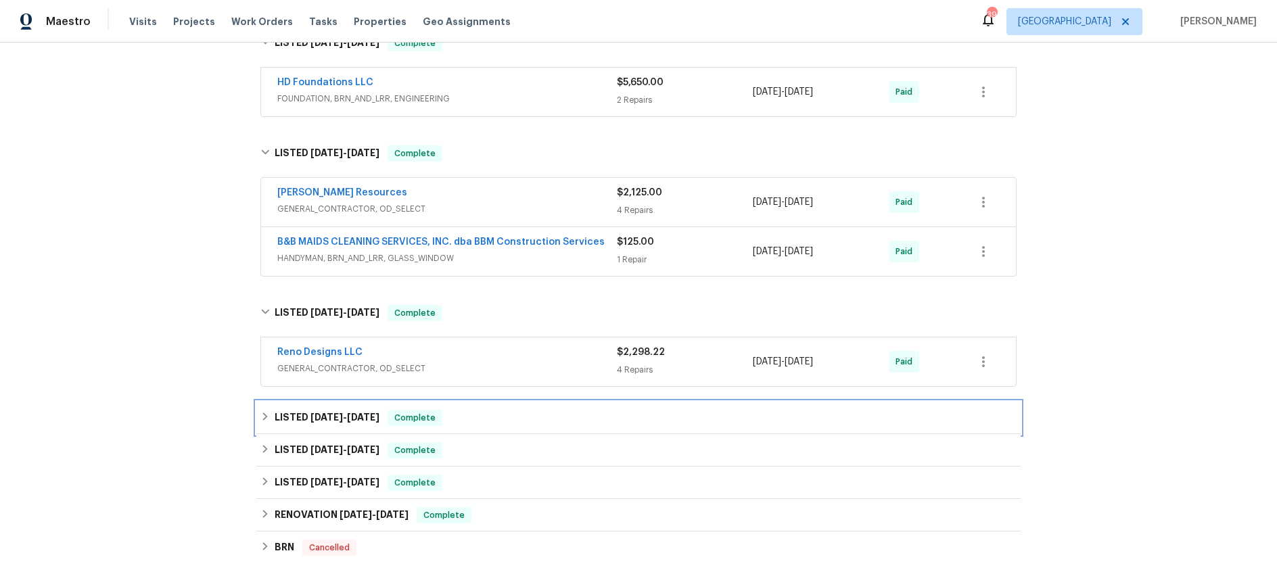
click at [346, 417] on span "1/15/25 - 1/17/25" at bounding box center [345, 417] width 69 height 9
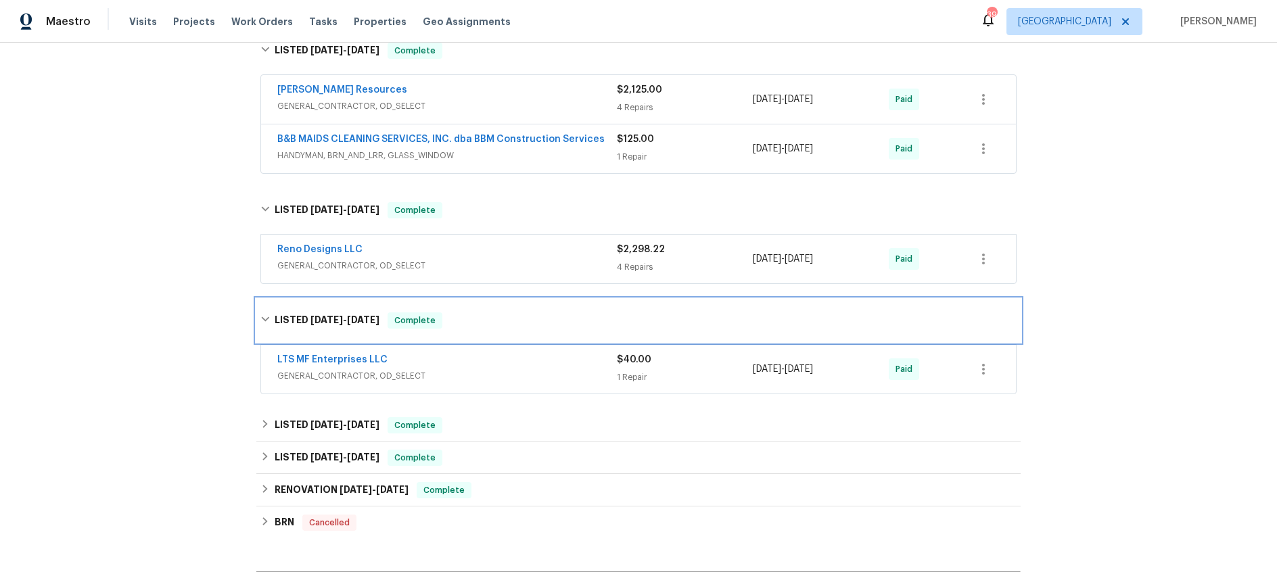
scroll to position [651, 0]
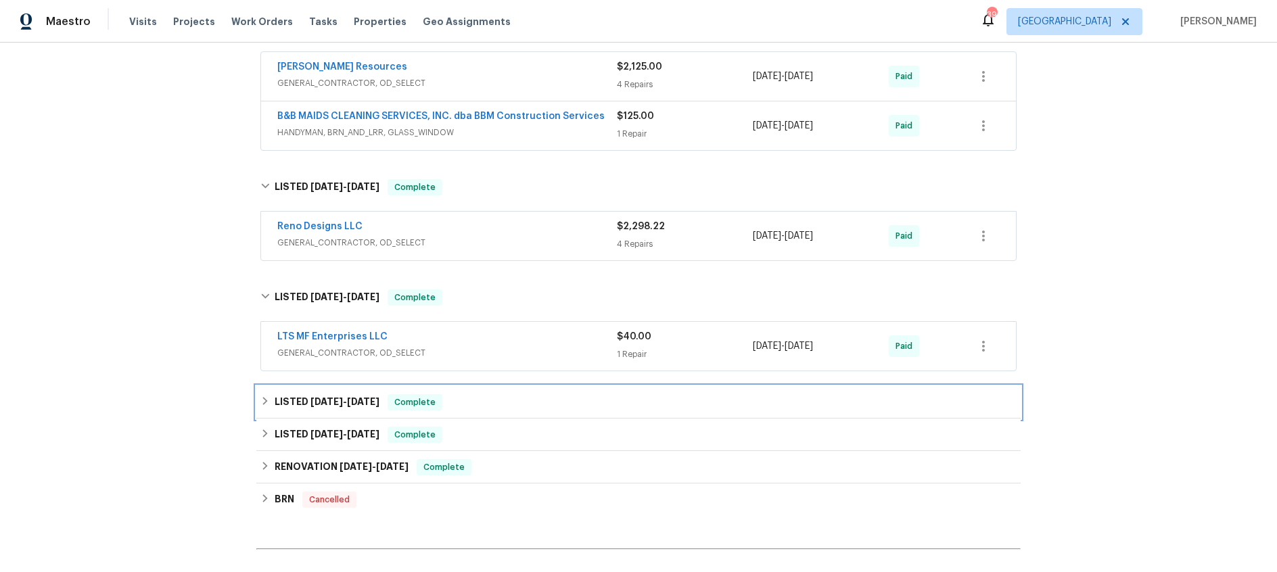
click at [346, 409] on h6 "LISTED 6/20/24 - 8/9/24" at bounding box center [327, 402] width 105 height 16
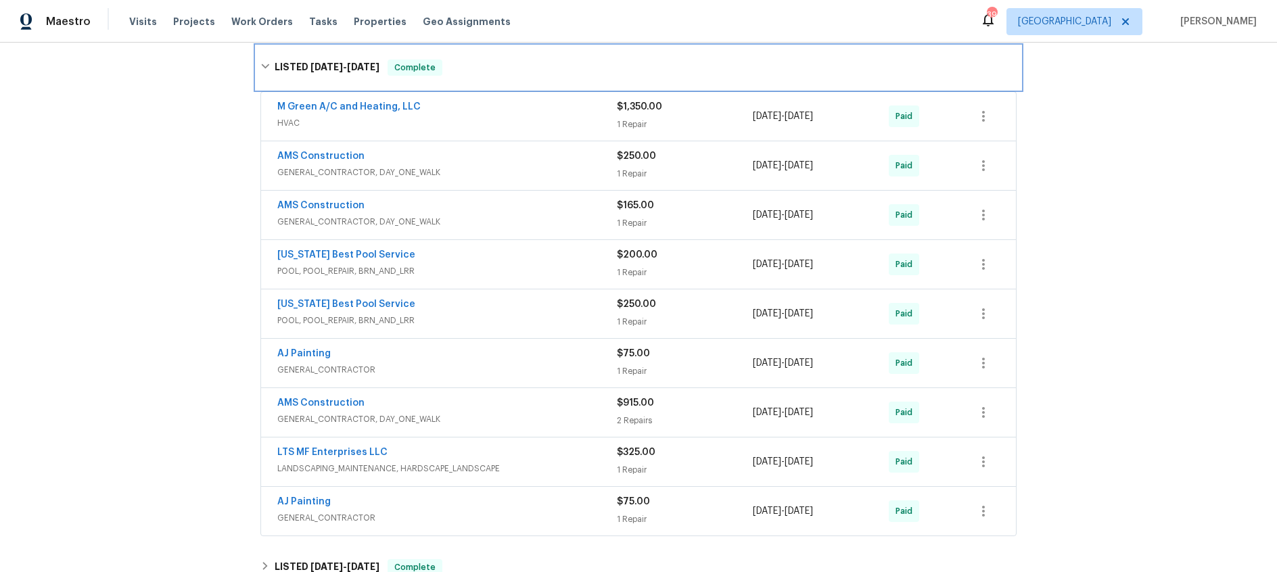
scroll to position [1120, 0]
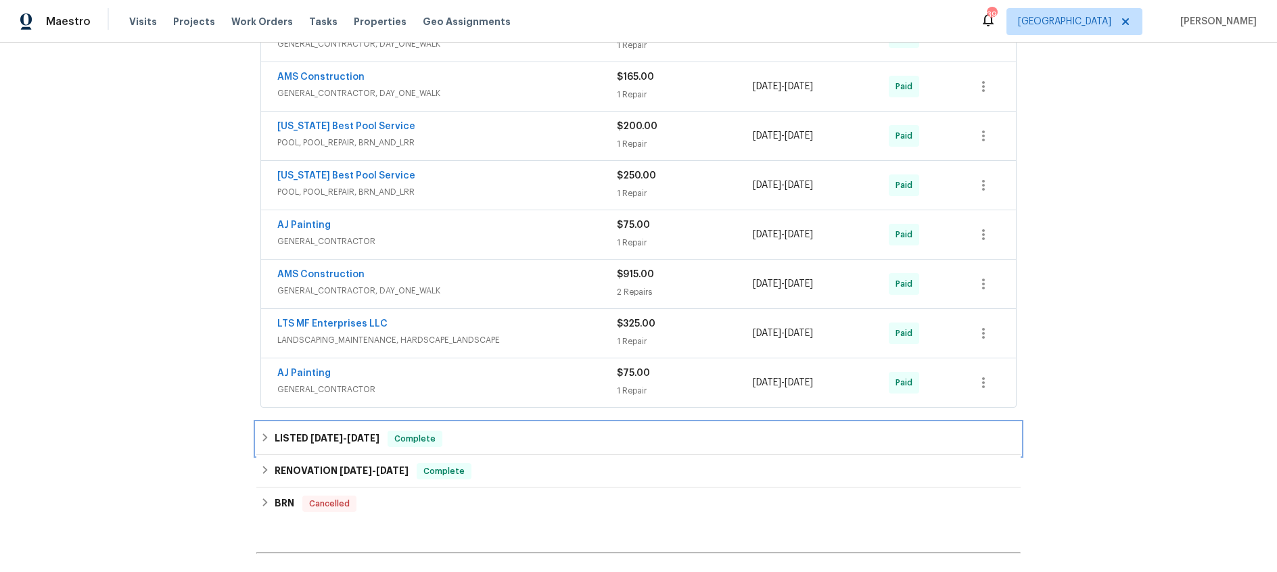
click at [346, 431] on h6 "LISTED 5/10/24 - 5/11/24" at bounding box center [327, 439] width 105 height 16
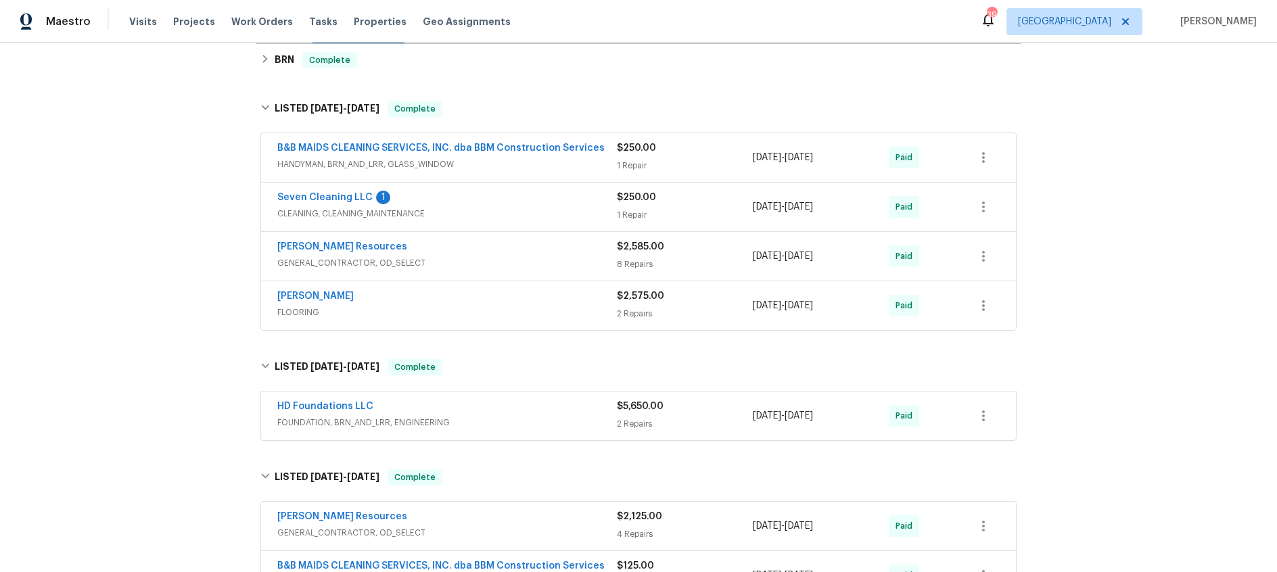
scroll to position [94, 0]
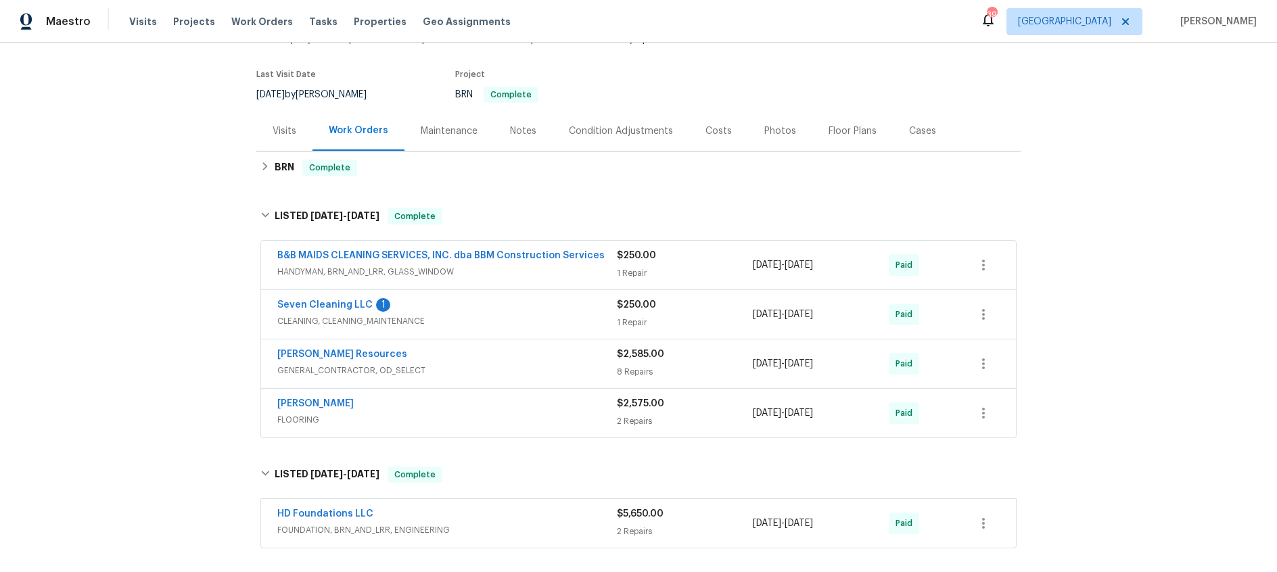
click at [480, 360] on div "Lawrence Resources" at bounding box center [447, 356] width 340 height 16
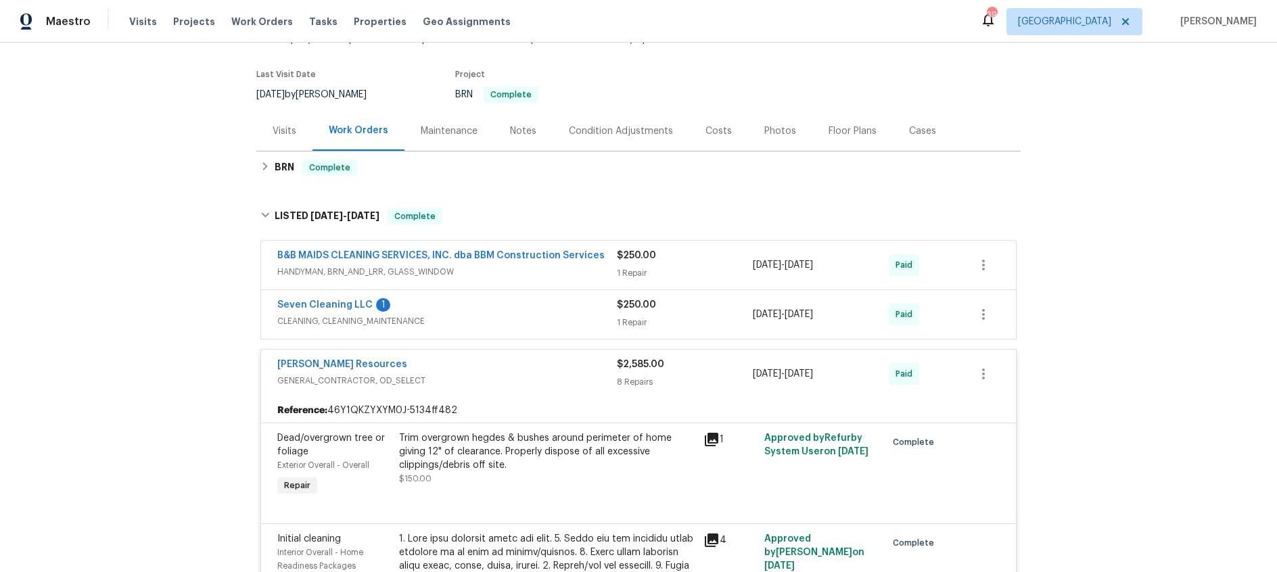
click at [480, 360] on div "Lawrence Resources" at bounding box center [447, 366] width 340 height 16
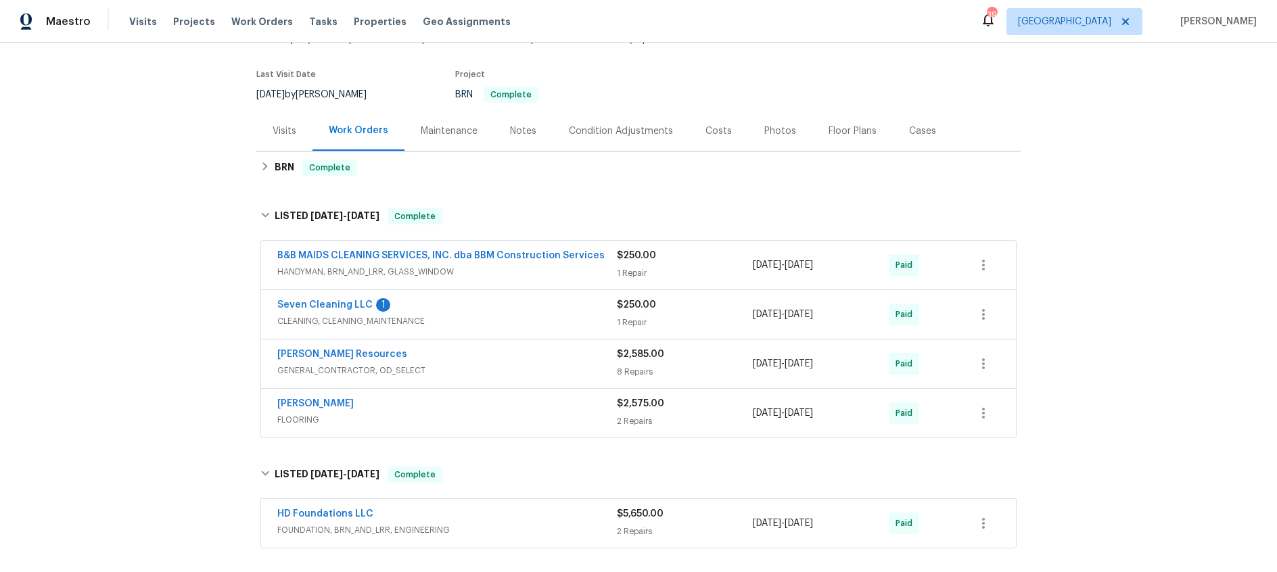
click at [492, 410] on div "Sherwin Williams" at bounding box center [447, 405] width 340 height 16
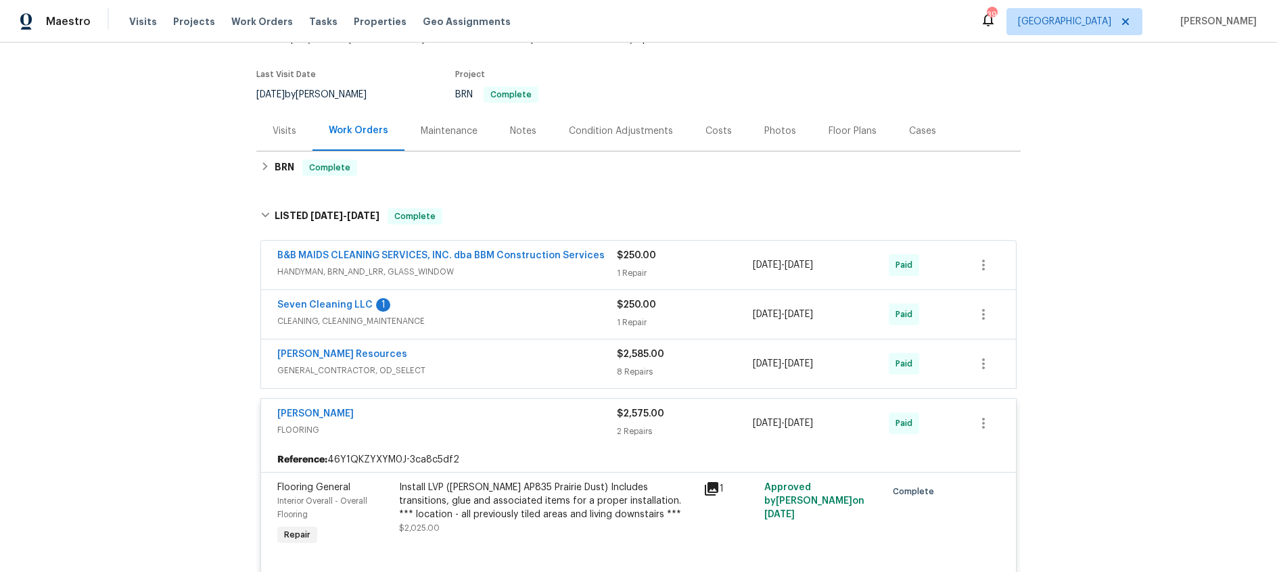
click at [499, 415] on div "Sherwin Williams" at bounding box center [447, 415] width 340 height 16
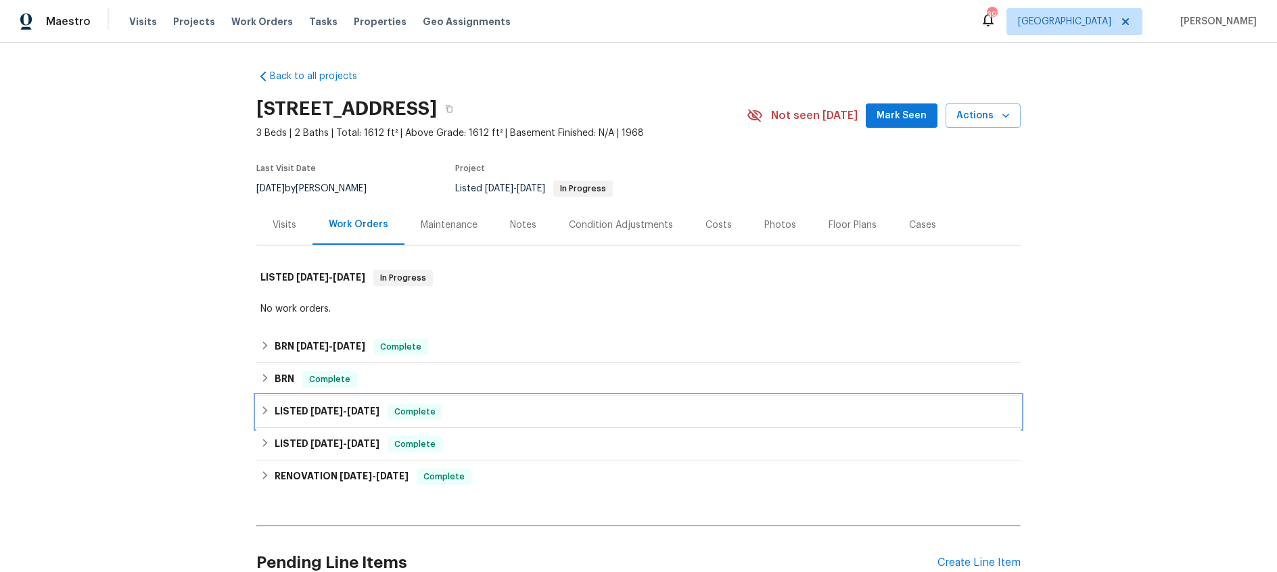
click at [312, 409] on span "[DATE]" at bounding box center [327, 411] width 32 height 9
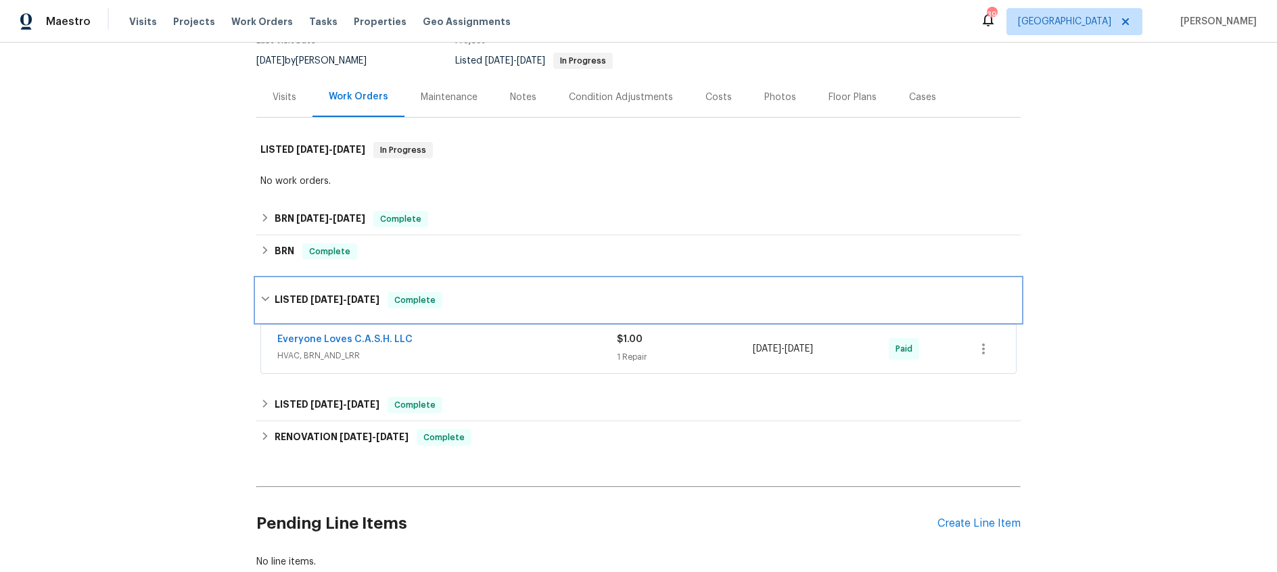
scroll to position [129, 0]
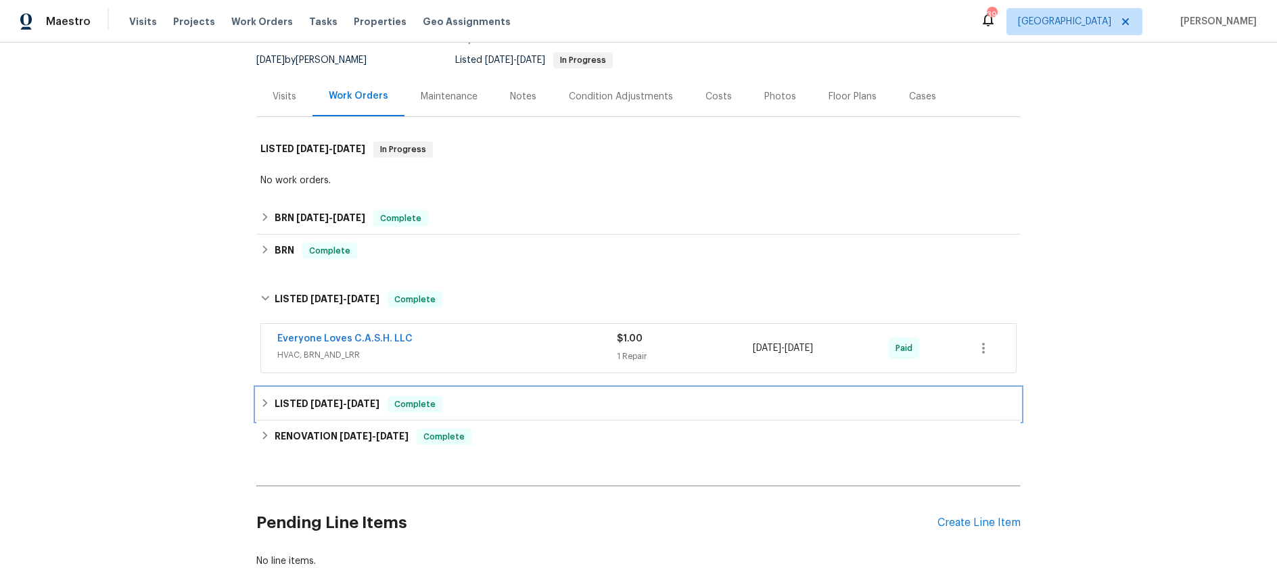
click at [341, 404] on span "[DATE]" at bounding box center [327, 403] width 32 height 9
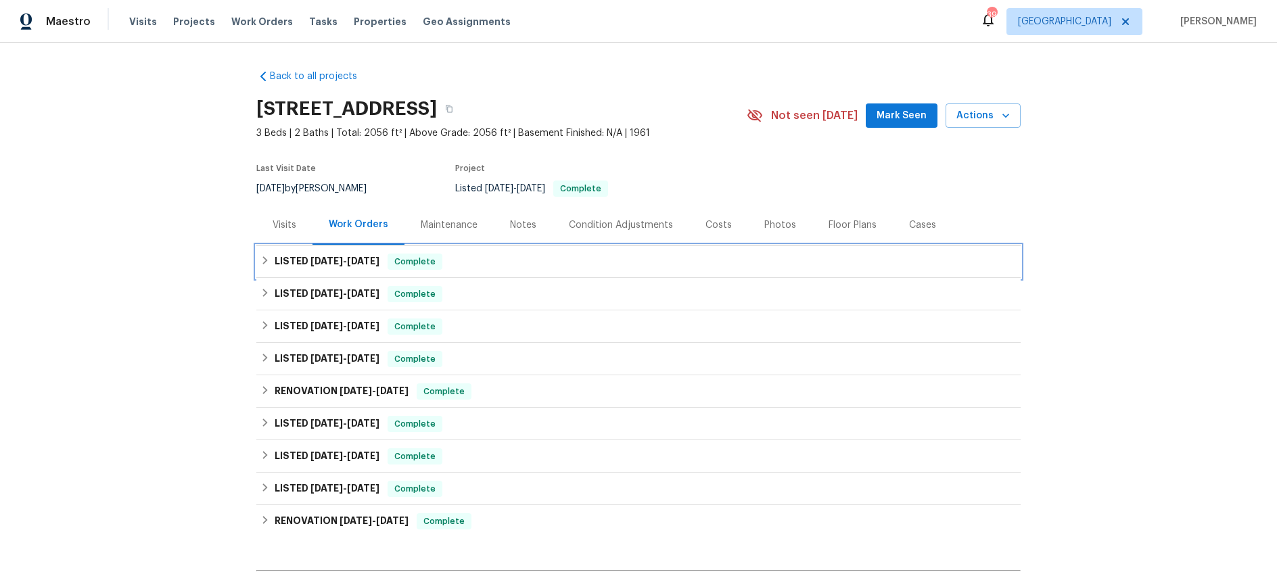
click at [335, 260] on span "[DATE]" at bounding box center [327, 260] width 32 height 9
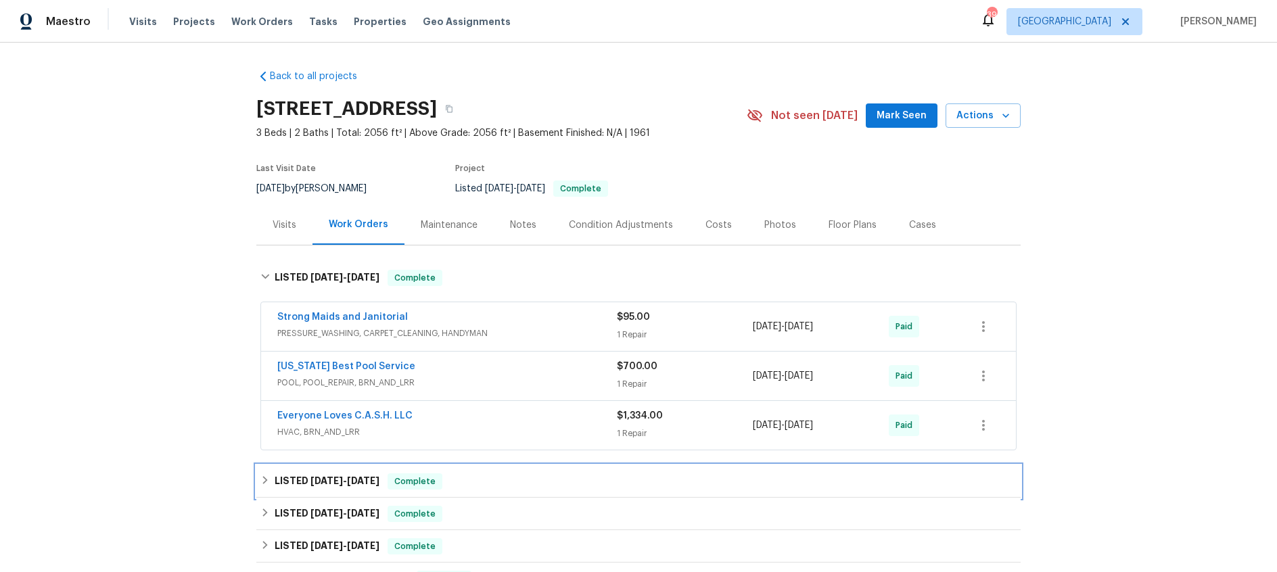
click at [330, 484] on span "[DATE]" at bounding box center [327, 480] width 32 height 9
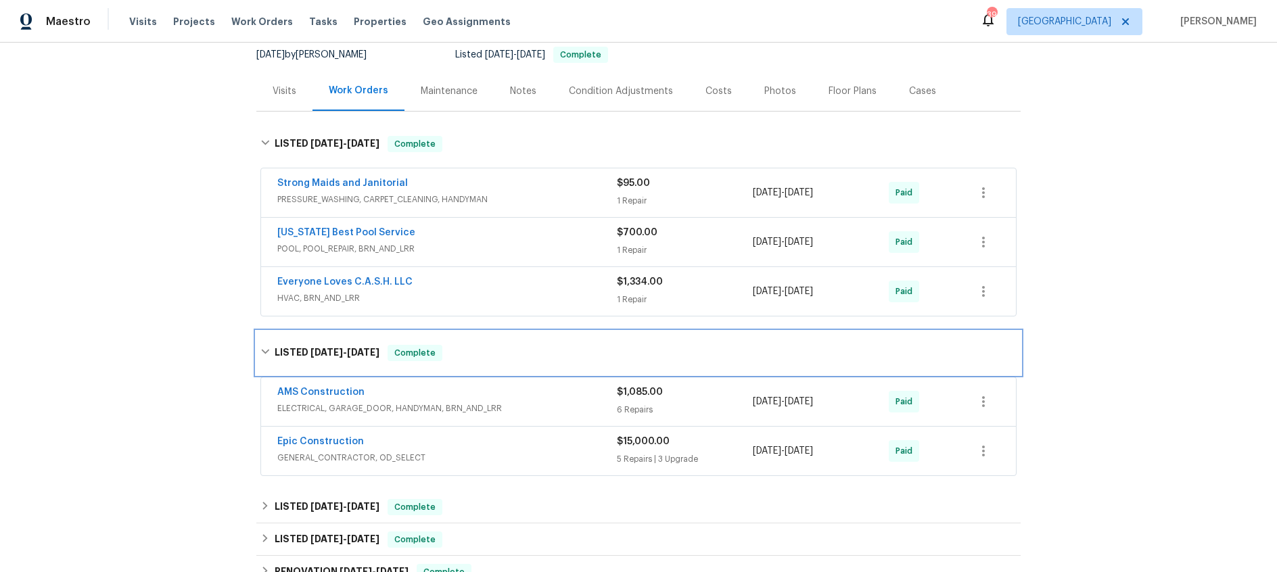
scroll to position [168, 0]
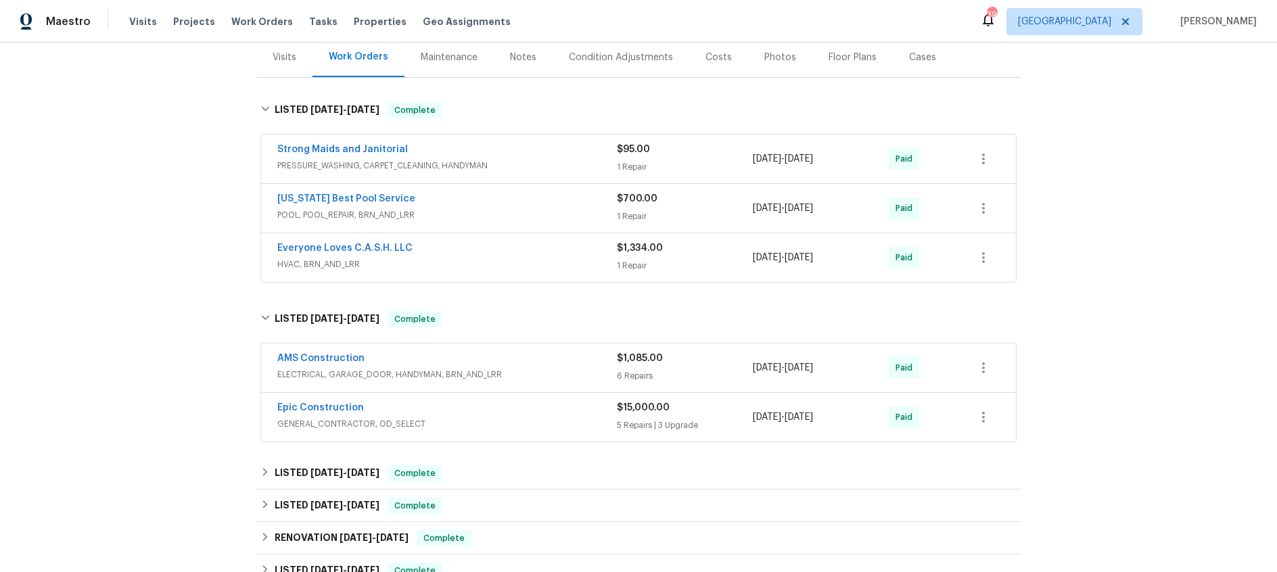
click at [490, 417] on span "GENERAL_CONTRACTOR, OD_SELECT" at bounding box center [447, 424] width 340 height 14
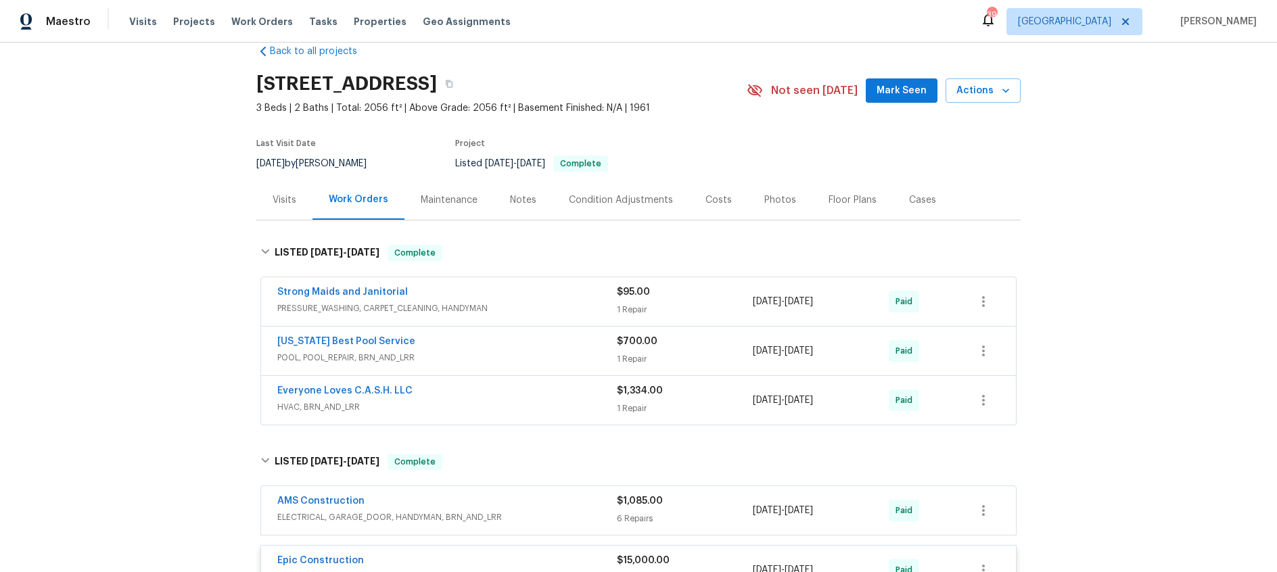
scroll to position [0, 0]
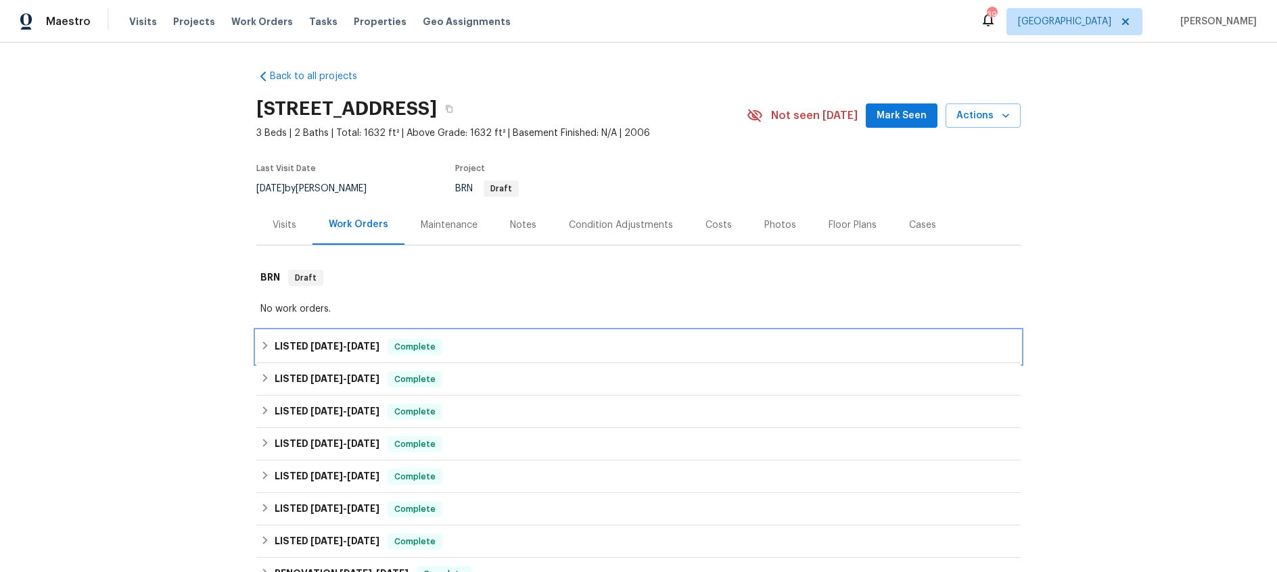
click at [339, 348] on span "7/2/25 - 7/11/25" at bounding box center [345, 346] width 69 height 9
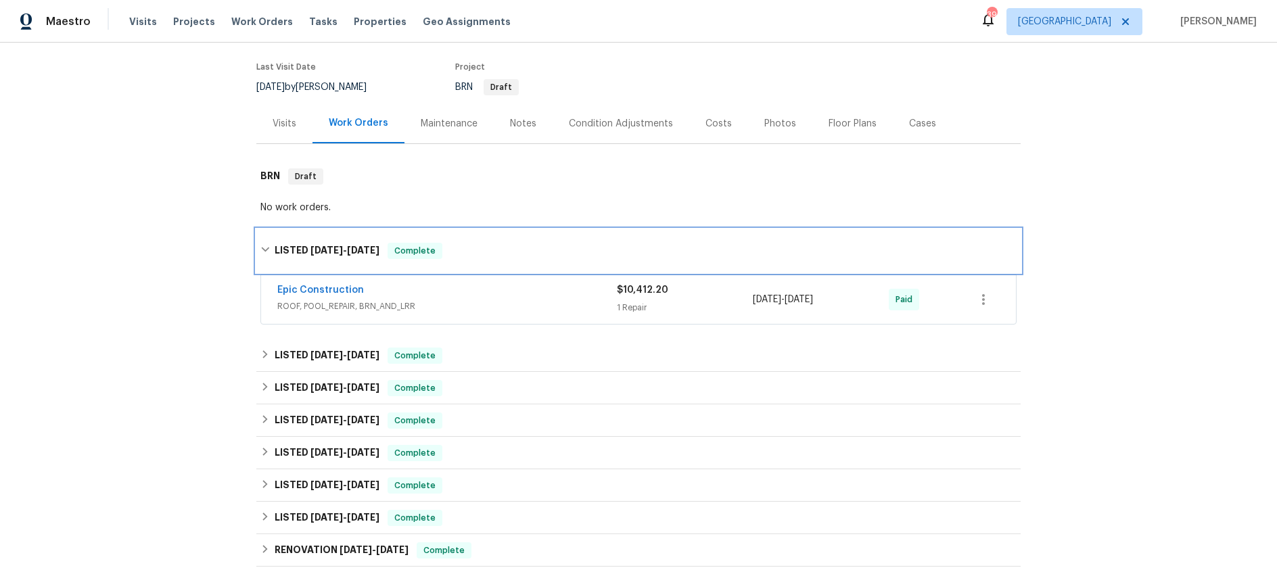
scroll to position [114, 0]
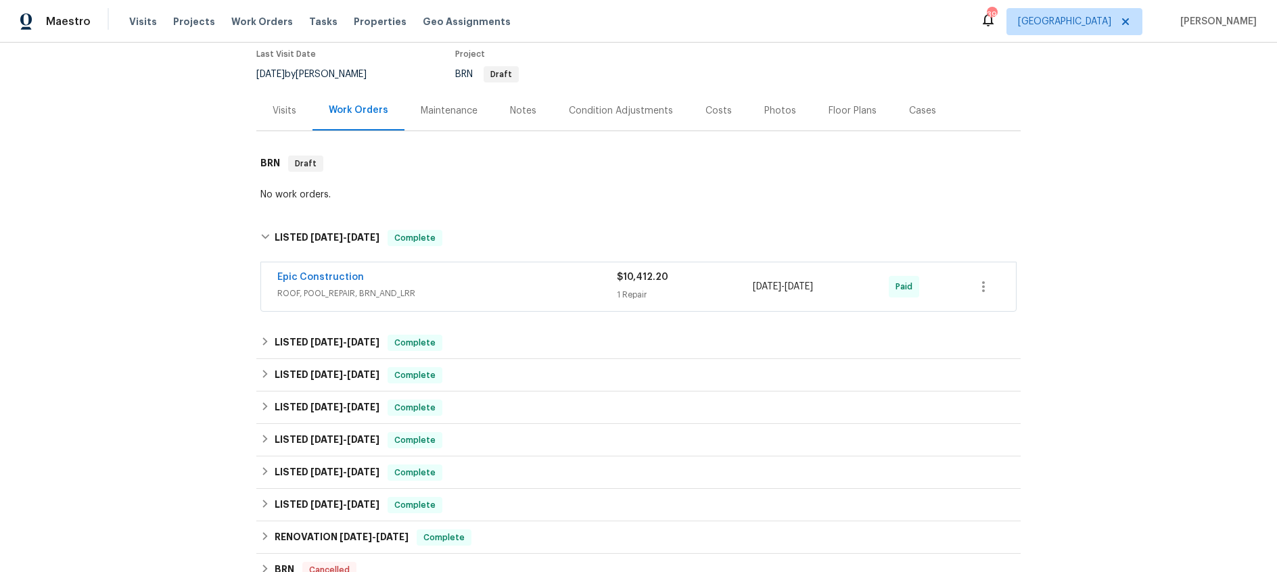
click at [508, 279] on div "Epic Construction" at bounding box center [447, 279] width 340 height 16
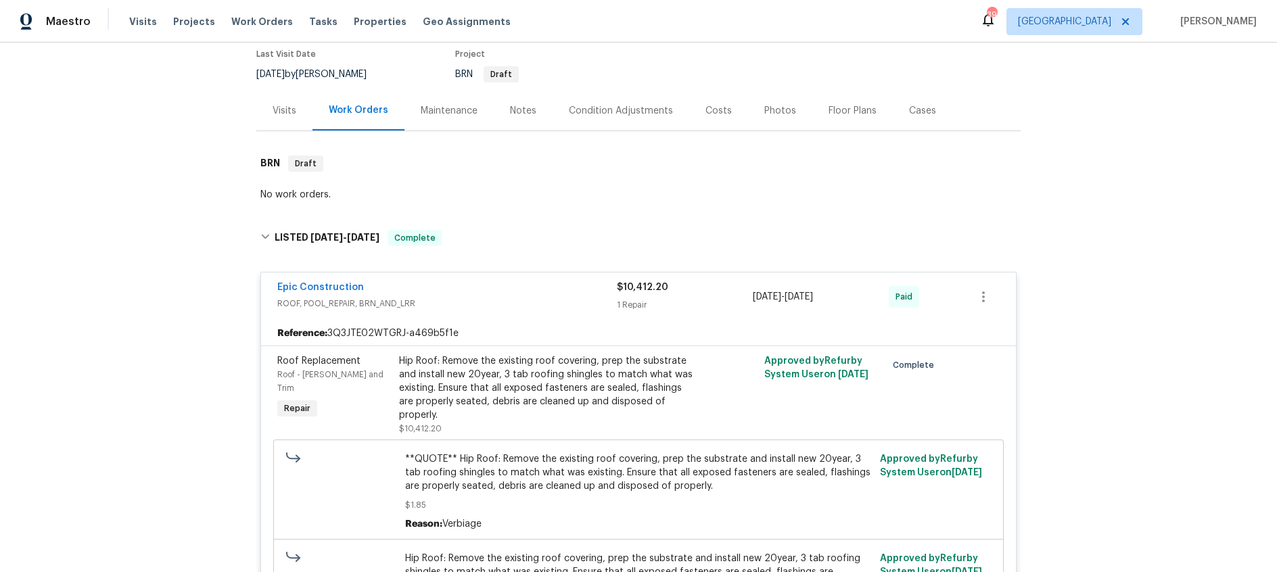
scroll to position [292, 0]
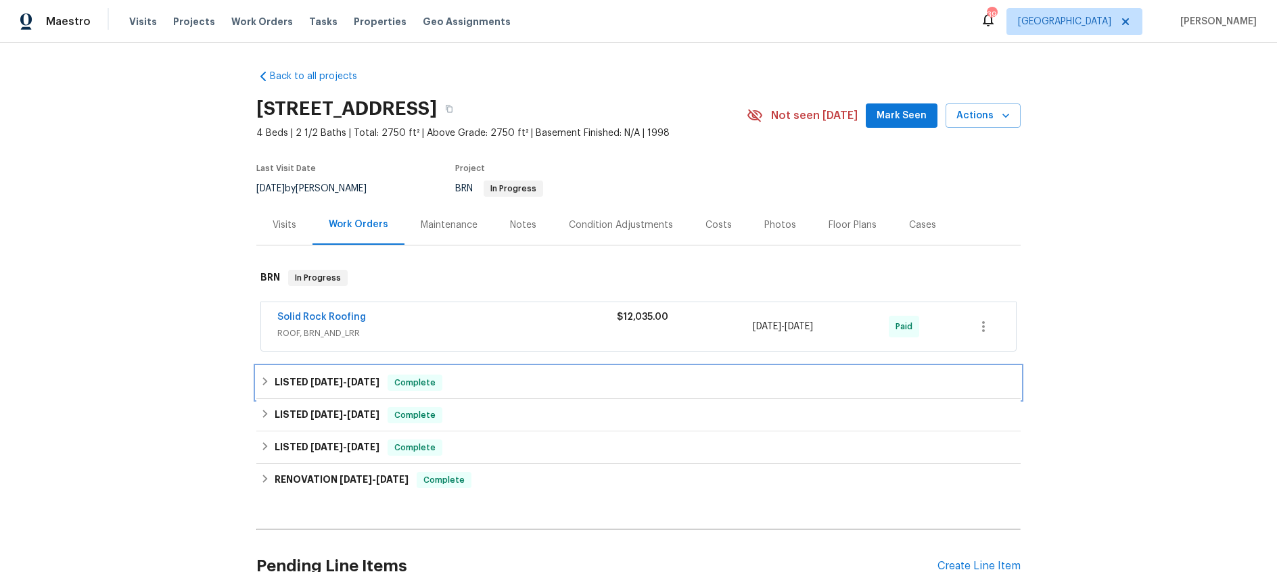
click at [359, 382] on span "6/30/25" at bounding box center [363, 381] width 32 height 9
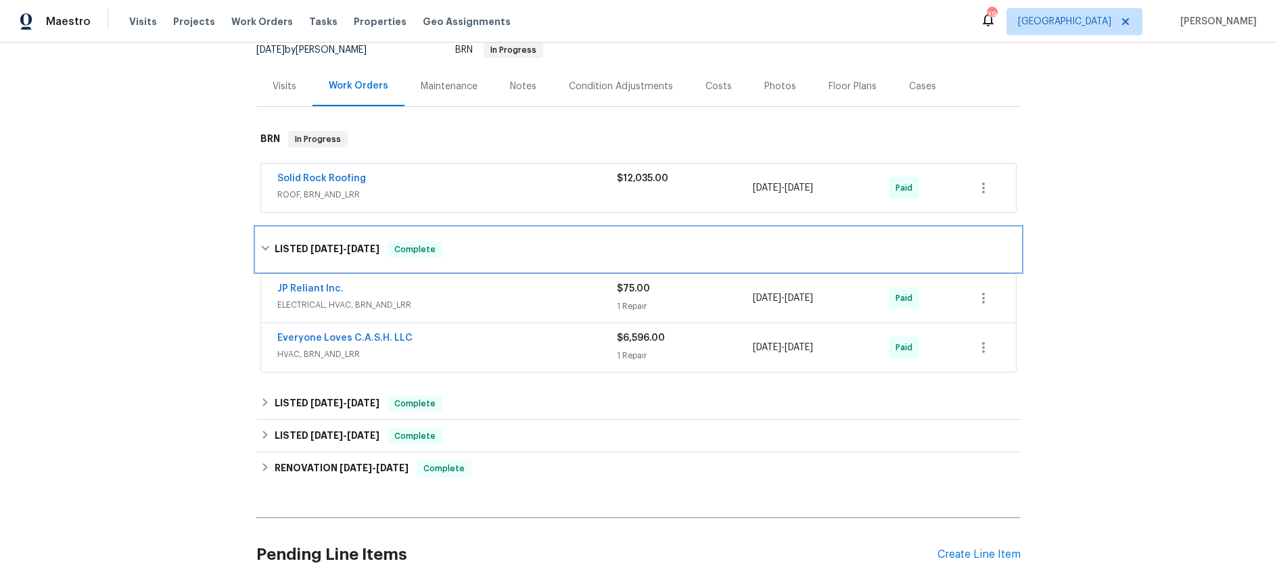
scroll to position [139, 0]
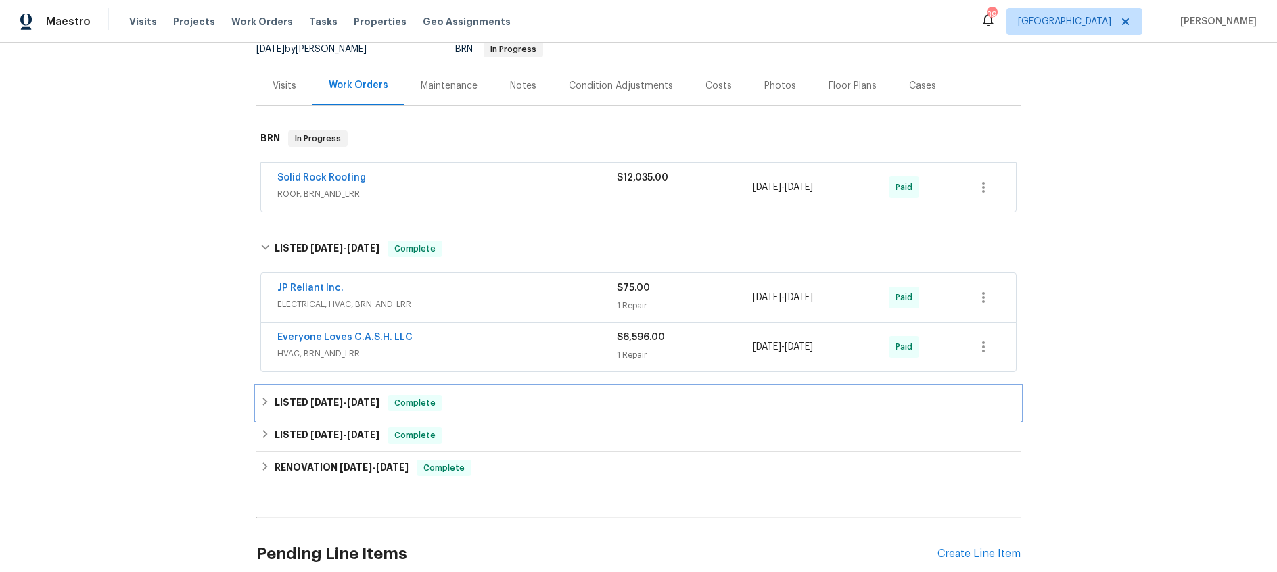
click at [371, 395] on h6 "LISTED 4/28/25 - 4/30/25" at bounding box center [327, 403] width 105 height 16
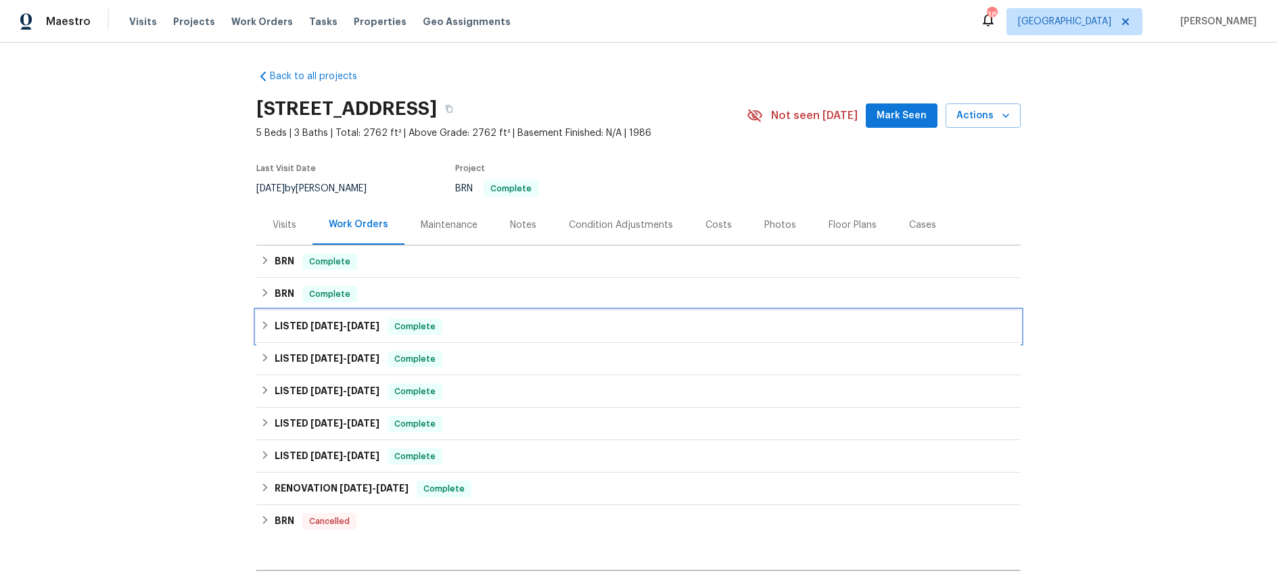
click at [340, 323] on span "[DATE]" at bounding box center [327, 325] width 32 height 9
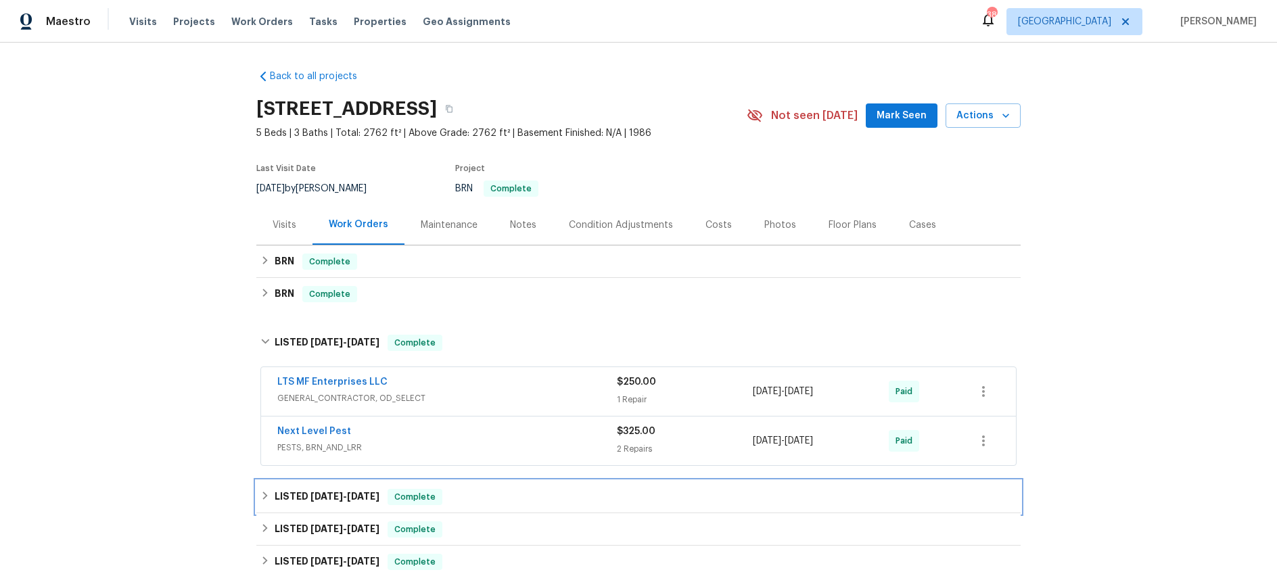
click at [324, 504] on h6 "LISTED [DATE] - [DATE]" at bounding box center [327, 497] width 105 height 16
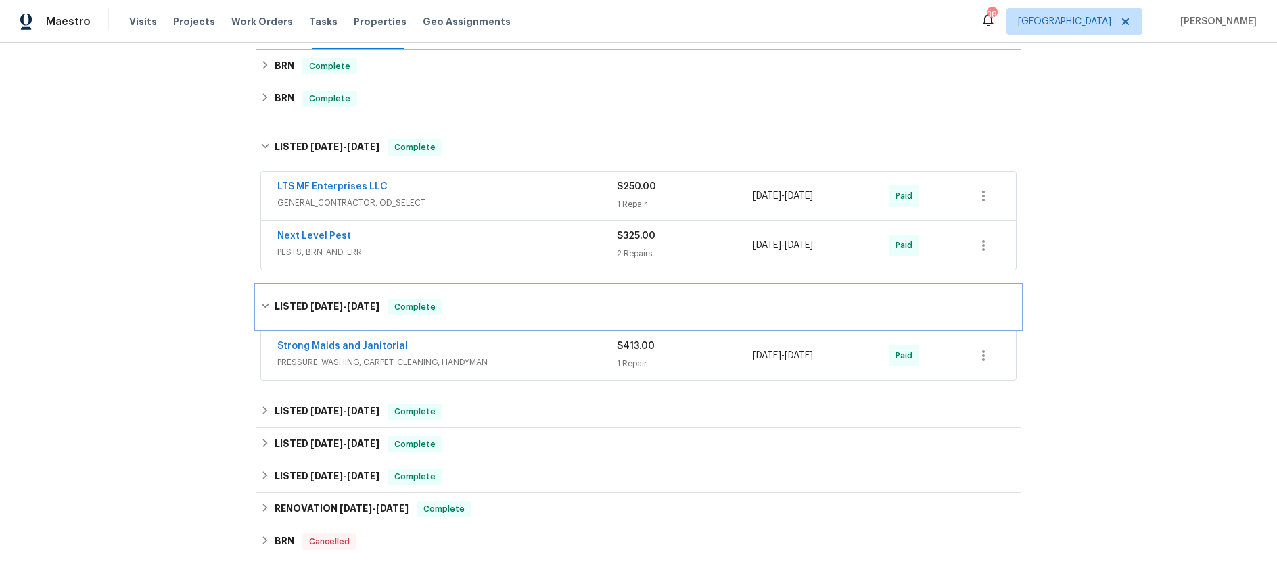
scroll to position [200, 0]
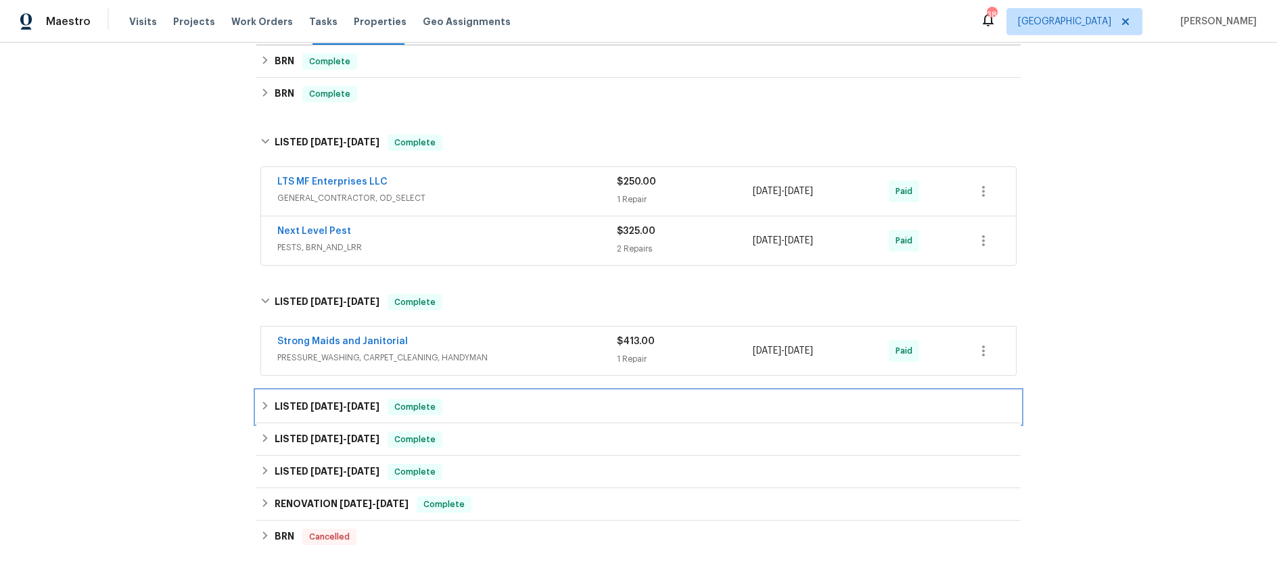
click at [338, 408] on span "[DATE]" at bounding box center [327, 406] width 32 height 9
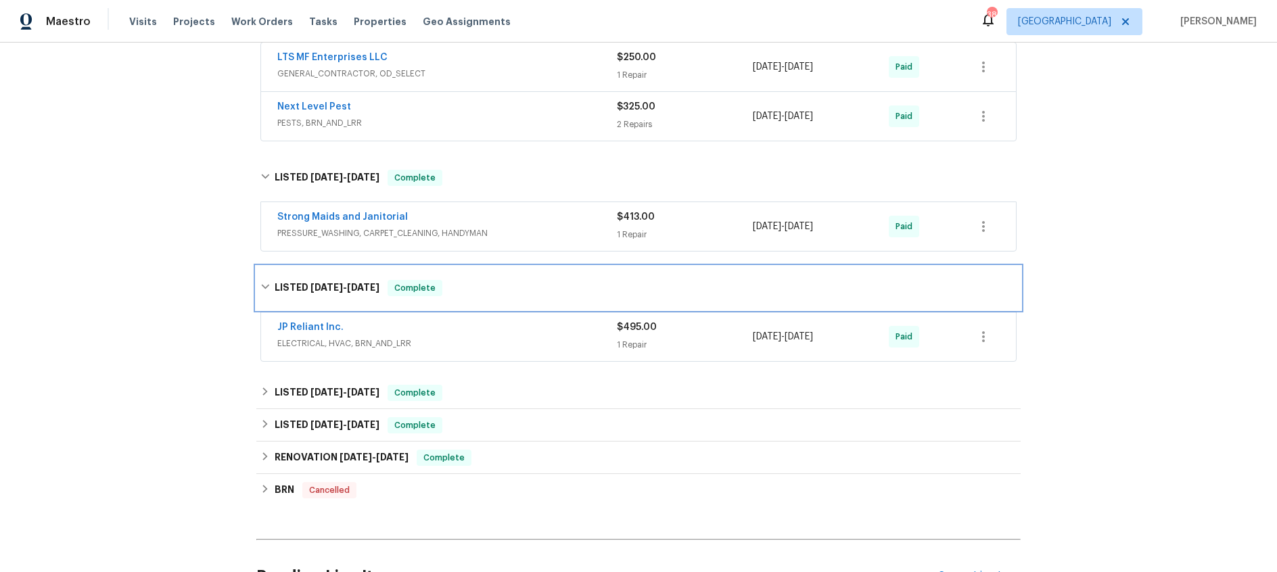
scroll to position [325, 0]
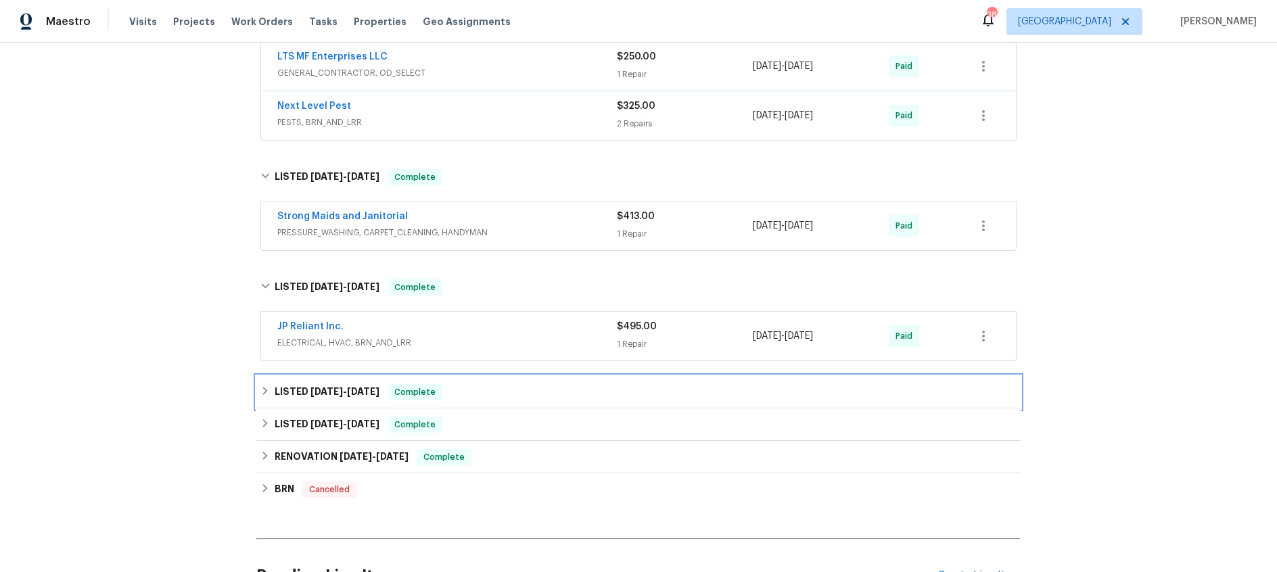
click at [337, 392] on span "[DATE]" at bounding box center [327, 391] width 32 height 9
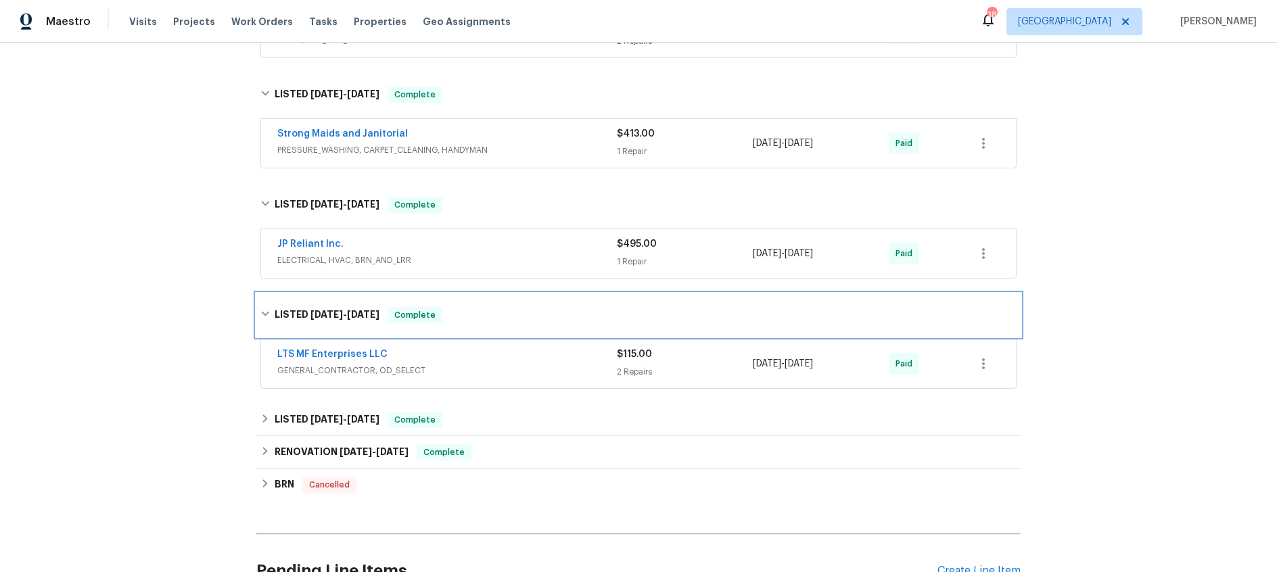
scroll to position [426, 0]
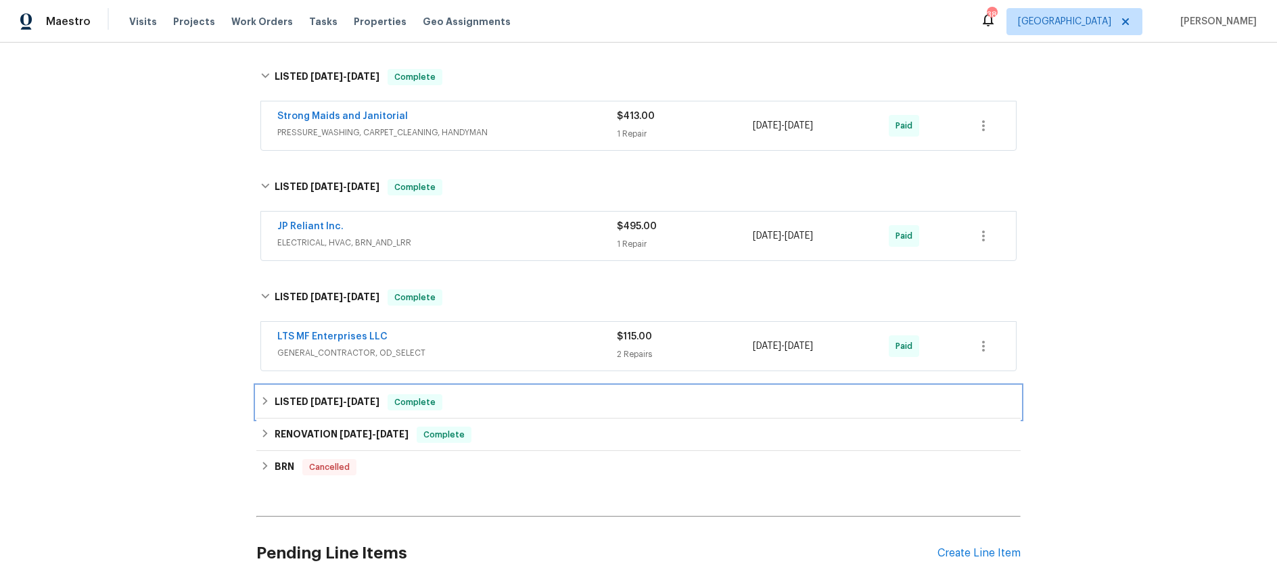
click at [359, 407] on h6 "LISTED 12/28/24 - 12/30/24" at bounding box center [327, 402] width 105 height 16
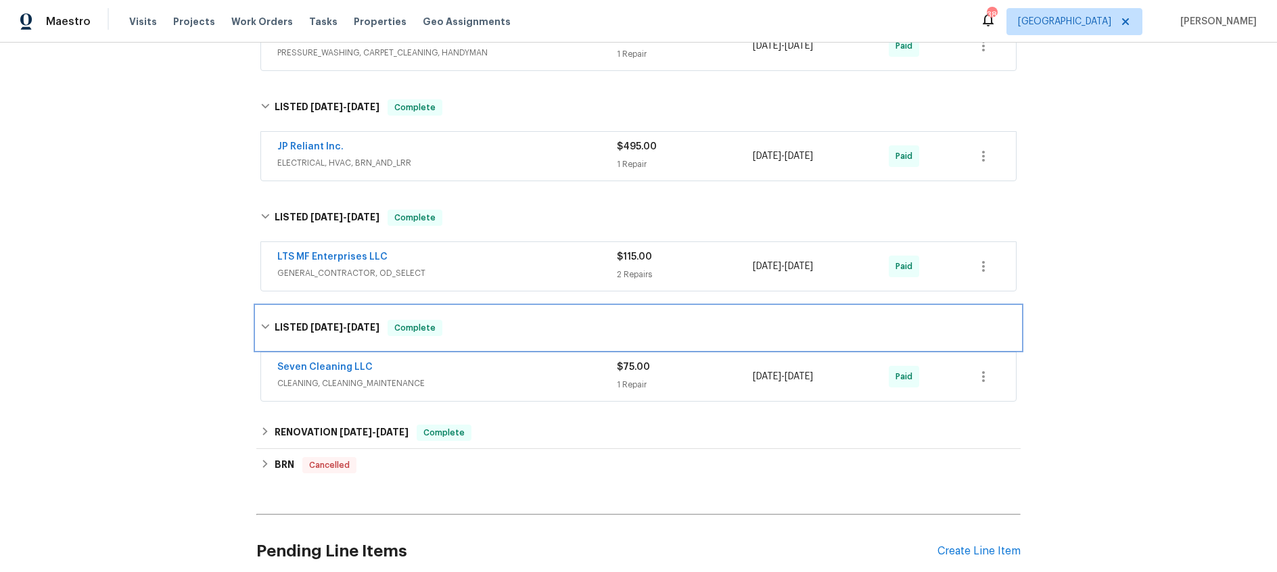
scroll to position [531, 0]
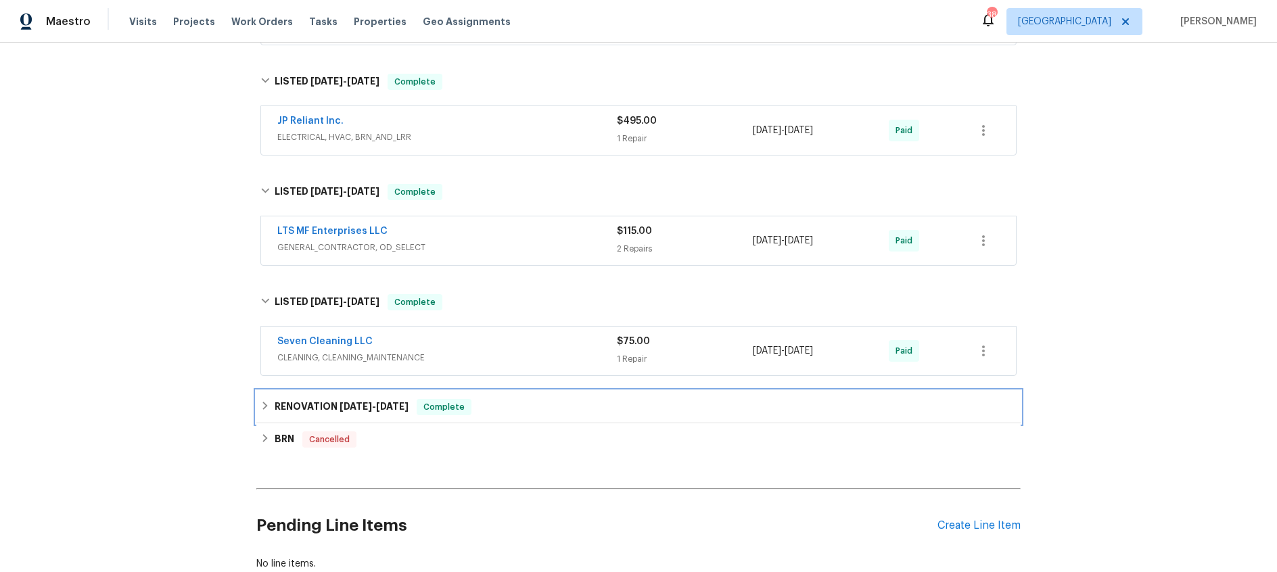
click at [321, 411] on h6 "RENOVATION 12/6/24 - 12/18/24" at bounding box center [342, 407] width 134 height 16
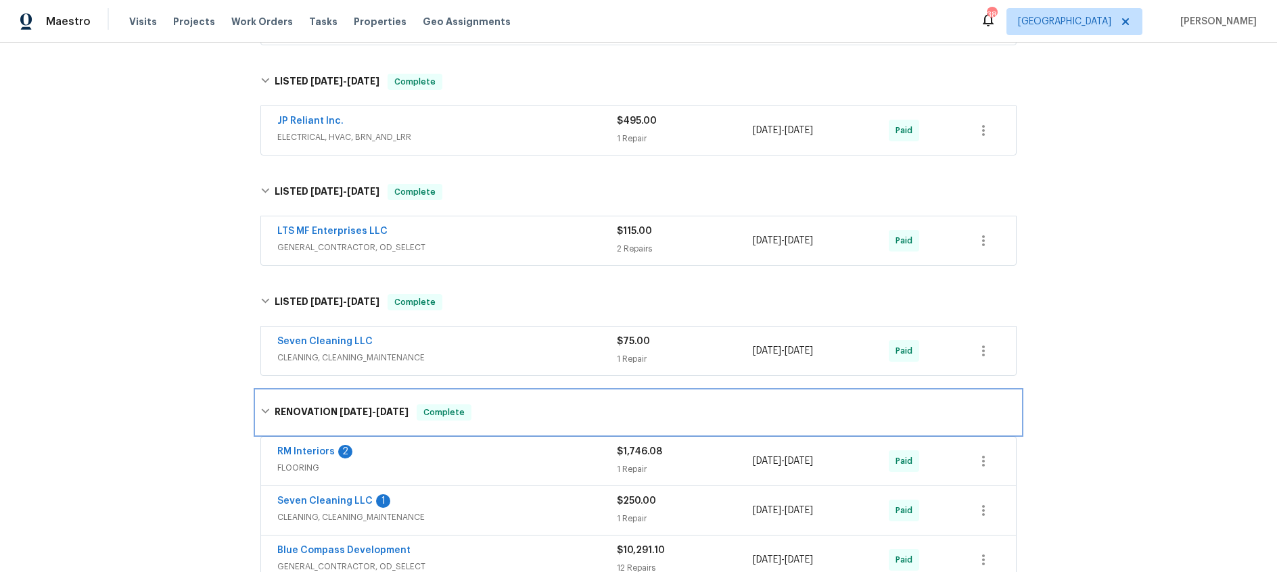
click at [321, 411] on h6 "RENOVATION 12/6/24 - 12/18/24" at bounding box center [342, 413] width 134 height 16
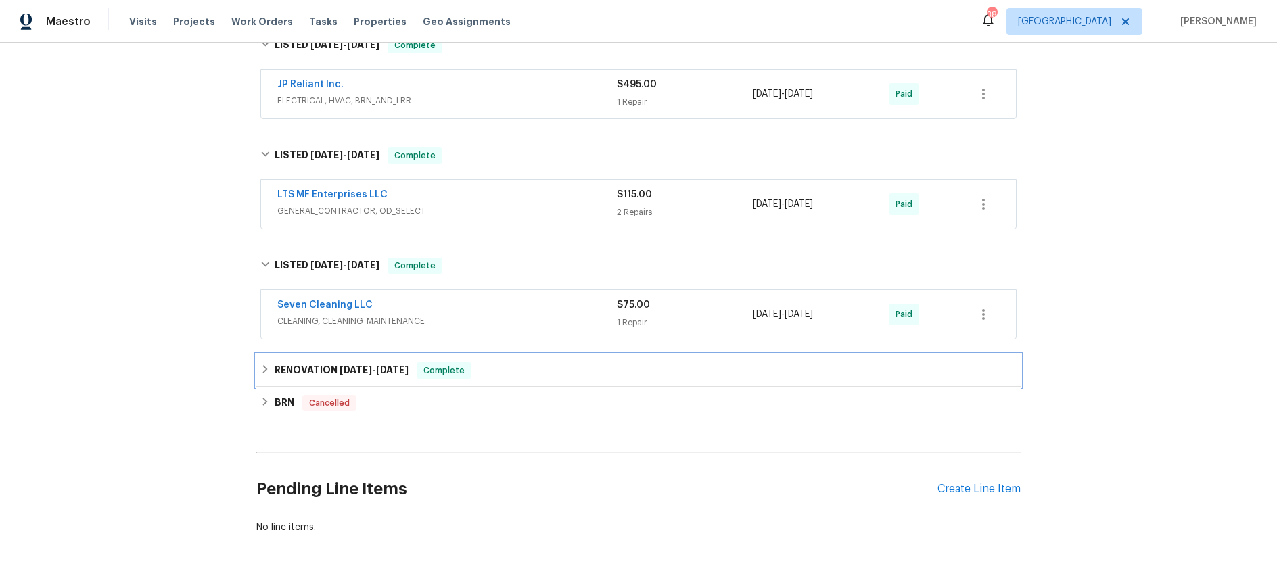
scroll to position [570, 0]
click at [368, 373] on h6 "RENOVATION 12/6/24 - 12/18/24" at bounding box center [342, 369] width 134 height 16
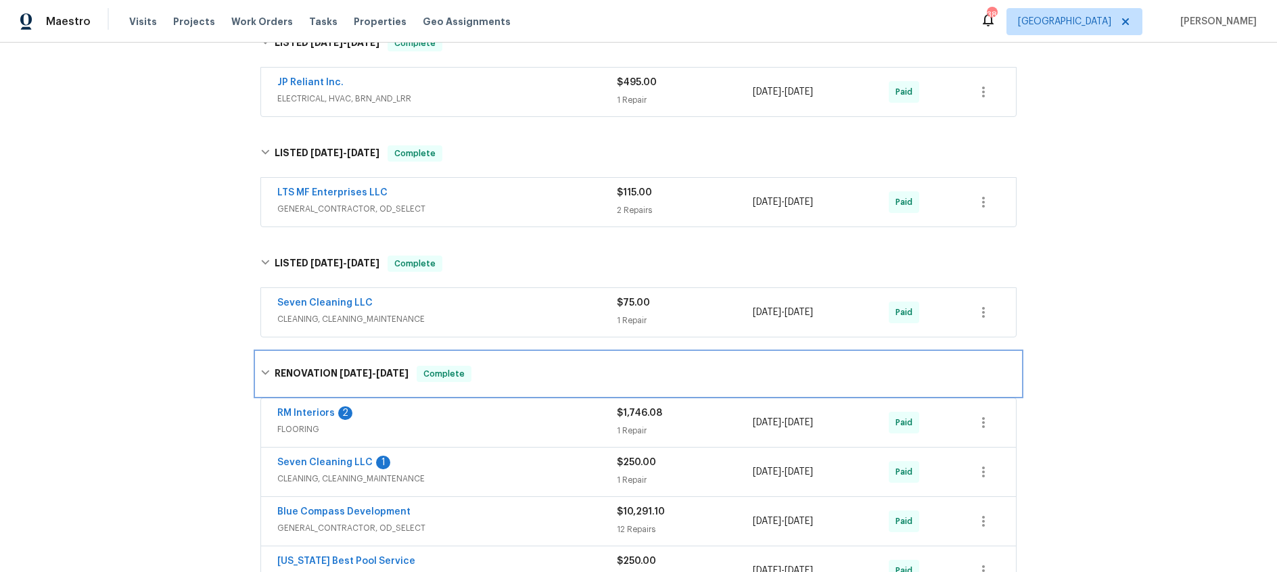
click at [368, 373] on span "12/6/24" at bounding box center [356, 373] width 32 height 9
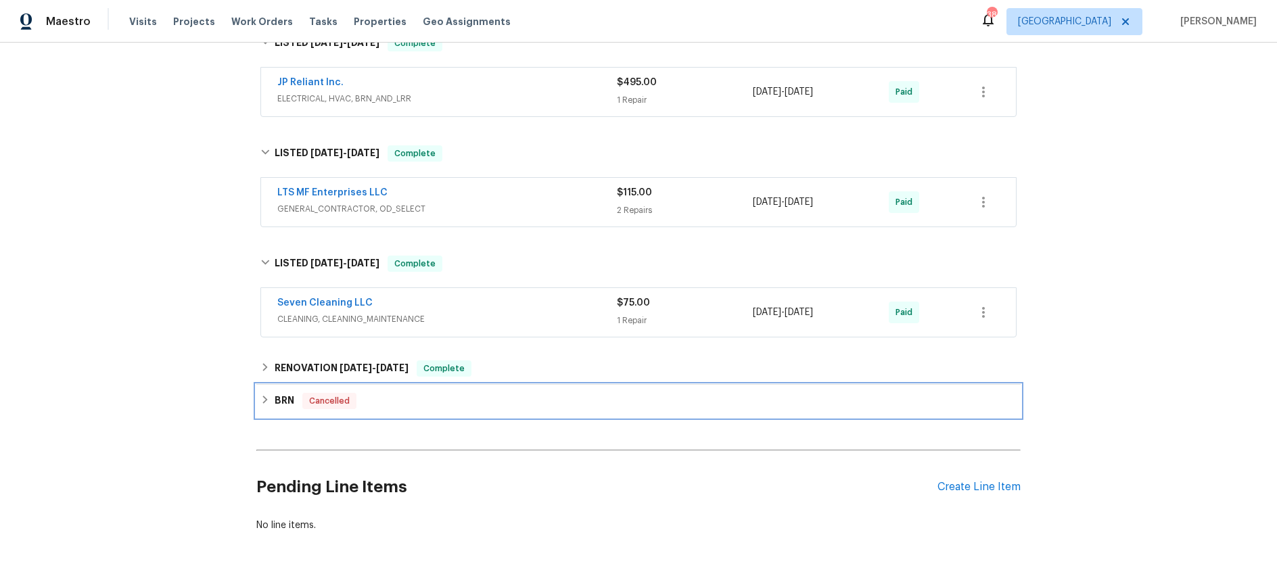
click at [288, 396] on h6 "BRN" at bounding box center [285, 401] width 20 height 16
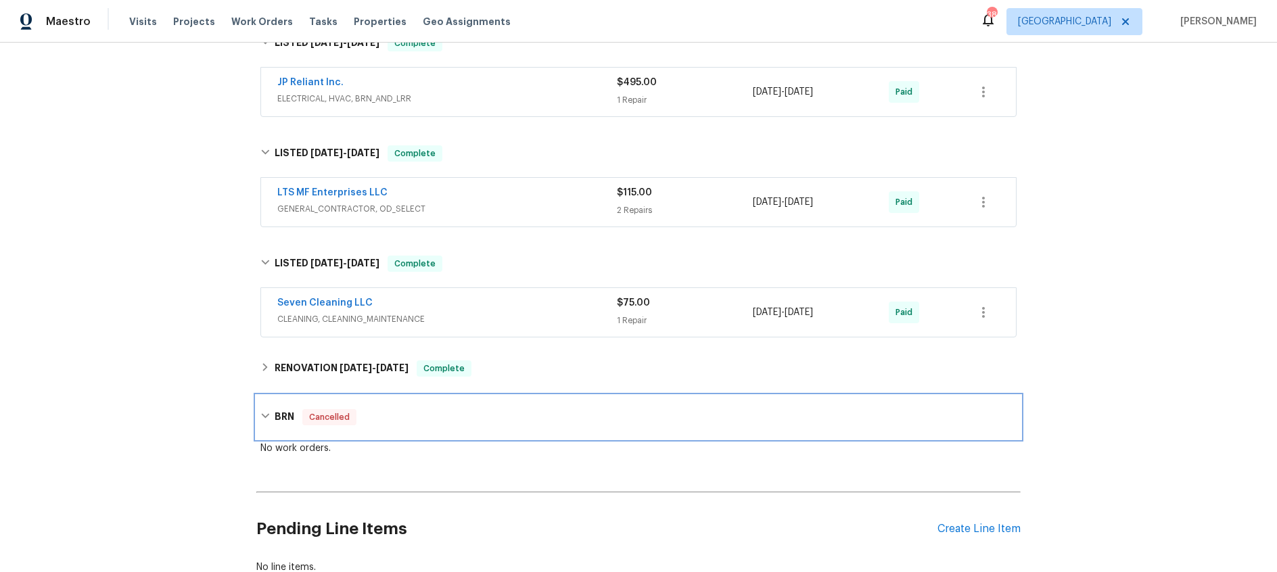
click at [286, 403] on div "BRN Cancelled" at bounding box center [638, 417] width 764 height 43
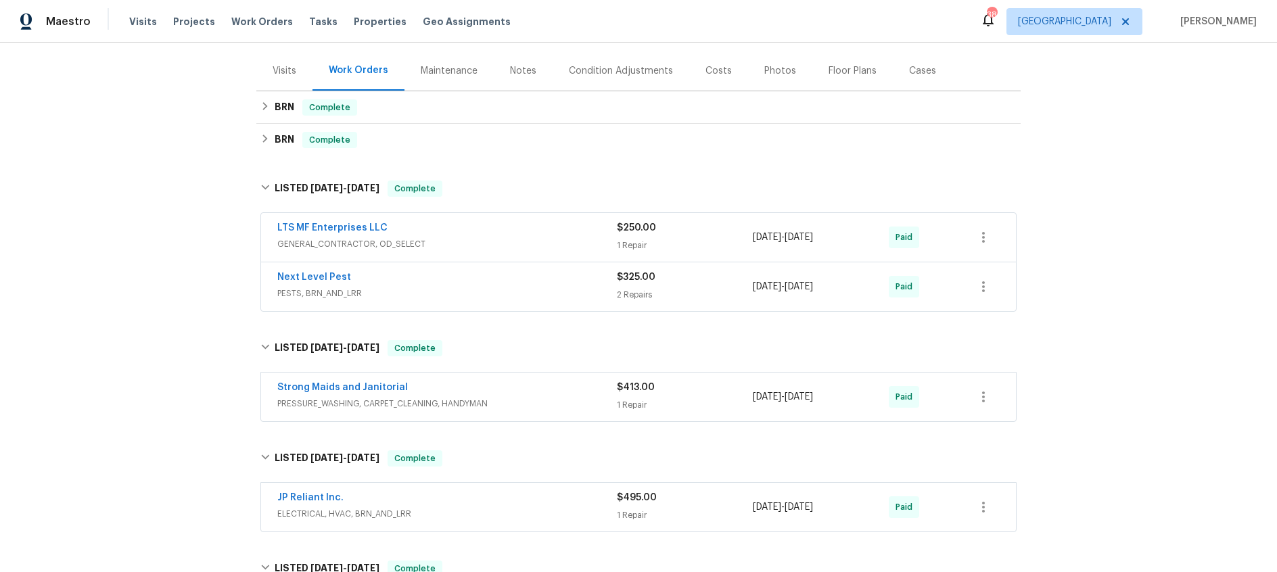
scroll to position [48, 0]
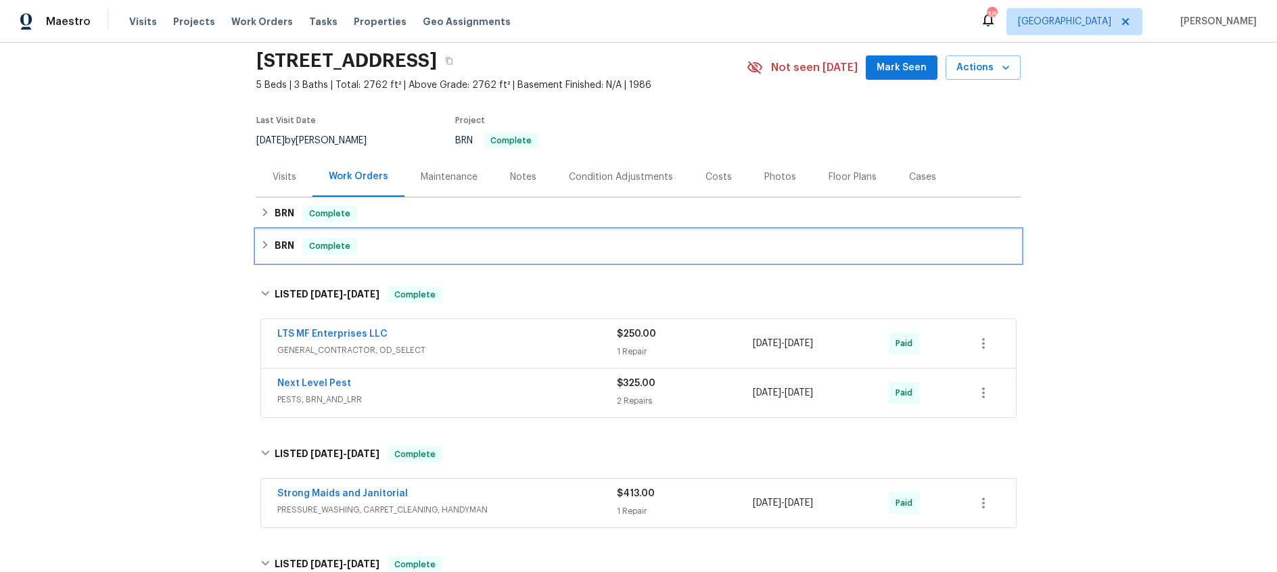
click at [291, 233] on div "BRN Complete" at bounding box center [638, 246] width 764 height 32
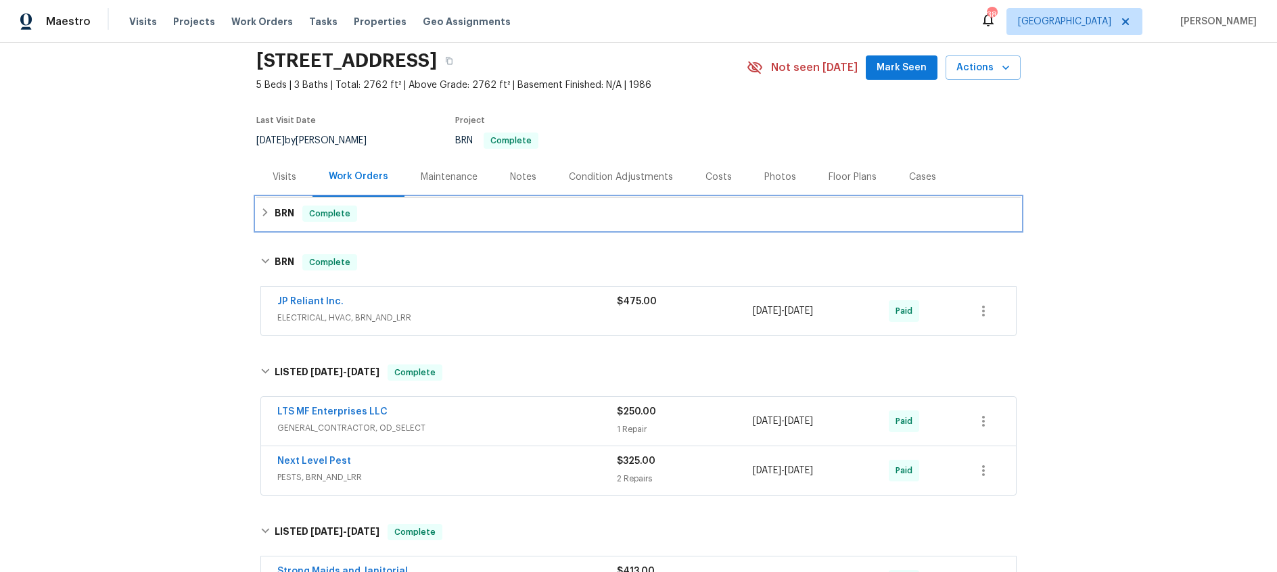
click at [288, 210] on h6 "BRN" at bounding box center [285, 214] width 20 height 16
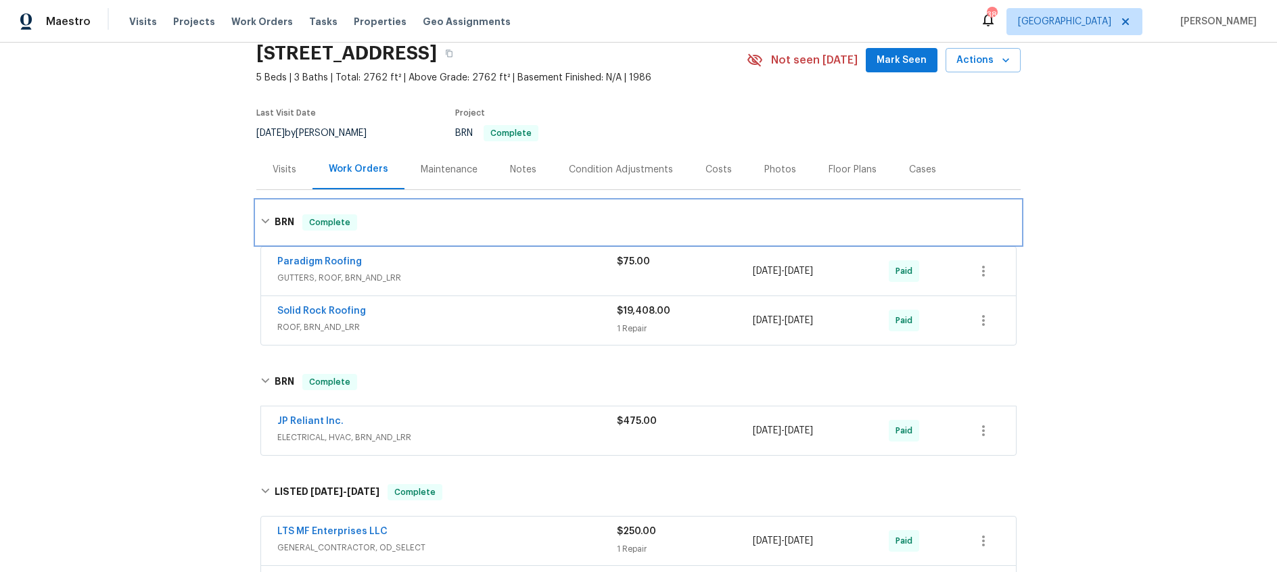
scroll to position [0, 0]
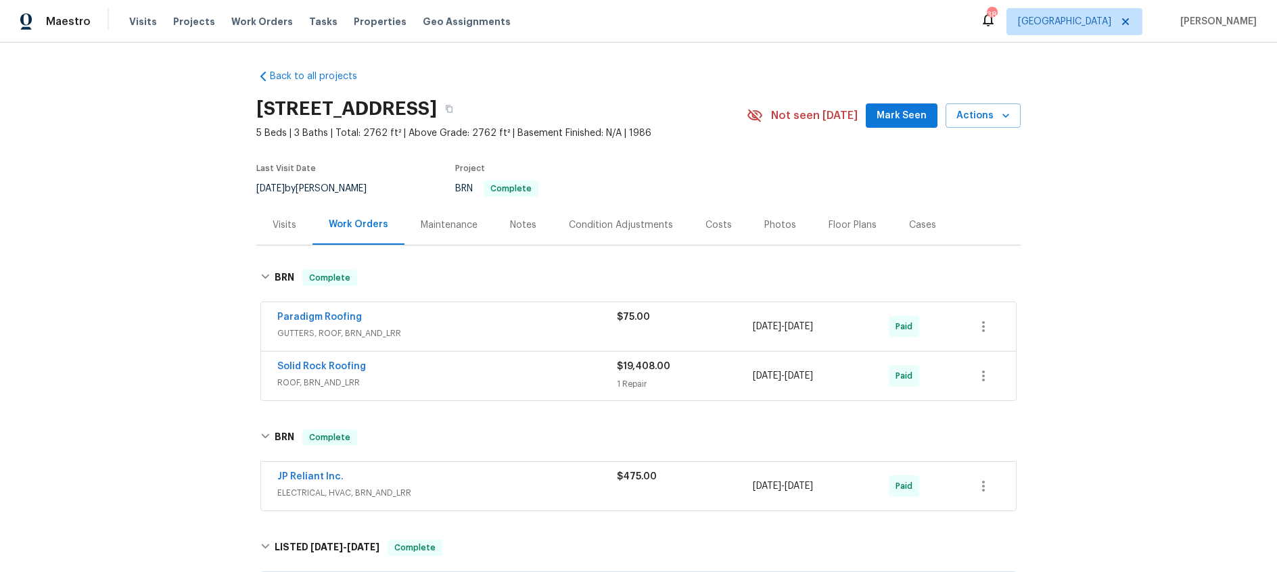
click at [275, 226] on div "Visits" at bounding box center [285, 226] width 24 height 14
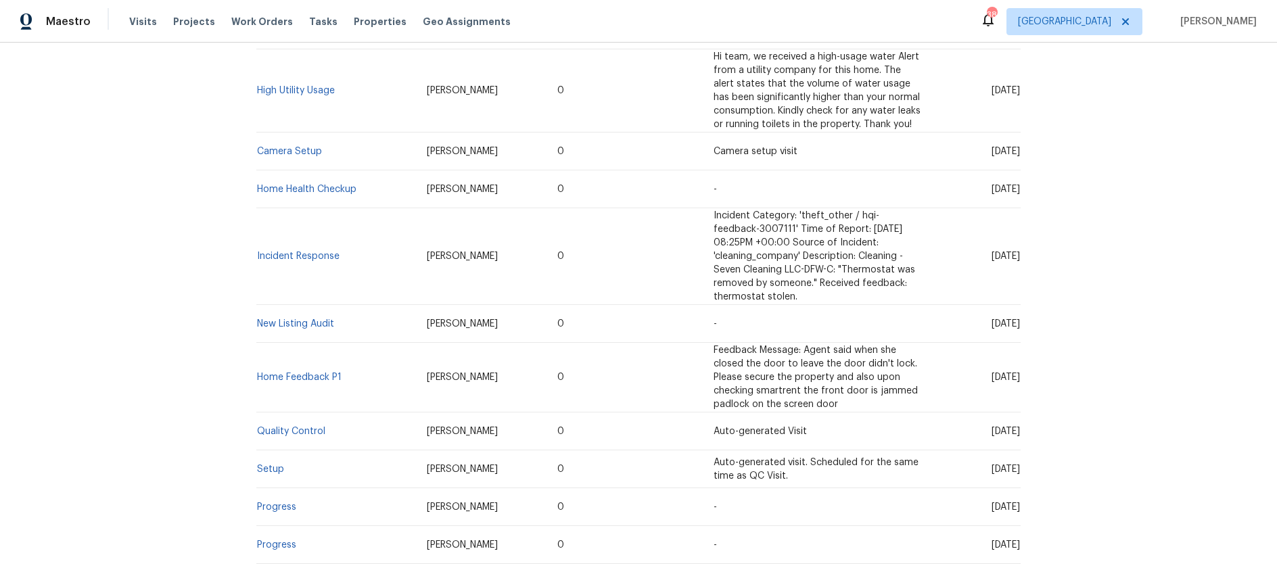
scroll to position [532, 0]
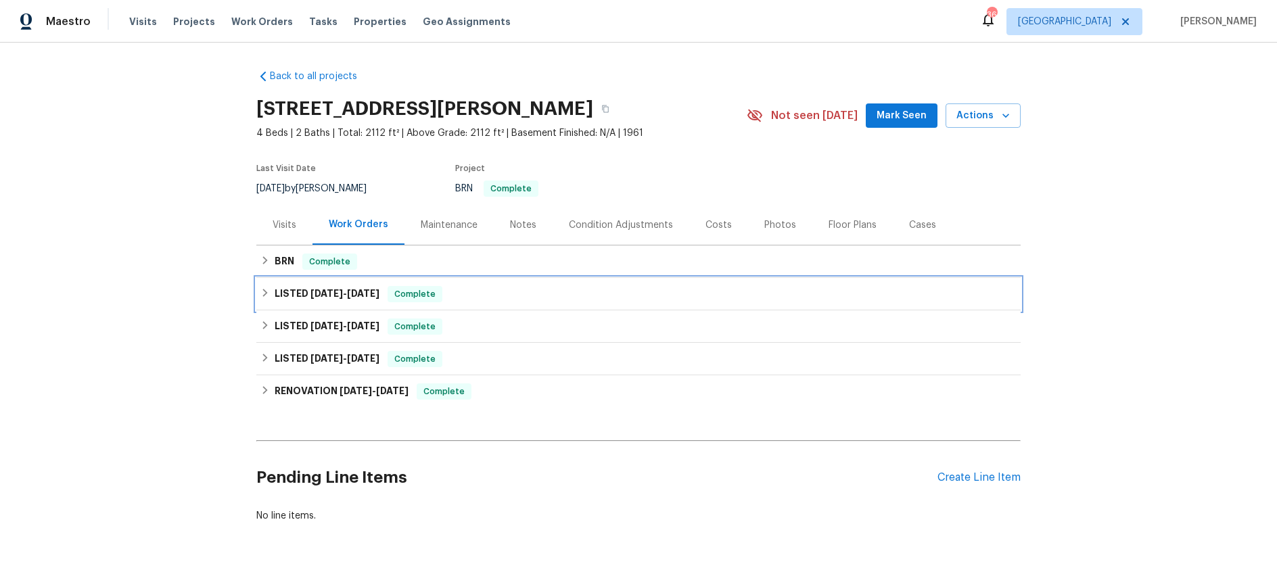
click at [334, 298] on span "[DATE]" at bounding box center [327, 293] width 32 height 9
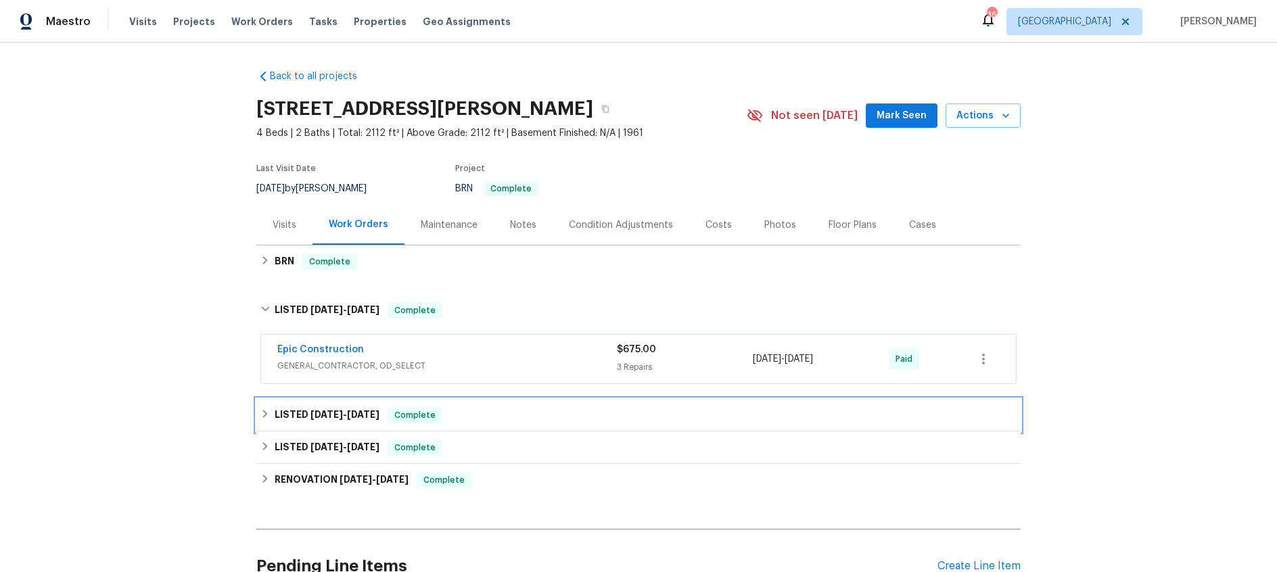
click at [323, 416] on span "[DATE]" at bounding box center [327, 414] width 32 height 9
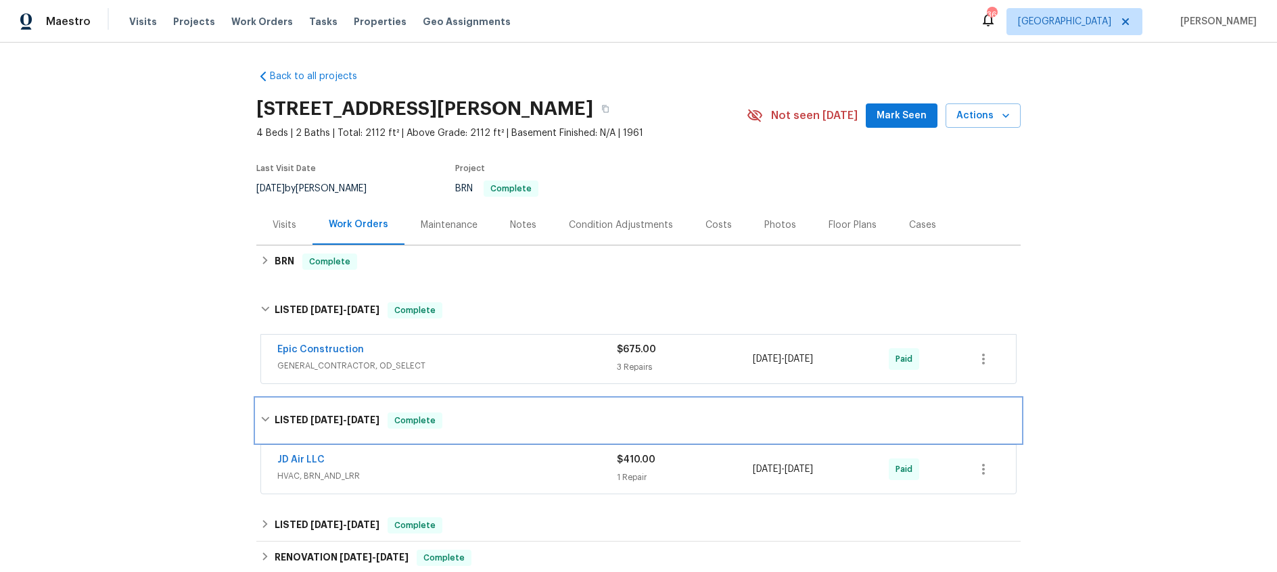
scroll to position [105, 0]
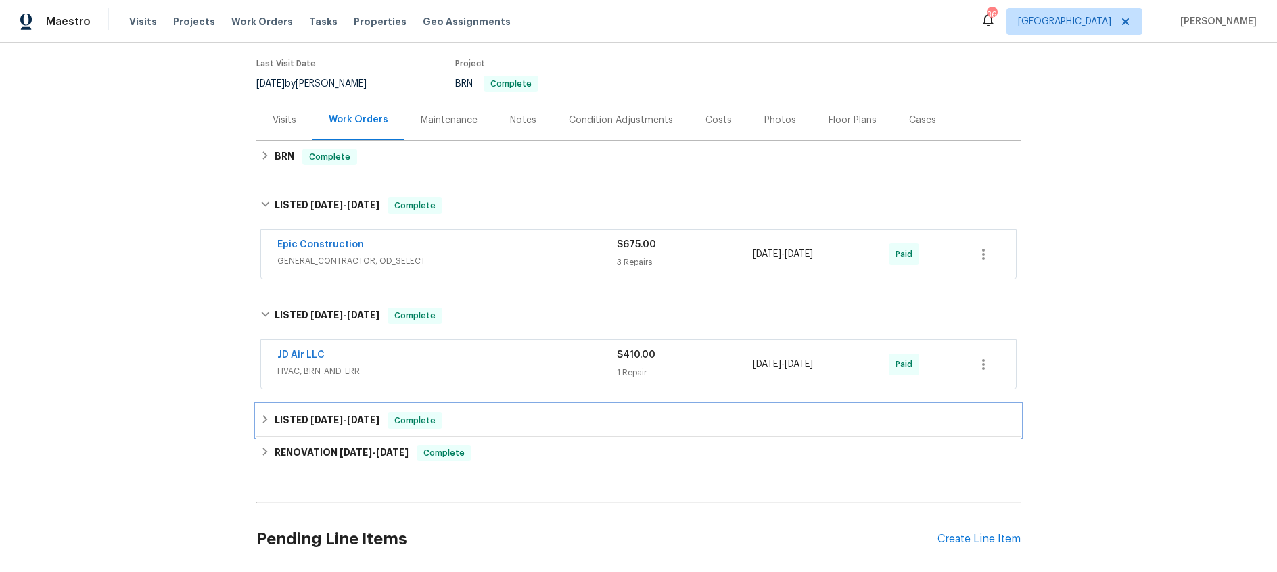
click at [328, 421] on span "[DATE]" at bounding box center [327, 419] width 32 height 9
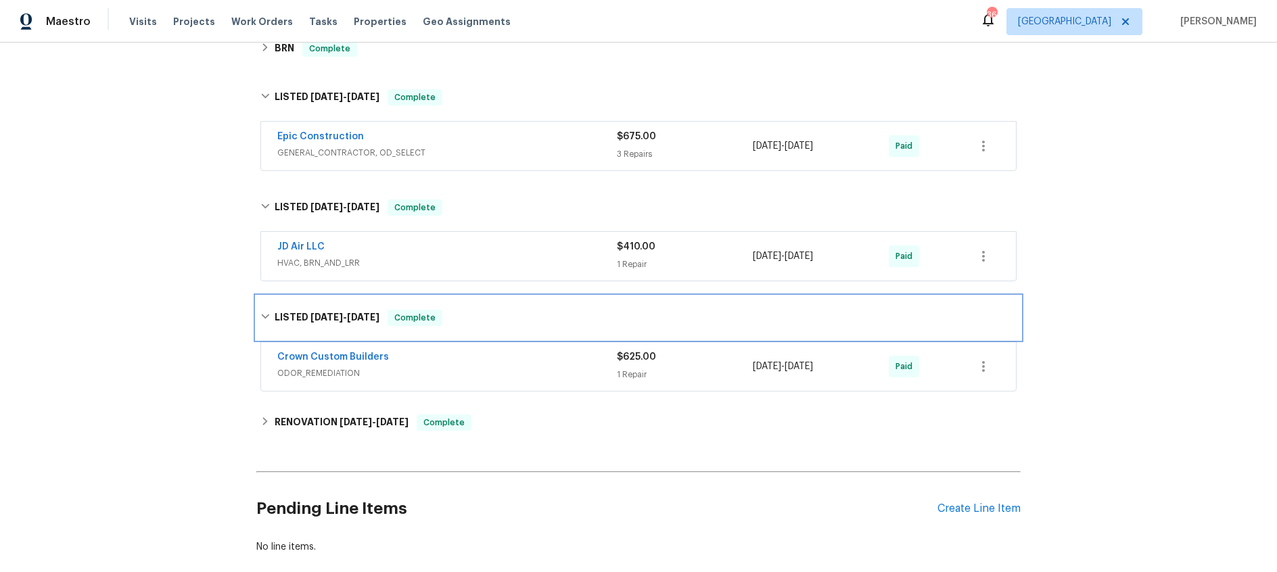
scroll to position [51, 0]
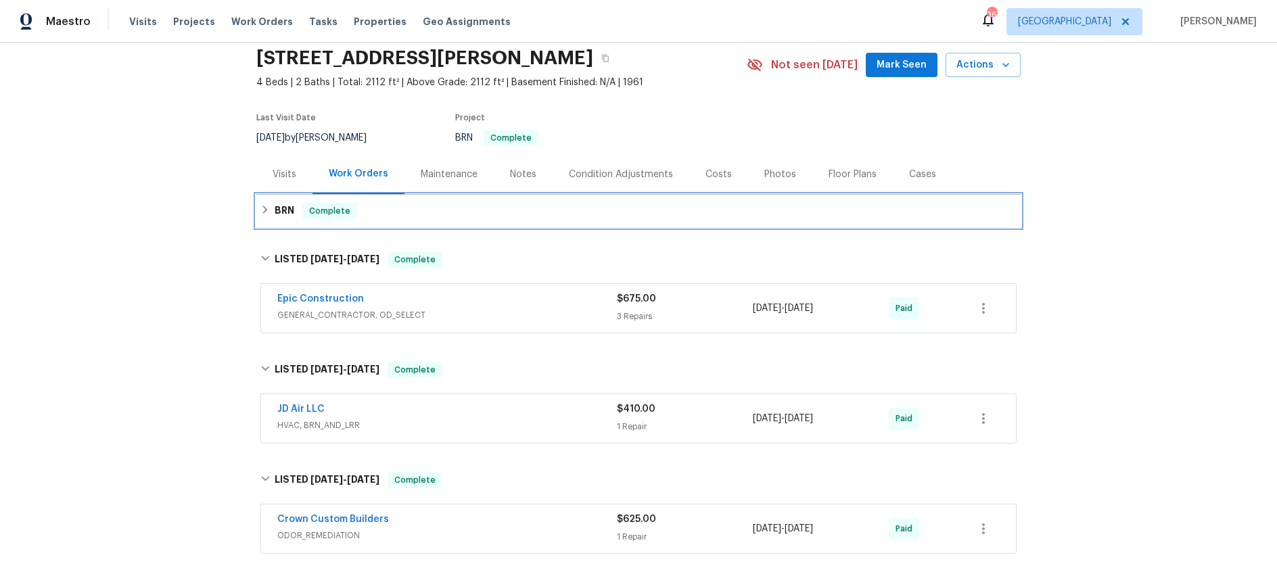
click at [292, 206] on h6 "BRN" at bounding box center [285, 211] width 20 height 16
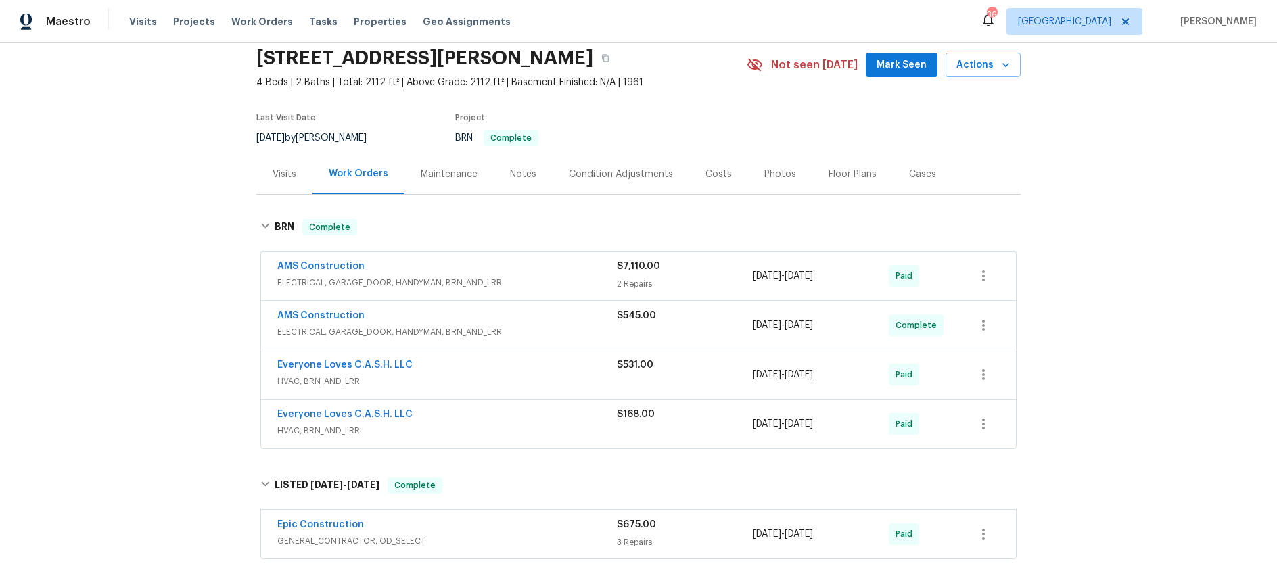
click at [529, 272] on div "AMS Construction" at bounding box center [447, 268] width 340 height 16
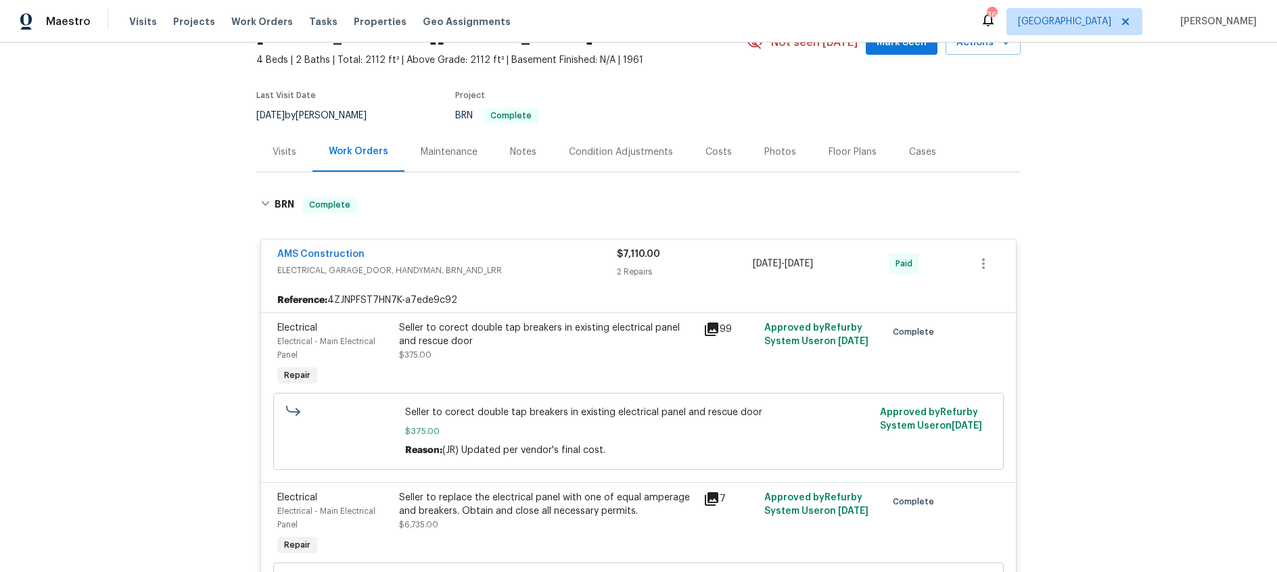
scroll to position [30, 0]
